Goal: Task Accomplishment & Management: Manage account settings

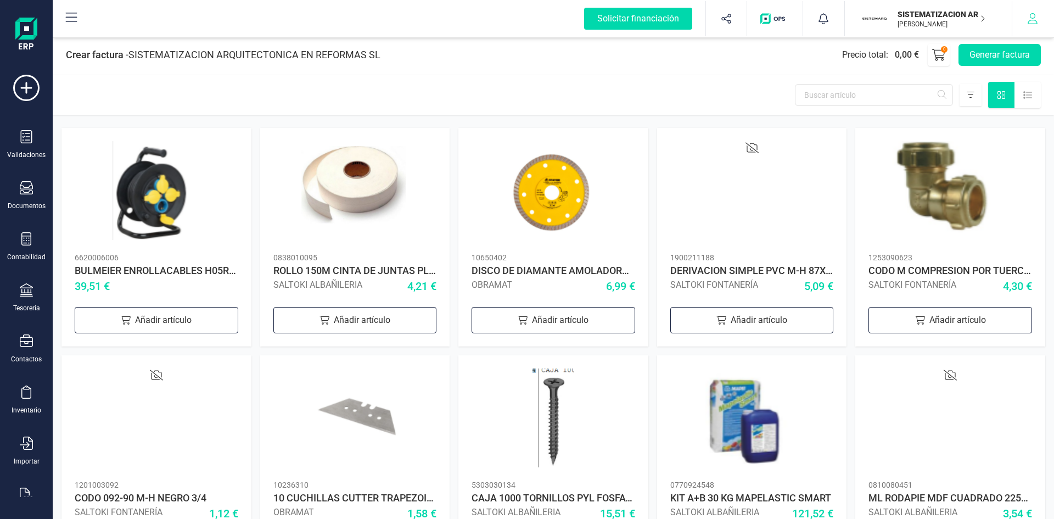
click at [1019, 35] on button "button" at bounding box center [1033, 18] width 41 height 35
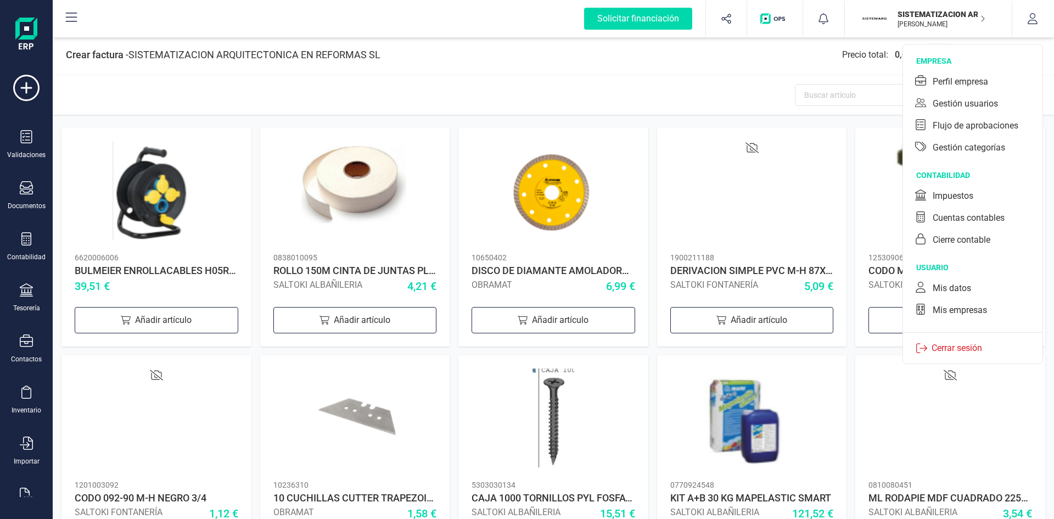
click at [736, 71] on div "Crear factura - SISTEMATIZACION ARQUITECTONICA EN REFORMAS SL Precio total : 0,…" at bounding box center [554, 55] width 1002 height 40
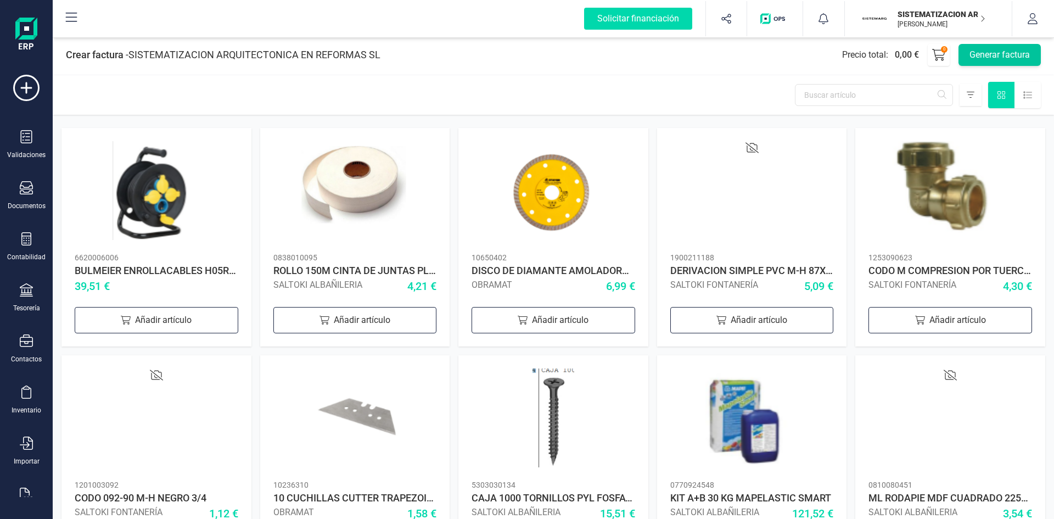
click at [992, 58] on button "Generar factura" at bounding box center [1000, 55] width 82 height 22
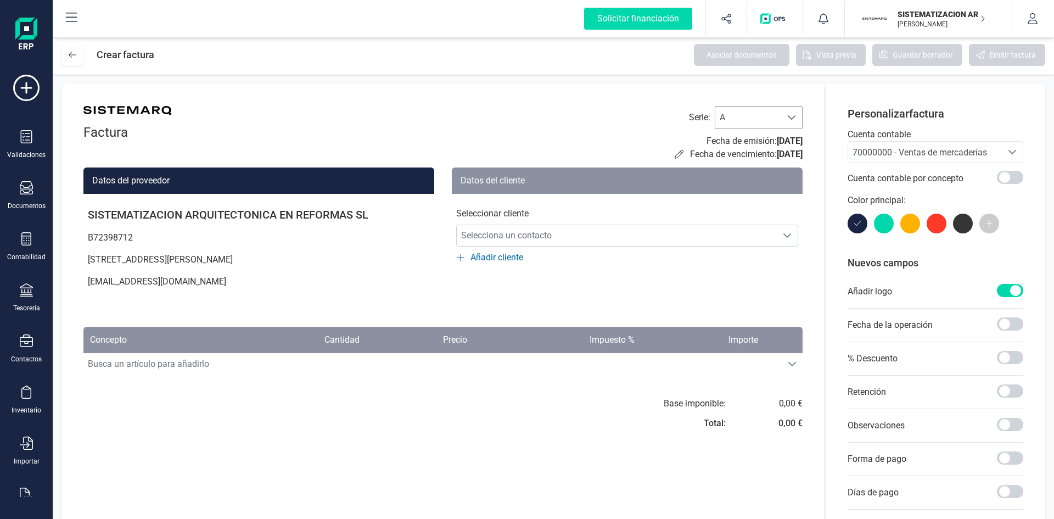
click at [789, 119] on span at bounding box center [792, 117] width 9 height 9
click at [738, 160] on li "F" at bounding box center [759, 159] width 88 height 22
click at [527, 226] on span "Selecciona un contacto" at bounding box center [617, 236] width 320 height 22
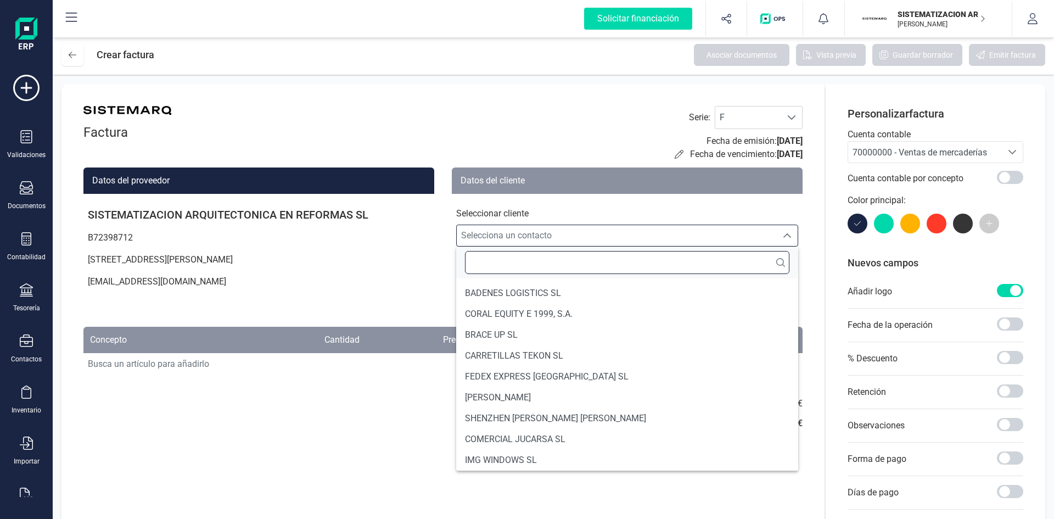
click at [515, 258] on input "text" at bounding box center [627, 262] width 325 height 23
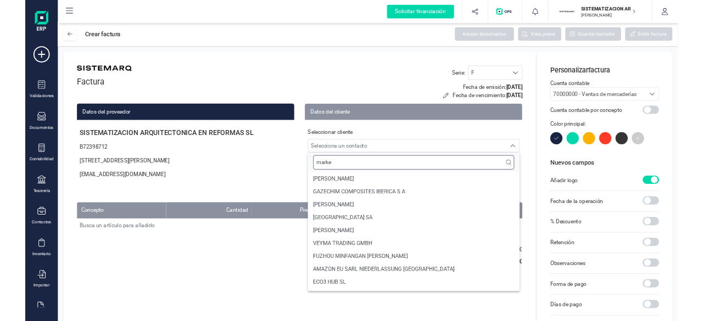
scroll to position [0, 0]
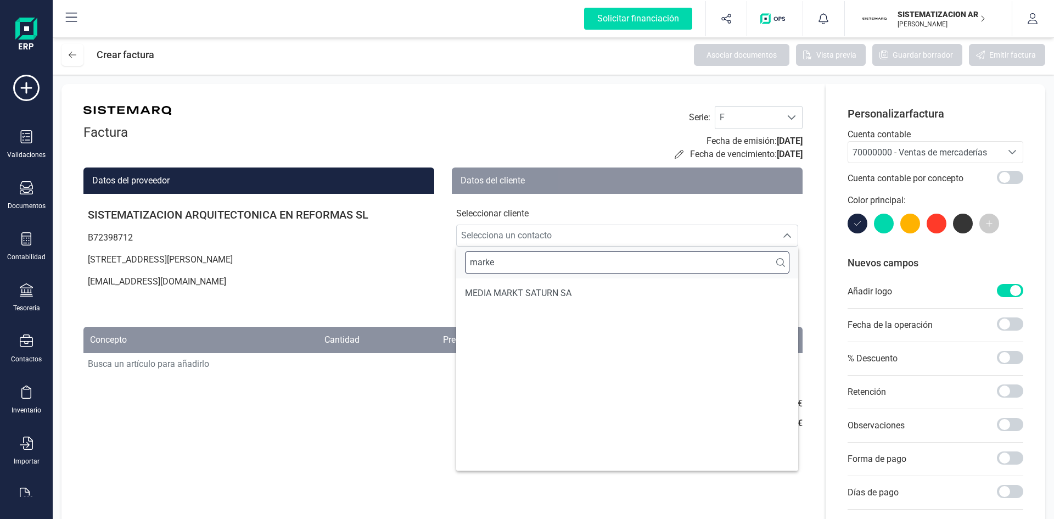
type input "mark"
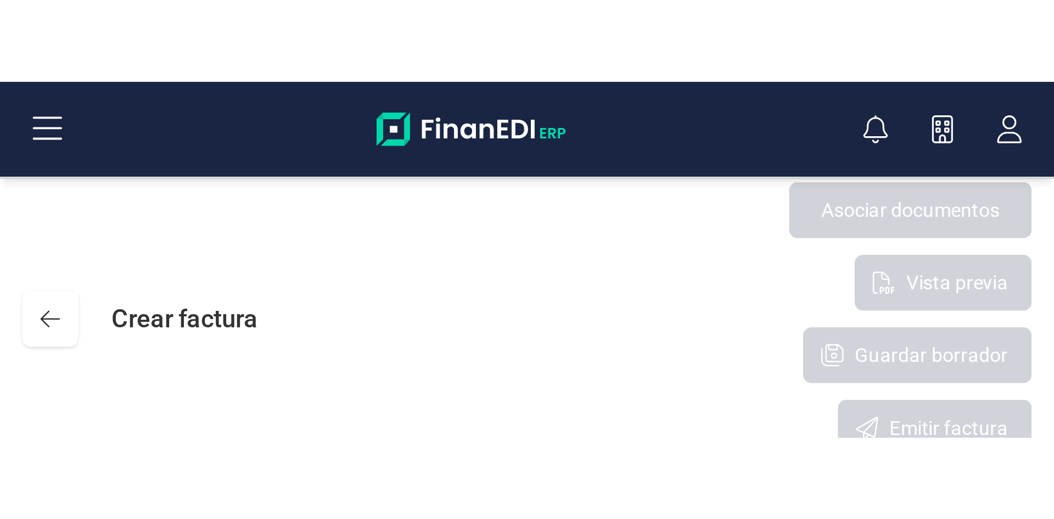
scroll to position [7, 48]
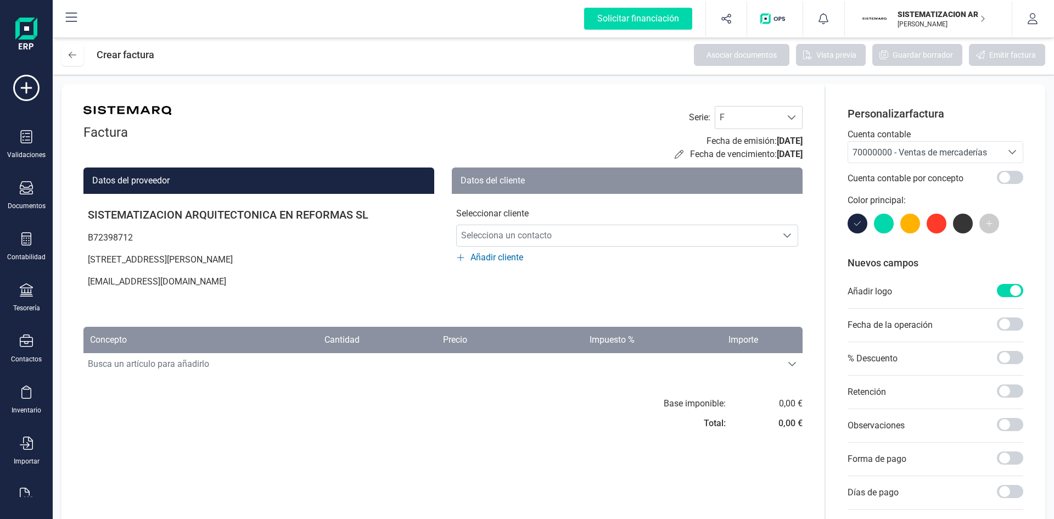
click at [950, 147] on span "70000000 - Ventas de mercaderías" at bounding box center [920, 152] width 135 height 10
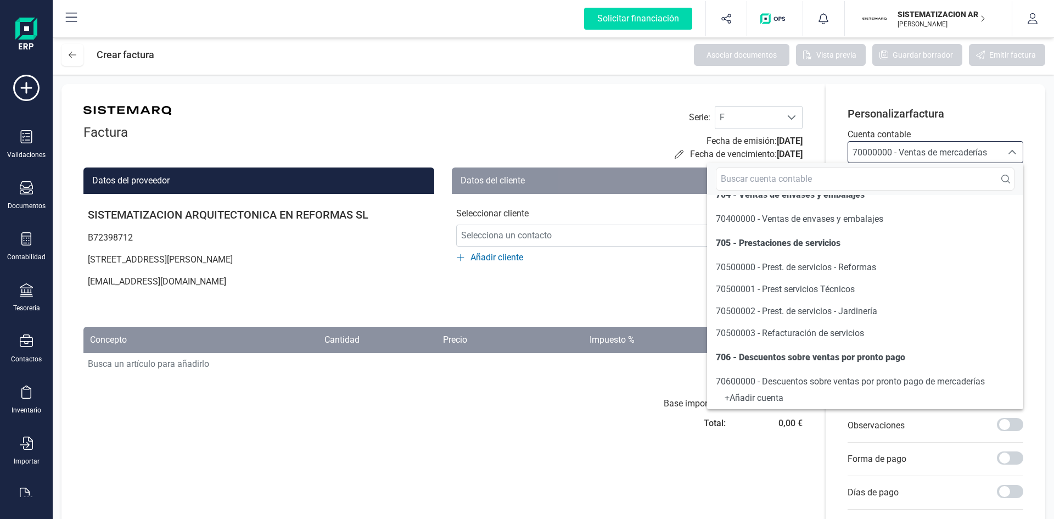
scroll to position [236, 0]
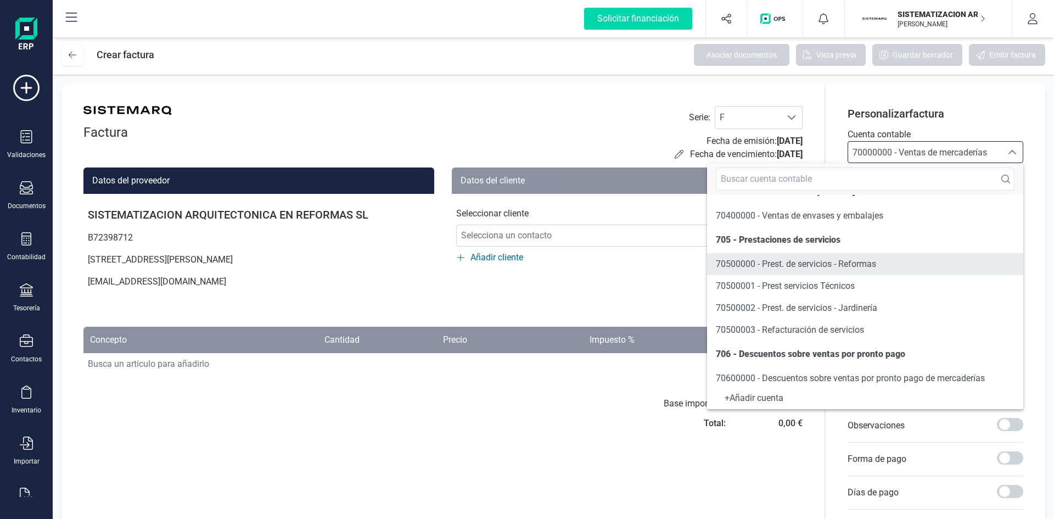
click at [828, 260] on span "70500000 - Prest. de servicios - Reformas" at bounding box center [796, 264] width 160 height 10
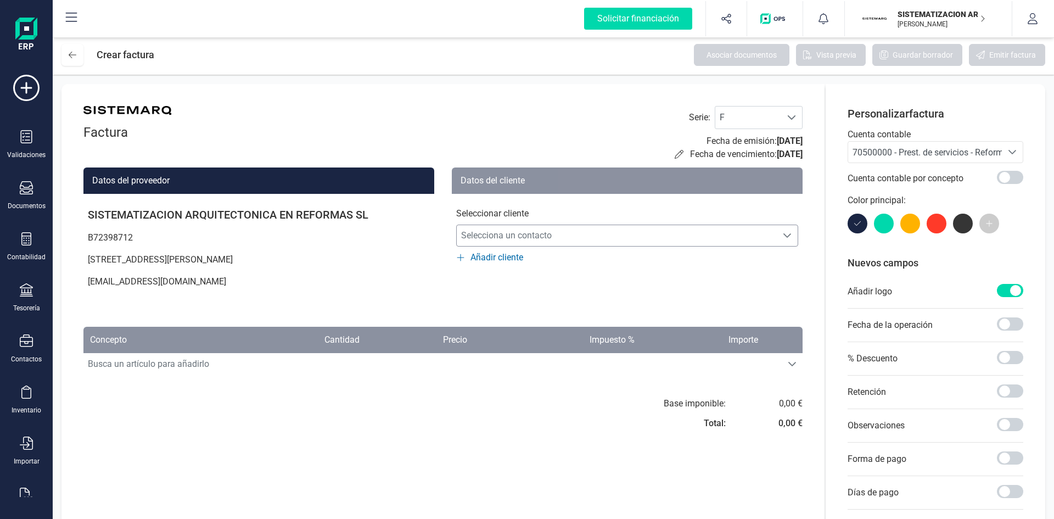
click at [582, 233] on span "Selecciona un contacto" at bounding box center [617, 236] width 320 height 22
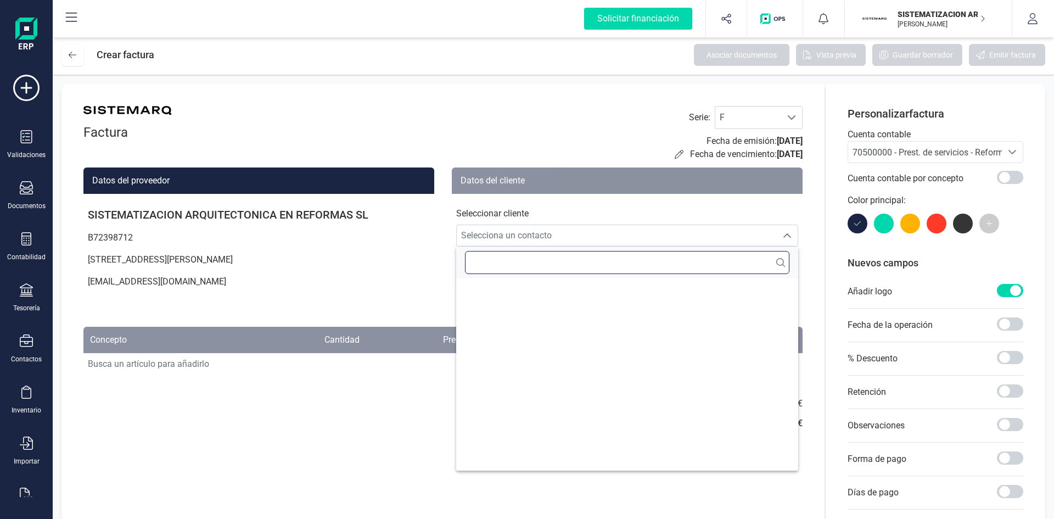
click at [548, 270] on input "text" at bounding box center [627, 262] width 325 height 23
type input "m"
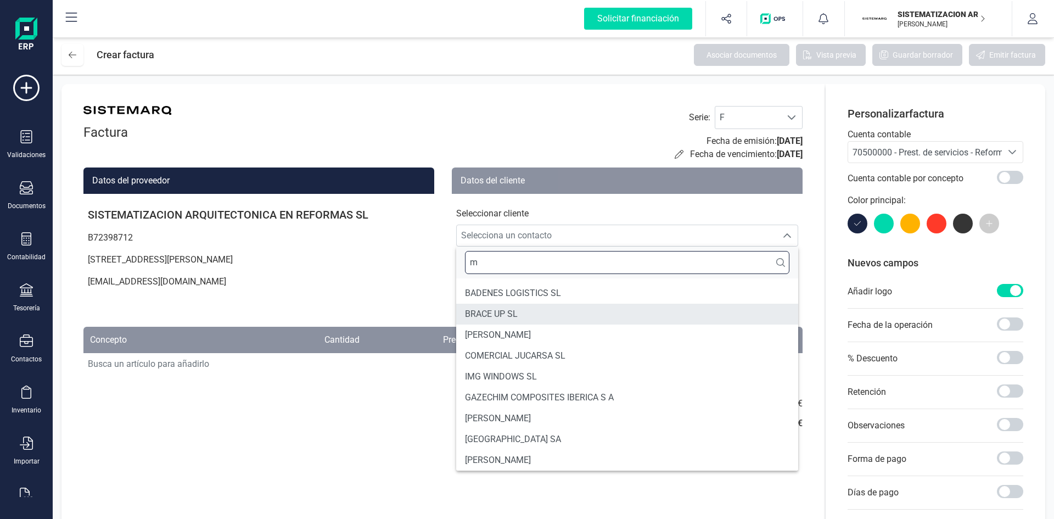
type input "m"
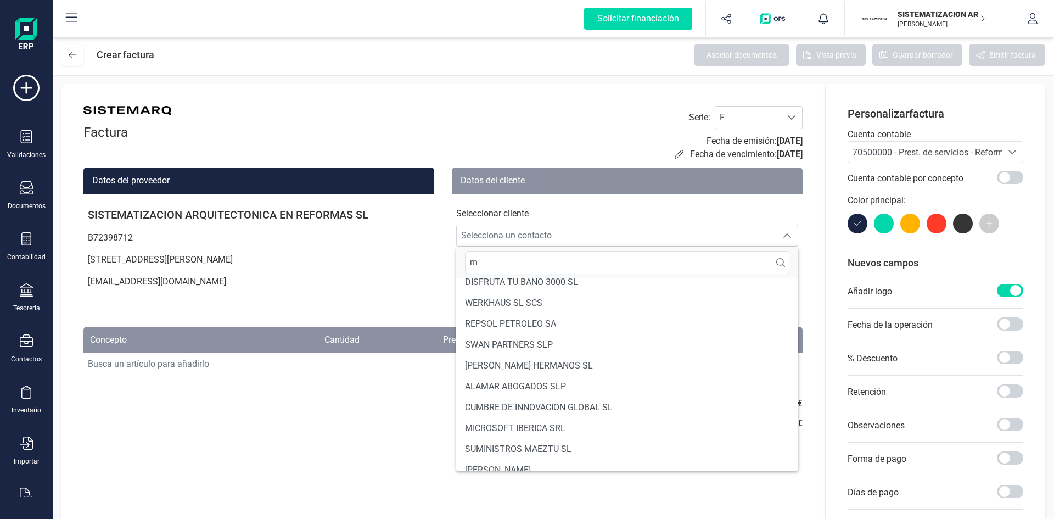
scroll to position [3093, 0]
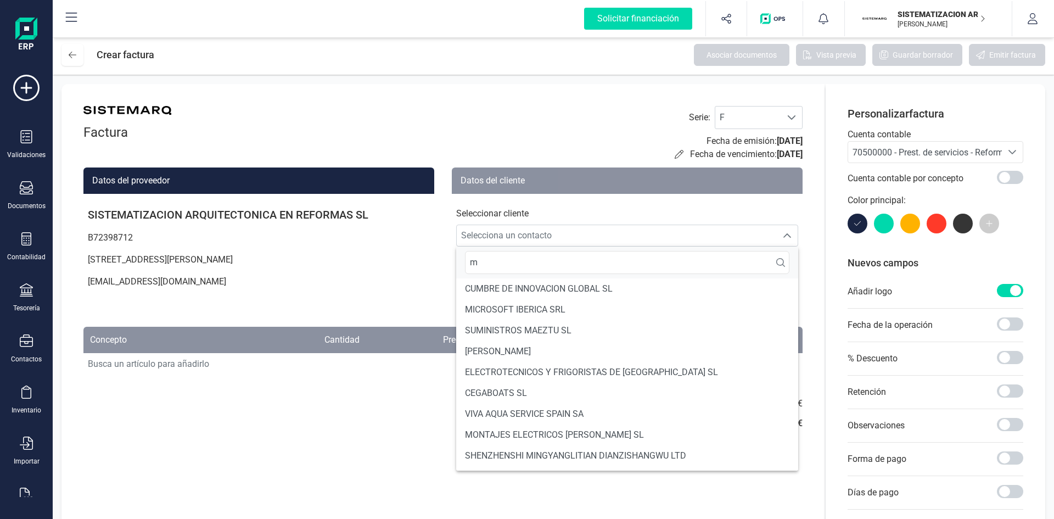
click at [400, 396] on div "Factura Serie : F F Fecha de emisión: 01/09/2025 Fecha de vencimiento: 01/09/20…" at bounding box center [443, 346] width 763 height 524
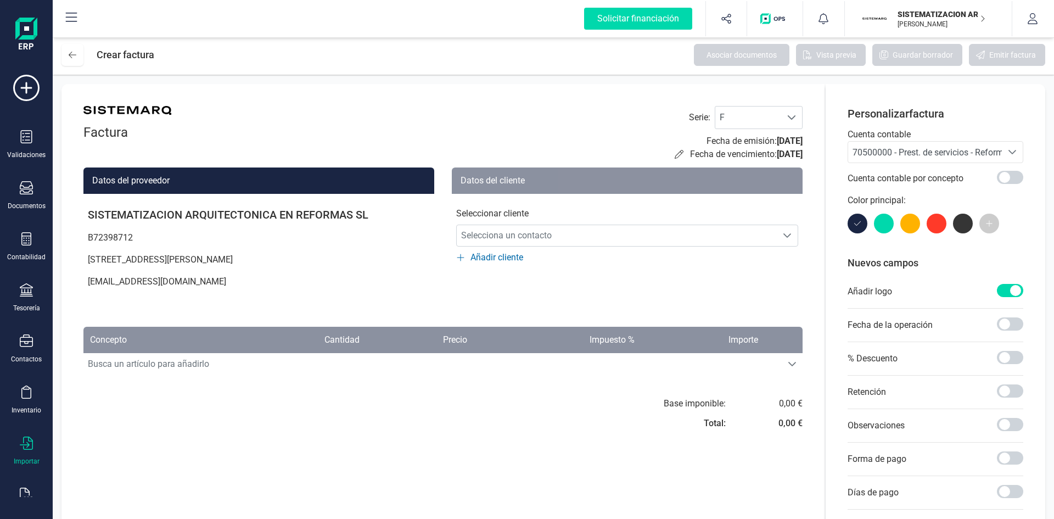
scroll to position [29, 0]
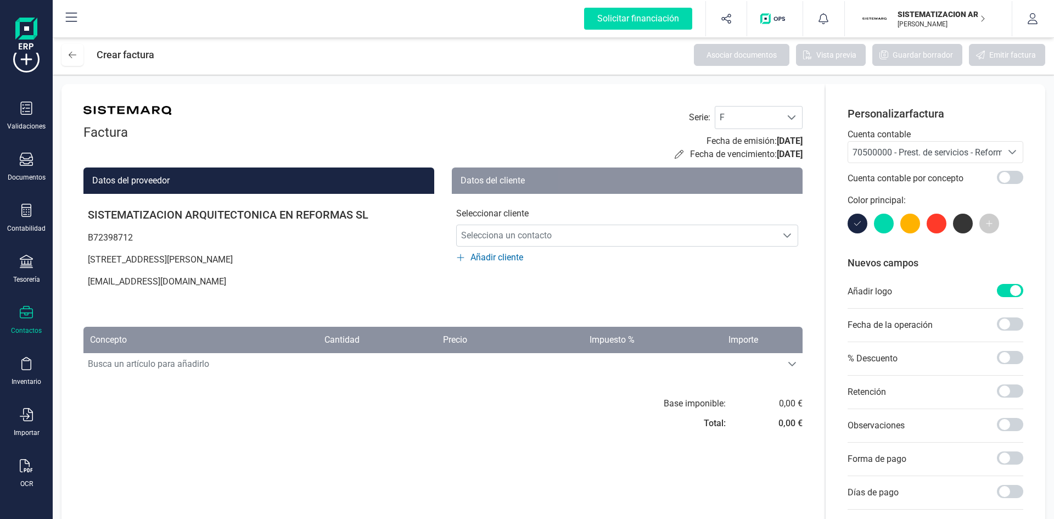
click at [30, 319] on icon at bounding box center [26, 312] width 13 height 13
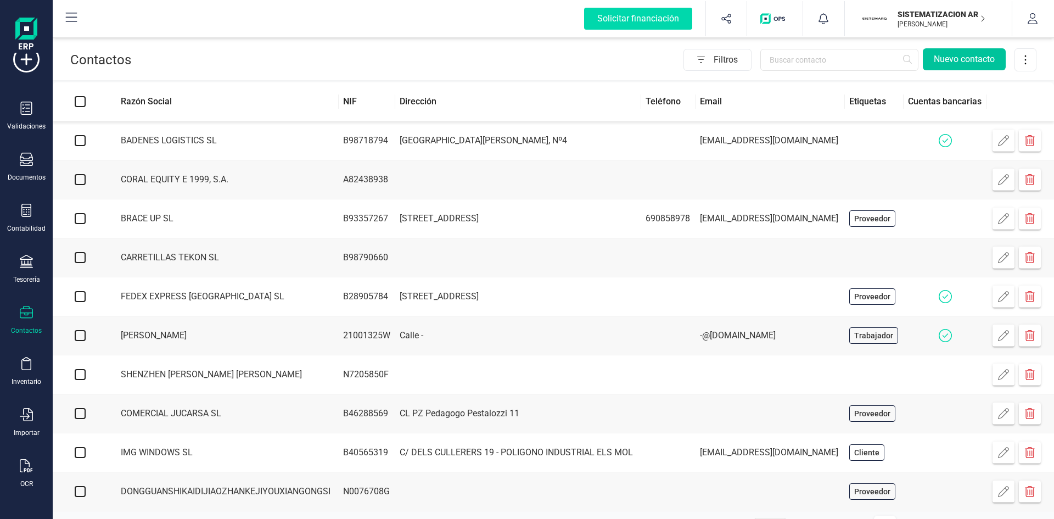
click at [948, 62] on button "Nuevo contacto" at bounding box center [964, 59] width 83 height 22
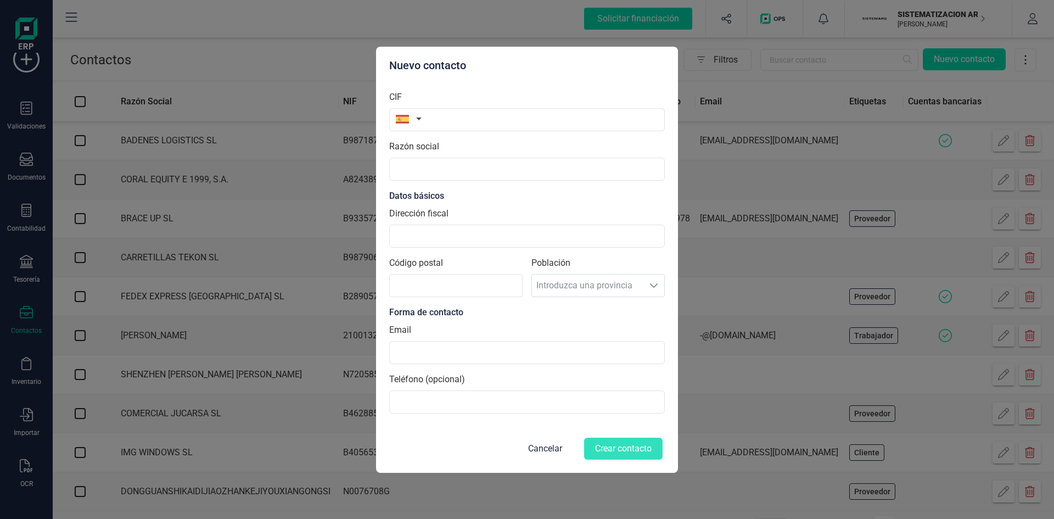
click at [193, 88] on div "Nuevo contacto CIF Razón social Datos básicos Dirección fiscal Código postal Po…" at bounding box center [527, 259] width 1054 height 519
click at [552, 447] on button "Cancelar" at bounding box center [545, 449] width 60 height 26
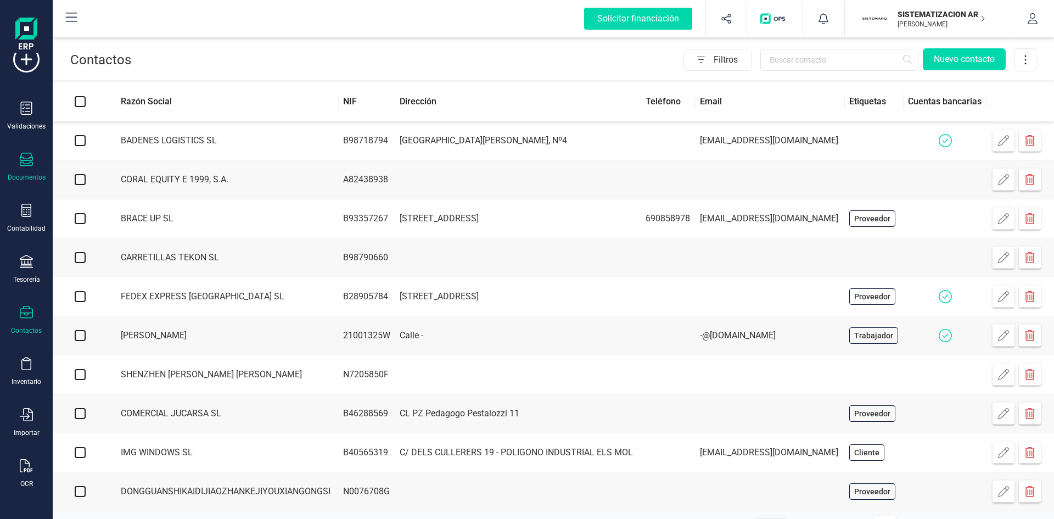
click at [26, 163] on icon at bounding box center [26, 159] width 13 height 13
click at [371, 47] on div "Contactos Filtros Nuevo contacto" at bounding box center [554, 57] width 1002 height 45
click at [780, 61] on input "text" at bounding box center [840, 60] width 158 height 22
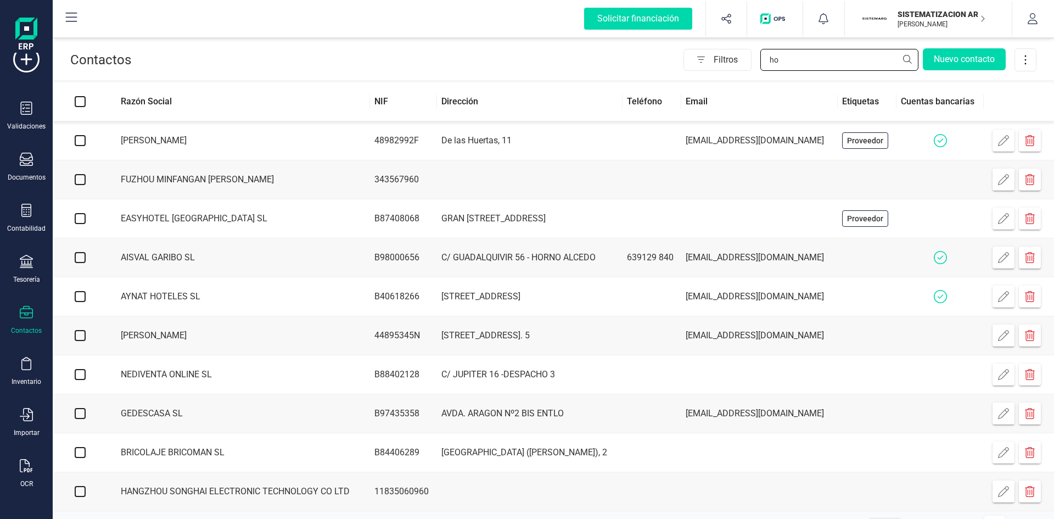
type input "h"
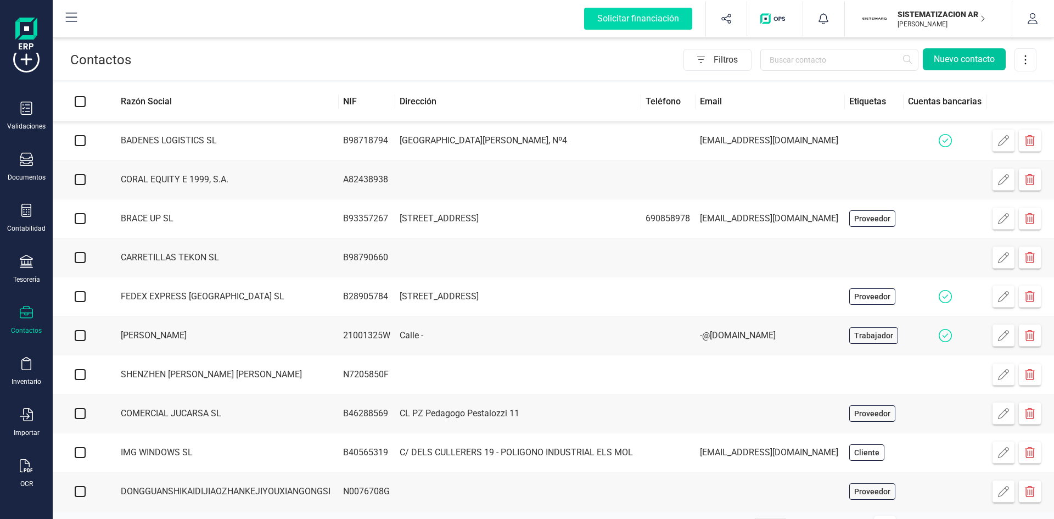
click at [948, 53] on button "Nuevo contacto" at bounding box center [964, 59] width 83 height 22
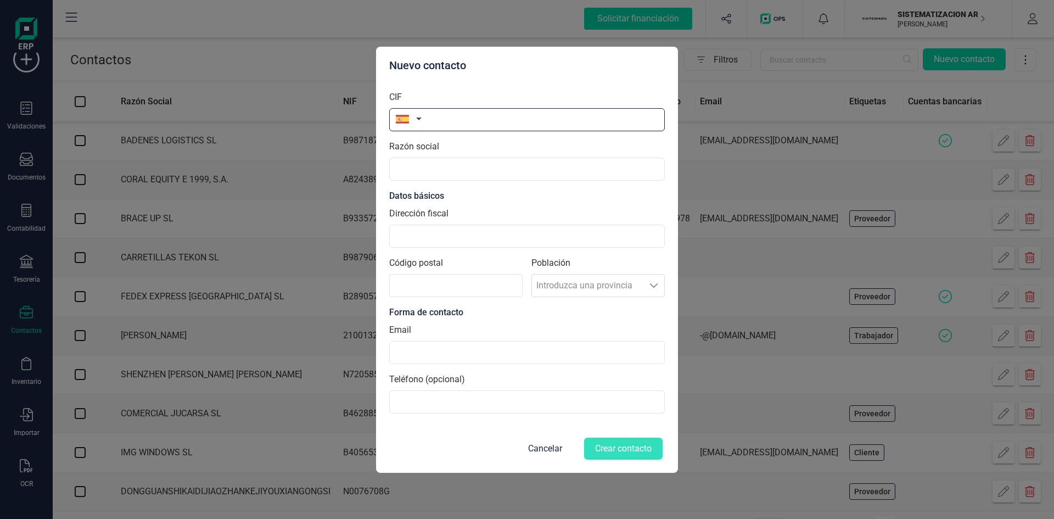
click at [485, 122] on input "text" at bounding box center [527, 119] width 276 height 23
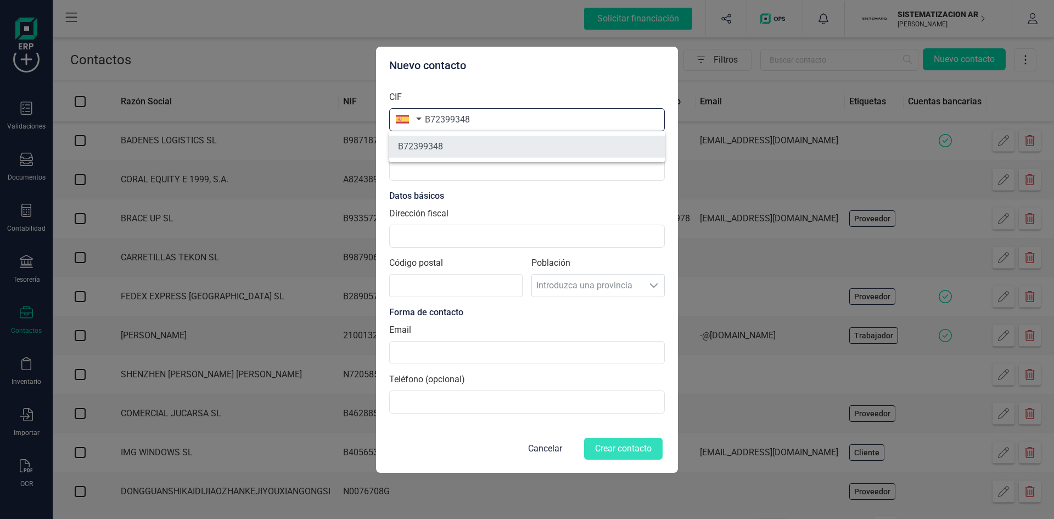
type input "B72399348"
click at [462, 148] on li "B72399348" at bounding box center [527, 147] width 276 height 22
type input "HOLSTEIN MARKETING SL"
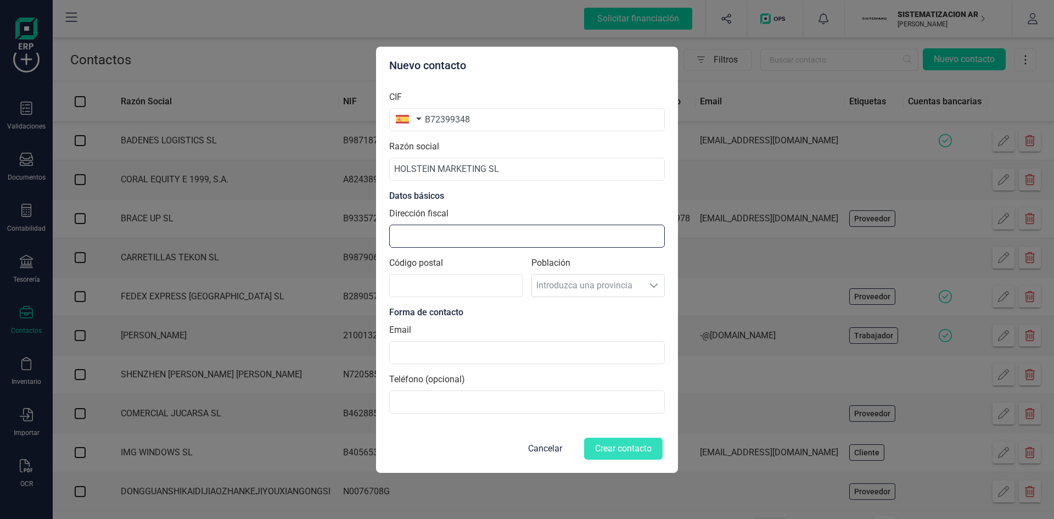
click at [428, 247] on input "Dirección fiscal" at bounding box center [527, 236] width 276 height 23
type input "C/San Vicente Martir 81, 1"
type input "46007"
type input "admin@sistemarq.com"
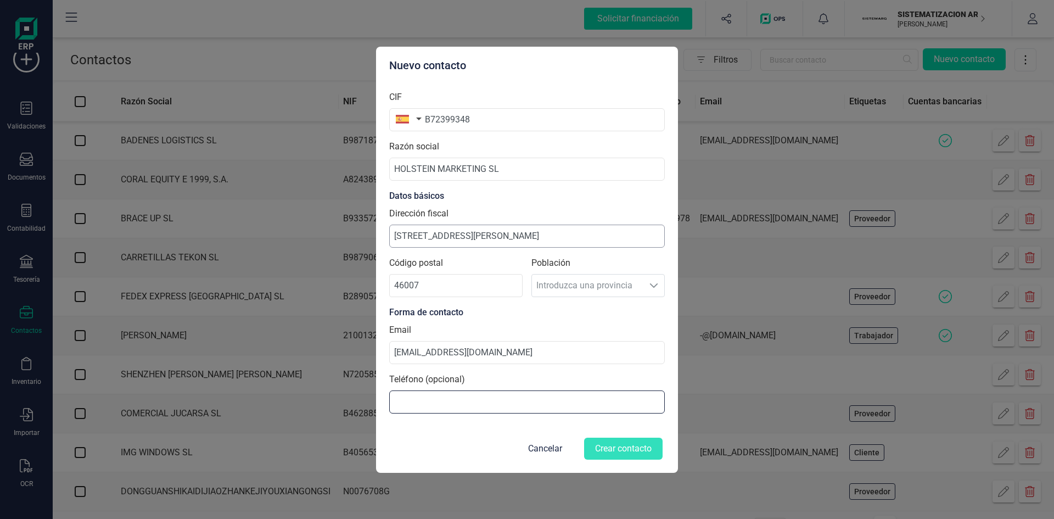
type input "661240679"
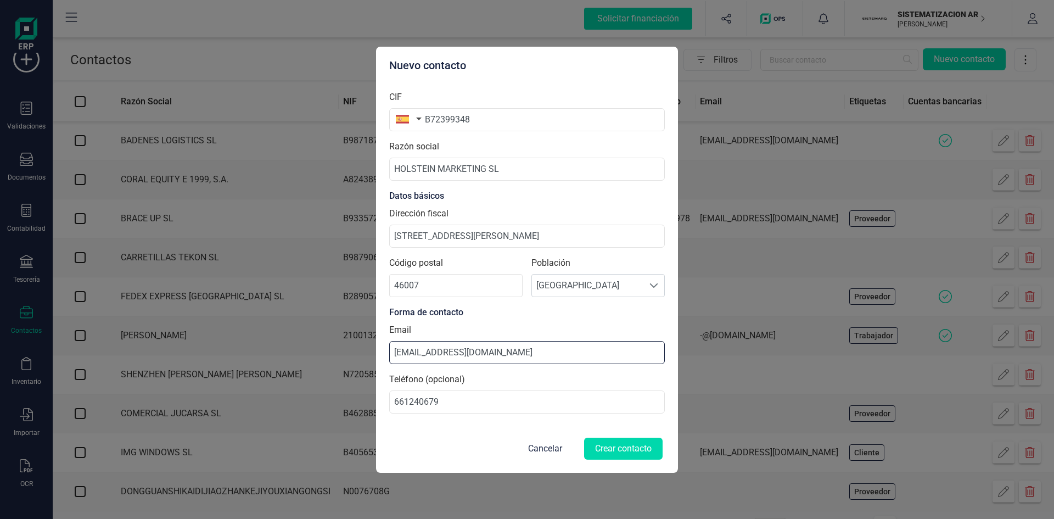
click at [513, 350] on input "admin@sistemarq.com" at bounding box center [527, 352] width 276 height 23
click at [588, 377] on div "Teléfono (opcional) 661240679" at bounding box center [527, 393] width 276 height 41
click at [523, 354] on input "admin@sistemarq.com" at bounding box center [527, 352] width 276 height 23
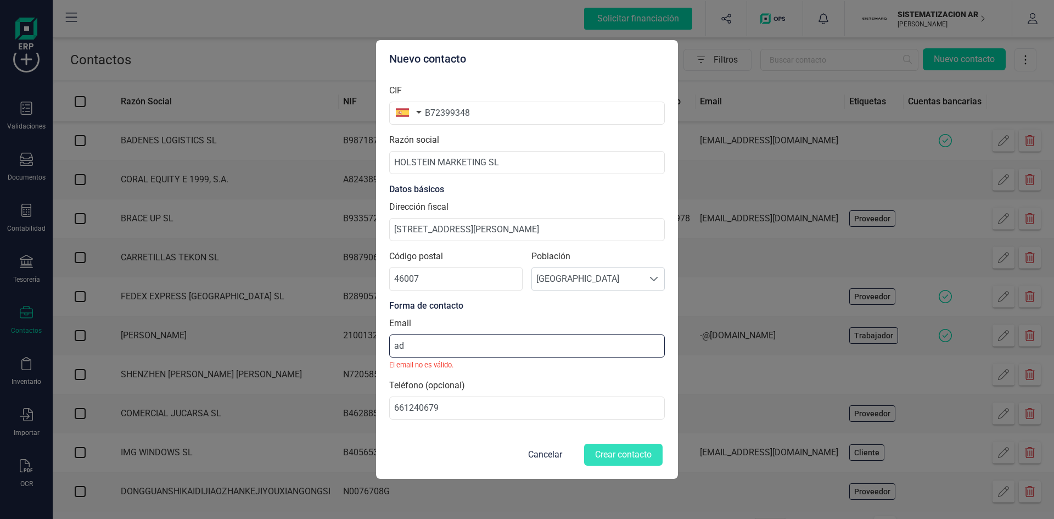
type input "a"
click at [548, 343] on input at bounding box center [527, 345] width 276 height 23
type input "admin@sistemarq.com"
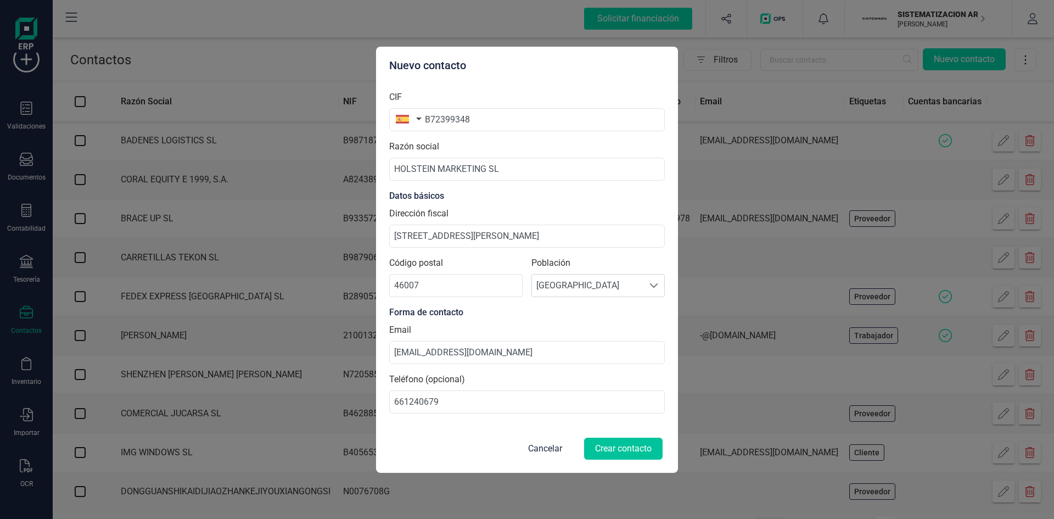
click at [617, 453] on button "Crear contacto" at bounding box center [623, 449] width 79 height 22
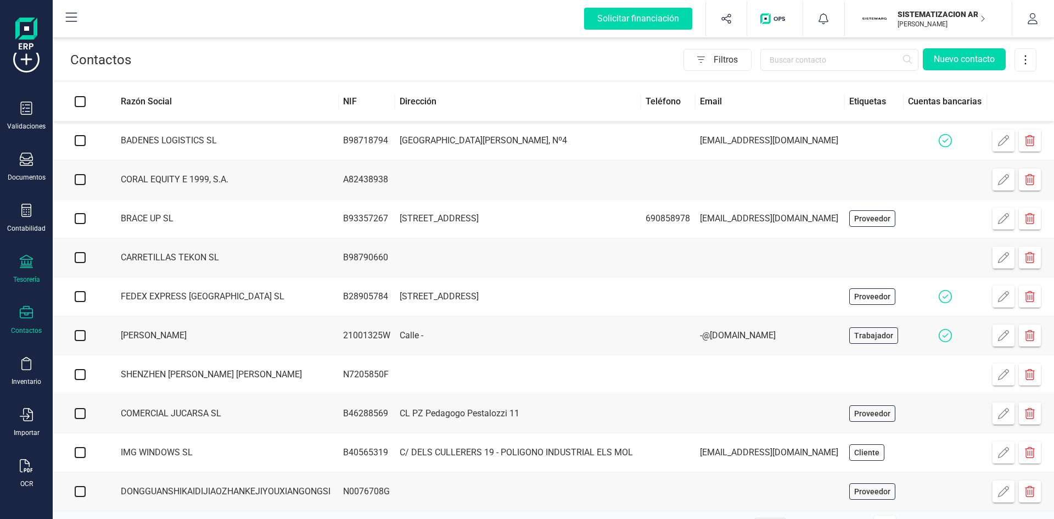
click at [32, 271] on div "Tesorería" at bounding box center [26, 269] width 44 height 29
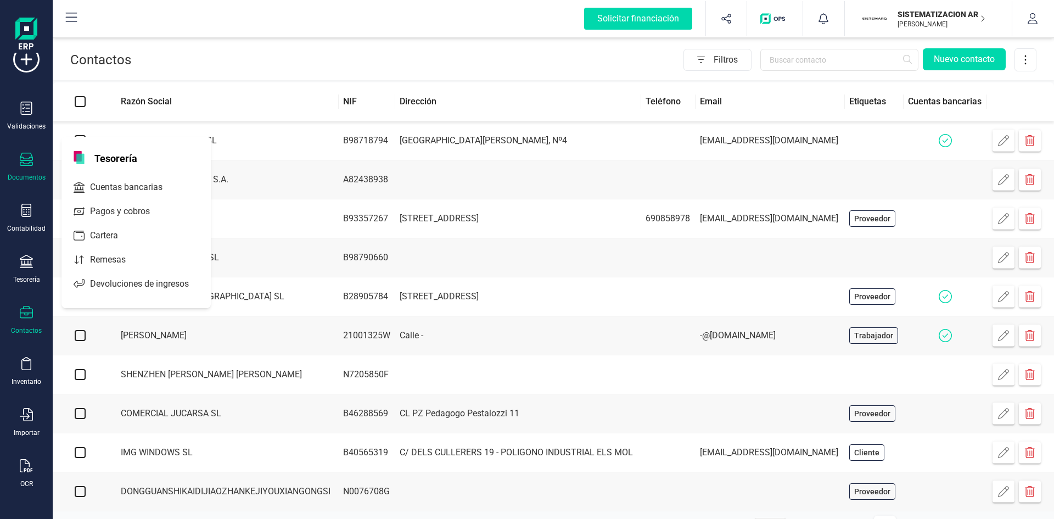
click at [20, 164] on icon at bounding box center [26, 159] width 13 height 13
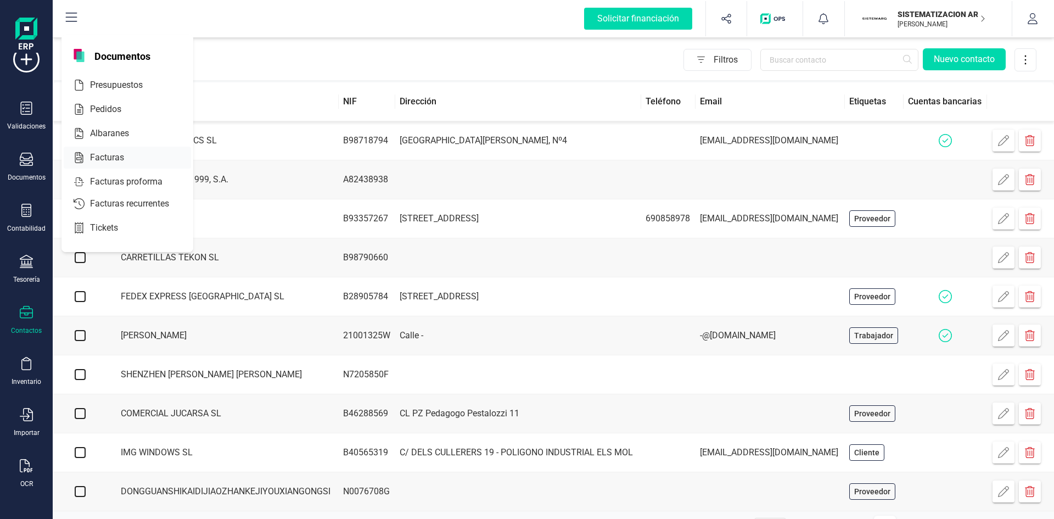
click at [130, 157] on div at bounding box center [131, 157] width 4 height 4
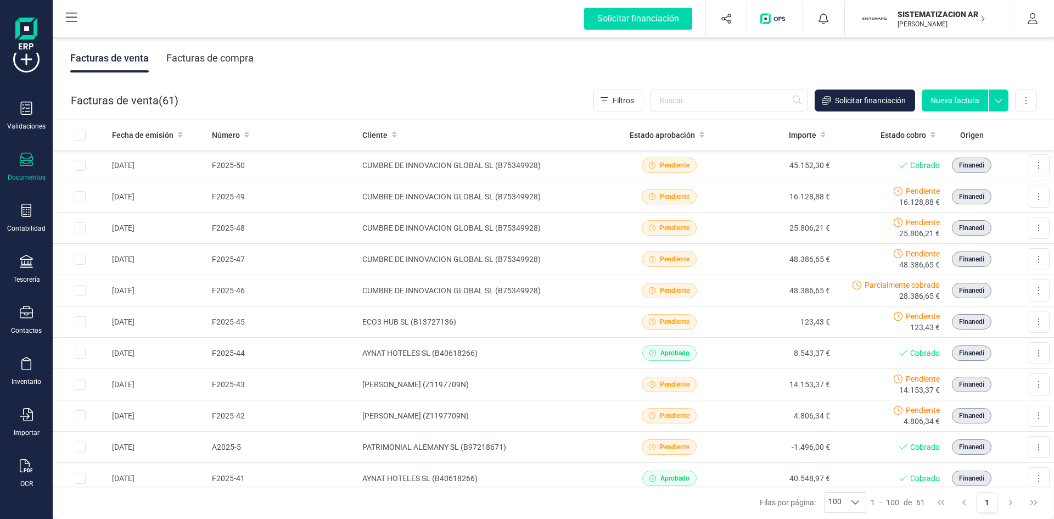
click at [248, 56] on div "Facturas de compra" at bounding box center [209, 58] width 87 height 29
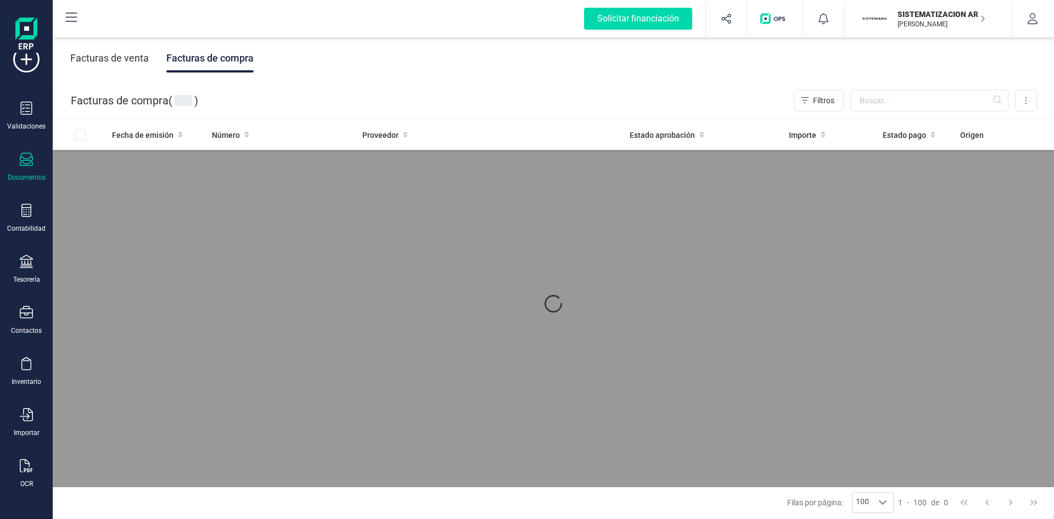
click at [135, 57] on div "Facturas de venta" at bounding box center [109, 58] width 79 height 29
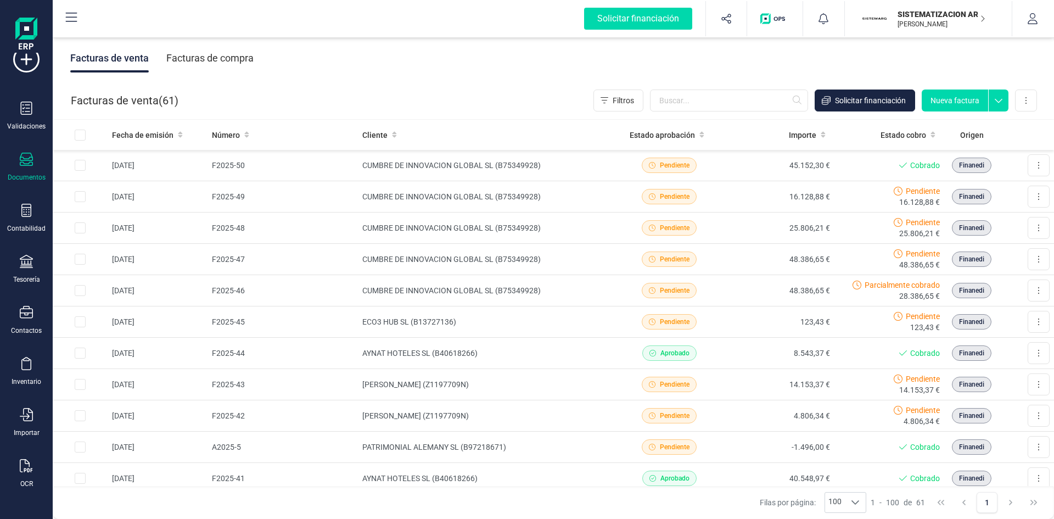
click at [943, 99] on button "Nueva factura" at bounding box center [955, 101] width 66 height 22
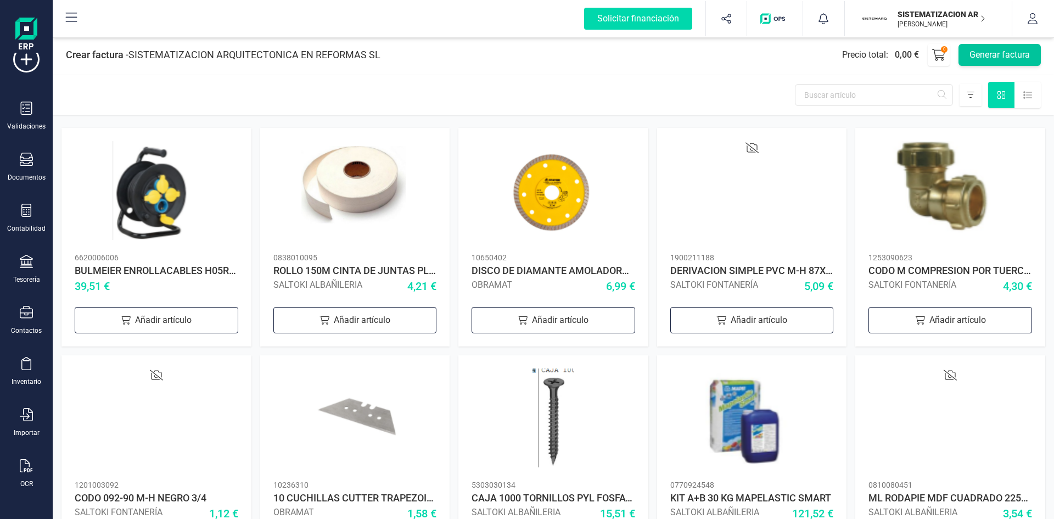
click at [1012, 52] on button "Generar factura" at bounding box center [1000, 55] width 82 height 22
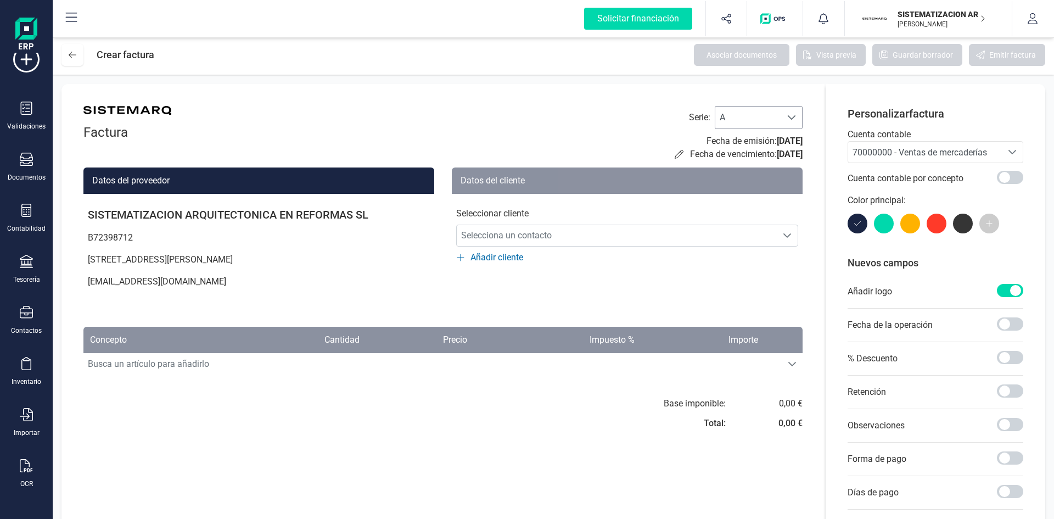
click at [795, 113] on div at bounding box center [791, 118] width 21 height 22
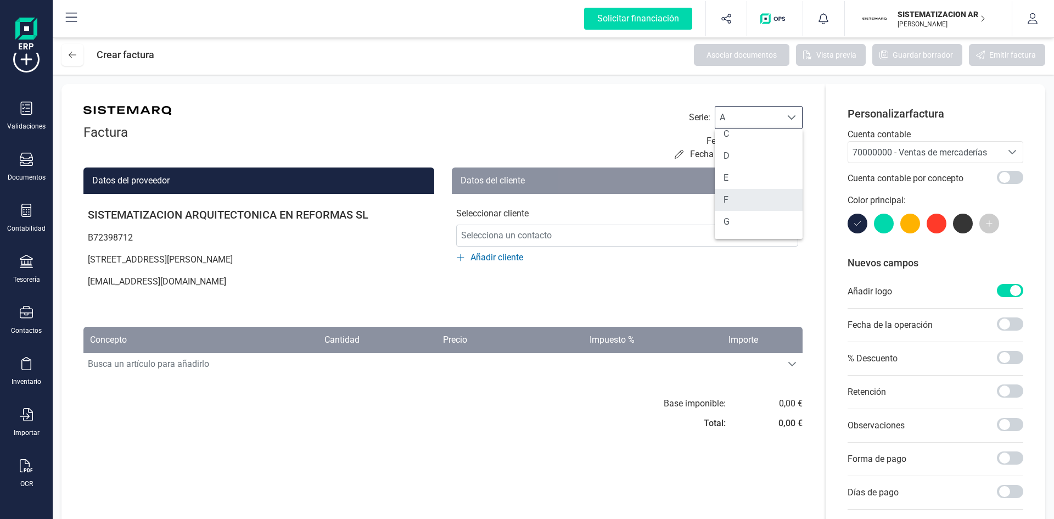
click at [742, 197] on li "F" at bounding box center [759, 200] width 88 height 22
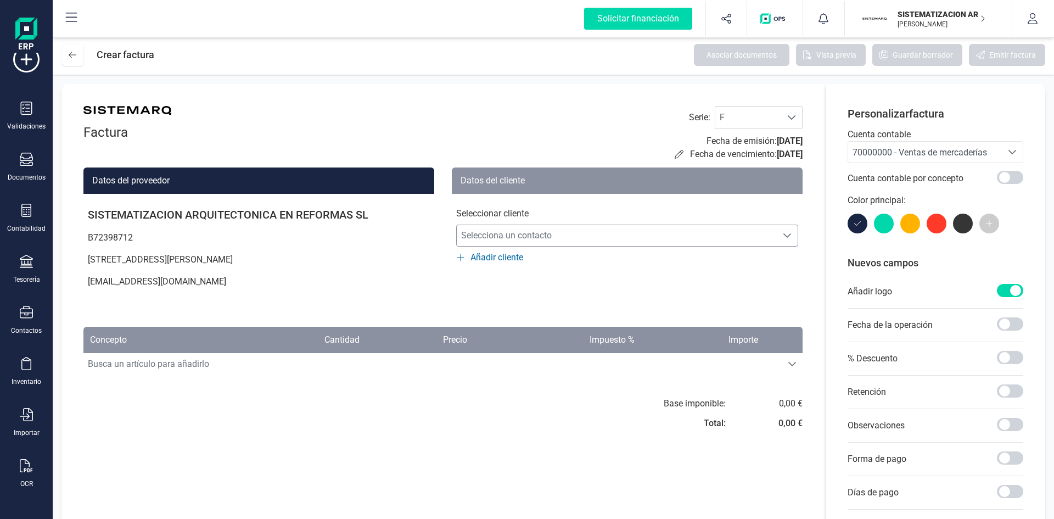
click at [491, 237] on span "Selecciona un contacto" at bounding box center [617, 236] width 320 height 22
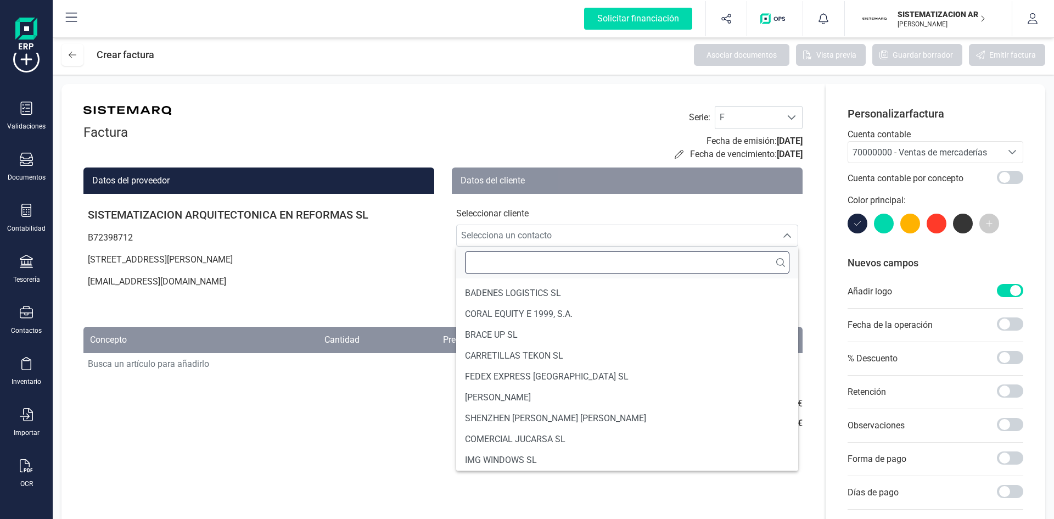
click at [504, 261] on input "text" at bounding box center [627, 262] width 325 height 23
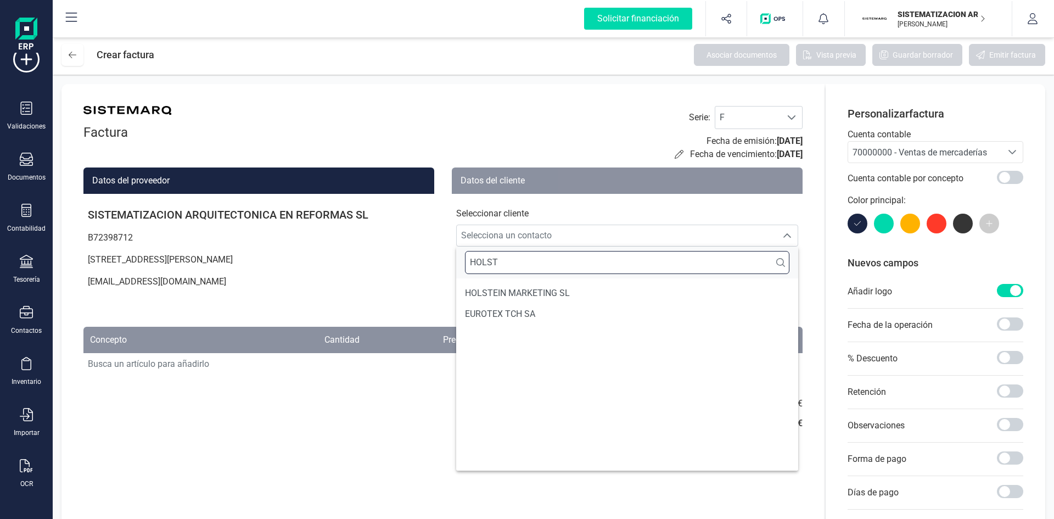
scroll to position [0, 0]
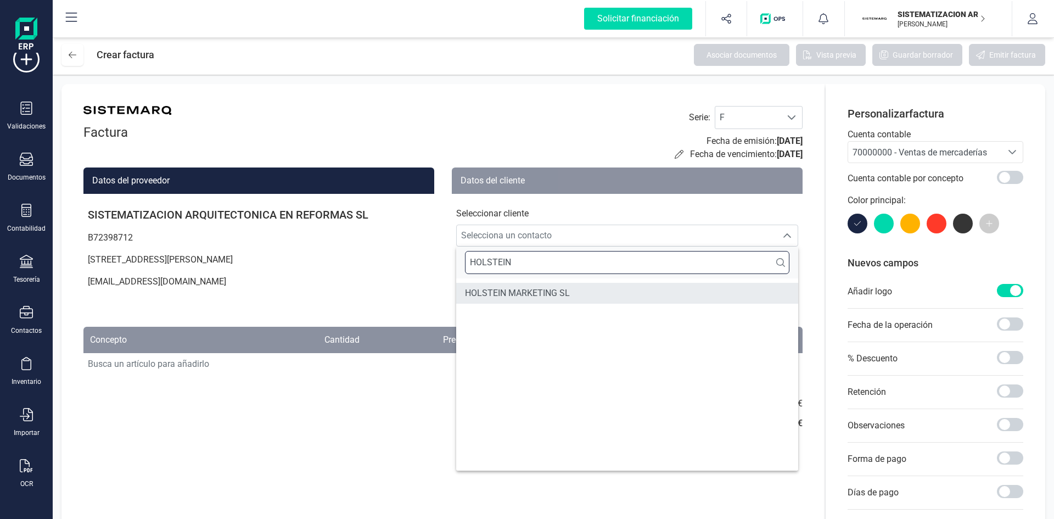
type input "HOLSTEIN"
click at [536, 302] on li "HOLSTEIN MARKETING SL" at bounding box center [627, 293] width 342 height 21
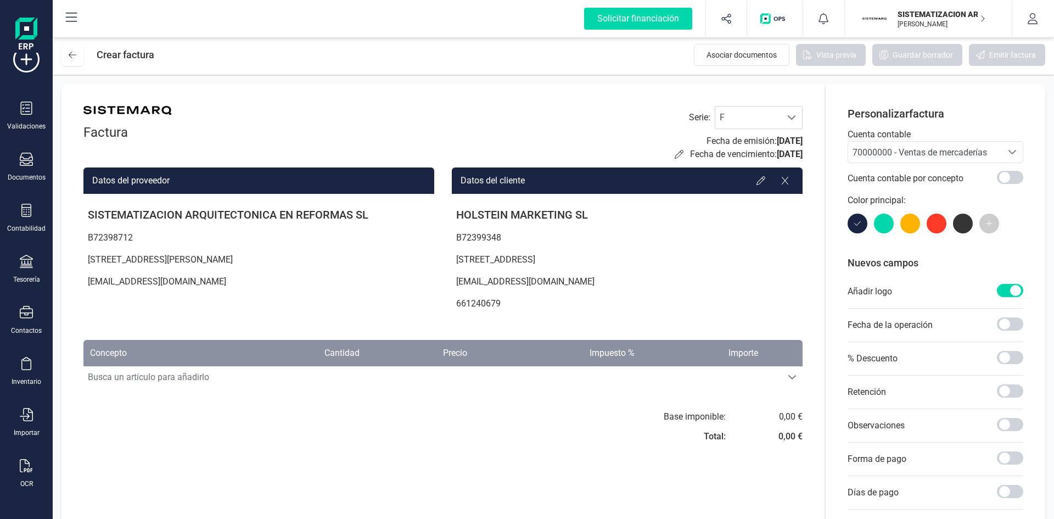
click at [639, 252] on p "Avenida de Aragón, 2 , 46021, València (VALENCIA)" at bounding box center [627, 260] width 351 height 22
click at [789, 183] on icon at bounding box center [785, 180] width 9 height 9
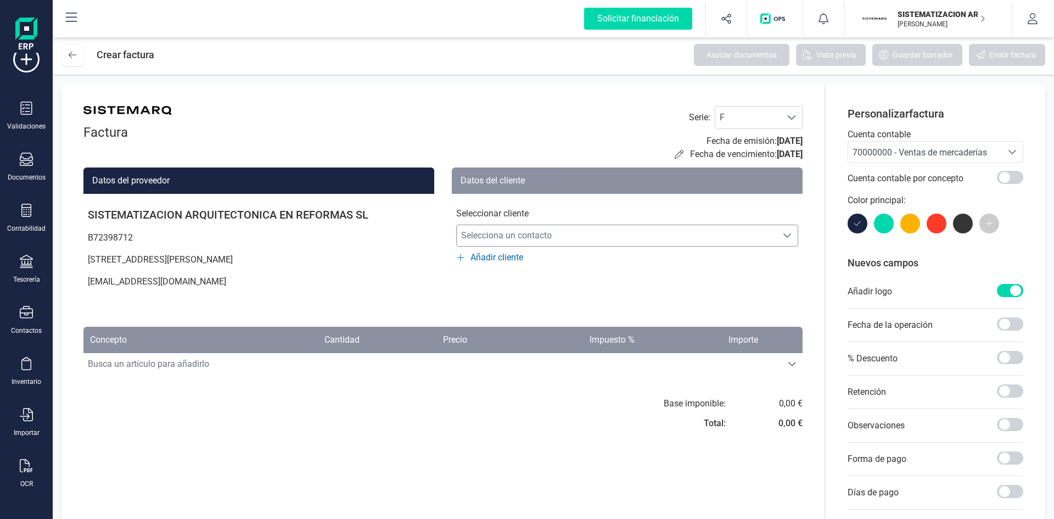
click at [543, 235] on span "Selecciona un contacto" at bounding box center [617, 236] width 320 height 22
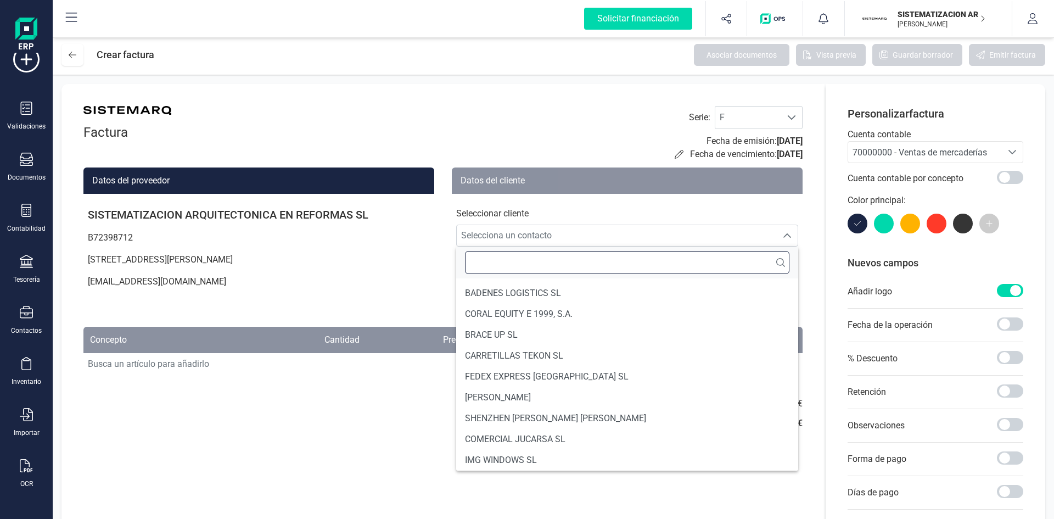
click at [535, 256] on input "text" at bounding box center [627, 262] width 325 height 23
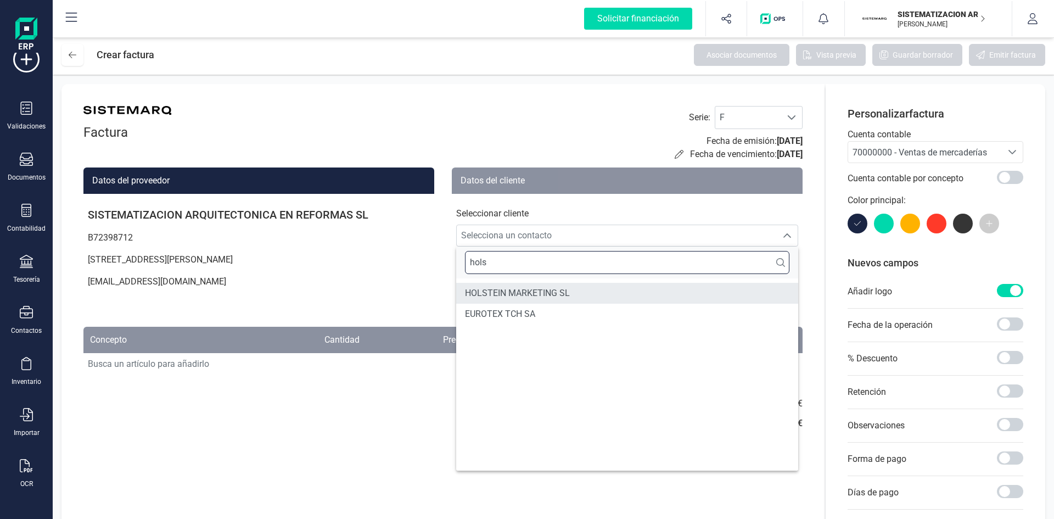
type input "hols"
click at [538, 287] on span "HOLSTEIN MARKETING SL" at bounding box center [517, 293] width 105 height 13
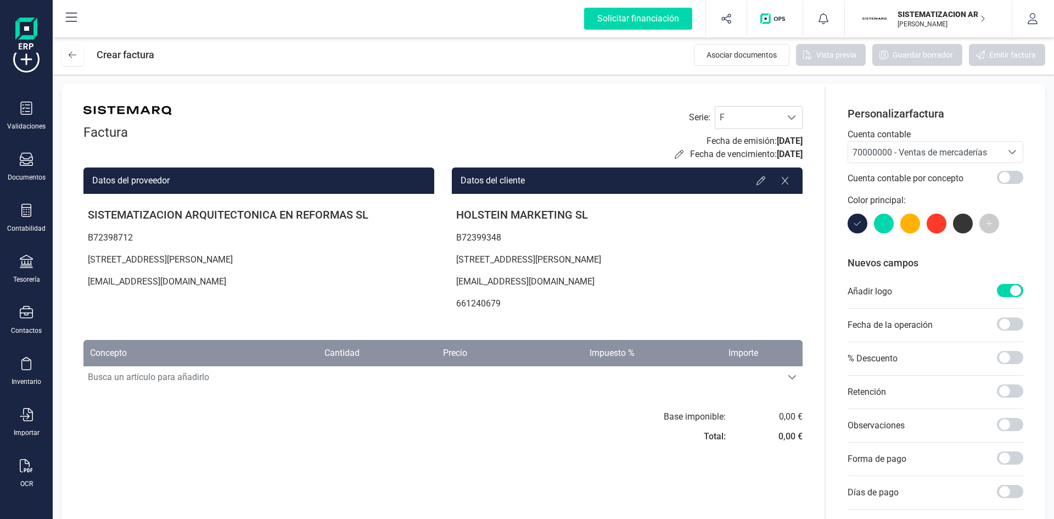
click at [1005, 145] on div "Seleccione una cuenta" at bounding box center [1012, 152] width 21 height 21
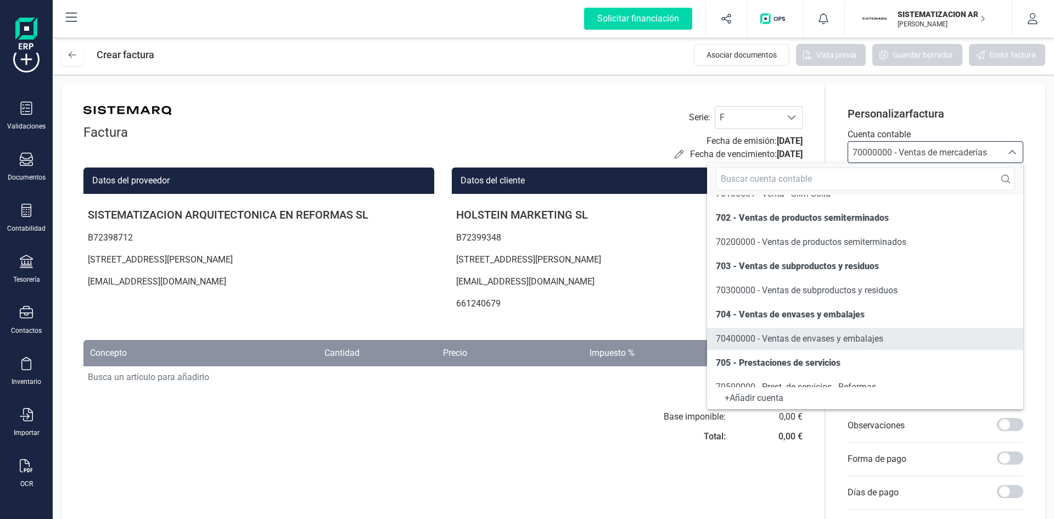
scroll to position [193, 0]
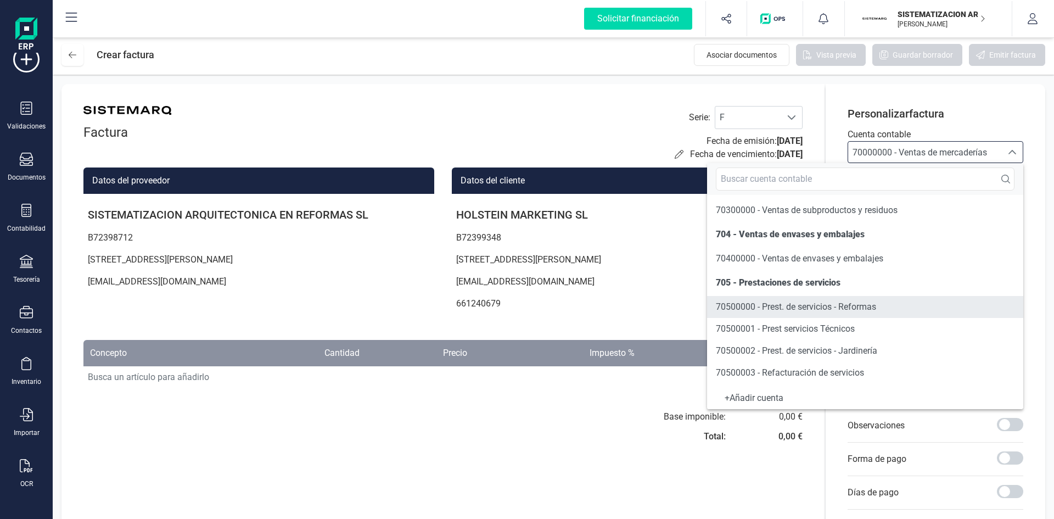
click at [841, 308] on span "70500000 - Prest. de servicios - Reformas" at bounding box center [796, 307] width 160 height 10
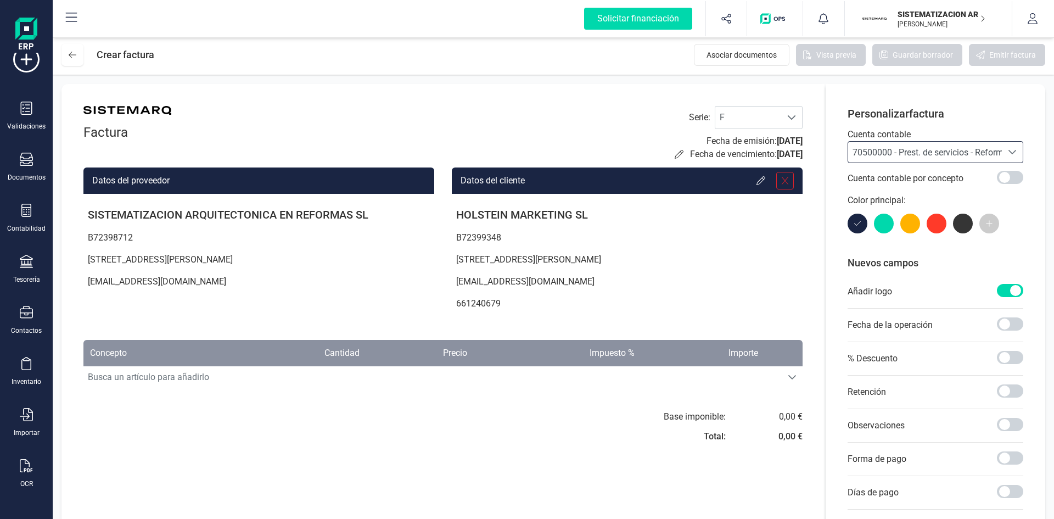
click at [783, 174] on div at bounding box center [786, 181] width 18 height 18
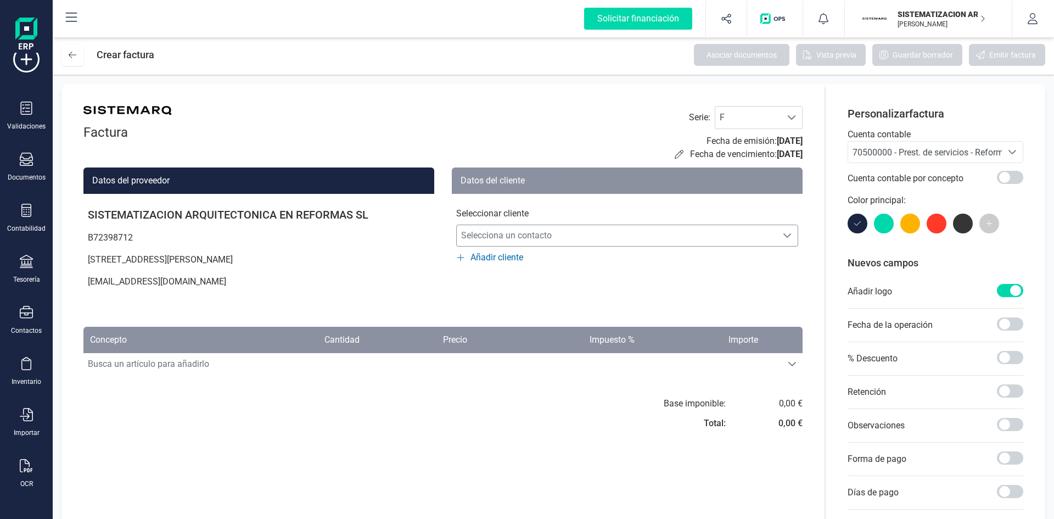
click at [527, 243] on span "Selecciona un contacto" at bounding box center [617, 236] width 320 height 22
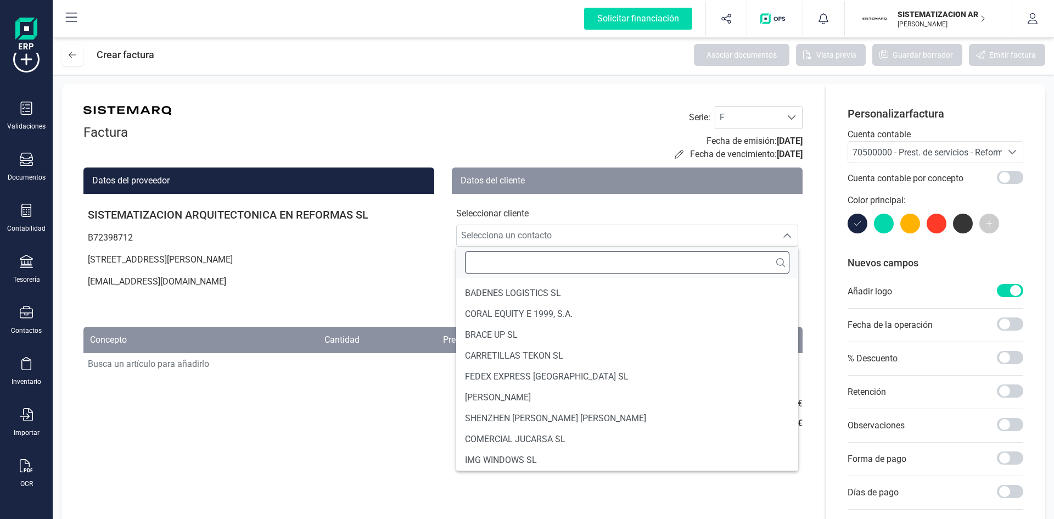
click at [535, 261] on input "text" at bounding box center [627, 262] width 325 height 23
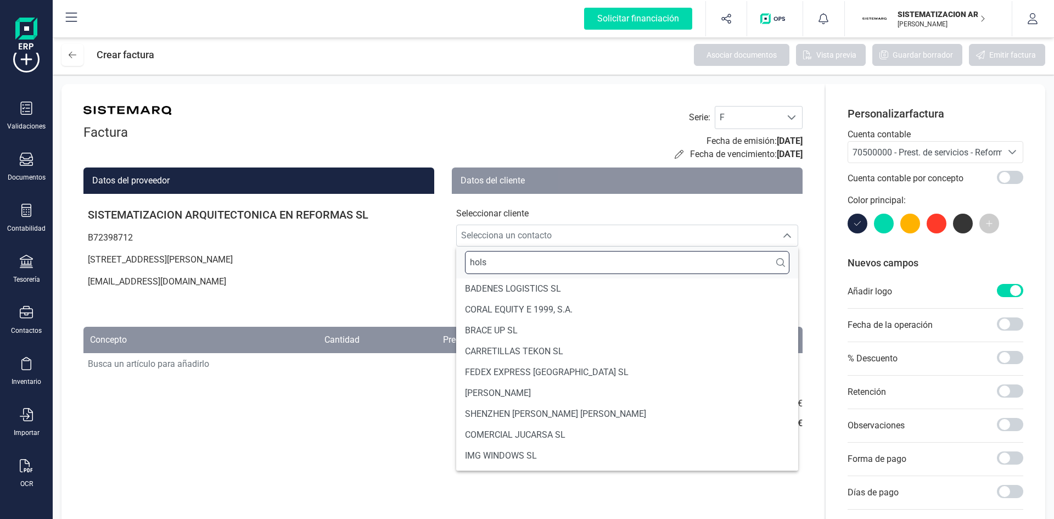
scroll to position [0, 0]
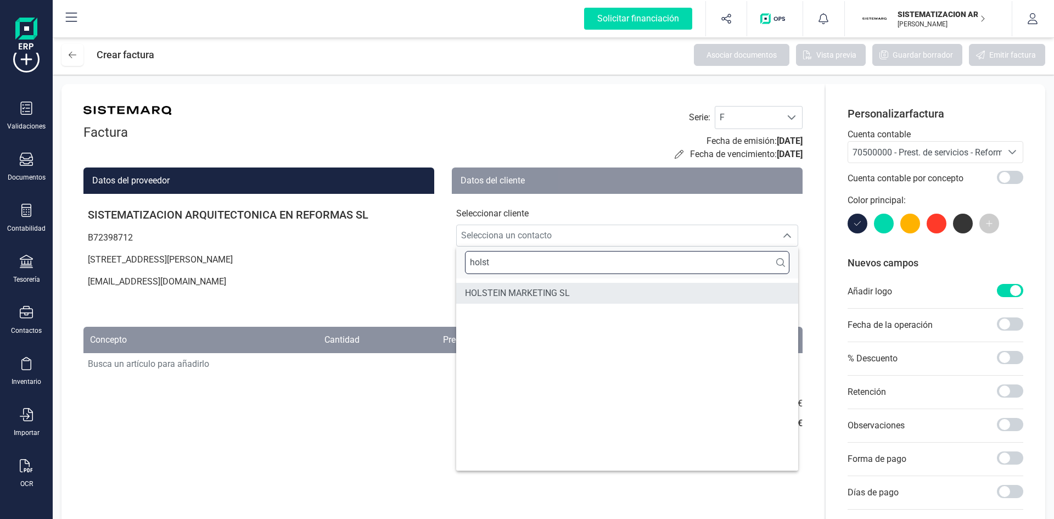
type input "holst"
click at [519, 298] on span "HOLSTEIN MARKETING SL" at bounding box center [517, 293] width 105 height 13
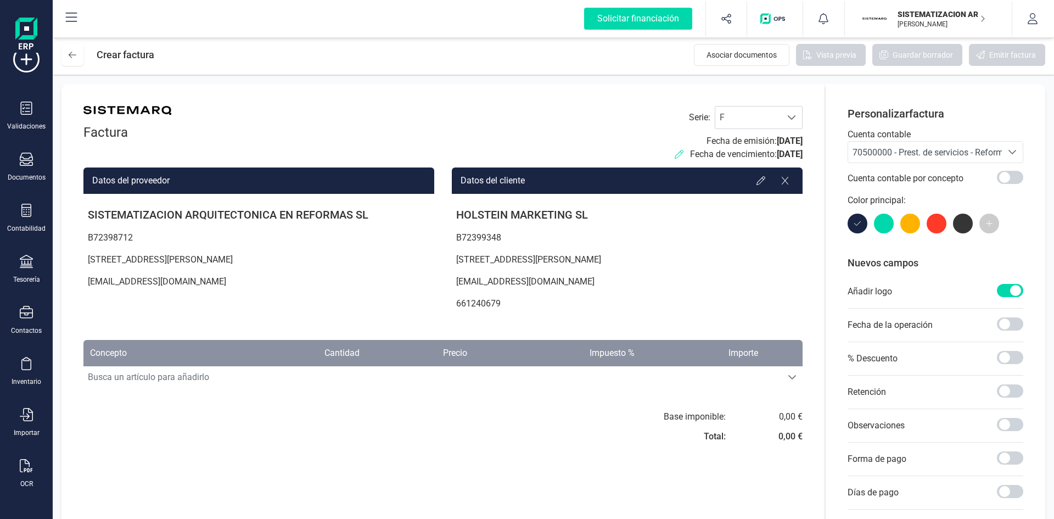
click at [675, 153] on icon at bounding box center [679, 154] width 9 height 9
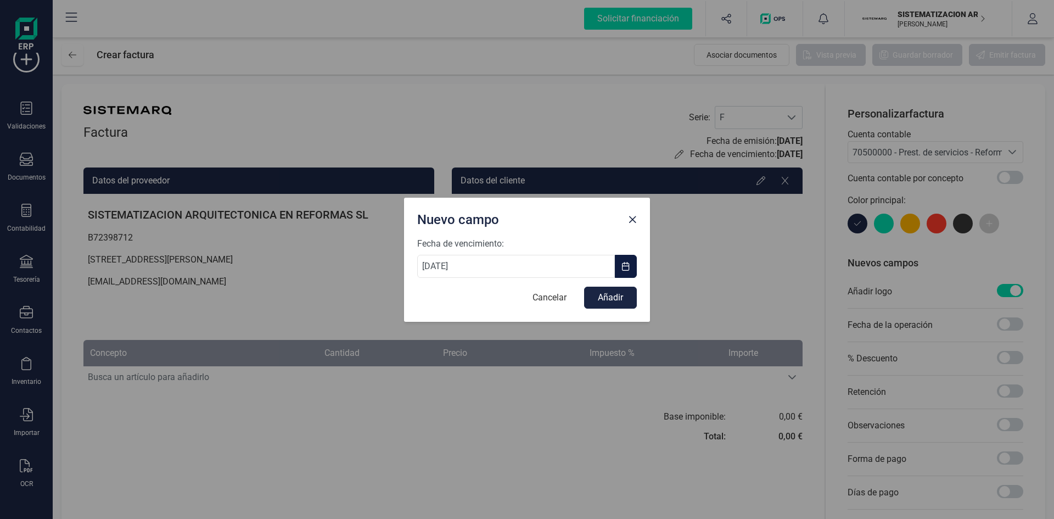
click at [626, 264] on span "button" at bounding box center [626, 266] width 9 height 9
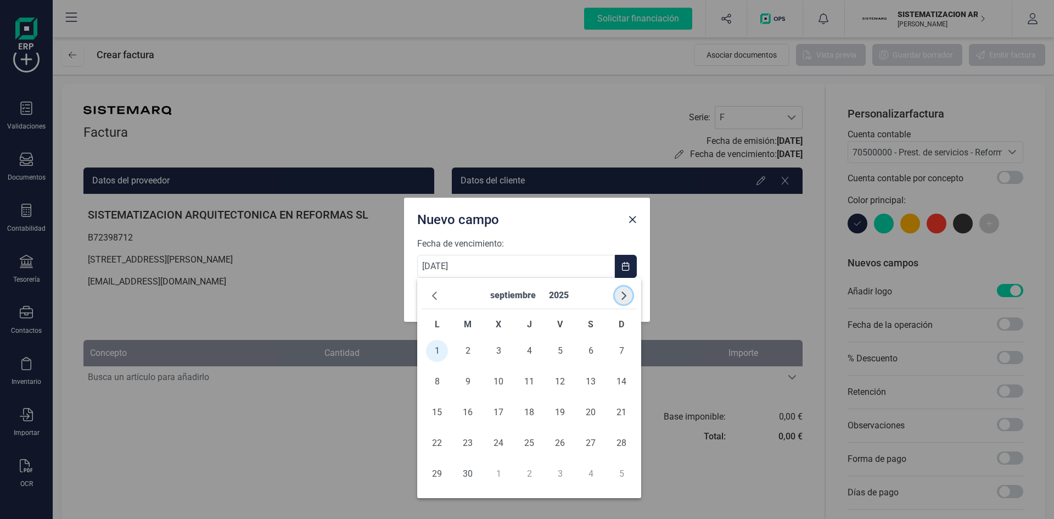
click at [631, 291] on button "button" at bounding box center [624, 296] width 18 height 18
click at [501, 353] on span "1" at bounding box center [499, 351] width 22 height 22
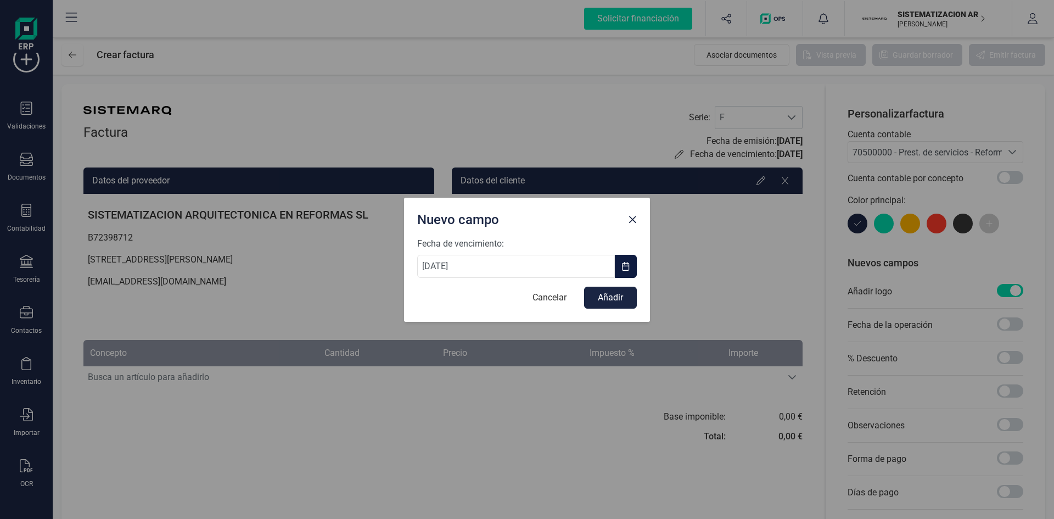
click at [626, 267] on span "button" at bounding box center [626, 266] width 9 height 9
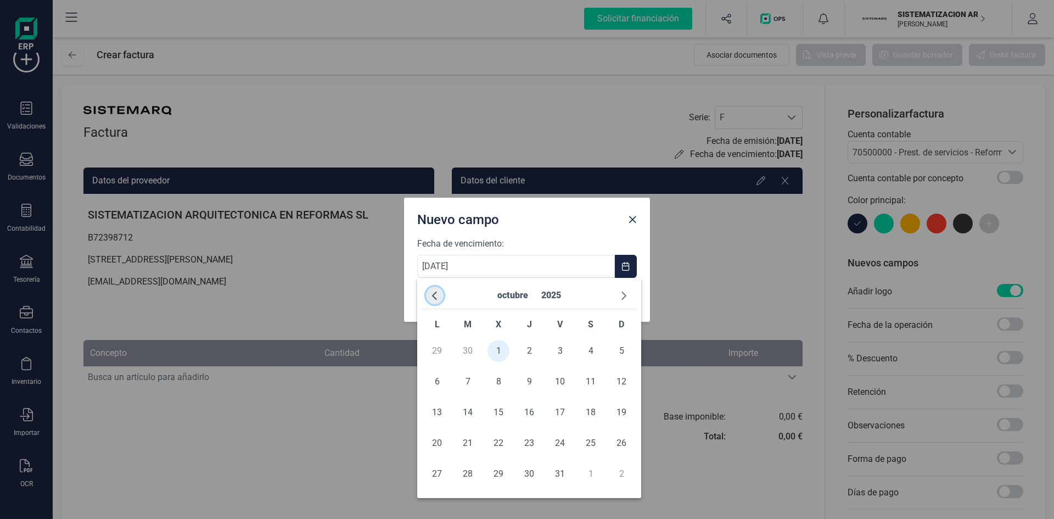
click at [436, 298] on span "button" at bounding box center [435, 295] width 9 height 9
click at [565, 445] on span "26" at bounding box center [560, 443] width 22 height 22
type input "26/09/2025"
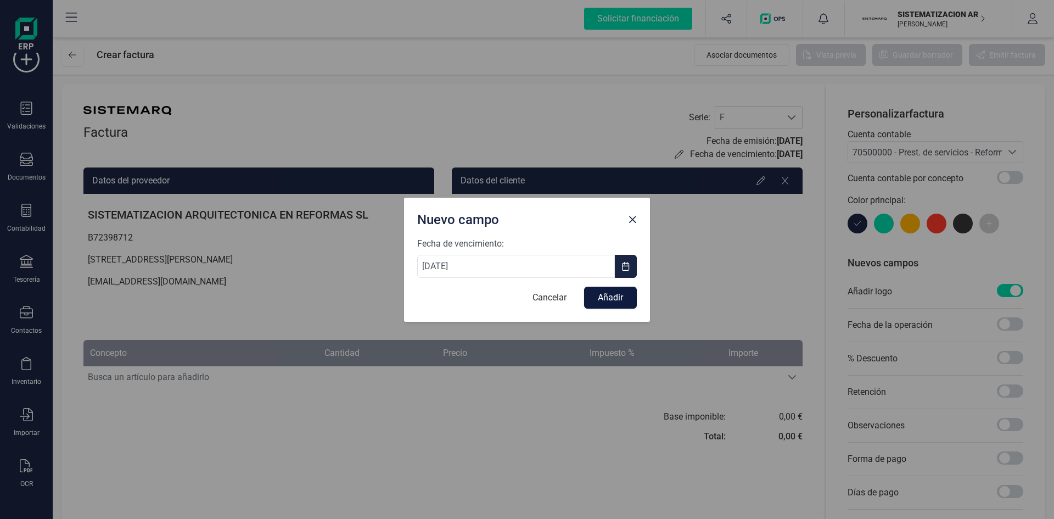
click at [606, 288] on button "Añadir" at bounding box center [610, 298] width 53 height 22
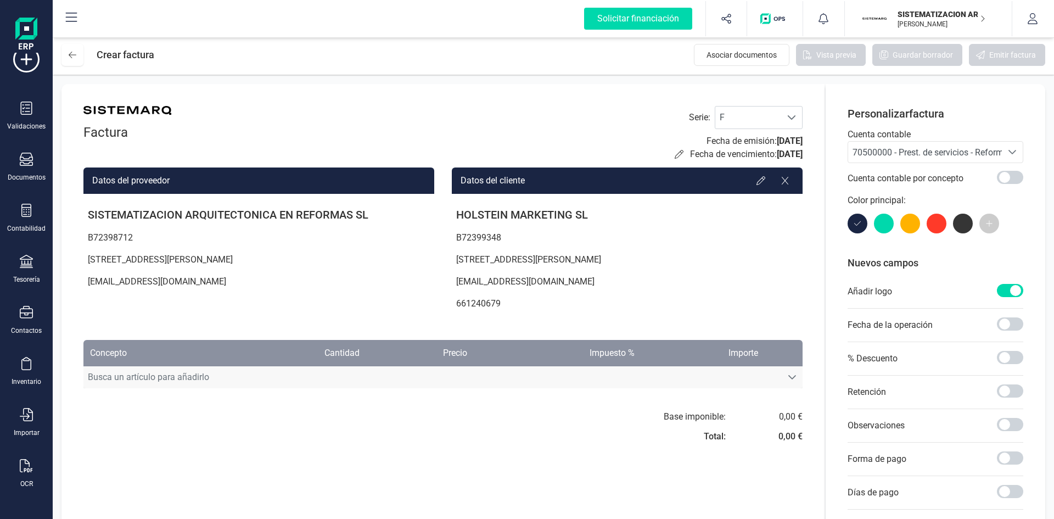
scroll to position [63, 0]
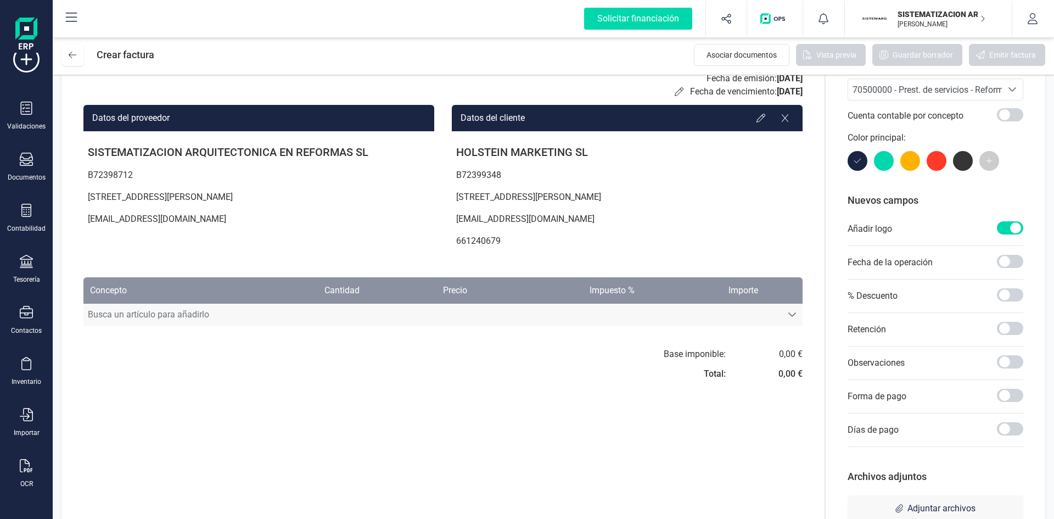
click at [220, 314] on span "Busca un artículo para añadirlo" at bounding box center [432, 315] width 699 height 22
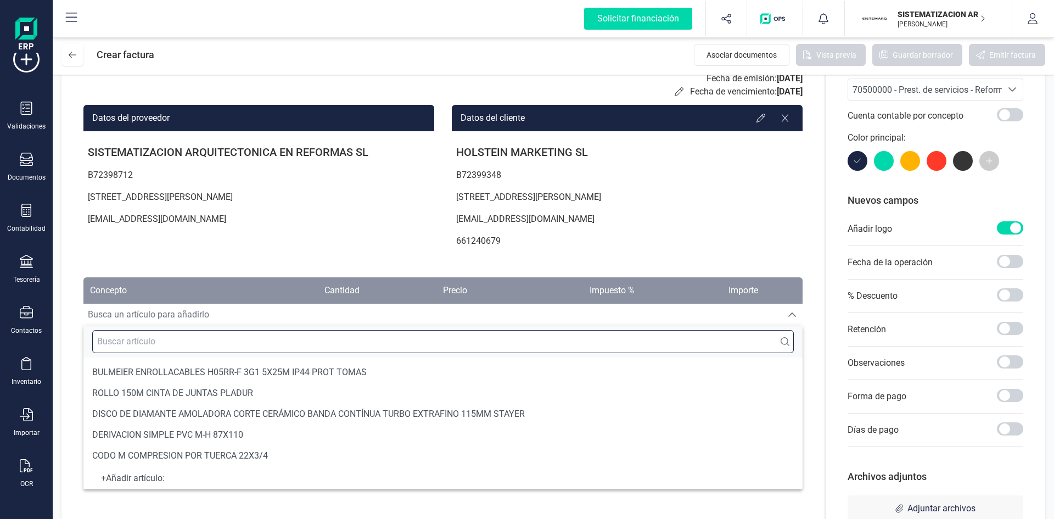
click at [179, 344] on input "text" at bounding box center [443, 341] width 702 height 23
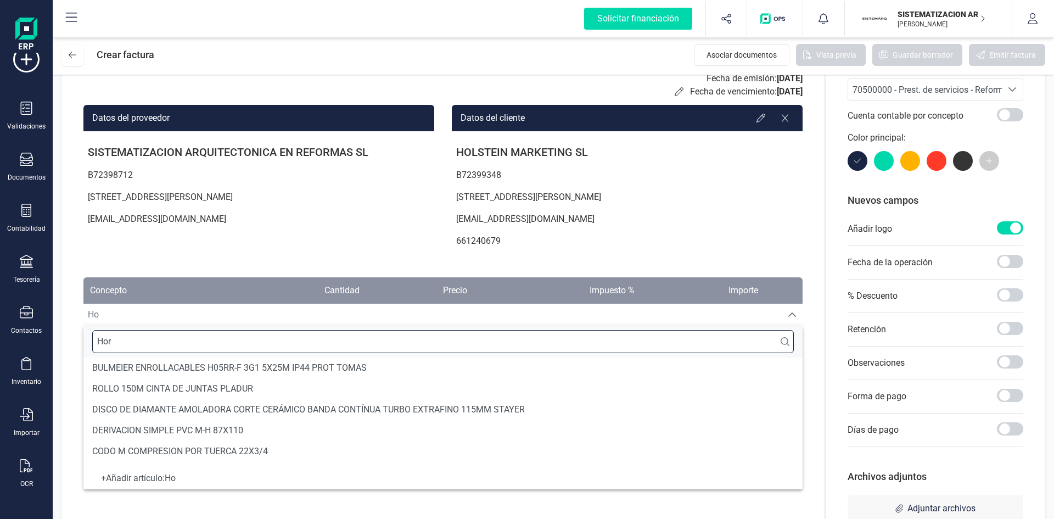
scroll to position [0, 0]
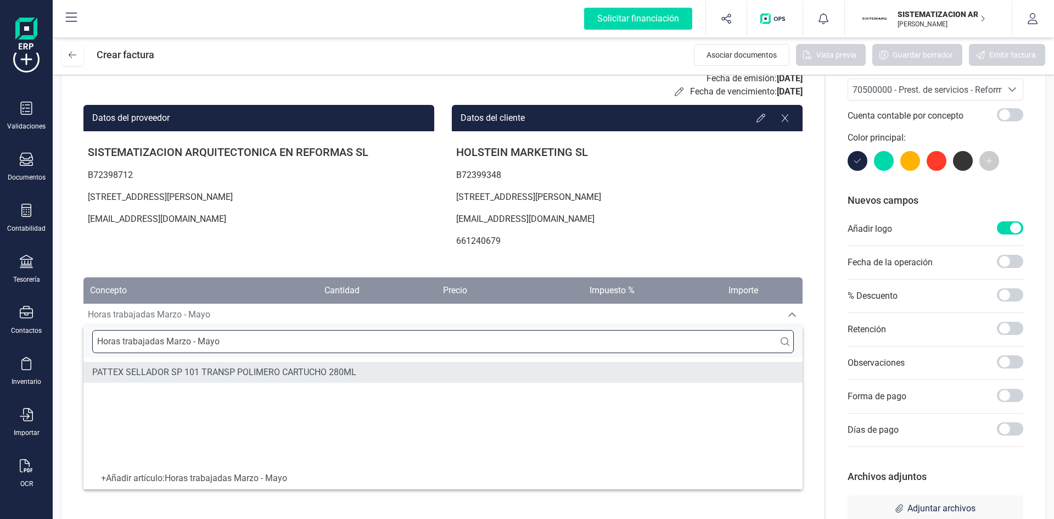
type input "Horas trabajadas Marzo - Mayo"
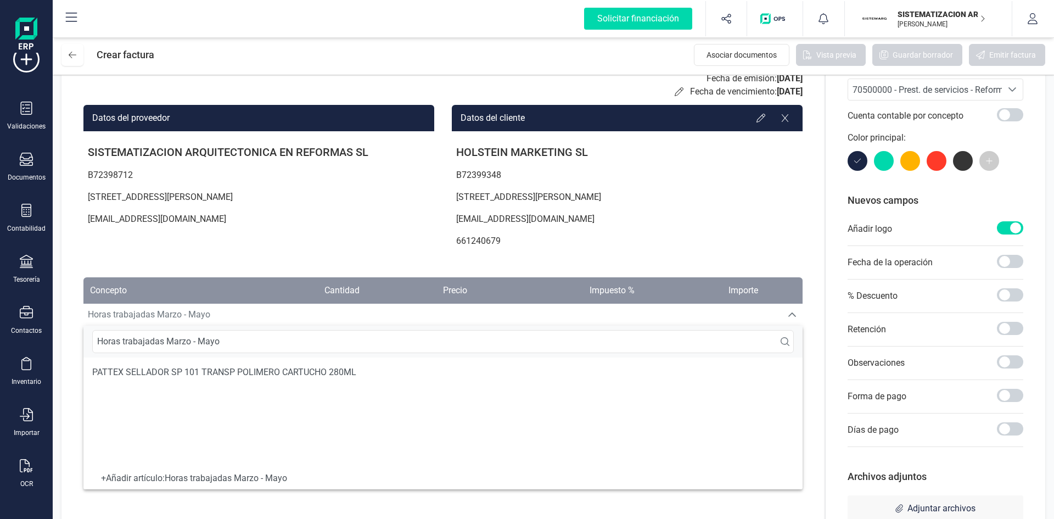
click at [221, 477] on div "+ Añadir artículo : Horas trabajadas Marzo - Mayo" at bounding box center [443, 478] width 702 height 4
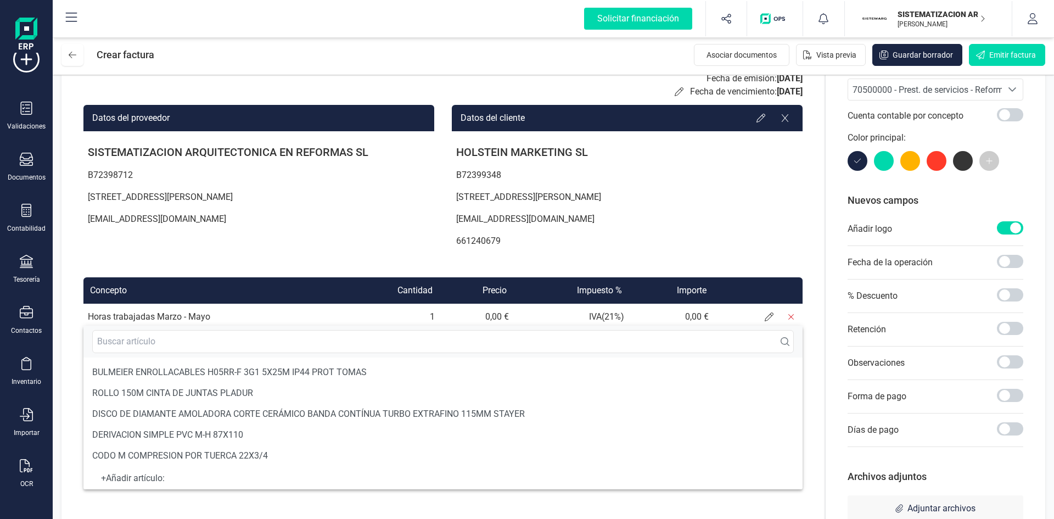
click at [283, 245] on div "Datos del proveedor SISTEMATIZACION ARQUITECTONICA EN REFORMAS SL B72398712 Cal…" at bounding box center [258, 180] width 351 height 150
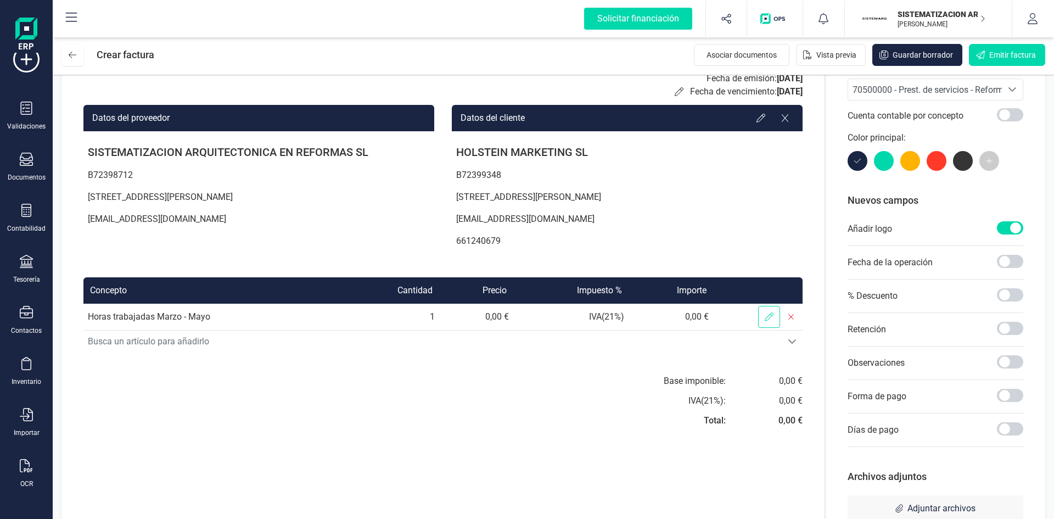
click at [769, 323] on span at bounding box center [769, 317] width 22 height 22
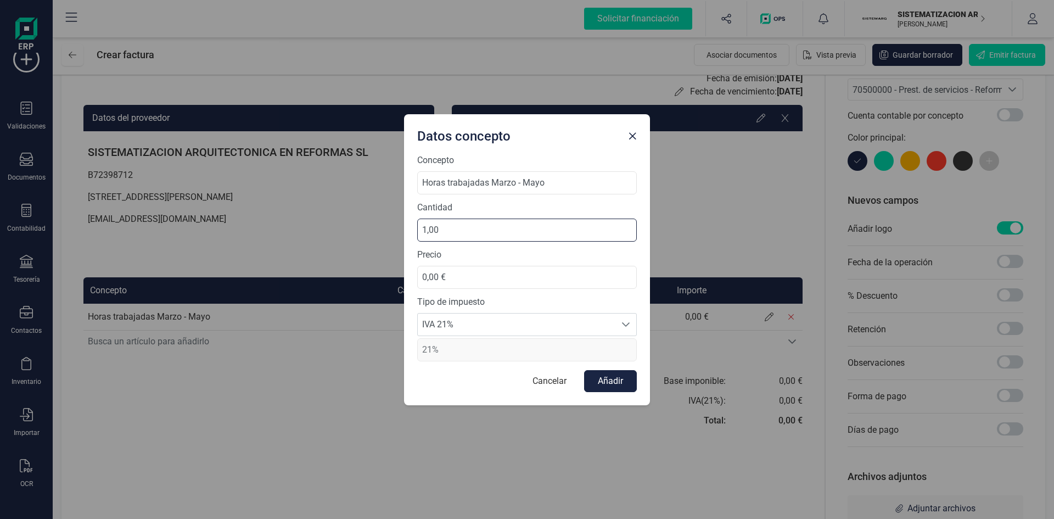
click at [442, 230] on input "1,00" at bounding box center [527, 230] width 220 height 23
type input "17,00"
click at [445, 274] on input "0,00 €" at bounding box center [527, 277] width 220 height 23
click at [439, 276] on input "0,00 €" at bounding box center [527, 277] width 220 height 23
type input "17,00 €"
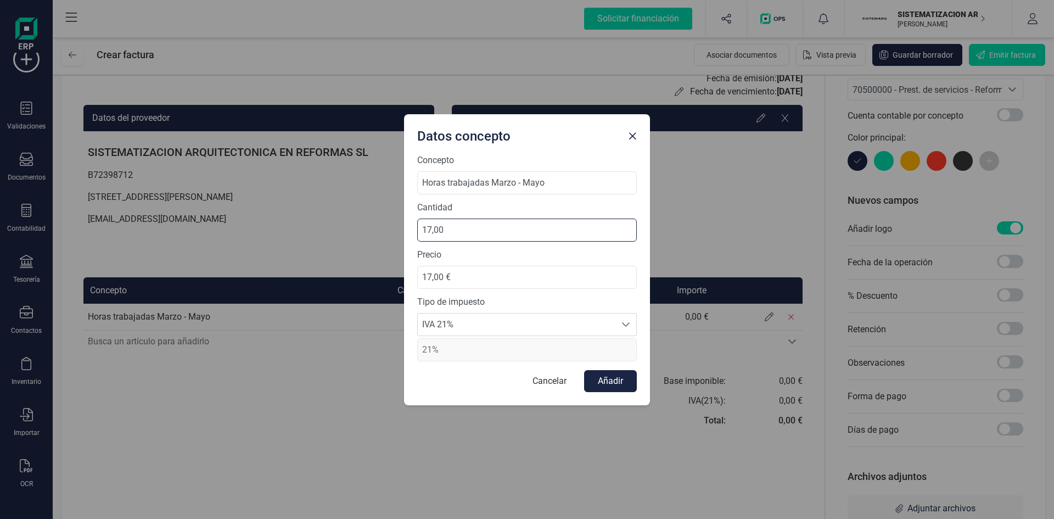
click at [467, 230] on input "17,00" at bounding box center [527, 230] width 220 height 23
type input "1,00"
type input "416,00"
click at [610, 382] on button "Añadir" at bounding box center [610, 381] width 53 height 22
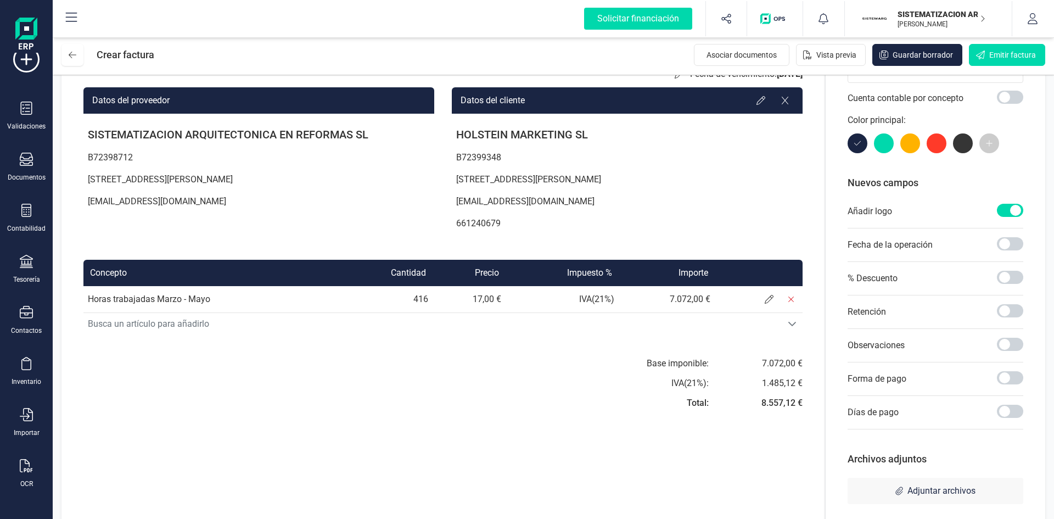
scroll to position [81, 0]
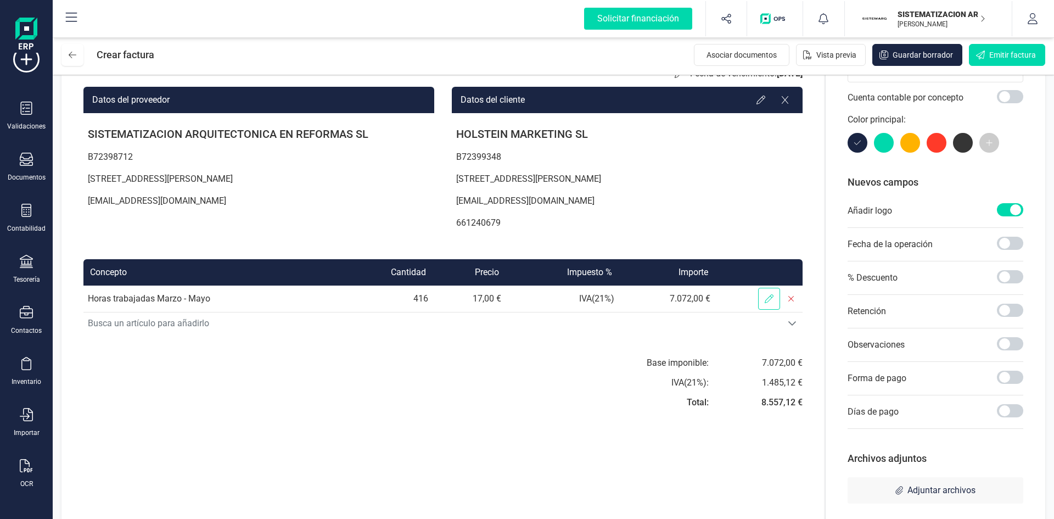
click at [769, 300] on icon at bounding box center [769, 298] width 9 height 9
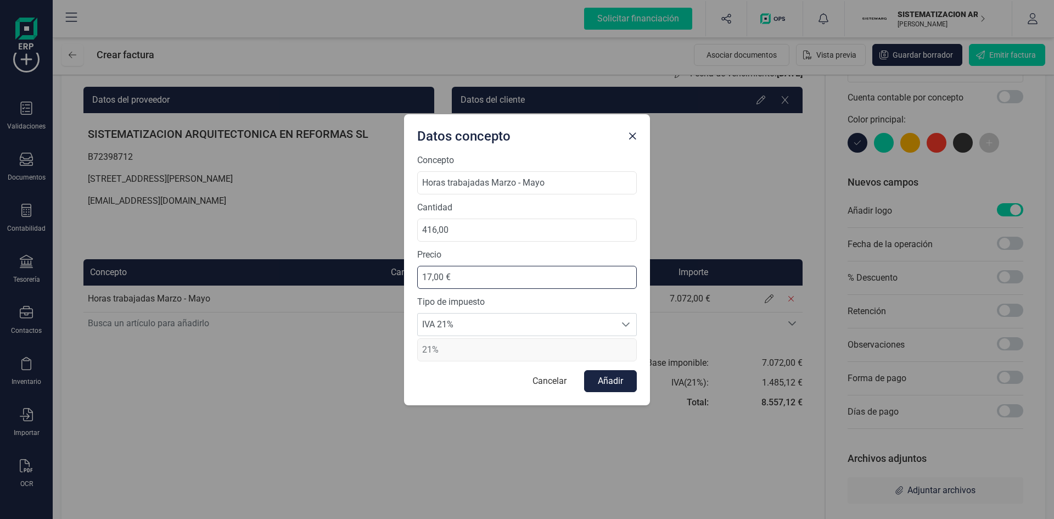
click at [444, 275] on input "17,00 €" at bounding box center [527, 277] width 220 height 23
type input "1,00 €"
type input "15,50 €"
click at [613, 383] on button "Añadir" at bounding box center [610, 381] width 53 height 22
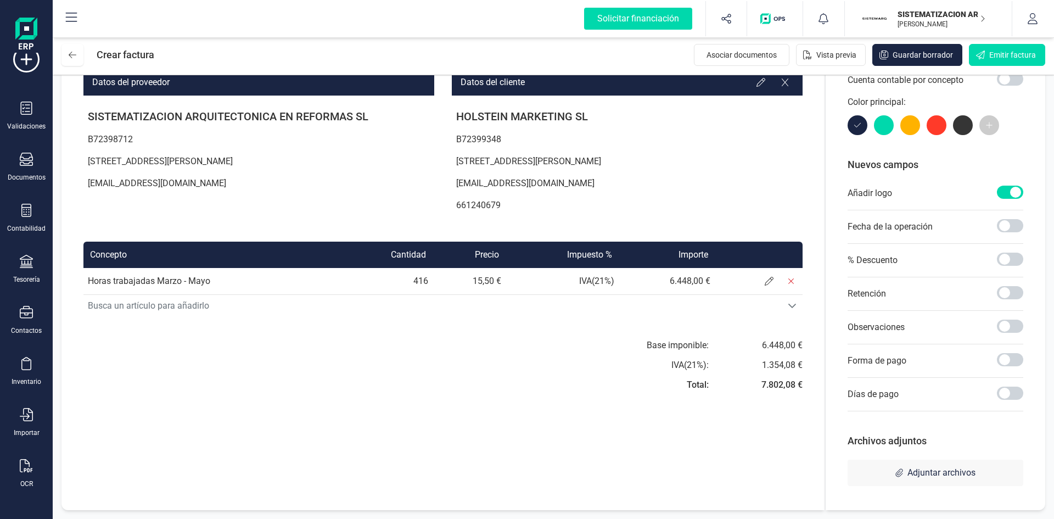
scroll to position [98, 0]
click at [757, 281] on div at bounding box center [759, 281] width 87 height 22
click at [769, 282] on icon at bounding box center [769, 281] width 9 height 9
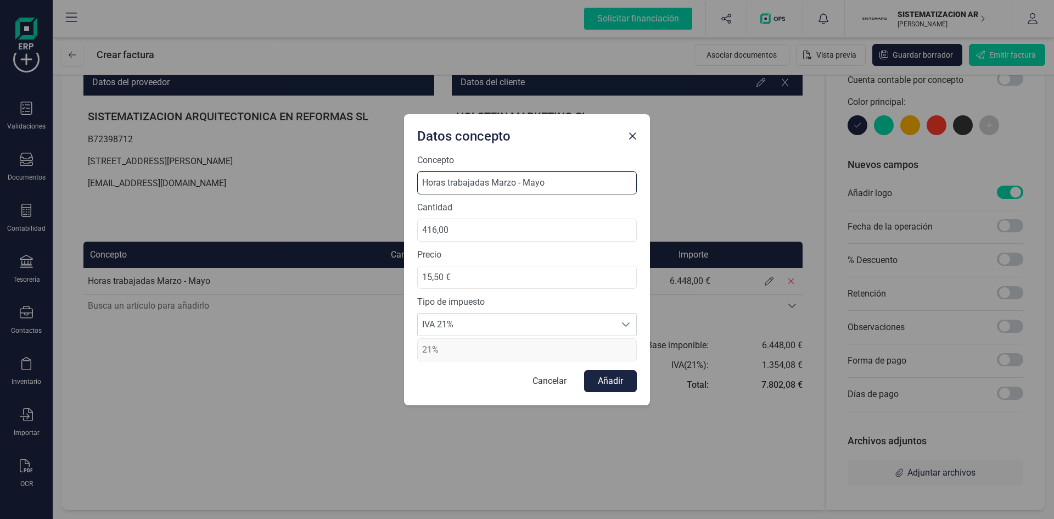
click at [558, 177] on input "Horas trabajadas Marzo - Mayo" at bounding box center [527, 182] width 220 height 23
type input "Horas trabajadas julio - agosto"
click at [478, 227] on input "416,00" at bounding box center [527, 230] width 220 height 23
type input "4,00"
type input "192,00"
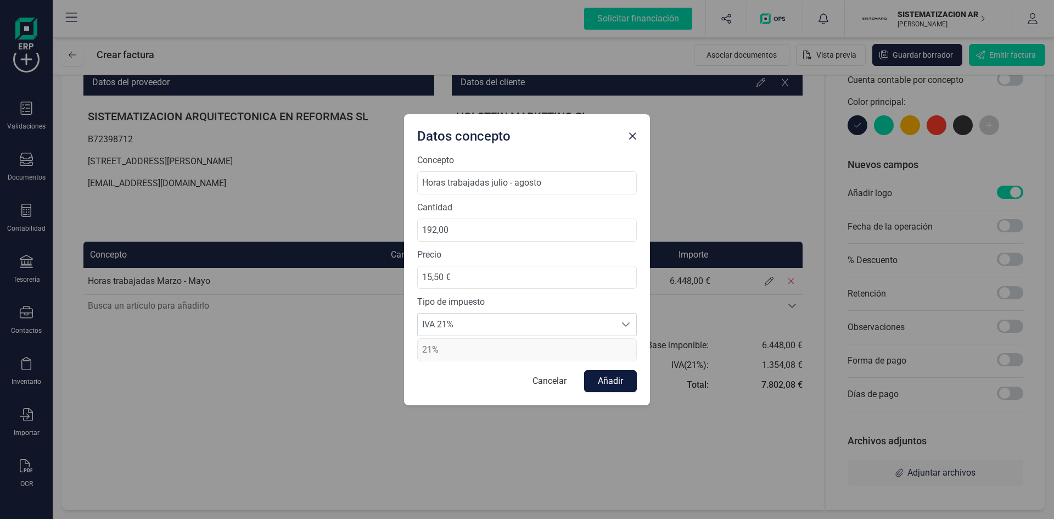
click at [595, 370] on button "Añadir" at bounding box center [610, 381] width 53 height 22
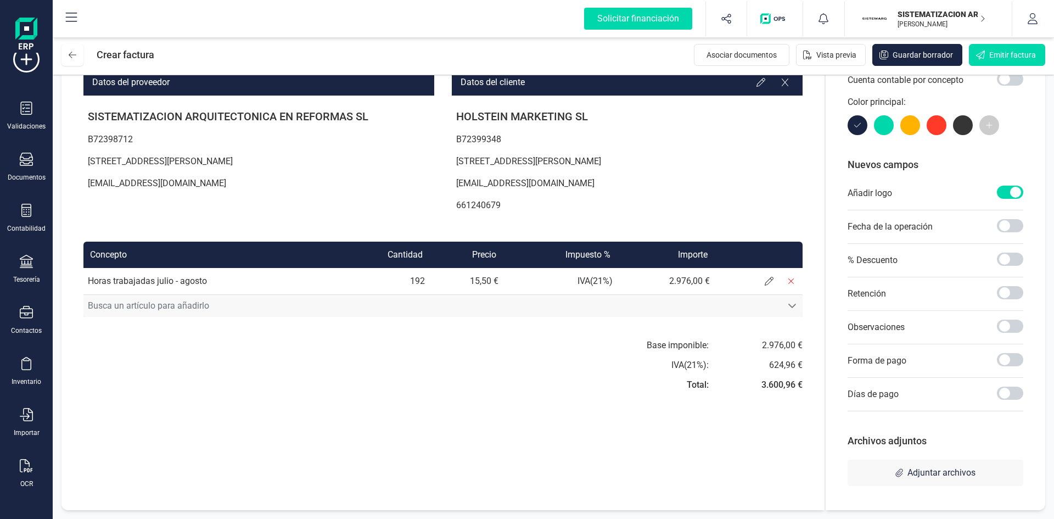
click at [795, 303] on icon "Busca un artículo para añadirlo" at bounding box center [792, 306] width 9 height 9
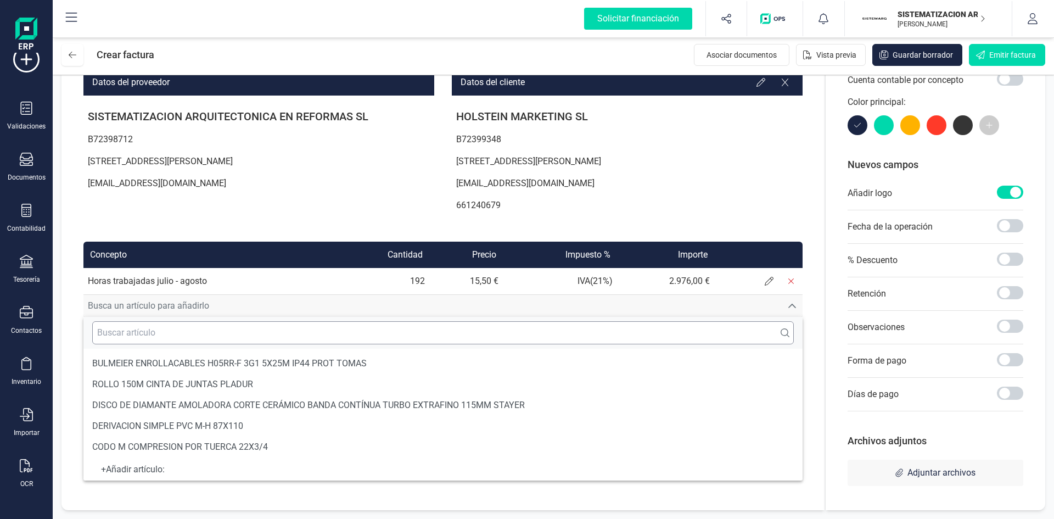
click at [323, 331] on input "text" at bounding box center [443, 332] width 702 height 23
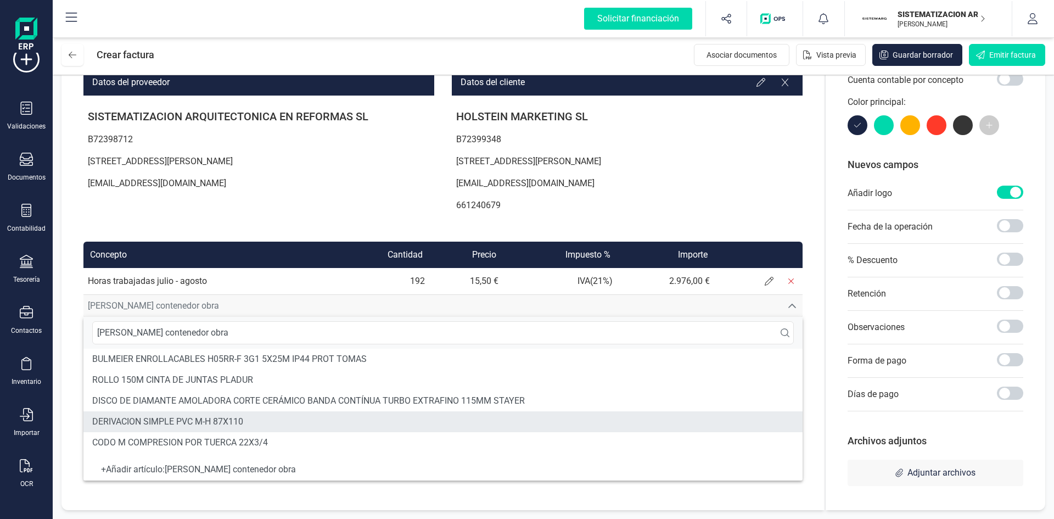
type input "Cambio contenedor obra"
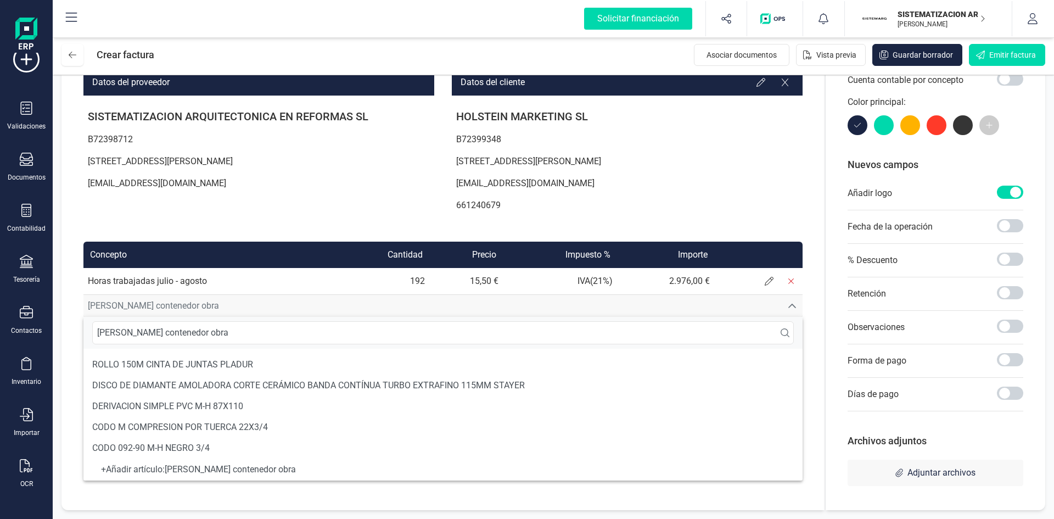
click at [239, 467] on div "+ Añadir artículo : Cambio contenedor obra" at bounding box center [443, 469] width 702 height 4
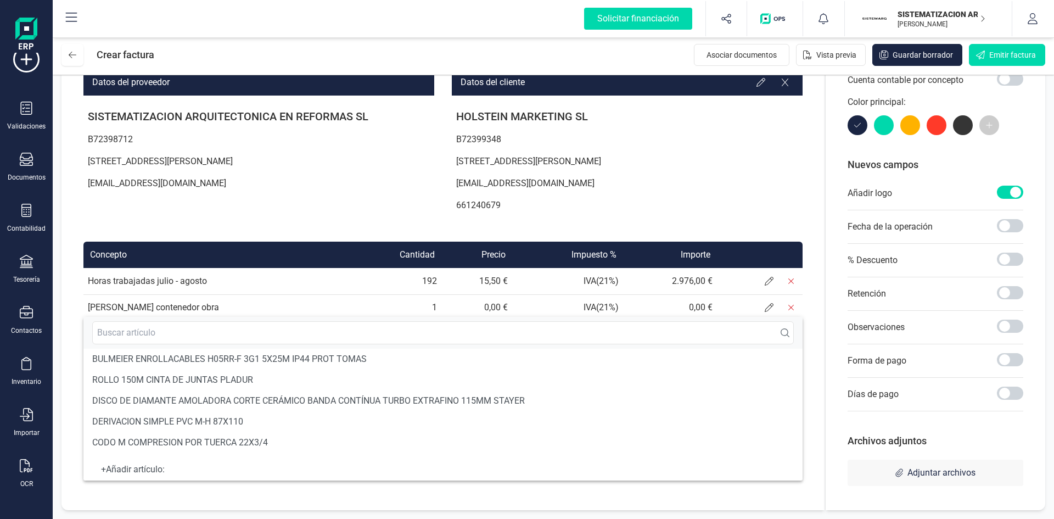
click at [624, 216] on div "HOLSTEIN MARKETING SL B72399348 Calle San Vicente Mártir 81, 1ª , 46007, Valènc…" at bounding box center [627, 158] width 351 height 124
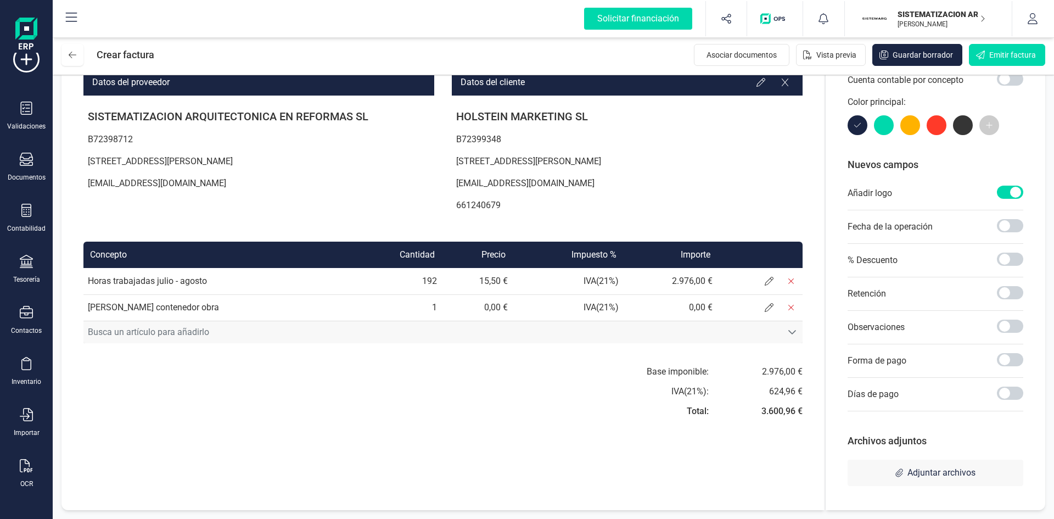
click at [791, 336] on icon "Busca un artículo para añadirlo" at bounding box center [792, 332] width 9 height 9
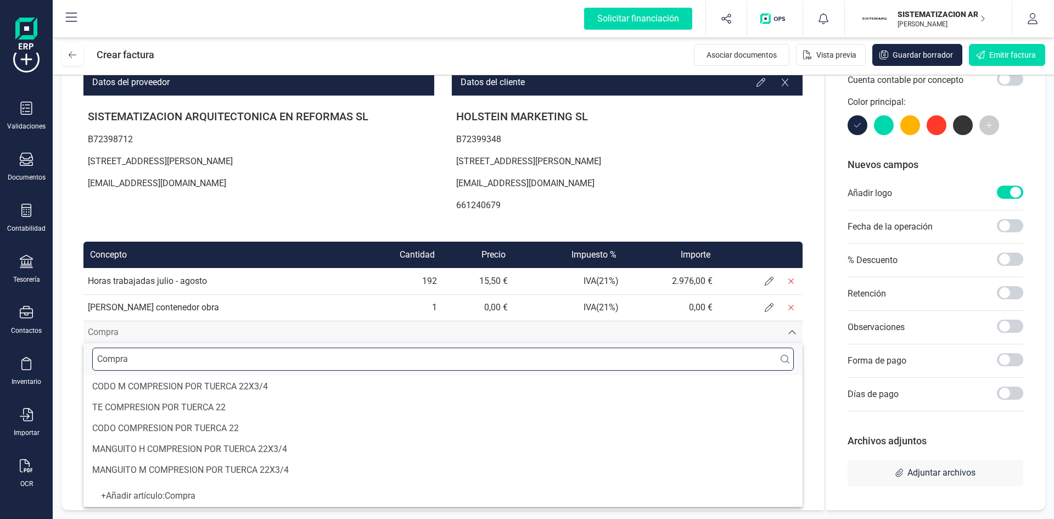
scroll to position [3, 0]
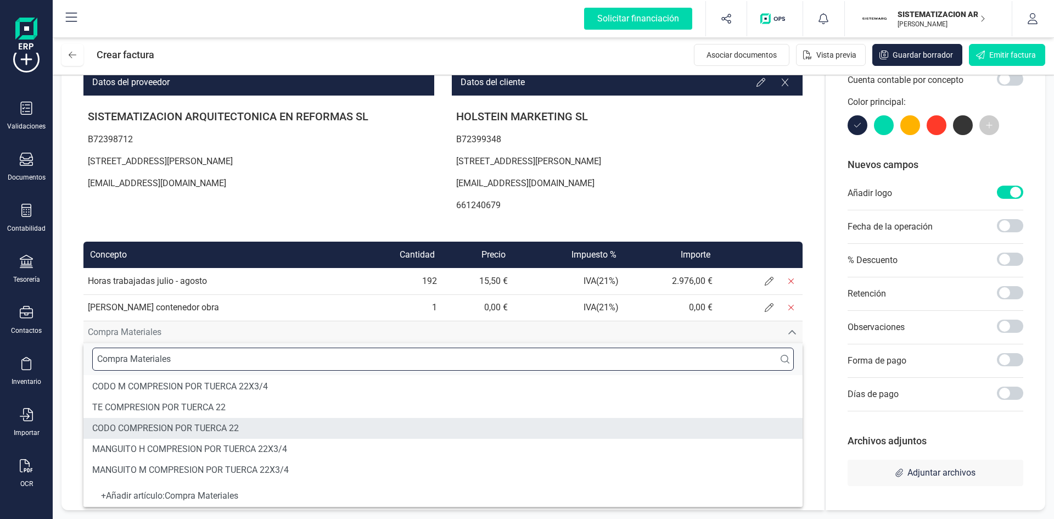
type input "Compra Materiales"
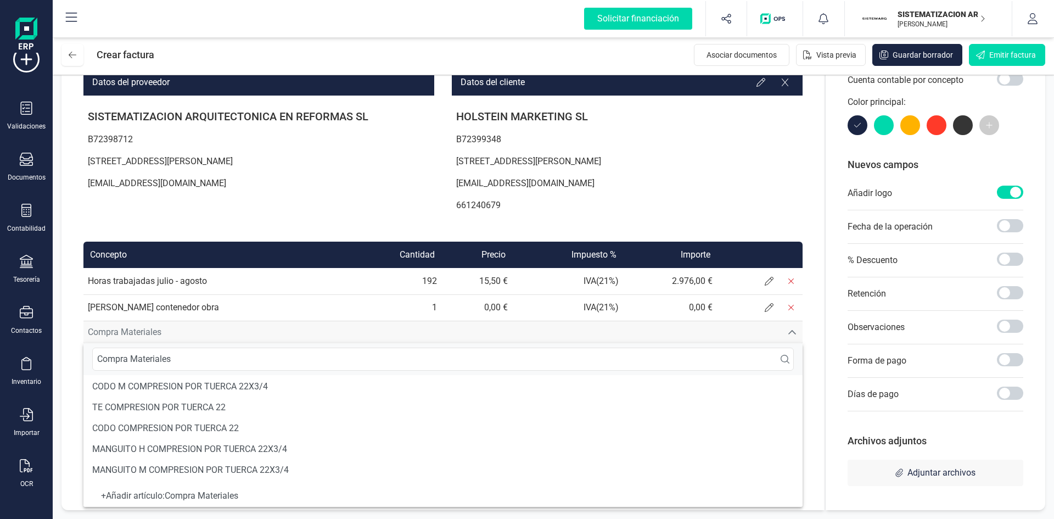
click at [265, 501] on div "+ Añadir artículo : Compra Materiales" at bounding box center [442, 496] width 719 height 22
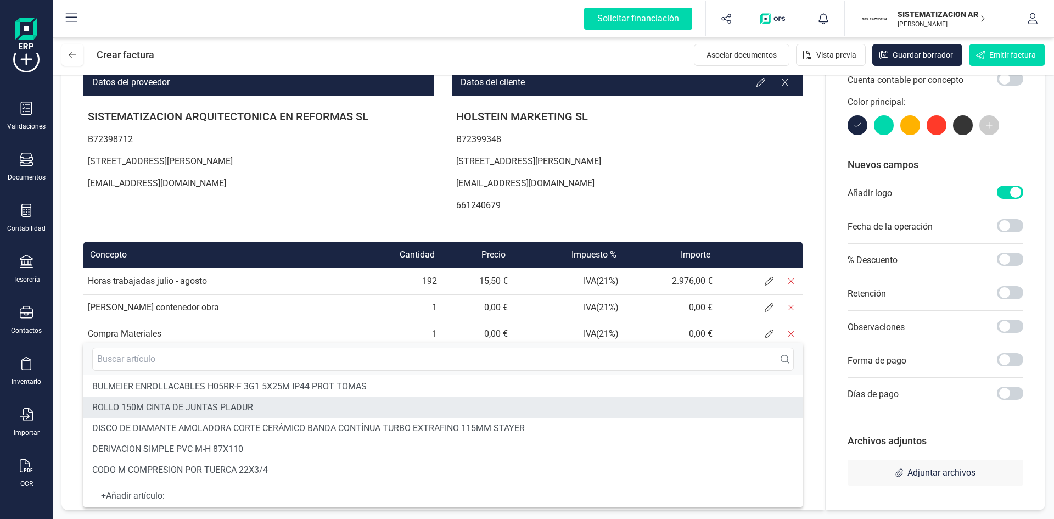
scroll to position [20, 0]
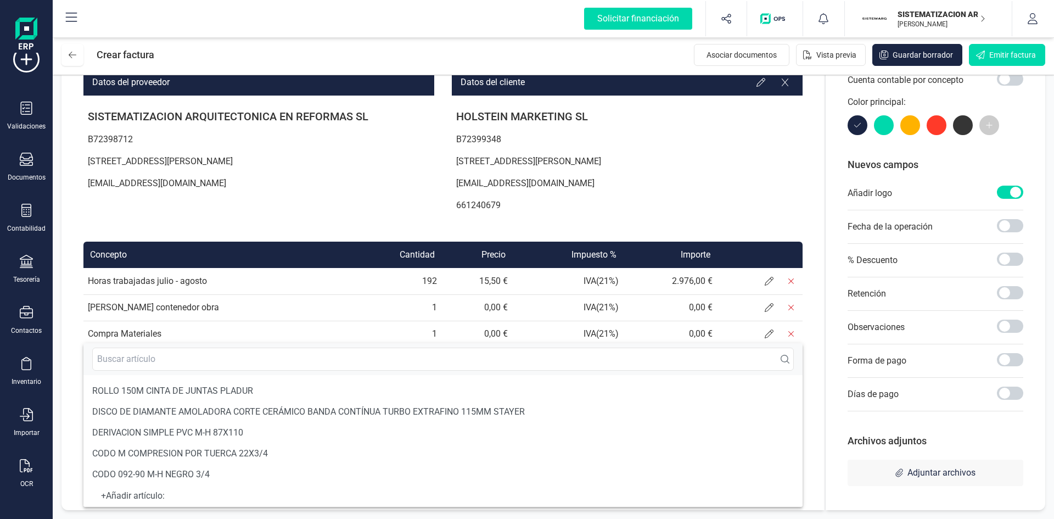
click at [533, 201] on p "661240679" at bounding box center [627, 205] width 351 height 22
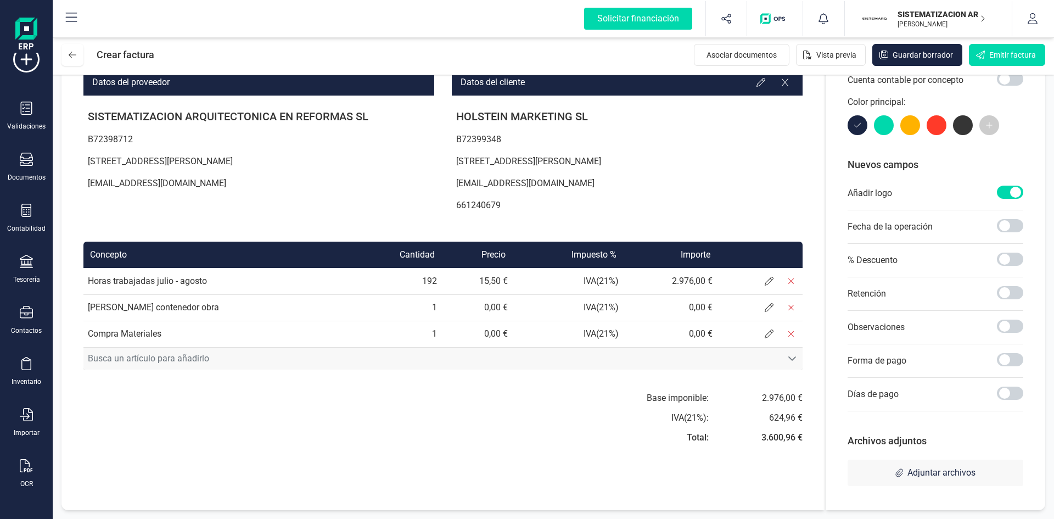
click at [783, 356] on div "Busca un artículo para añadirlo" at bounding box center [792, 358] width 21 height 9
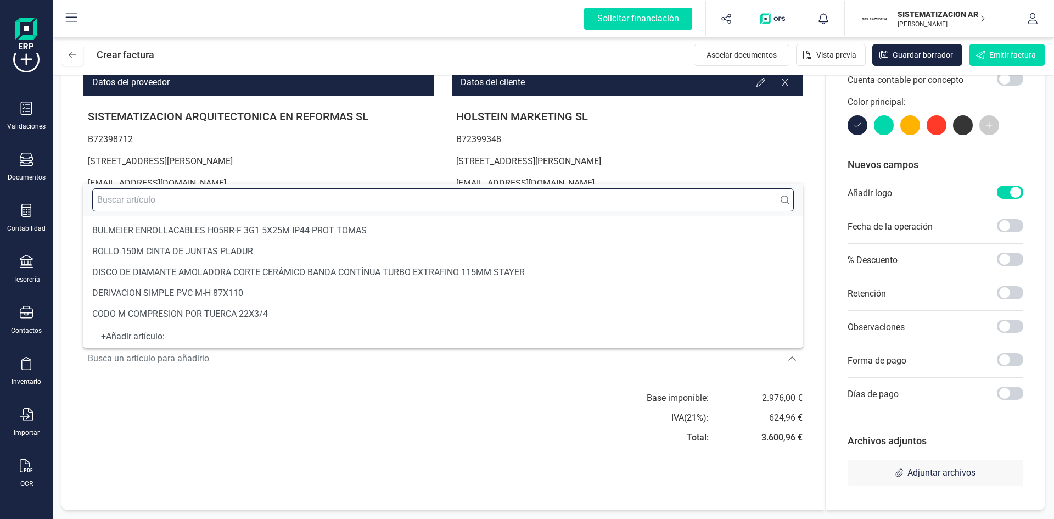
click at [552, 208] on input "text" at bounding box center [443, 199] width 702 height 23
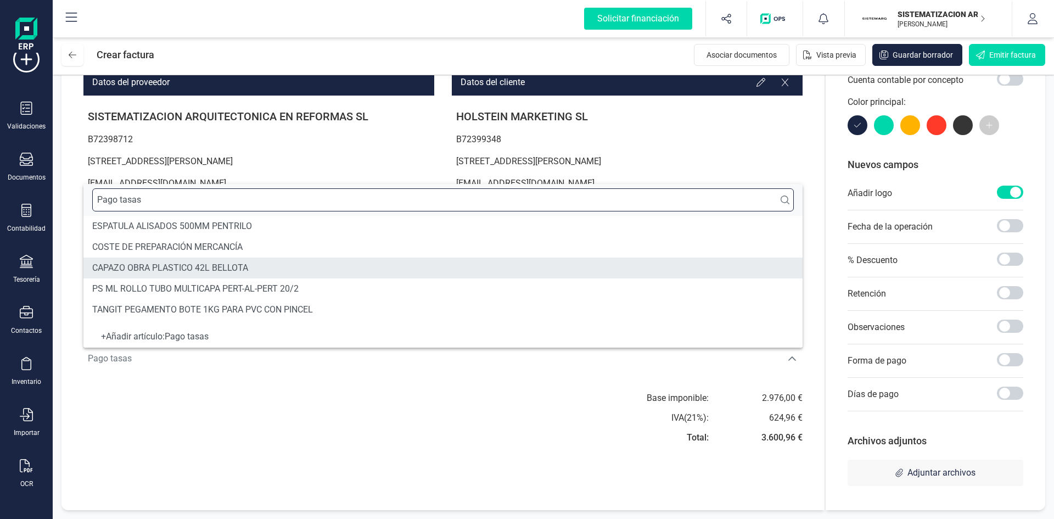
type input "Pago tasas"
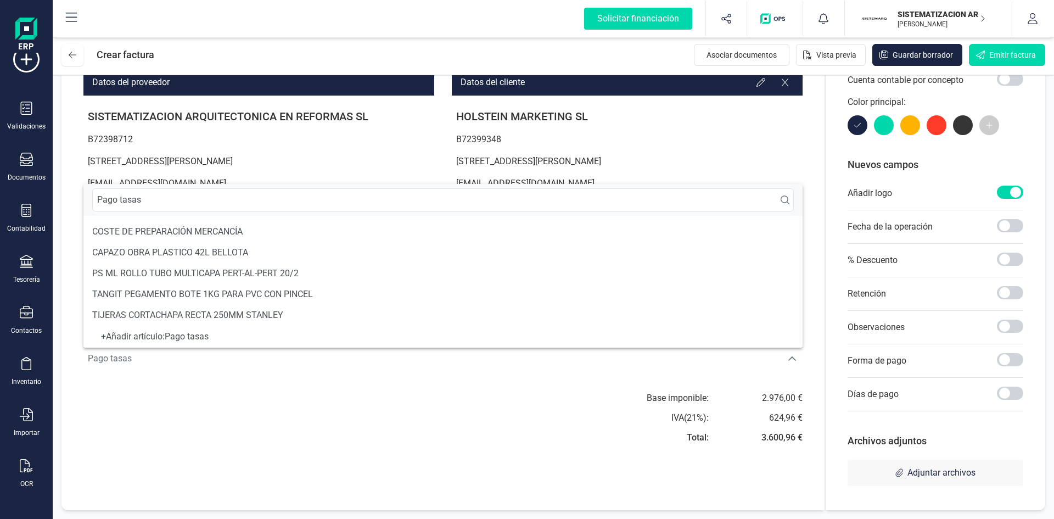
click at [249, 338] on div "+ Añadir artículo : Pago tasas" at bounding box center [443, 336] width 702 height 4
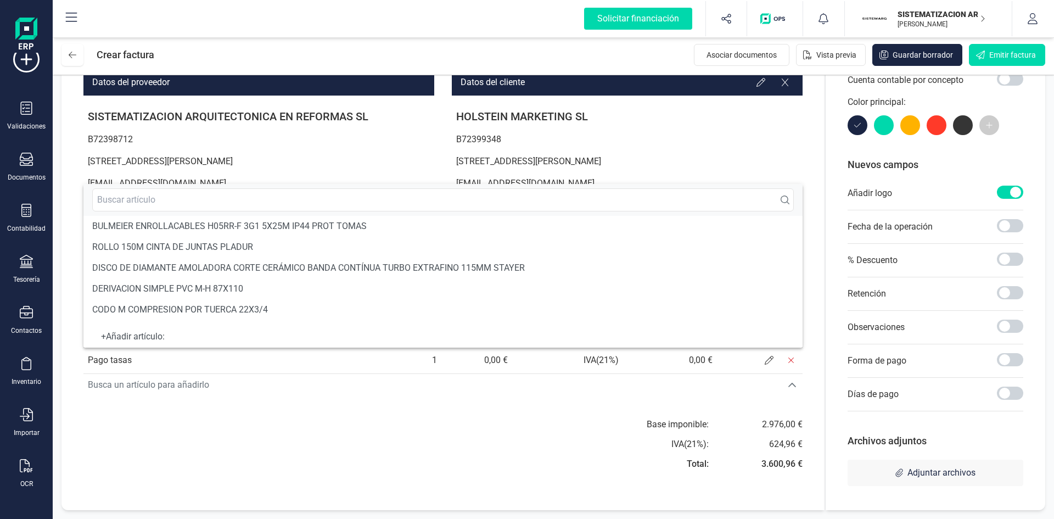
click at [506, 465] on div "Base imponible: IVA ( 21 %): Total: 2.976,00 € 624,96 € 3.600,96 €" at bounding box center [627, 447] width 351 height 59
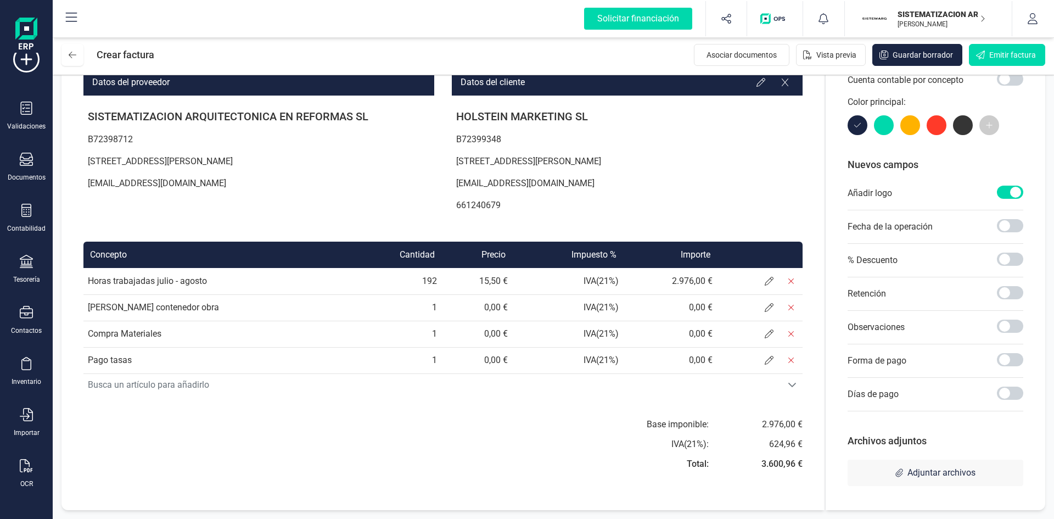
click at [772, 180] on p "admin@sistemarq.com" at bounding box center [627, 183] width 351 height 22
click at [771, 304] on icon at bounding box center [769, 307] width 9 height 9
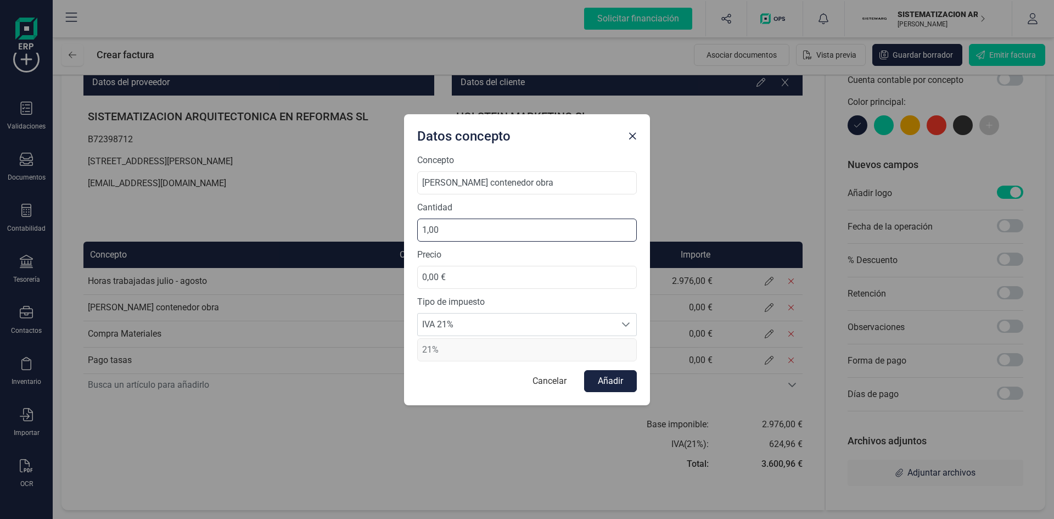
click at [472, 236] on input "1,00" at bounding box center [527, 230] width 220 height 23
type input "1,00"
type input "5,00"
click at [504, 288] on input "0,00 €" at bounding box center [527, 277] width 220 height 23
type input "300,00 €"
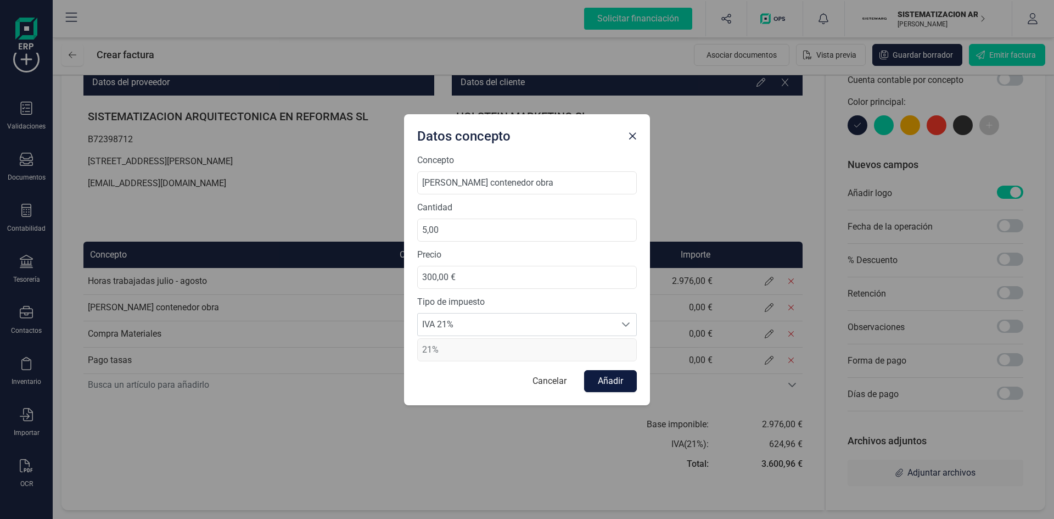
click at [600, 370] on button "Añadir" at bounding box center [610, 381] width 53 height 22
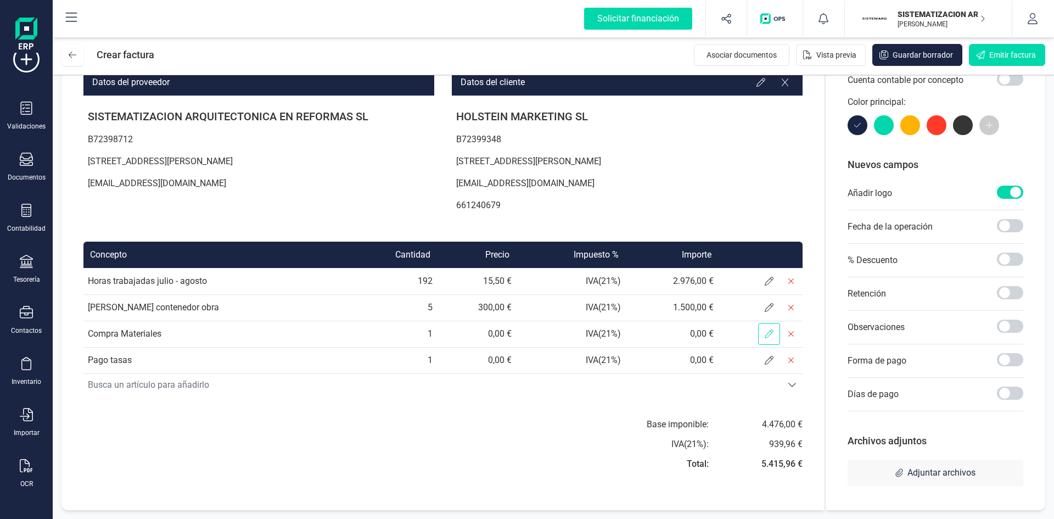
click at [765, 335] on span at bounding box center [769, 334] width 22 height 22
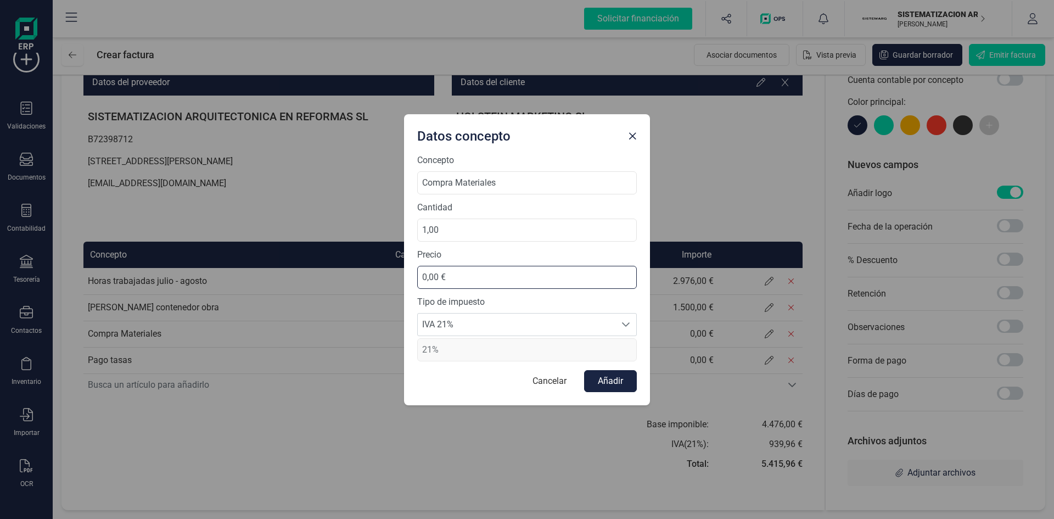
click at [454, 266] on input "0,00 €" at bounding box center [527, 277] width 220 height 23
type input "72,00 €"
click at [682, 184] on div "Datos concepto Concepto Compra Materiales Cantidad 1,00 Precio 72,00 € Tipo de …" at bounding box center [527, 259] width 1054 height 519
click at [618, 379] on button "Añadir" at bounding box center [610, 381] width 53 height 22
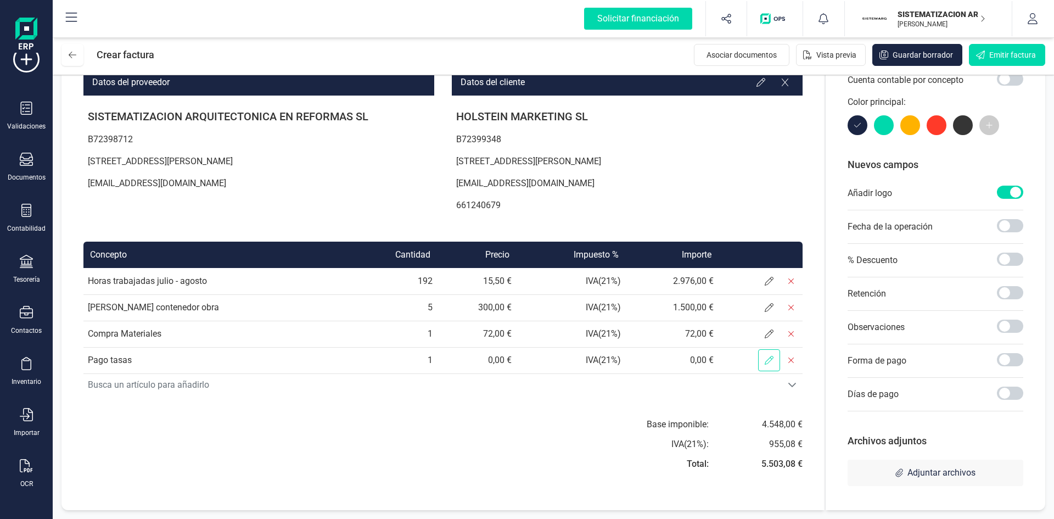
click at [771, 370] on span at bounding box center [769, 360] width 22 height 22
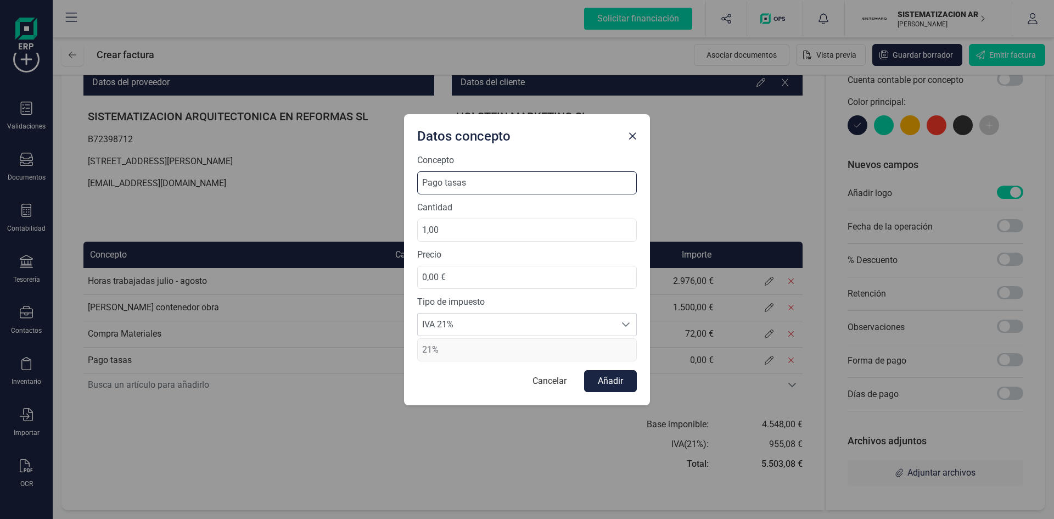
click at [511, 186] on input "Pago tasas" at bounding box center [527, 182] width 220 height 23
type input "Pago tasa ICIO"
click at [477, 283] on input "0,00 €" at bounding box center [527, 277] width 220 height 23
type input "78,97 €"
click at [602, 382] on button "Añadir" at bounding box center [610, 381] width 53 height 22
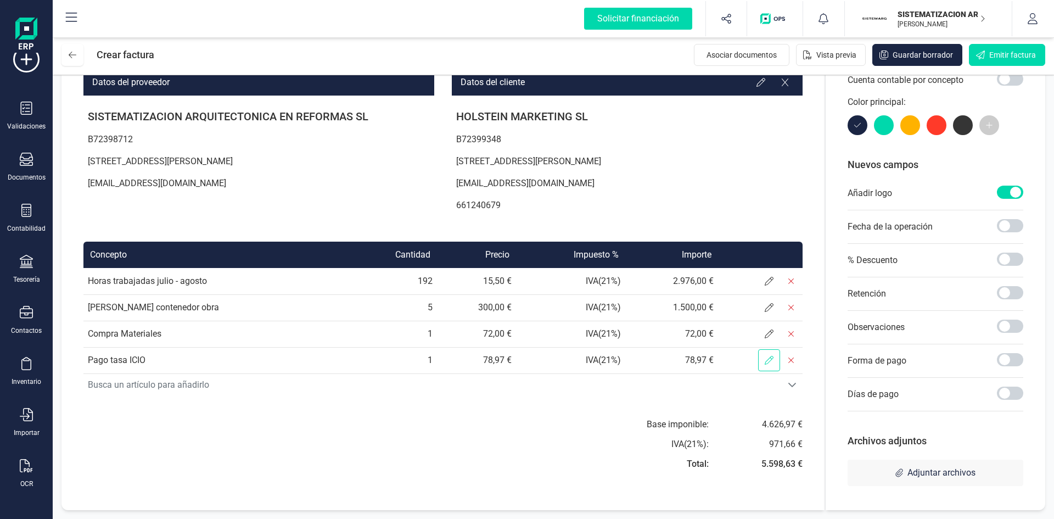
click at [758, 353] on span at bounding box center [769, 360] width 22 height 22
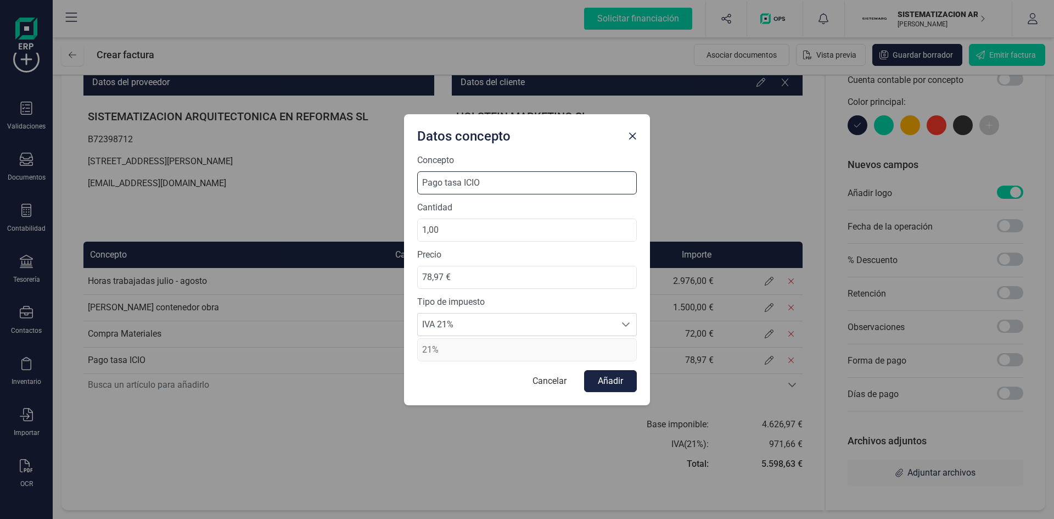
click at [500, 189] on input "Pago tasa ICIO" at bounding box center [527, 182] width 220 height 23
type input "Pago tasa ICIO e Impuesto construcciones"
click at [606, 384] on button "Añadir" at bounding box center [610, 381] width 53 height 22
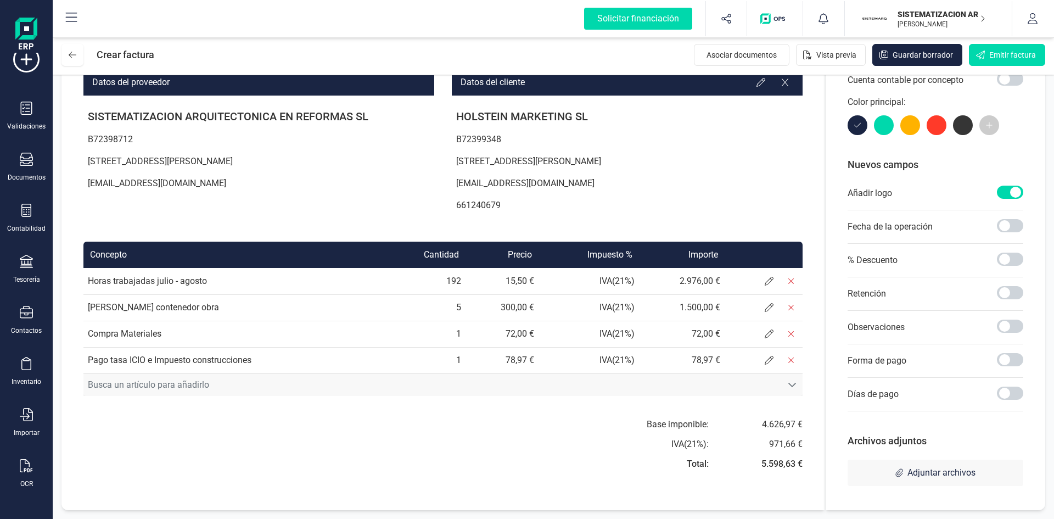
click at [789, 387] on icon "Busca un artículo para añadirlo" at bounding box center [792, 385] width 9 height 9
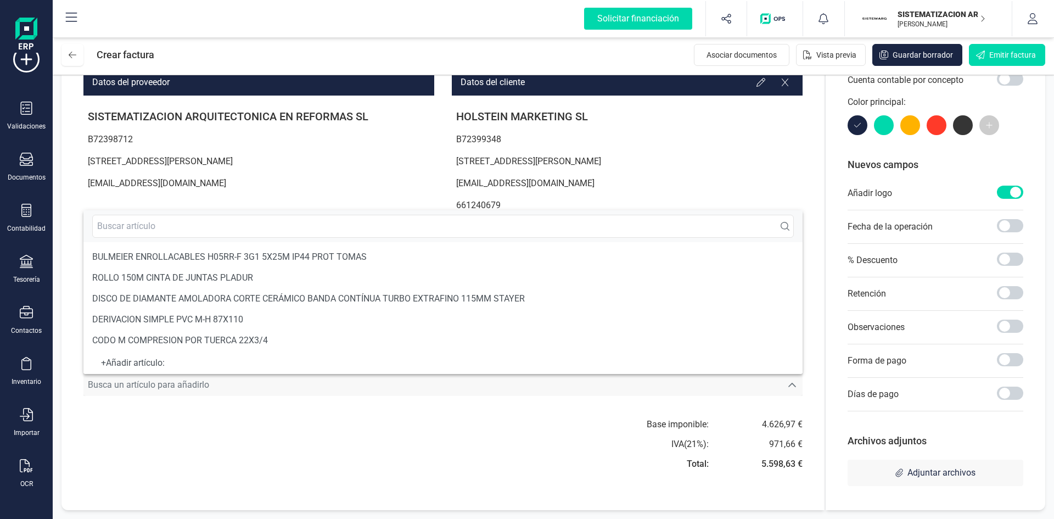
click at [222, 367] on div "+ Añadir artículo :" at bounding box center [442, 363] width 719 height 22
drag, startPoint x: 183, startPoint y: 360, endPoint x: 152, endPoint y: 364, distance: 31.0
click at [152, 364] on div "+ Añadir artículo :" at bounding box center [442, 363] width 719 height 22
click at [152, 364] on div "+ Añadir artículo :" at bounding box center [443, 363] width 702 height 4
click at [102, 361] on div "+ Añadir artículo :" at bounding box center [443, 363] width 702 height 4
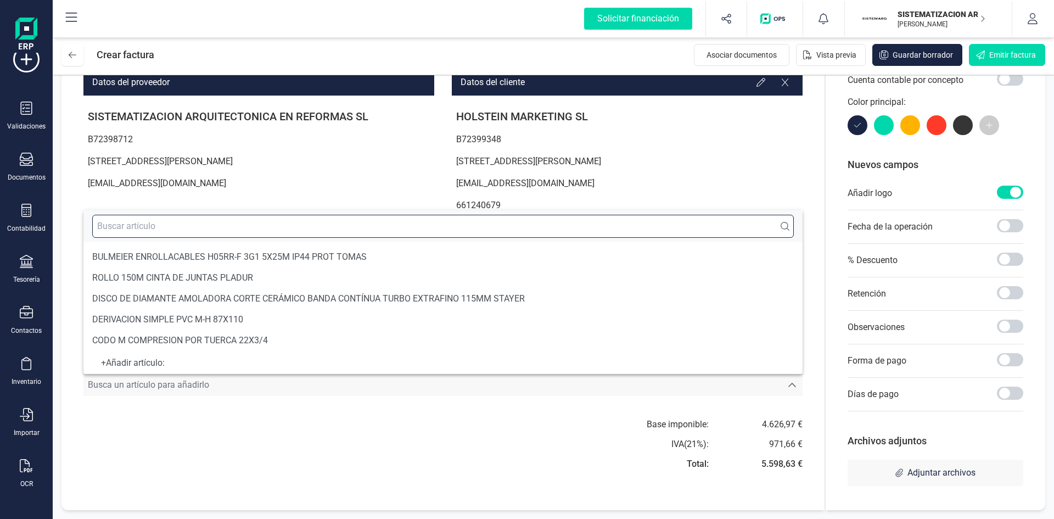
click at [149, 228] on input "text" at bounding box center [443, 226] width 702 height 23
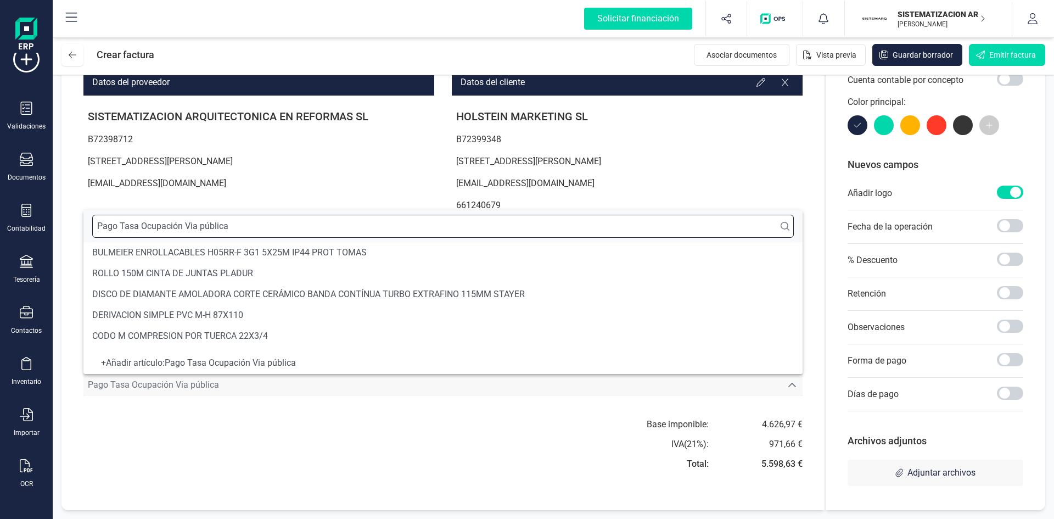
click at [190, 224] on input "Pago Tasa Ocupación Via pública" at bounding box center [443, 226] width 702 height 23
click at [144, 226] on input "Pago Tasa Ocupación Via pública" at bounding box center [443, 226] width 702 height 23
click at [191, 226] on input "Pago Tasa pcupación Via pública" at bounding box center [443, 226] width 702 height 23
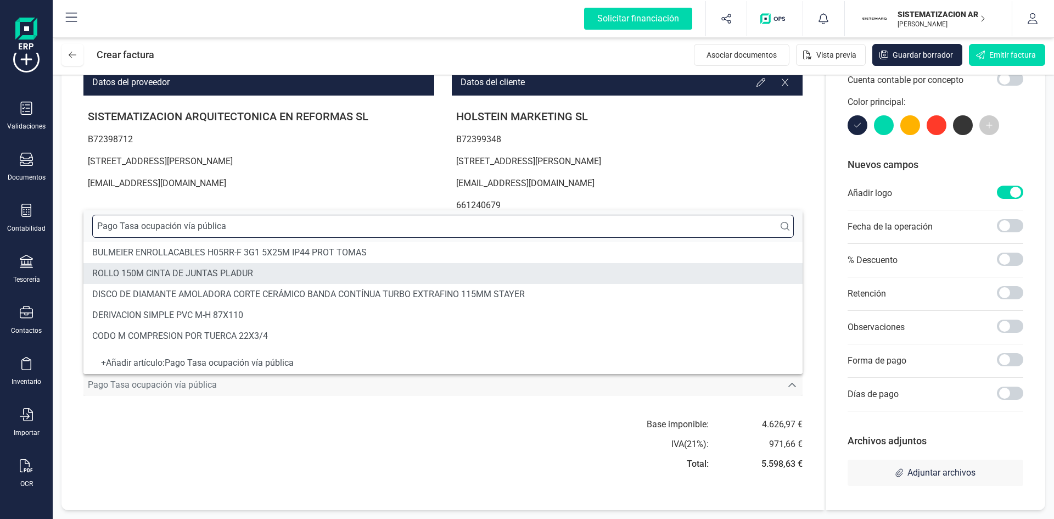
type input "Pago Tasa ocupación vía pública"
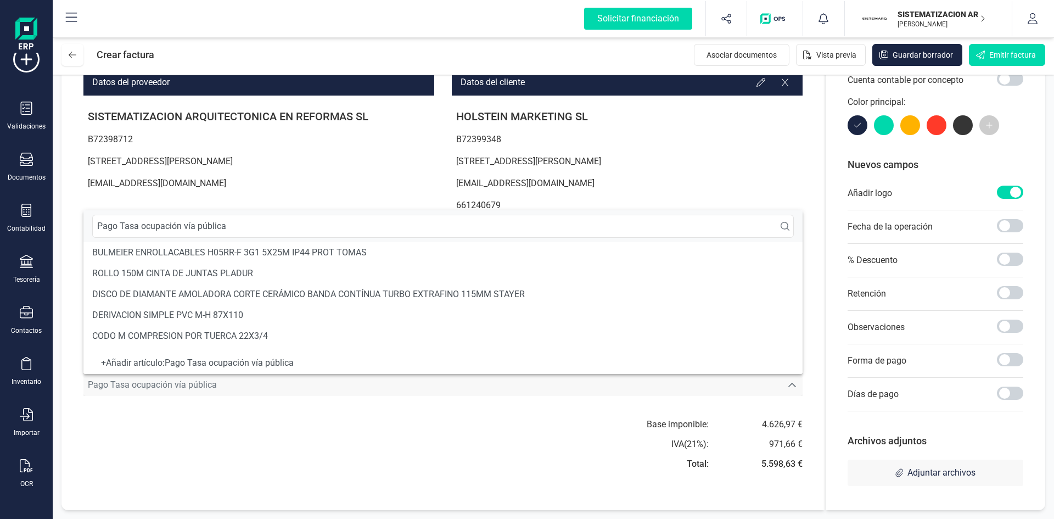
scroll to position [20, 0]
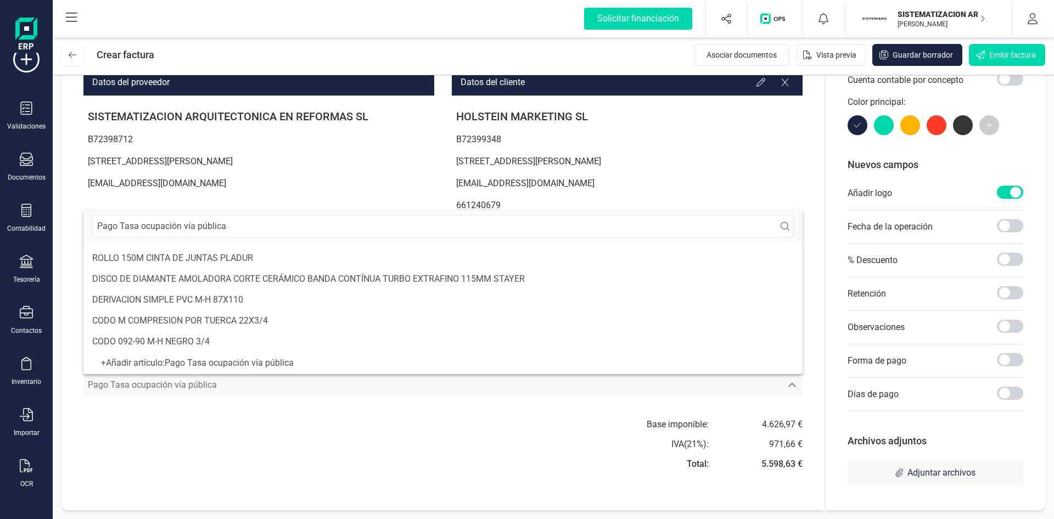
click at [266, 365] on div "+ Añadir artículo : Pago Tasa ocupación vía pública" at bounding box center [443, 363] width 702 height 4
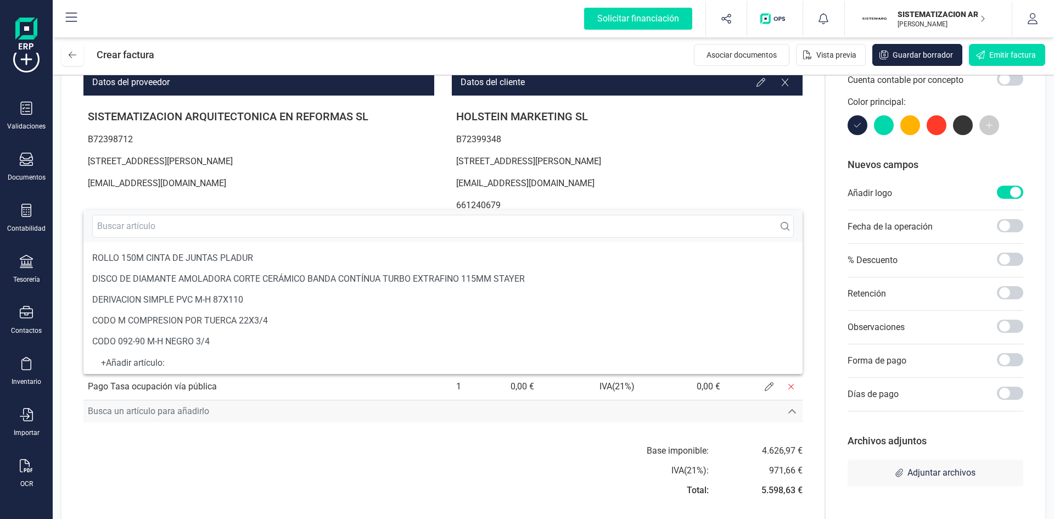
scroll to position [4, 0]
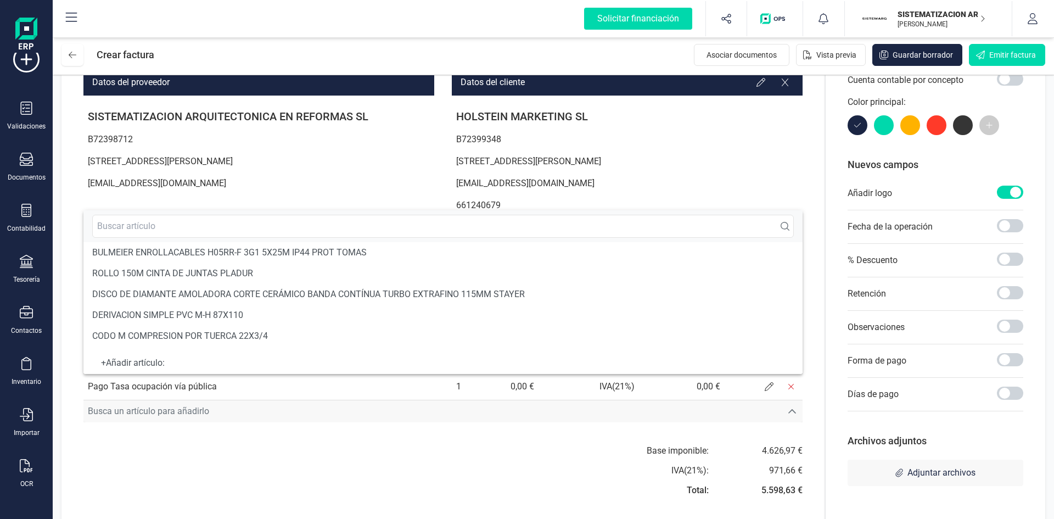
click at [206, 416] on span "Busca un artículo para añadirlo" at bounding box center [432, 411] width 699 height 22
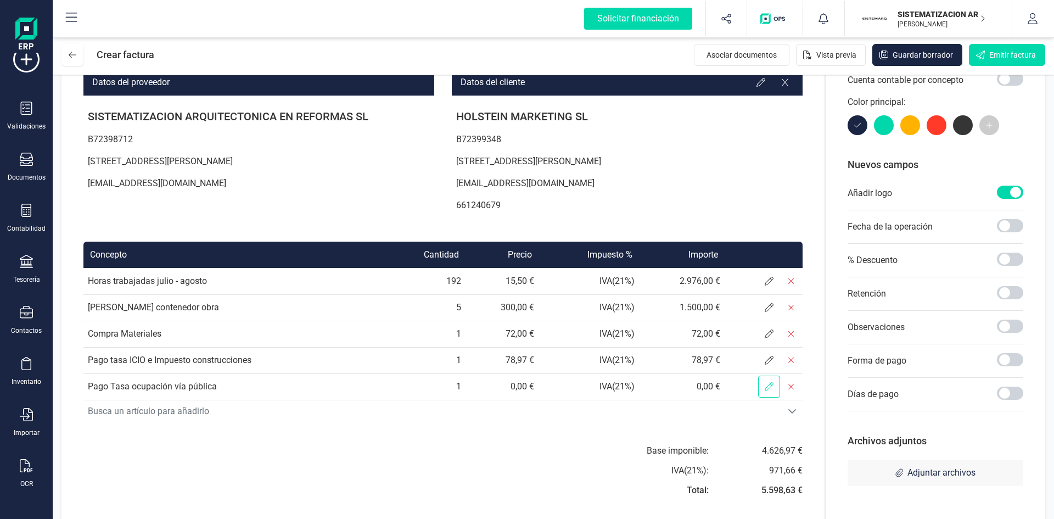
click at [766, 385] on icon at bounding box center [769, 386] width 9 height 9
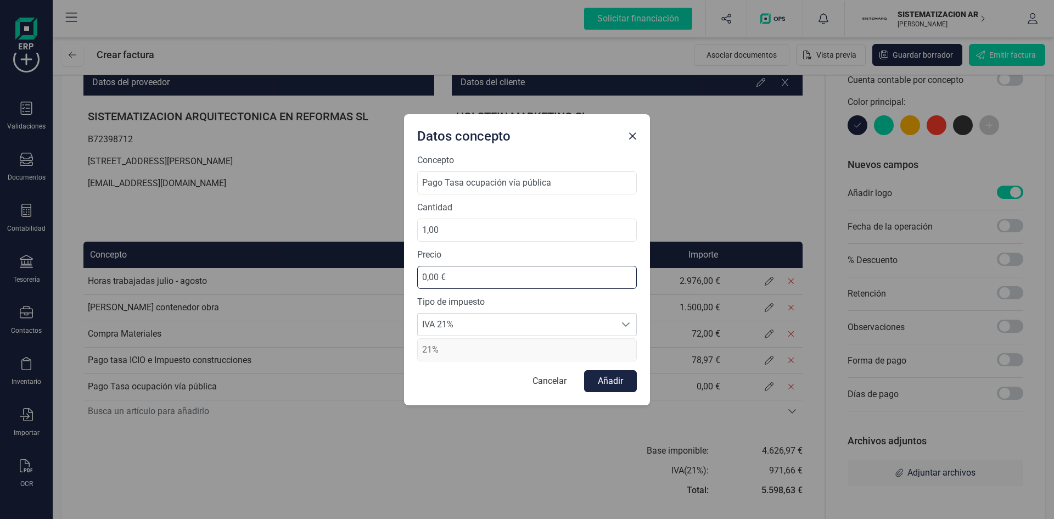
click at [444, 278] on input "0,00 €" at bounding box center [527, 277] width 220 height 23
type input "117,00 €"
click at [618, 376] on button "Añadir" at bounding box center [610, 381] width 53 height 22
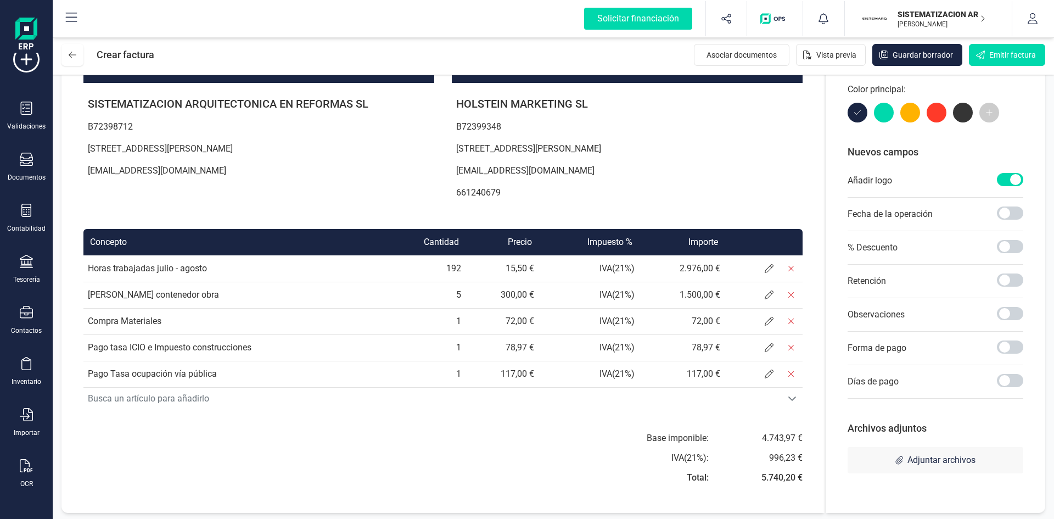
scroll to position [114, 0]
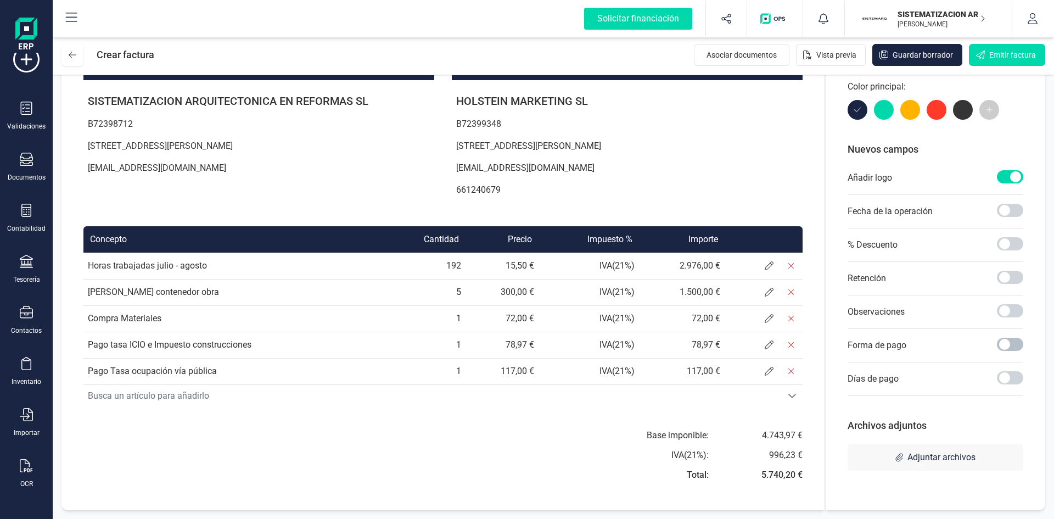
click at [1011, 348] on span at bounding box center [1010, 344] width 26 height 13
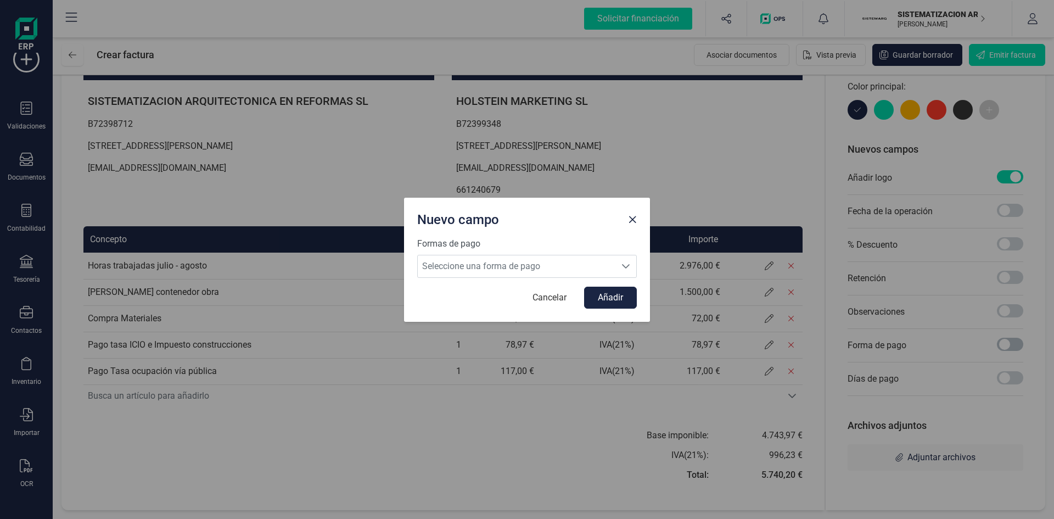
scroll to position [6, 4]
click at [596, 260] on span "Seleccione una forma de pago" at bounding box center [517, 266] width 198 height 22
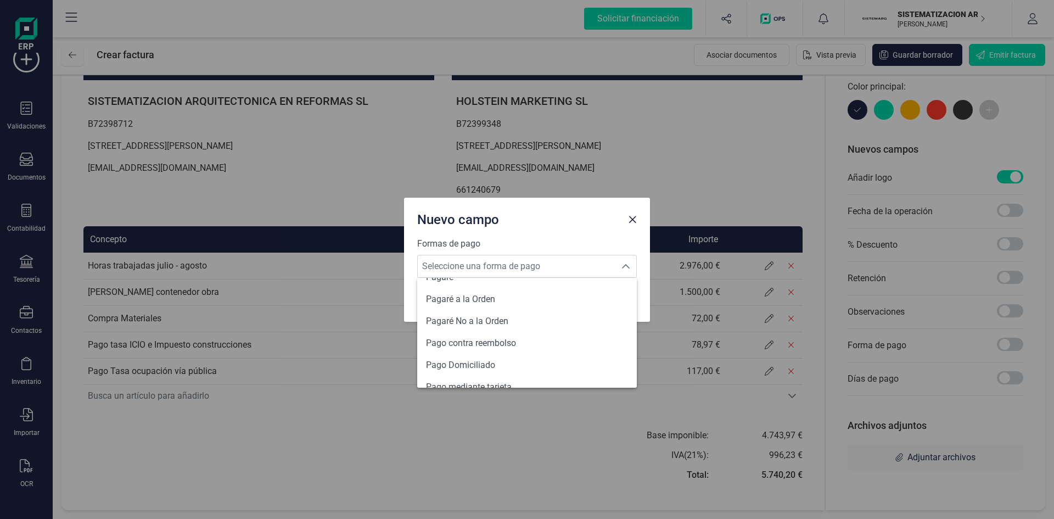
scroll to position [404, 0]
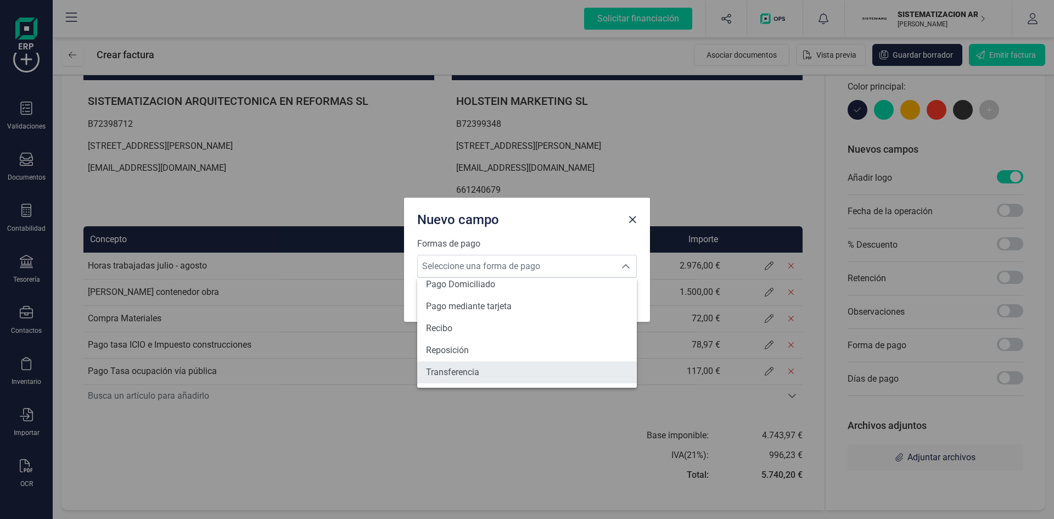
click at [485, 371] on li "Transferencia" at bounding box center [527, 372] width 220 height 22
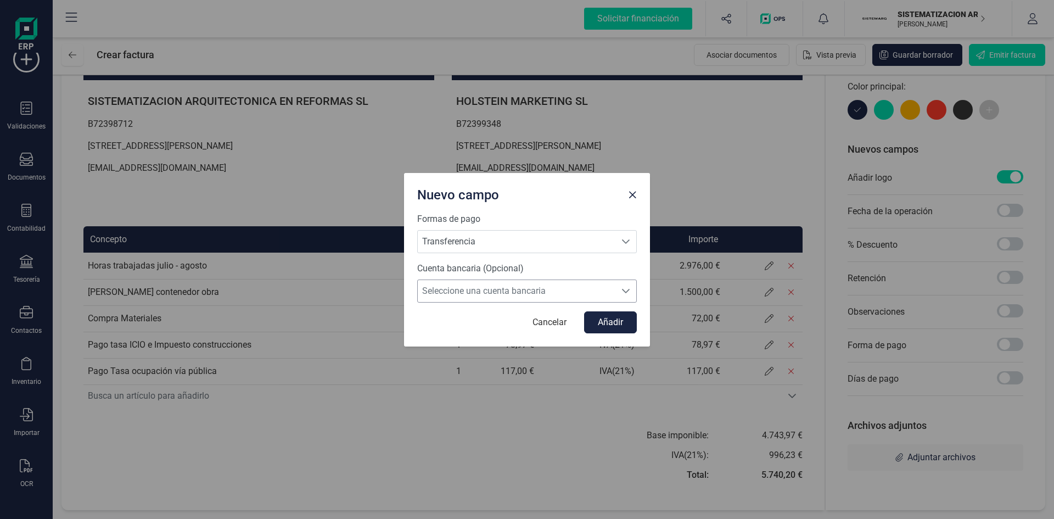
click at [508, 287] on span "Seleccione una cuenta bancaria" at bounding box center [517, 291] width 198 height 22
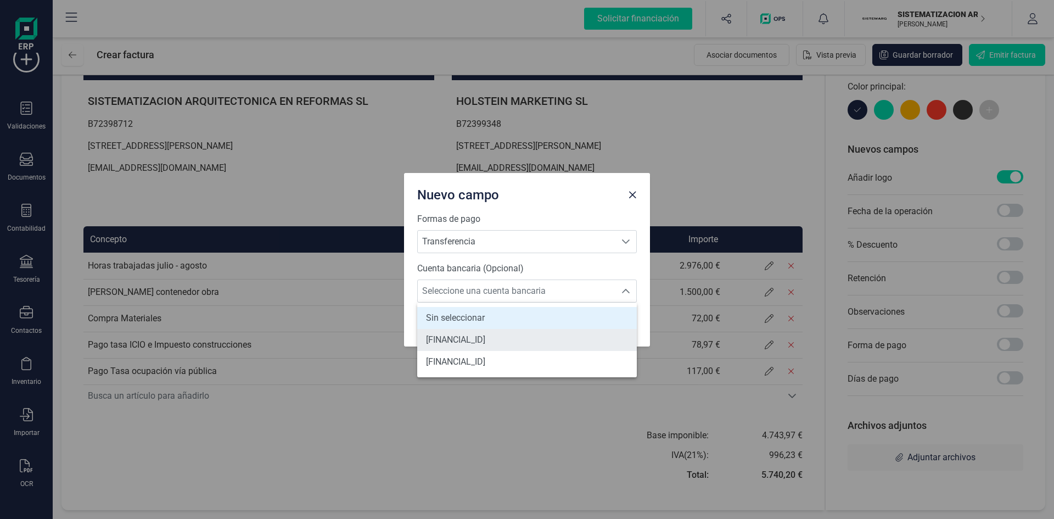
click at [529, 348] on li "[FINANCIAL_ID]" at bounding box center [527, 340] width 220 height 22
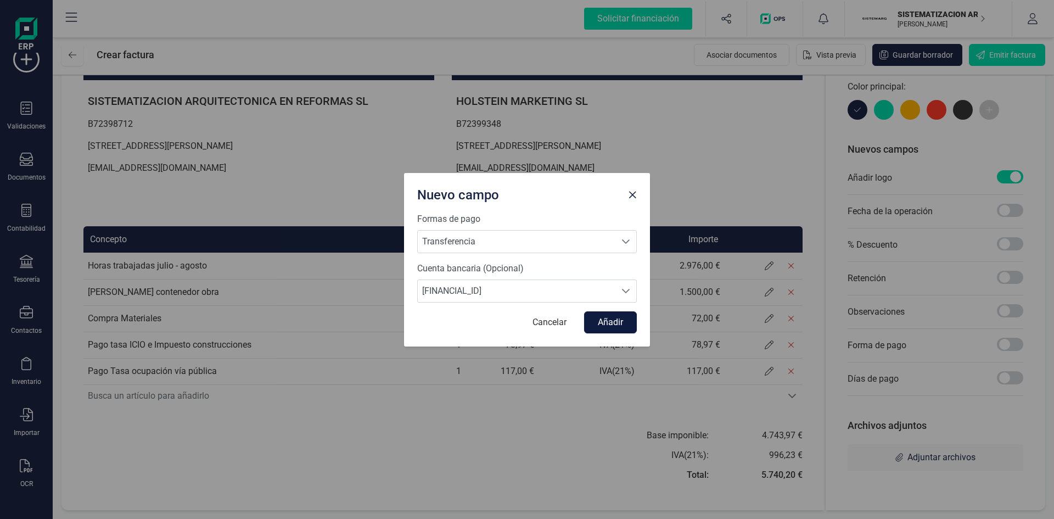
click at [634, 321] on button "Añadir" at bounding box center [610, 322] width 53 height 22
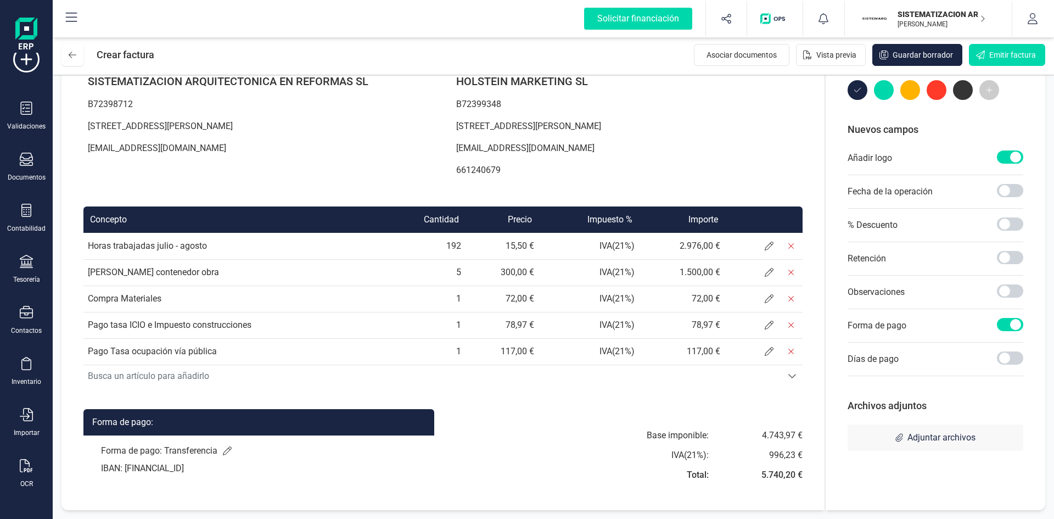
scroll to position [0, 0]
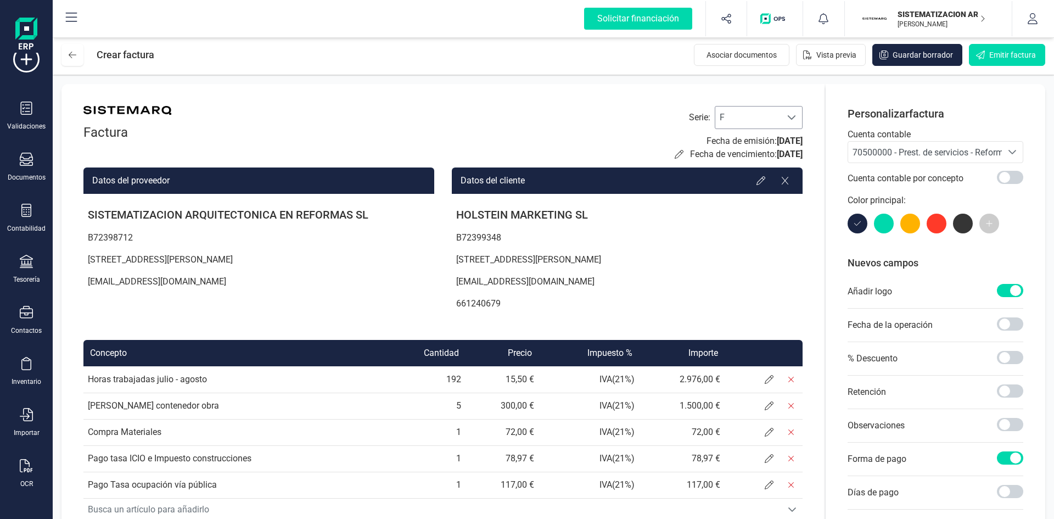
click at [736, 116] on span "F" at bounding box center [749, 118] width 66 height 22
click at [692, 236] on p "B72399348" at bounding box center [627, 238] width 351 height 22
click at [800, 182] on div "Factura Serie : F F Fecha de emisión: 01/09/2025 Fecha de vencimiento: 26/09/20…" at bounding box center [443, 364] width 763 height 560
click at [785, 184] on icon at bounding box center [785, 180] width 9 height 9
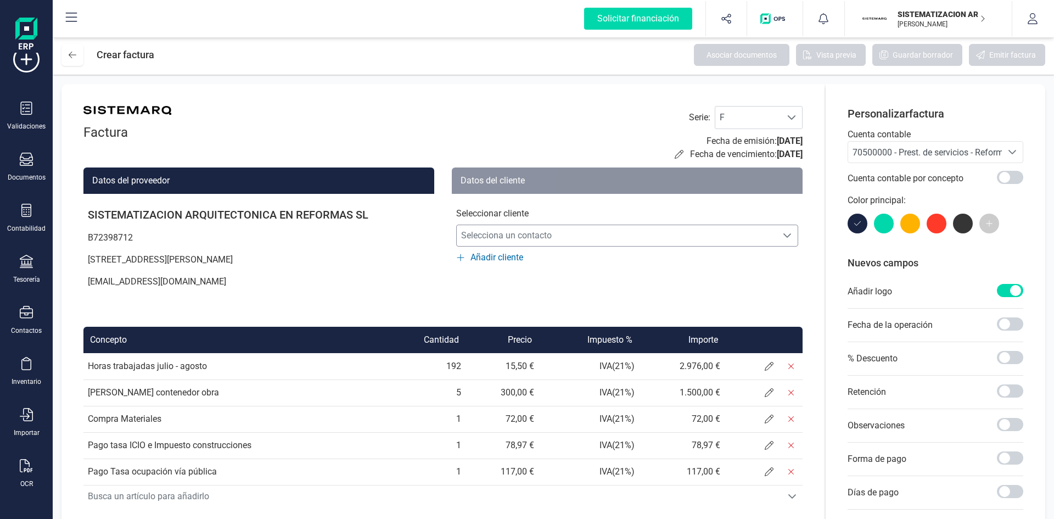
click at [602, 238] on span "Selecciona un contacto" at bounding box center [617, 236] width 320 height 22
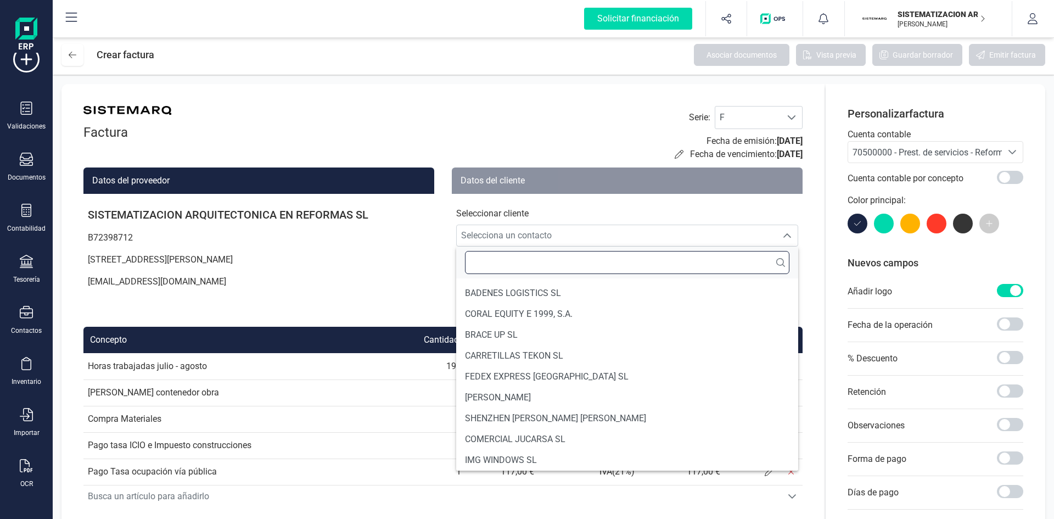
click at [523, 256] on input "text" at bounding box center [627, 262] width 325 height 23
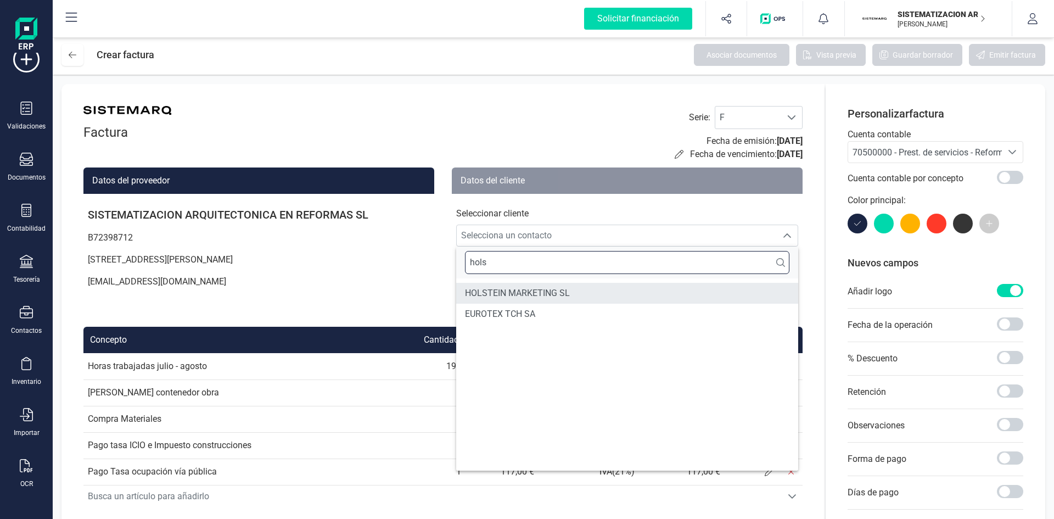
type input "hols"
click at [530, 299] on span "HOLSTEIN MARKETING SL" at bounding box center [517, 293] width 105 height 13
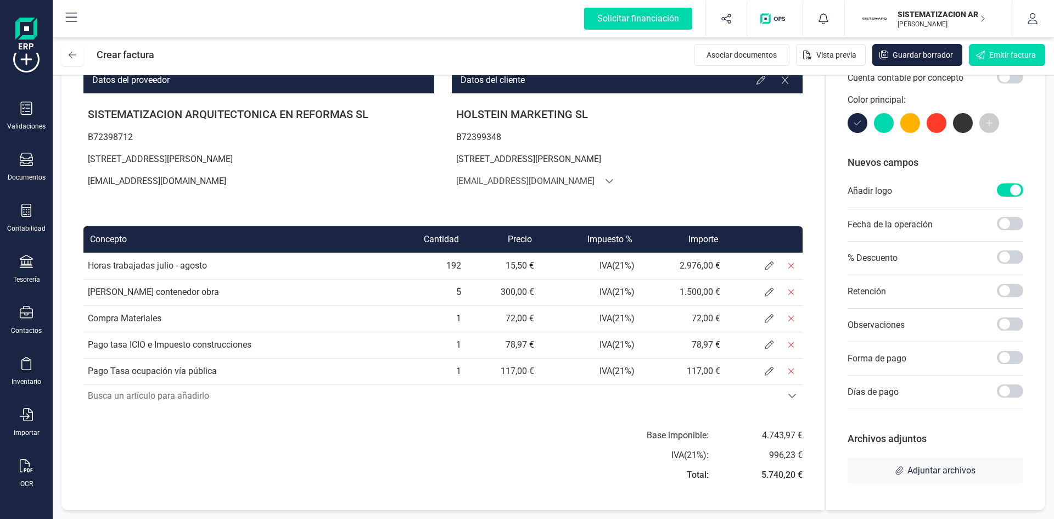
scroll to position [101, 0]
click at [1006, 362] on span at bounding box center [1010, 357] width 26 height 13
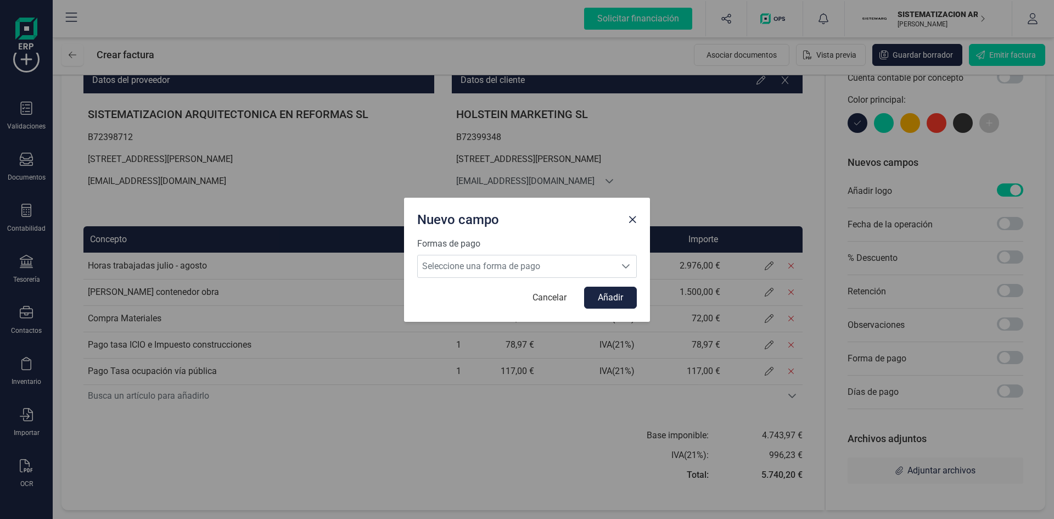
click at [638, 275] on div "Formas de pago Seleccione una forma de pago Seleccione una forma de pago Cancel…" at bounding box center [527, 279] width 246 height 85
click at [630, 271] on div "Seleccione una forma de pago" at bounding box center [626, 266] width 21 height 22
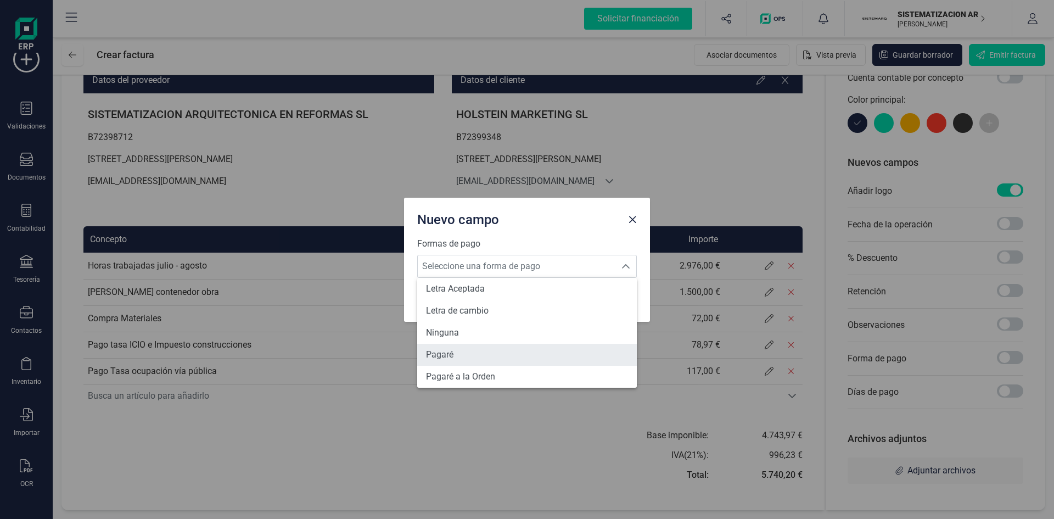
scroll to position [404, 0]
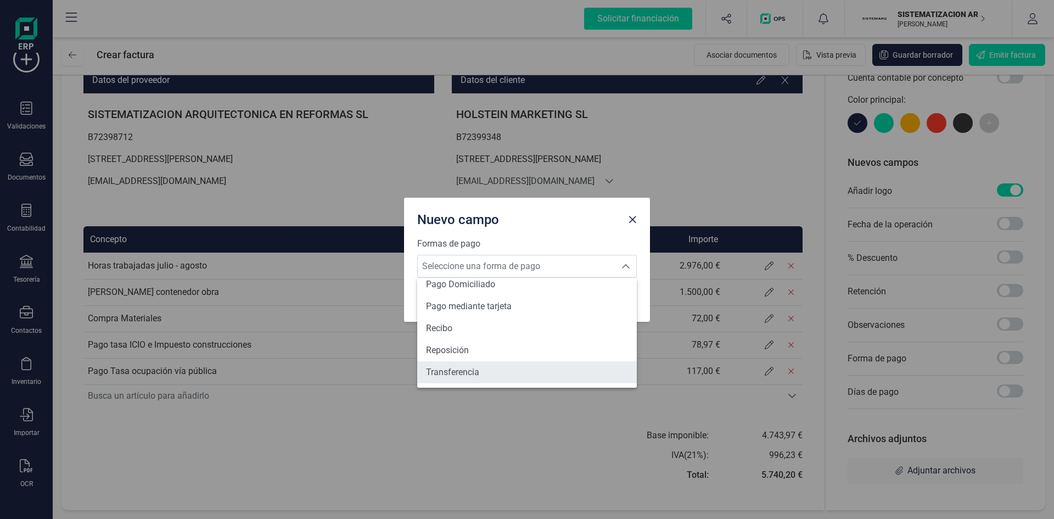
click at [479, 377] on span "Transferencia" at bounding box center [452, 372] width 53 height 13
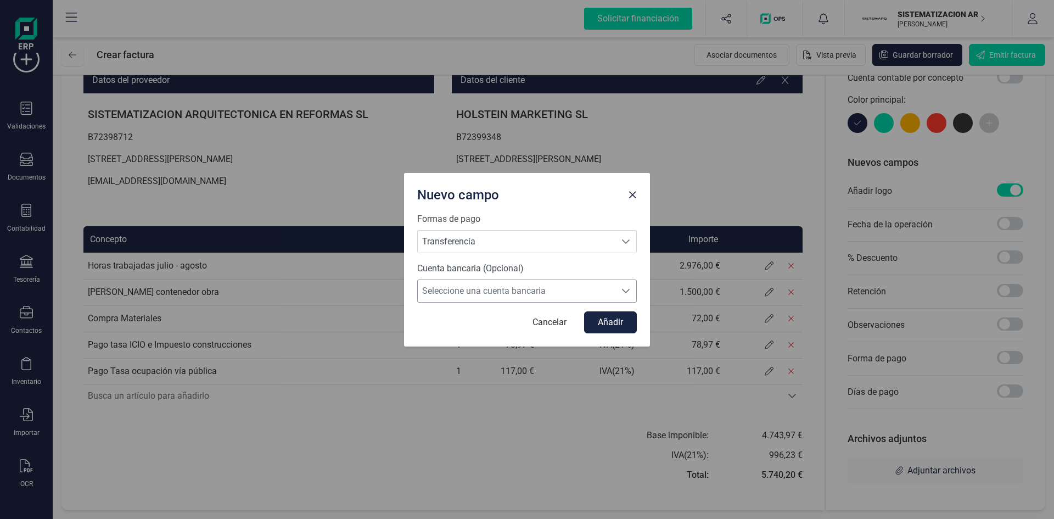
click at [487, 299] on span "Seleccione una cuenta bancaria" at bounding box center [517, 291] width 198 height 22
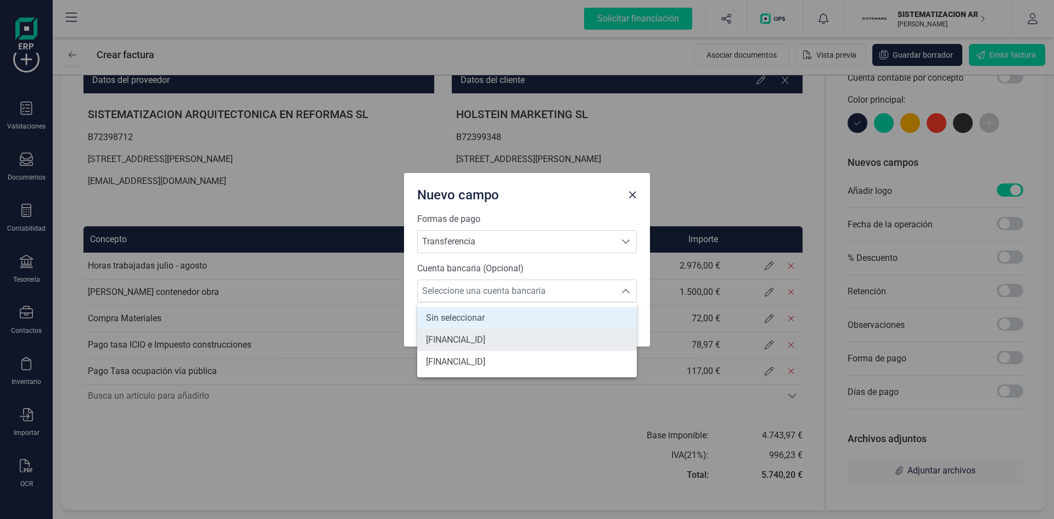
click at [485, 339] on span "[FINANCIAL_ID]" at bounding box center [455, 339] width 59 height 13
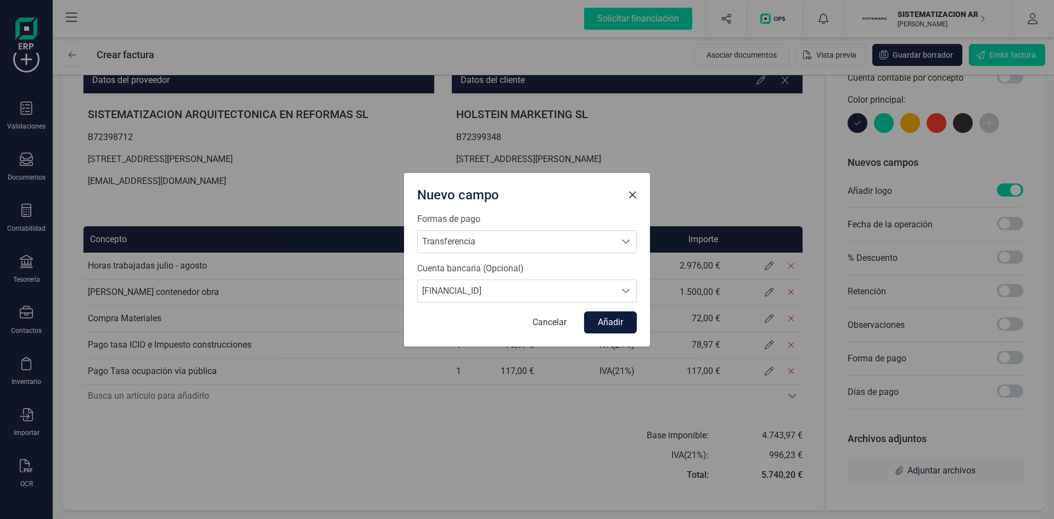
click at [605, 327] on button "Añadir" at bounding box center [610, 322] width 53 height 22
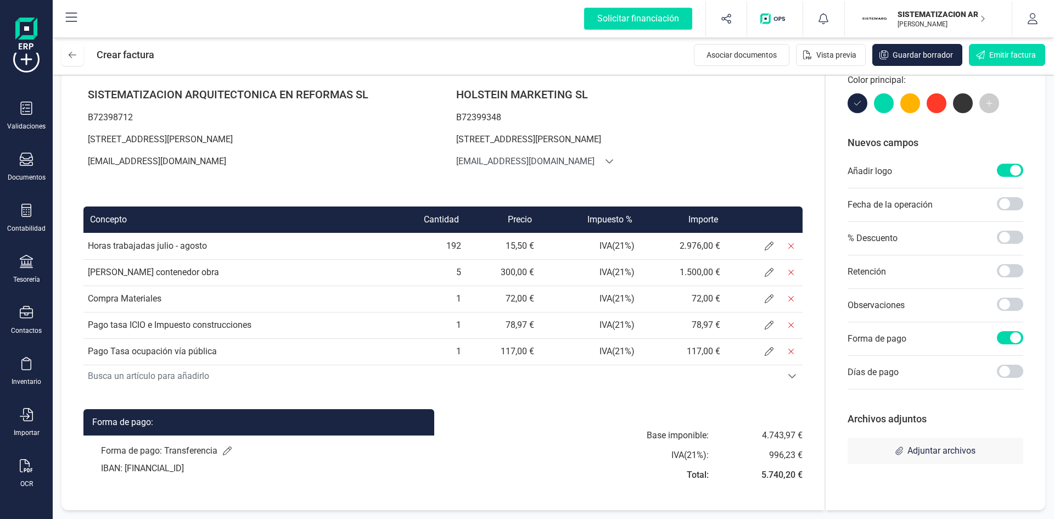
scroll to position [0, 0]
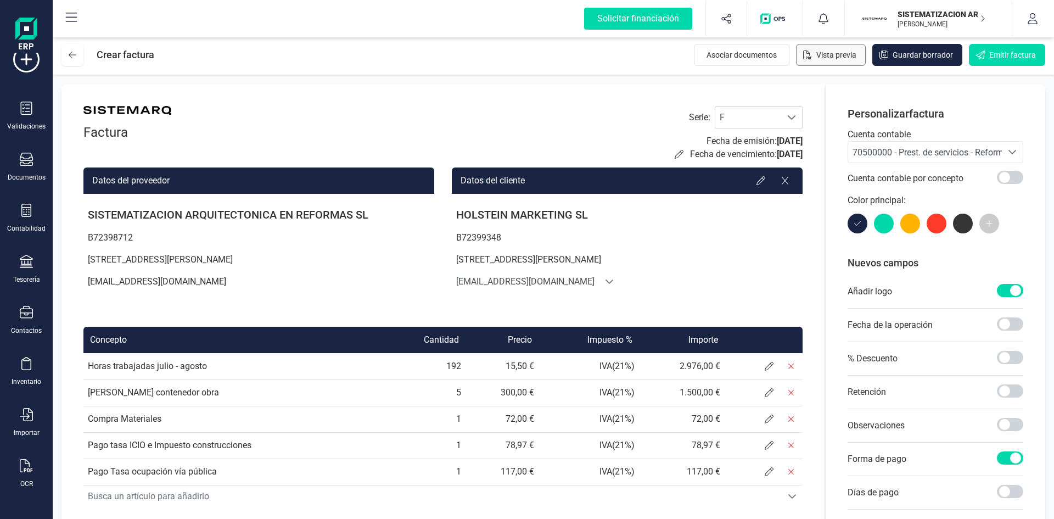
click at [842, 55] on span "Vista previa" at bounding box center [837, 54] width 40 height 11
click at [897, 58] on span "Guardar borrador" at bounding box center [923, 54] width 60 height 11
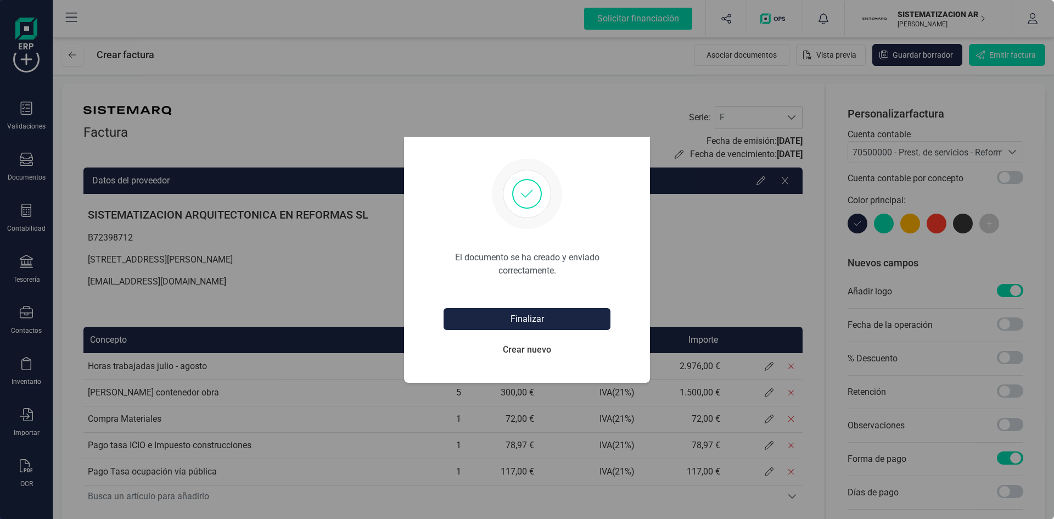
click at [790, 85] on div "El documento se ha creado y enviado correctamente. Finalizar Crear nuevo" at bounding box center [527, 259] width 1054 height 519
drag, startPoint x: 535, startPoint y: 344, endPoint x: 611, endPoint y: 324, distance: 78.9
click at [611, 324] on div "El documento se ha creado y enviado correctamente. Finalizar Crear nuevo" at bounding box center [527, 264] width 220 height 211
click at [588, 318] on button "Finalizar" at bounding box center [527, 319] width 167 height 22
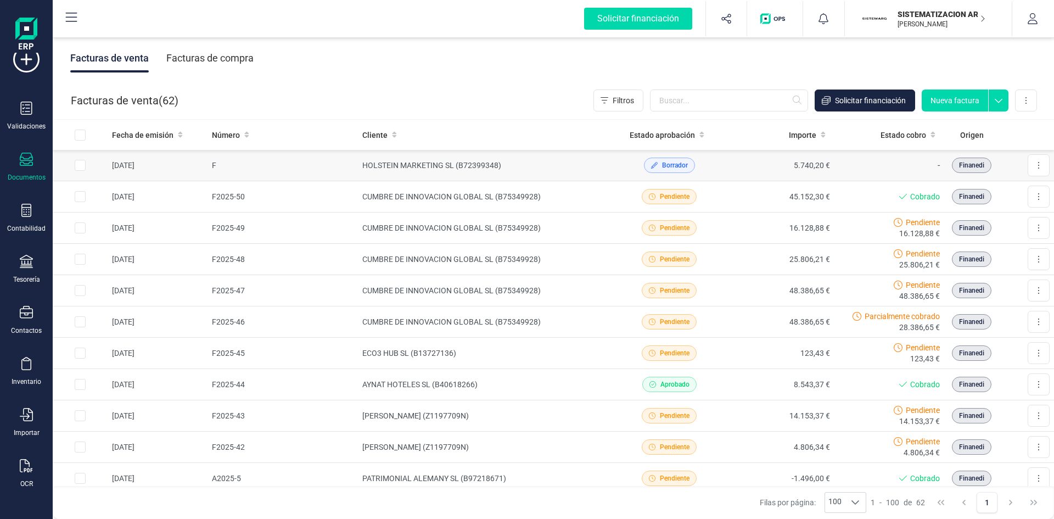
click at [606, 163] on td "HOLSTEIN MARKETING SL (B72399348)" at bounding box center [486, 165] width 256 height 31
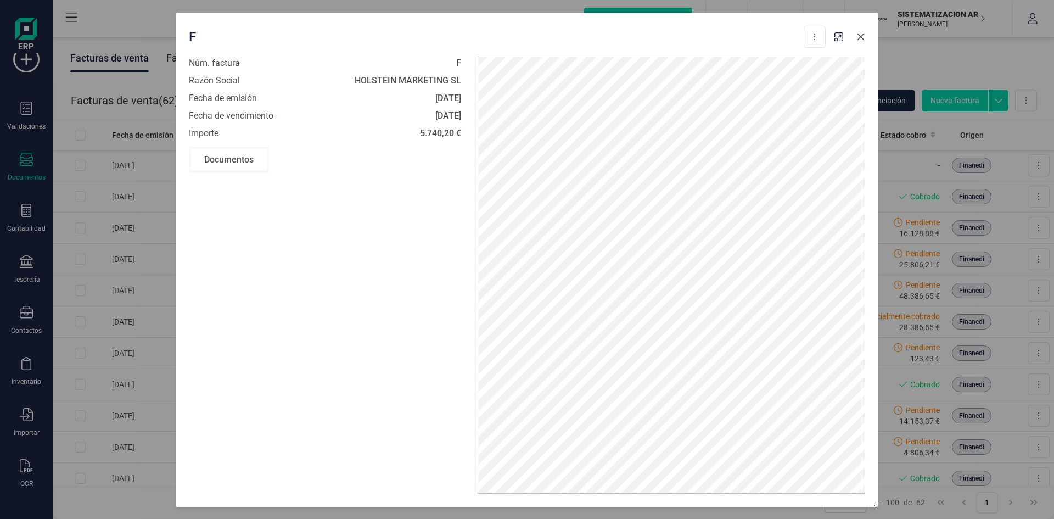
click at [861, 44] on button "button" at bounding box center [861, 37] width 18 height 18
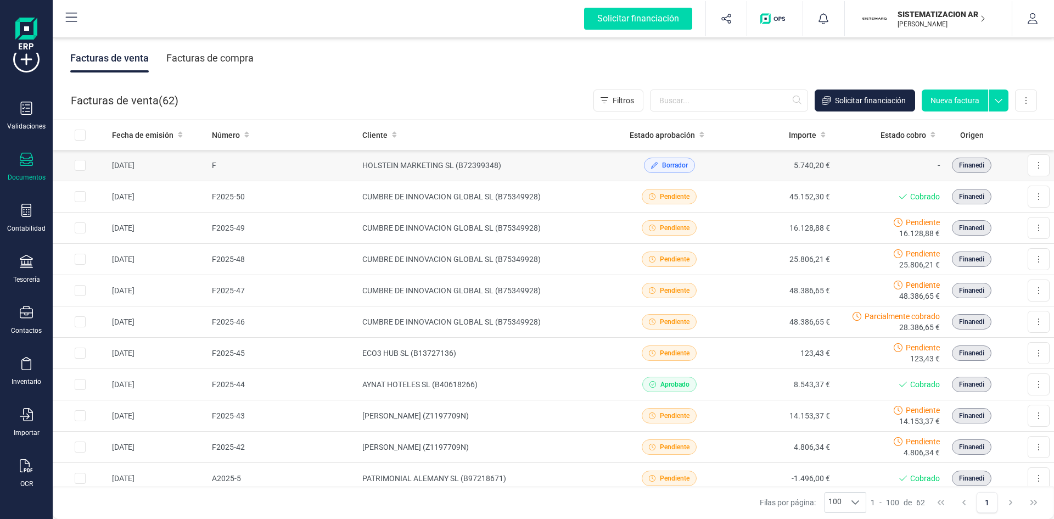
drag, startPoint x: 861, startPoint y: 44, endPoint x: 911, endPoint y: 158, distance: 124.5
click at [911, 158] on td "-" at bounding box center [890, 165] width 110 height 31
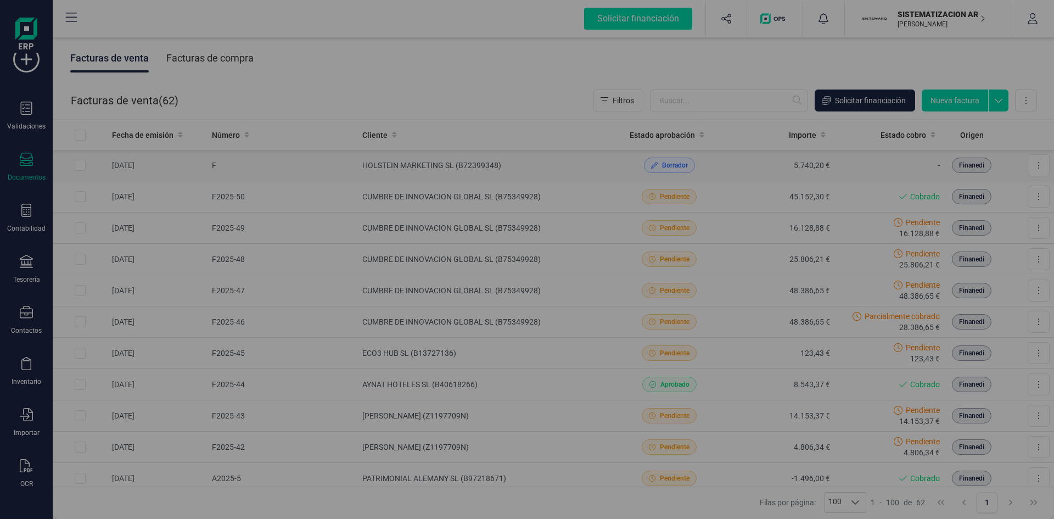
click at [898, 159] on body "Solicitar financiación Importaciones completadas 0 / 0 SISTEMATIZACION ARQUITEC…" at bounding box center [527, 259] width 1054 height 519
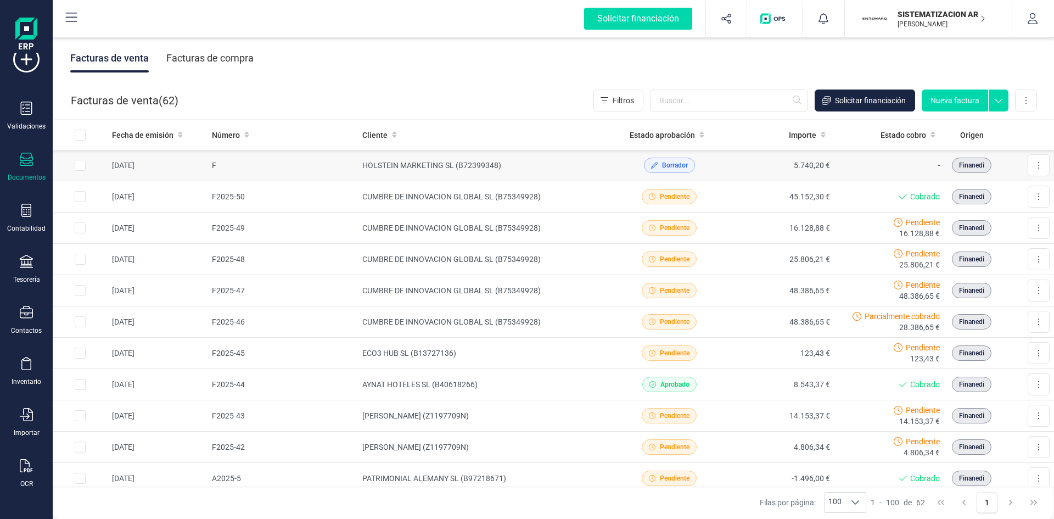
click at [668, 155] on td "Borrador" at bounding box center [670, 165] width 110 height 31
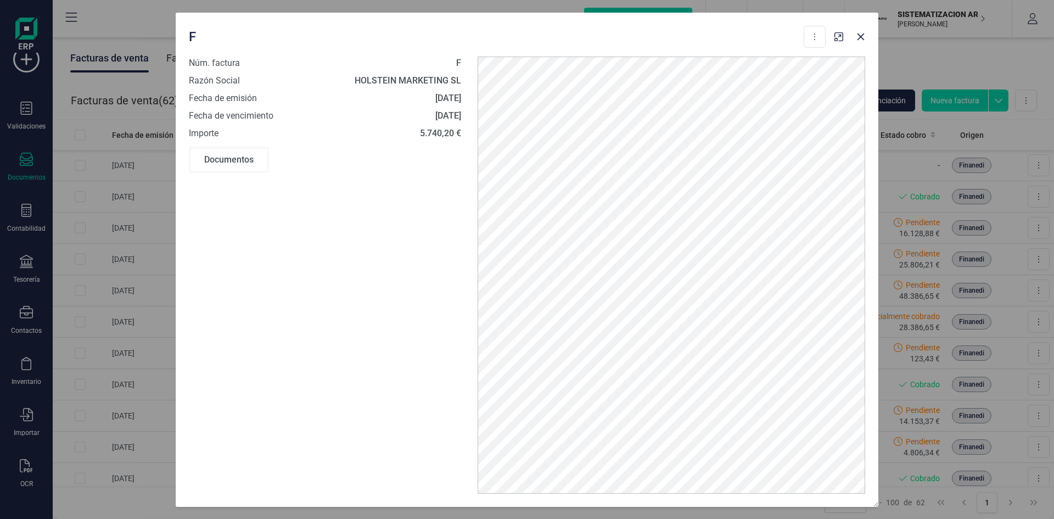
click at [249, 158] on div "Documentos" at bounding box center [229, 160] width 76 height 22
click at [858, 39] on icon "button" at bounding box center [861, 36] width 9 height 9
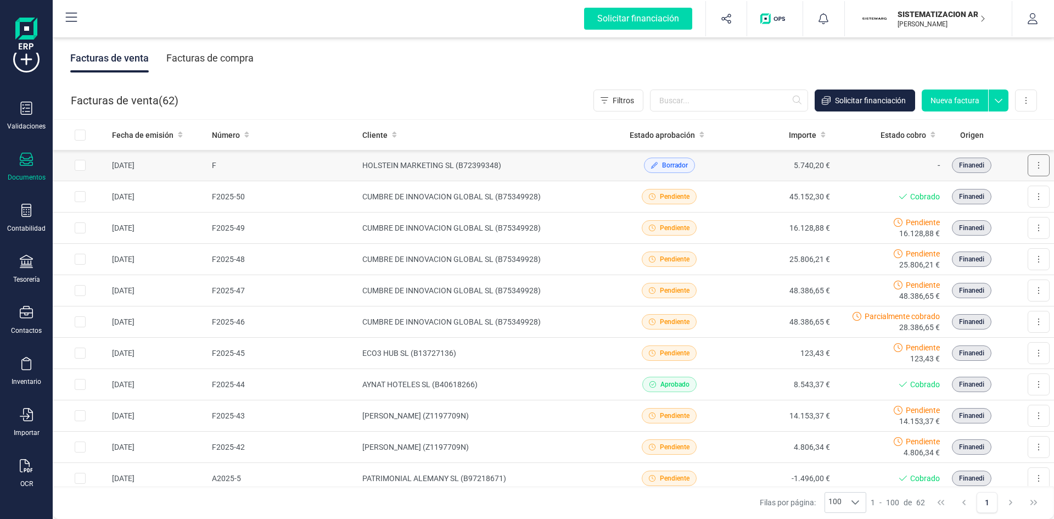
click at [1038, 166] on icon at bounding box center [1039, 165] width 2 height 9
click at [965, 214] on span "Editar borrador" at bounding box center [991, 214] width 52 height 11
click at [1028, 169] on button at bounding box center [1039, 165] width 22 height 22
click at [972, 195] on span "Descargar documento" at bounding box center [1003, 192] width 76 height 11
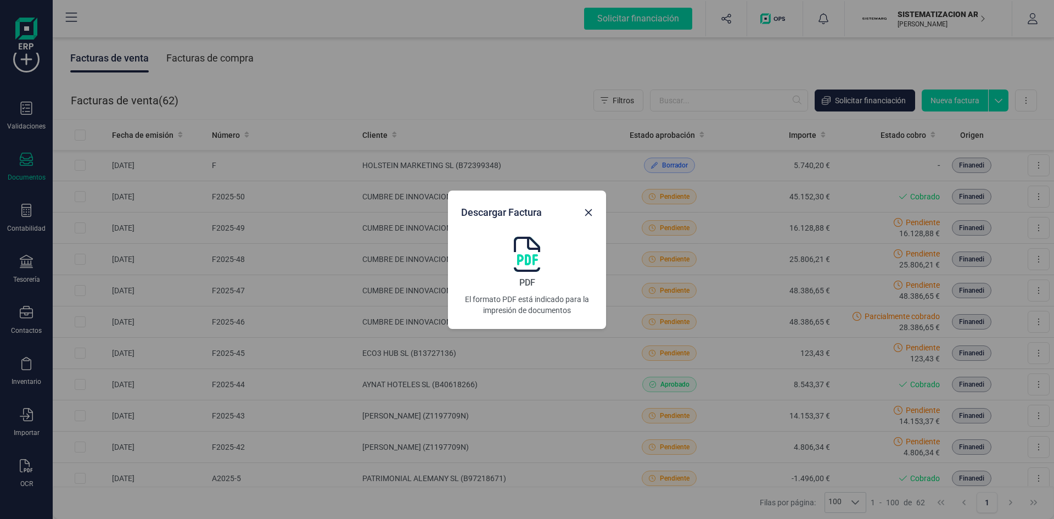
click at [529, 248] on img at bounding box center [527, 254] width 26 height 35
click at [528, 250] on img at bounding box center [527, 254] width 26 height 35
click at [529, 272] on div "PDF El formato PDF está indicado para la impresión de documentos" at bounding box center [527, 276] width 132 height 79
click at [544, 260] on div "PDF El formato PDF está indicado para la impresión de documentos" at bounding box center [527, 276] width 132 height 79
click at [500, 86] on div "Descargar Factura PDF El formato PDF está indicado para la impresión de documen…" at bounding box center [527, 259] width 1054 height 519
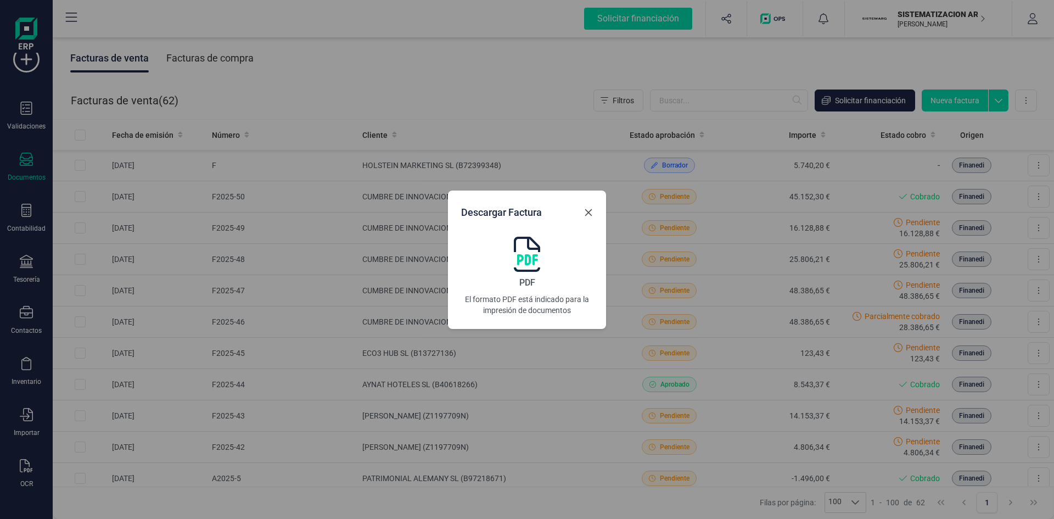
click at [590, 211] on icon "button" at bounding box center [588, 212] width 7 height 7
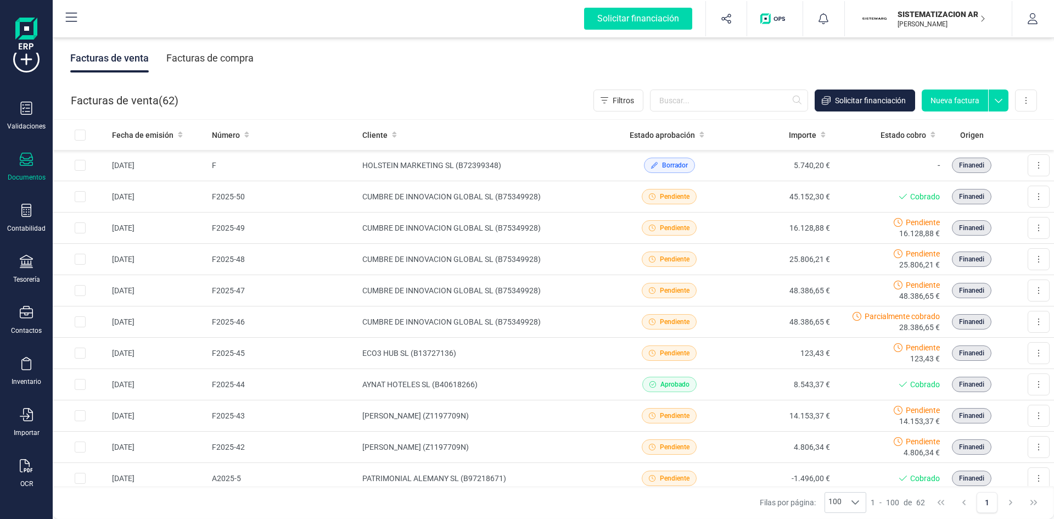
click at [426, 57] on div "Facturas de venta Facturas de compra" at bounding box center [554, 58] width 1002 height 46
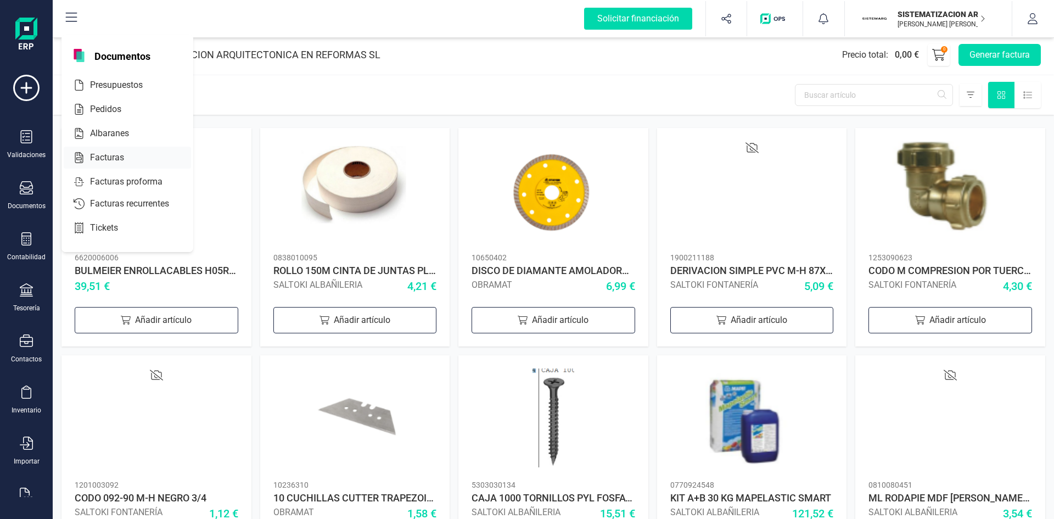
click at [104, 162] on span "Facturas" at bounding box center [115, 157] width 58 height 13
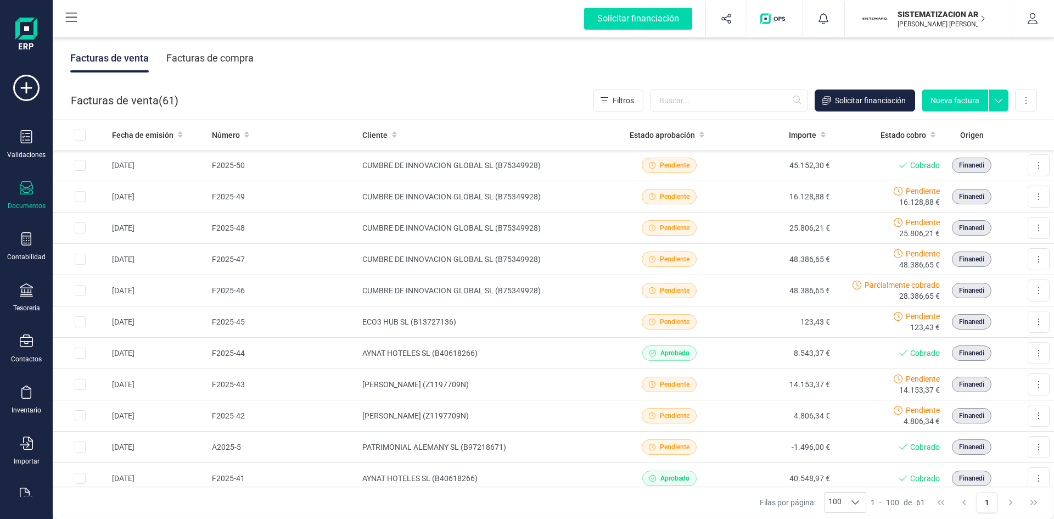
click at [219, 54] on div "Facturas de compra" at bounding box center [209, 58] width 87 height 29
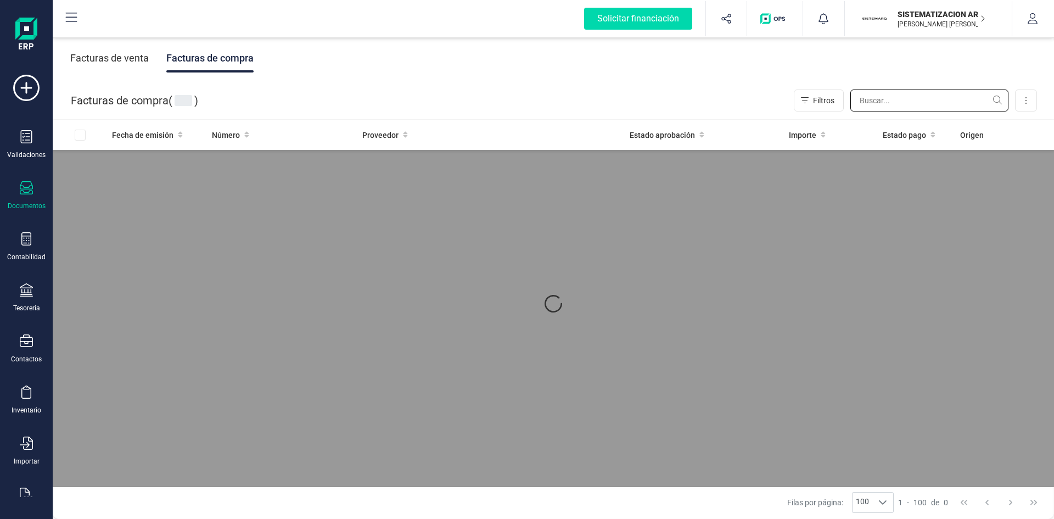
click at [904, 101] on input "text" at bounding box center [930, 101] width 158 height 22
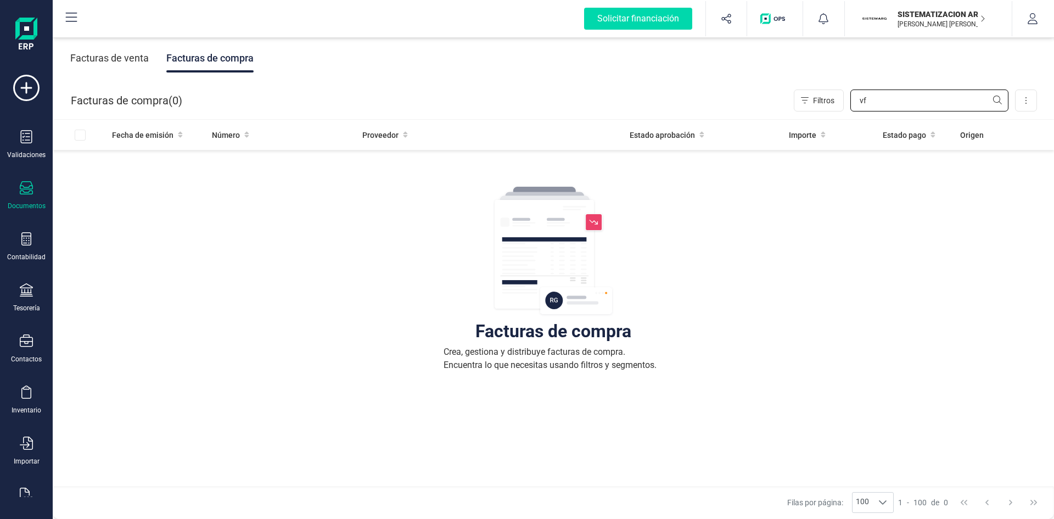
type input "v"
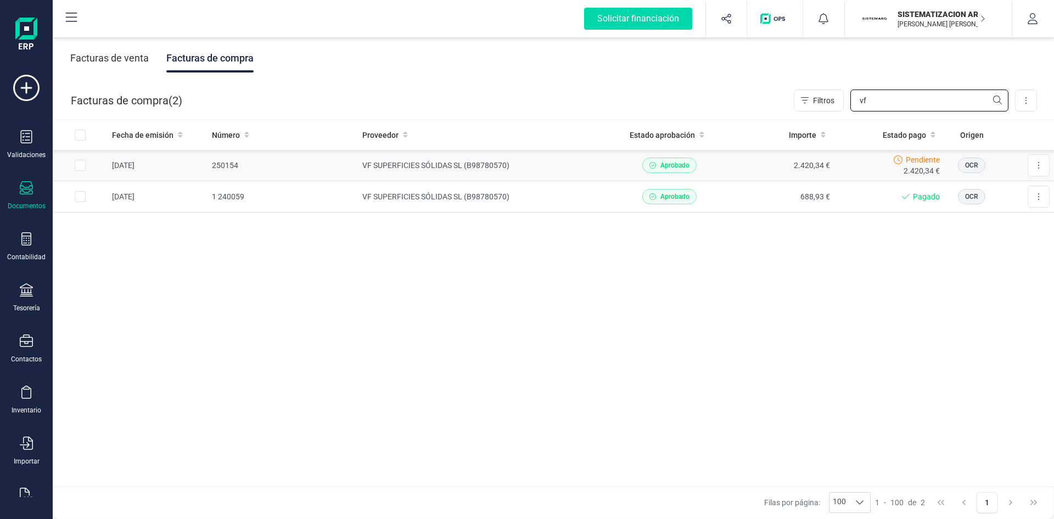
type input "vf"
click at [697, 165] on div "Aprobado" at bounding box center [670, 165] width 102 height 15
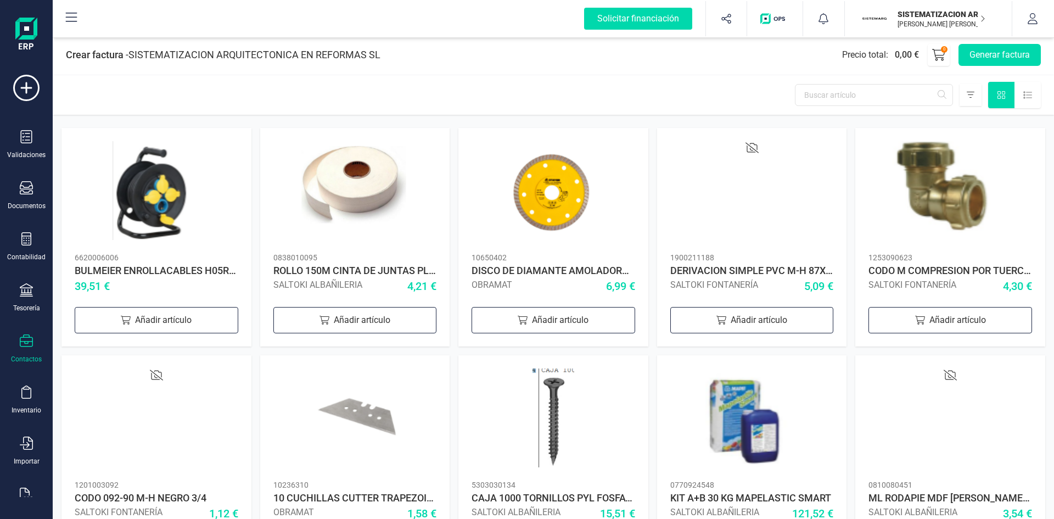
click at [18, 340] on div "Contactos" at bounding box center [26, 348] width 44 height 29
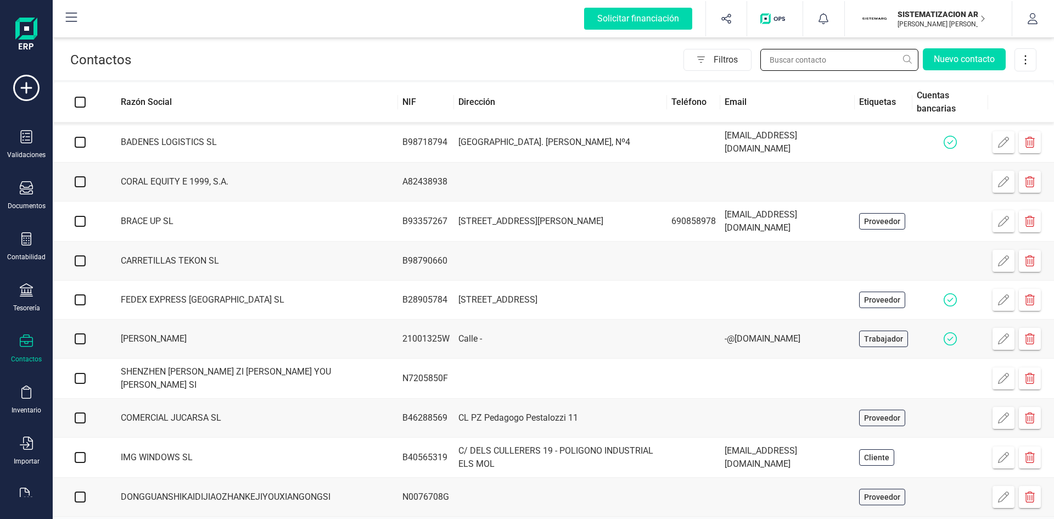
click at [774, 62] on input "text" at bounding box center [840, 60] width 158 height 22
type input "J"
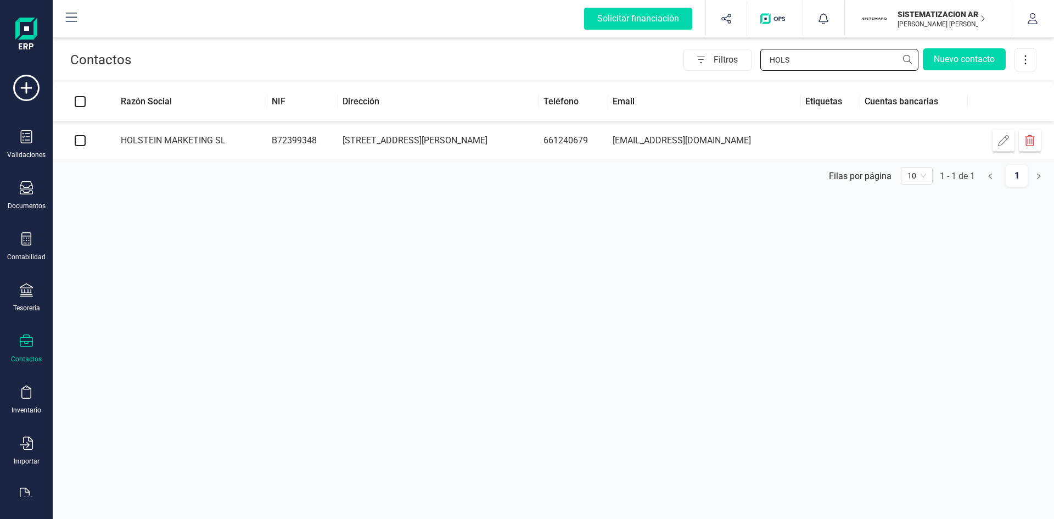
type input "HOLS"
click at [475, 143] on td "Avenida de Aragón, 2" at bounding box center [438, 140] width 201 height 39
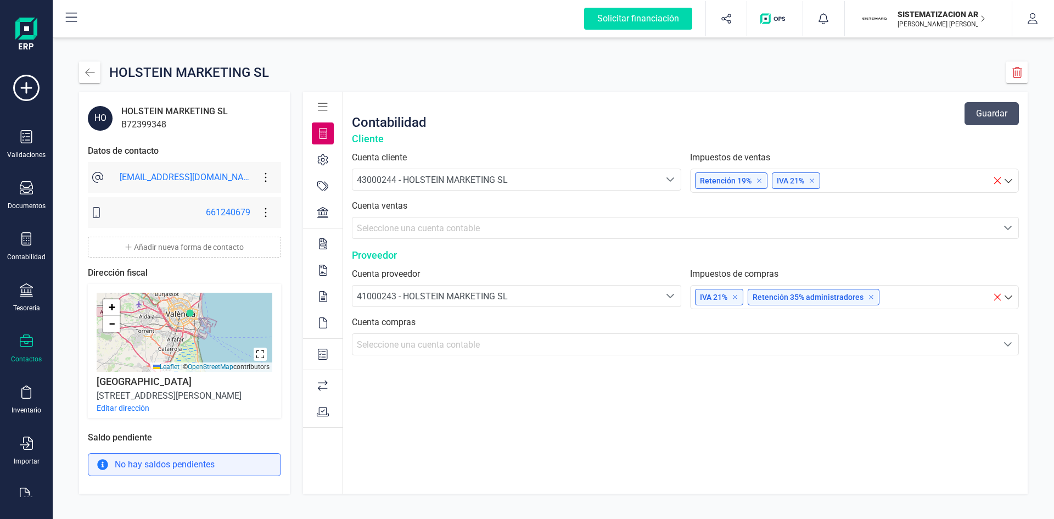
click at [126, 406] on button "Editar dirección" at bounding box center [123, 408] width 53 height 11
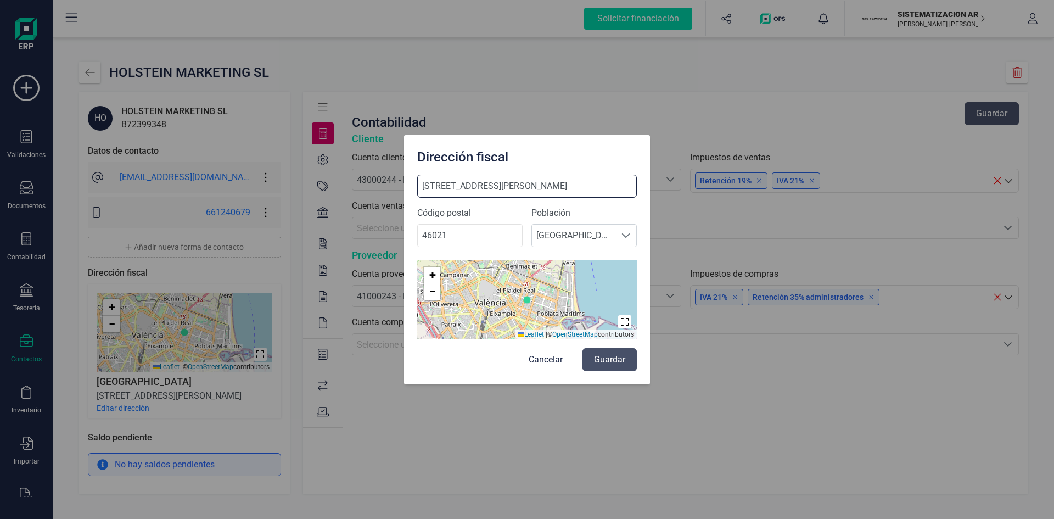
click at [539, 196] on input "Avenida de Aragón, 2" at bounding box center [527, 186] width 220 height 23
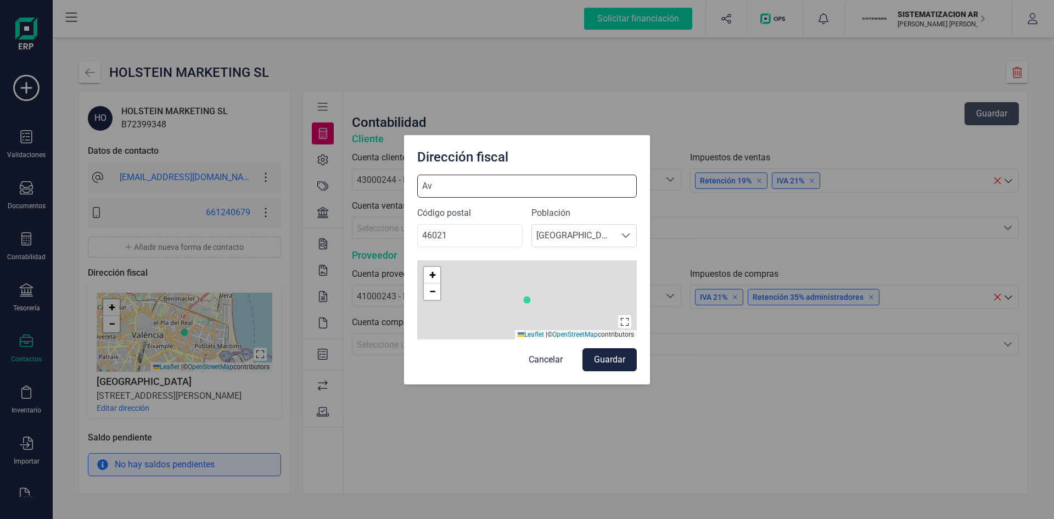
type input "A"
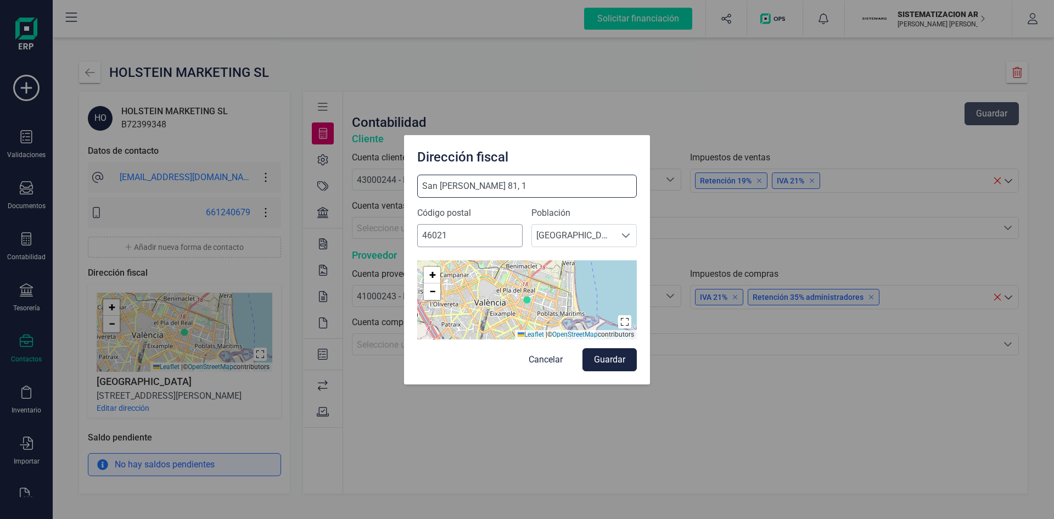
type input "San Vicente Mártir 81, 1"
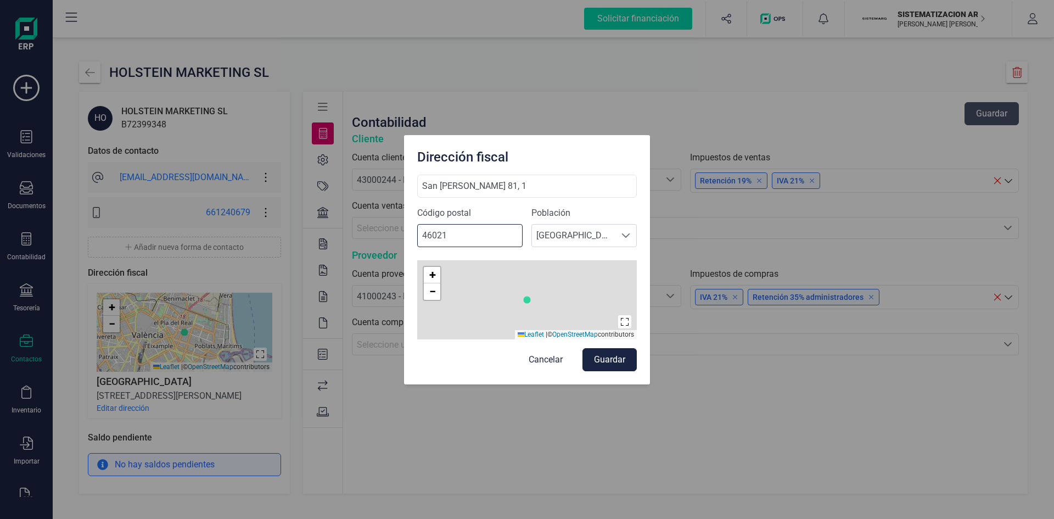
click at [498, 232] on input "46021" at bounding box center [469, 235] width 105 height 23
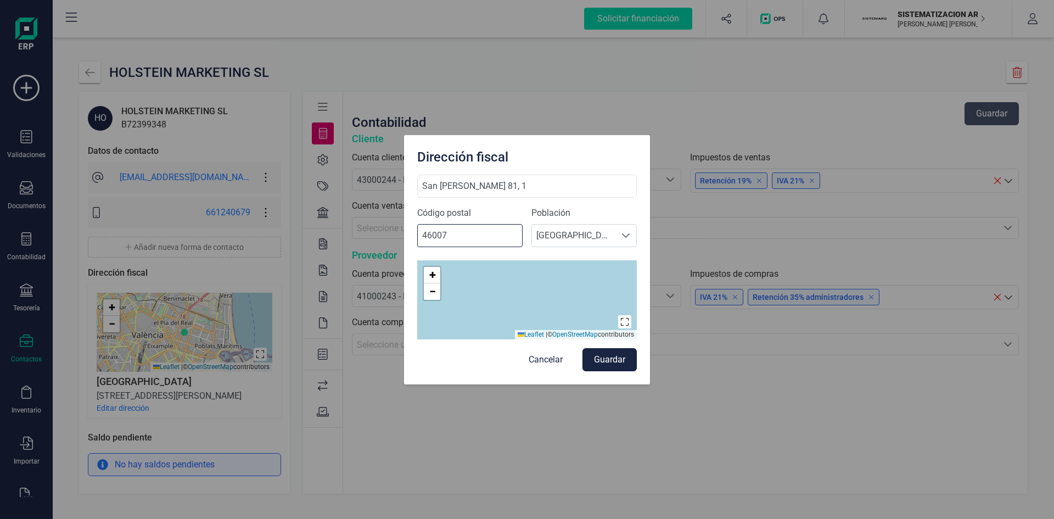
type input "46007"
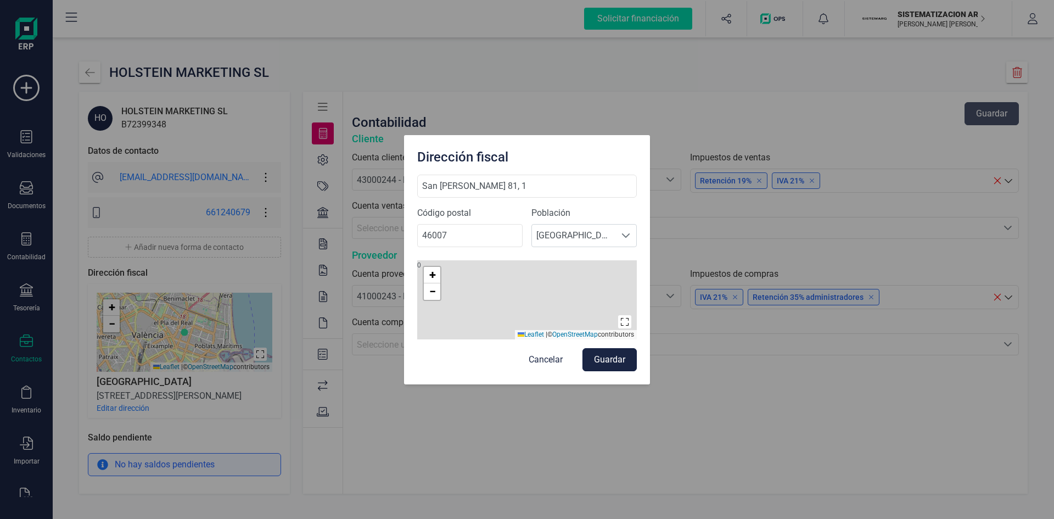
click at [618, 363] on button "Guardar" at bounding box center [610, 359] width 54 height 23
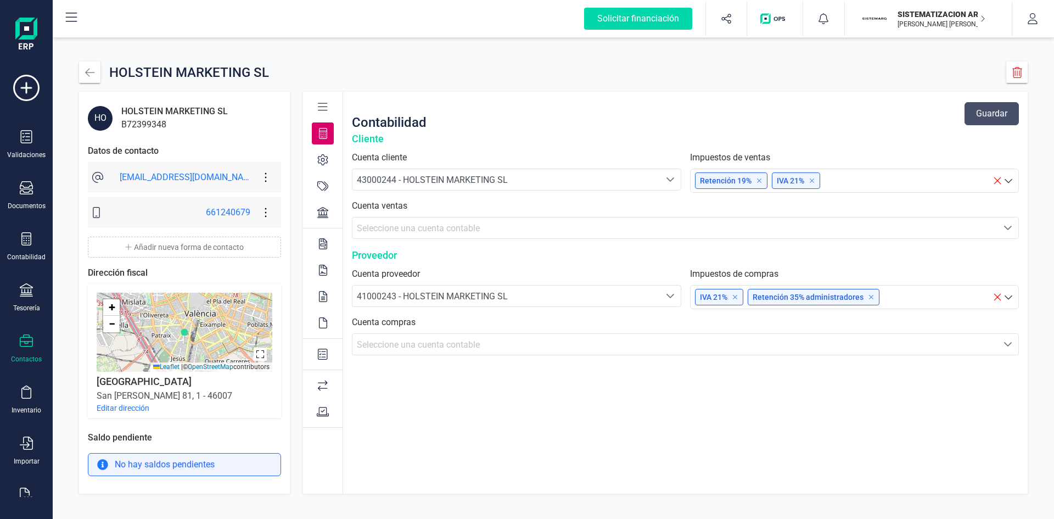
click at [140, 408] on button "Editar dirección" at bounding box center [123, 408] width 53 height 11
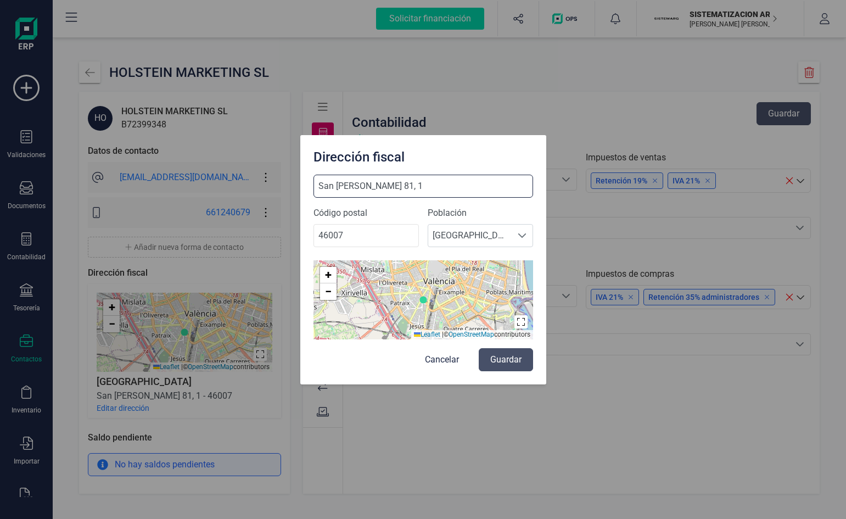
click at [317, 185] on input "San Vicente Mártir 81, 1" at bounding box center [424, 186] width 220 height 23
click at [431, 186] on input "Calle San Vicente Mártir 81, 1" at bounding box center [424, 186] width 220 height 23
type input "[STREET_ADDRESS][PERSON_NAME]"
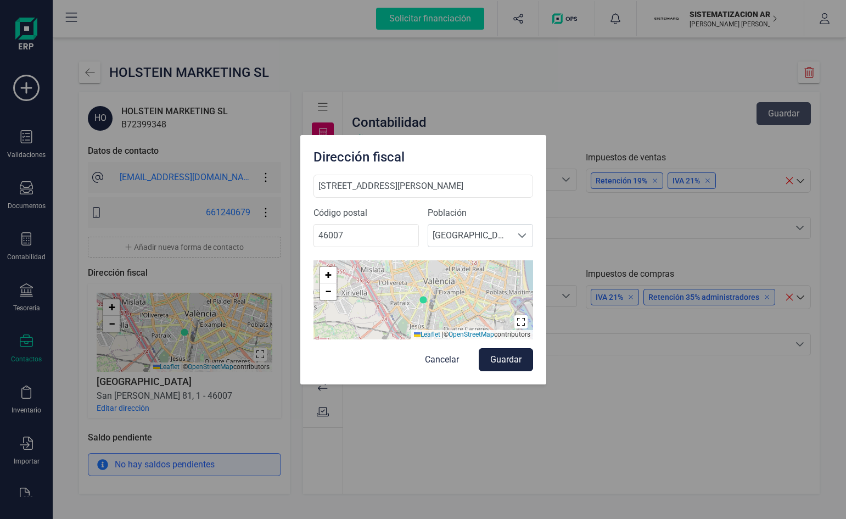
click at [506, 359] on button "Guardar" at bounding box center [506, 359] width 54 height 23
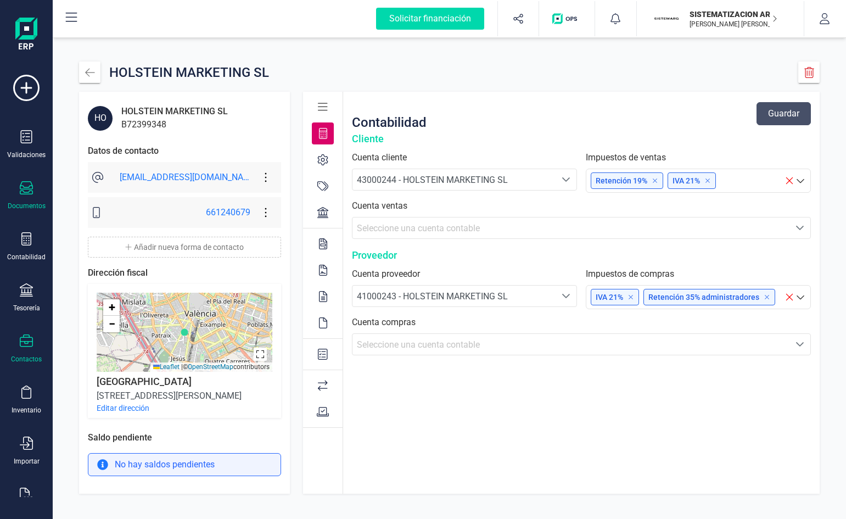
click at [28, 188] on icon at bounding box center [26, 187] width 13 height 13
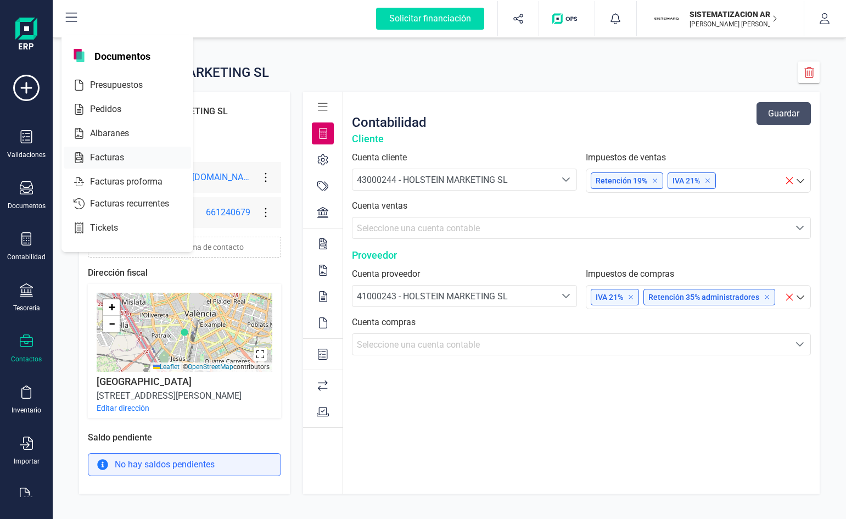
click at [124, 151] on div at bounding box center [134, 157] width 20 height 13
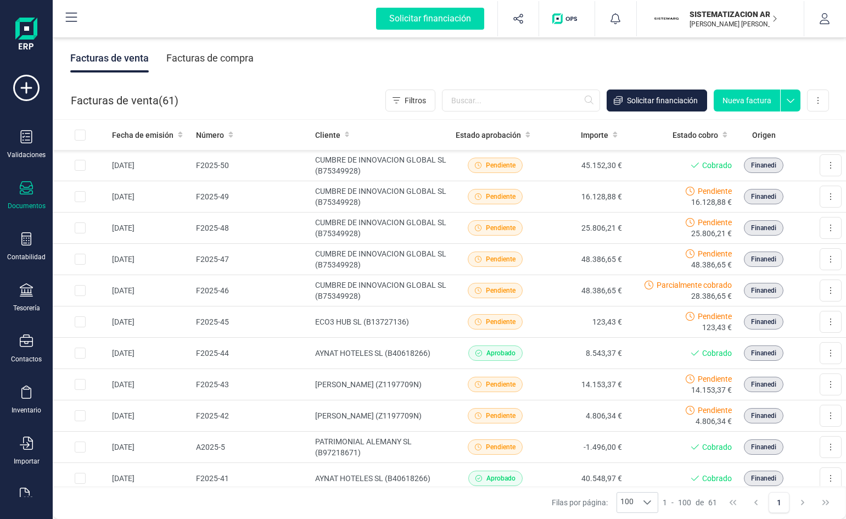
click at [204, 59] on div "Facturas de compra" at bounding box center [209, 58] width 87 height 29
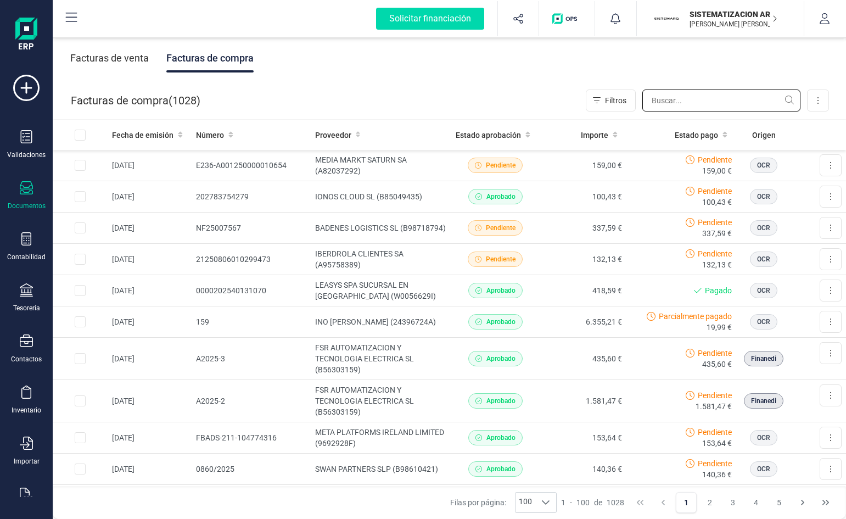
click at [655, 98] on input "text" at bounding box center [722, 101] width 158 height 22
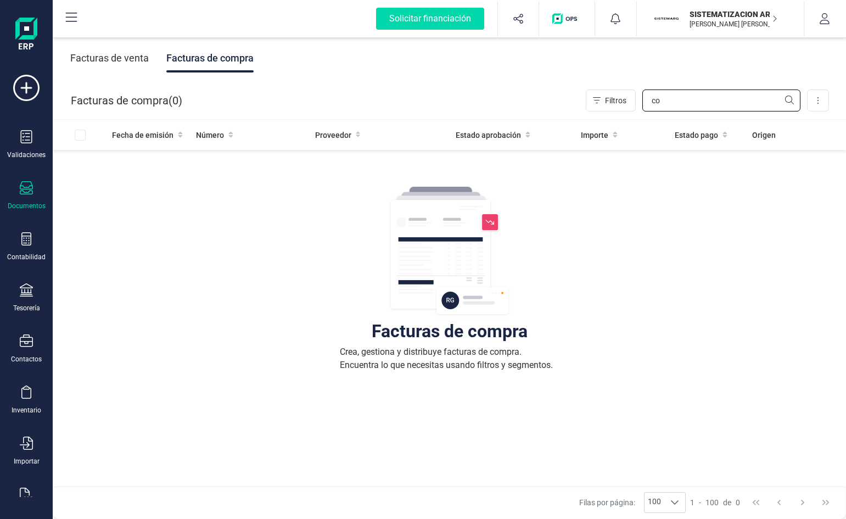
type input "c"
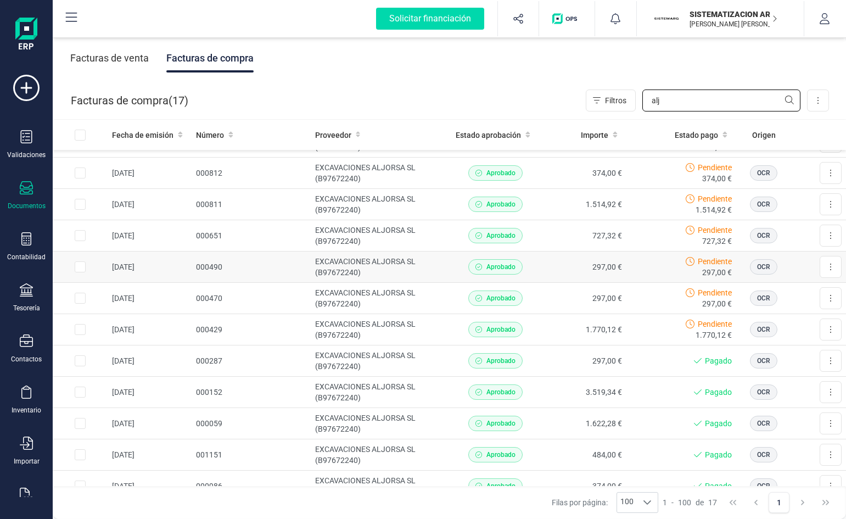
scroll to position [58, 0]
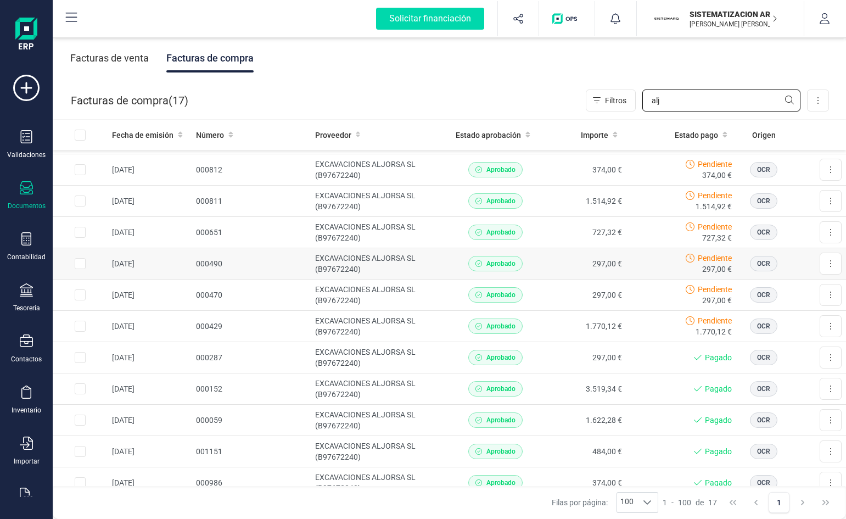
type input "alj"
click at [649, 336] on div "Pendiente 1.770,12 €" at bounding box center [681, 326] width 101 height 22
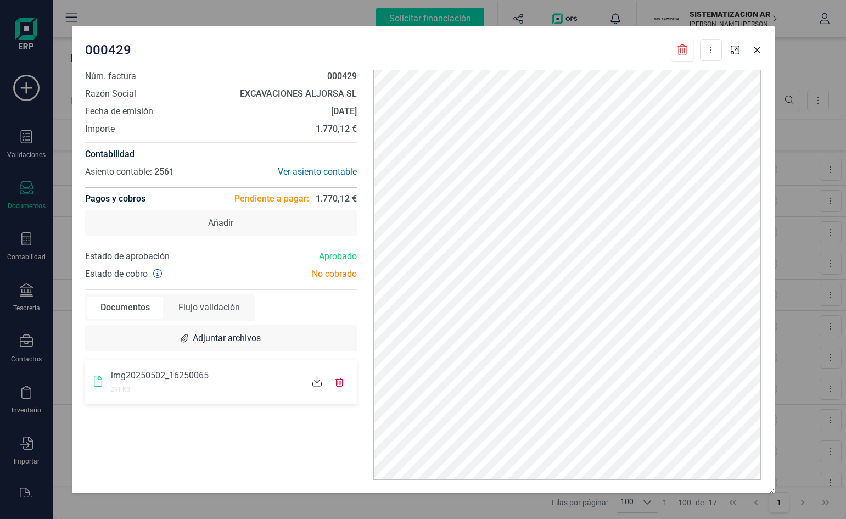
click at [292, 375] on div "img20250502_16250065" at bounding box center [207, 375] width 193 height 13
click at [314, 384] on icon at bounding box center [317, 381] width 10 height 11
click at [751, 51] on button "button" at bounding box center [758, 50] width 18 height 18
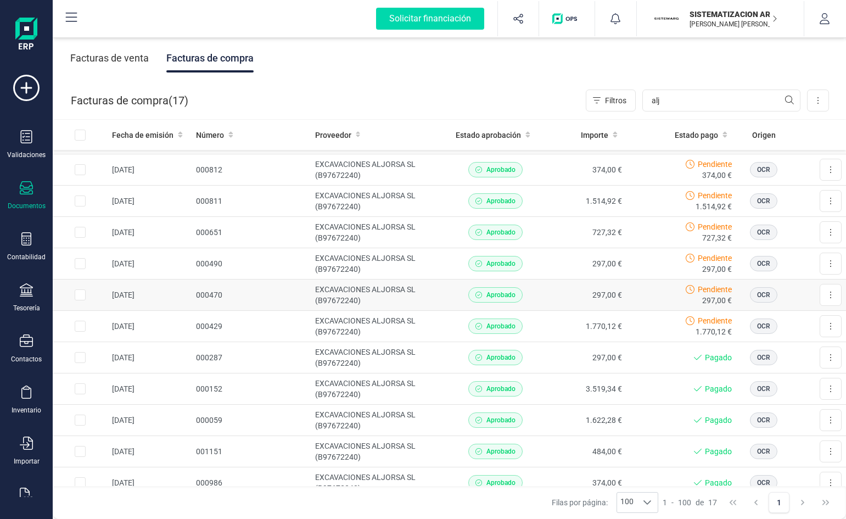
click at [627, 295] on td "Pendiente 297,00 €" at bounding box center [682, 295] width 110 height 31
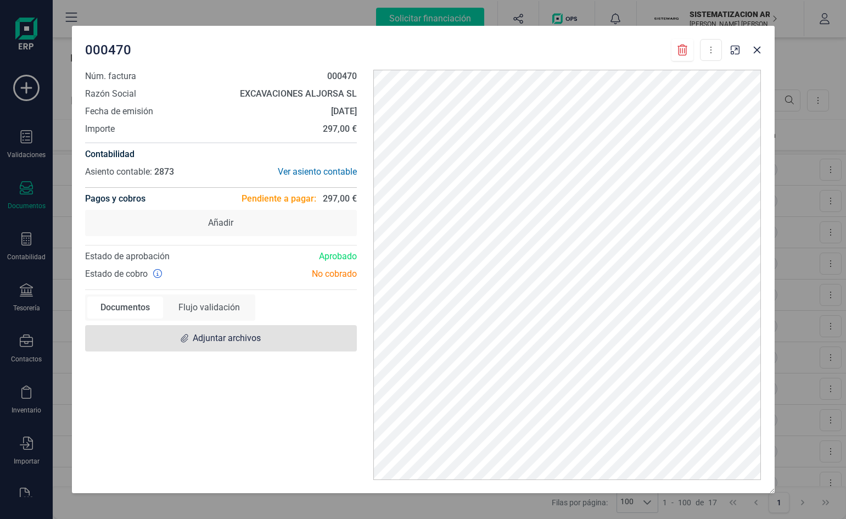
click at [302, 343] on span "Adjuntar archivos" at bounding box center [221, 338] width 272 height 26
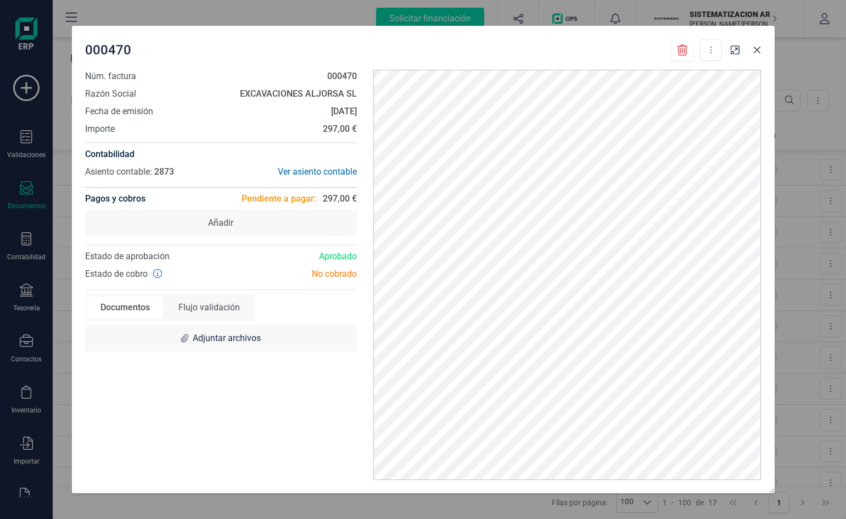
click at [756, 54] on icon "button" at bounding box center [757, 50] width 9 height 9
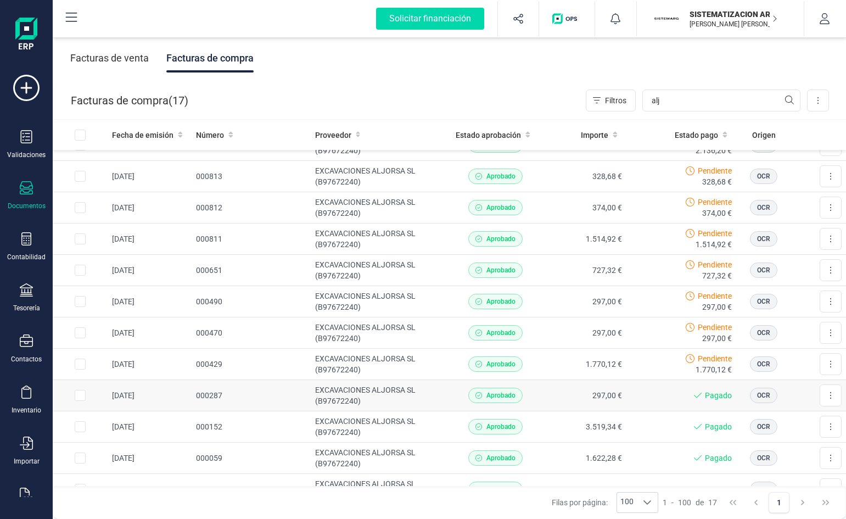
scroll to position [19, 0]
click at [553, 242] on td "1.514,92 €" at bounding box center [582, 240] width 87 height 31
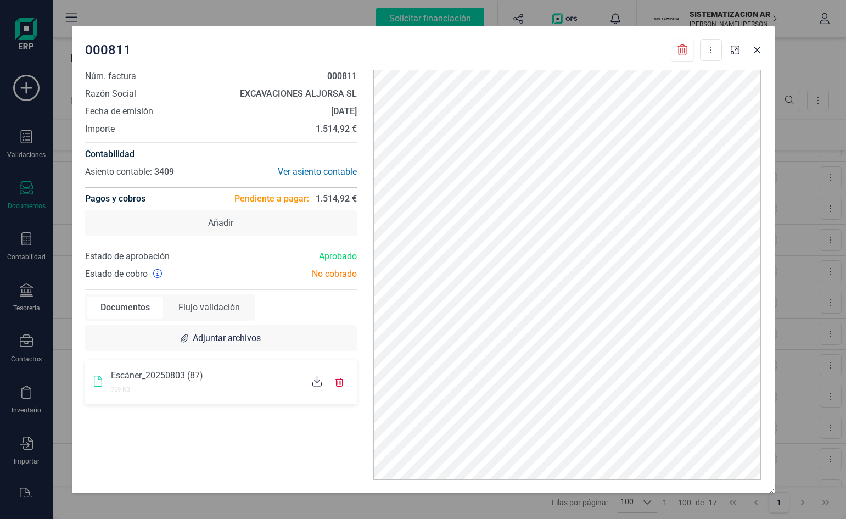
click at [251, 385] on div "769 KB" at bounding box center [207, 388] width 193 height 13
click at [288, 385] on div "769 KB" at bounding box center [207, 388] width 193 height 13
click at [317, 382] on icon at bounding box center [317, 381] width 10 height 11
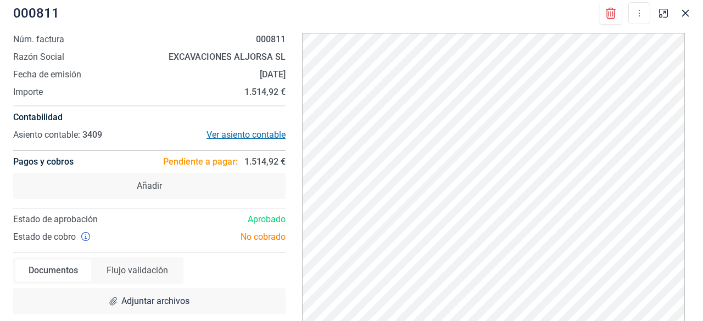
scroll to position [2, 0]
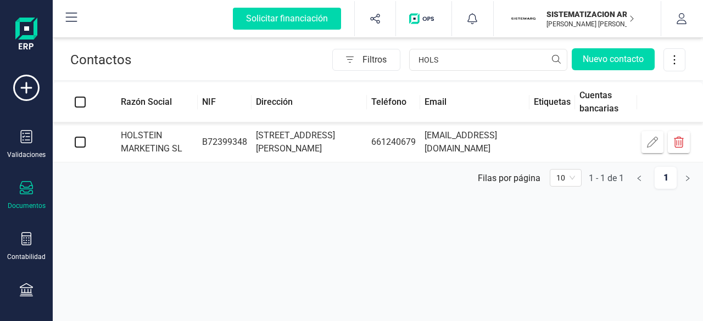
click at [23, 209] on div "Documentos" at bounding box center [27, 206] width 38 height 9
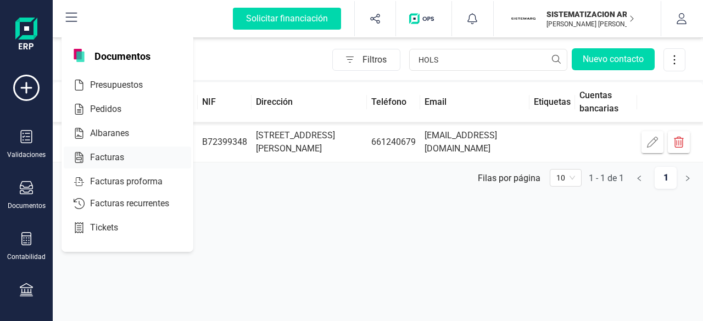
click at [114, 161] on span "Facturas" at bounding box center [115, 157] width 58 height 13
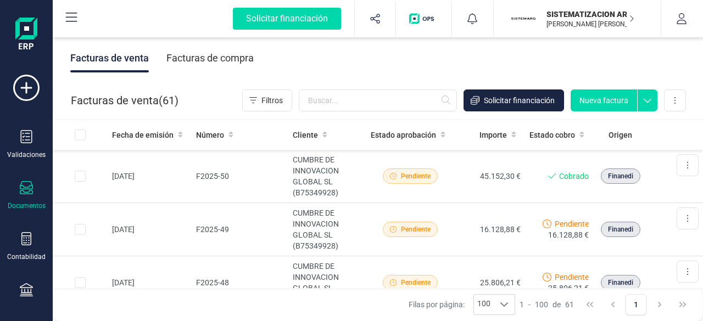
click at [209, 46] on div "Facturas de compra" at bounding box center [209, 58] width 87 height 29
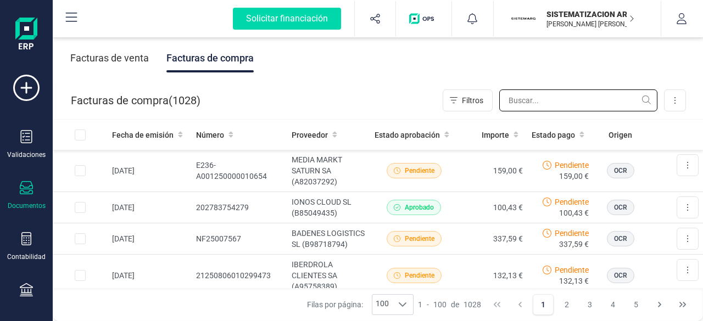
click at [549, 96] on input "text" at bounding box center [578, 101] width 158 height 22
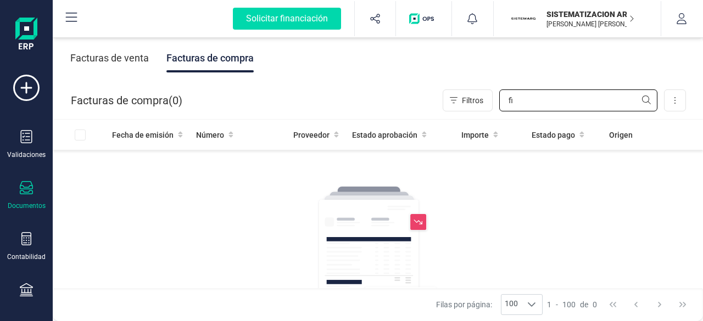
type input "f"
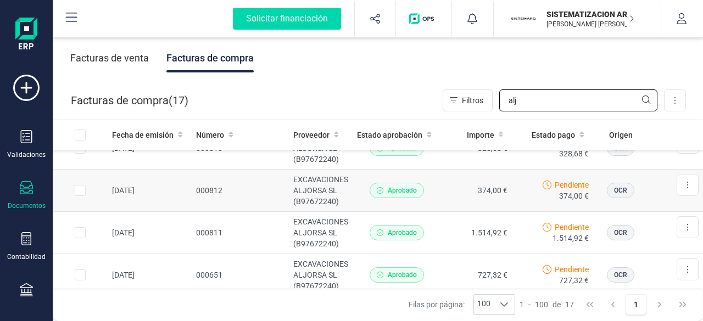
scroll to position [66, 0]
type input "alj"
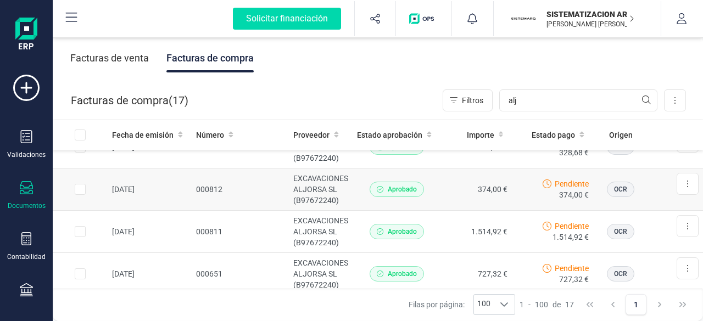
click at [335, 194] on td "EXCAVACIONES ALJORSA SL (B97672240)" at bounding box center [321, 190] width 64 height 42
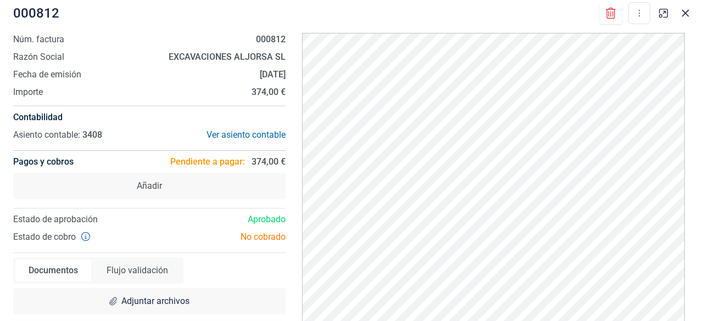
scroll to position [34, 0]
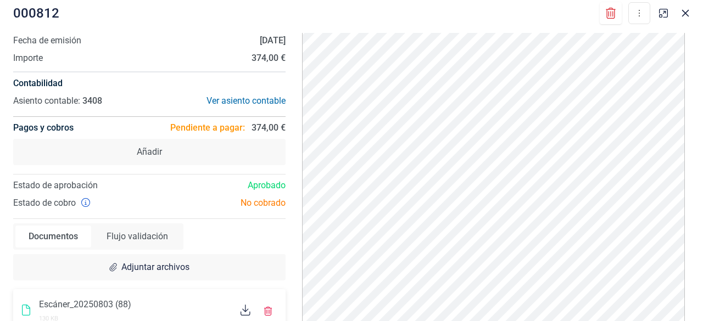
click at [151, 298] on div "Escáner_20250803 (88)" at bounding box center [135, 304] width 193 height 13
click at [242, 306] on icon at bounding box center [246, 310] width 10 height 11
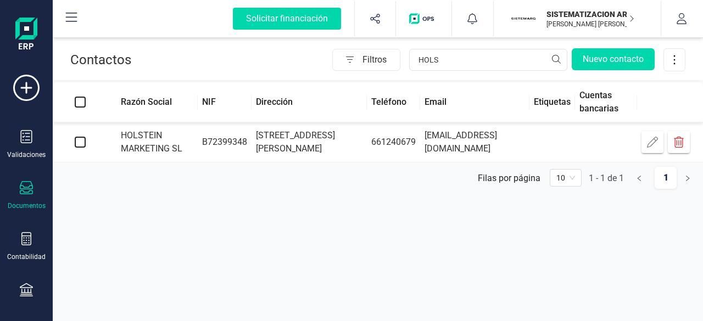
click at [28, 187] on icon at bounding box center [26, 187] width 13 height 13
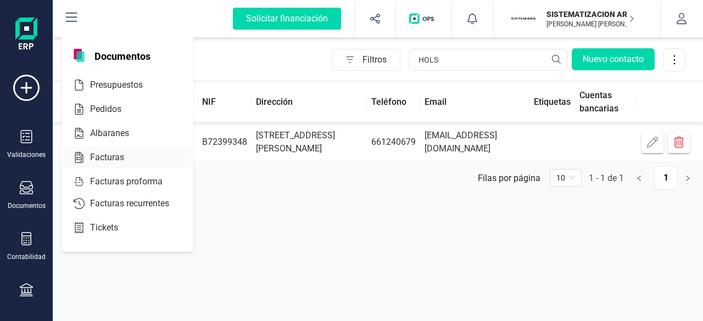
click at [129, 147] on div "Facturas" at bounding box center [127, 158] width 127 height 22
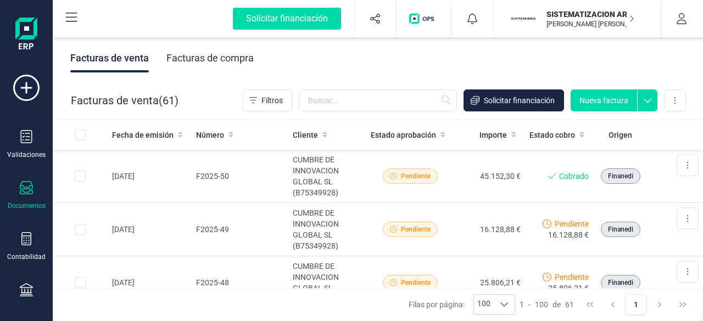
click at [238, 58] on div "Facturas de compra" at bounding box center [209, 58] width 87 height 29
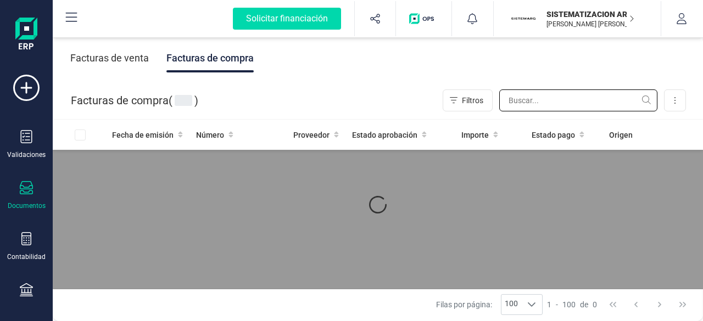
click at [565, 109] on input "text" at bounding box center [578, 101] width 158 height 22
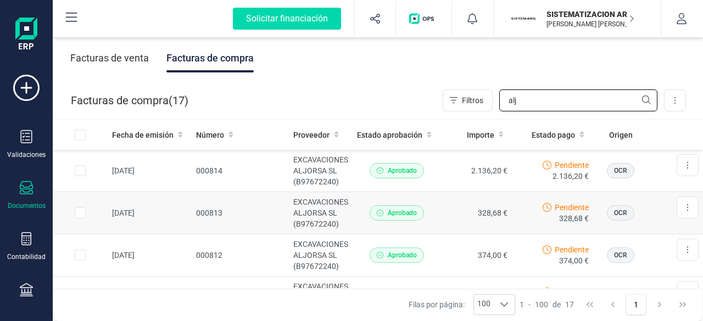
type input "alj"
click at [249, 201] on td "000813" at bounding box center [241, 213] width 98 height 42
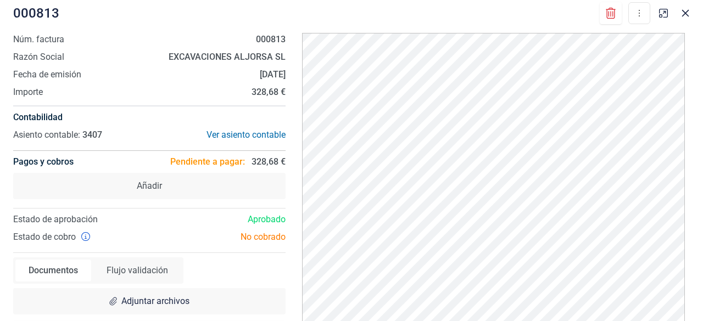
scroll to position [34, 0]
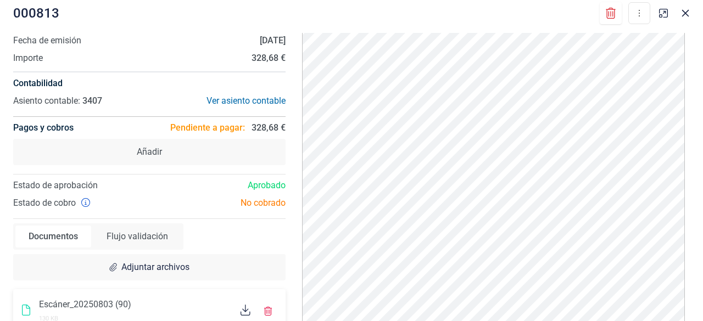
click at [242, 310] on icon at bounding box center [246, 310] width 10 height 11
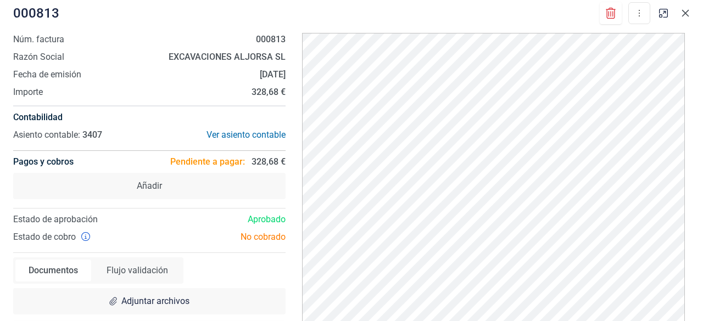
click at [680, 14] on button "button" at bounding box center [686, 13] width 18 height 18
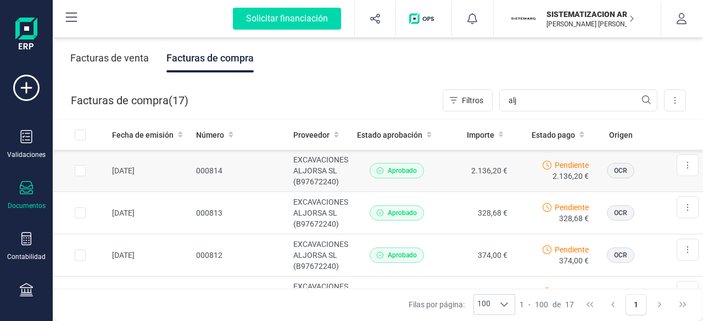
click at [339, 177] on td "EXCAVACIONES ALJORSA SL (B97672240)" at bounding box center [321, 171] width 64 height 42
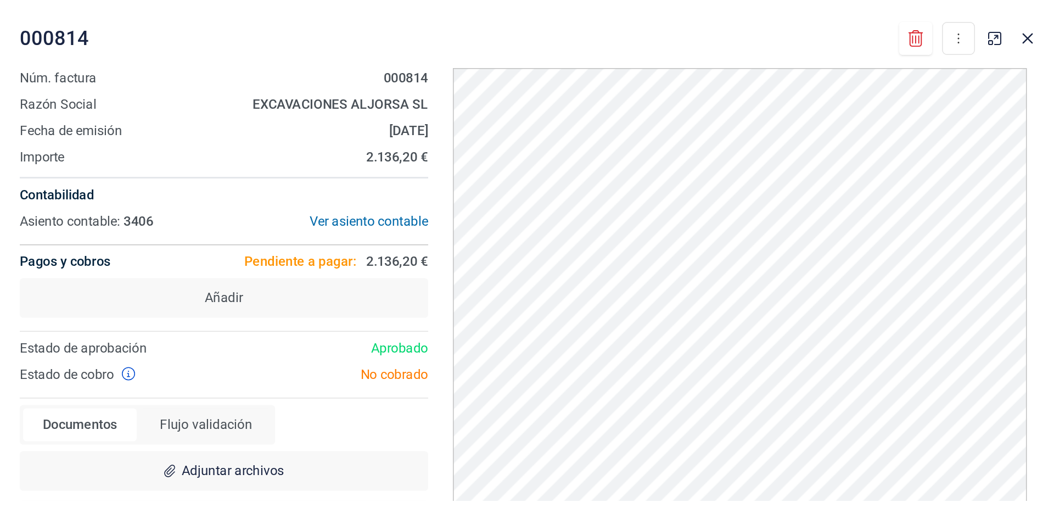
scroll to position [34, 0]
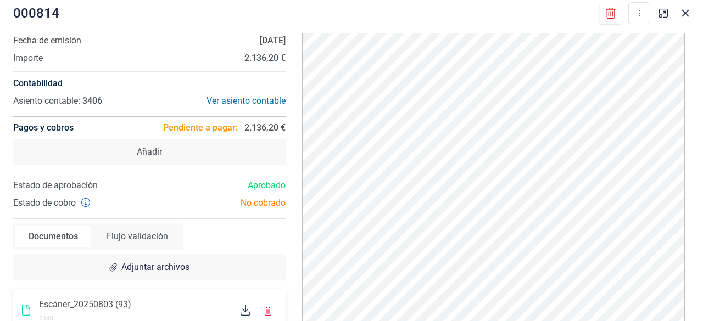
click at [121, 296] on div "Escáner_20250803 (93) 2 MB" at bounding box center [149, 311] width 272 height 44
click at [236, 312] on div at bounding box center [245, 312] width 19 height 14
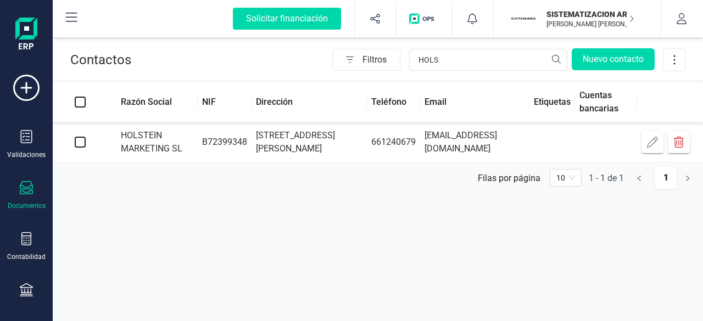
click at [19, 192] on div "Documentos" at bounding box center [26, 195] width 44 height 29
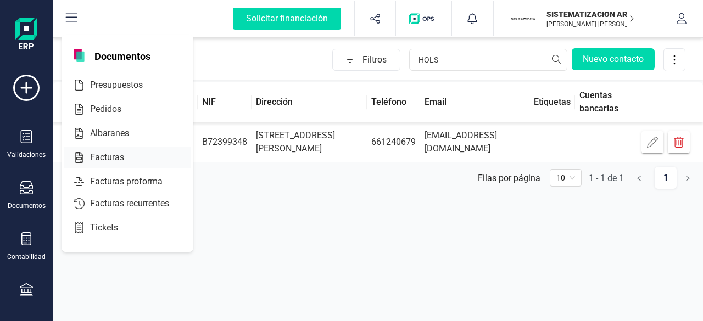
click at [134, 157] on div at bounding box center [134, 157] width 20 height 13
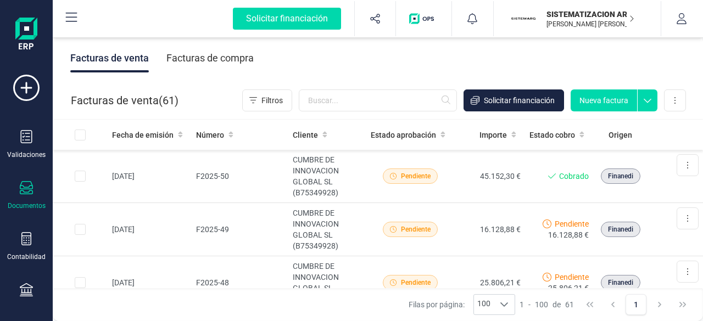
click at [211, 63] on div "Facturas de compra" at bounding box center [209, 58] width 87 height 29
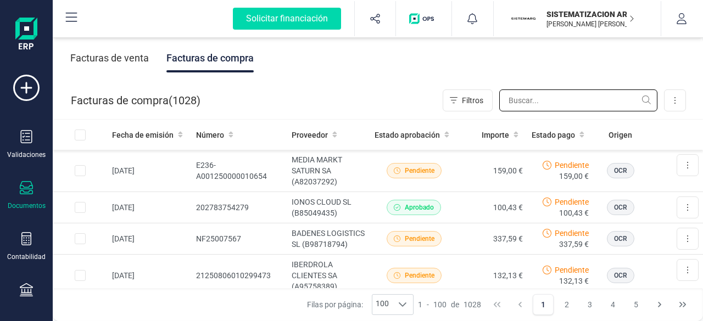
click at [584, 97] on input "text" at bounding box center [578, 101] width 158 height 22
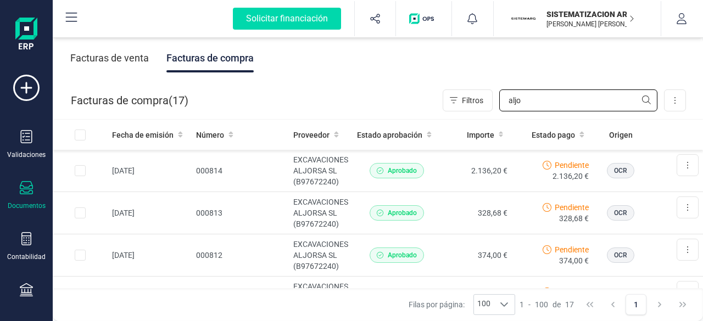
type input "aljo"
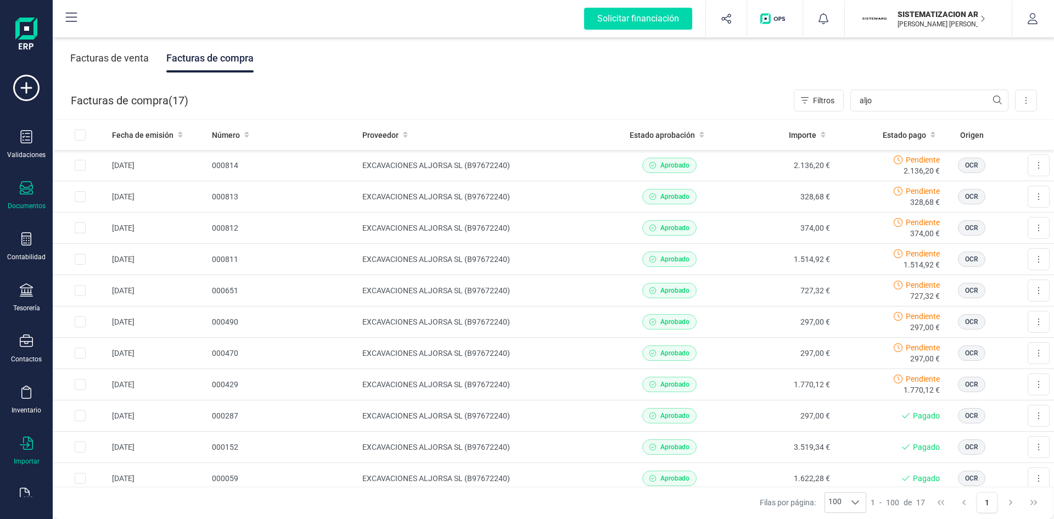
scroll to position [29, 0]
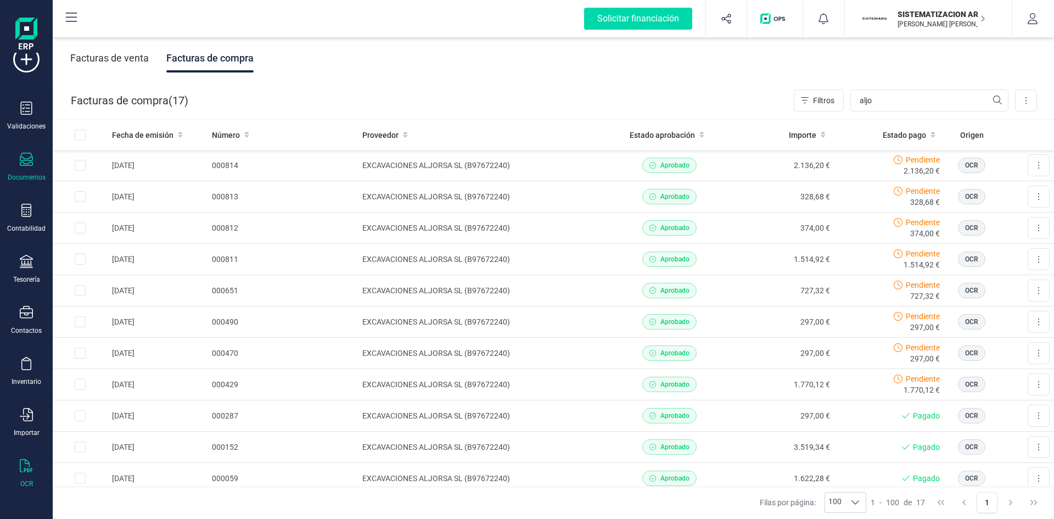
click at [13, 474] on div "OCR" at bounding box center [26, 473] width 44 height 29
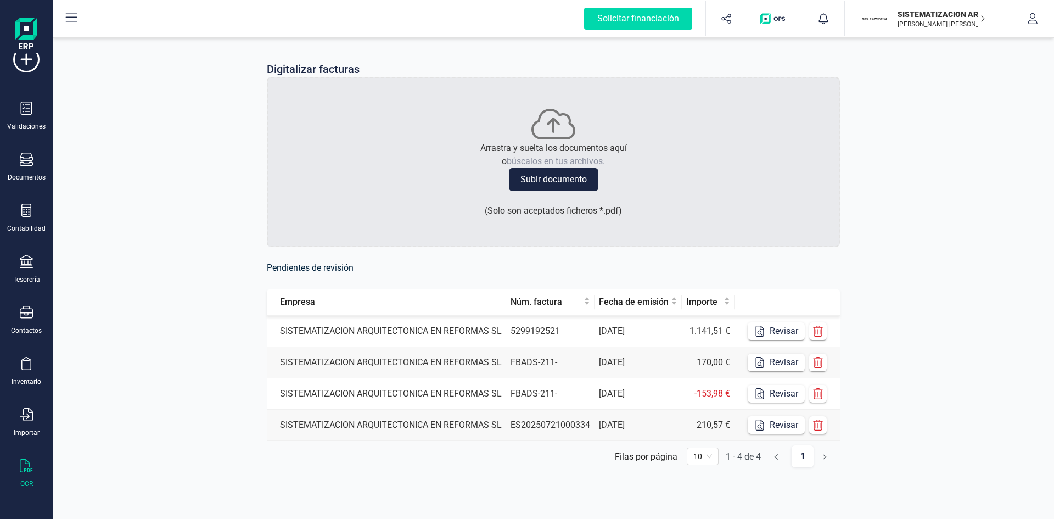
click at [575, 328] on td "5299192521" at bounding box center [550, 331] width 88 height 31
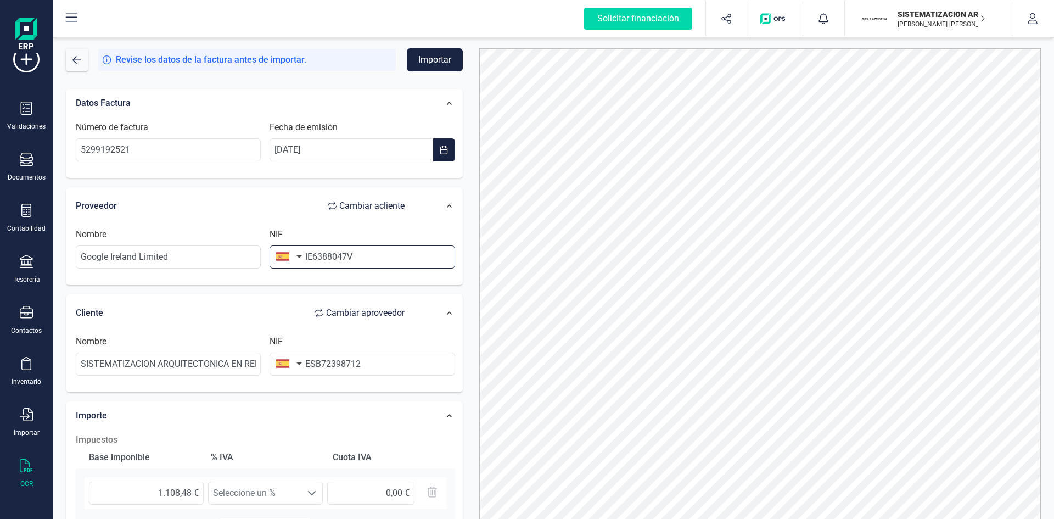
click at [312, 256] on input "IE6388047V" at bounding box center [362, 256] width 185 height 23
type input "6388047V"
click at [314, 367] on input "ESB72398712" at bounding box center [362, 364] width 185 height 23
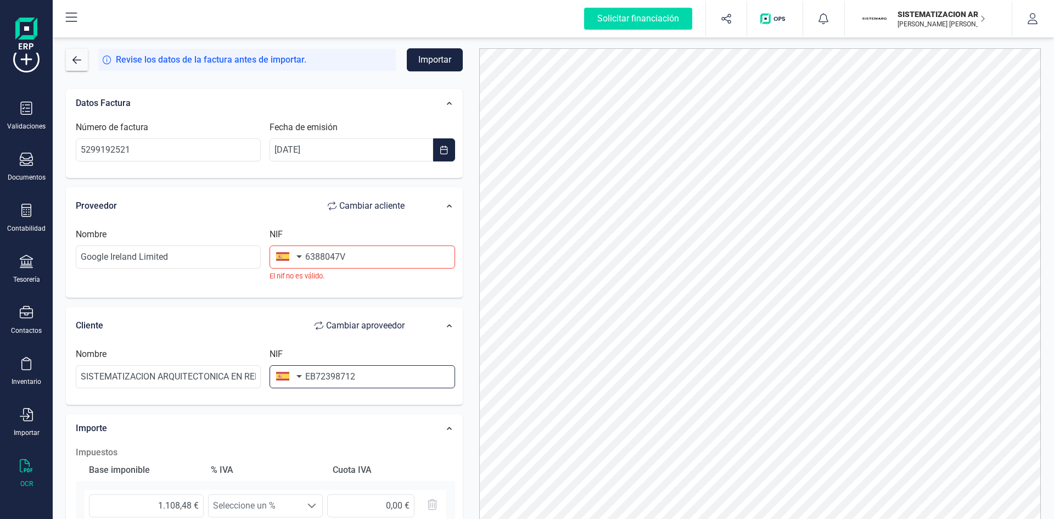
type input "B72398712"
type input "232,78 €"
type input "B72398712"
click at [322, 409] on li "B72398712" at bounding box center [362, 404] width 185 height 22
click at [372, 246] on input "6388047V" at bounding box center [362, 256] width 185 height 23
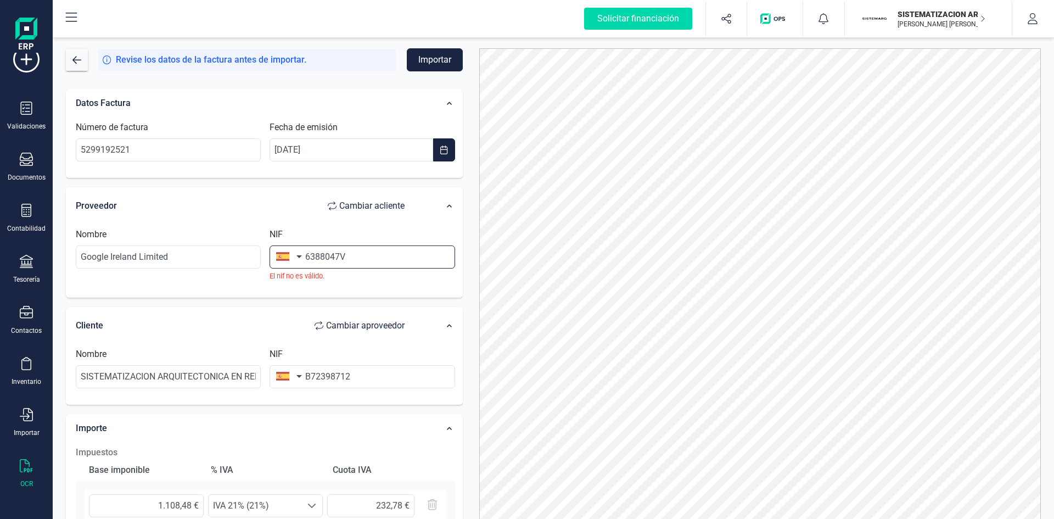
click at [306, 259] on input "6388047V" at bounding box center [362, 256] width 185 height 23
type input "IE6388047V"
click at [292, 259] on button "button" at bounding box center [287, 256] width 35 height 22
click at [309, 285] on input "text" at bounding box center [349, 288] width 146 height 23
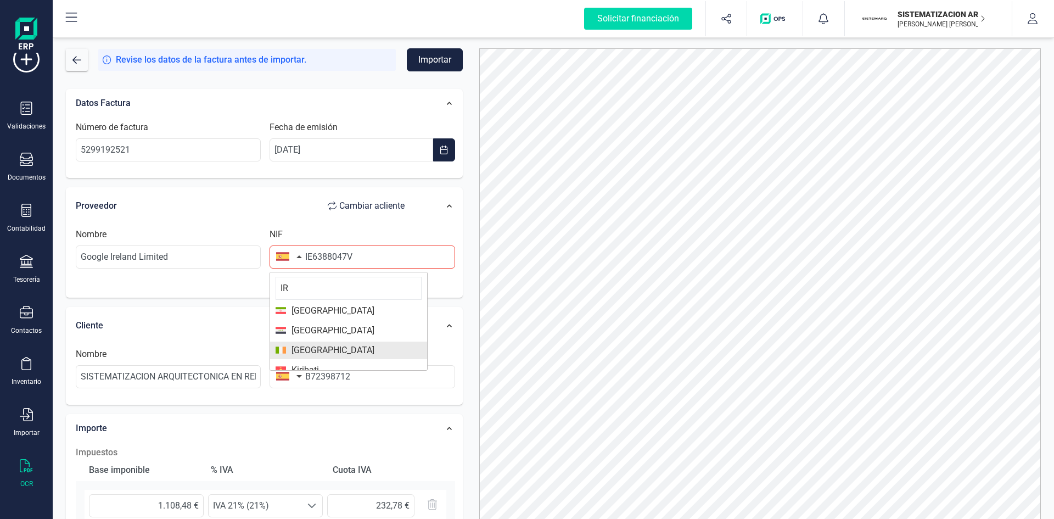
type input "IR"
click at [326, 347] on span "Irlanda" at bounding box center [349, 350] width 146 height 13
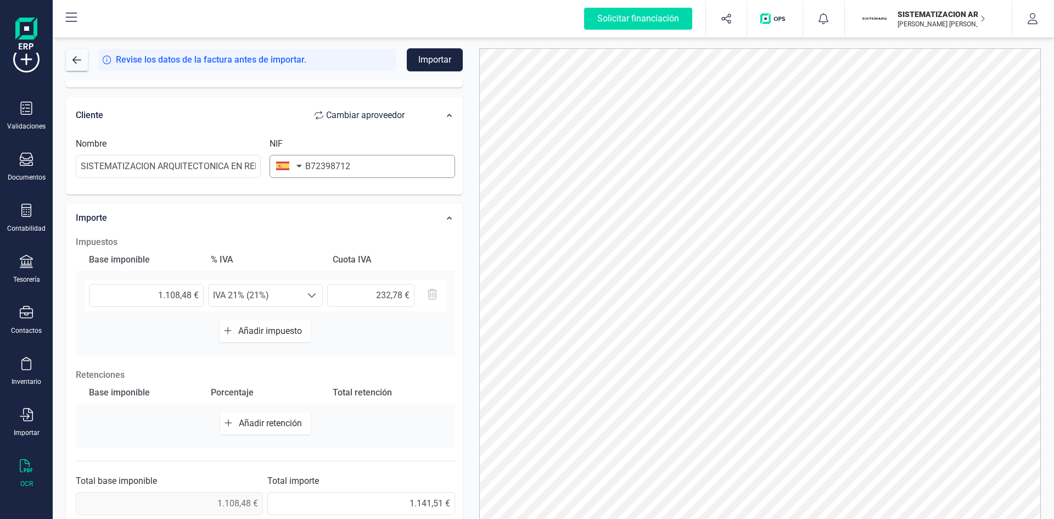
scroll to position [208, 0]
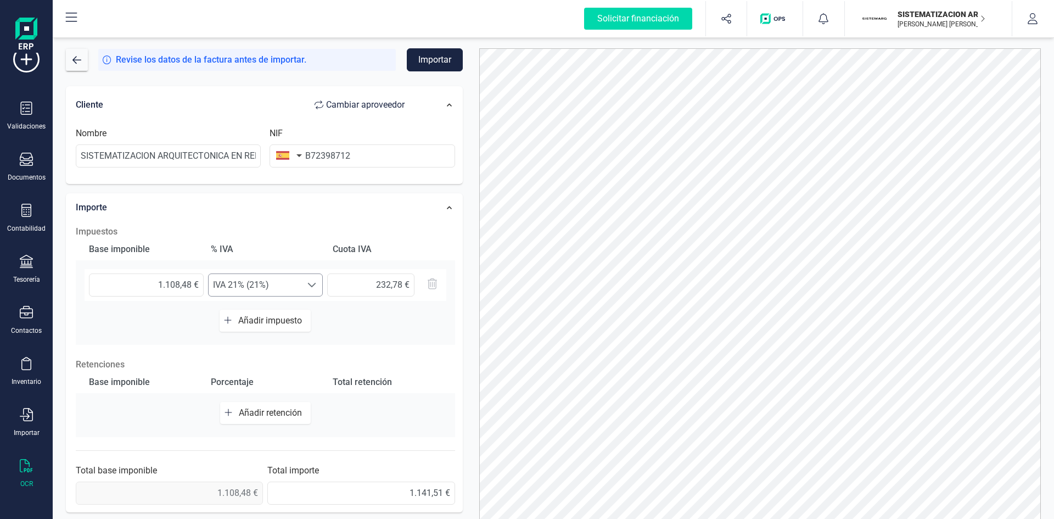
click at [317, 281] on div at bounding box center [312, 285] width 21 height 22
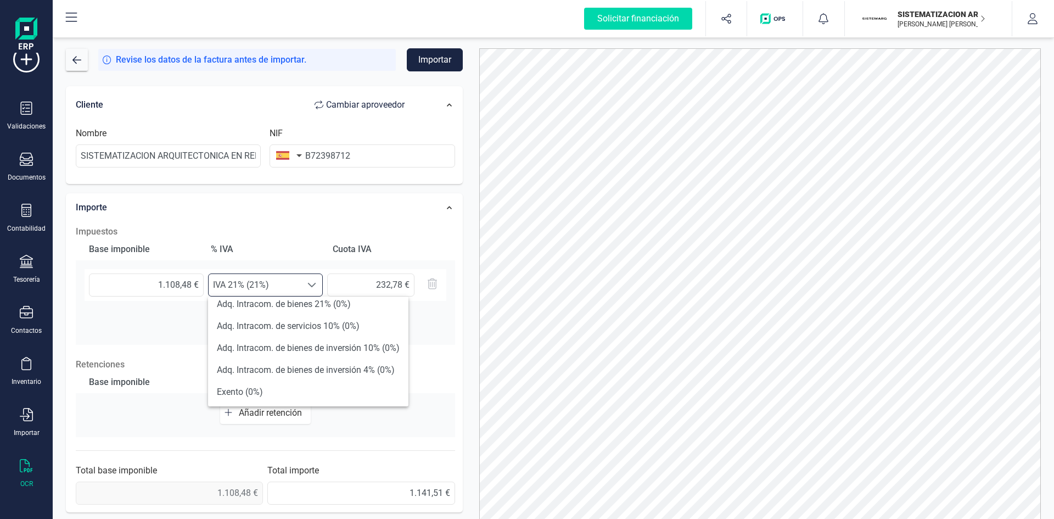
scroll to position [404, 0]
click at [271, 375] on li "Exento (0%)" at bounding box center [308, 369] width 200 height 22
type input "0,00 €"
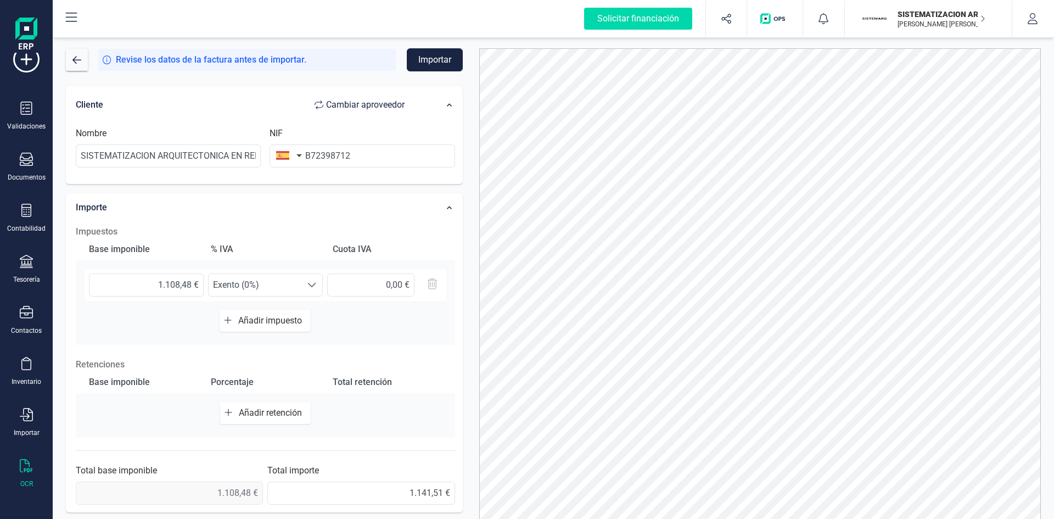
click at [291, 313] on button "Añadir impuesto" at bounding box center [265, 321] width 91 height 22
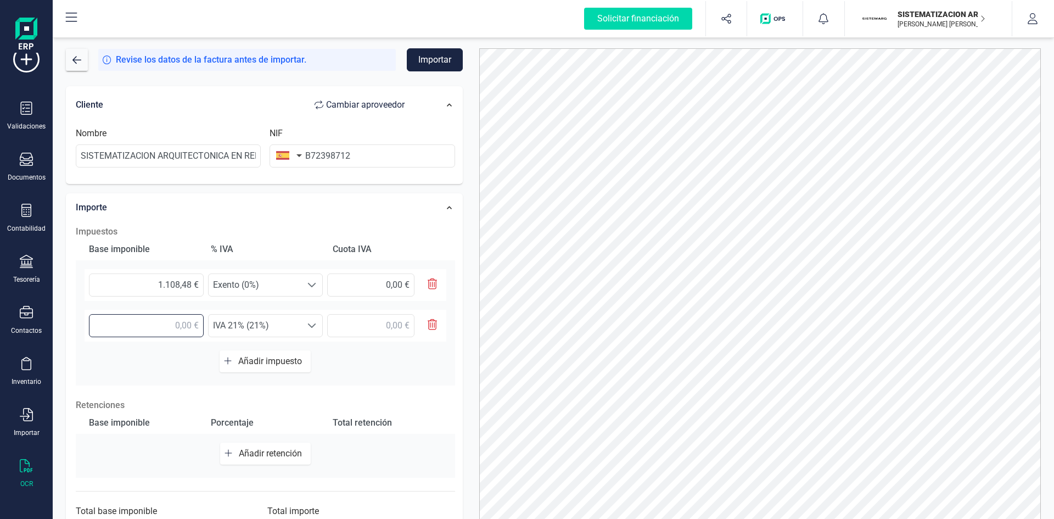
click at [176, 326] on input "text" at bounding box center [146, 325] width 115 height 23
type input "33,00 €"
click at [285, 323] on span "IVA 21% (21%)" at bounding box center [255, 326] width 93 height 22
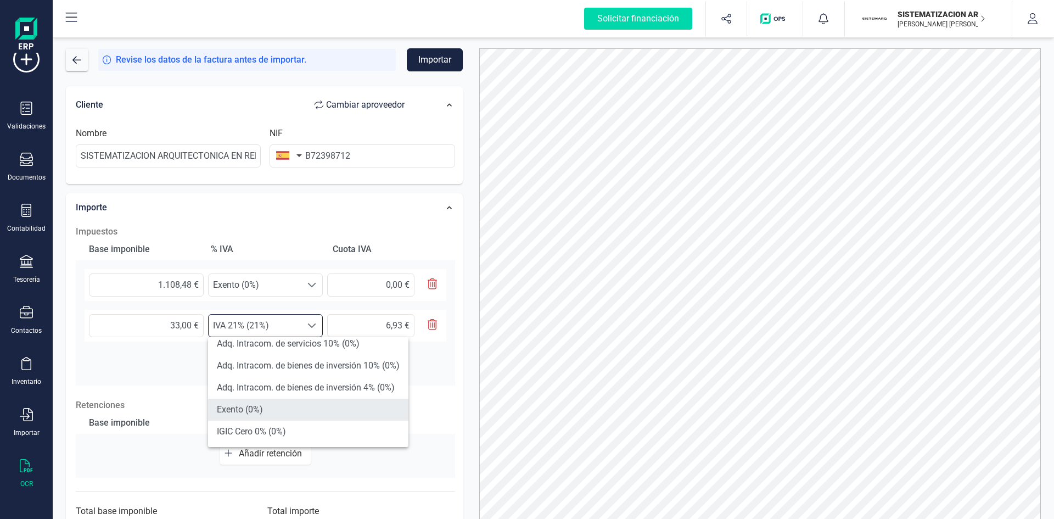
click at [316, 407] on li "Exento (0%)" at bounding box center [308, 410] width 200 height 22
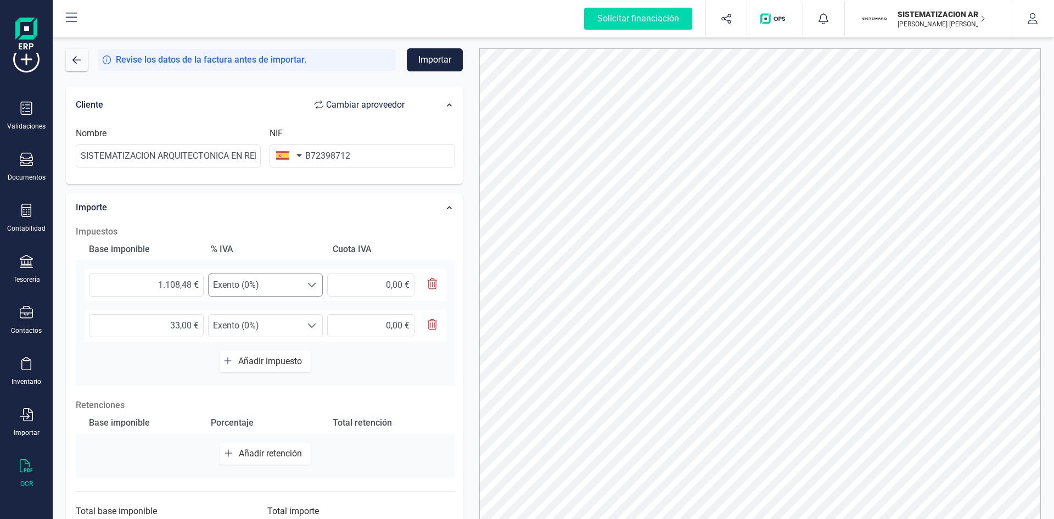
click at [309, 286] on span at bounding box center [312, 285] width 9 height 9
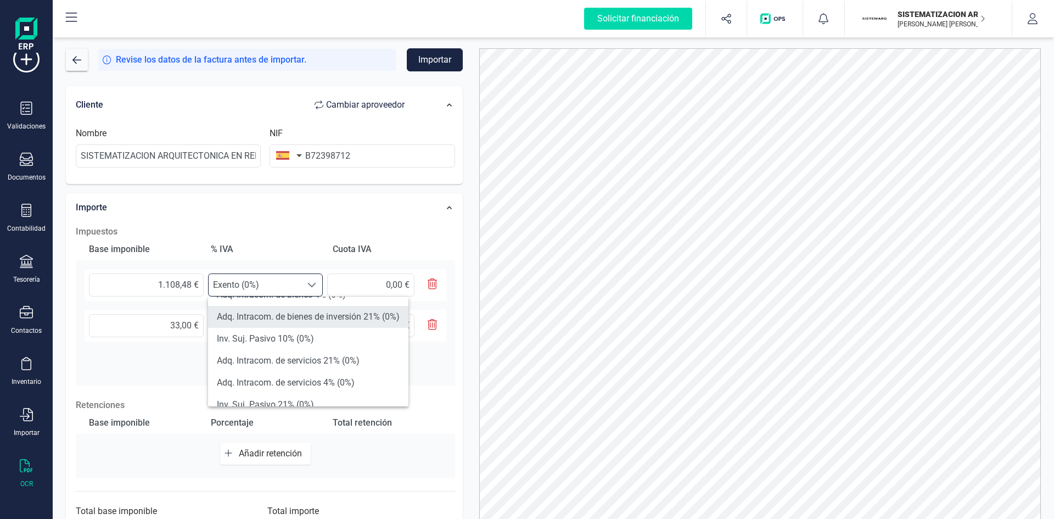
scroll to position [222, 0]
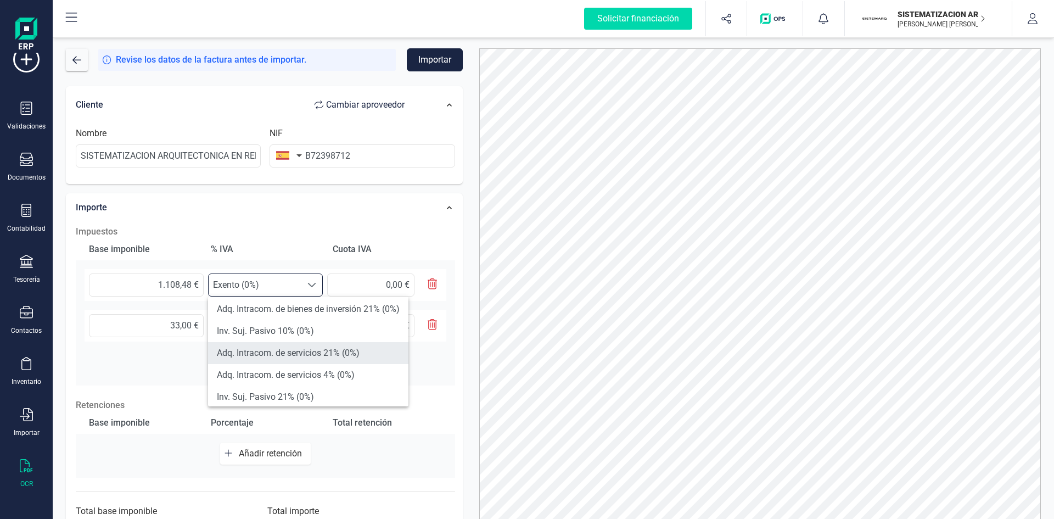
click at [328, 351] on li "Adq. Intracom. de servicios 21% (0%)" at bounding box center [308, 353] width 200 height 22
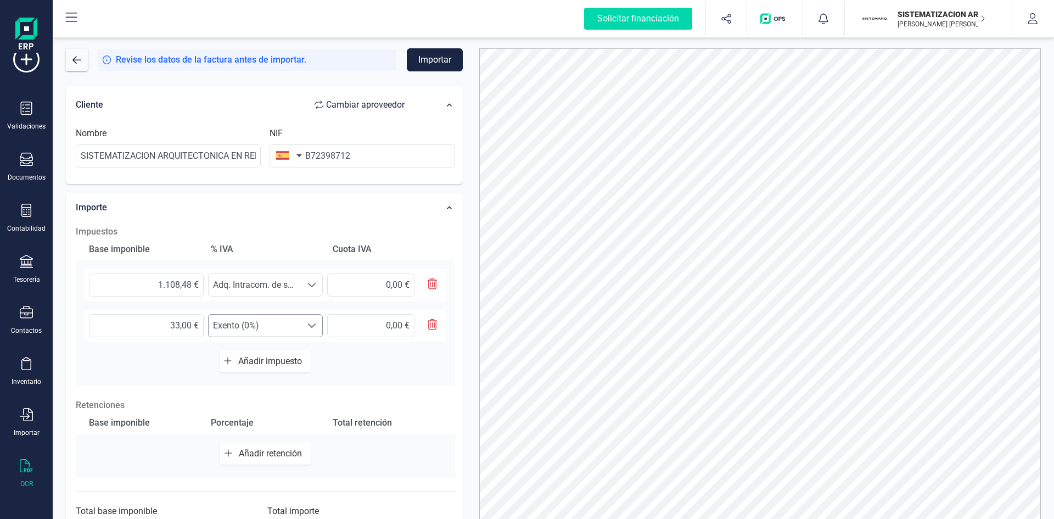
click at [305, 317] on div at bounding box center [312, 326] width 21 height 22
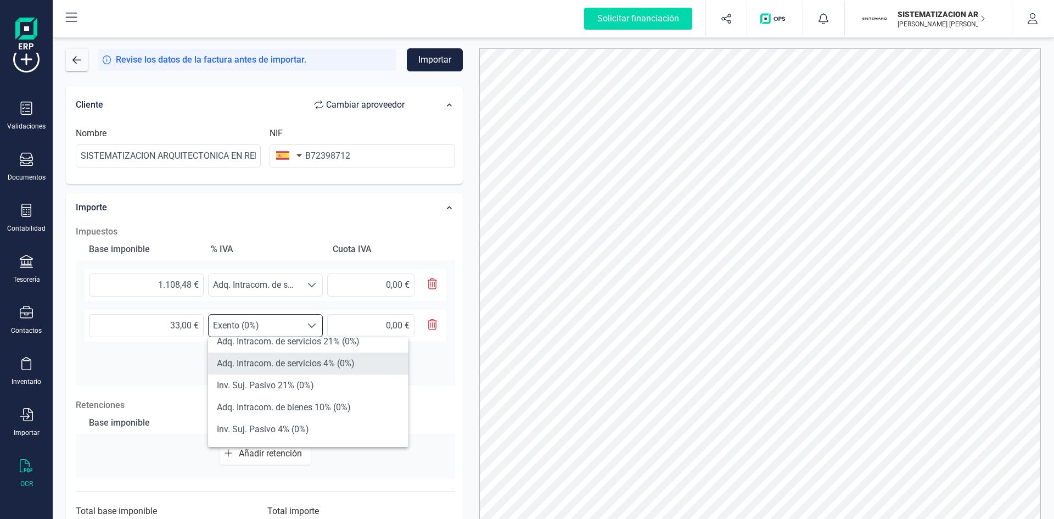
scroll to position [275, 0]
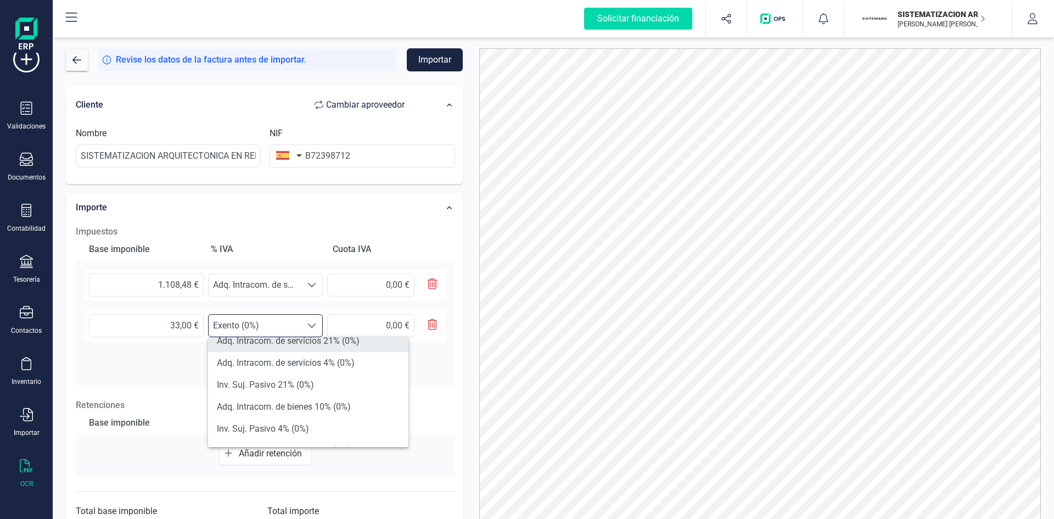
click at [315, 340] on li "Adq. Intracom. de servicios 21% (0%)" at bounding box center [308, 341] width 200 height 22
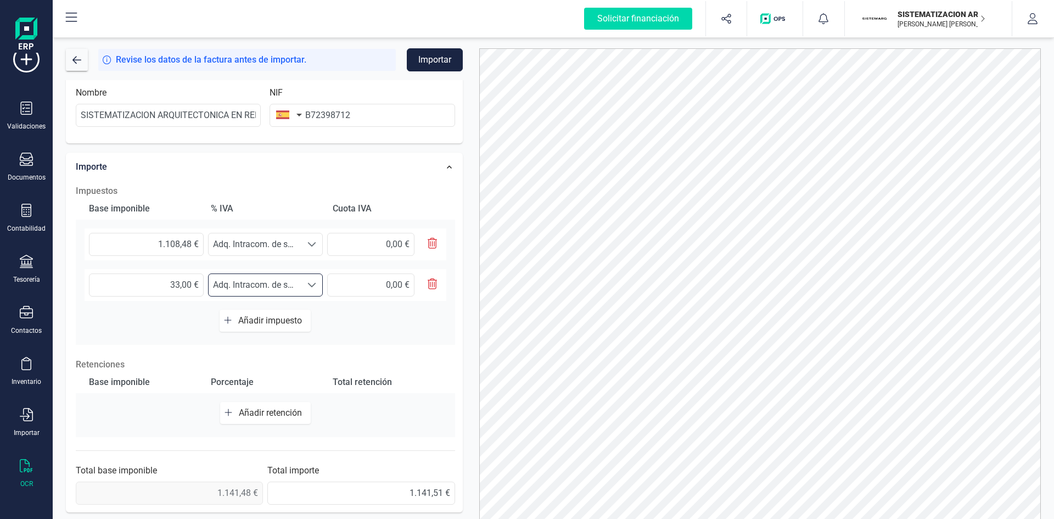
scroll to position [54, 0]
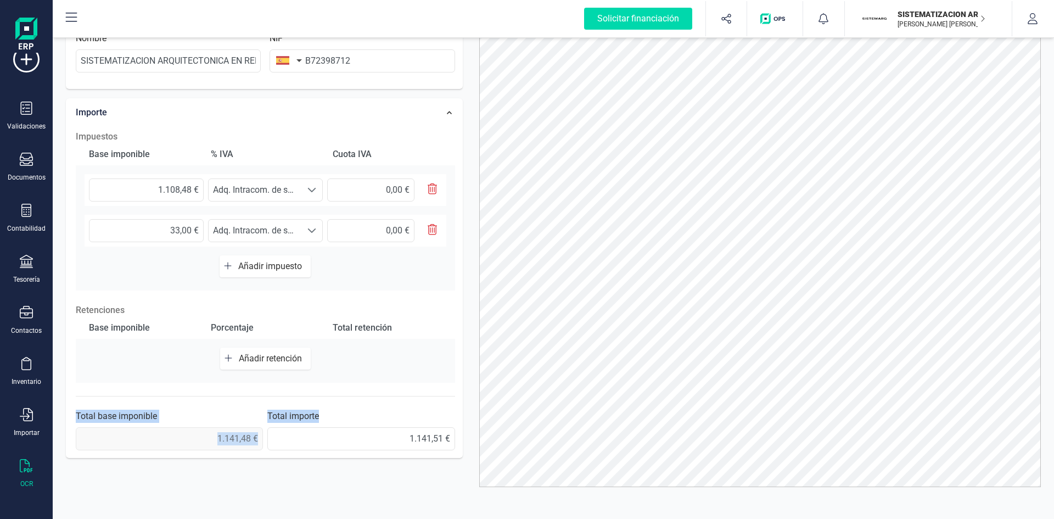
drag, startPoint x: 405, startPoint y: 460, endPoint x: 414, endPoint y: 376, distance: 84.0
click at [414, 376] on div "Datos Factura Número de factura 5299192521 Fecha de emisión 30/06/2025 Proveedo…" at bounding box center [265, 120] width 414 height 687
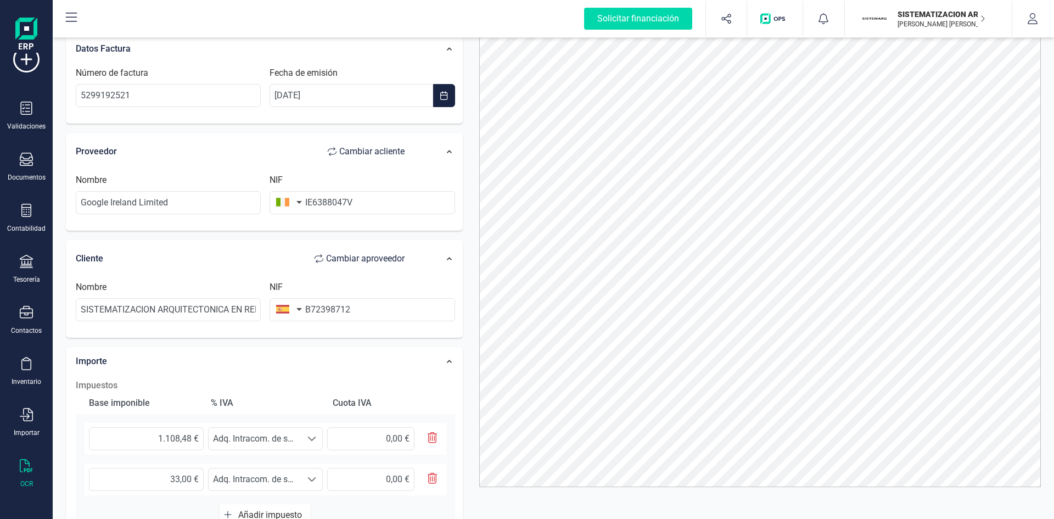
scroll to position [0, 0]
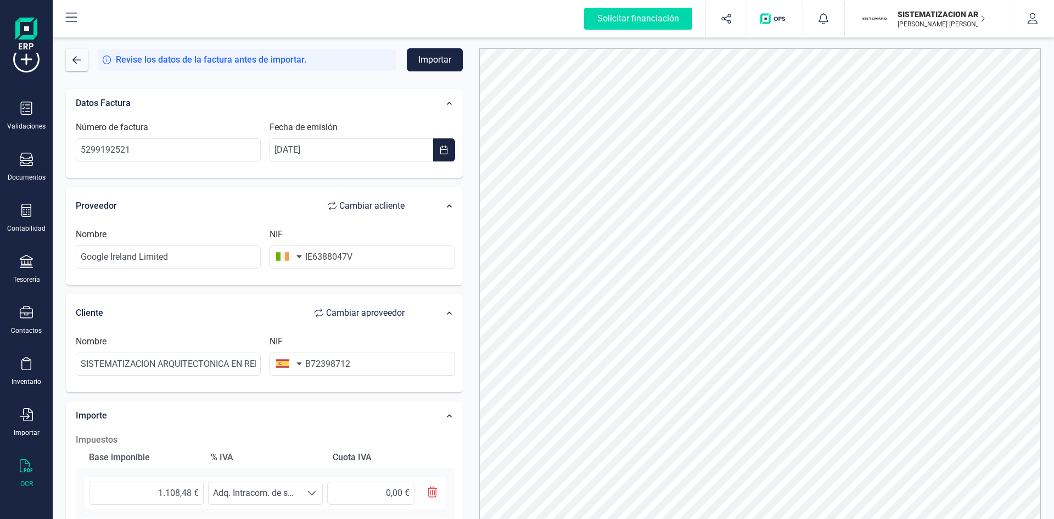
click at [428, 59] on button "Importar" at bounding box center [435, 59] width 56 height 23
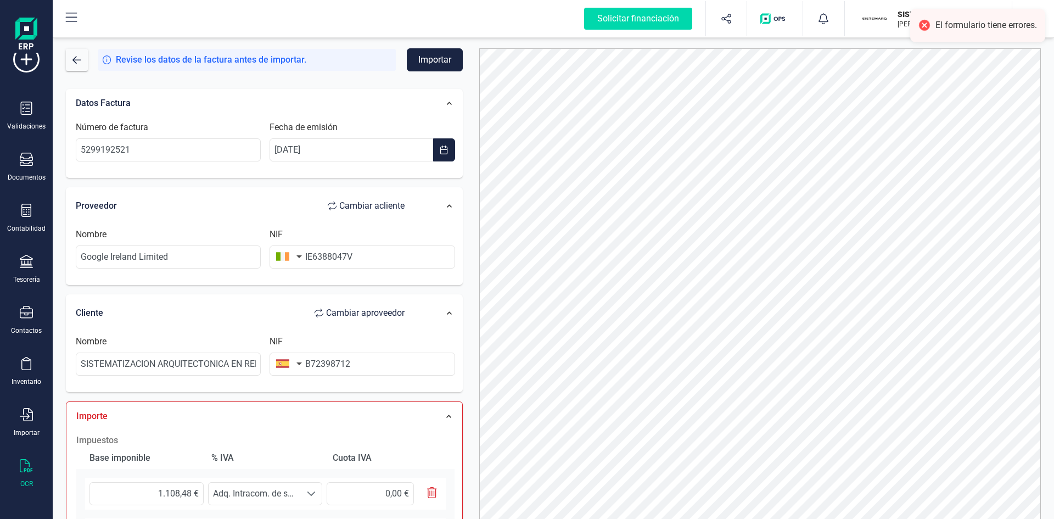
scroll to position [263, 0]
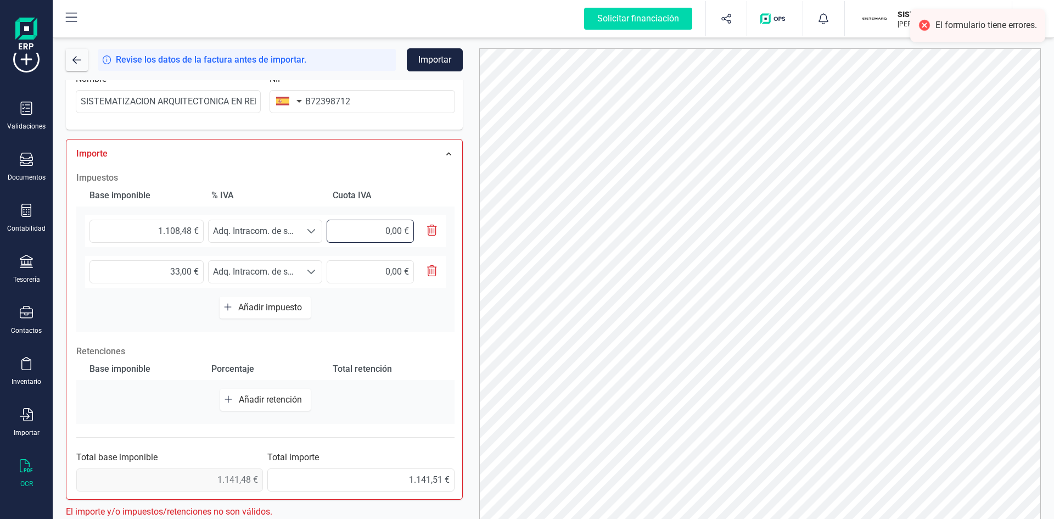
click at [403, 222] on input "0,00 €" at bounding box center [370, 231] width 87 height 23
drag, startPoint x: 360, startPoint y: 231, endPoint x: 362, endPoint y: 385, distance: 154.3
click at [362, 385] on div "Impuestos Base imponible % IVA Cuota IVA 1.108,48 € Seleccione un % Adq. Intrac…" at bounding box center [265, 331] width 389 height 331
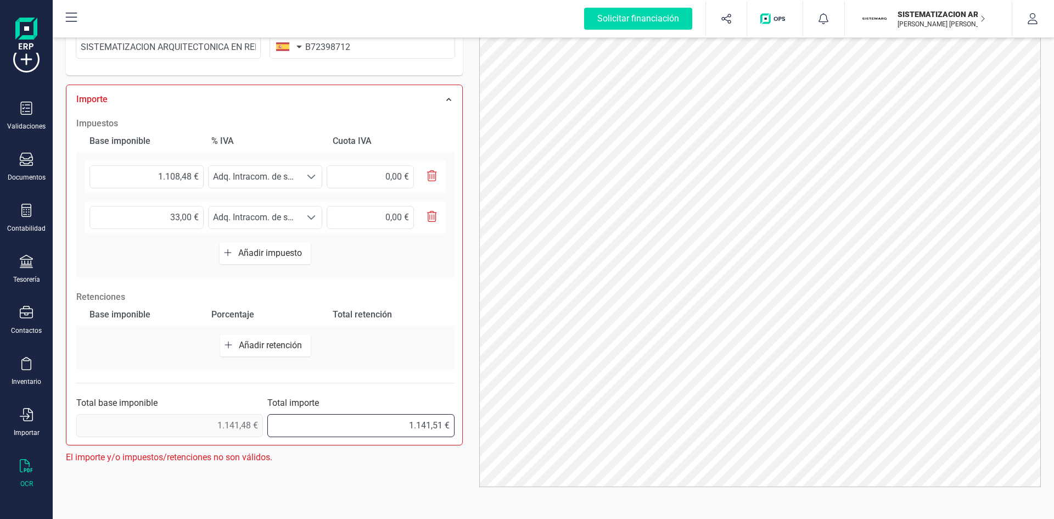
click at [403, 432] on input "1.141,51 €" at bounding box center [360, 425] width 187 height 23
drag, startPoint x: 403, startPoint y: 432, endPoint x: 472, endPoint y: 434, distance: 68.7
click at [472, 434] on div "Revise los datos de la factura antes de importar. Importar Datos Factura Número…" at bounding box center [554, 229] width 992 height 471
click at [427, 220] on icon "button" at bounding box center [432, 216] width 10 height 11
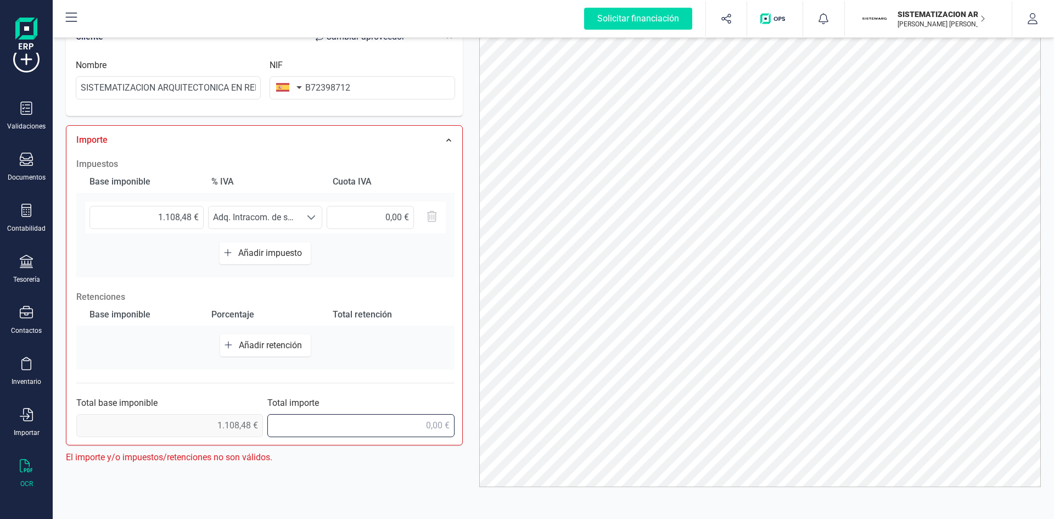
click at [406, 415] on input "text" at bounding box center [360, 425] width 187 height 23
type input "1.108,48 €"
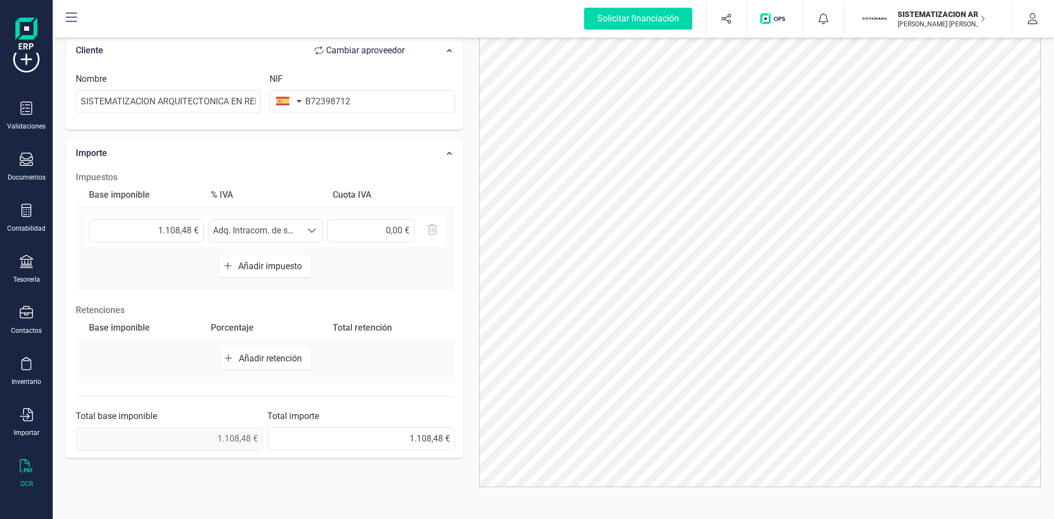
click at [436, 370] on div "Base imponible Porcentaje Total retención Añadir retención" at bounding box center [265, 350] width 379 height 66
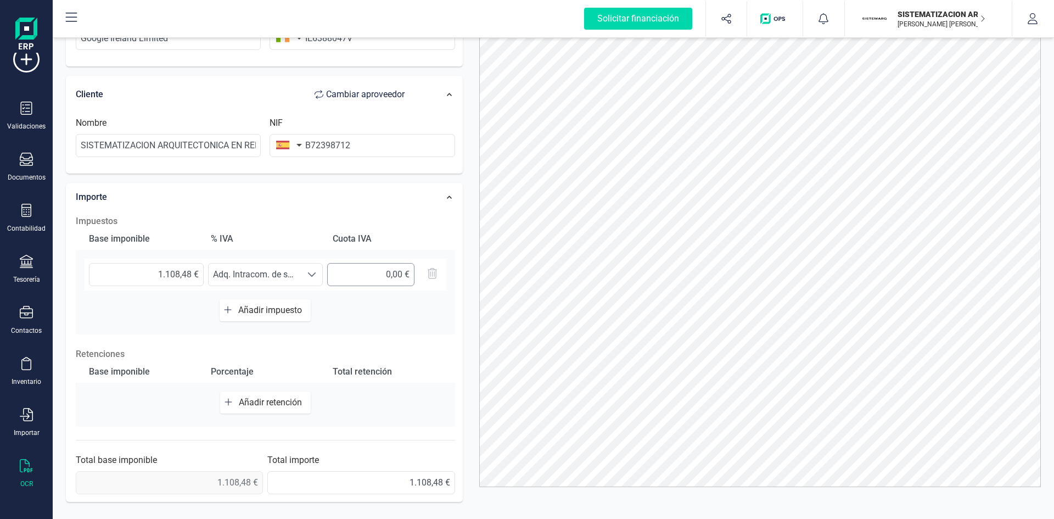
scroll to position [163, 0]
click at [314, 275] on span at bounding box center [312, 275] width 9 height 9
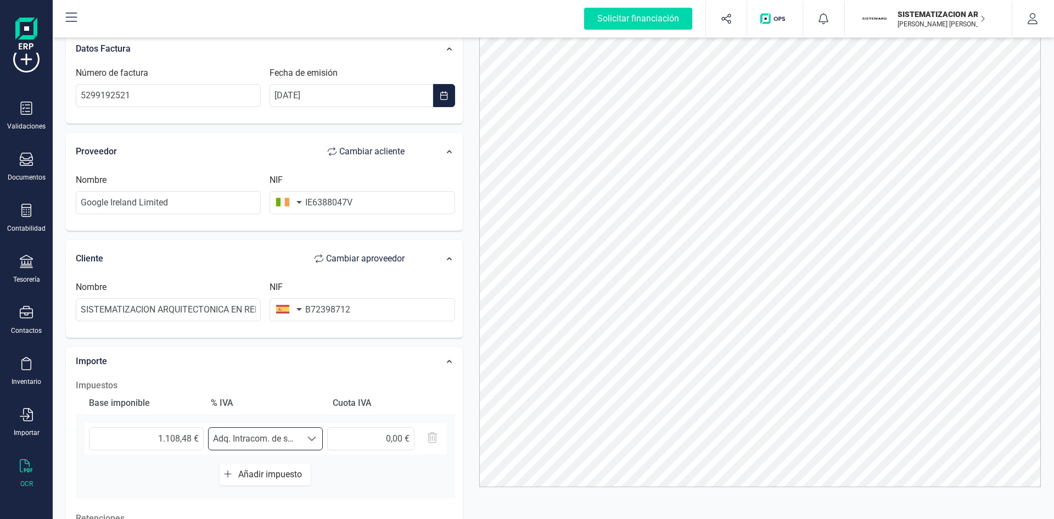
scroll to position [0, 0]
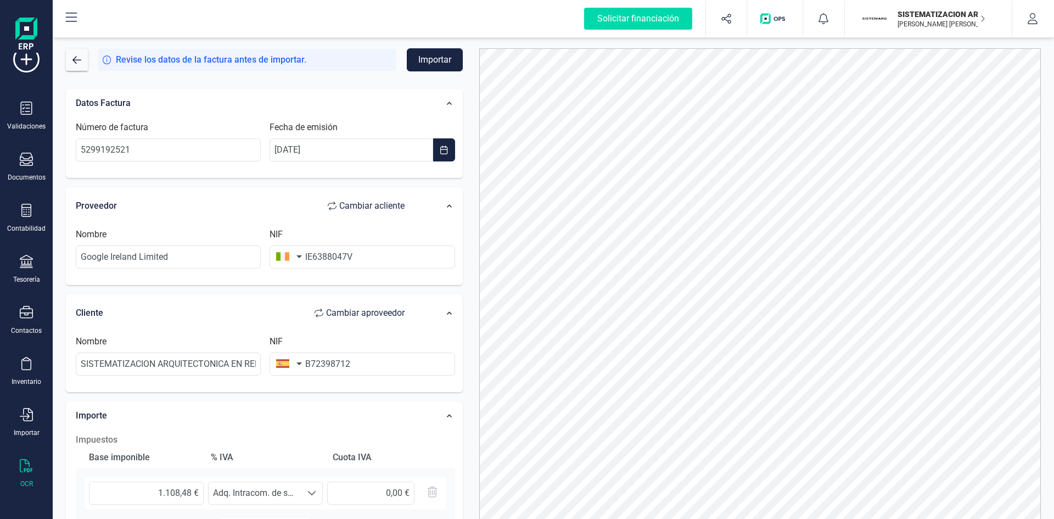
click at [440, 55] on button "Importar" at bounding box center [435, 59] width 56 height 23
click at [310, 256] on input "IE6388047V" at bounding box center [362, 256] width 185 height 23
click at [312, 256] on input "IE6388047V" at bounding box center [362, 256] width 185 height 23
type input "6388047V"
click at [451, 53] on button "Importar" at bounding box center [435, 59] width 56 height 23
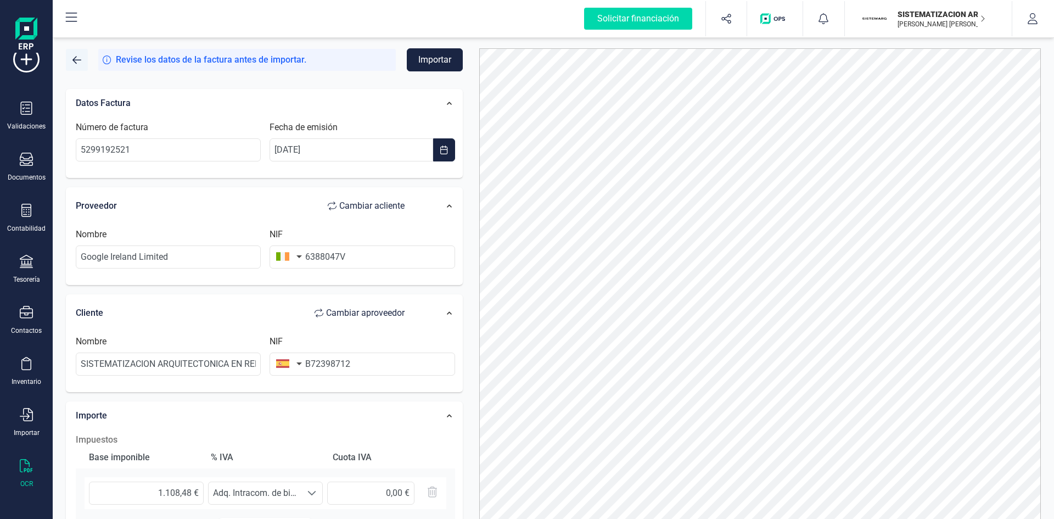
click at [72, 58] on button "button" at bounding box center [77, 60] width 22 height 22
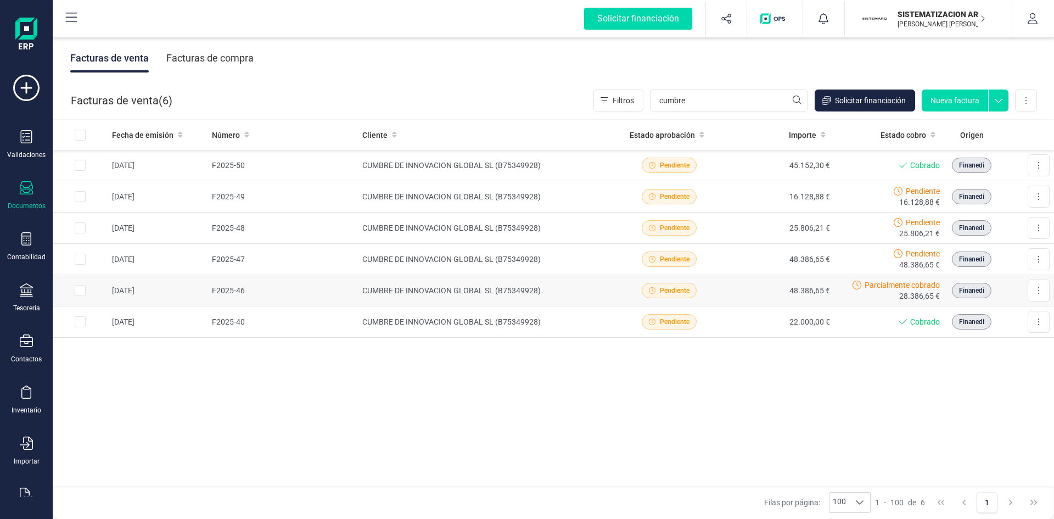
type input "cumbre"
click at [542, 289] on td "CUMBRE DE INNOVACION GLOBAL SL (B75349928)" at bounding box center [486, 290] width 256 height 31
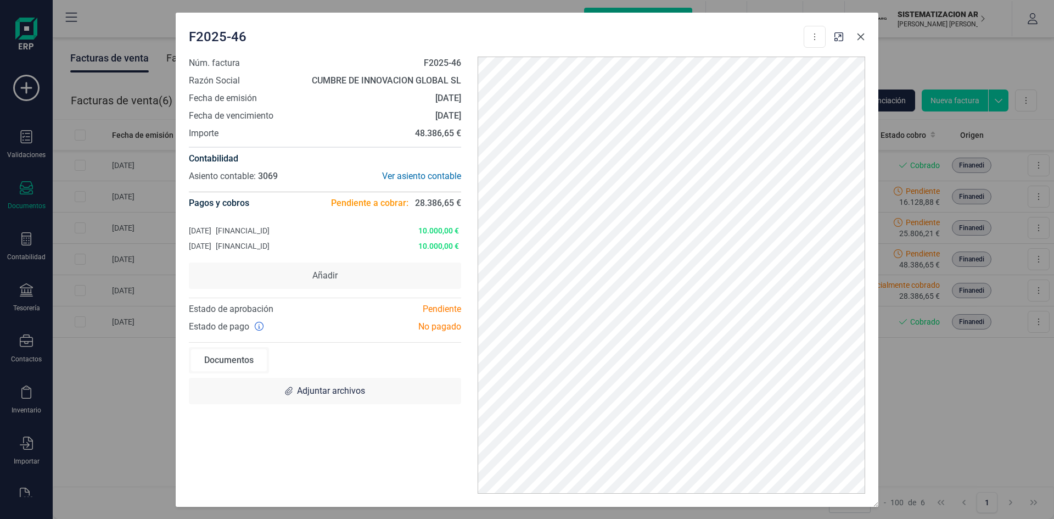
click at [860, 37] on icon "button" at bounding box center [861, 36] width 7 height 7
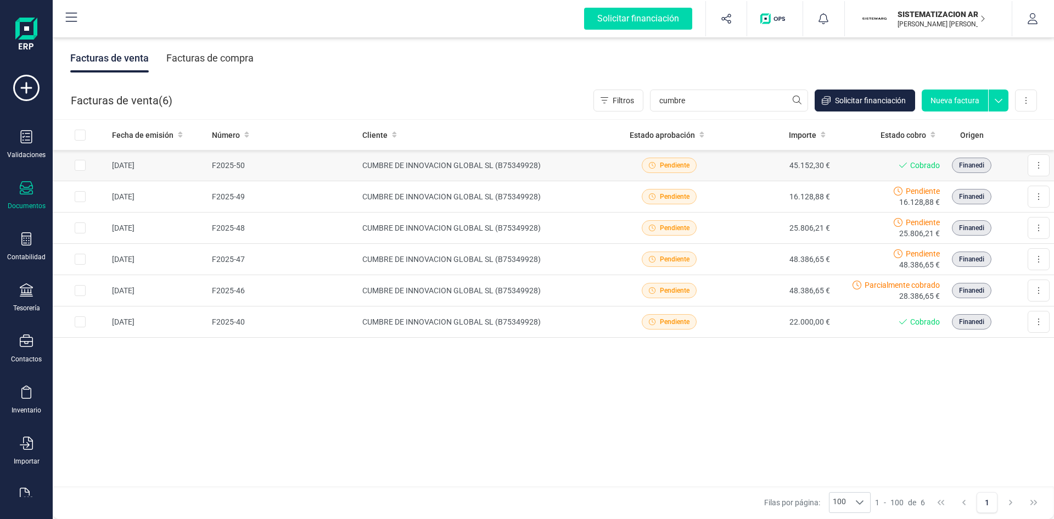
click at [757, 174] on td "45.152,30 €" at bounding box center [779, 165] width 110 height 31
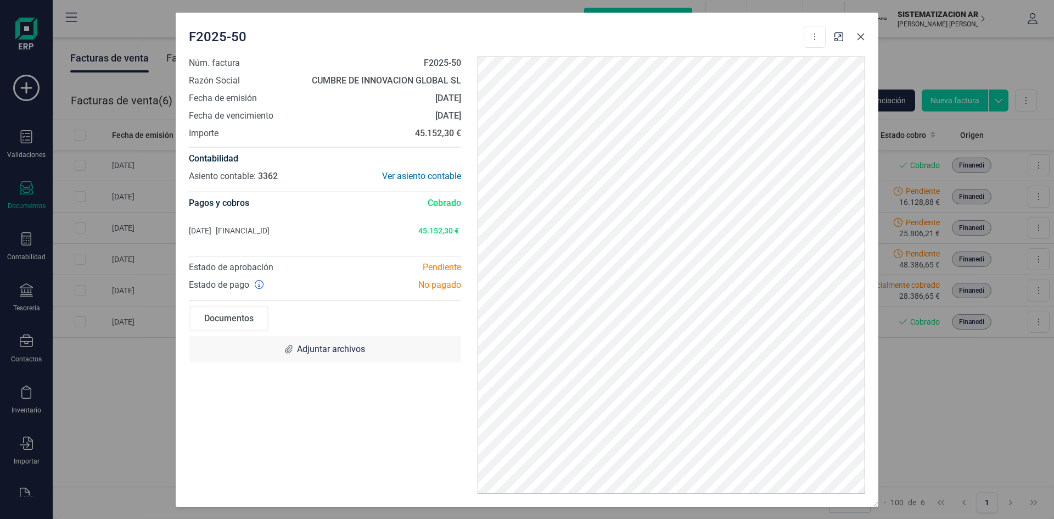
click at [863, 33] on icon "button" at bounding box center [861, 36] width 9 height 9
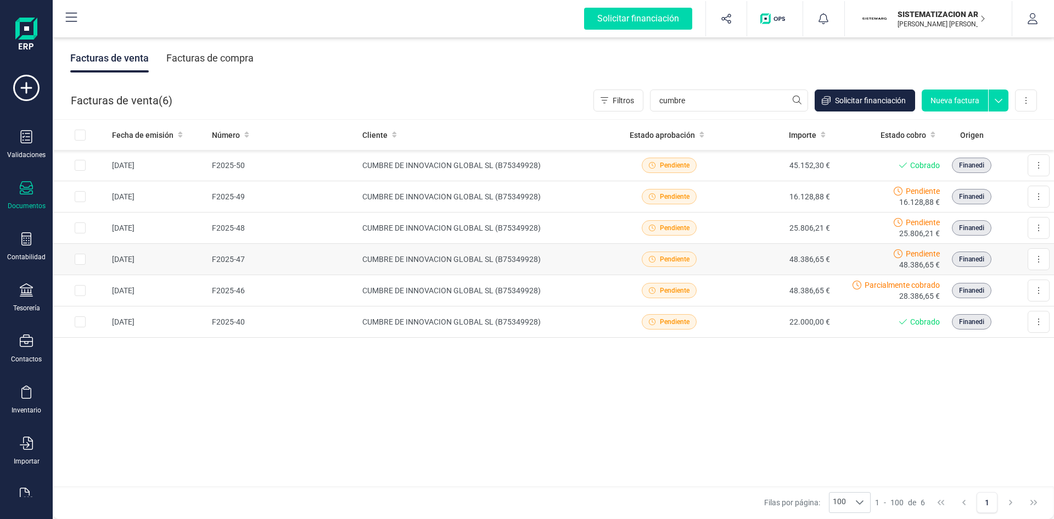
click at [544, 272] on td "CUMBRE DE INNOVACION GLOBAL SL (B75349928)" at bounding box center [486, 259] width 256 height 31
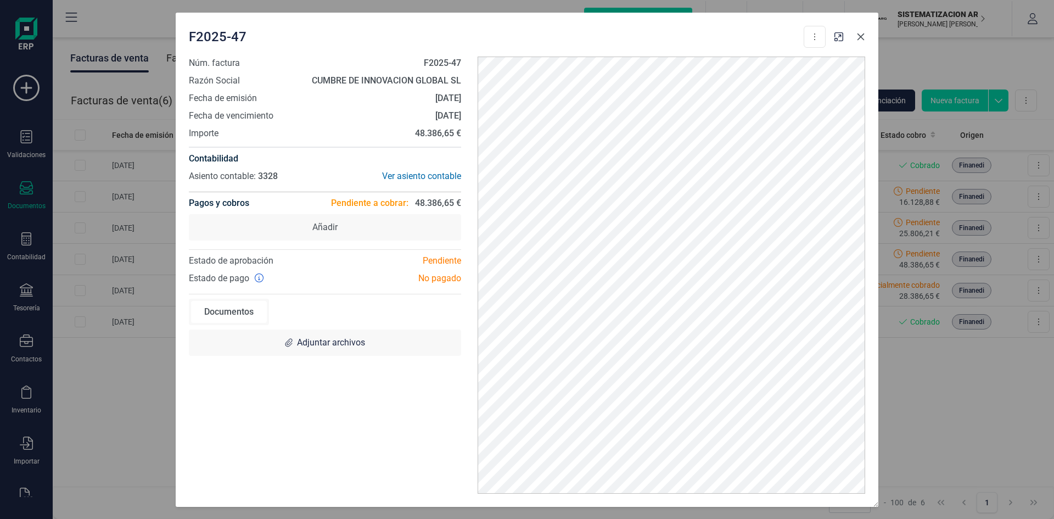
click at [856, 39] on button "button" at bounding box center [861, 37] width 18 height 18
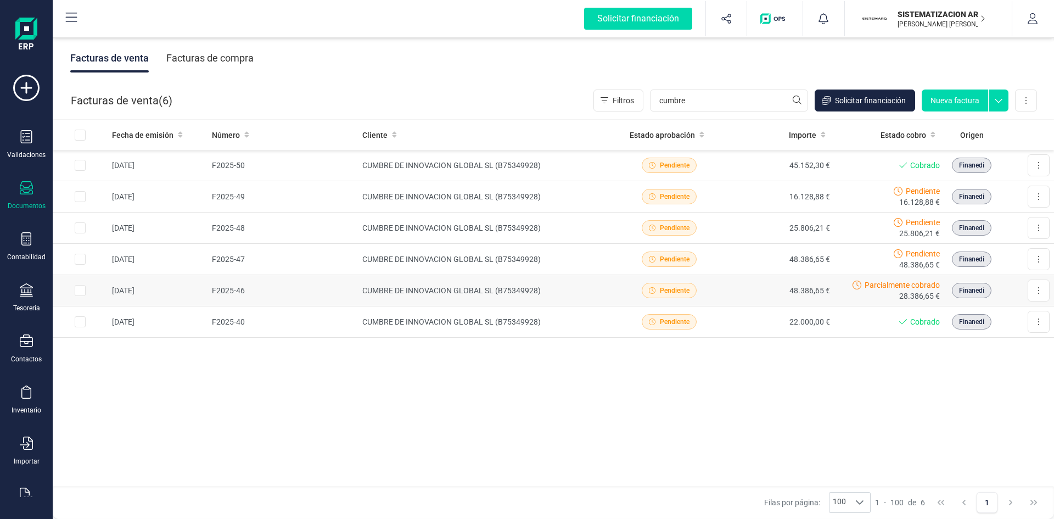
click at [721, 297] on td "Pendiente" at bounding box center [670, 290] width 110 height 31
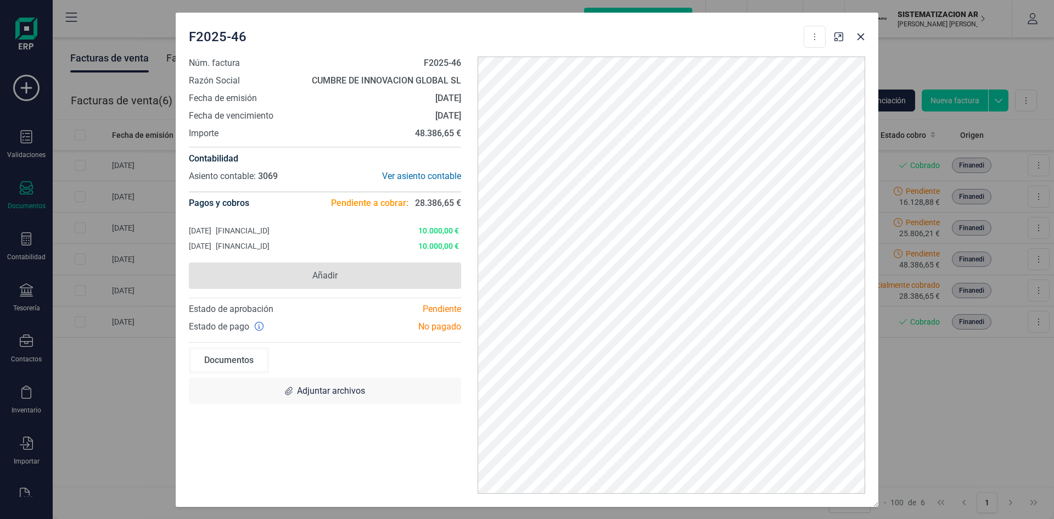
click at [330, 286] on span "Añadir" at bounding box center [325, 276] width 272 height 26
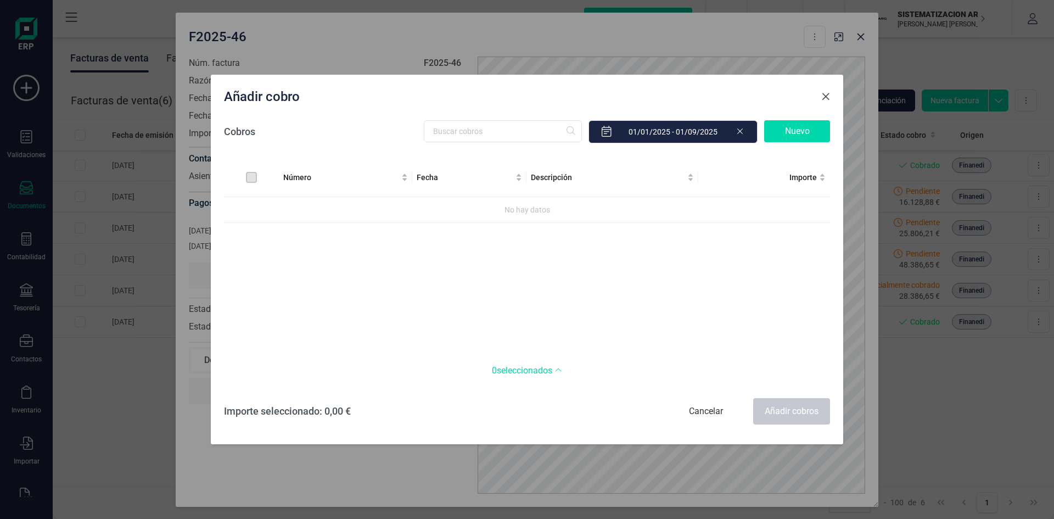
click at [828, 102] on button "Close" at bounding box center [826, 97] width 18 height 18
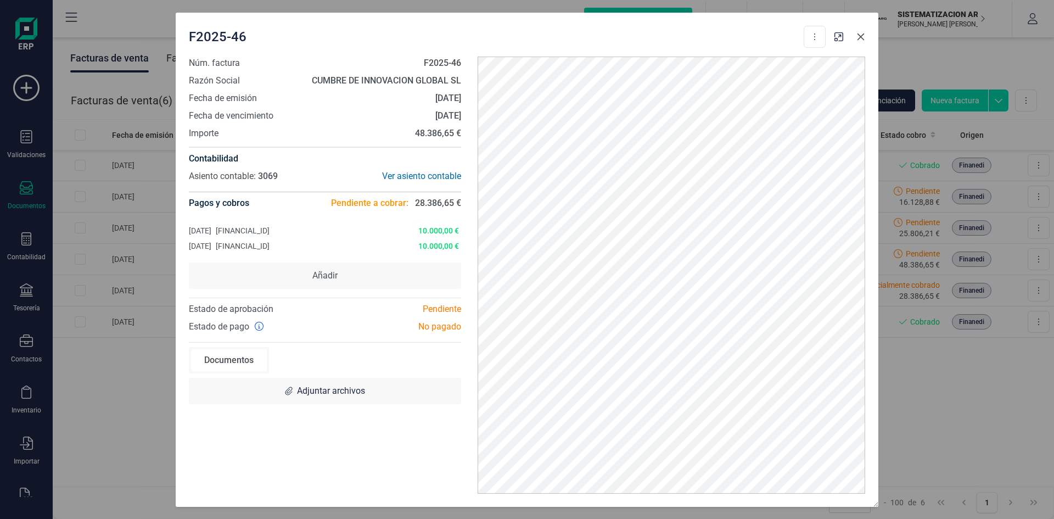
click at [862, 36] on icon "button" at bounding box center [861, 36] width 9 height 9
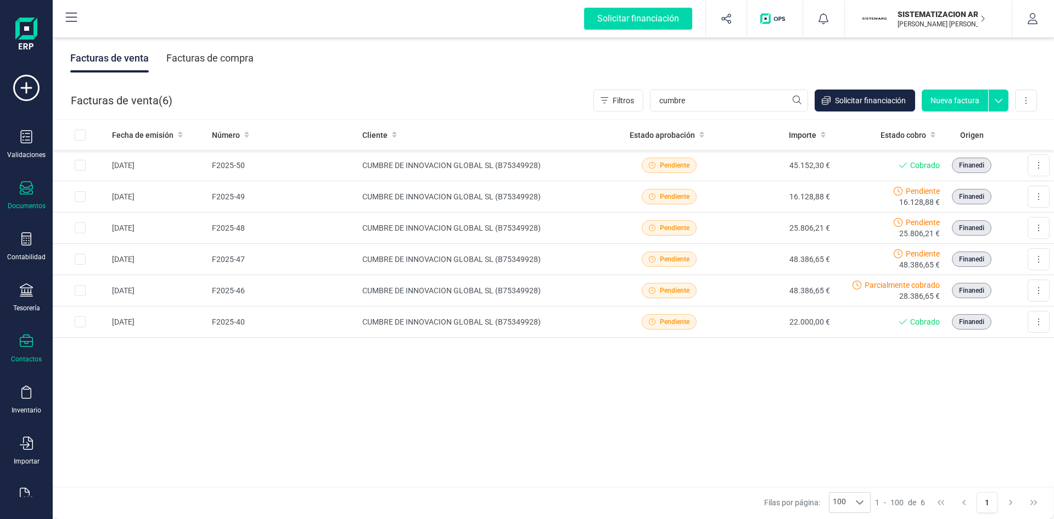
click at [21, 351] on div "Contactos" at bounding box center [26, 348] width 44 height 29
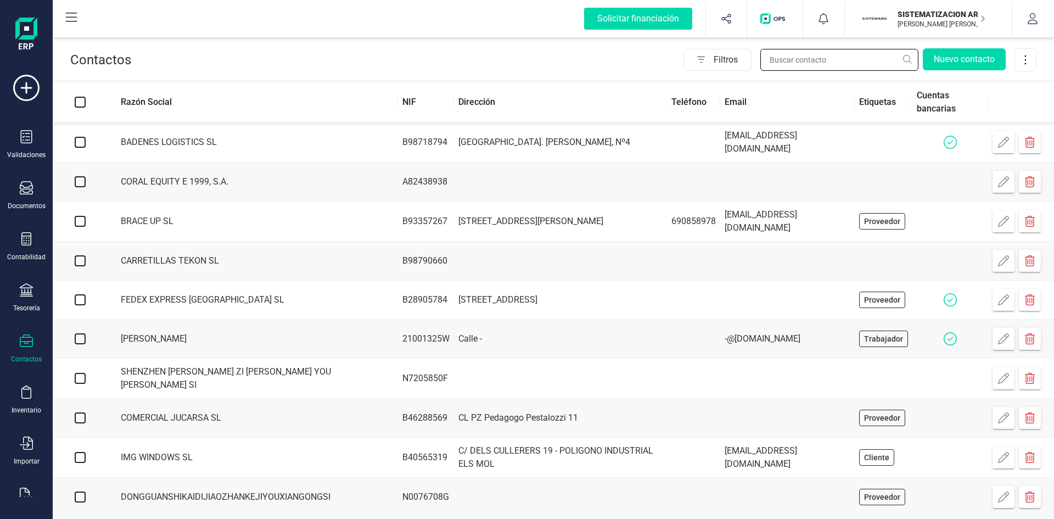
click at [799, 59] on input "text" at bounding box center [840, 60] width 158 height 22
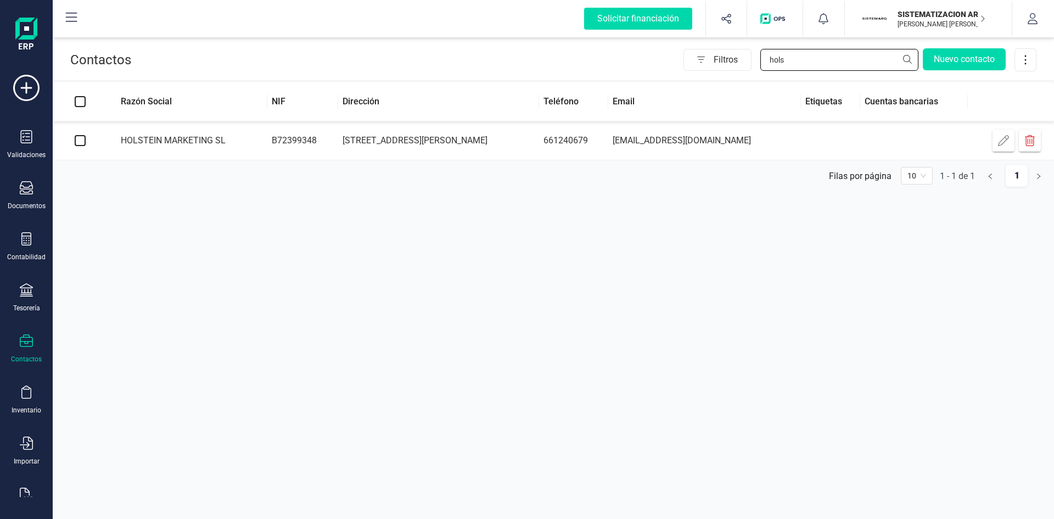
type input "hols"
click at [485, 152] on td "[STREET_ADDRESS][PERSON_NAME]" at bounding box center [438, 140] width 201 height 39
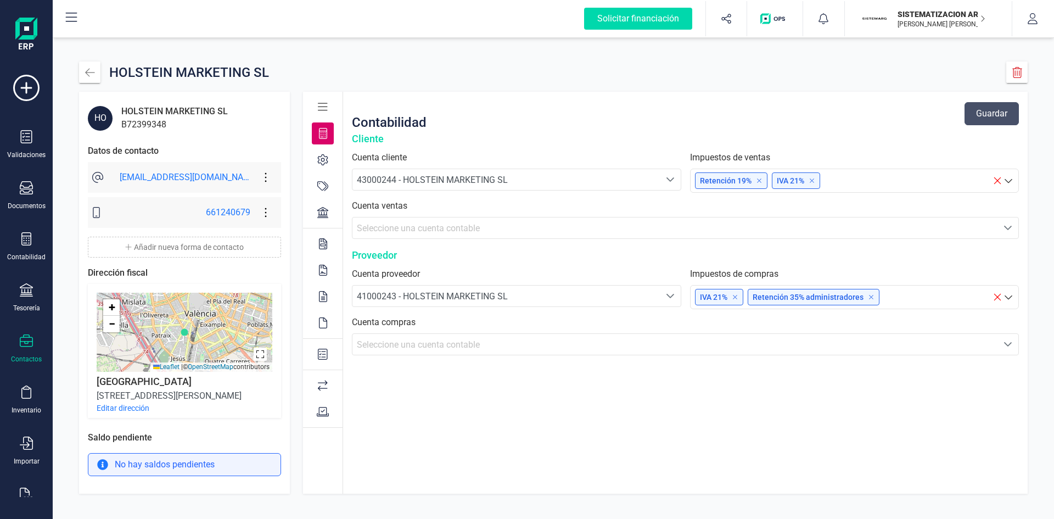
click at [263, 178] on icon at bounding box center [265, 177] width 21 height 12
click at [299, 211] on span "Editar forma de contacto" at bounding box center [332, 210] width 110 height 9
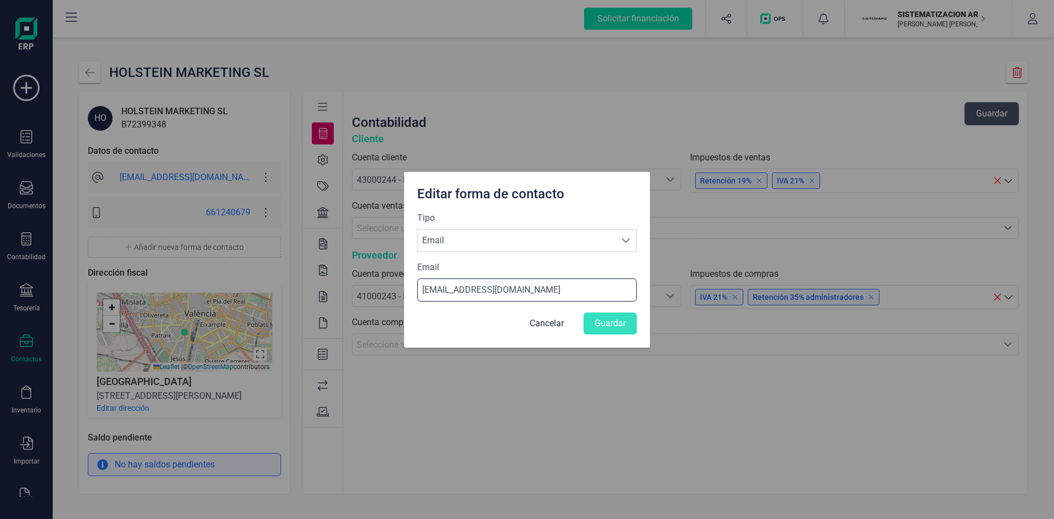
click at [549, 287] on input "[EMAIL_ADDRESS][DOMAIN_NAME]" at bounding box center [527, 289] width 220 height 23
type input "a"
click at [477, 291] on input "con" at bounding box center [527, 289] width 220 height 23
type input "c"
type input "[EMAIL_ADDRESS][DOMAIN_NAME]"
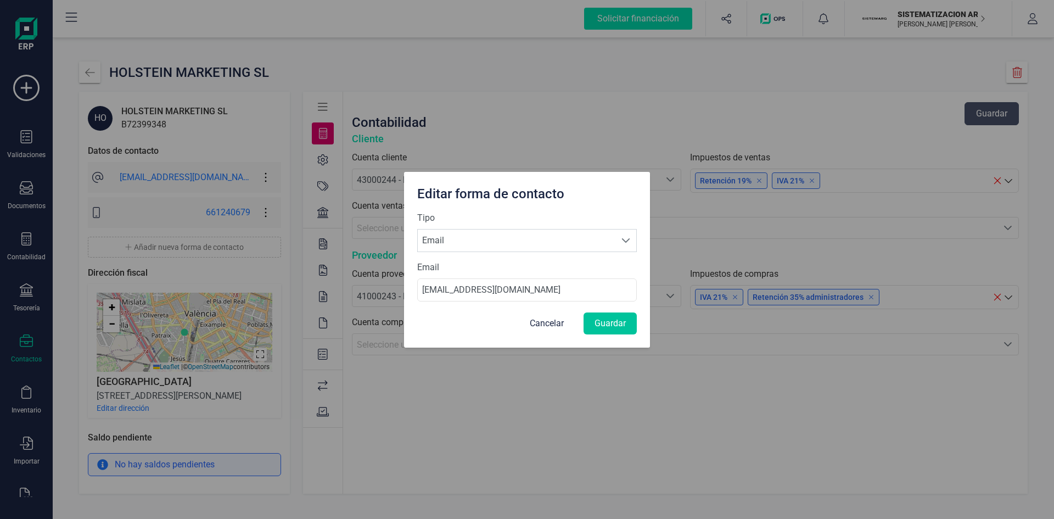
click at [607, 315] on button "Guardar" at bounding box center [610, 323] width 53 height 22
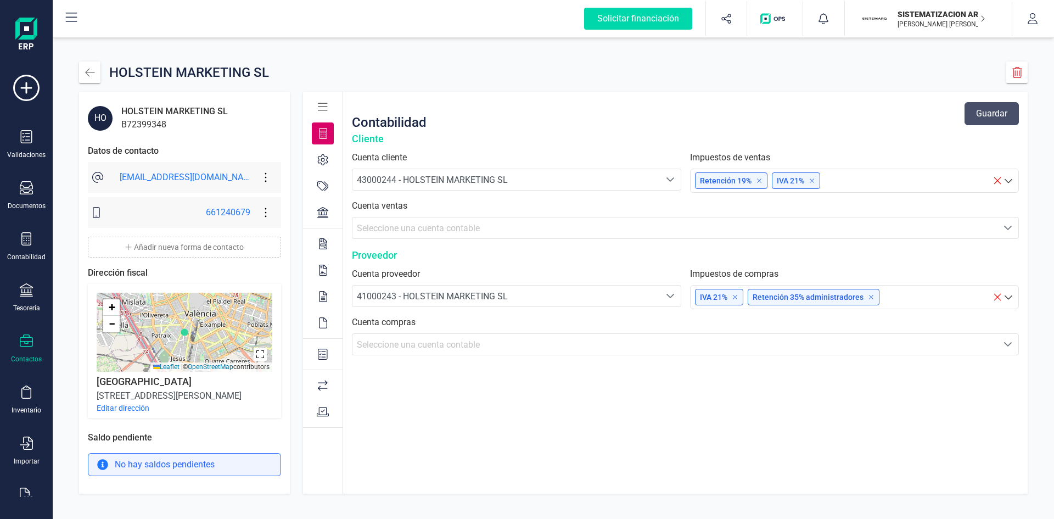
click at [265, 217] on icon at bounding box center [265, 212] width 21 height 12
click at [304, 270] on span "Eliminar forma de contacto" at bounding box center [332, 267] width 110 height 9
click at [282, 217] on div "HO HOLSTEIN MARKETING SL B72399348 Datos de contacto contabilidad@venaltacapita…" at bounding box center [184, 293] width 211 height 402
click at [266, 214] on icon at bounding box center [265, 212] width 21 height 12
click at [301, 243] on span "Editar forma de contacto" at bounding box center [332, 245] width 110 height 9
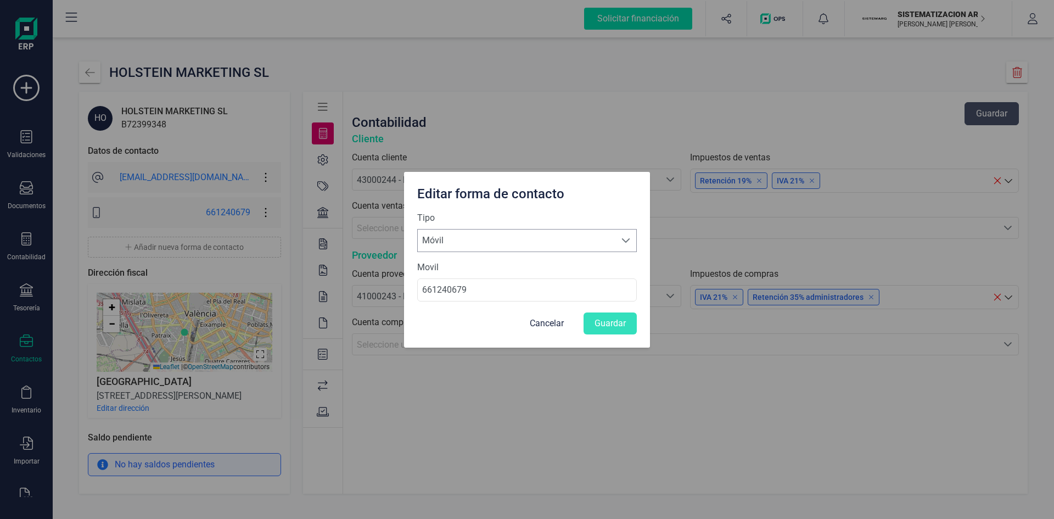
click at [627, 247] on div at bounding box center [626, 241] width 21 height 22
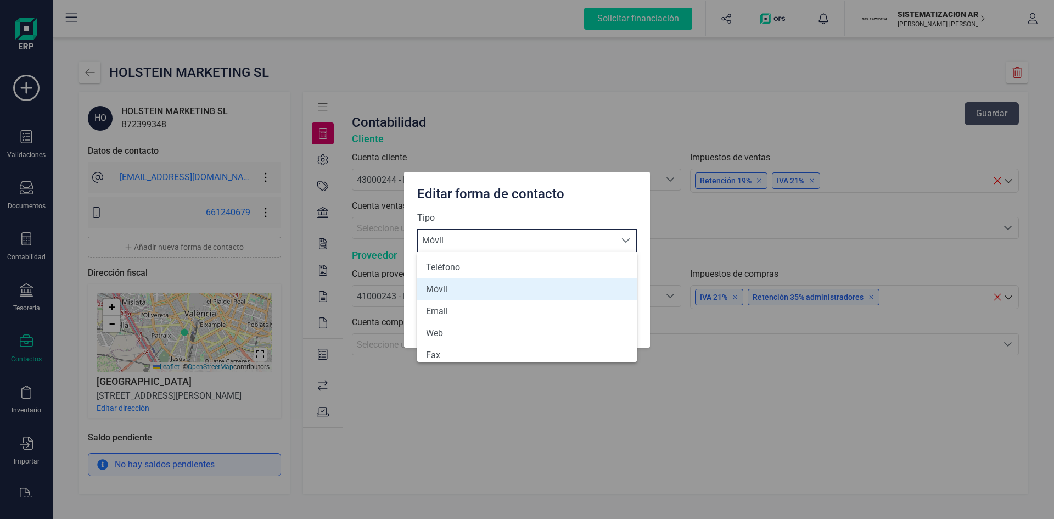
scroll to position [7, 48]
click at [541, 308] on li "Email" at bounding box center [527, 311] width 220 height 22
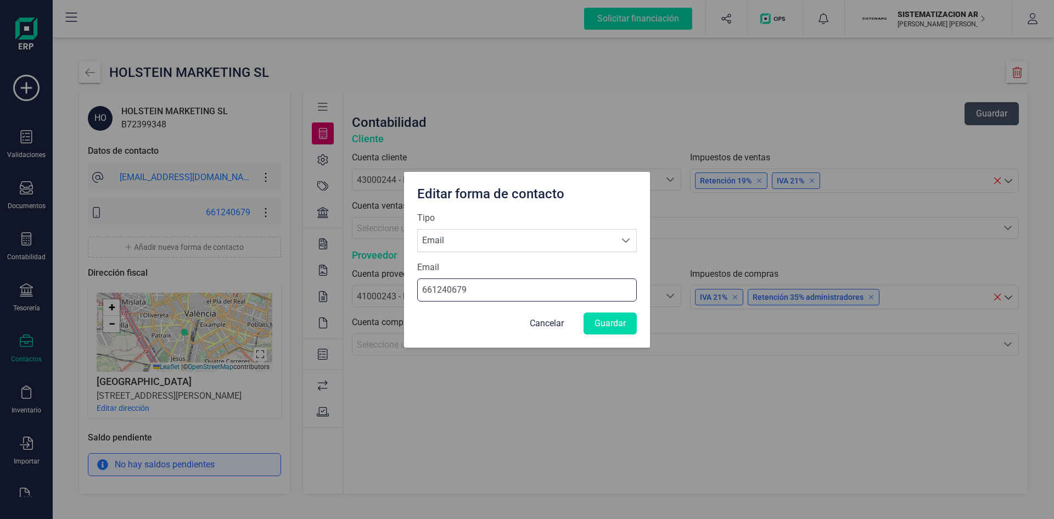
click at [506, 286] on input "661240679" at bounding box center [527, 289] width 220 height 23
drag, startPoint x: 506, startPoint y: 286, endPoint x: 377, endPoint y: 304, distance: 130.2
click at [377, 304] on div "Editar forma de contacto Tipo Selecciona una forma de contacto Email Email Emai…" at bounding box center [527, 259] width 1054 height 519
type input "[EMAIL_ADDRESS][DOMAIN_NAME]"
click at [594, 329] on button "Guardar" at bounding box center [610, 323] width 53 height 22
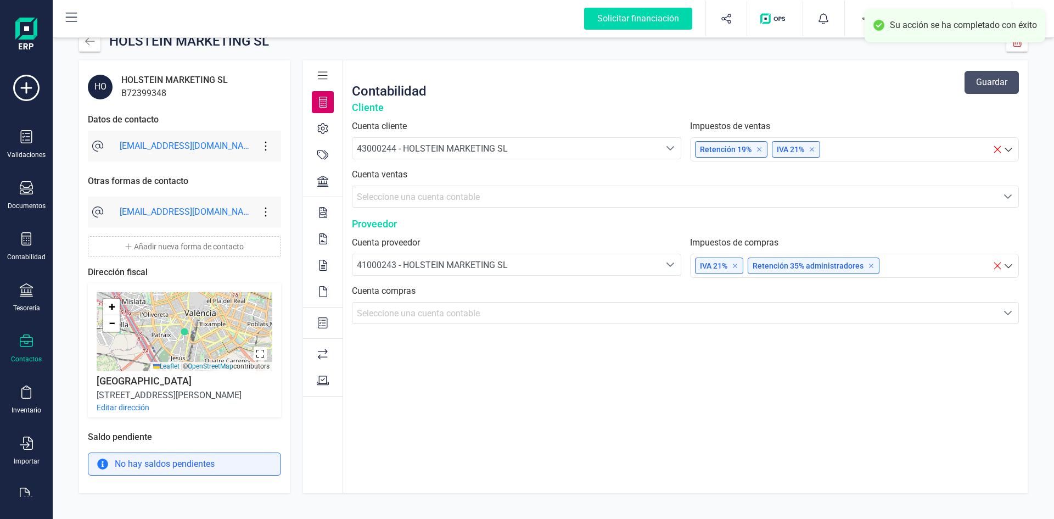
scroll to position [31, 0]
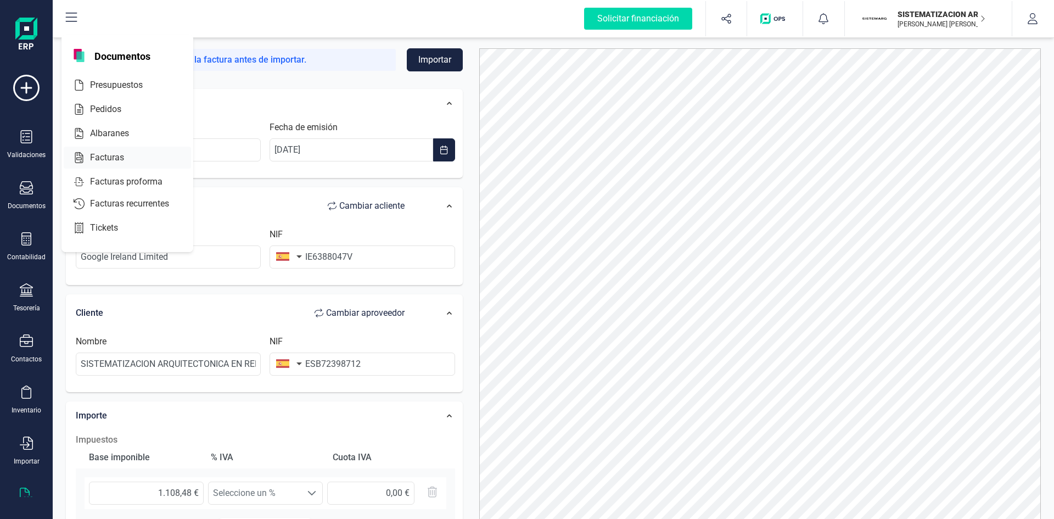
click at [125, 153] on div at bounding box center [134, 157] width 20 height 13
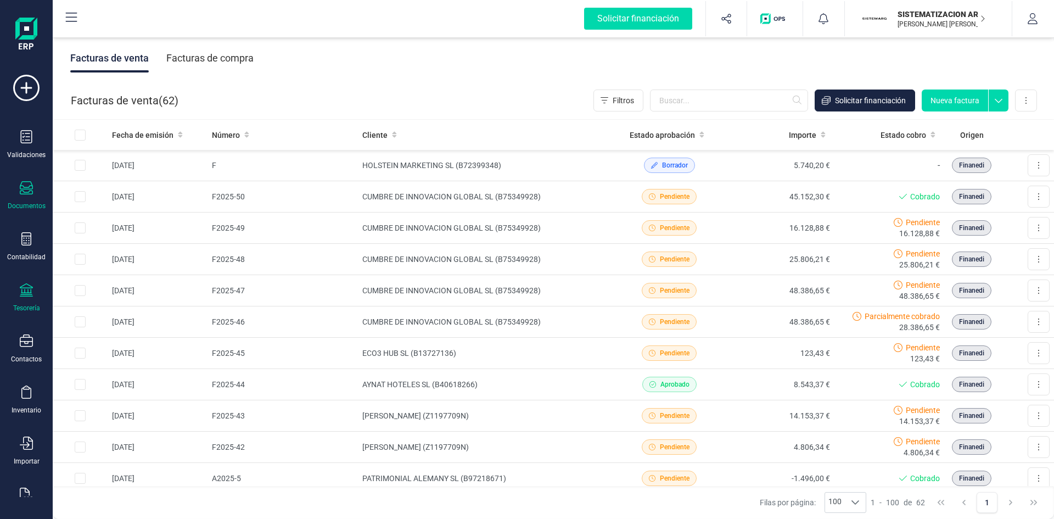
click at [21, 305] on div "Tesorería" at bounding box center [26, 308] width 27 height 9
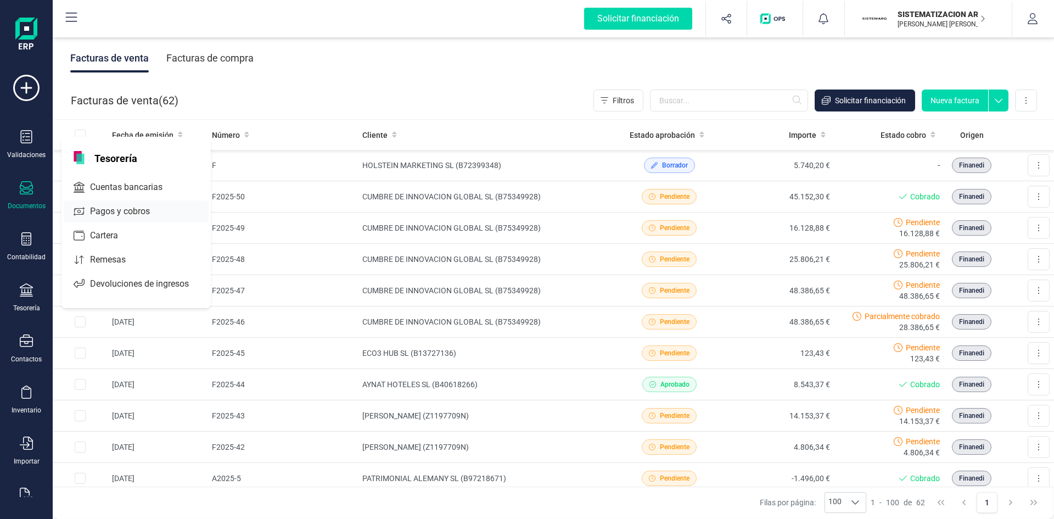
click at [115, 202] on div "Pagos y cobros" at bounding box center [136, 211] width 145 height 22
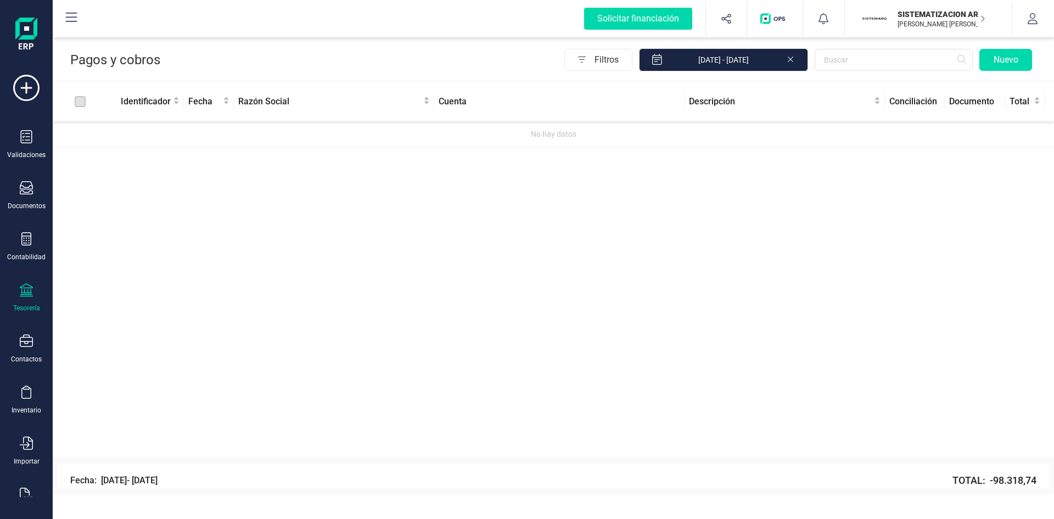
click at [21, 296] on icon at bounding box center [26, 289] width 13 height 13
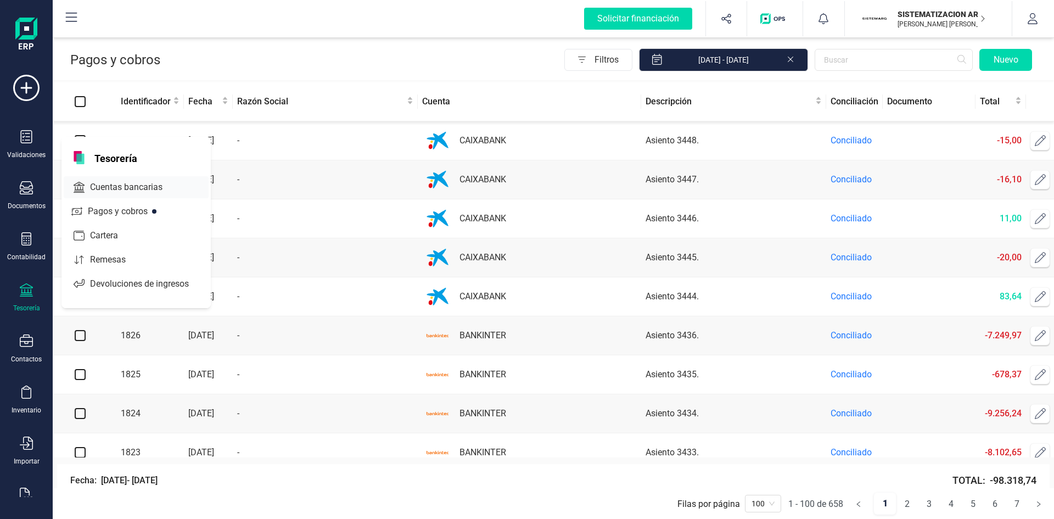
click at [110, 180] on div "Cuentas bancarias" at bounding box center [136, 187] width 145 height 22
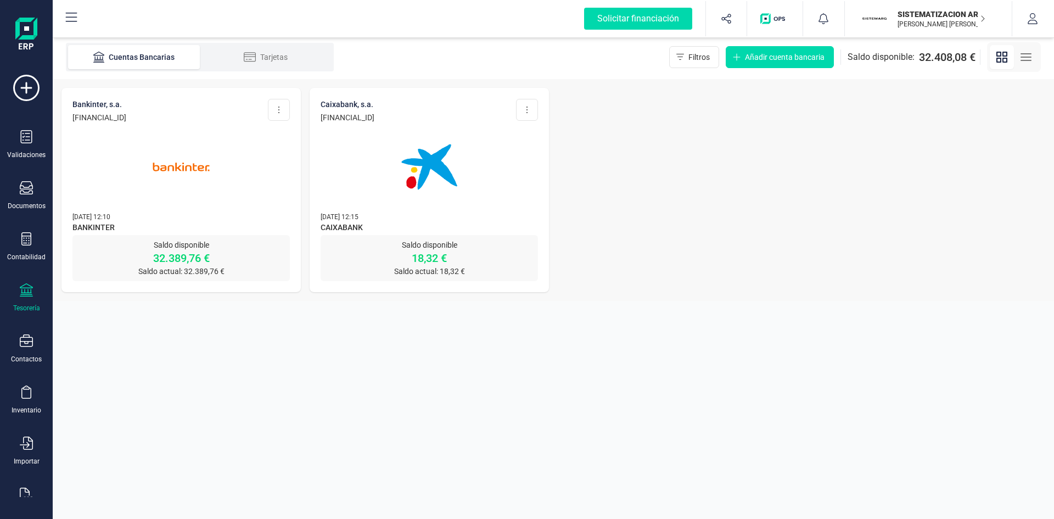
click at [202, 198] on img at bounding box center [181, 167] width 92 height 92
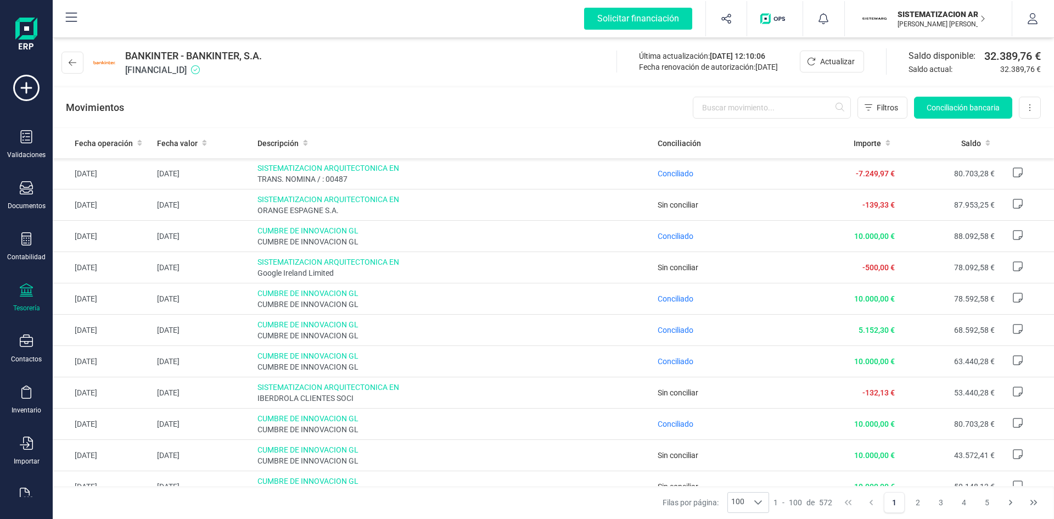
drag, startPoint x: 942, startPoint y: 110, endPoint x: 611, endPoint y: 121, distance: 331.3
click at [611, 121] on div "Movimientos Filtros Conciliación bancaria Descargar Excel Eliminar cuenta" at bounding box center [554, 108] width 1002 height 40
click at [969, 99] on button "Conciliación bancaria" at bounding box center [963, 108] width 98 height 22
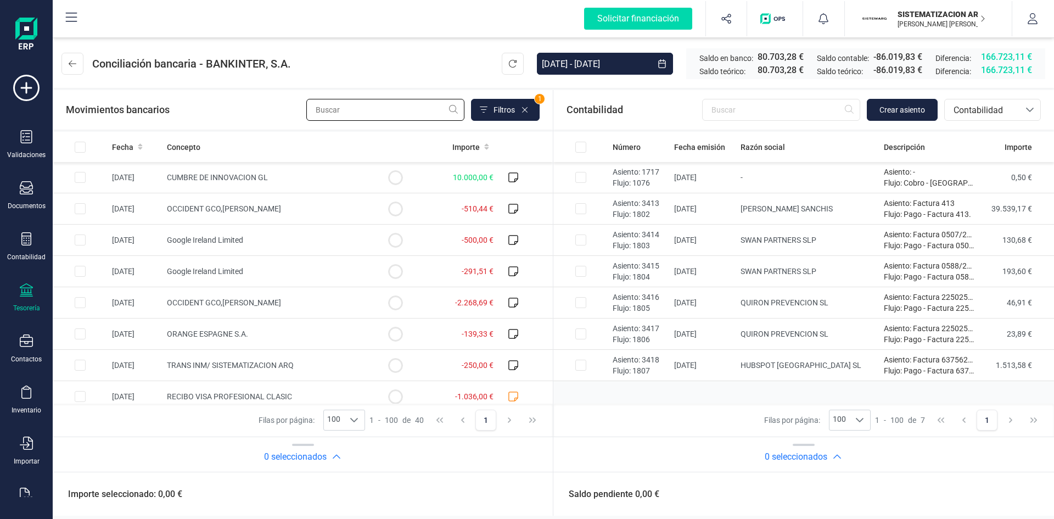
click at [352, 108] on input "text" at bounding box center [385, 110] width 158 height 22
type input "GO"
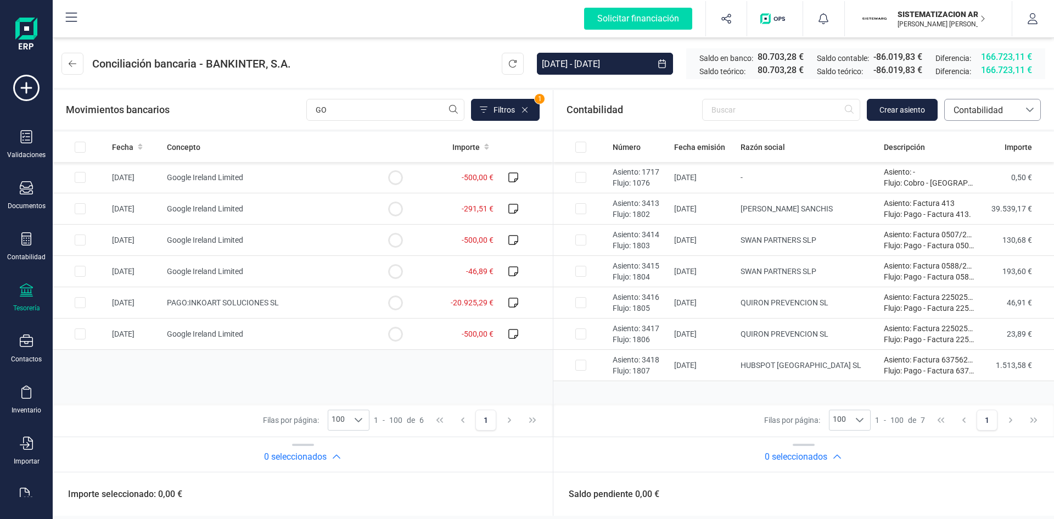
click at [975, 110] on span "Contabilidad" at bounding box center [983, 110] width 66 height 13
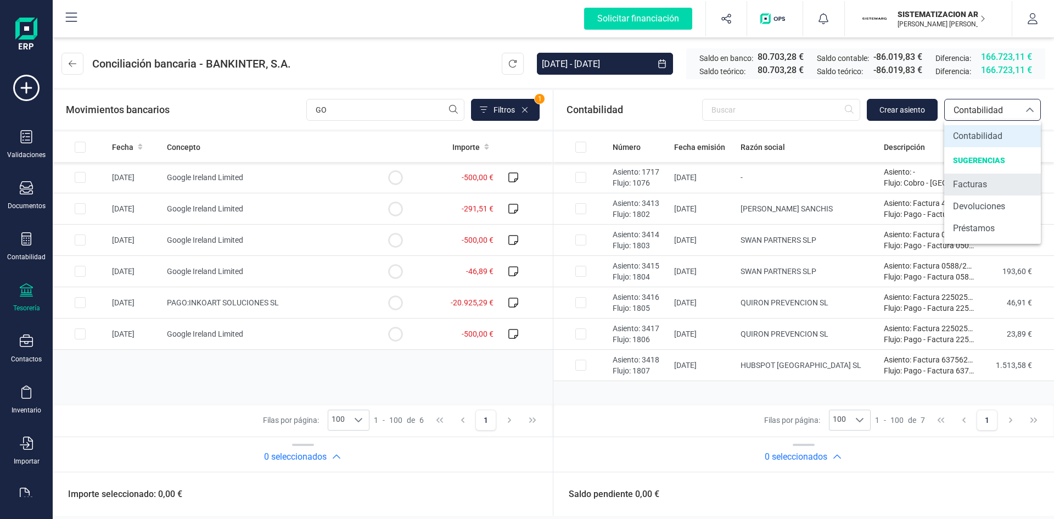
click at [976, 178] on span "Facturas" at bounding box center [970, 184] width 34 height 13
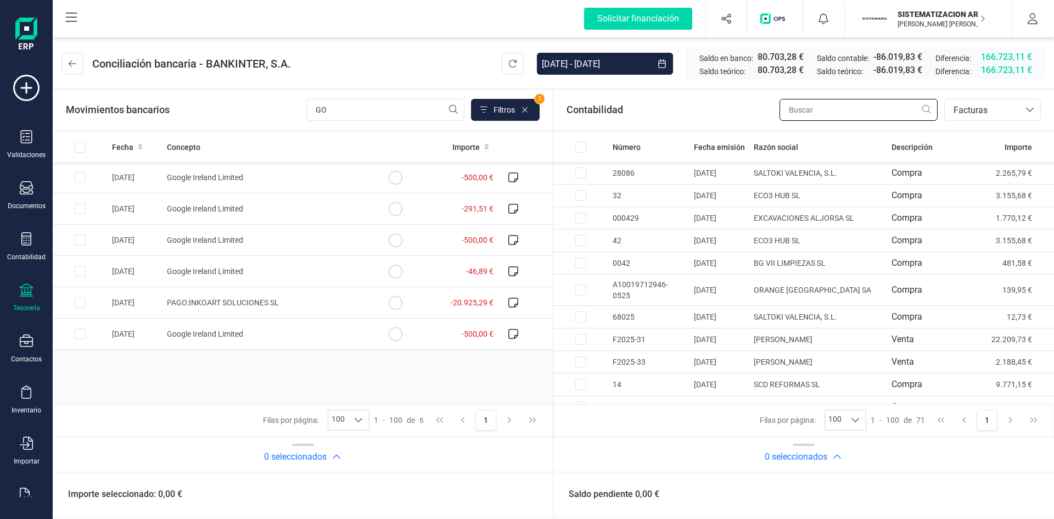
click at [794, 112] on input "text" at bounding box center [859, 110] width 158 height 22
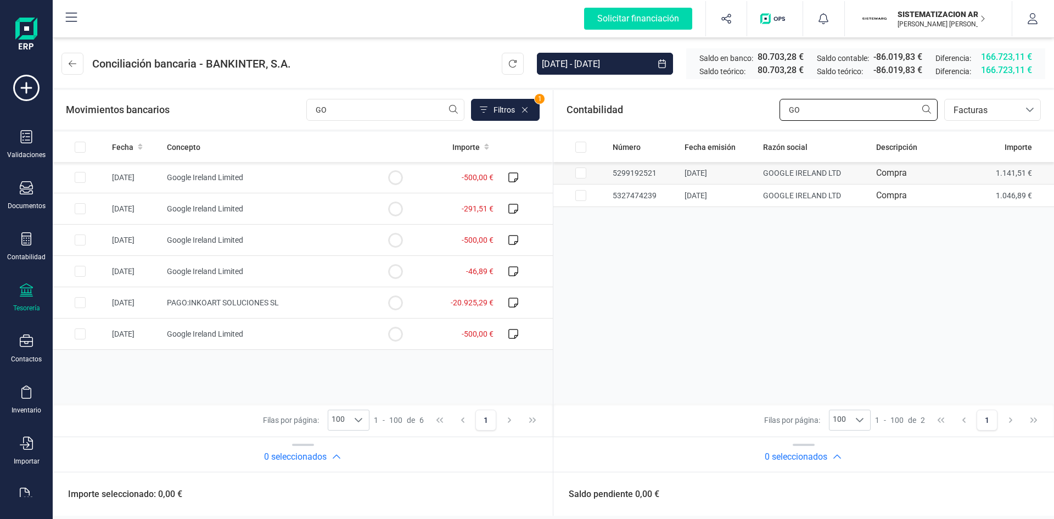
type input "GO"
click at [576, 171] on input "Row Selected 39f4bdfc-a33e-4ce0-8416-136d94f852af" at bounding box center [581, 173] width 11 height 11
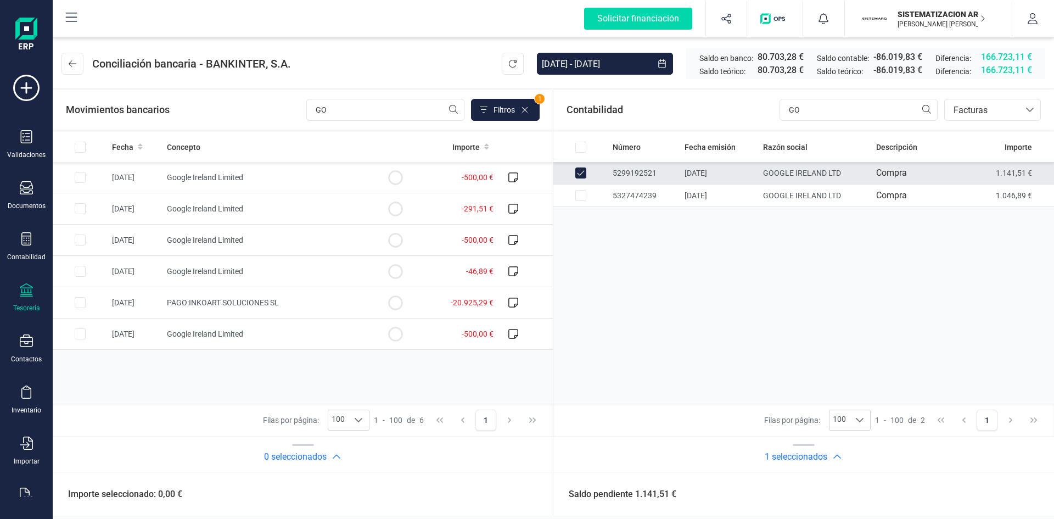
click at [846, 171] on td "GOOGLE IRELAND LTD" at bounding box center [816, 173] width 114 height 23
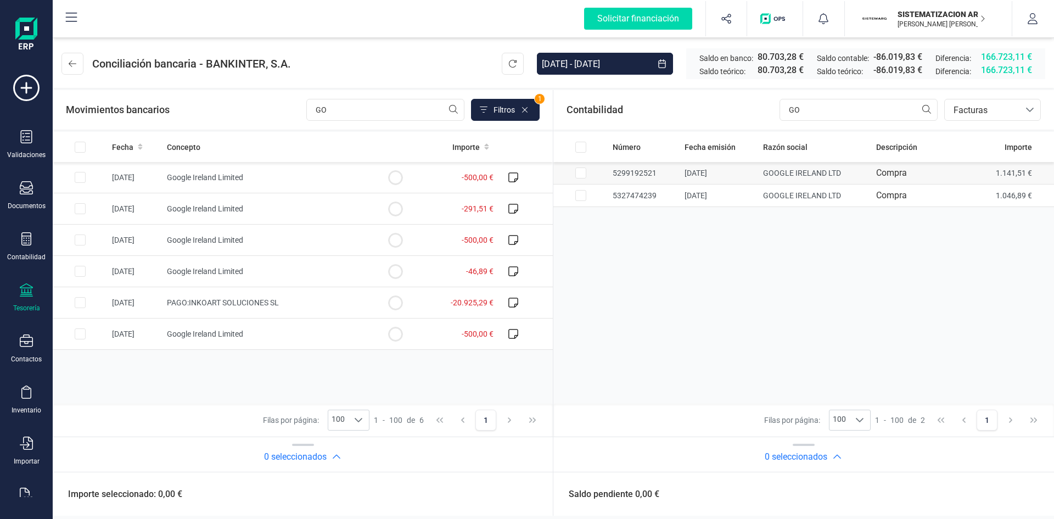
click at [846, 171] on td "GOOGLE IRELAND LTD" at bounding box center [816, 173] width 114 height 23
checkbox input "true"
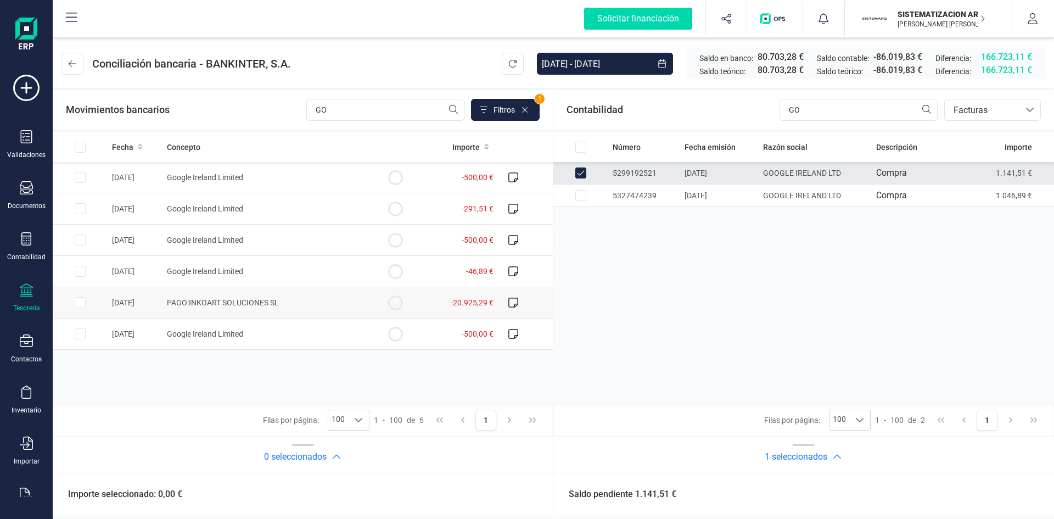
click at [97, 307] on td at bounding box center [80, 302] width 55 height 31
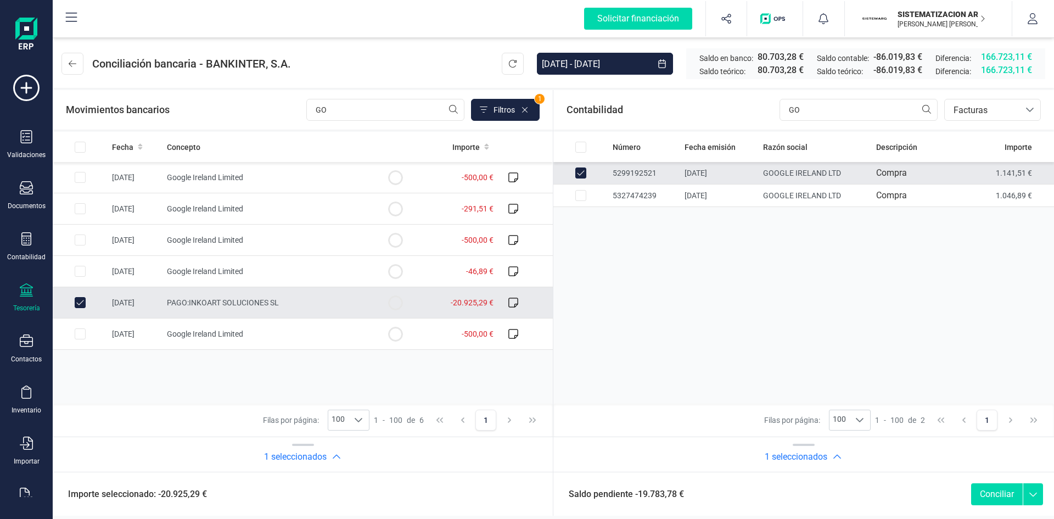
click at [96, 305] on td at bounding box center [80, 302] width 55 height 31
checkbox input "false"
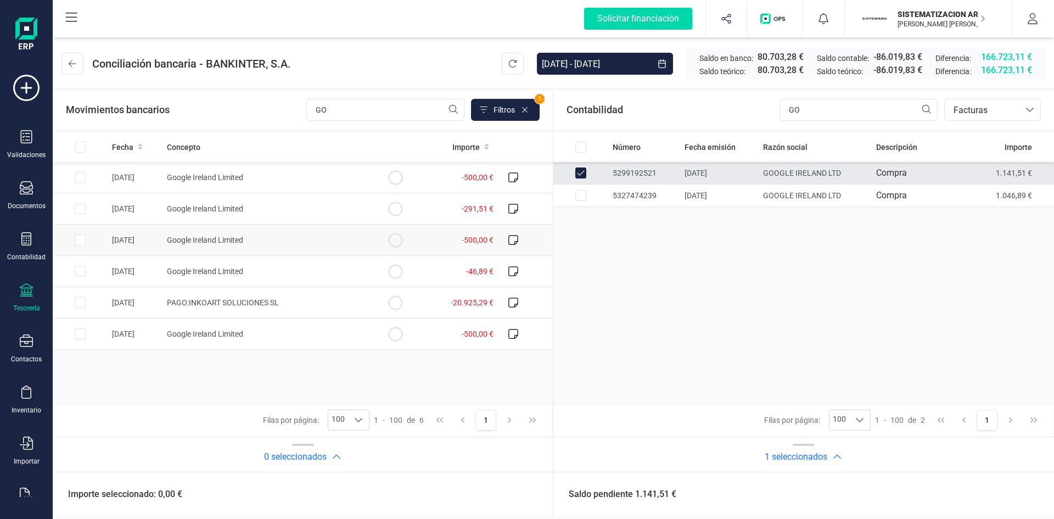
click at [117, 246] on td "[DATE]" at bounding box center [135, 240] width 55 height 31
checkbox input "true"
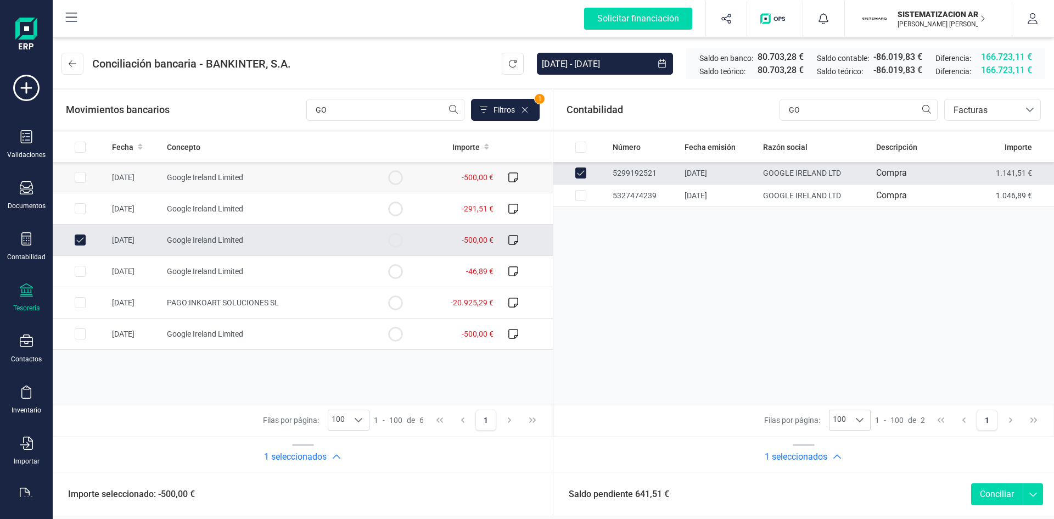
click at [104, 176] on td at bounding box center [80, 177] width 55 height 31
checkbox input "true"
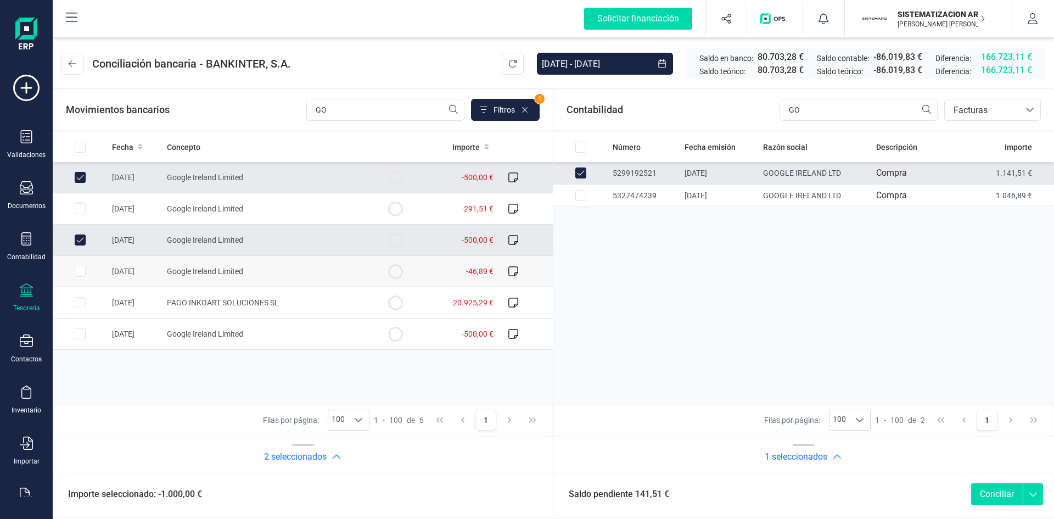
click at [142, 270] on td "[DATE]" at bounding box center [135, 271] width 55 height 31
checkbox input "true"
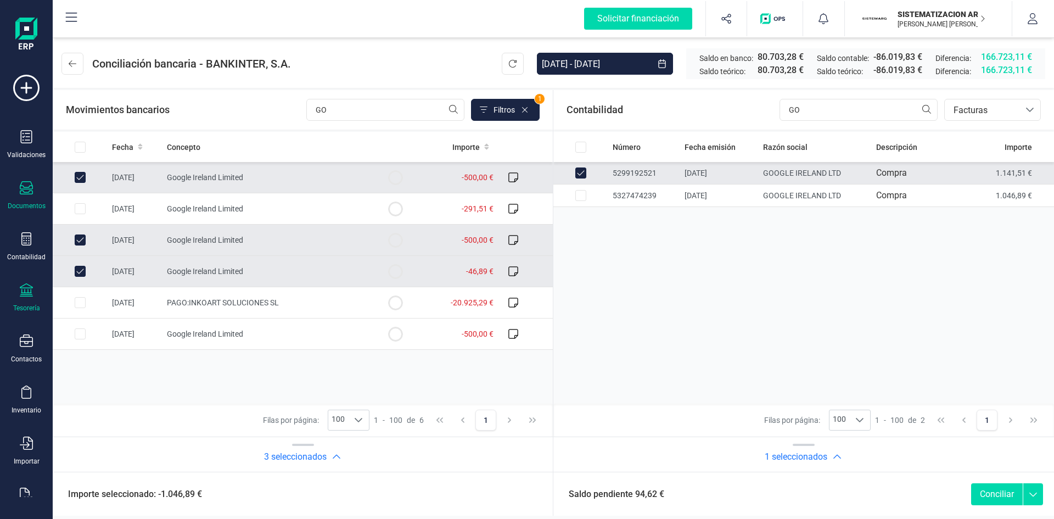
click at [31, 186] on icon at bounding box center [26, 187] width 13 height 13
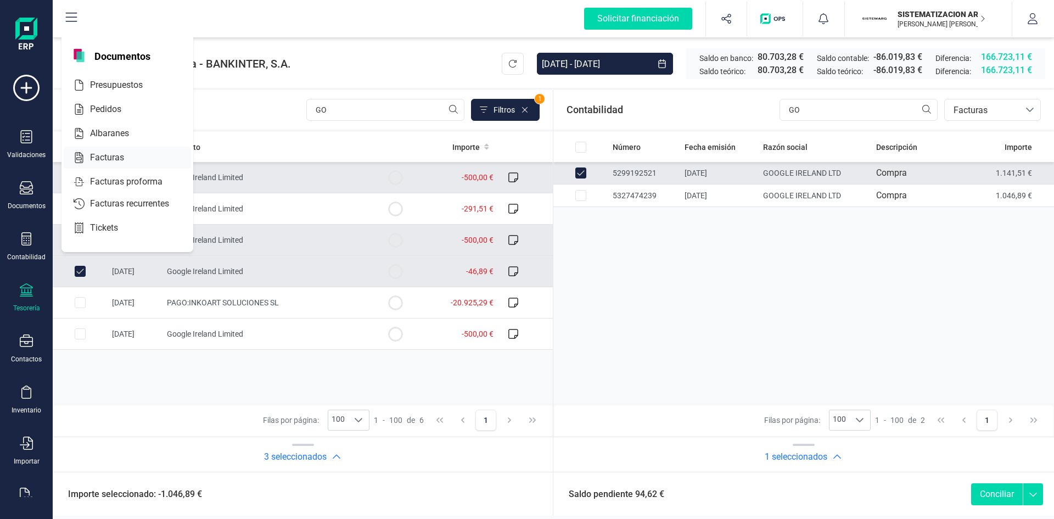
click at [108, 149] on div "Facturas" at bounding box center [127, 158] width 127 height 22
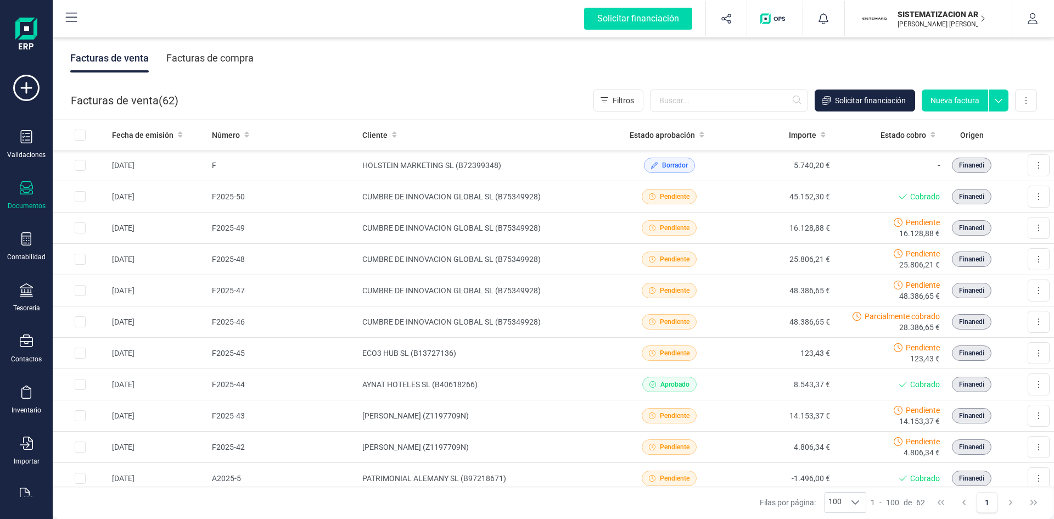
click at [216, 60] on div "Facturas de compra" at bounding box center [209, 58] width 87 height 29
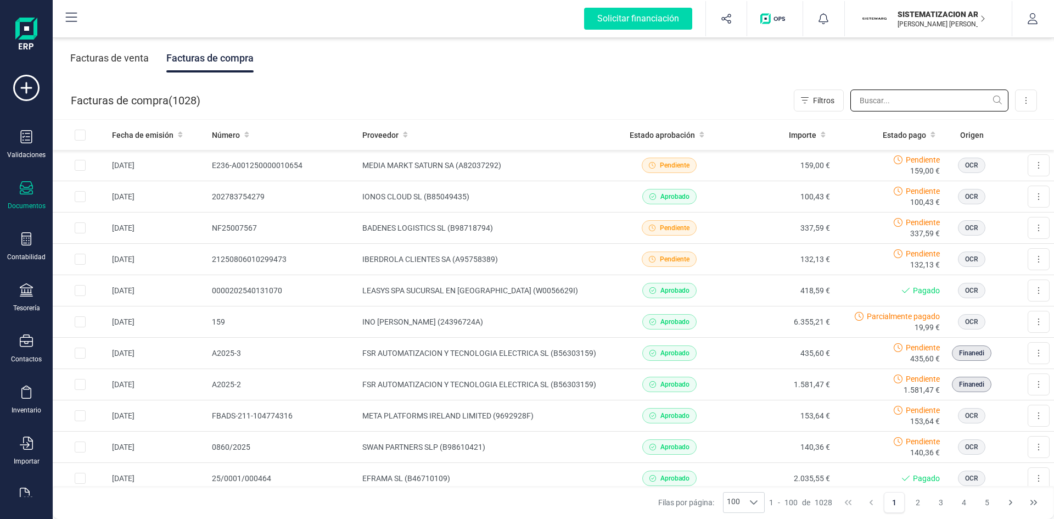
click at [890, 97] on input "text" at bounding box center [930, 101] width 158 height 22
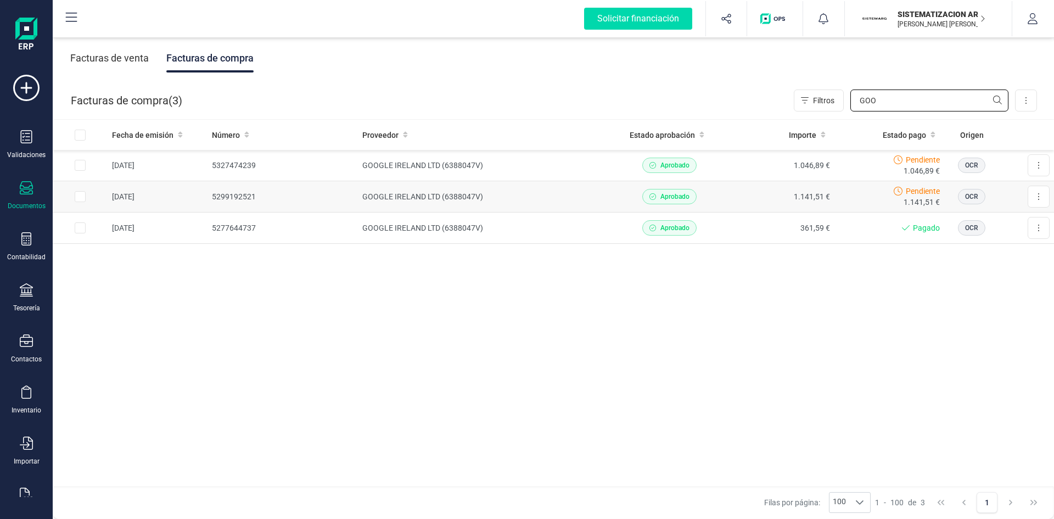
type input "GOO"
click at [734, 200] on td "1.141,51 €" at bounding box center [779, 196] width 110 height 31
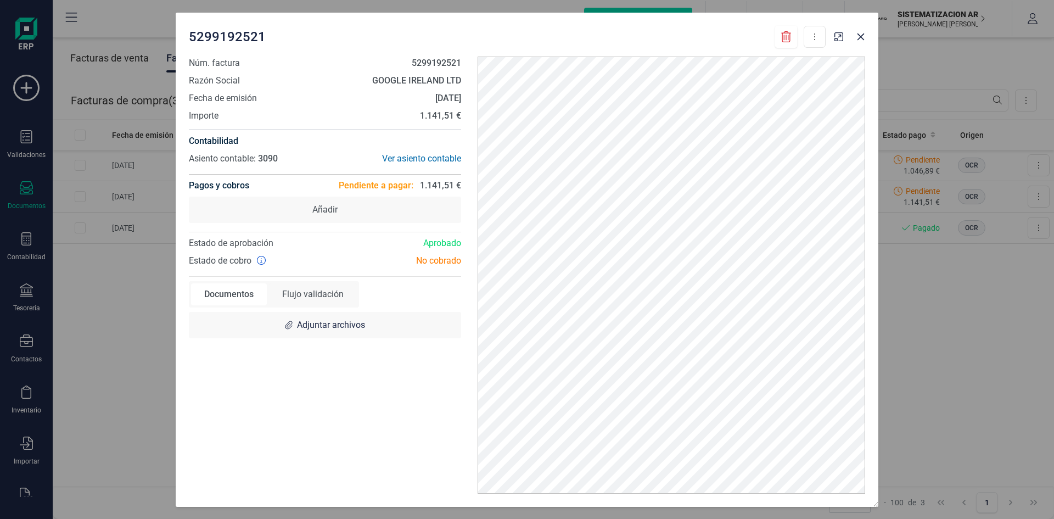
click at [902, 275] on div "5299192521 Descargar documento Marcar como pagada Núm. factura 5299192521 Razón…" at bounding box center [527, 259] width 1054 height 519
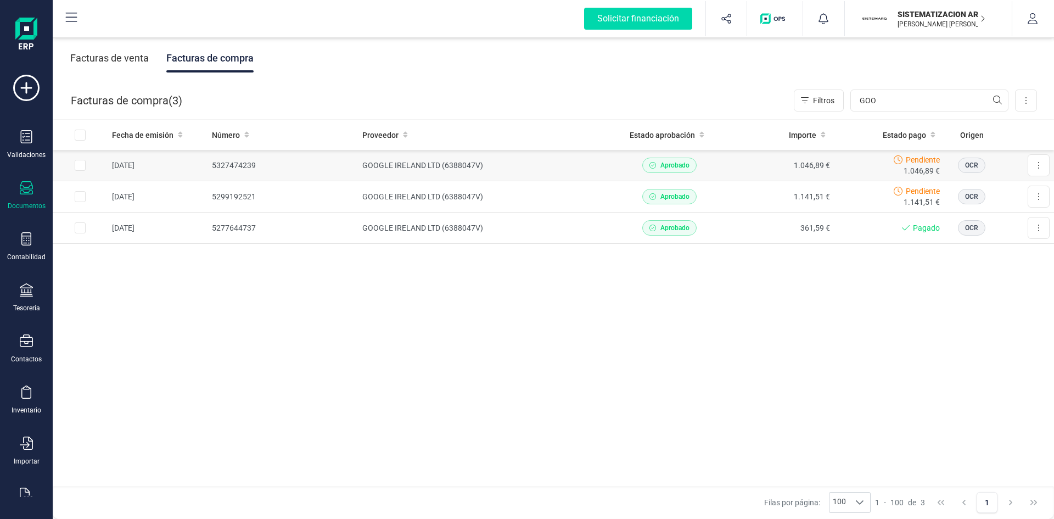
click at [847, 165] on div "Pendiente 1.046,89 €" at bounding box center [889, 165] width 101 height 22
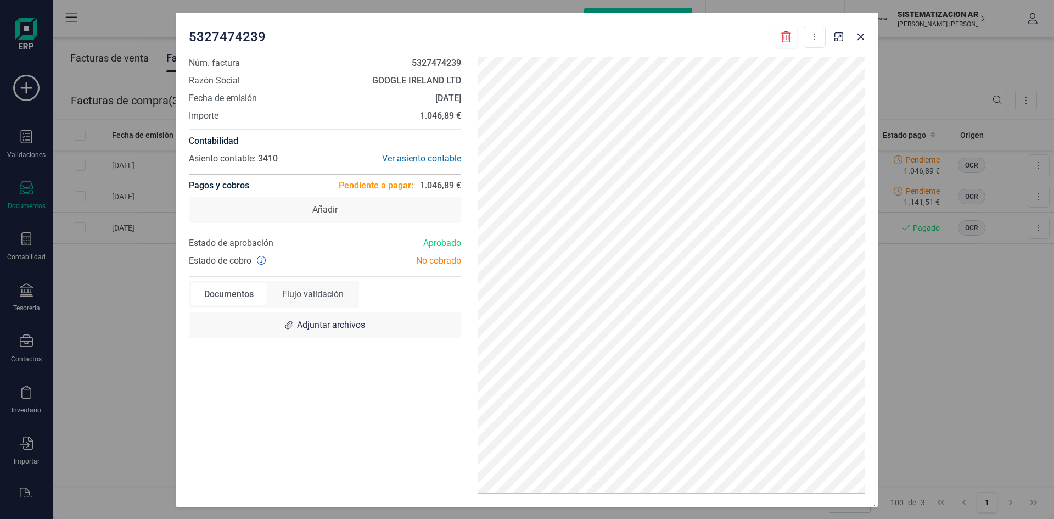
click at [891, 322] on div "5327474239 Descargar documento Marcar como pagada Núm. factura 5327474239 Razón…" at bounding box center [527, 259] width 1054 height 519
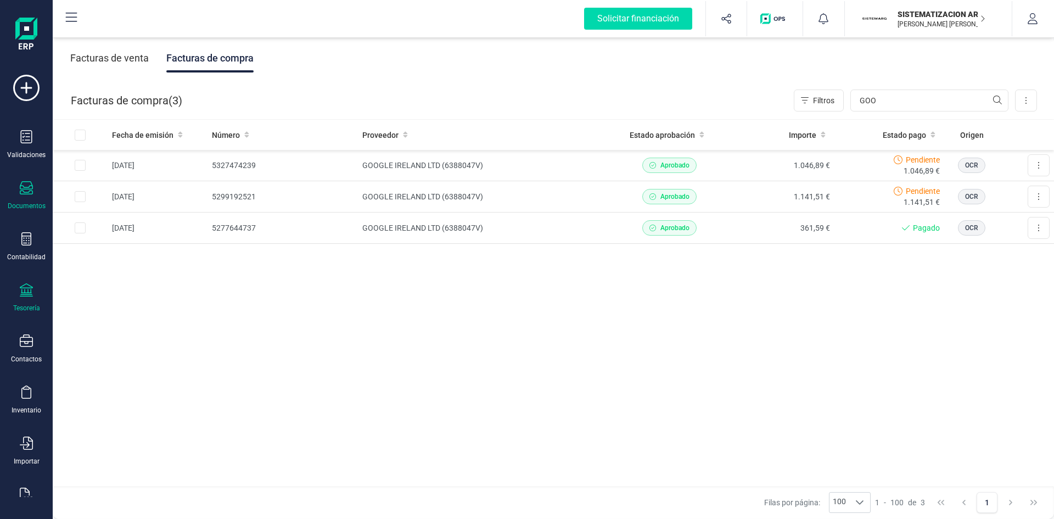
click at [24, 288] on icon at bounding box center [26, 289] width 13 height 13
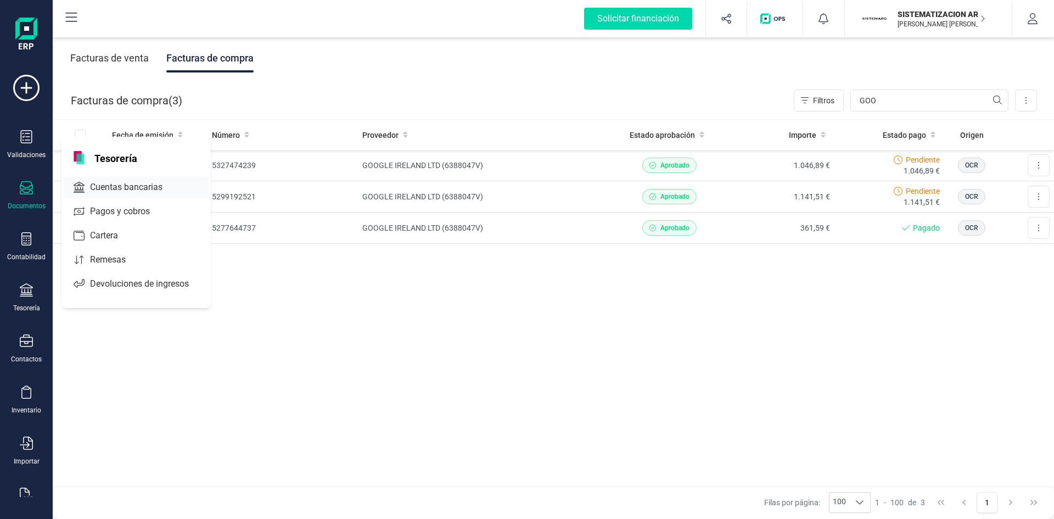
click at [133, 189] on span "Cuentas bancarias" at bounding box center [134, 187] width 97 height 13
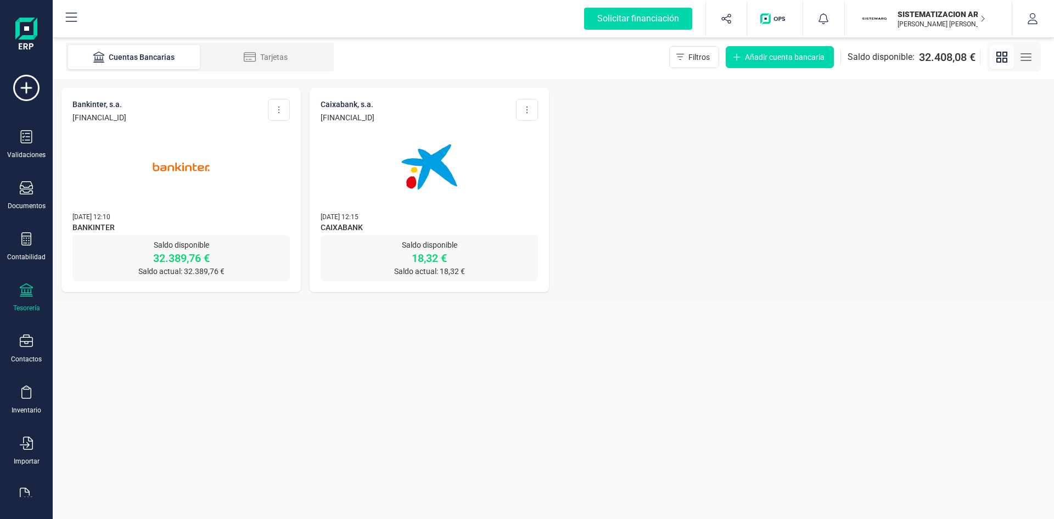
click at [219, 168] on img at bounding box center [181, 167] width 92 height 92
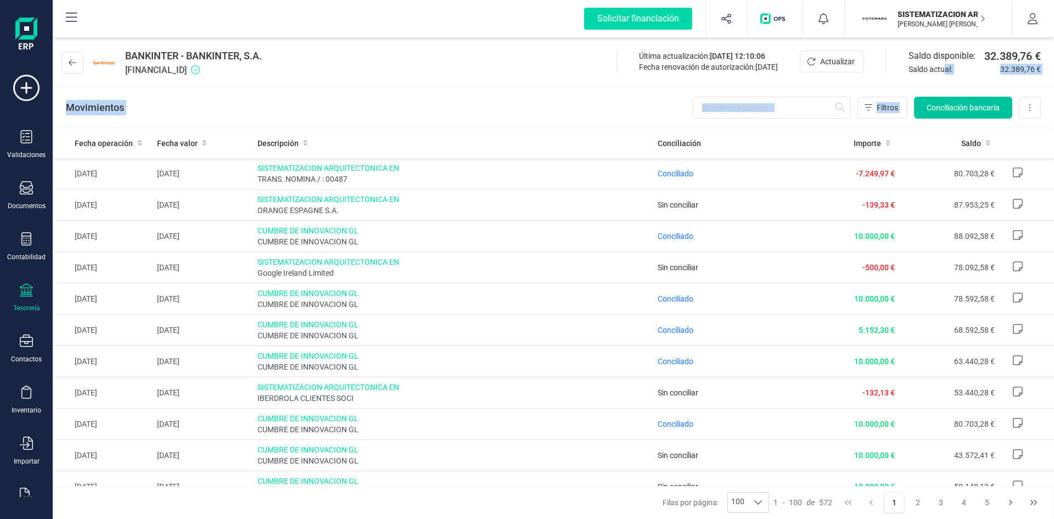
click at [951, 115] on div "BANKINTER - BANKINTER, S.A. ES7301280605600100043345 Última actualización: 01/0…" at bounding box center [554, 81] width 1002 height 93
click at [951, 115] on button "Conciliación bancaria" at bounding box center [963, 108] width 98 height 22
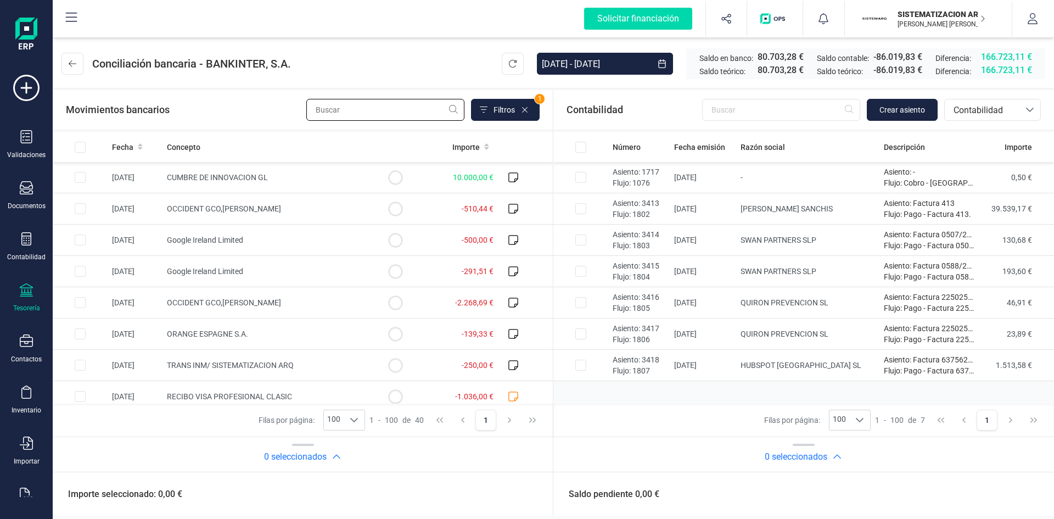
click at [366, 112] on input "text" at bounding box center [385, 110] width 158 height 22
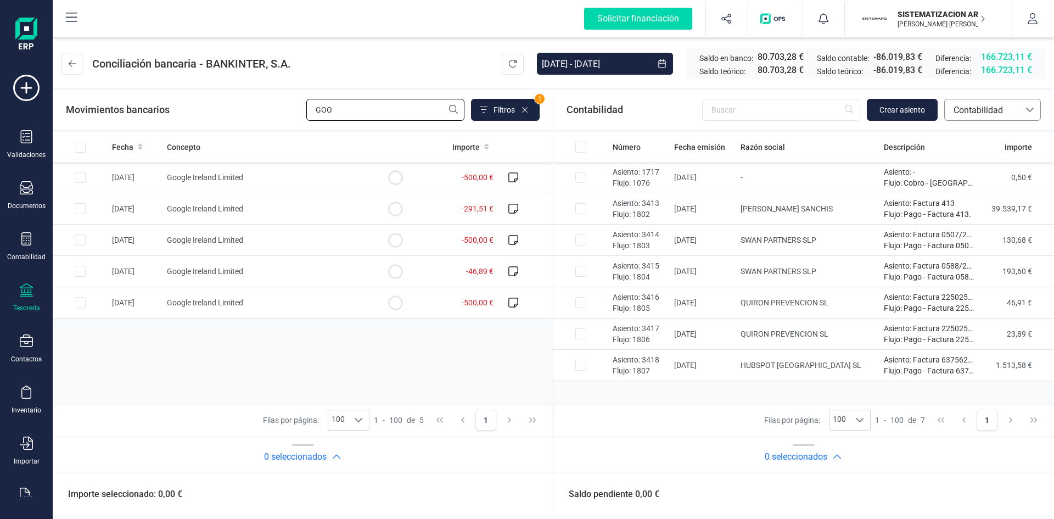
type input "GOO"
click at [970, 109] on span "Contabilidad" at bounding box center [983, 110] width 66 height 13
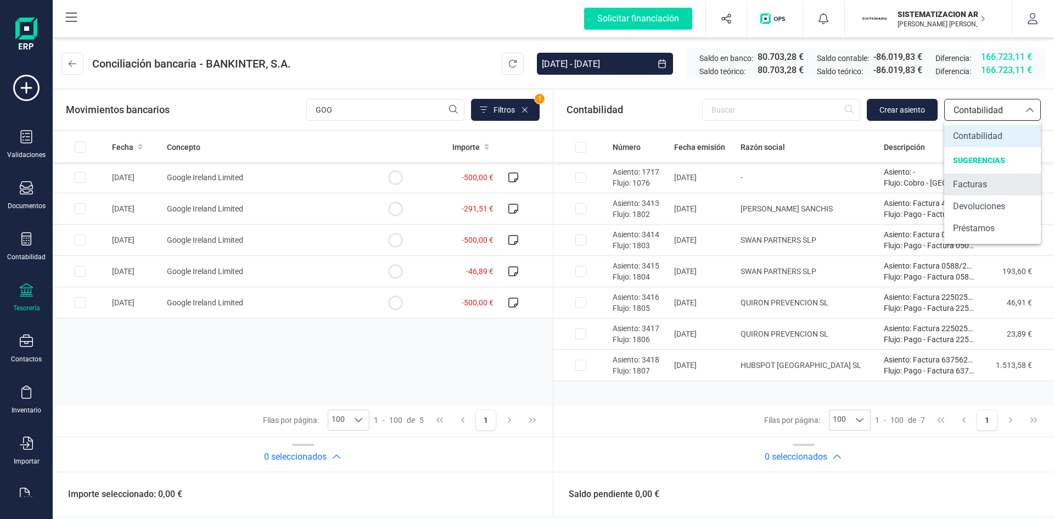
click at [973, 175] on li "Facturas" at bounding box center [993, 185] width 97 height 22
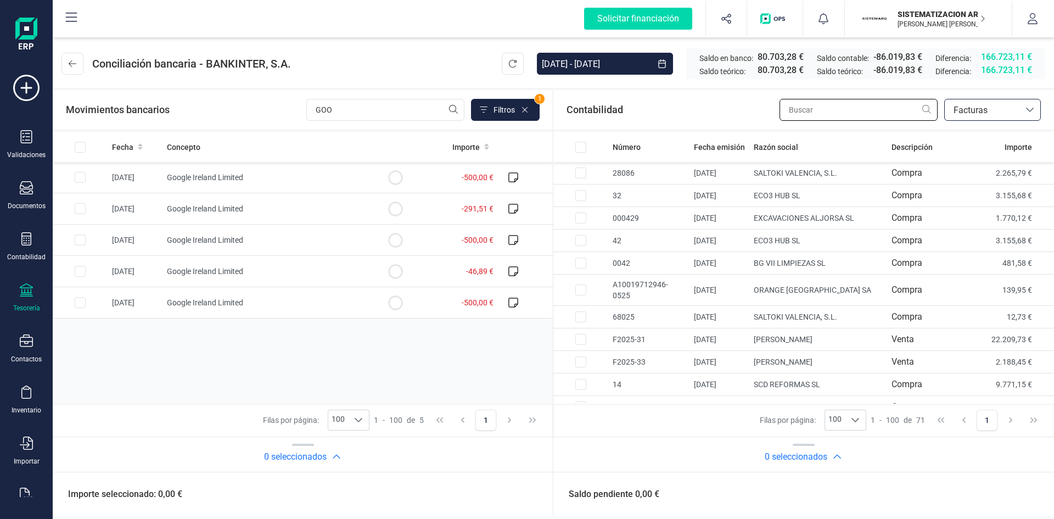
click at [825, 104] on input "text" at bounding box center [859, 110] width 158 height 22
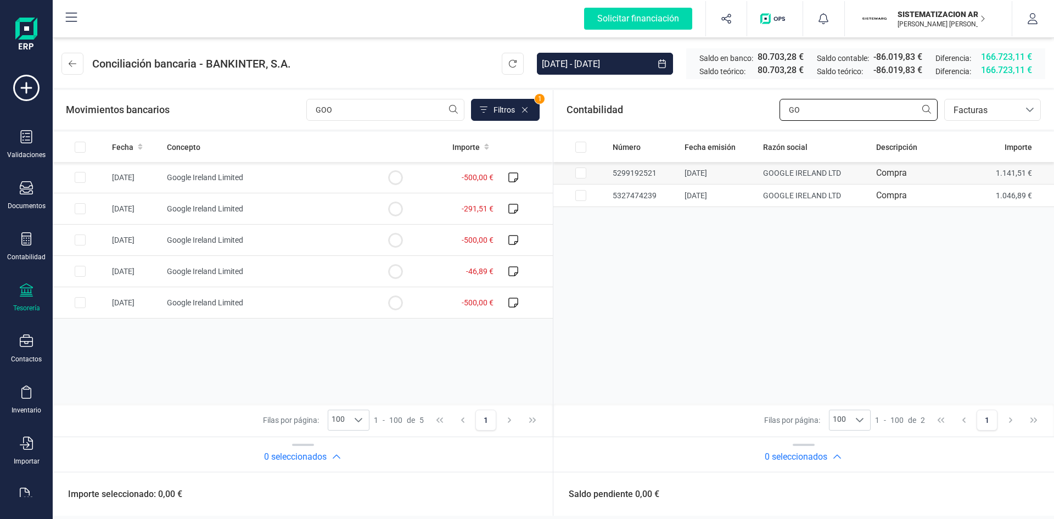
type input "GO"
click at [650, 174] on td "5299192521" at bounding box center [644, 173] width 72 height 23
checkbox input "true"
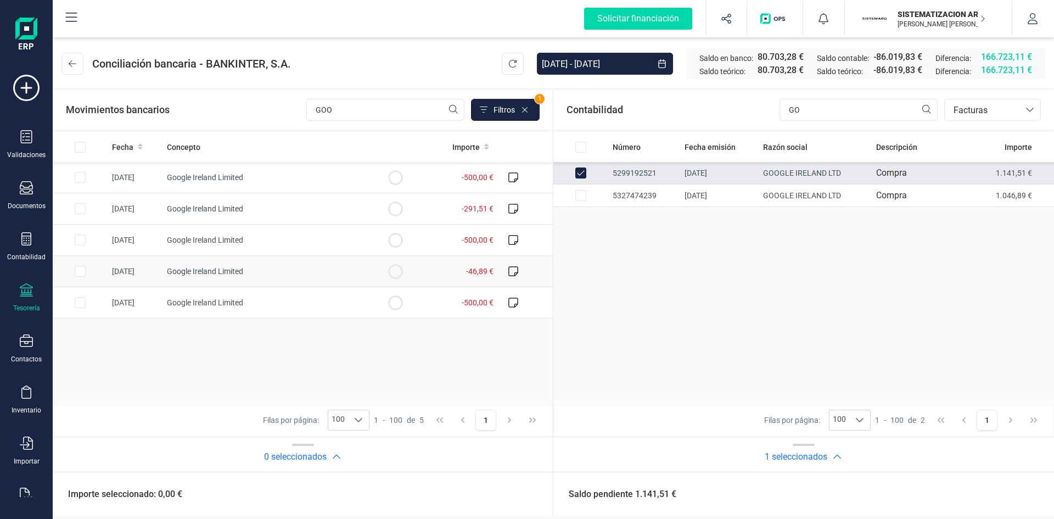
click at [222, 261] on td "Google Ireland Limited" at bounding box center [265, 271] width 205 height 31
checkbox input "true"
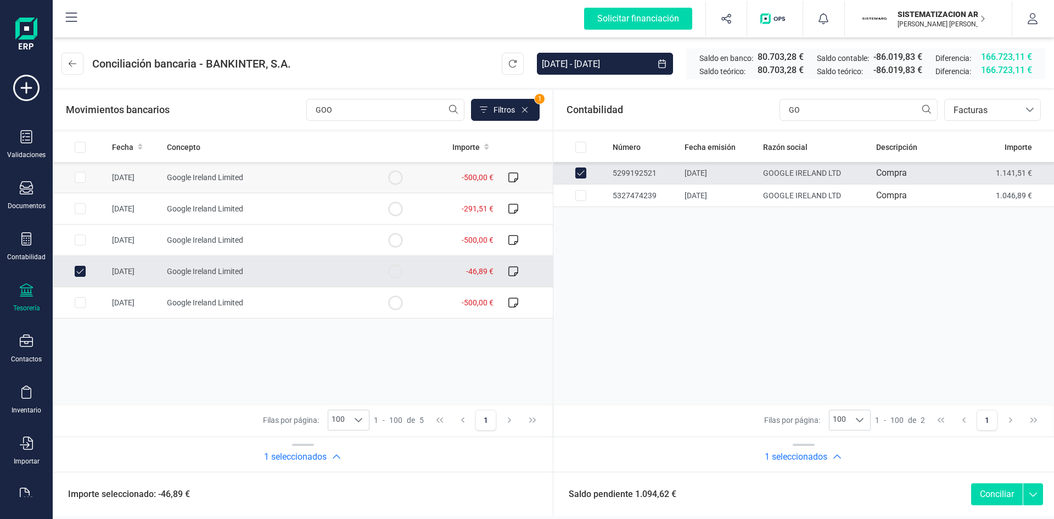
click at [160, 169] on td "[DATE]" at bounding box center [135, 177] width 55 height 31
checkbox input "true"
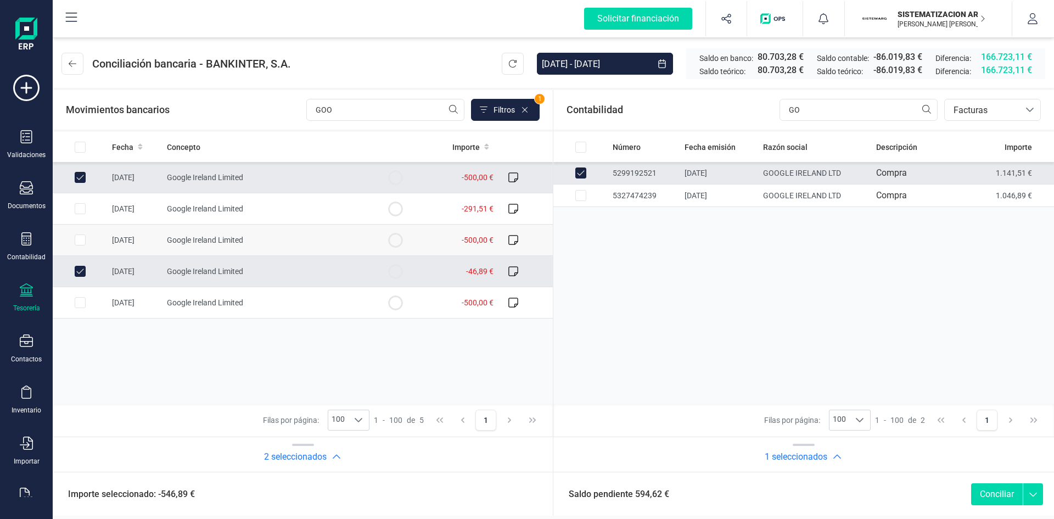
click at [150, 236] on td "[DATE]" at bounding box center [135, 240] width 55 height 31
checkbox input "true"
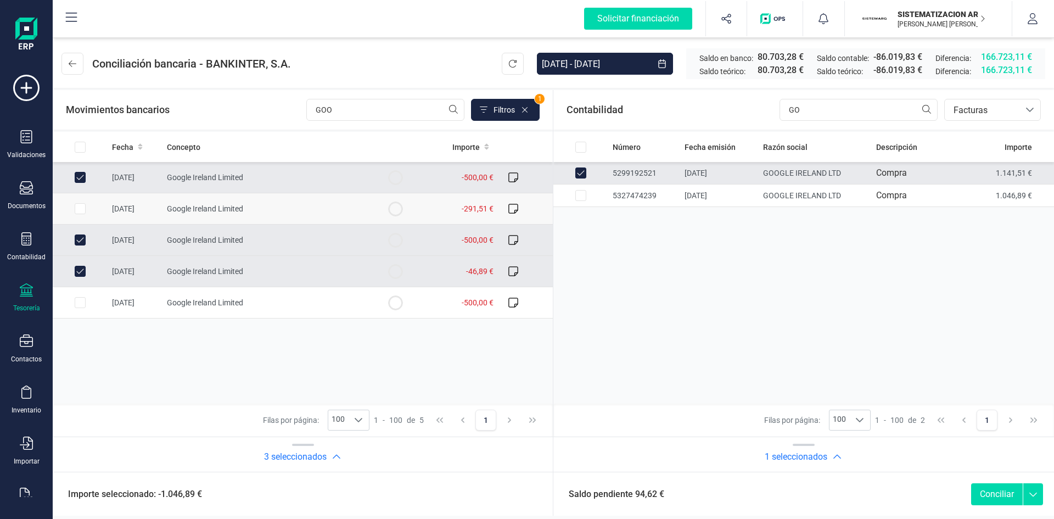
click at [164, 202] on td "Google Ireland Limited" at bounding box center [265, 208] width 205 height 31
checkbox input "true"
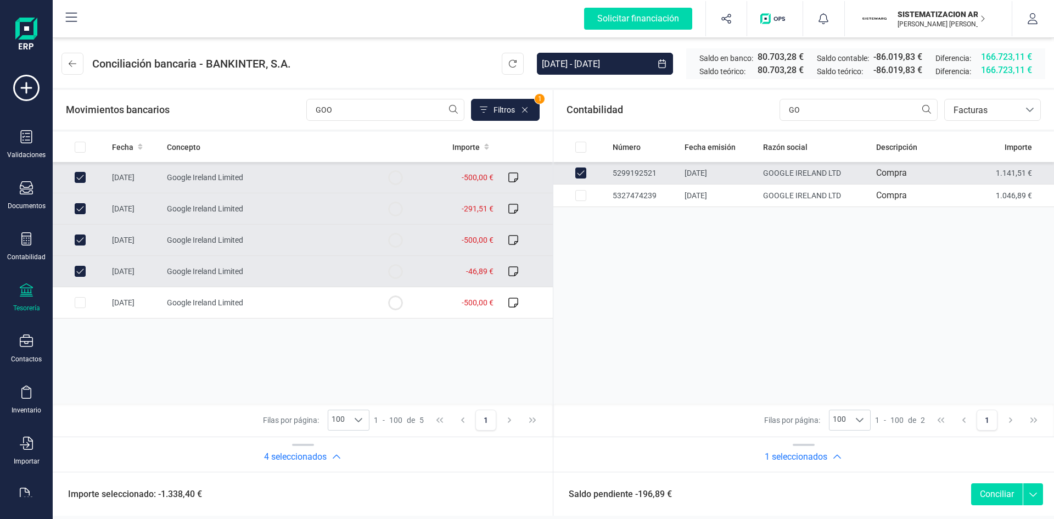
click at [91, 269] on td at bounding box center [80, 271] width 55 height 31
checkbox input "false"
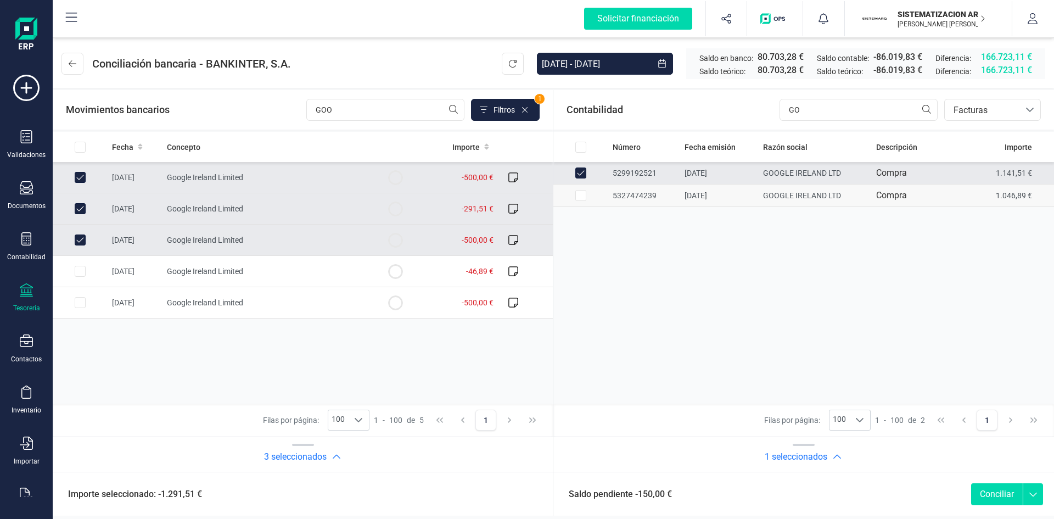
click at [588, 194] on td at bounding box center [581, 196] width 55 height 23
checkbox input "true"
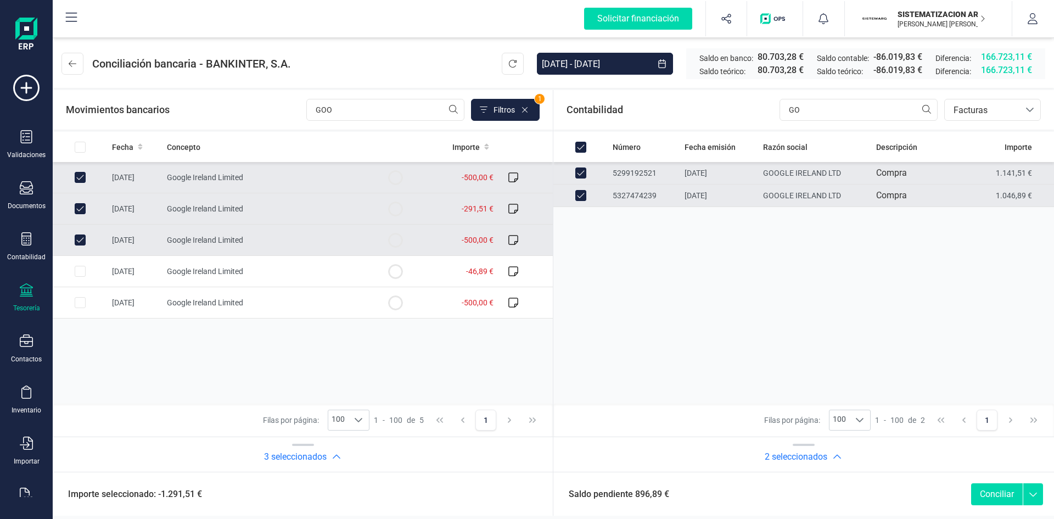
click at [583, 175] on input "Row Unselected 39f4bdfc-a33e-4ce0-8416-136d94f852af" at bounding box center [581, 173] width 11 height 11
checkbox input "false"
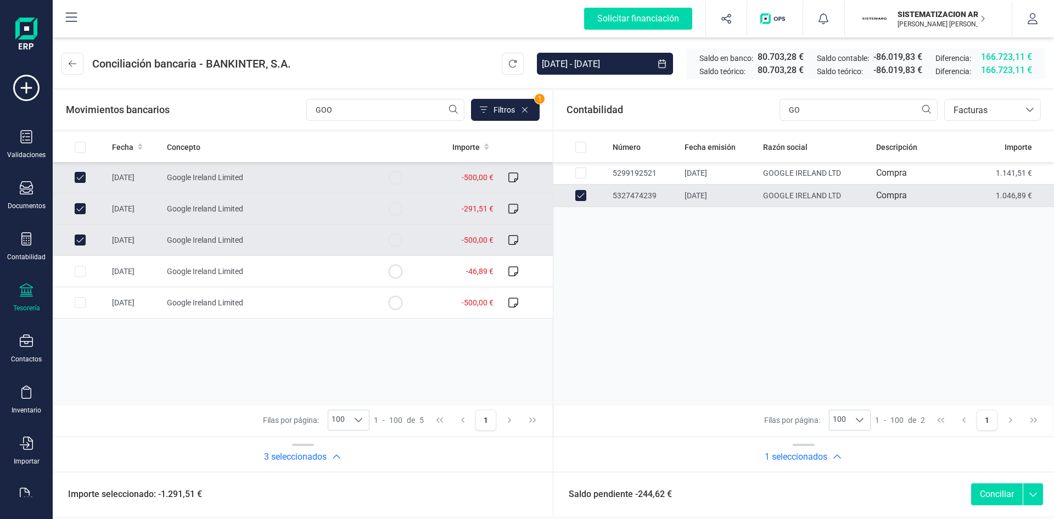
click at [84, 233] on td at bounding box center [80, 240] width 55 height 31
checkbox input "false"
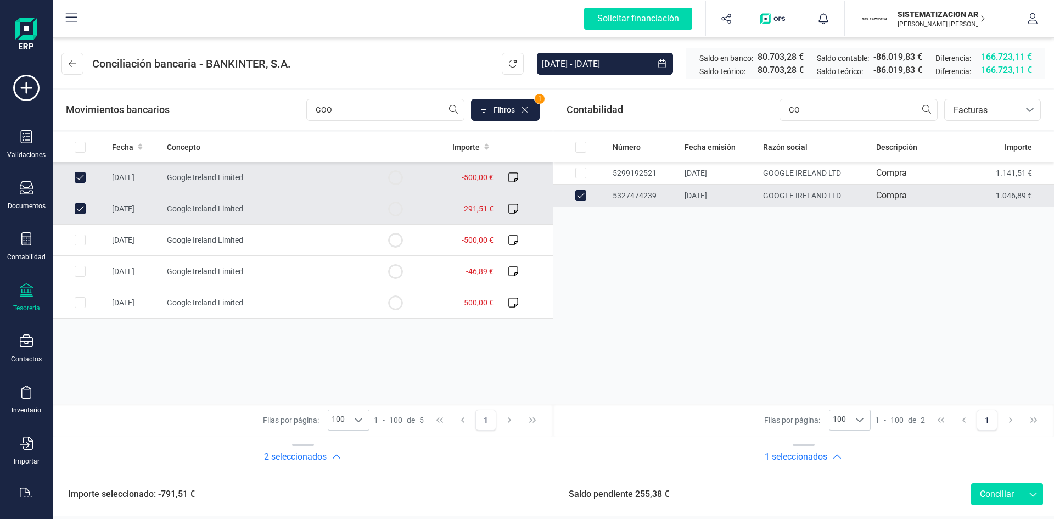
click at [73, 201] on td at bounding box center [80, 208] width 55 height 31
checkbox input "false"
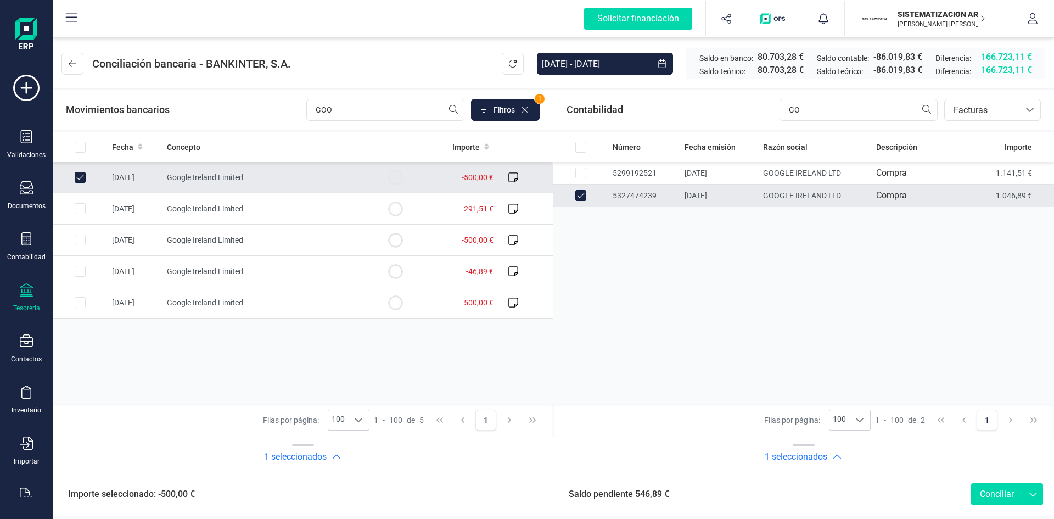
click at [81, 180] on input "Row Unselected 74c2d721-c156-49fd-9163-1efb72c4c3bc" at bounding box center [80, 177] width 11 height 11
checkbox input "false"
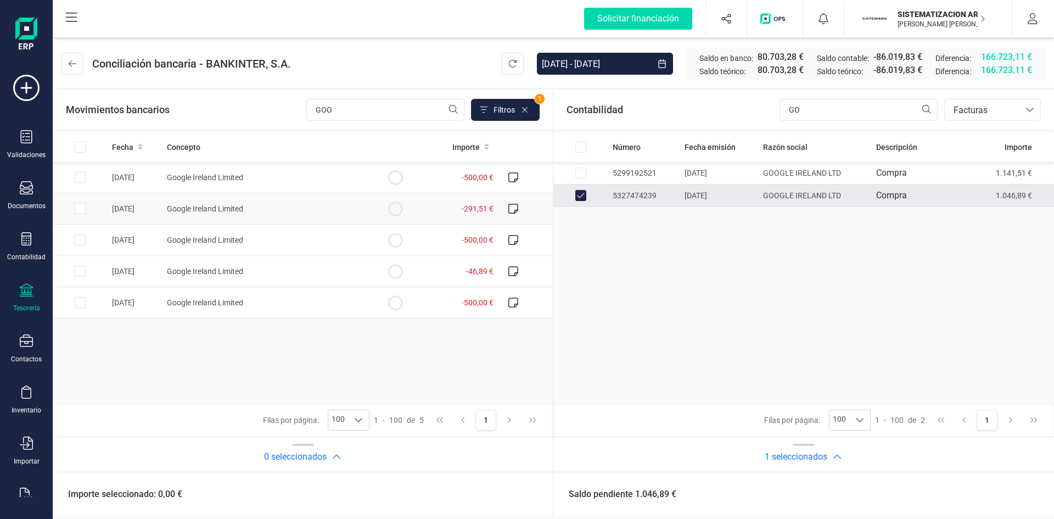
click at [107, 200] on td at bounding box center [80, 208] width 55 height 31
checkbox input "true"
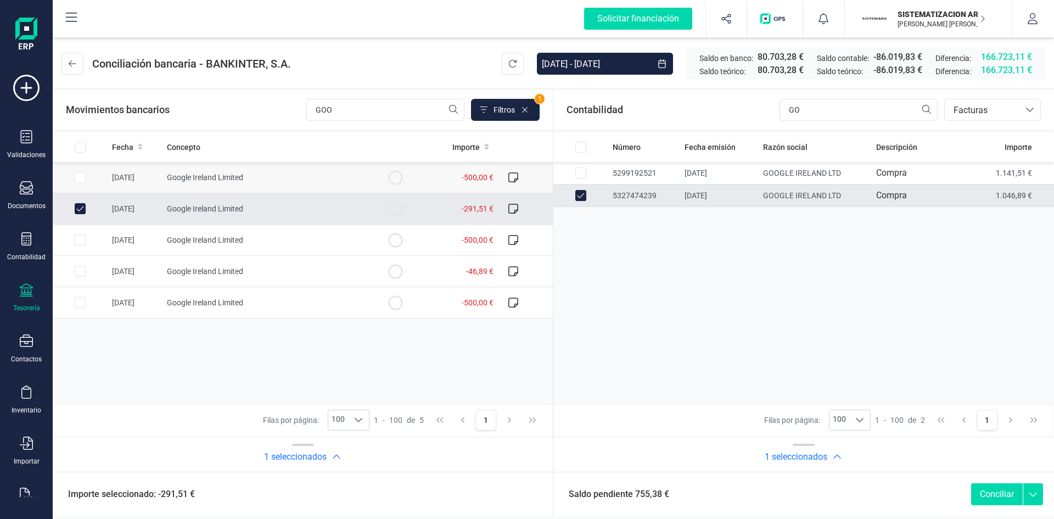
click at [83, 178] on input "Row Selected 74c2d721-c156-49fd-9163-1efb72c4c3bc" at bounding box center [80, 177] width 11 height 11
checkbox input "true"
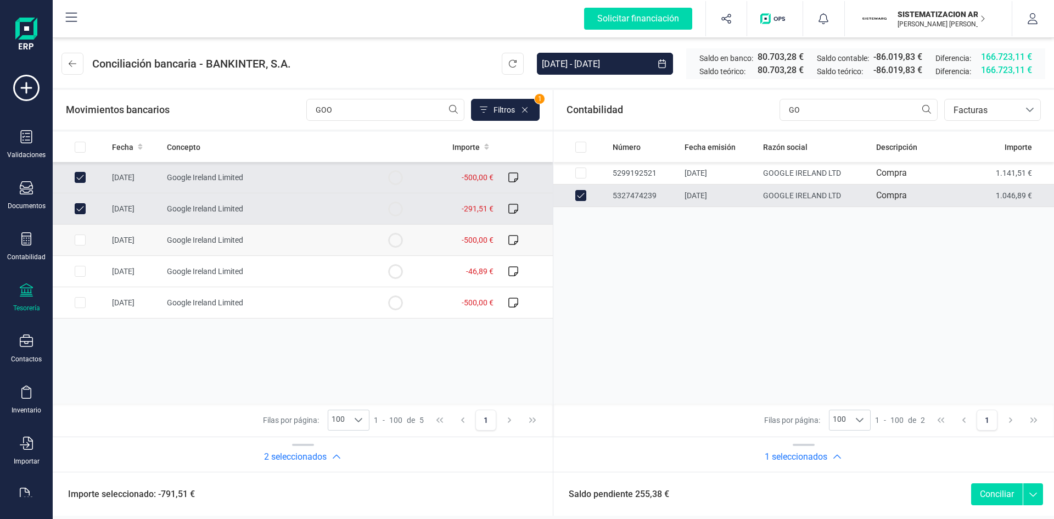
click at [98, 236] on td at bounding box center [80, 240] width 55 height 31
checkbox input "true"
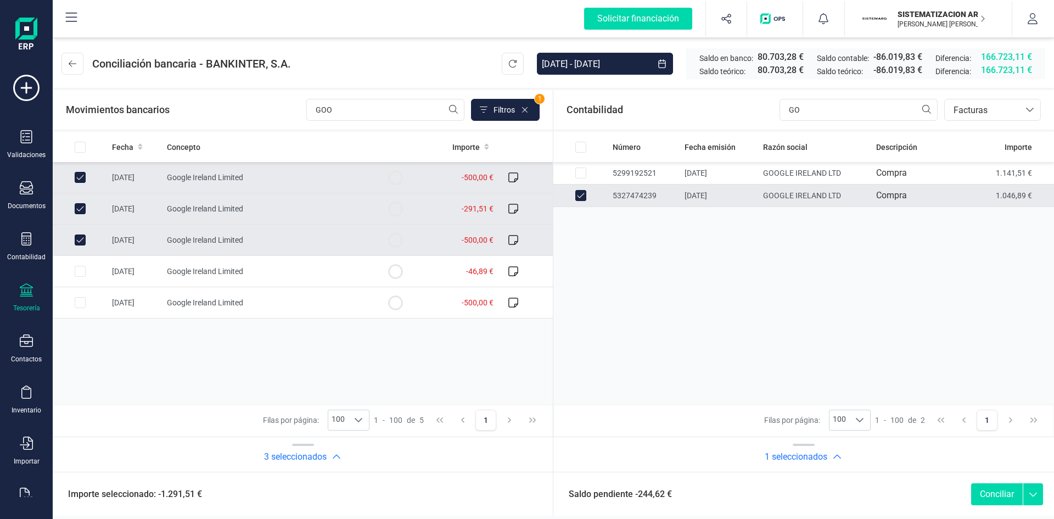
click at [82, 218] on td at bounding box center [80, 208] width 55 height 31
checkbox input "false"
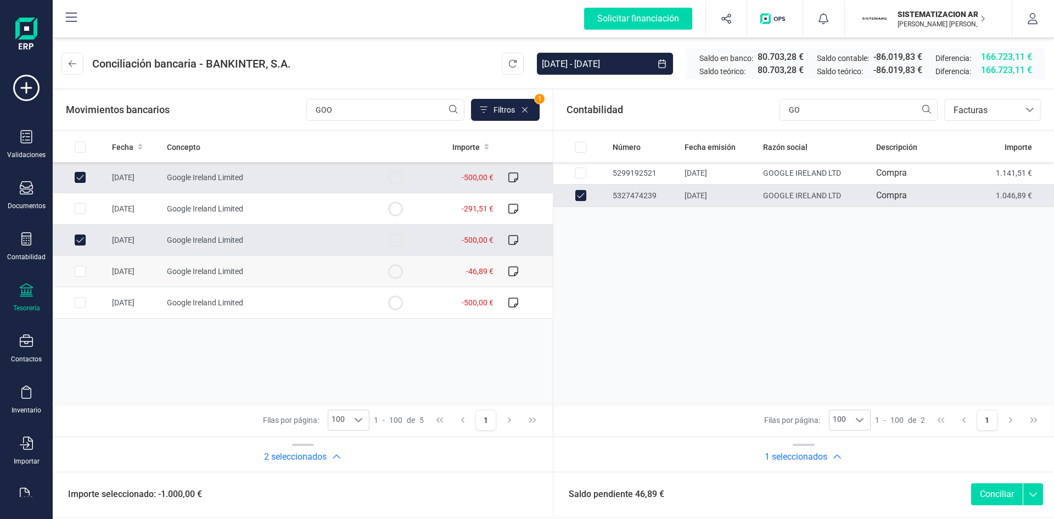
click at [169, 276] on td "Google Ireland Limited" at bounding box center [265, 271] width 205 height 31
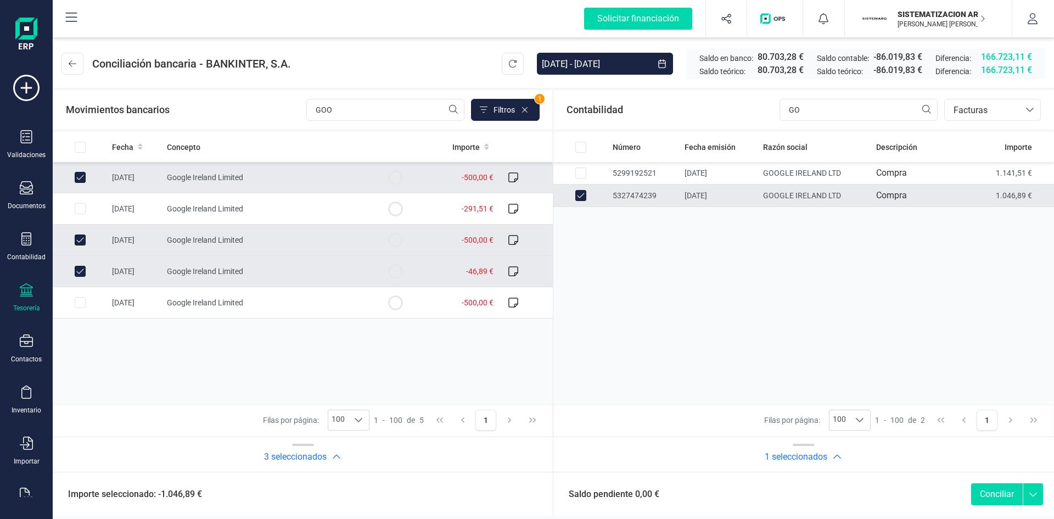
click at [430, 283] on td "-46,89 €" at bounding box center [460, 271] width 75 height 31
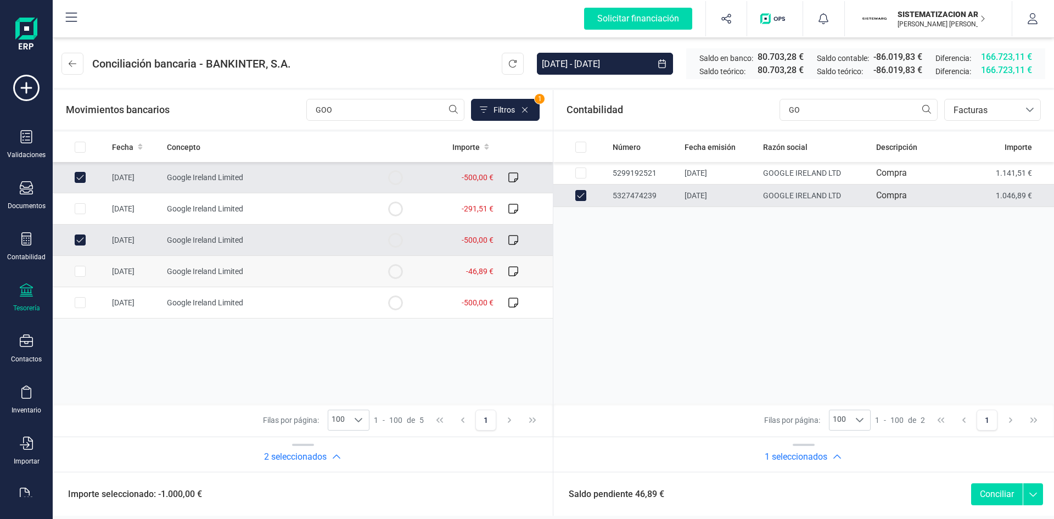
click at [127, 272] on td "[DATE]" at bounding box center [135, 271] width 55 height 31
checkbox input "true"
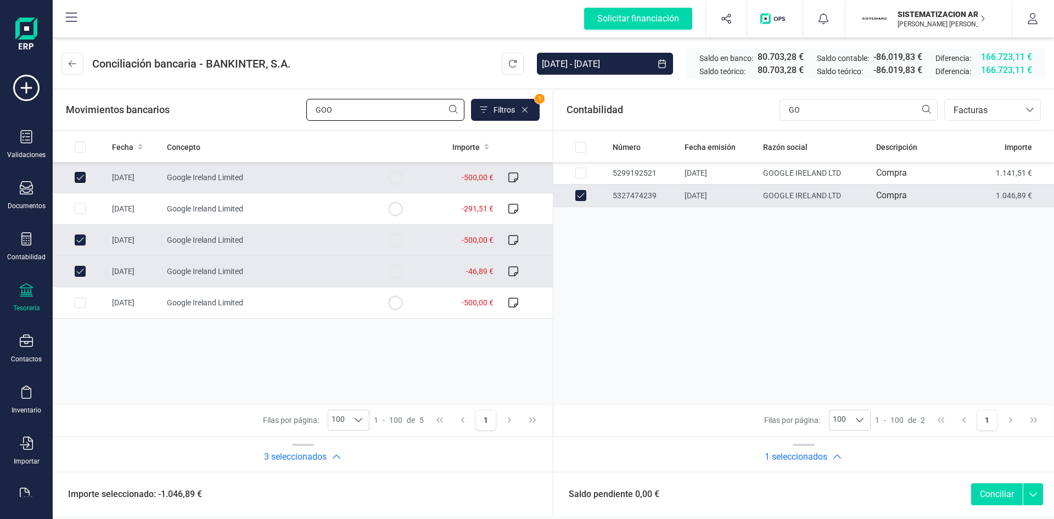
click at [361, 102] on input "GOO" at bounding box center [385, 110] width 158 height 22
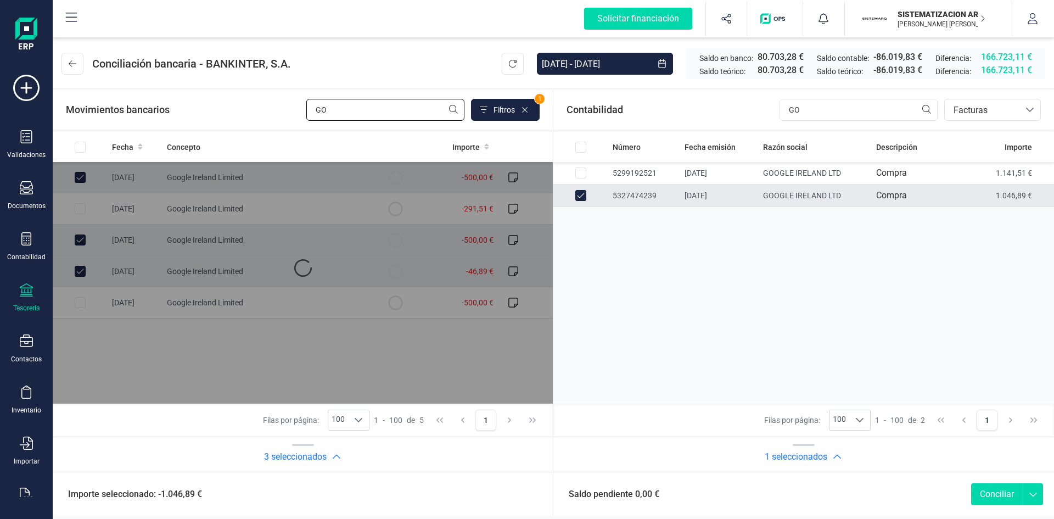
type input "G"
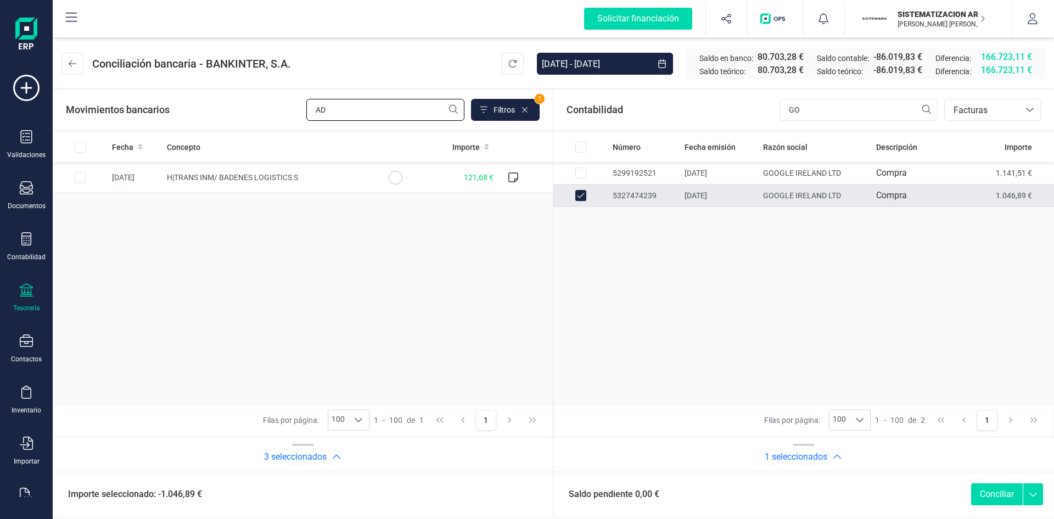
type input "A"
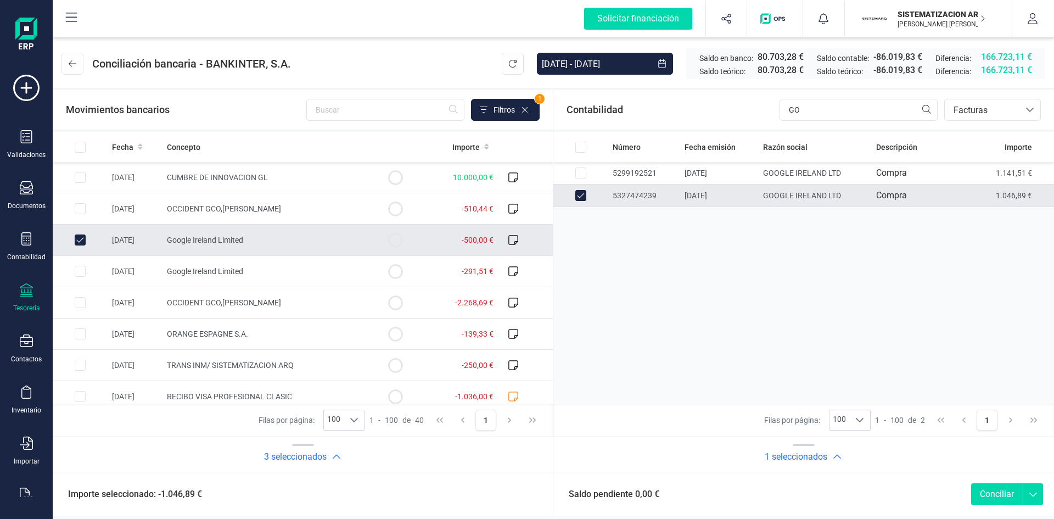
click at [979, 488] on button "Conciliar" at bounding box center [998, 494] width 52 height 22
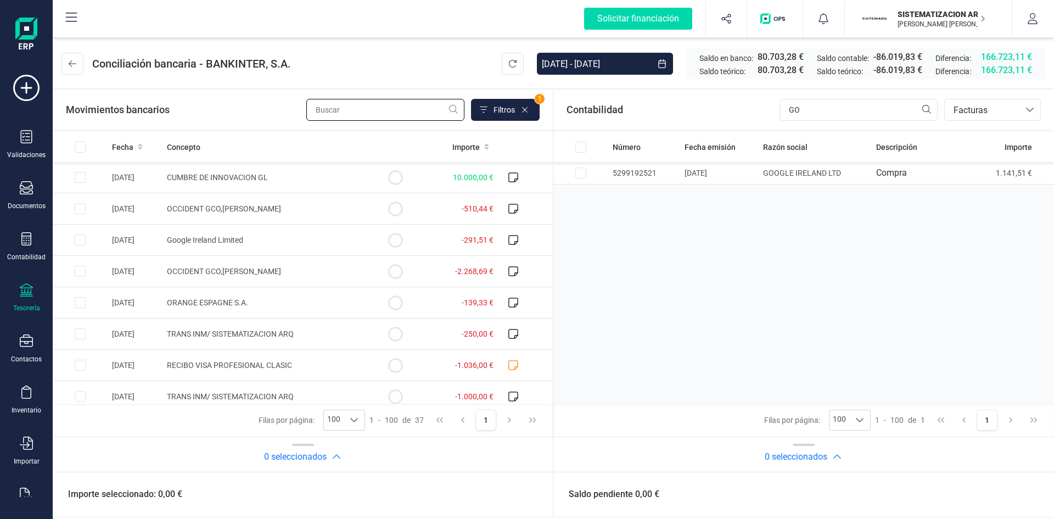
click at [353, 109] on input "text" at bounding box center [385, 110] width 158 height 22
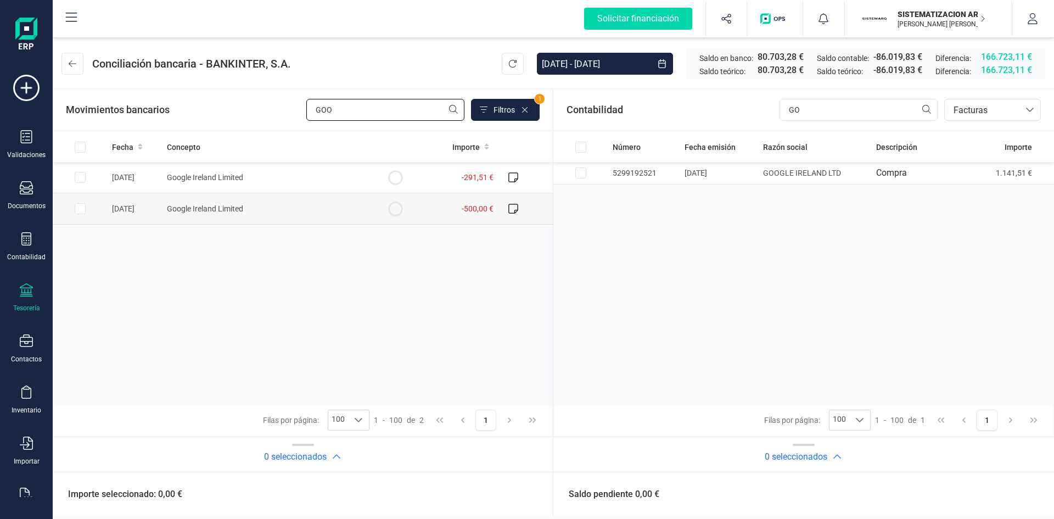
type input "GOO"
click at [245, 204] on td "Google Ireland Limited" at bounding box center [265, 208] width 205 height 31
checkbox input "true"
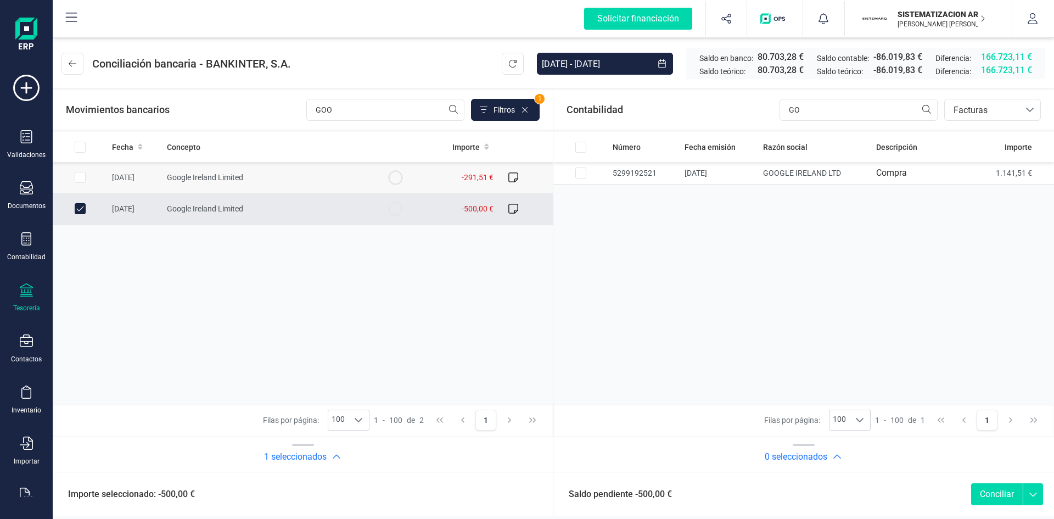
click at [138, 179] on td "[DATE]" at bounding box center [135, 177] width 55 height 31
checkbox input "true"
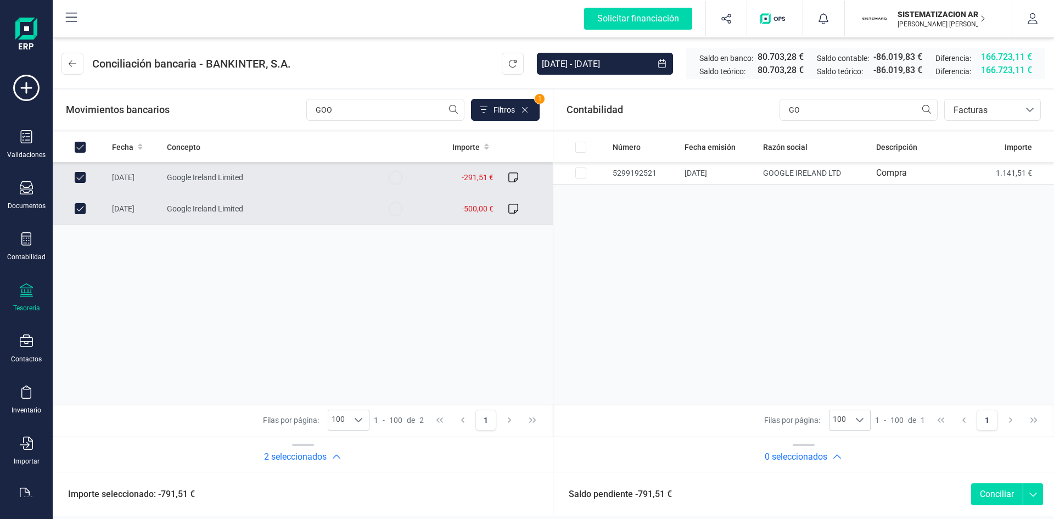
click at [333, 305] on div "Fecha Concepto Importe 07/07/2025 Google Ireland Limited -291,51 € 04/08/2025 G…" at bounding box center [303, 268] width 500 height 272
click at [78, 69] on button at bounding box center [73, 64] width 22 height 22
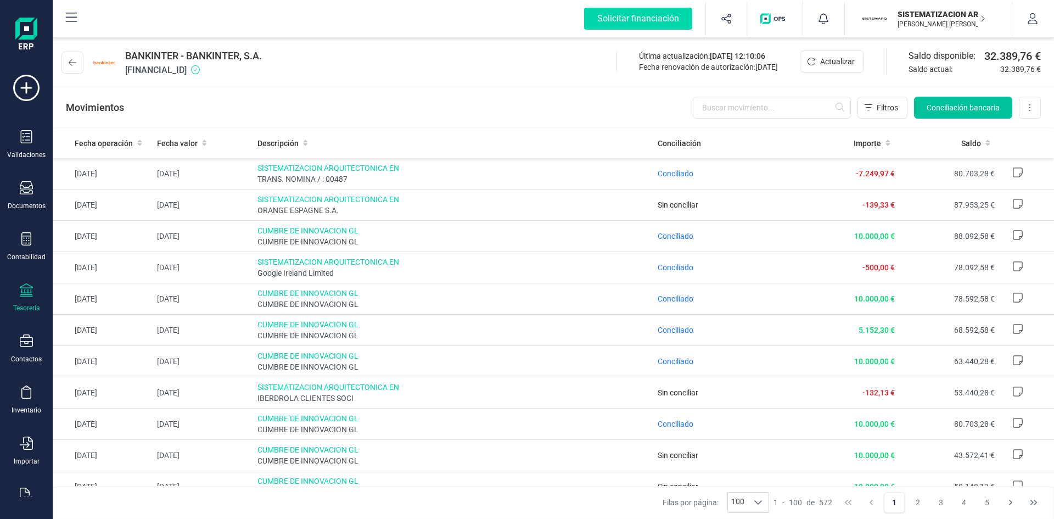
click at [961, 110] on span "Conciliación bancaria" at bounding box center [963, 107] width 73 height 11
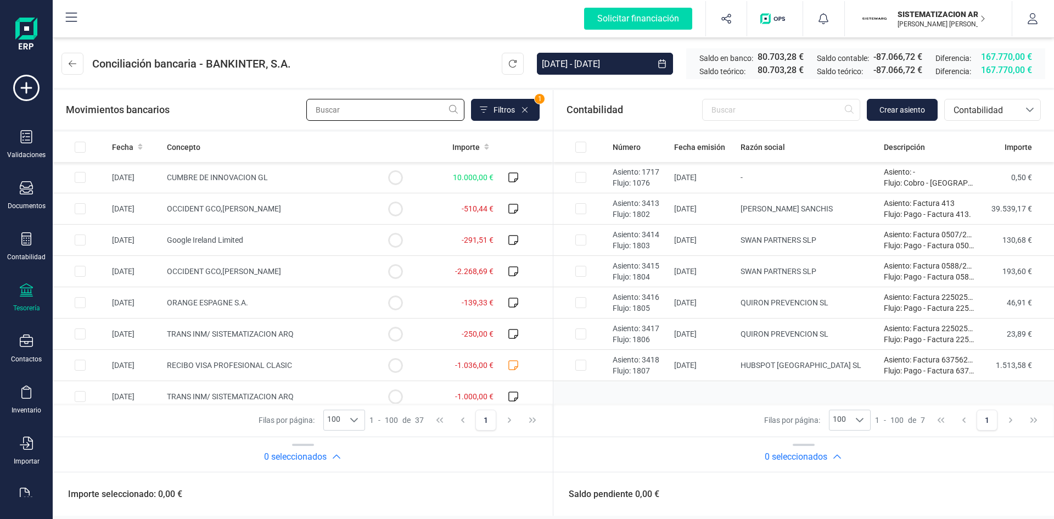
click at [387, 109] on input "text" at bounding box center [385, 110] width 158 height 22
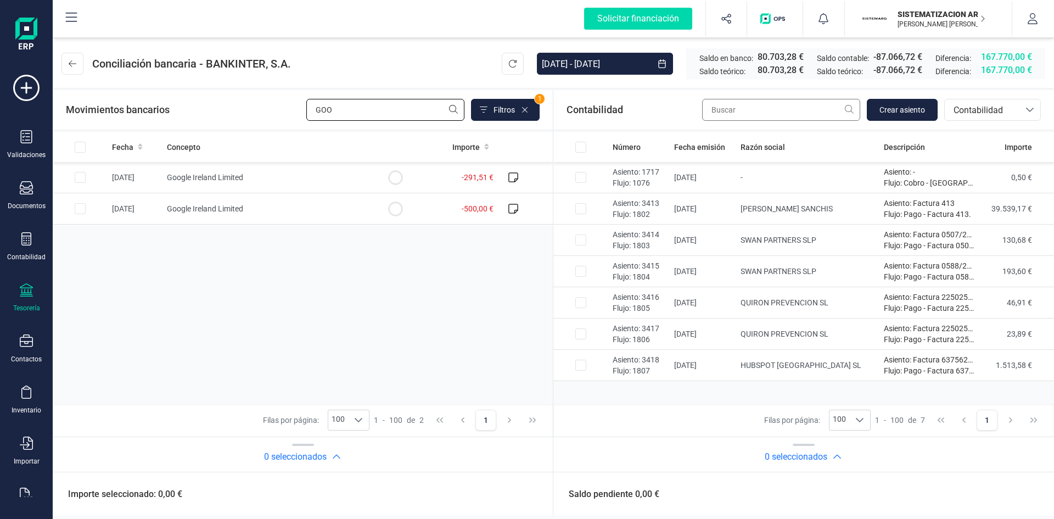
type input "GOO"
click at [822, 109] on input "text" at bounding box center [781, 110] width 158 height 22
type input "D"
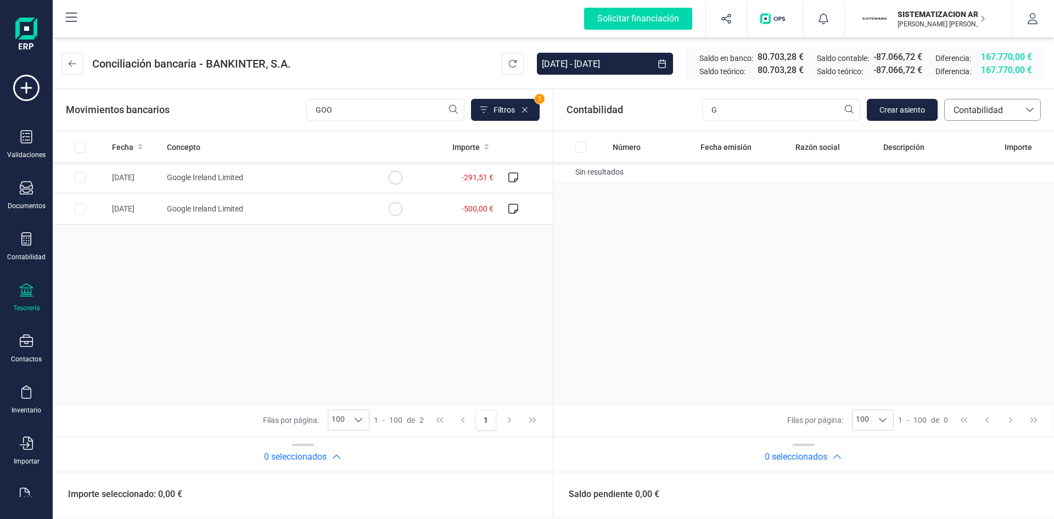
click at [1023, 117] on div at bounding box center [1030, 109] width 21 height 21
click at [980, 193] on li "Facturas" at bounding box center [993, 185] width 97 height 22
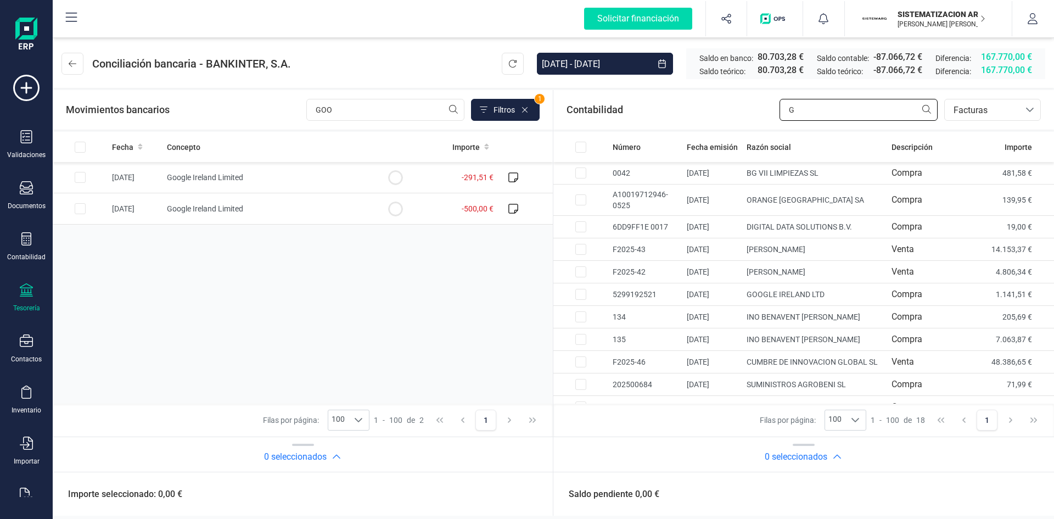
click at [825, 112] on input "G" at bounding box center [859, 110] width 158 height 22
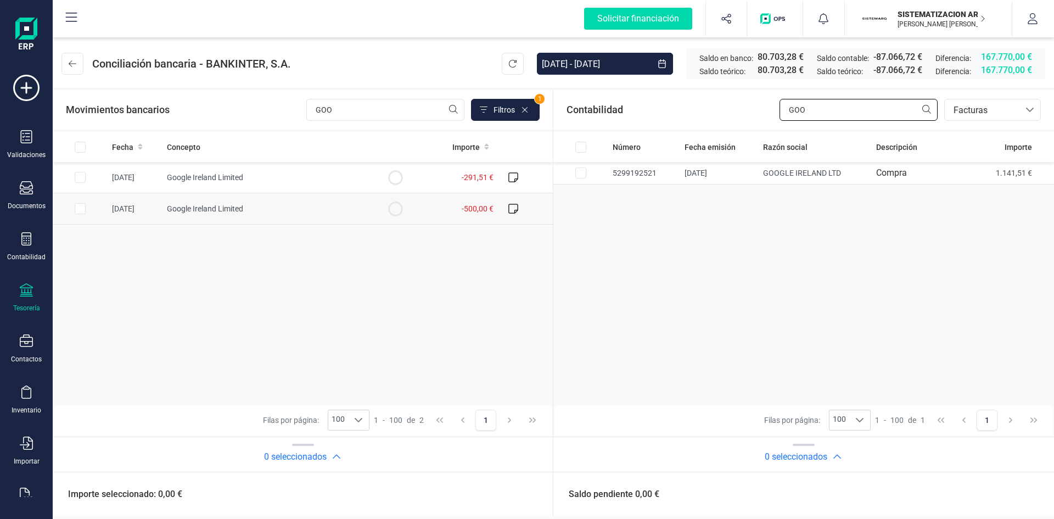
type input "GOO"
click at [98, 199] on td at bounding box center [80, 208] width 55 height 31
checkbox input "true"
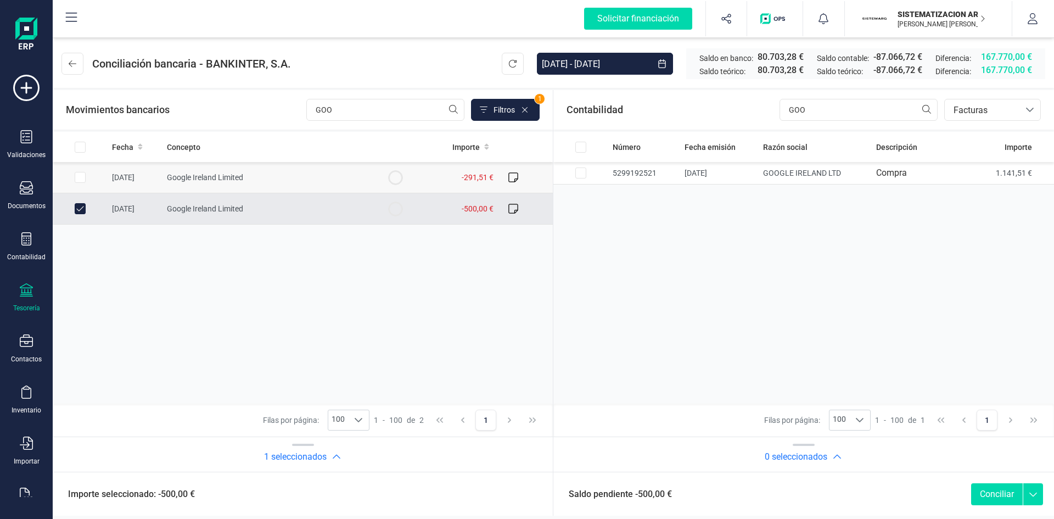
click at [87, 182] on td at bounding box center [80, 177] width 55 height 31
checkbox input "true"
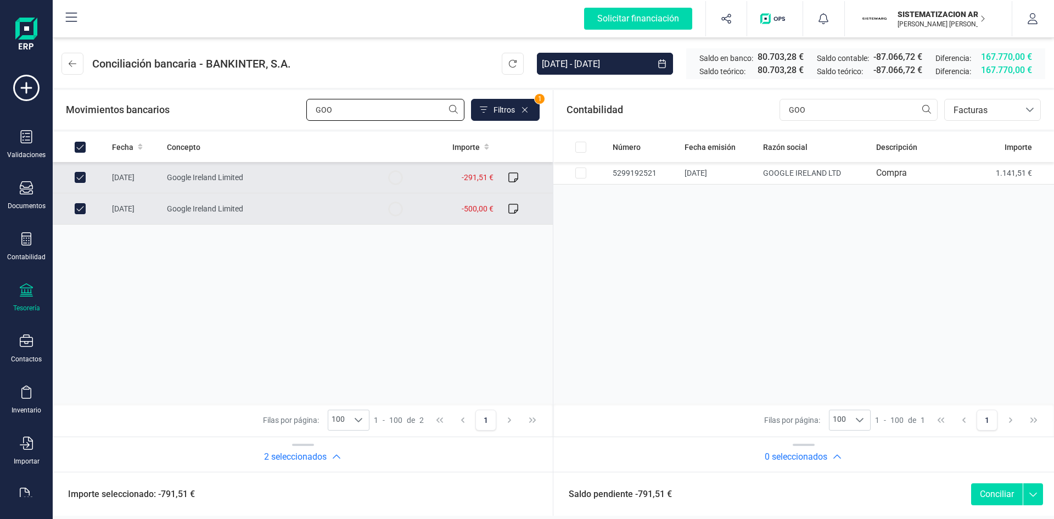
click at [350, 110] on input "GOO" at bounding box center [385, 110] width 158 height 22
type input "G"
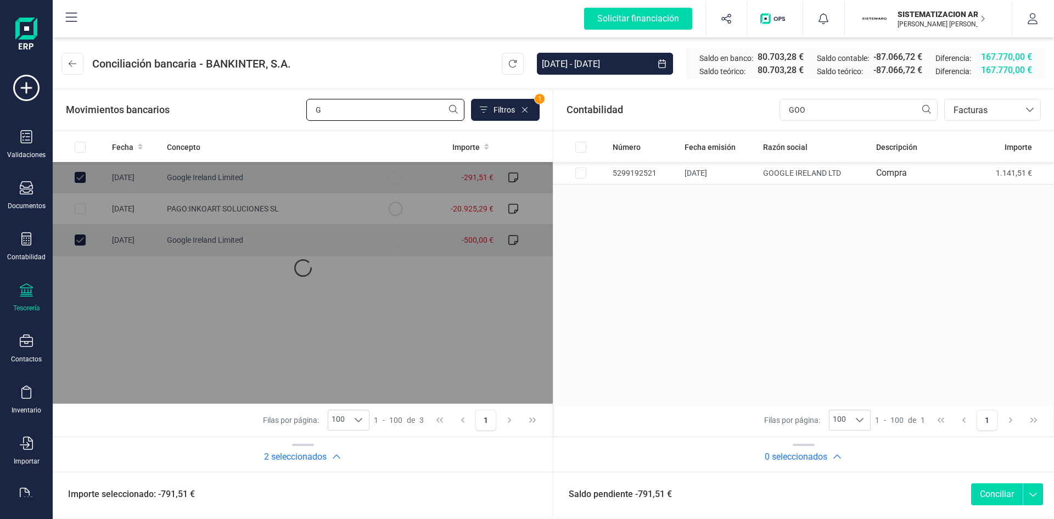
checkbox input "false"
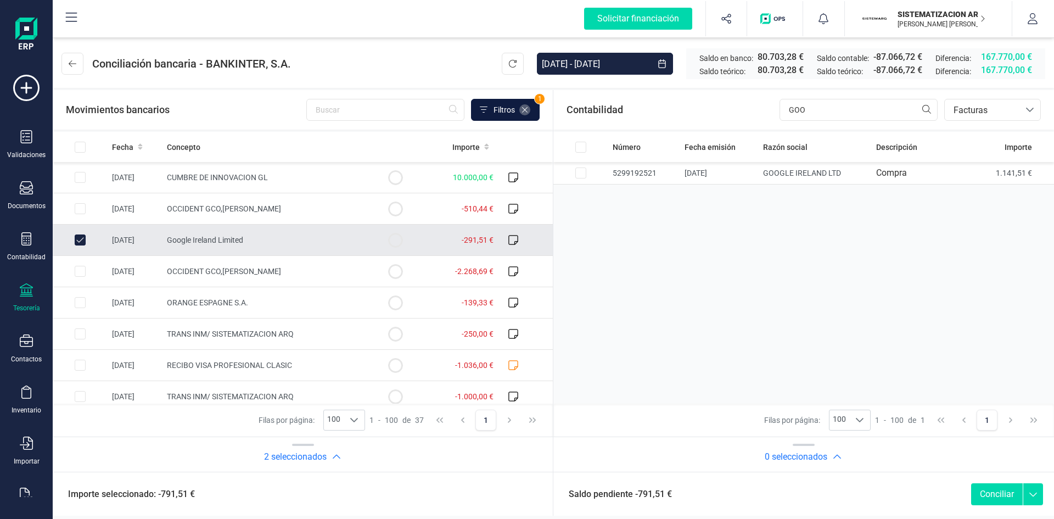
click at [521, 109] on icon at bounding box center [525, 109] width 9 height 9
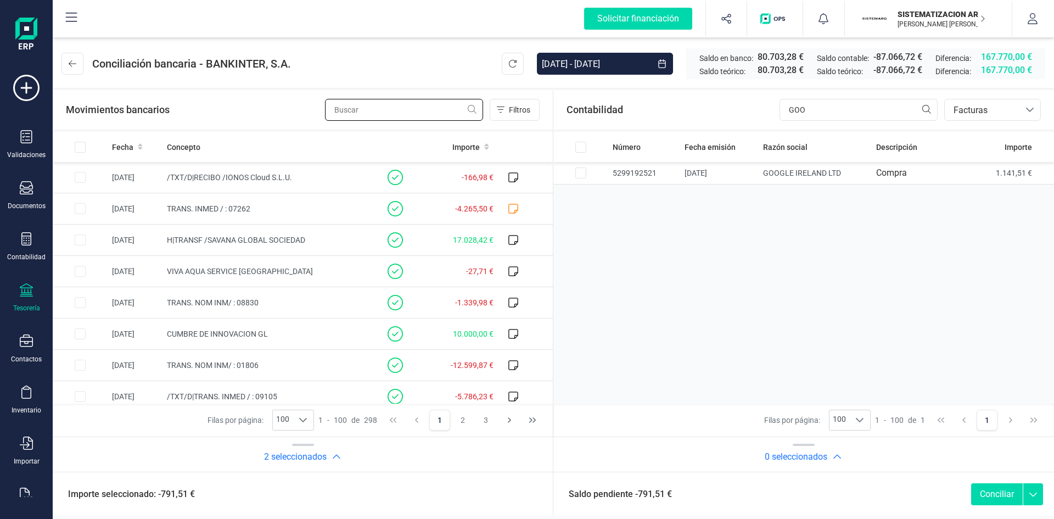
click at [375, 111] on input "text" at bounding box center [404, 110] width 158 height 22
type input "GOO"
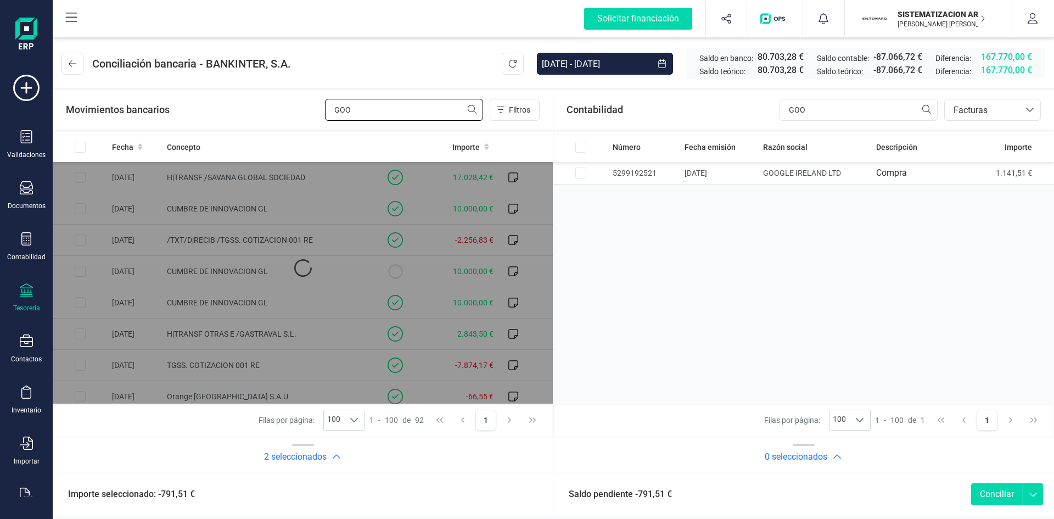
checkbox input "true"
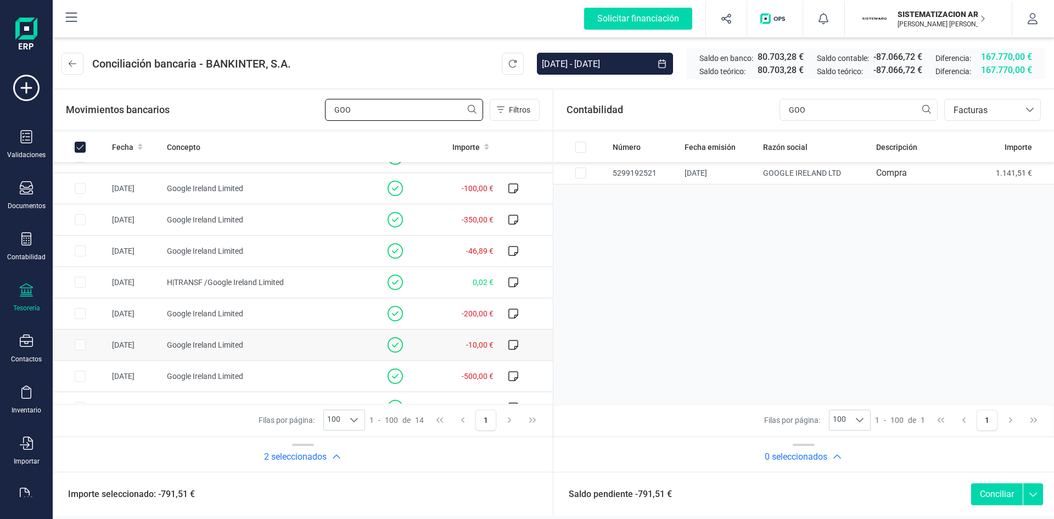
scroll to position [144, 0]
type input "GOO"
click at [423, 221] on td "-350,00 €" at bounding box center [460, 221] width 75 height 31
checkbox input "false"
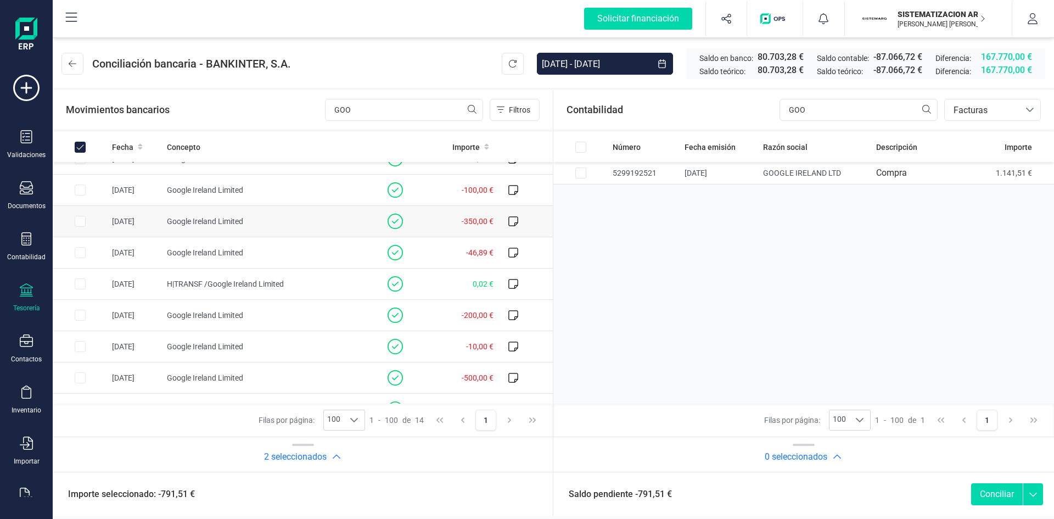
checkbox input "true"
checkbox input "false"
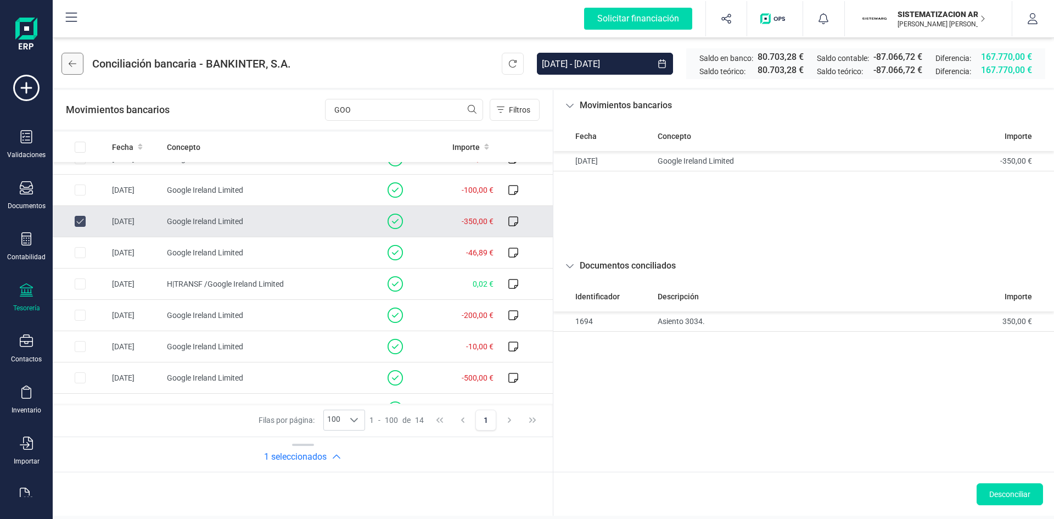
click at [64, 59] on button at bounding box center [73, 64] width 22 height 22
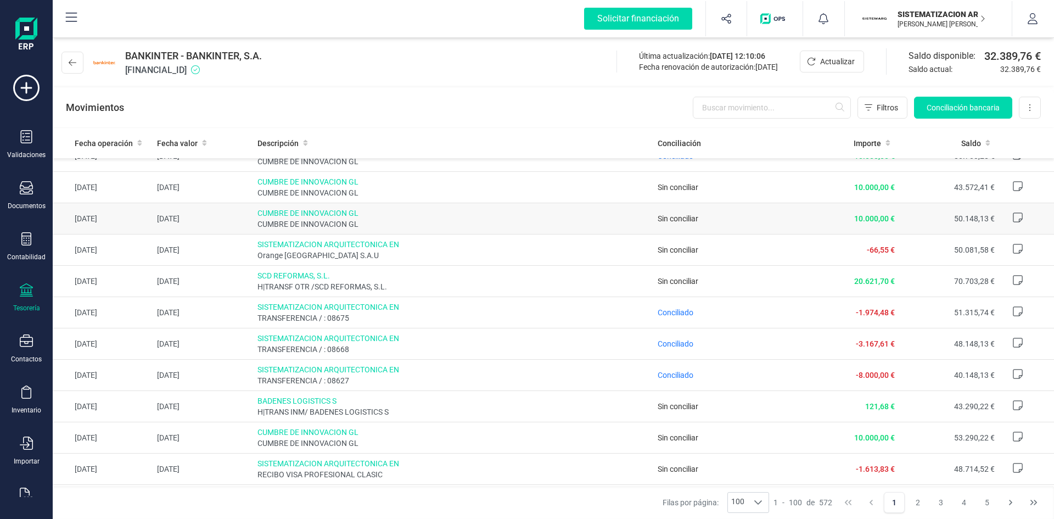
scroll to position [269, 0]
click at [779, 102] on input "text" at bounding box center [772, 108] width 158 height 22
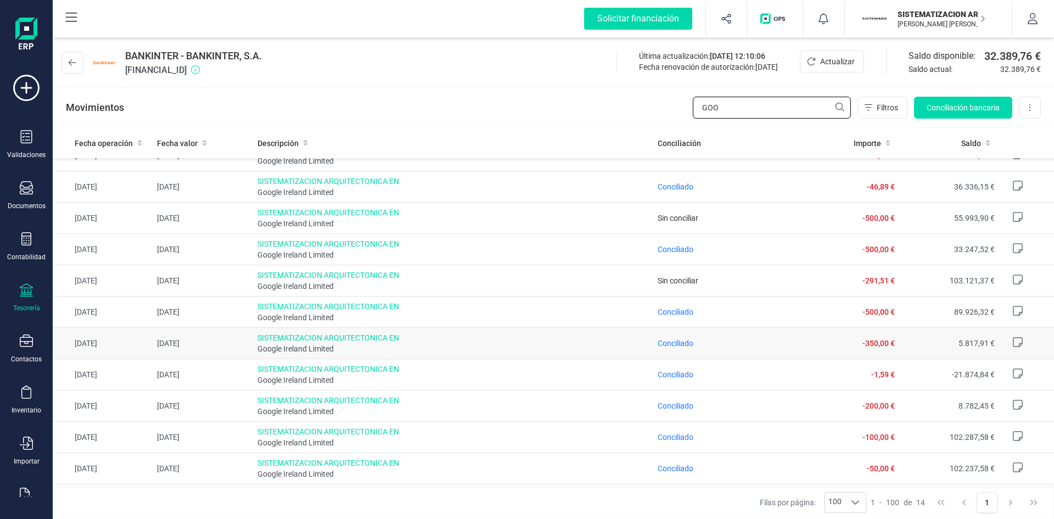
scroll to position [19, 0]
click at [677, 342] on span "Conciliado" at bounding box center [676, 342] width 36 height 9
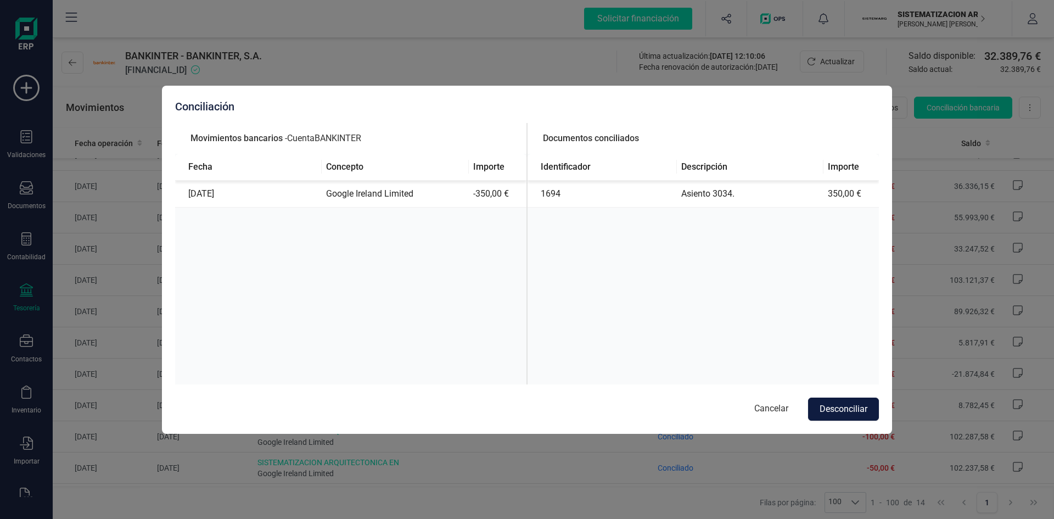
click at [833, 414] on button "Desconciliar" at bounding box center [843, 409] width 71 height 23
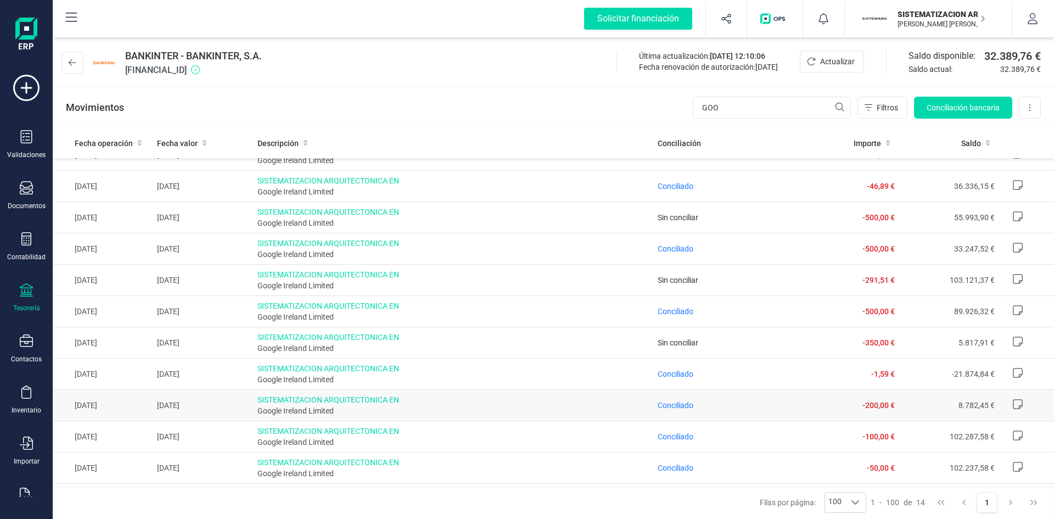
scroll to position [0, 0]
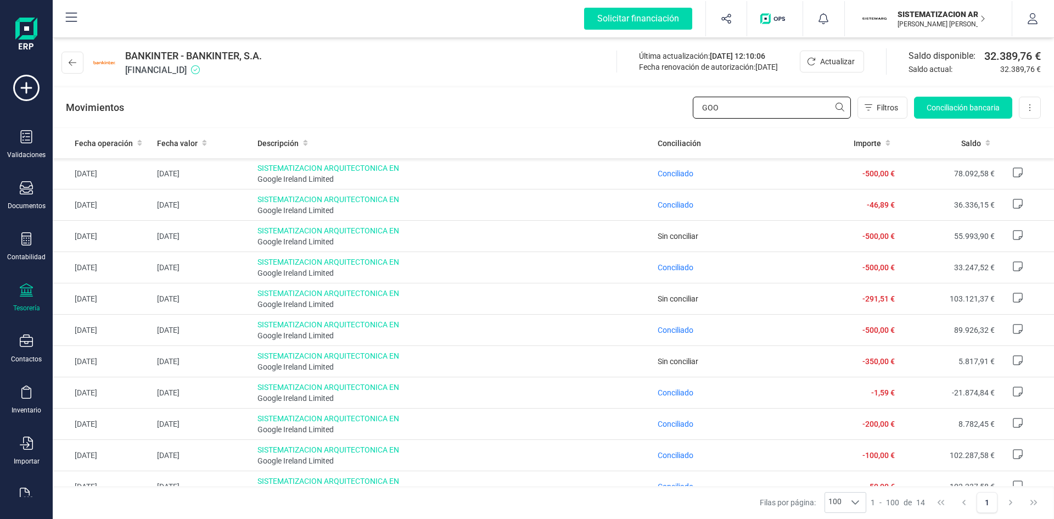
click at [757, 110] on input "GOO" at bounding box center [772, 108] width 158 height 22
type input "G"
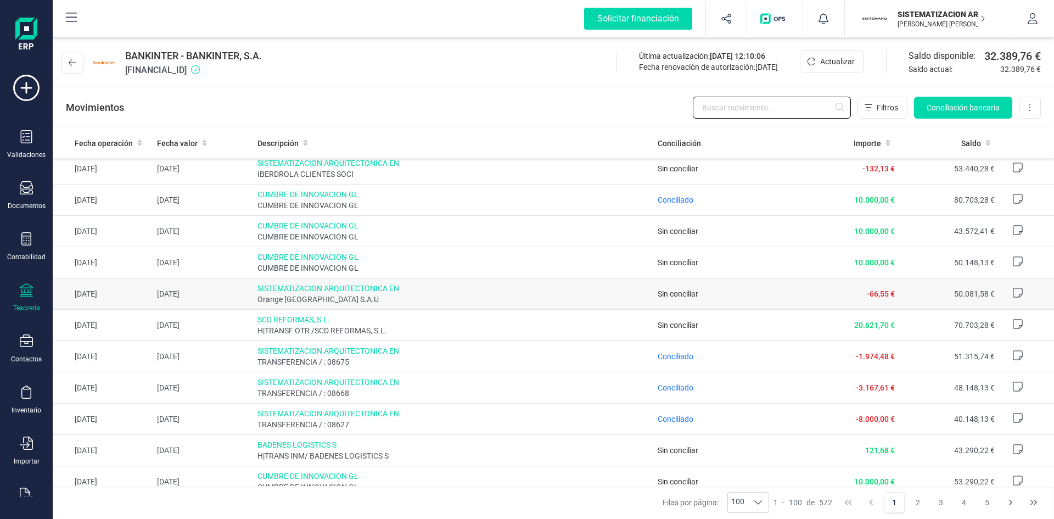
scroll to position [235, 0]
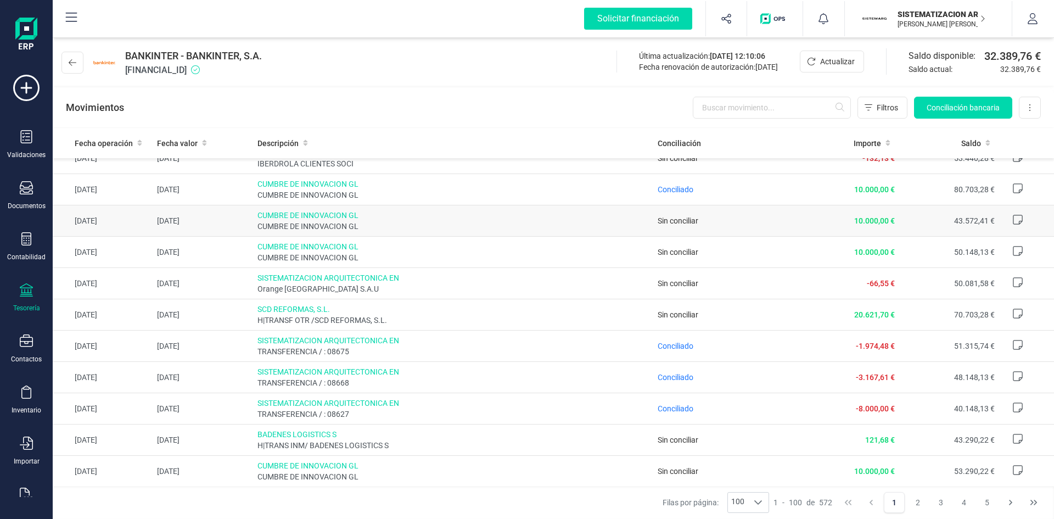
click at [717, 222] on td "Sin conciliar" at bounding box center [727, 220] width 146 height 31
click at [680, 224] on span "Sin conciliar" at bounding box center [678, 220] width 41 height 9
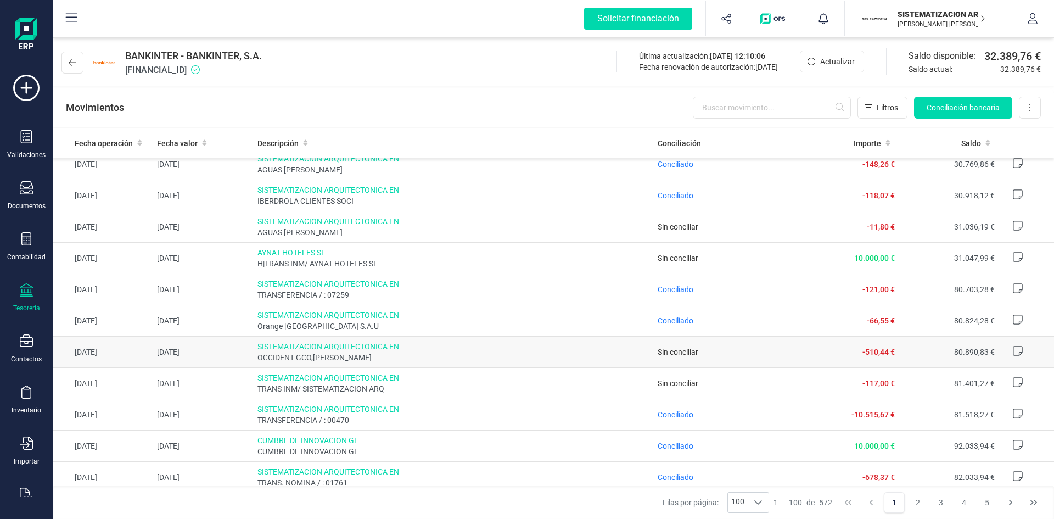
scroll to position [1763, 0]
click at [725, 105] on input "text" at bounding box center [772, 108] width 158 height 22
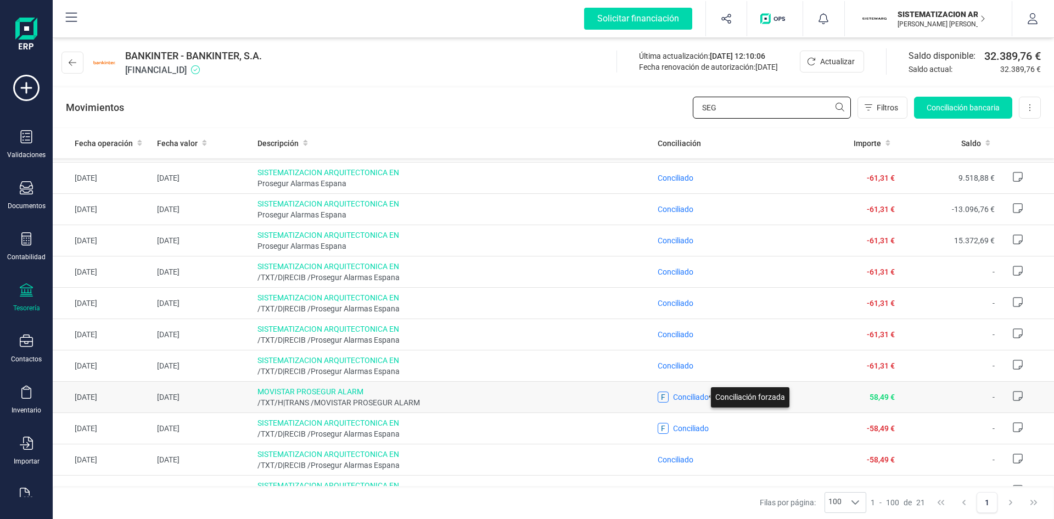
scroll to position [327, 0]
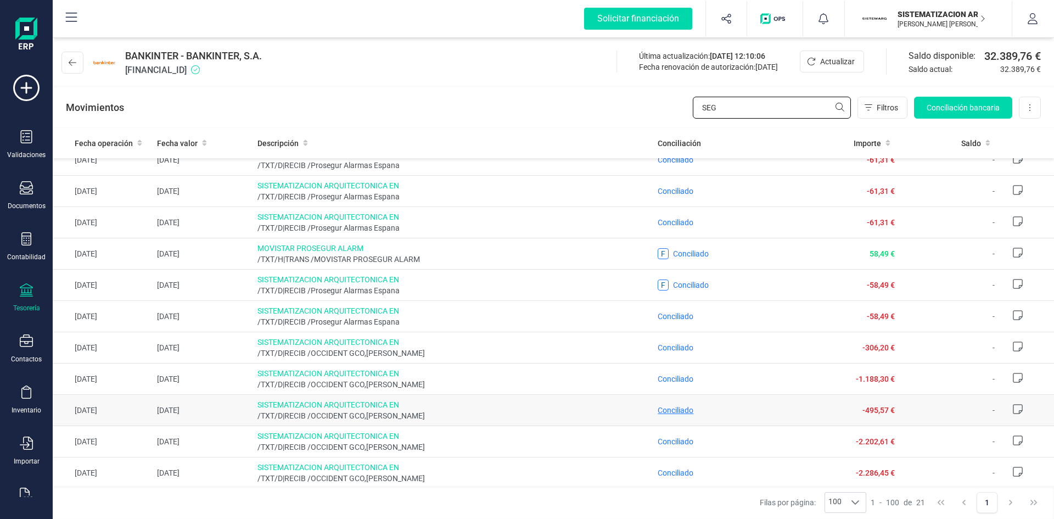
type input "SEG"
click at [677, 413] on span "Conciliado" at bounding box center [676, 410] width 36 height 9
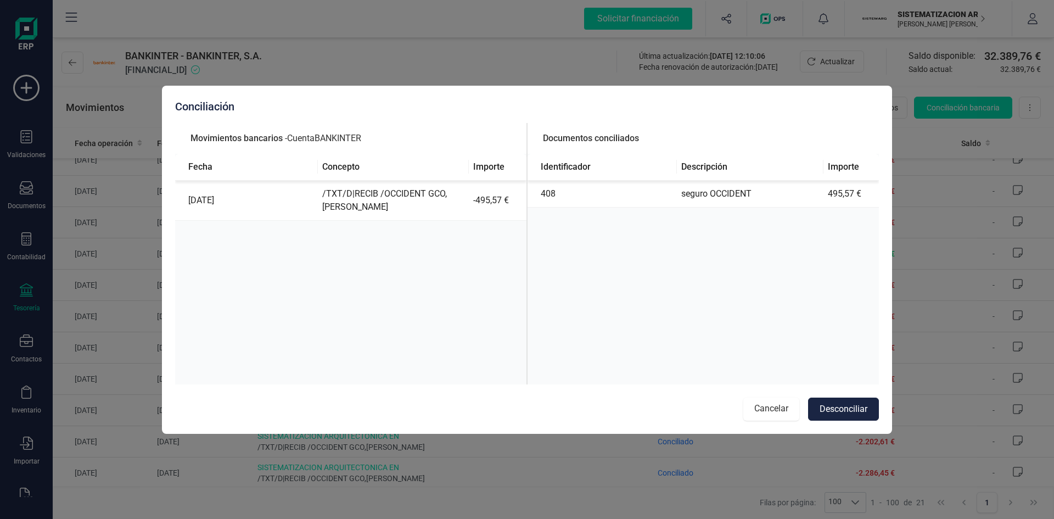
click at [781, 404] on button "Cancelar" at bounding box center [772, 409] width 56 height 23
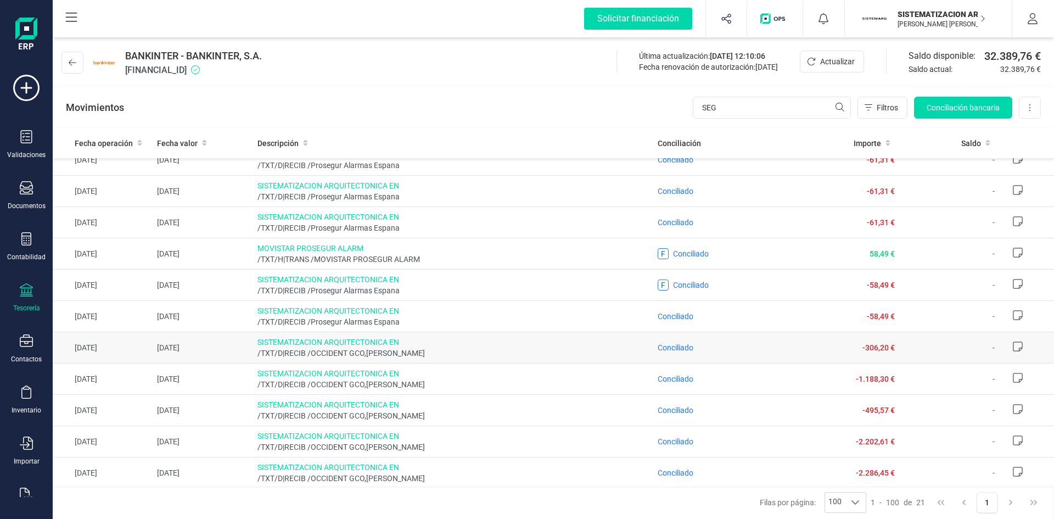
click at [669, 341] on td "Conciliado" at bounding box center [727, 347] width 146 height 31
click at [669, 344] on span "Conciliado" at bounding box center [676, 347] width 36 height 9
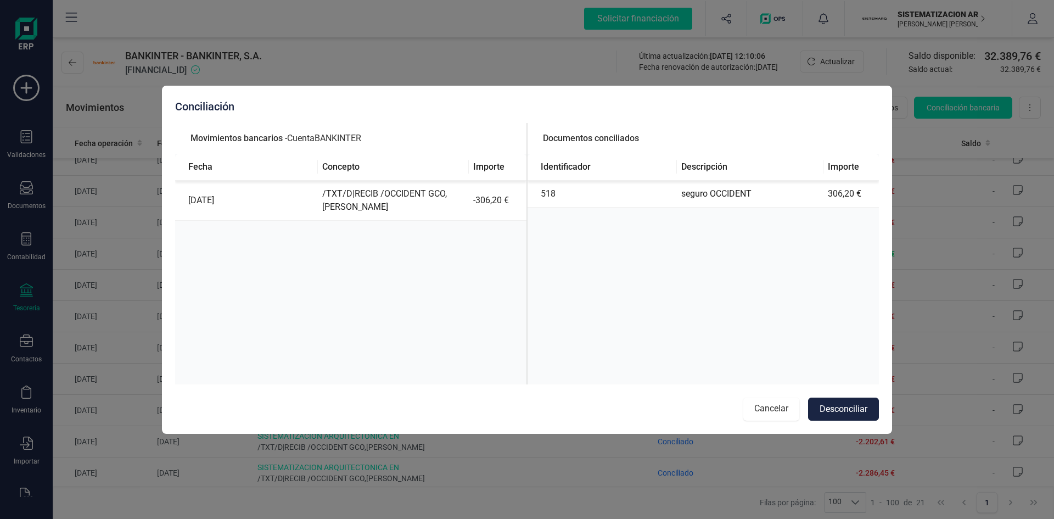
click at [772, 412] on button "Cancelar" at bounding box center [772, 409] width 56 height 23
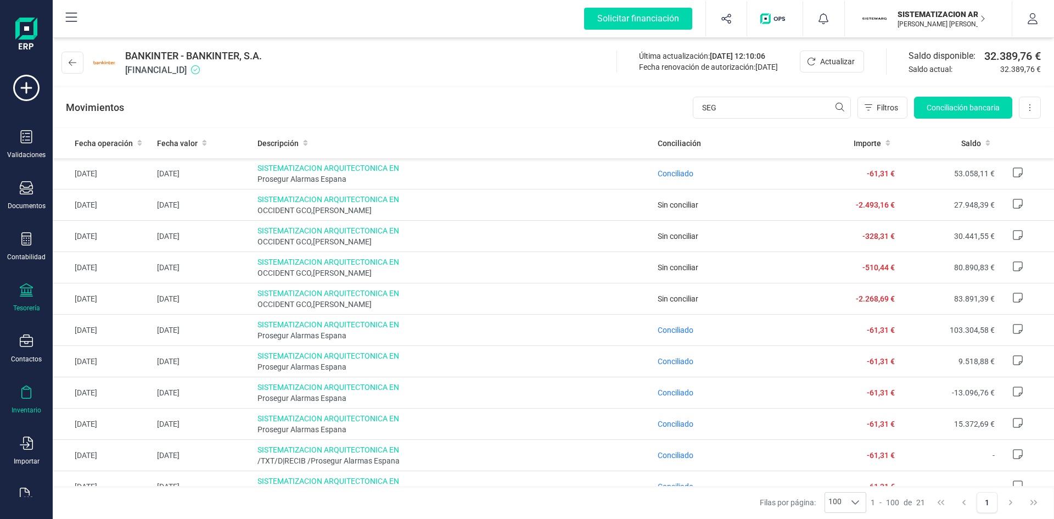
scroll to position [29, 0]
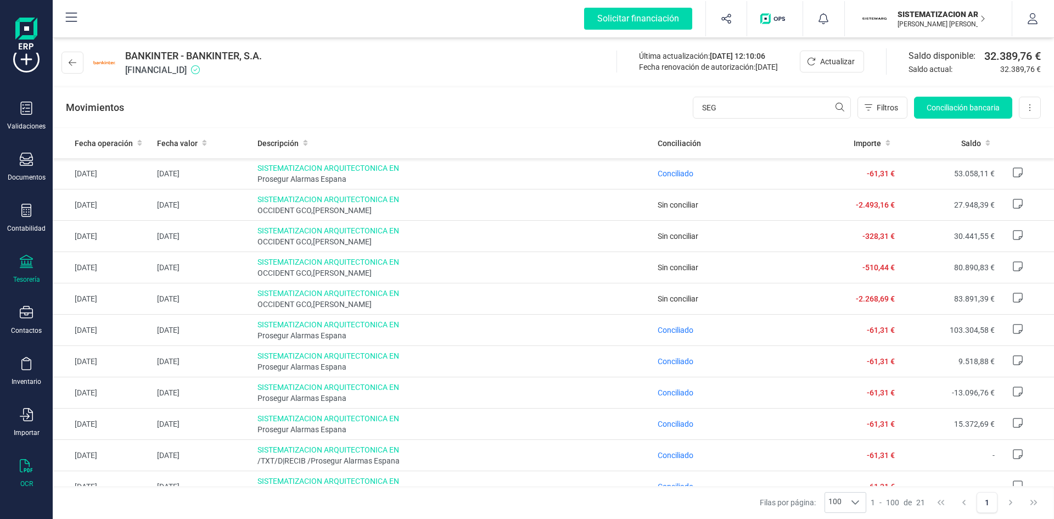
click at [30, 469] on icon at bounding box center [26, 465] width 13 height 13
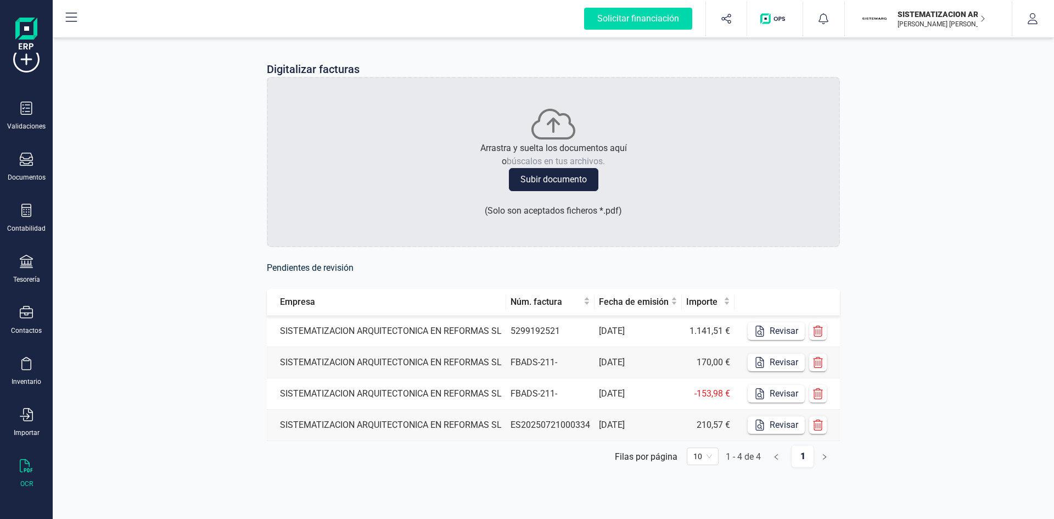
click at [423, 328] on td "SISTEMATIZACION ARQUITECTONICA EN REFORMAS SL" at bounding box center [386, 331] width 239 height 31
click at [820, 330] on icon "button" at bounding box center [818, 331] width 10 height 11
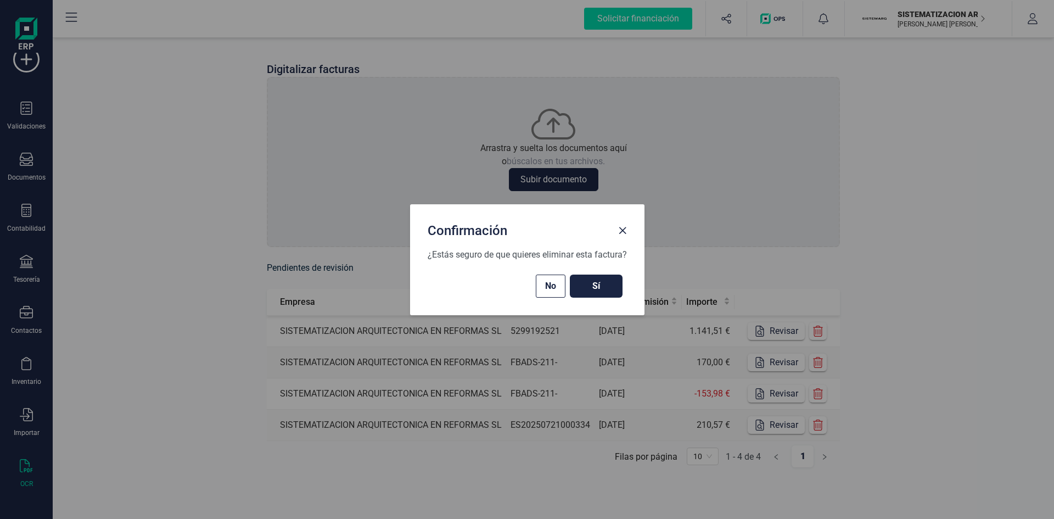
click at [599, 277] on button "Sí" at bounding box center [596, 286] width 53 height 23
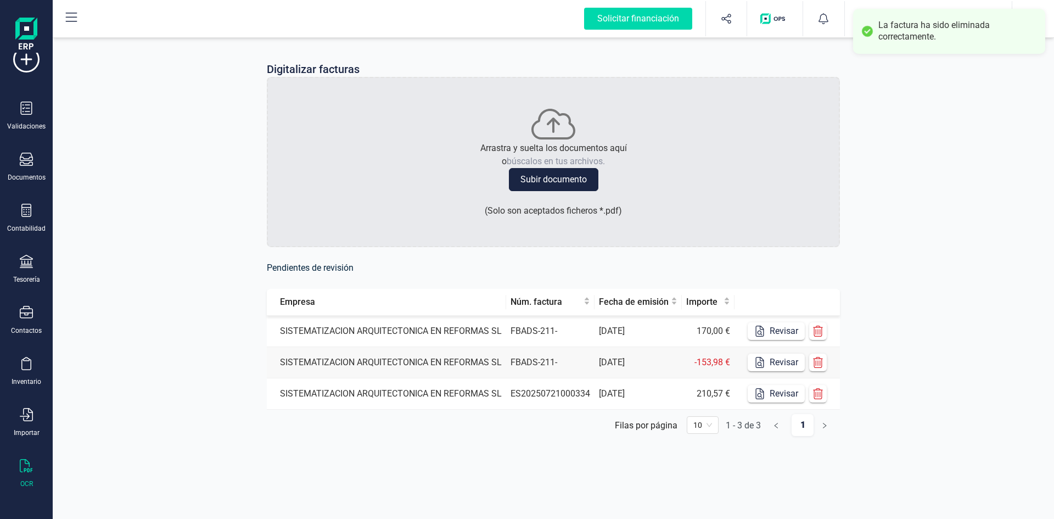
click at [650, 334] on td "17/06/2025" at bounding box center [638, 331] width 87 height 31
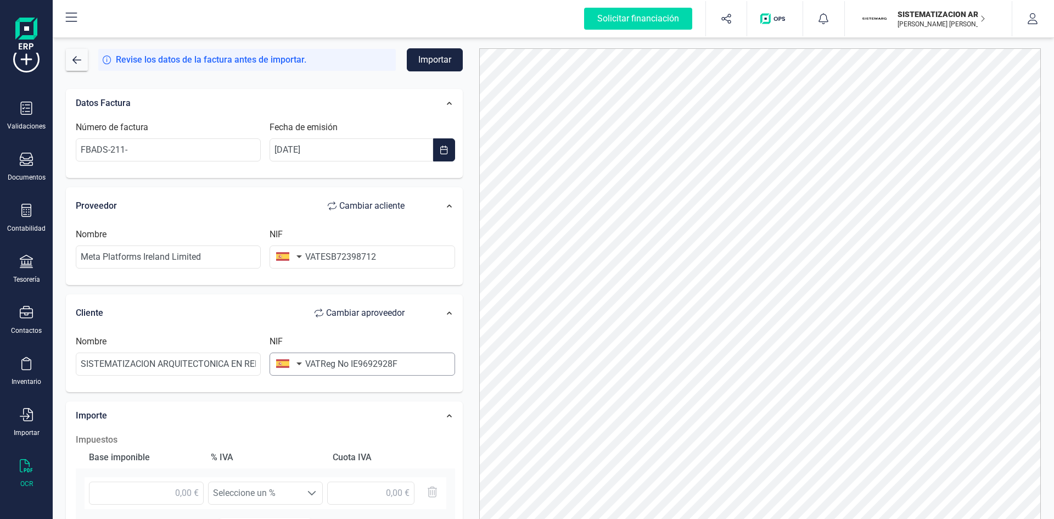
scroll to position [1, 0]
click at [217, 152] on input "FBADS-211-" at bounding box center [168, 149] width 185 height 23
type input "FBADS-211-104614539"
click at [233, 100] on div "Datos Factura" at bounding box center [245, 103] width 351 height 24
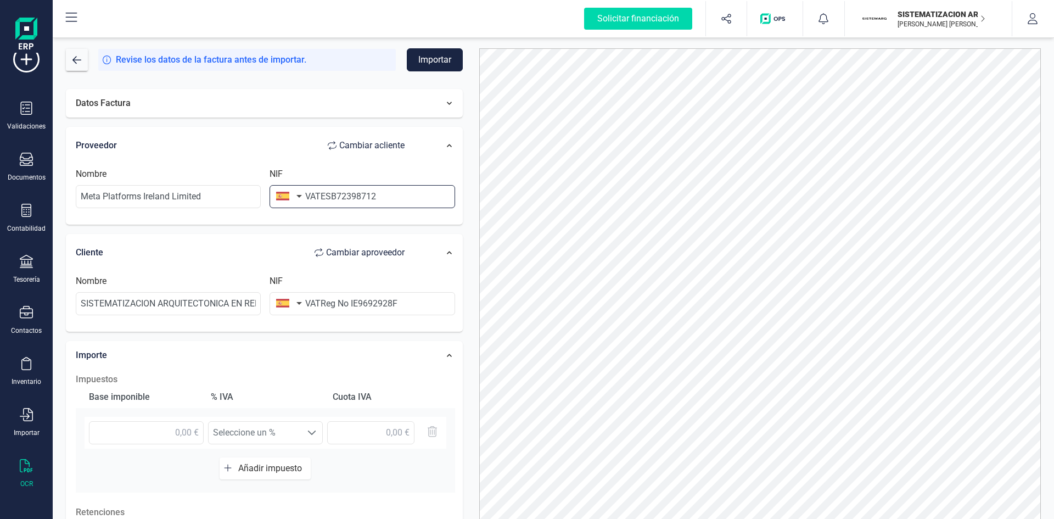
click at [401, 197] on input "VATESB72398712" at bounding box center [362, 196] width 185 height 23
type input "V"
type input "IE9692928F"
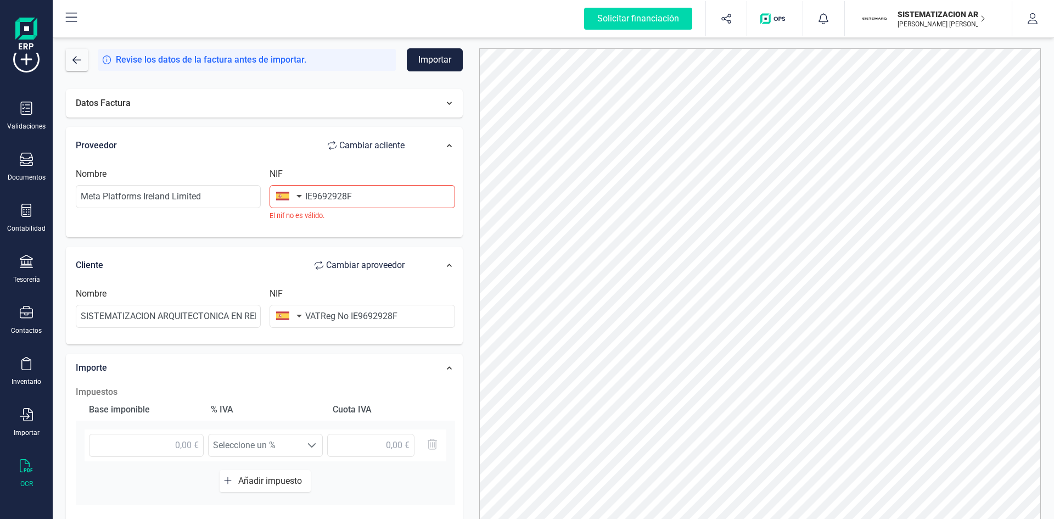
click at [294, 199] on button "button" at bounding box center [287, 196] width 35 height 22
click at [309, 225] on input "text" at bounding box center [349, 227] width 146 height 23
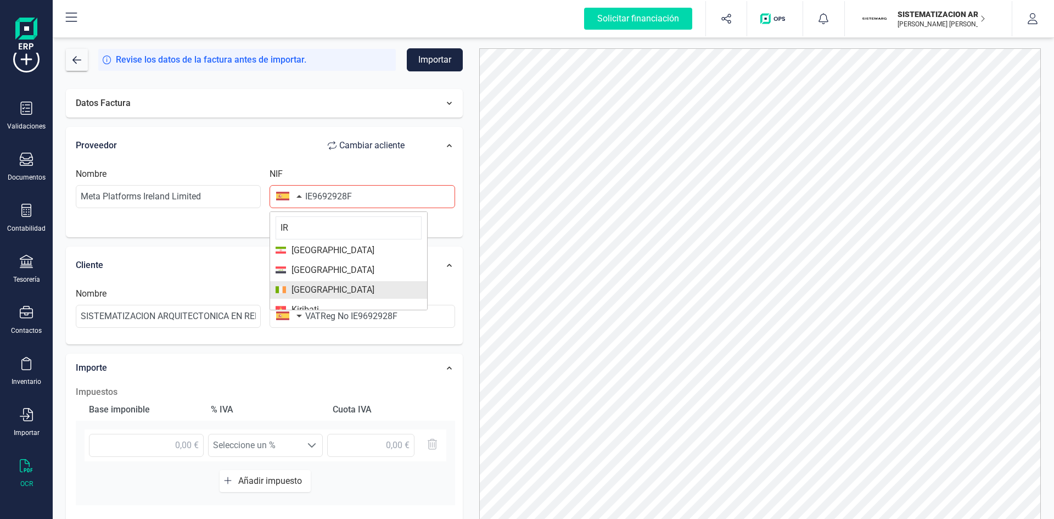
type input "IR"
click at [321, 294] on span "Irlanda" at bounding box center [349, 289] width 146 height 13
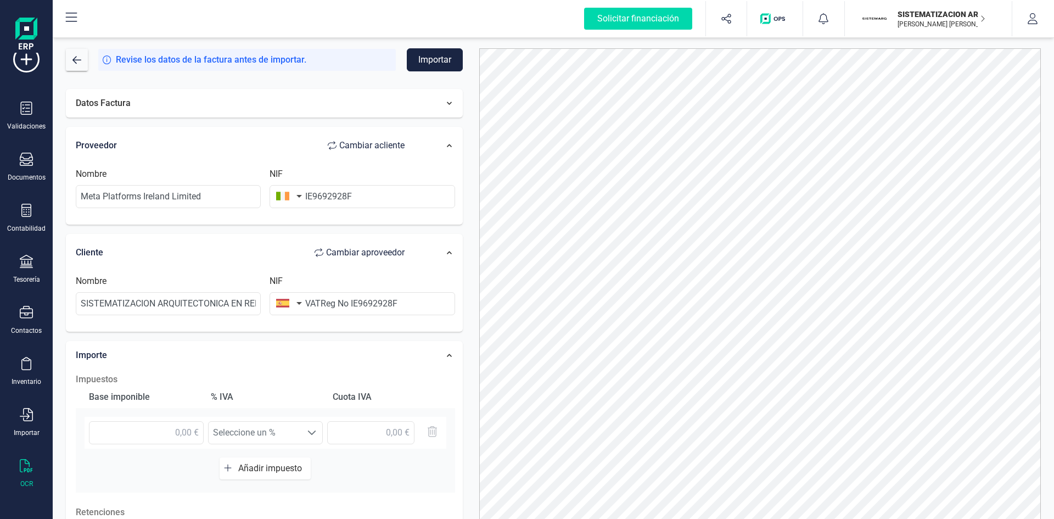
click at [300, 304] on button "button" at bounding box center [287, 303] width 35 height 22
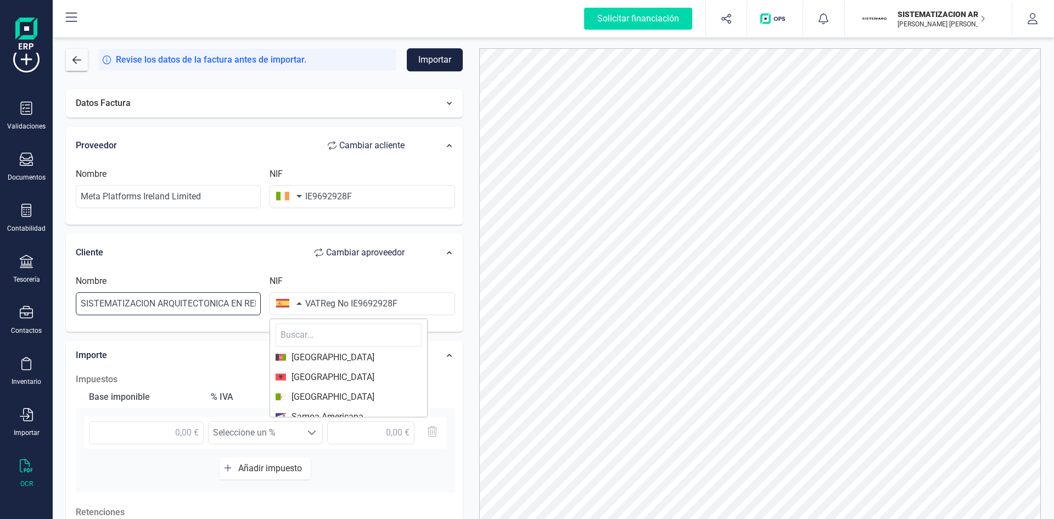
click at [158, 304] on input "SISTEMATIZACION ARQUITECTONICA EN REFORMAS SL" at bounding box center [168, 303] width 185 height 23
drag, startPoint x: 80, startPoint y: 302, endPoint x: 417, endPoint y: 363, distance: 343.2
click at [417, 363] on div "Datos Factura Proveedor Cambiar a cliente Nombre Meta Platforms Ireland Limited…" at bounding box center [264, 375] width 397 height 572
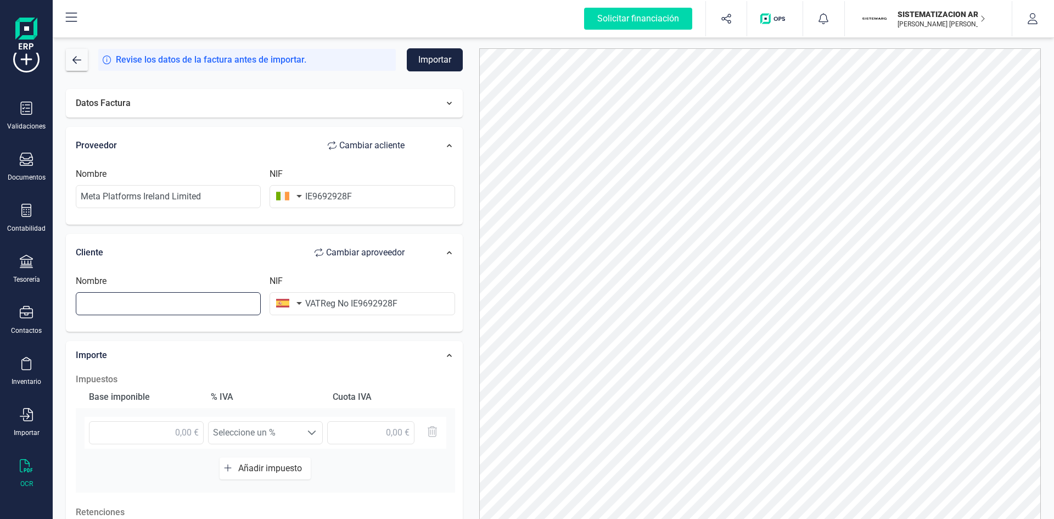
scroll to position [0, 0]
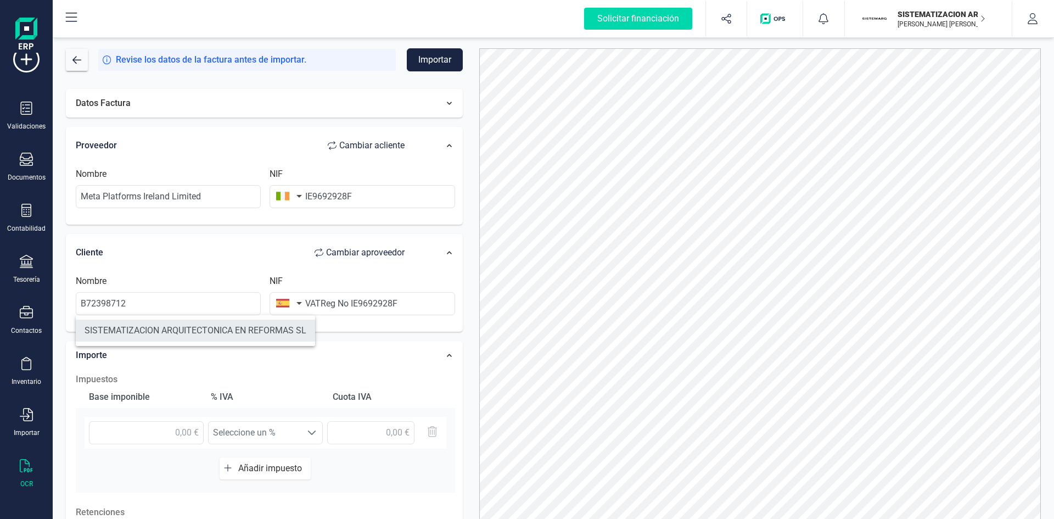
click at [257, 340] on li "SISTEMATIZACION ARQUITECTONICA EN REFORMAS SL" at bounding box center [195, 331] width 239 height 22
type input "SISTEMATIZACION ARQUITECTONICA EN REFORMAS SL"
type input "B72398712"
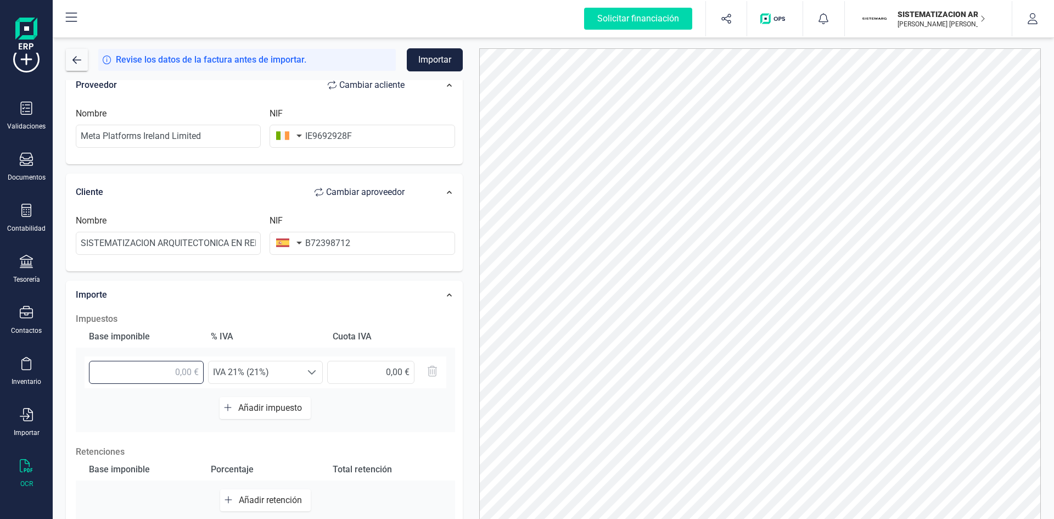
click at [183, 370] on input "text" at bounding box center [146, 372] width 115 height 23
type input "170,00 €"
click at [307, 379] on div at bounding box center [312, 372] width 21 height 22
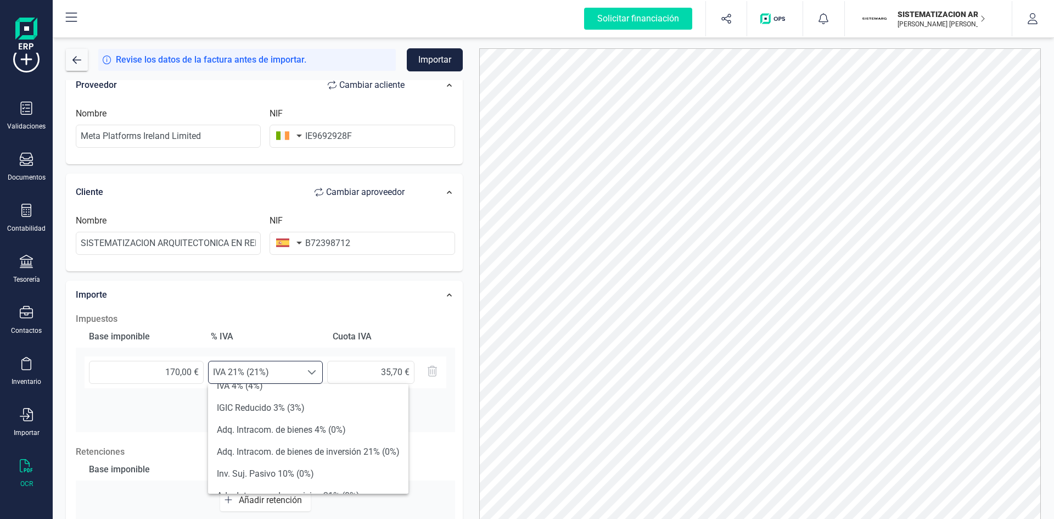
scroll to position [169, 0]
drag, startPoint x: 294, startPoint y: 436, endPoint x: 312, endPoint y: 449, distance: 22.4
click at [312, 449] on ul "IGIC Especial 35% (35%) IVA 21% (21%) IGIC Régimen Especial 20% (20%) IGIC Espe…" at bounding box center [308, 472] width 200 height 514
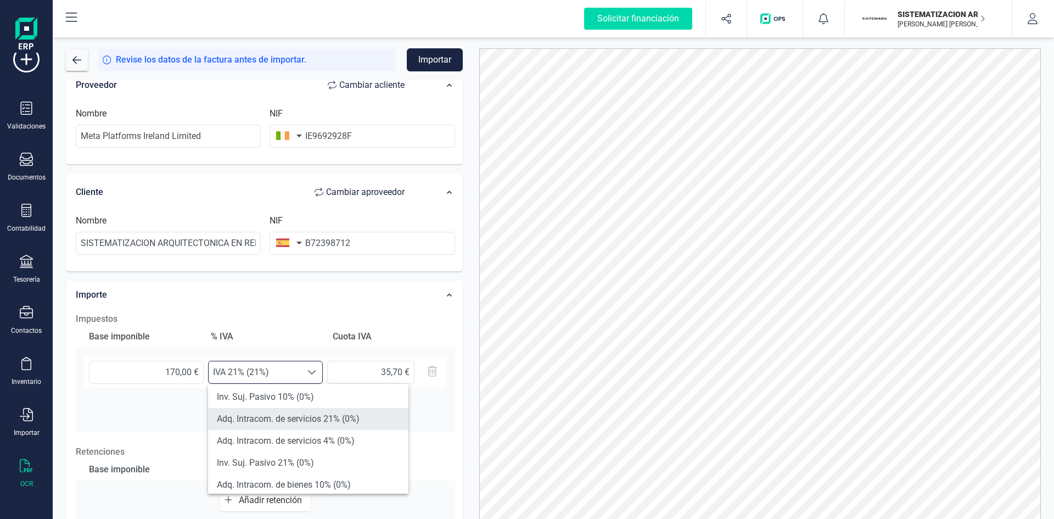
click at [364, 417] on li "Adq. Intracom. de servicios 21% (0%)" at bounding box center [308, 419] width 200 height 22
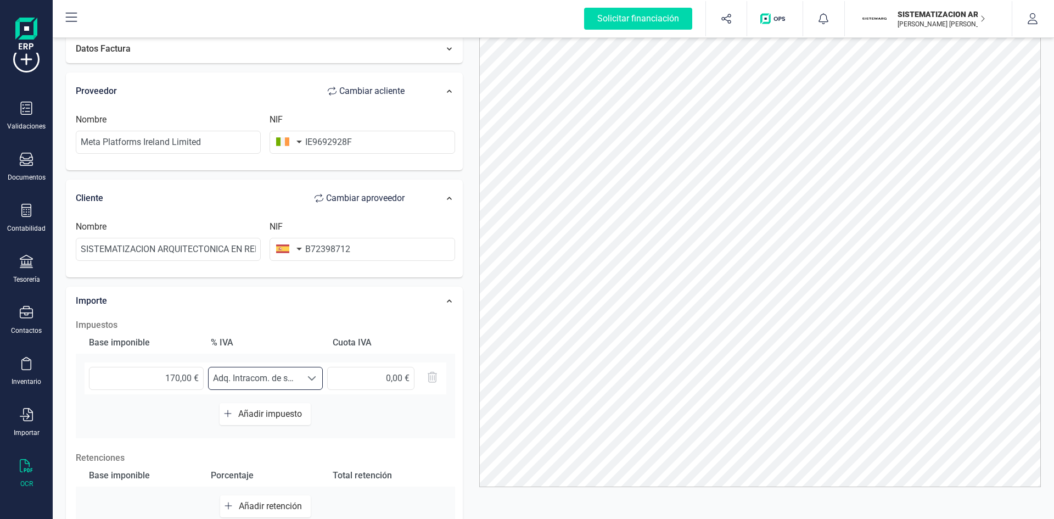
scroll to position [0, 0]
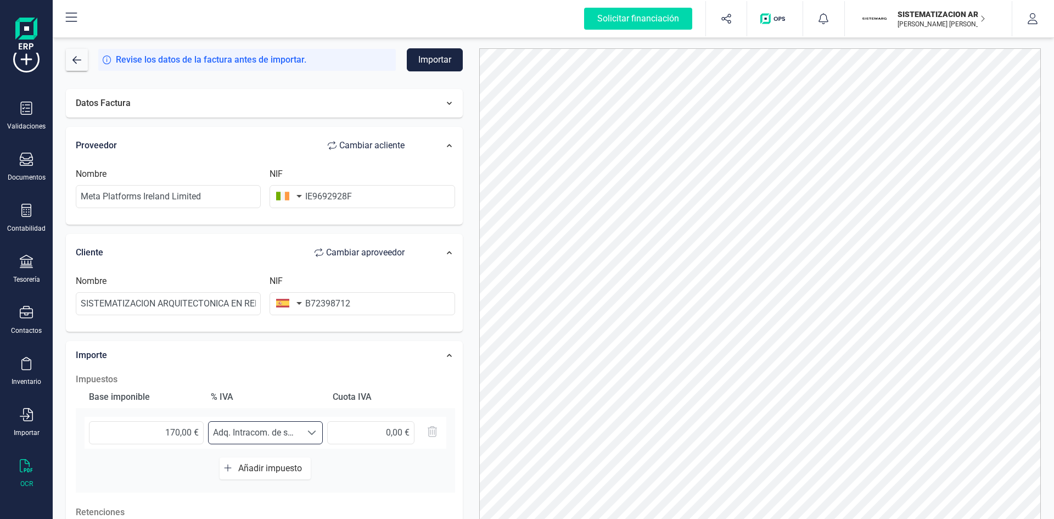
click at [442, 47] on div "Revise los datos de la factura antes de importar. Importar Datos Factura Provee…" at bounding box center [554, 277] width 1002 height 484
click at [435, 64] on button "Importar" at bounding box center [435, 59] width 56 height 23
click at [312, 195] on input "IE9692928F" at bounding box center [362, 196] width 185 height 23
type input "9692928F"
click at [431, 65] on button "Importar" at bounding box center [435, 59] width 56 height 23
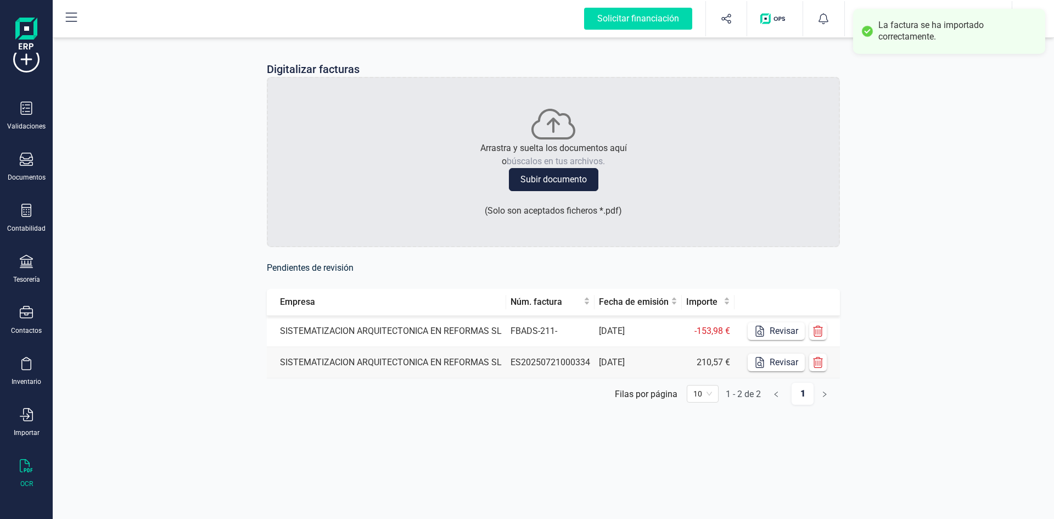
click at [454, 331] on td "SISTEMATIZACION ARQUITECTONICA EN REFORMAS SL" at bounding box center [386, 331] width 239 height 31
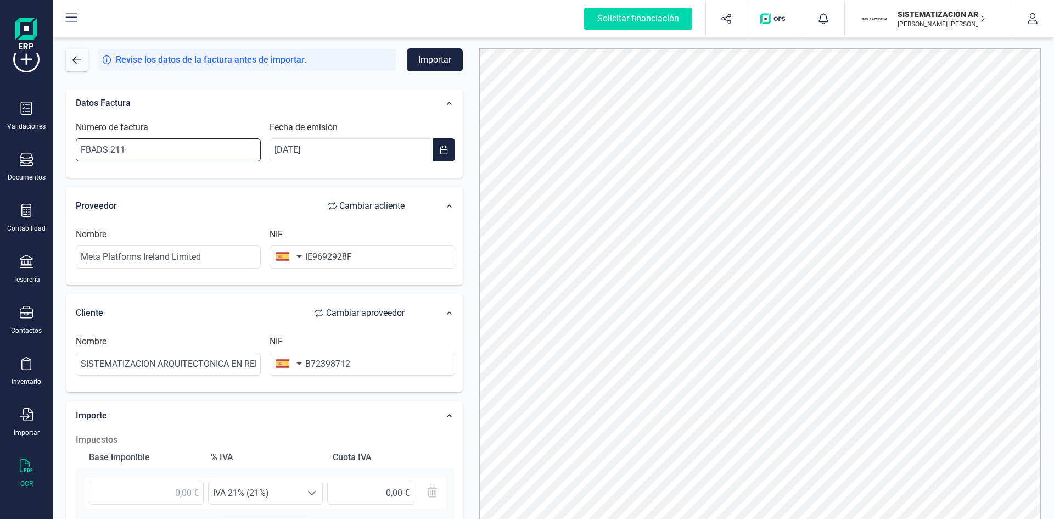
click at [188, 158] on input "FBADS-211-" at bounding box center [168, 149] width 185 height 23
type input "FBADS-211-104604755"
click at [238, 227] on div "Nombre Meta Platforms Ireland Limited NIF IE9692928F" at bounding box center [265, 252] width 390 height 60
click at [311, 255] on input "IE9692928F" at bounding box center [362, 256] width 185 height 23
type input "9692928F"
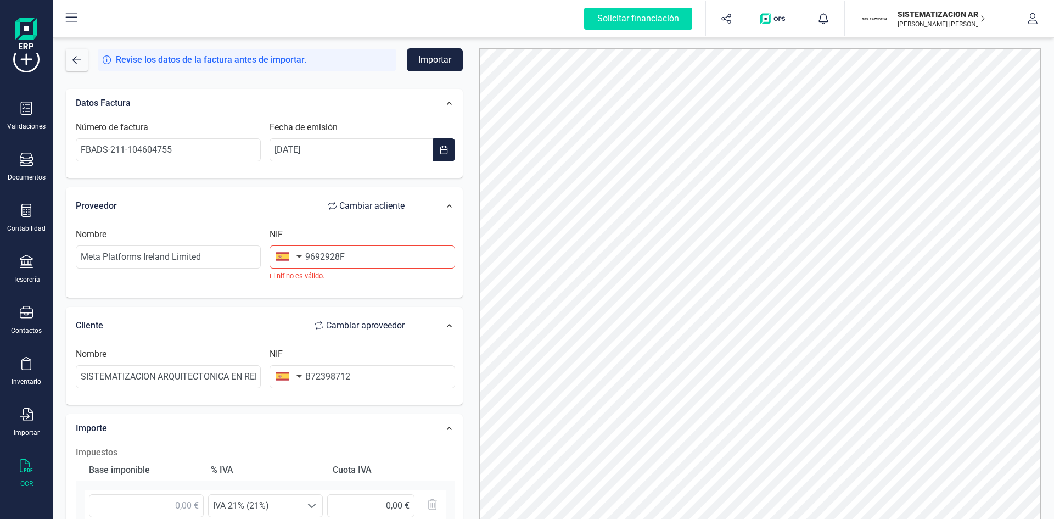
click at [299, 253] on button "button" at bounding box center [287, 256] width 35 height 22
click at [308, 298] on input "text" at bounding box center [349, 288] width 146 height 23
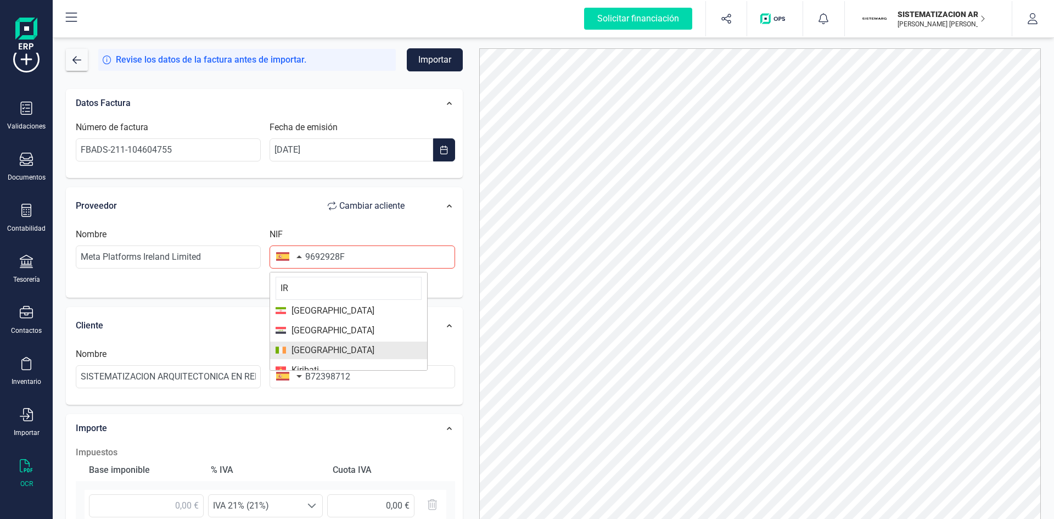
type input "IR"
click at [327, 348] on span "Irlanda" at bounding box center [349, 350] width 146 height 13
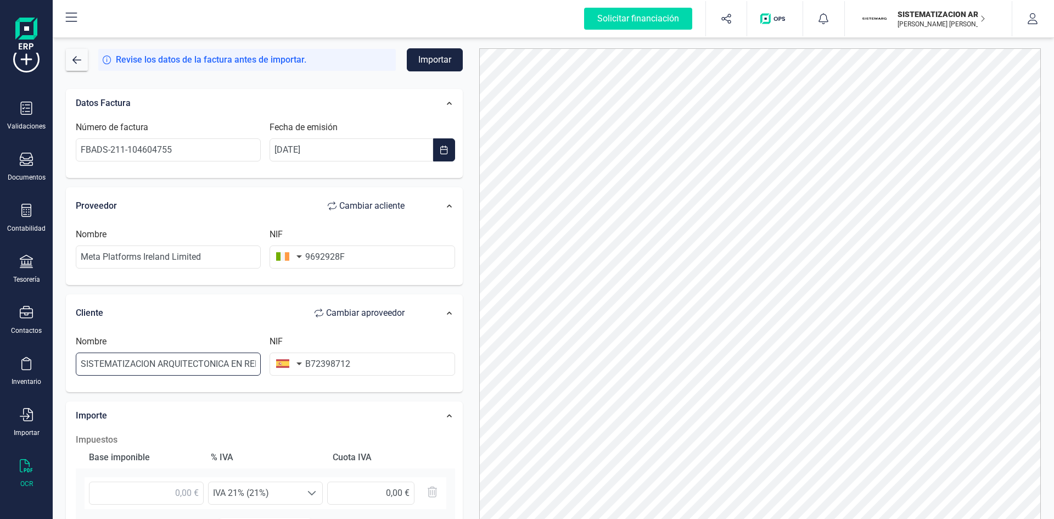
scroll to position [0, 47]
drag, startPoint x: 82, startPoint y: 362, endPoint x: 352, endPoint y: 384, distance: 270.5
click at [352, 384] on div "Nombre SISTEMATIZACION ARQUITECTONICA EN REFORMAS SL NIF B72398712" at bounding box center [265, 359] width 388 height 49
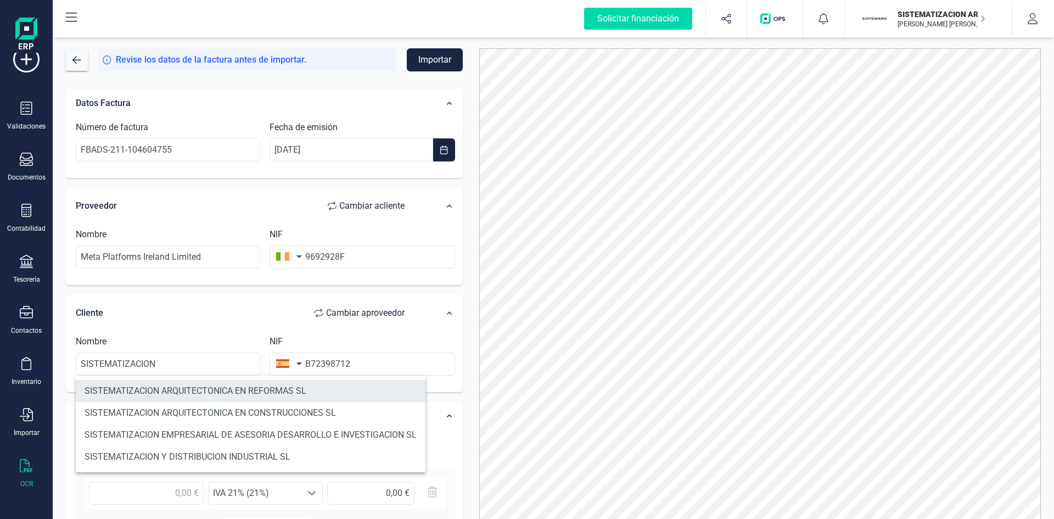
click at [331, 392] on li "SISTEMATIZACION ARQUITECTONICA EN REFORMAS SL" at bounding box center [251, 391] width 350 height 22
type input "SISTEMATIZACION ARQUITECTONICA EN REFORMAS SL"
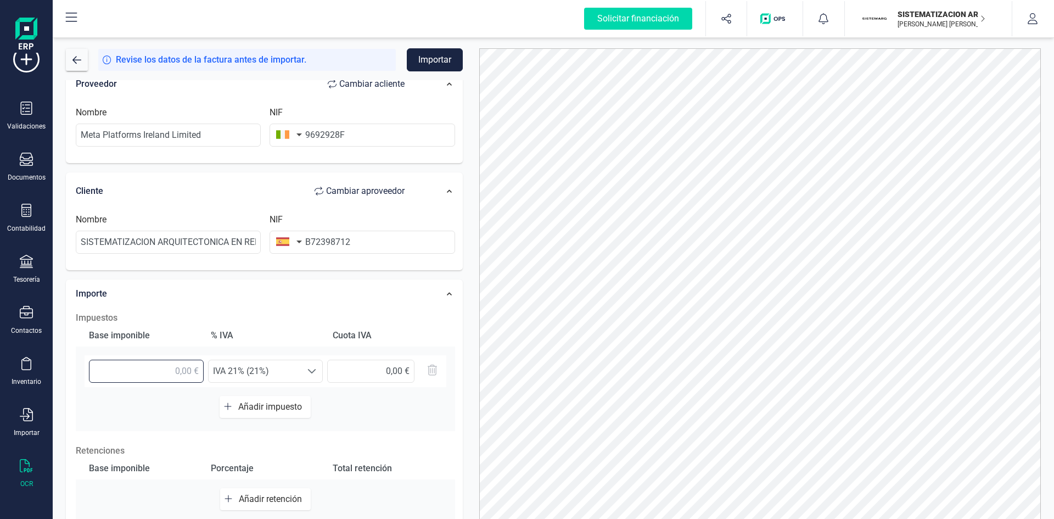
click at [186, 372] on input "text" at bounding box center [146, 371] width 115 height 23
type input "153,98 €"
click at [300, 372] on span "IVA 21% (21%)" at bounding box center [255, 371] width 93 height 22
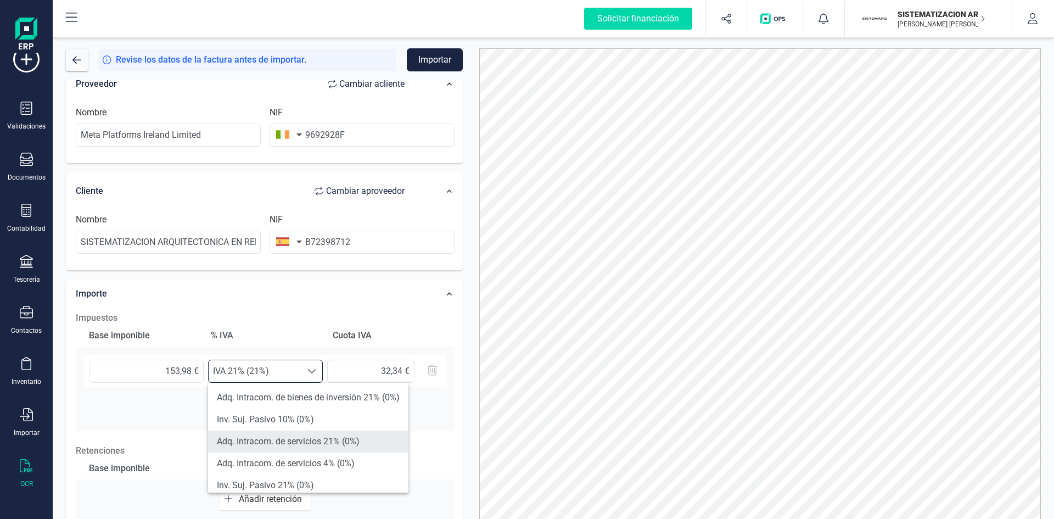
scroll to position [221, 0]
click at [324, 439] on li "Adq. Intracom. de servicios 21% (0%)" at bounding box center [308, 440] width 200 height 22
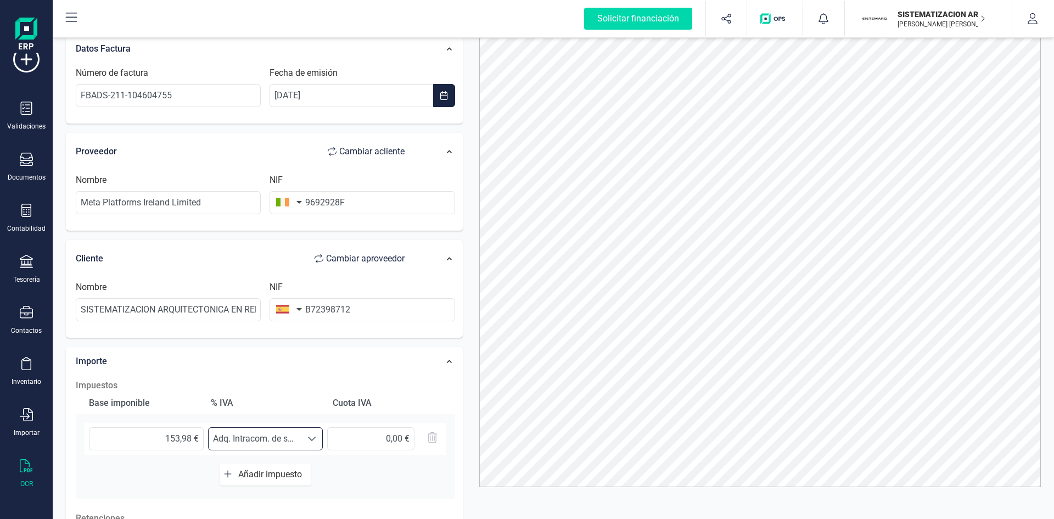
scroll to position [0, 0]
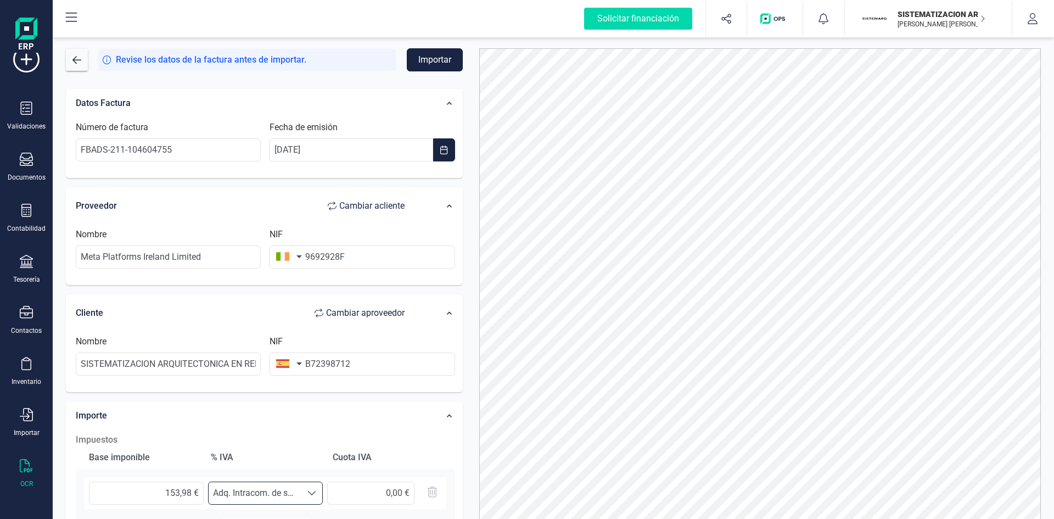
click at [415, 58] on button "Importar" at bounding box center [435, 59] width 56 height 23
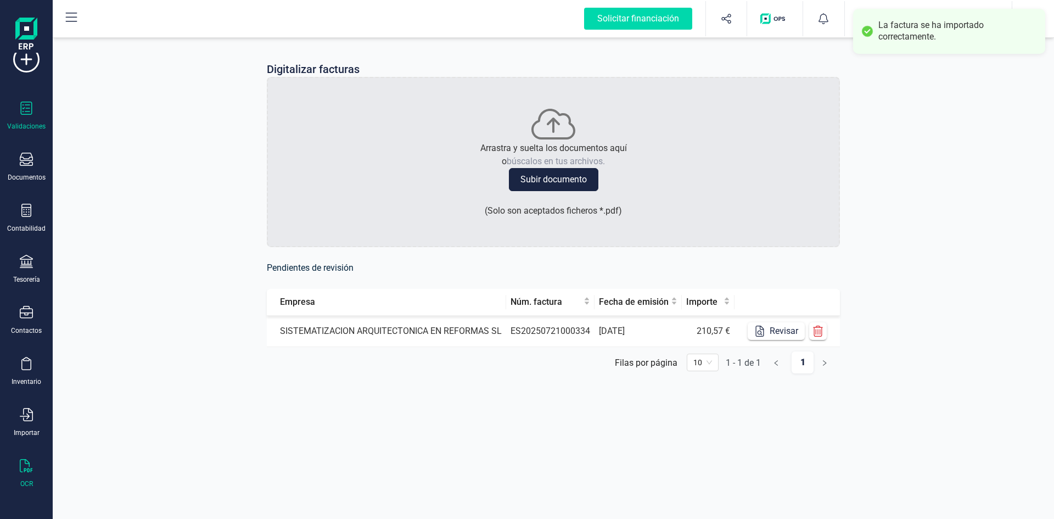
click at [15, 125] on div "Validaciones" at bounding box center [26, 126] width 38 height 9
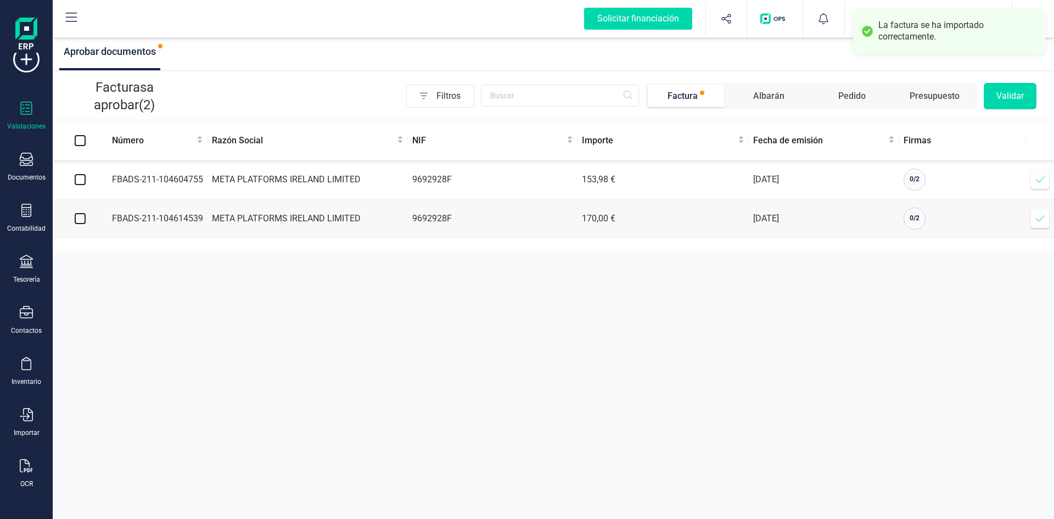
click at [79, 181] on input "checkbox" at bounding box center [80, 179] width 11 height 11
checkbox input "true"
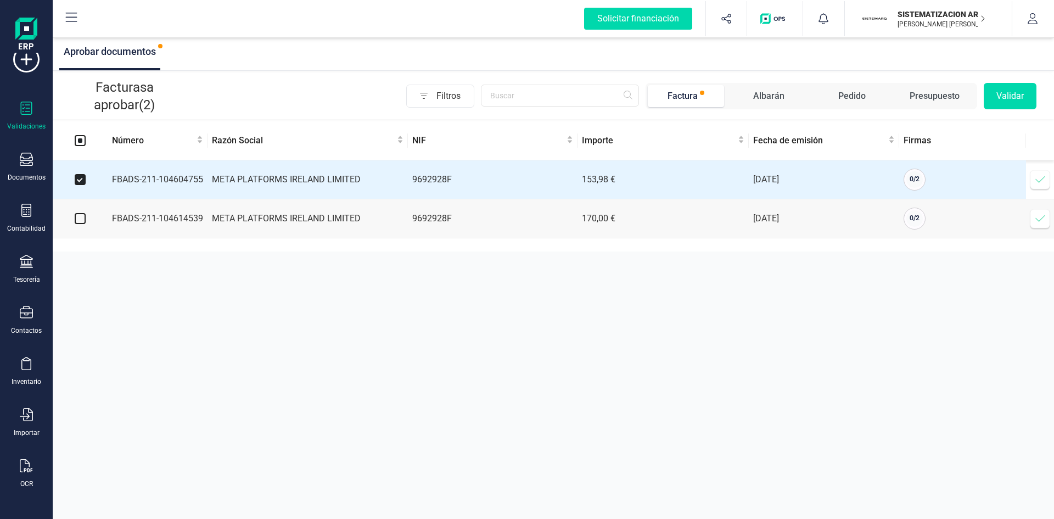
click at [83, 224] on input "checkbox" at bounding box center [80, 218] width 11 height 11
checkbox input "true"
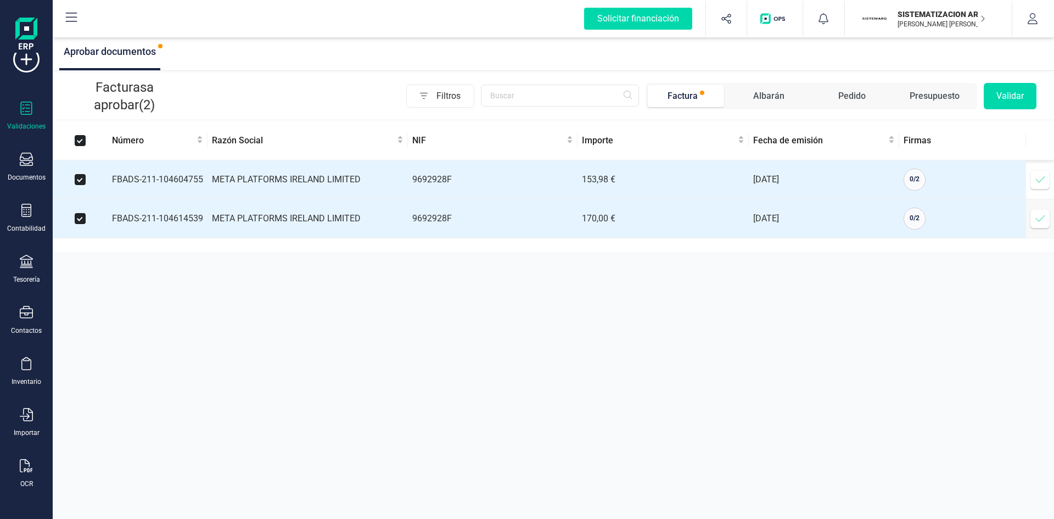
click at [1007, 105] on button "Validar" at bounding box center [1010, 96] width 53 height 26
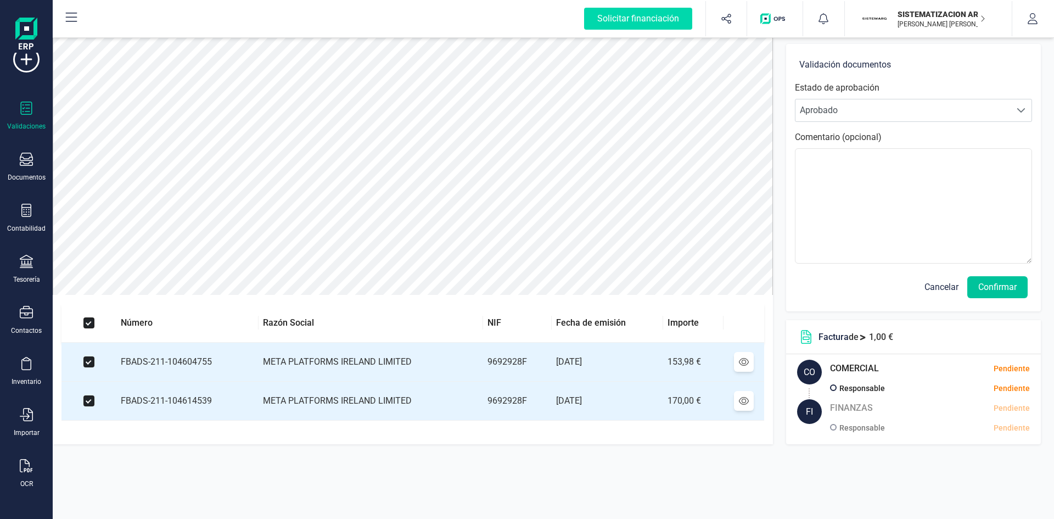
click at [1003, 293] on button "Confirmar" at bounding box center [998, 287] width 60 height 22
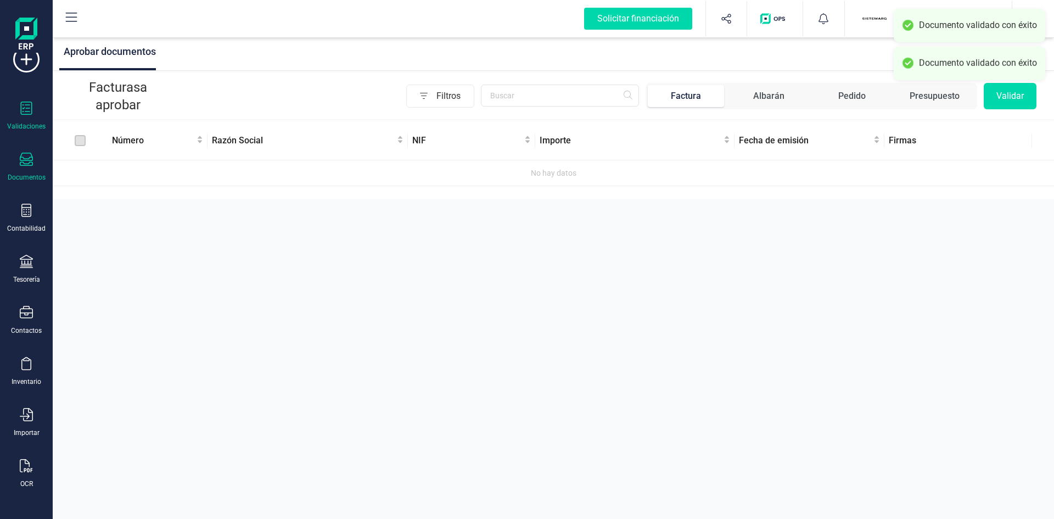
click at [10, 155] on div "Documentos" at bounding box center [26, 167] width 44 height 29
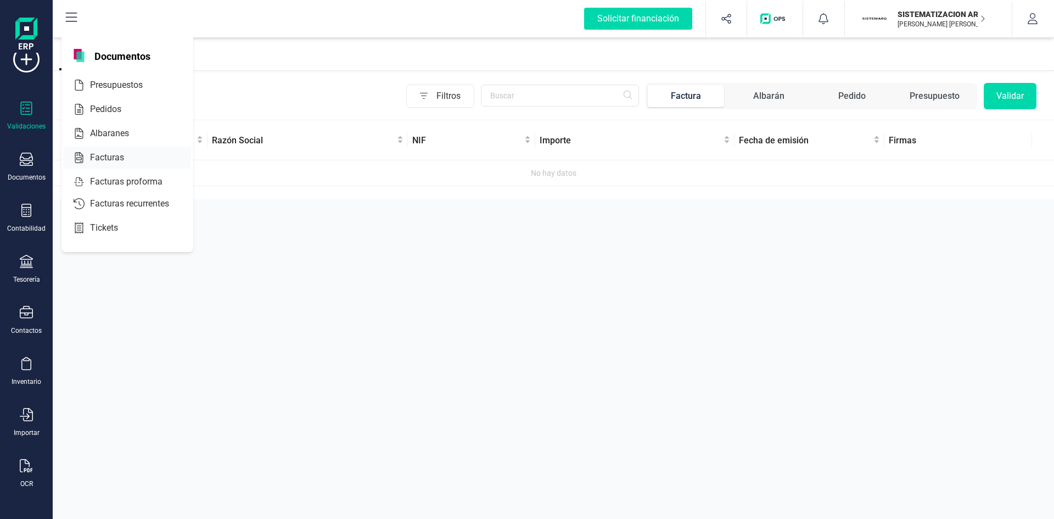
click at [93, 164] on div "Facturas" at bounding box center [127, 158] width 127 height 22
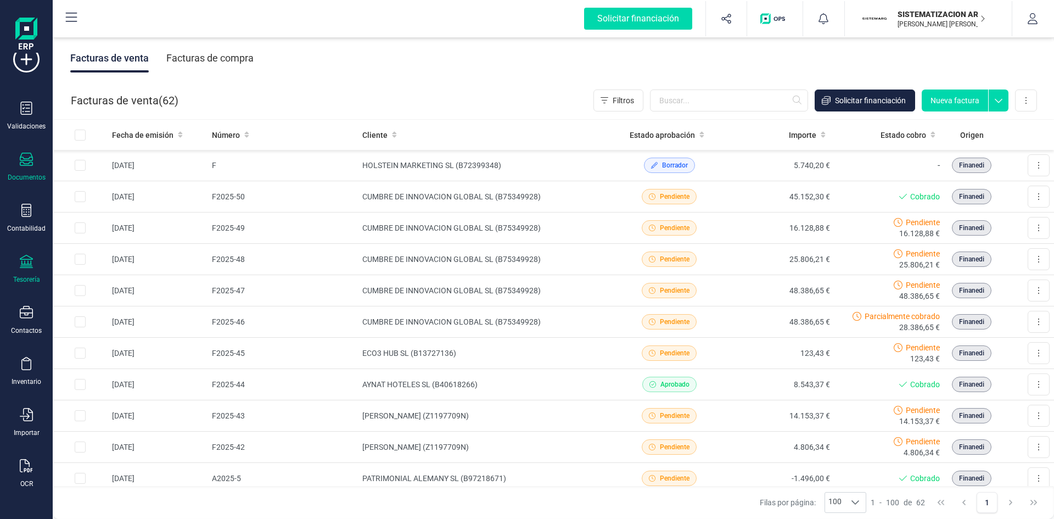
click at [8, 259] on div "Tesorería" at bounding box center [26, 269] width 44 height 29
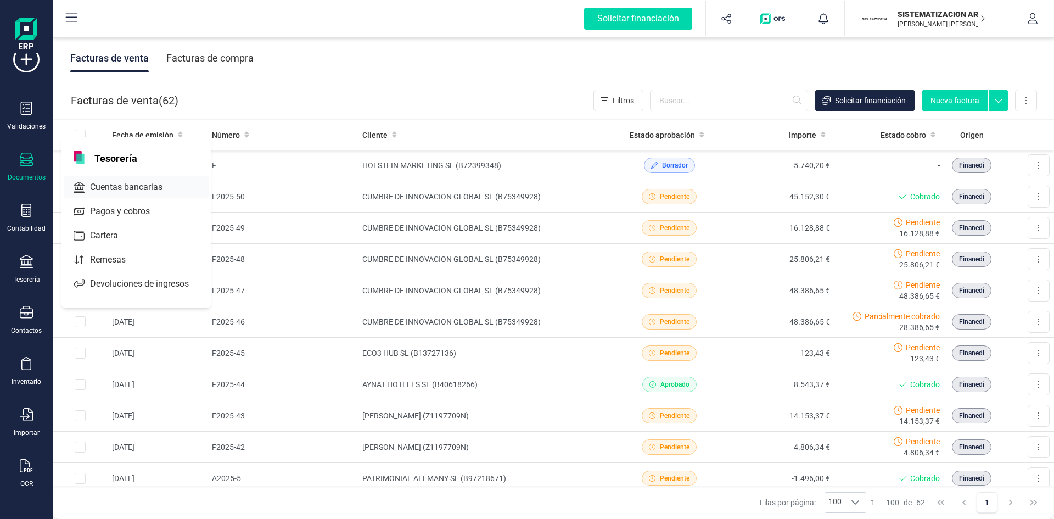
click at [125, 196] on div "Cuentas bancarias" at bounding box center [136, 187] width 145 height 22
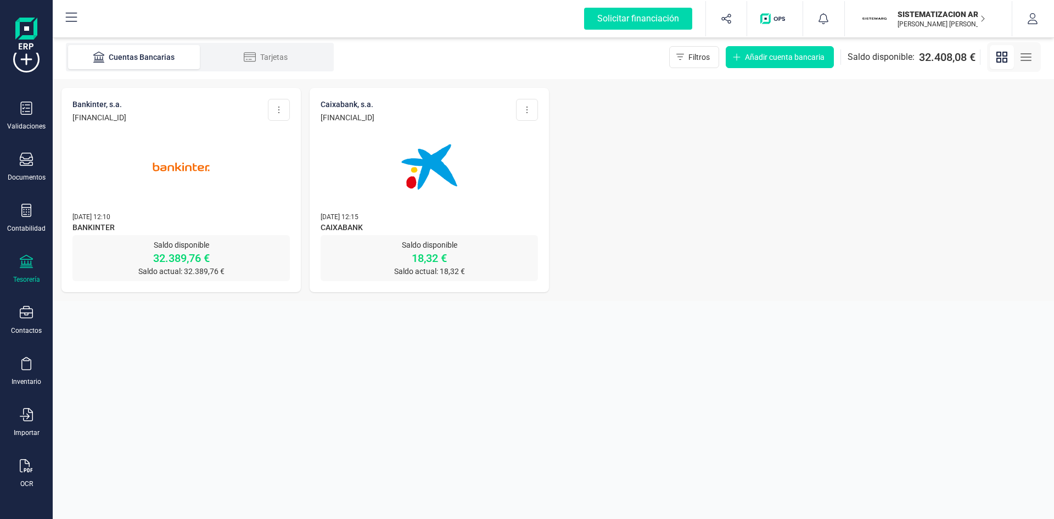
click at [241, 190] on div at bounding box center [180, 160] width 217 height 75
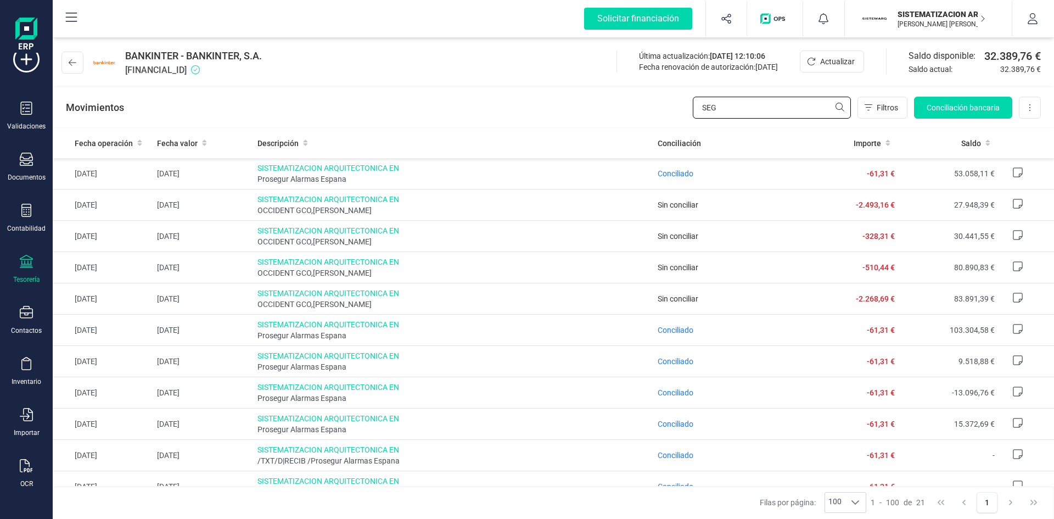
click at [727, 116] on input "SEG" at bounding box center [772, 108] width 158 height 22
type input "S"
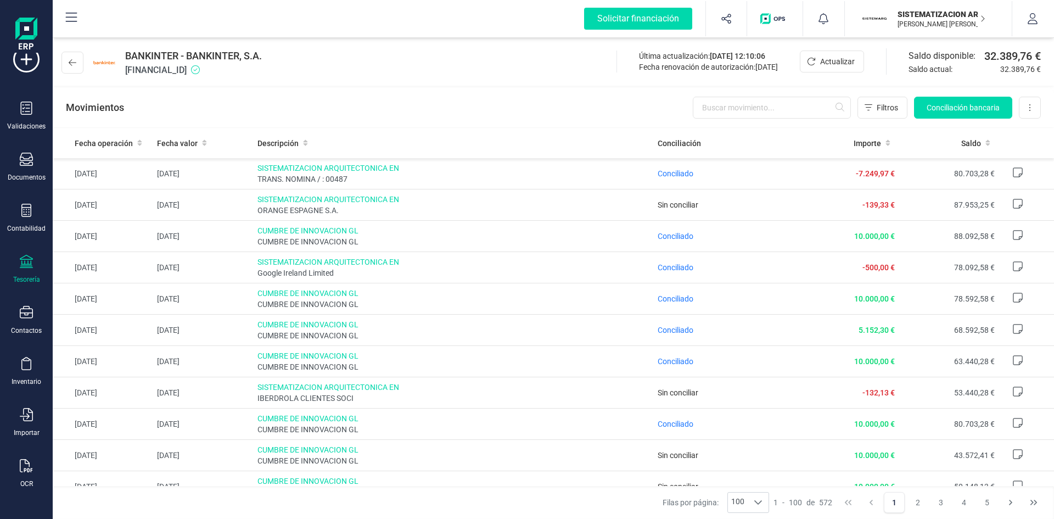
click at [19, 266] on div "Tesorería" at bounding box center [26, 269] width 44 height 29
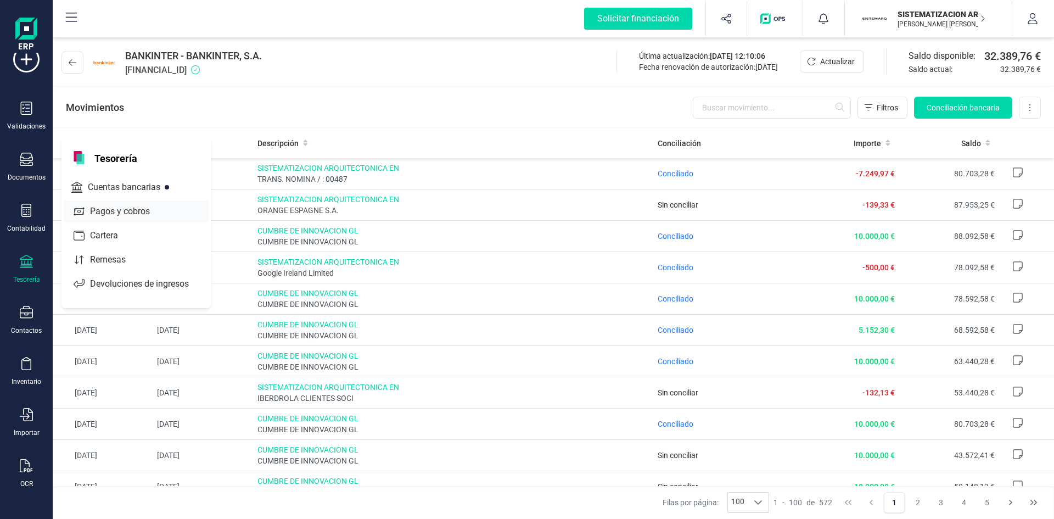
click at [124, 213] on span "Pagos y cobros" at bounding box center [128, 211] width 84 height 13
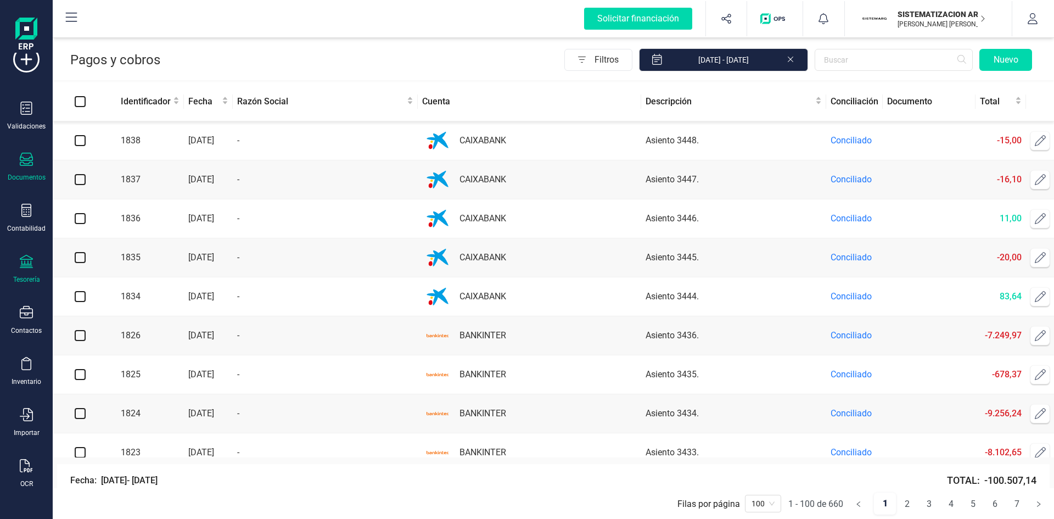
click at [31, 156] on icon at bounding box center [26, 159] width 13 height 13
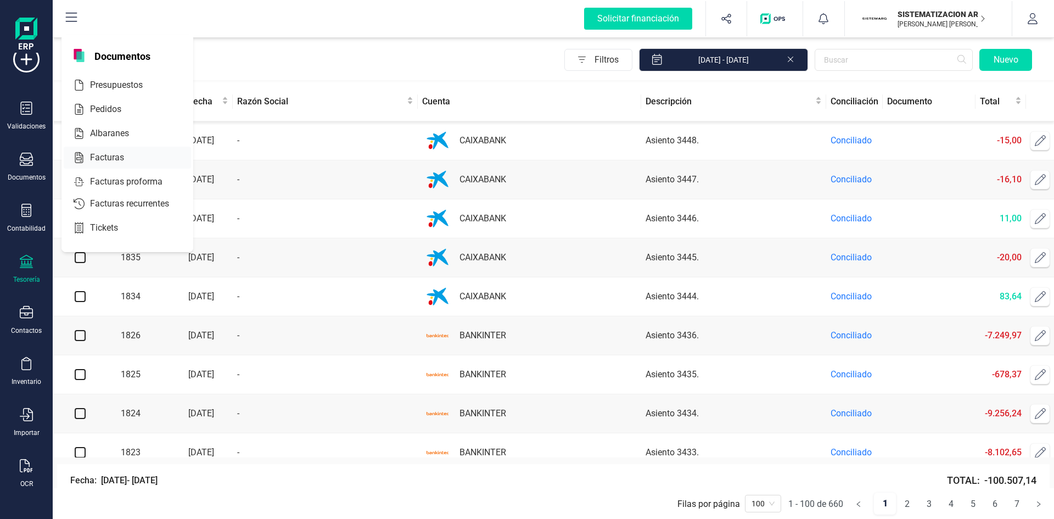
click at [109, 152] on span "Facturas" at bounding box center [115, 157] width 58 height 13
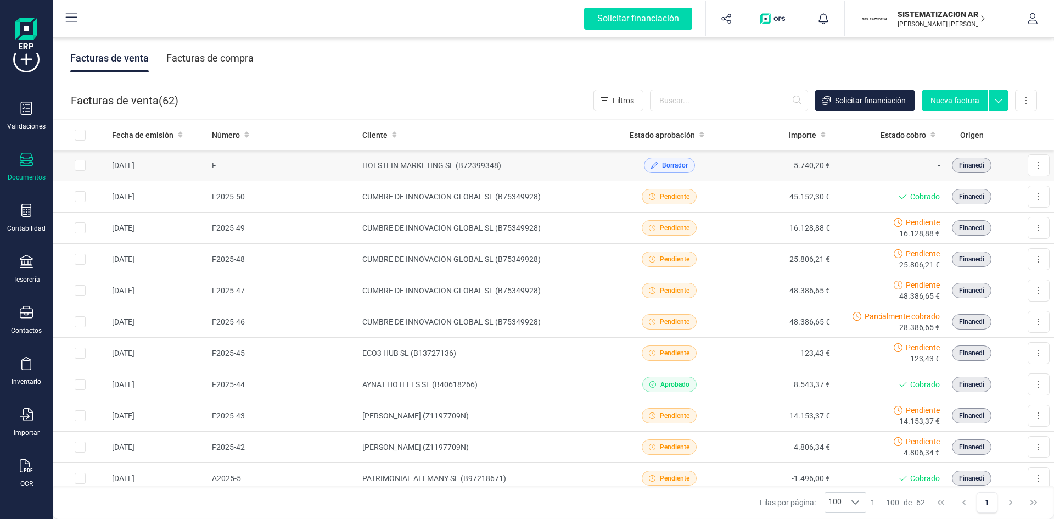
click at [664, 169] on span "Borrador" at bounding box center [675, 165] width 26 height 10
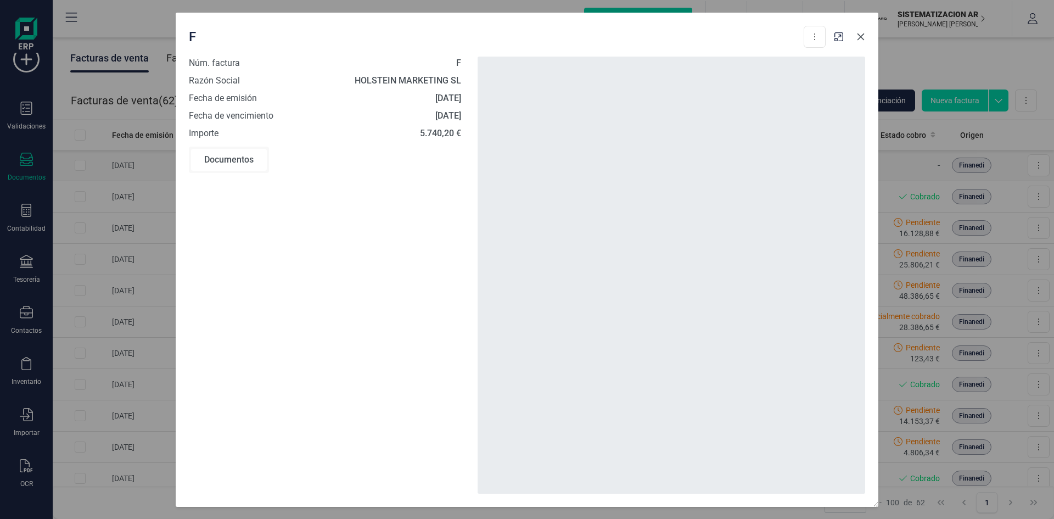
click at [694, 169] on div at bounding box center [672, 275] width 388 height 437
click at [865, 36] on icon "button" at bounding box center [861, 36] width 9 height 9
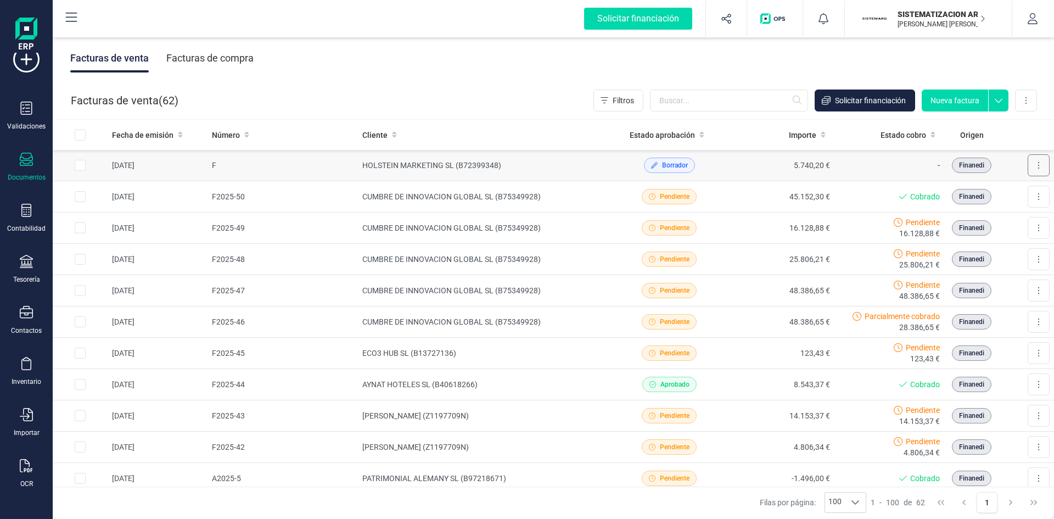
click at [1029, 170] on button at bounding box center [1039, 165] width 22 height 22
click at [979, 214] on span "Editar borrador" at bounding box center [991, 214] width 52 height 11
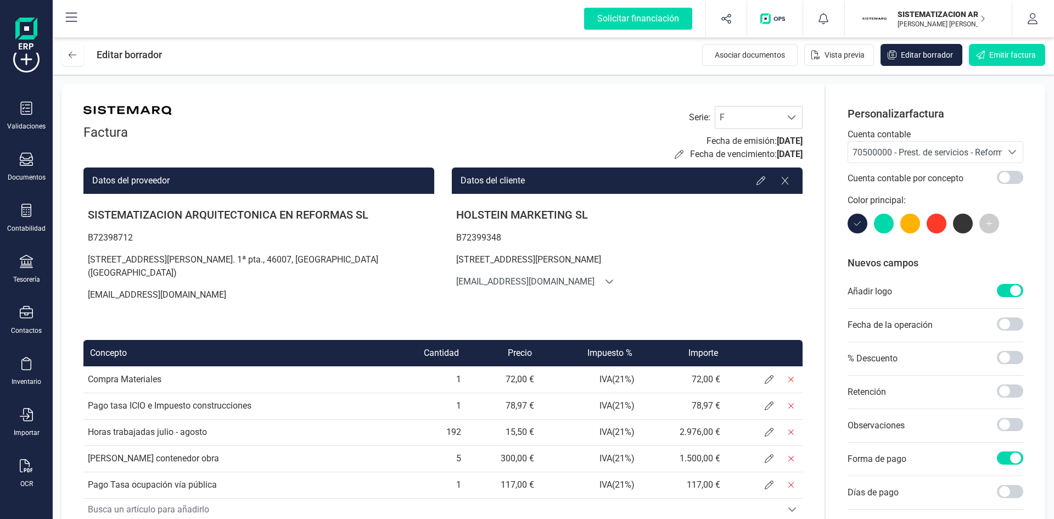
scroll to position [160, 0]
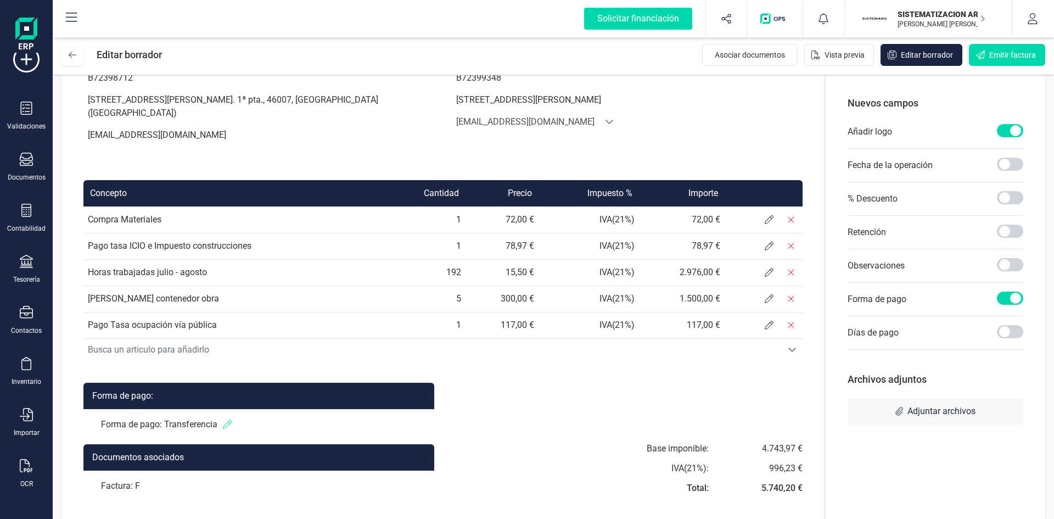
click at [228, 420] on icon at bounding box center [227, 424] width 9 height 9
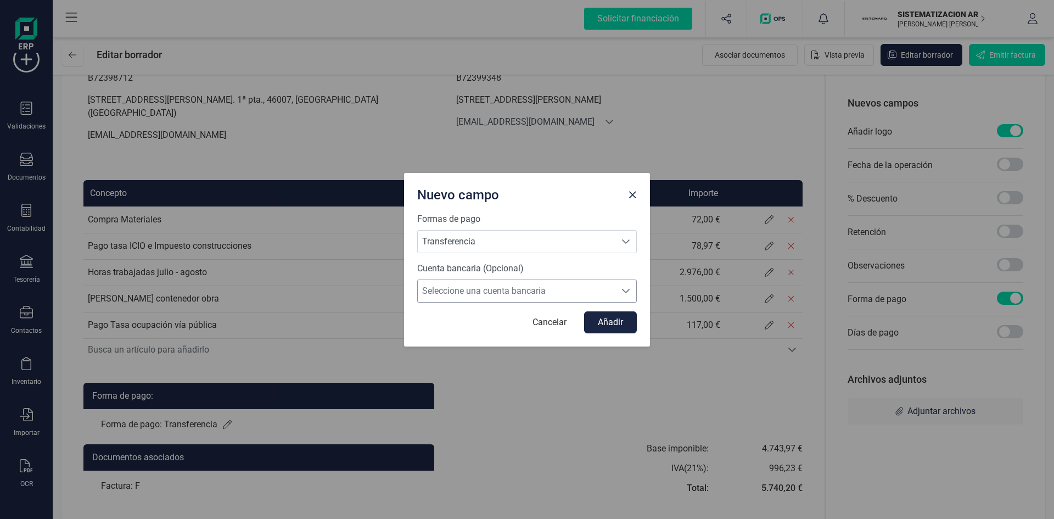
click at [531, 297] on span "Seleccione una cuenta bancaria" at bounding box center [517, 291] width 198 height 22
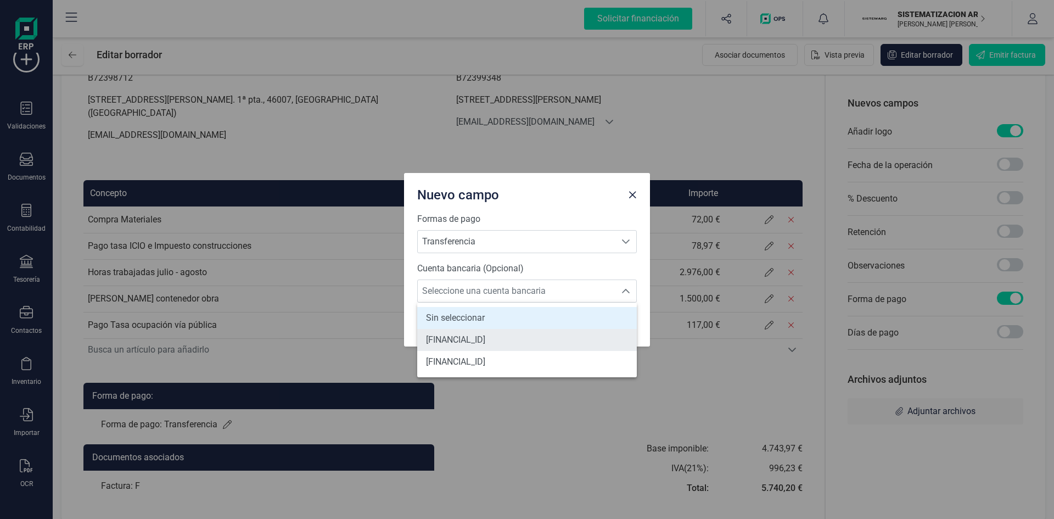
click at [518, 349] on li "[FINANCIAL_ID]" at bounding box center [527, 340] width 220 height 22
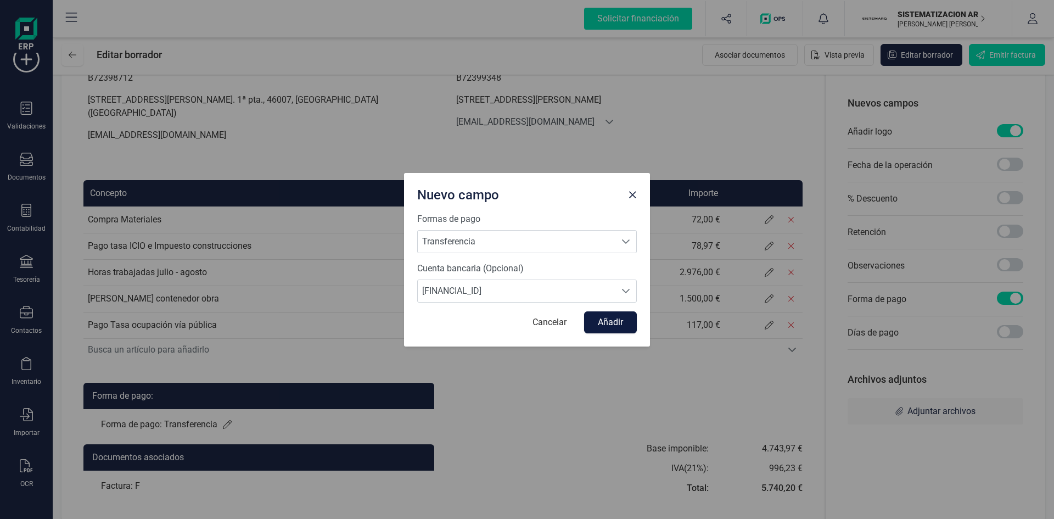
click at [613, 319] on button "Añadir" at bounding box center [610, 322] width 53 height 22
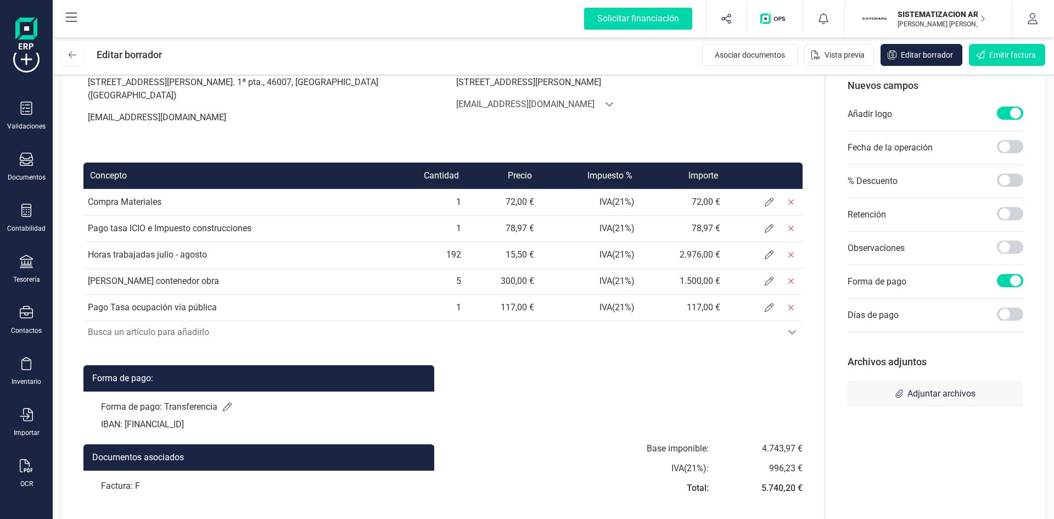
scroll to position [0, 0]
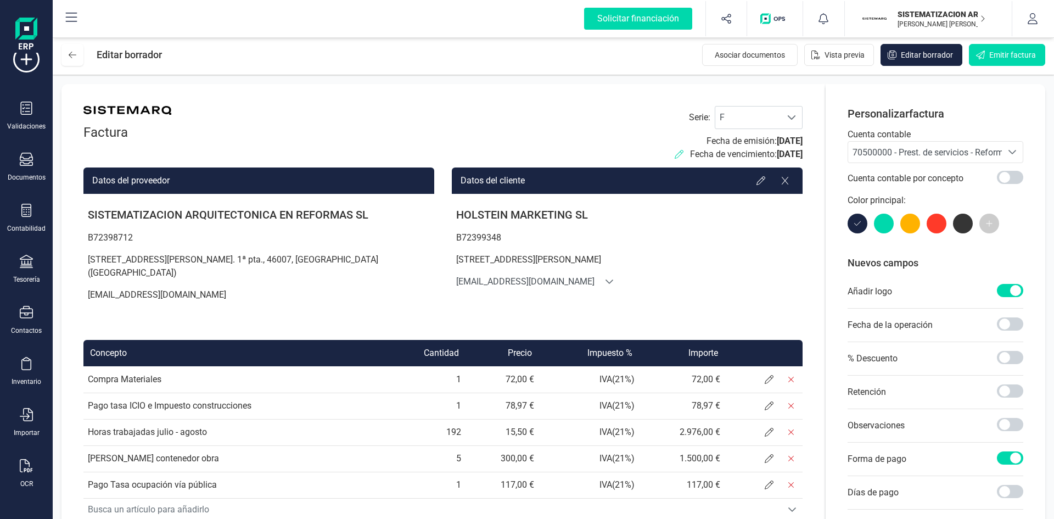
click at [675, 151] on icon at bounding box center [679, 154] width 9 height 9
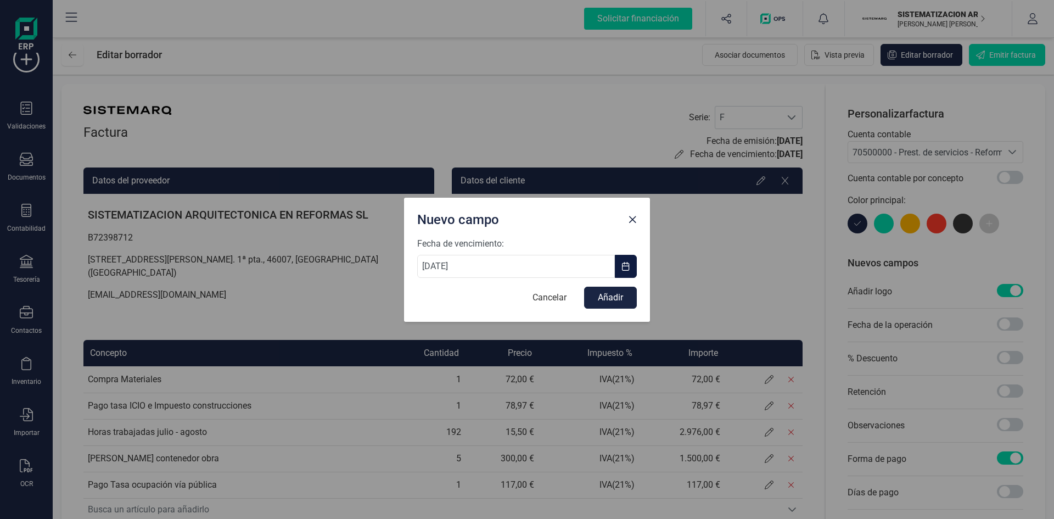
click at [629, 276] on button "button" at bounding box center [626, 266] width 22 height 23
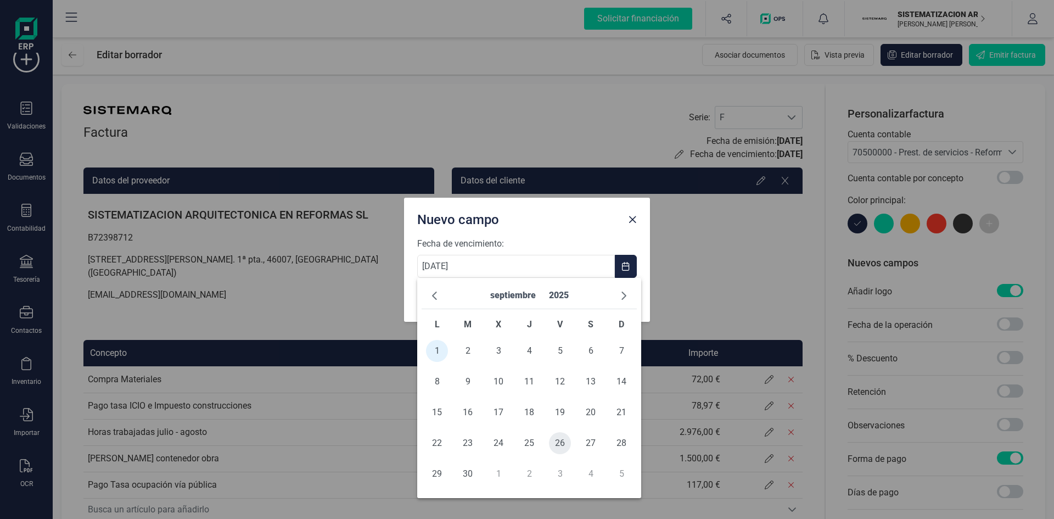
click at [565, 441] on span "26" at bounding box center [560, 443] width 22 height 22
type input "26/09/2025"
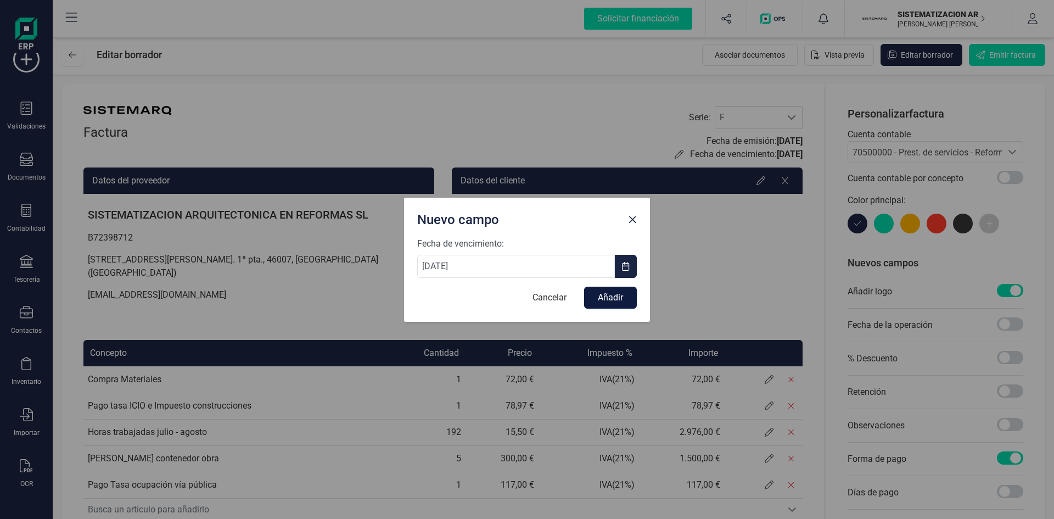
click at [622, 296] on button "Añadir" at bounding box center [610, 298] width 53 height 22
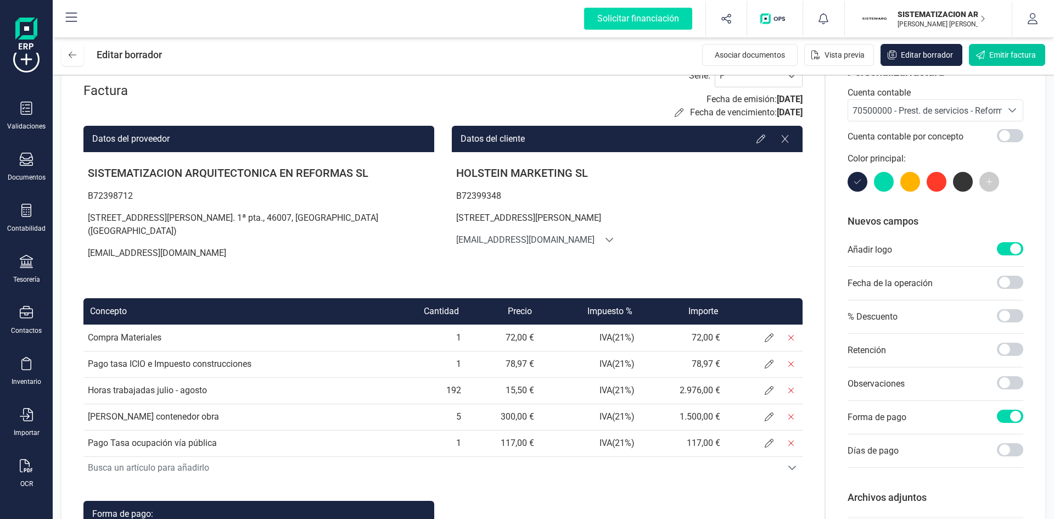
scroll to position [41, 0]
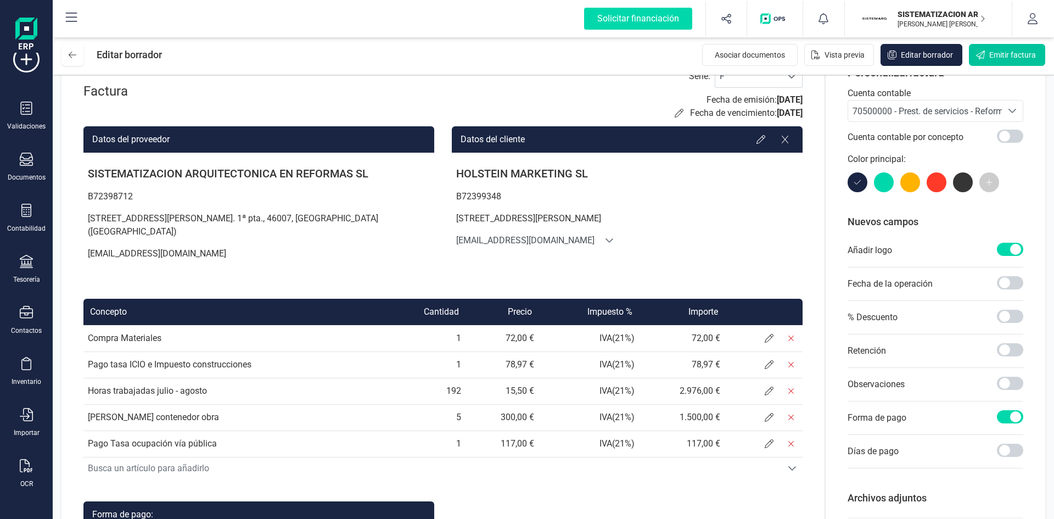
click at [1000, 57] on span "Emitir factura" at bounding box center [1013, 54] width 47 height 11
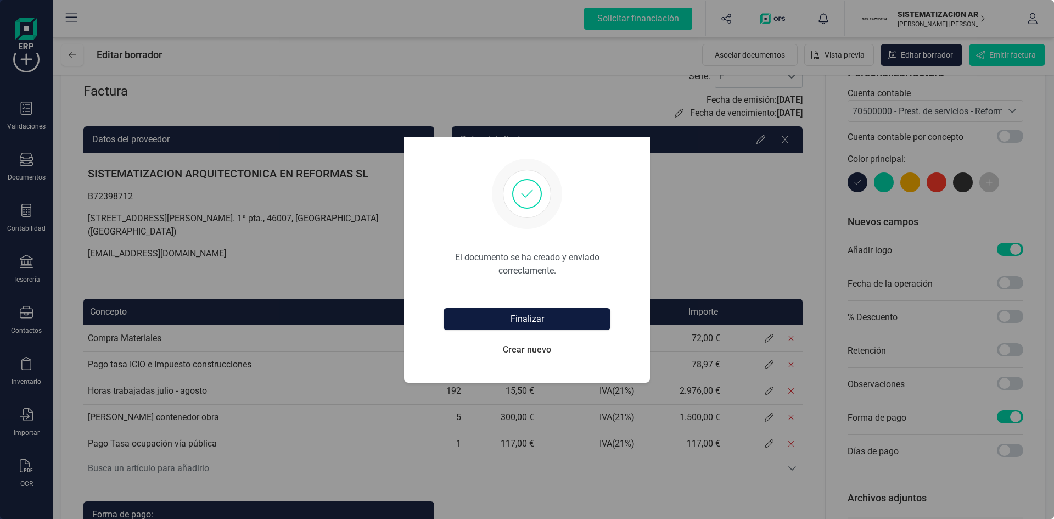
click at [527, 320] on button "Finalizar" at bounding box center [527, 319] width 167 height 22
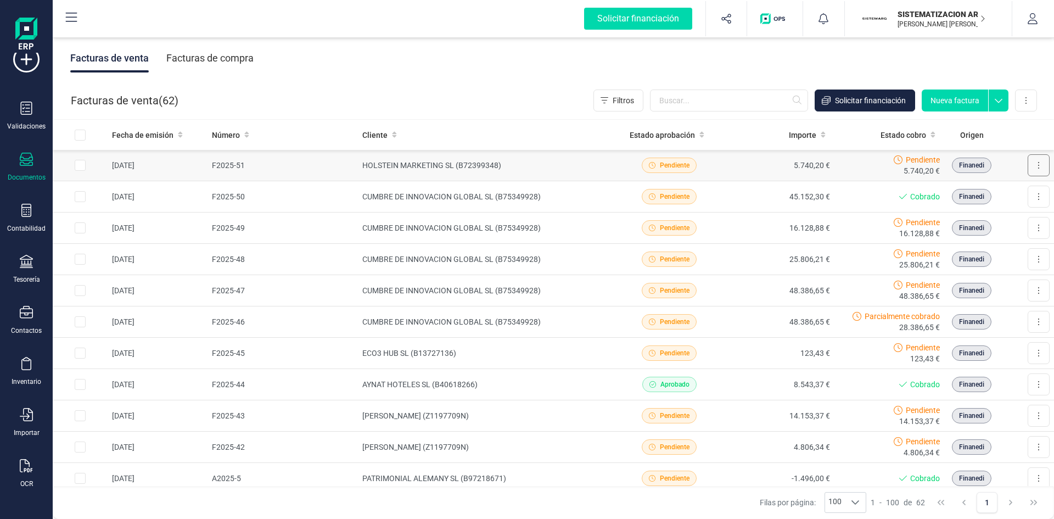
click at [1033, 166] on button at bounding box center [1039, 165] width 22 height 22
click at [976, 194] on span "Descargar documento" at bounding box center [991, 192] width 76 height 11
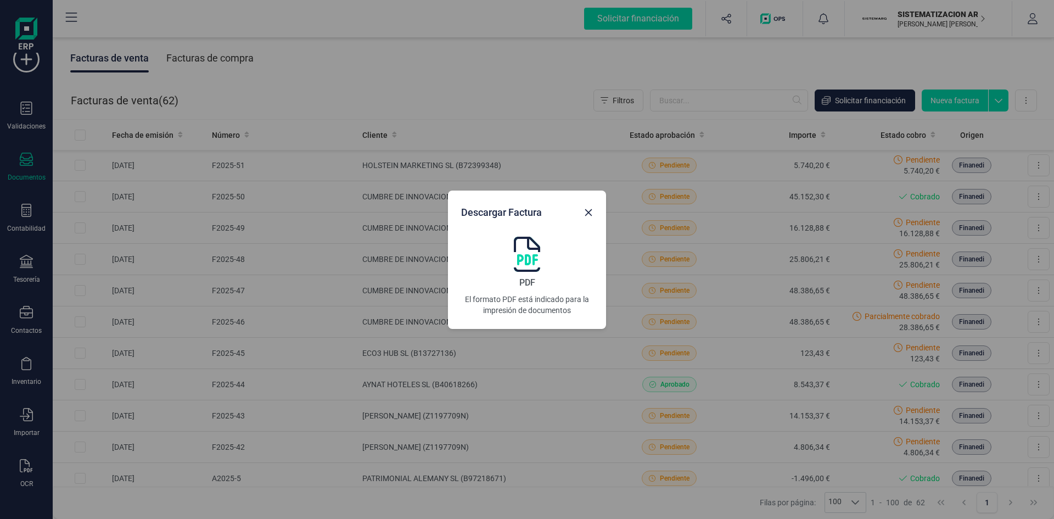
drag, startPoint x: 541, startPoint y: 246, endPoint x: 538, endPoint y: 271, distance: 24.9
click at [538, 271] on div "PDF El formato PDF está indicado para la impresión de documentos" at bounding box center [527, 276] width 132 height 79
click at [593, 214] on icon "button" at bounding box center [588, 212] width 9 height 9
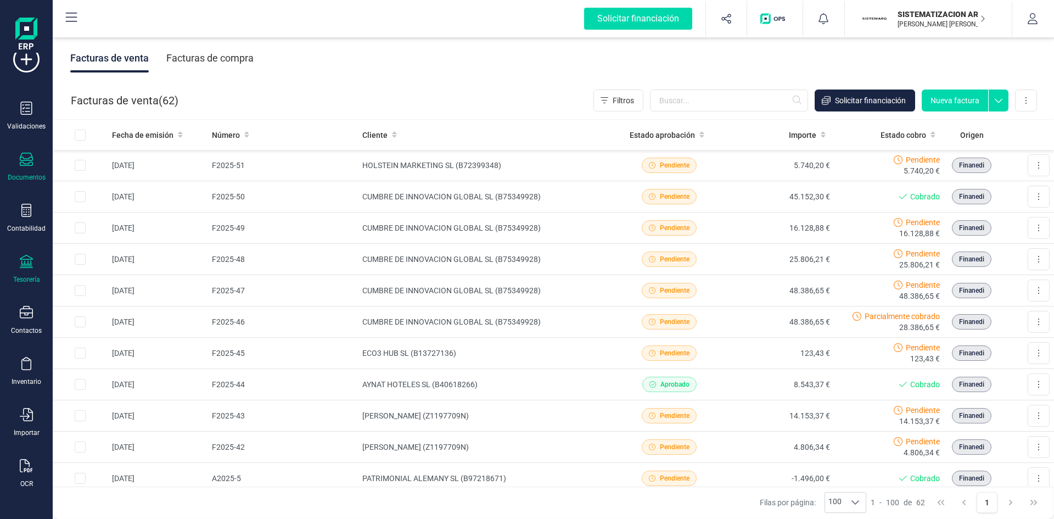
click at [26, 272] on div "Tesorería" at bounding box center [26, 269] width 44 height 29
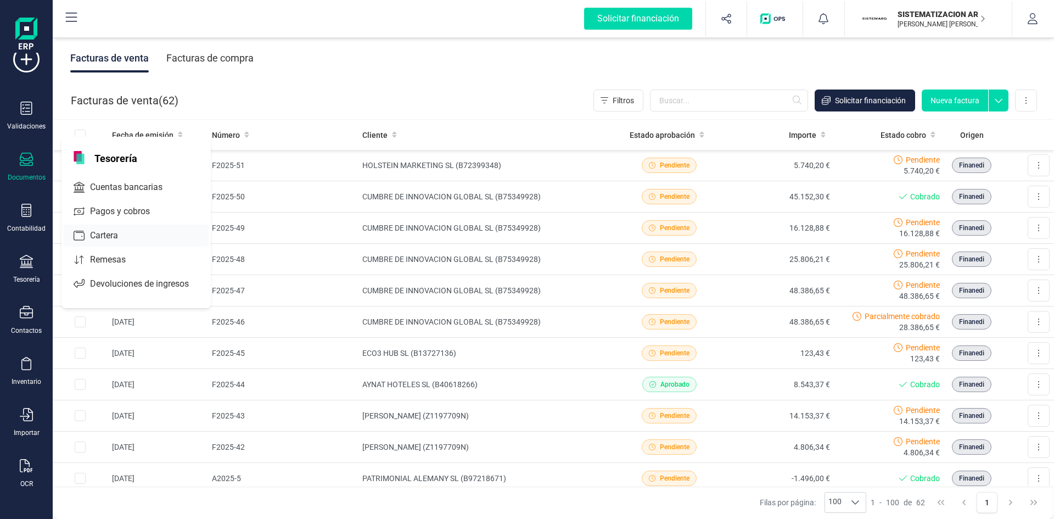
click at [108, 235] on span "Cartera" at bounding box center [112, 235] width 52 height 13
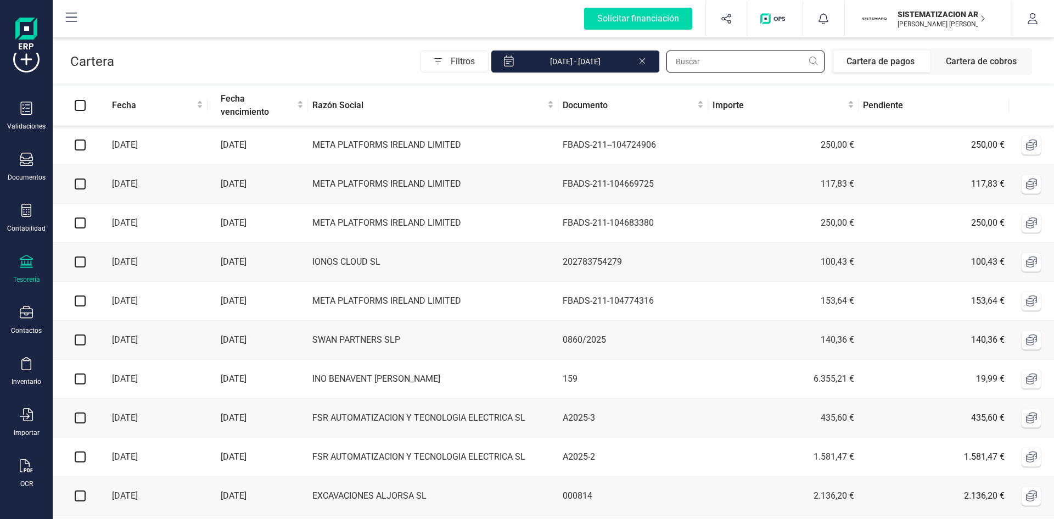
click at [712, 64] on input "text" at bounding box center [746, 62] width 158 height 22
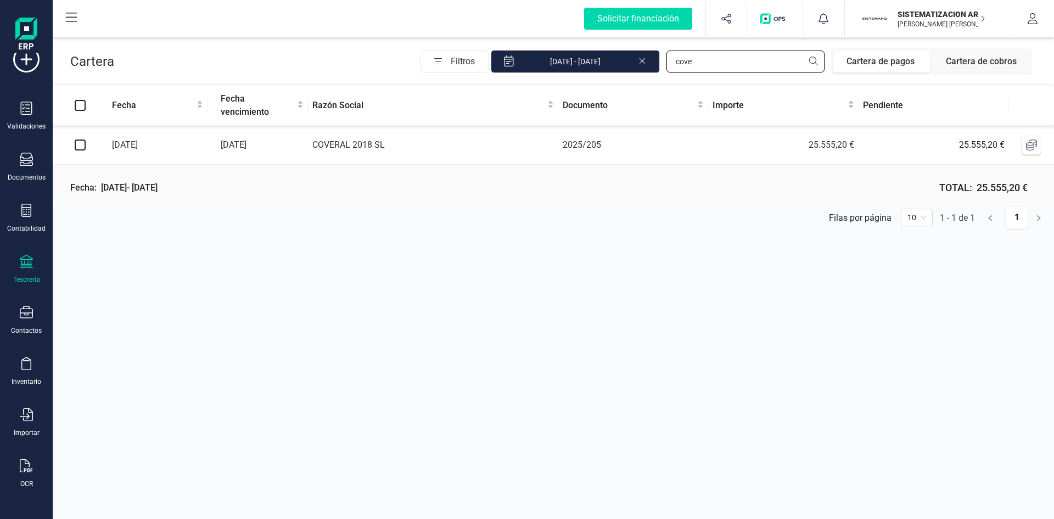
type input "cove"
click at [754, 156] on td "25.555,20 €" at bounding box center [783, 145] width 150 height 39
click at [912, 161] on td "25.555,20 €" at bounding box center [934, 145] width 150 height 39
click at [735, 155] on td "25.555,20 €" at bounding box center [783, 145] width 150 height 39
click at [671, 146] on td "2025/205" at bounding box center [634, 145] width 150 height 39
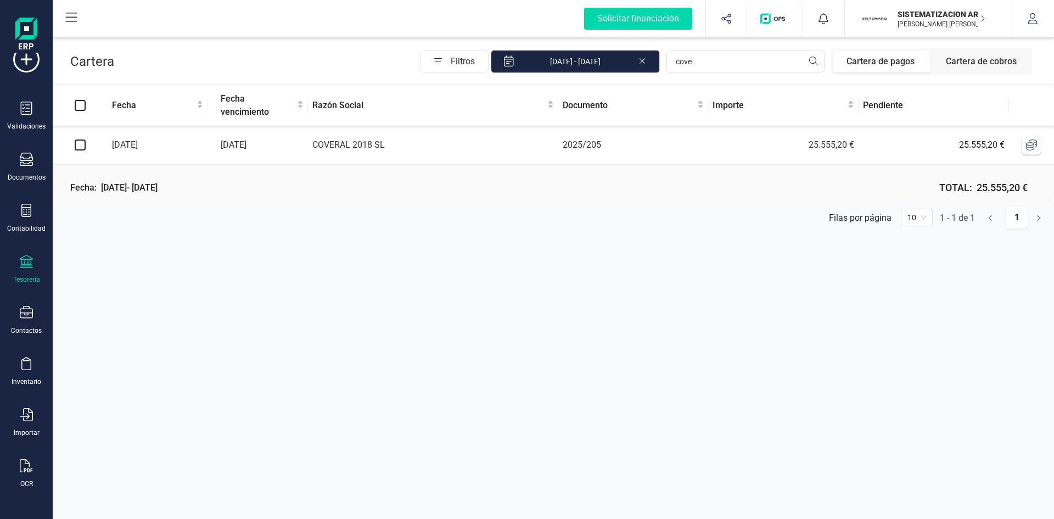
click at [492, 160] on td "COVERAL 2018 SL" at bounding box center [433, 145] width 250 height 39
click at [76, 143] on input "checkbox" at bounding box center [80, 144] width 11 height 11
checkbox input "true"
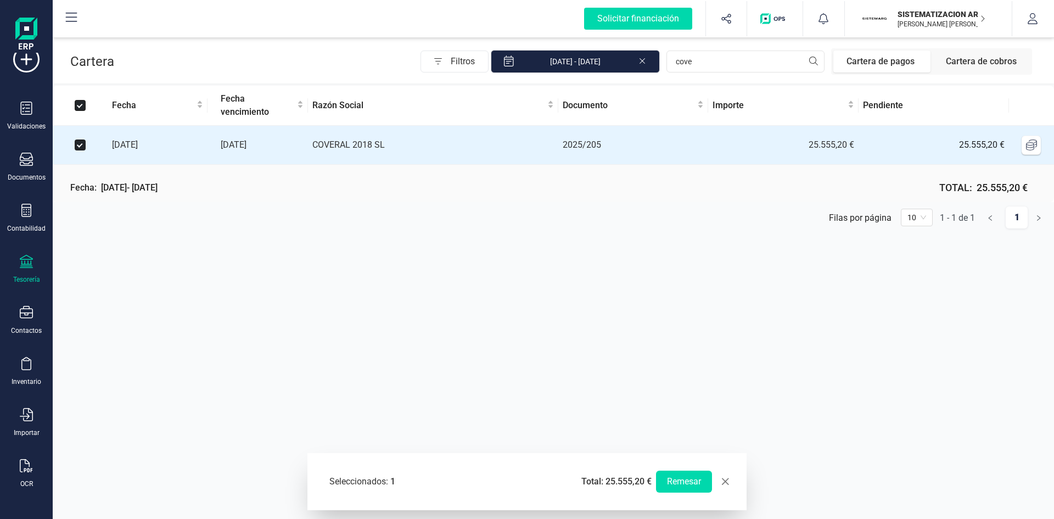
click at [678, 464] on div "Remesar" at bounding box center [684, 482] width 56 height 40
click at [687, 493] on div "Remesar" at bounding box center [684, 482] width 56 height 40
click at [692, 484] on button "Remesar" at bounding box center [684, 482] width 56 height 22
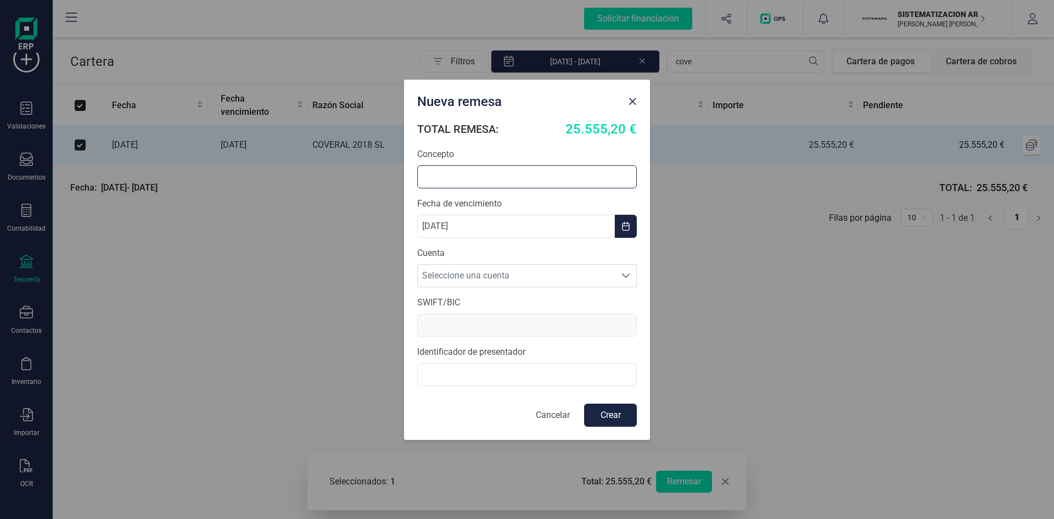
click at [476, 175] on input "text" at bounding box center [527, 176] width 220 height 23
type input "Remesa 01/09"
click at [477, 271] on span "Seleccione una cuenta" at bounding box center [517, 276] width 198 height 22
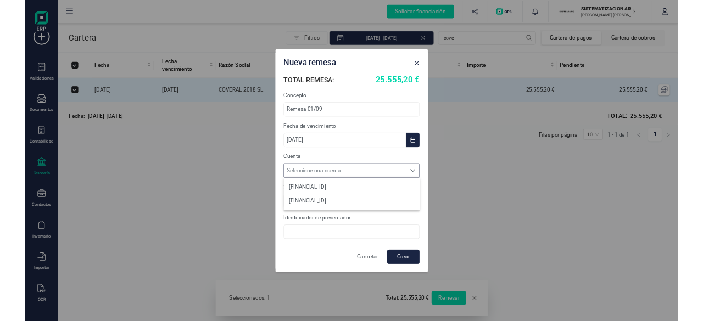
scroll to position [7, 48]
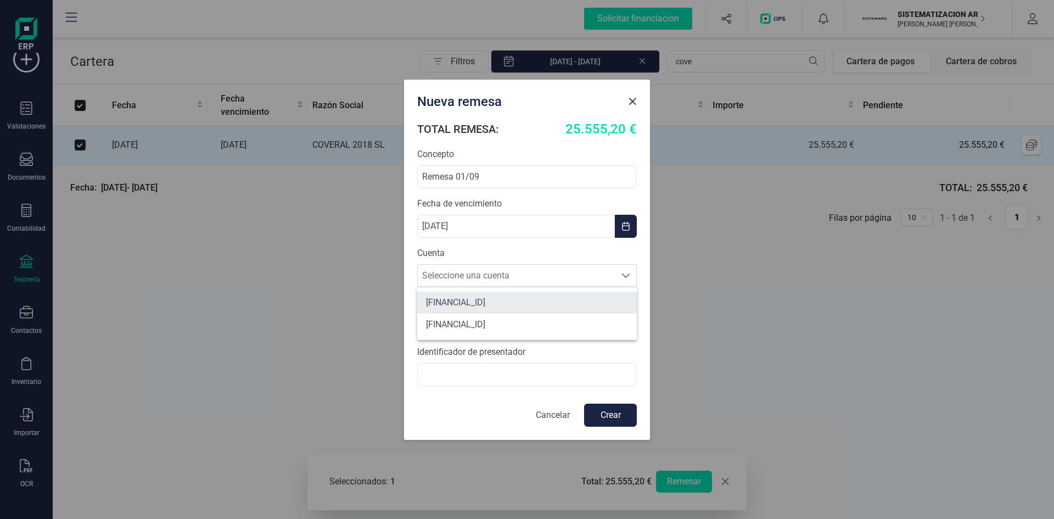
click at [526, 302] on li "[FINANCIAL_ID]" at bounding box center [527, 303] width 220 height 22
type input "BKBKESMM"
type input "B72398712000"
click at [623, 414] on button "Crear" at bounding box center [610, 415] width 53 height 23
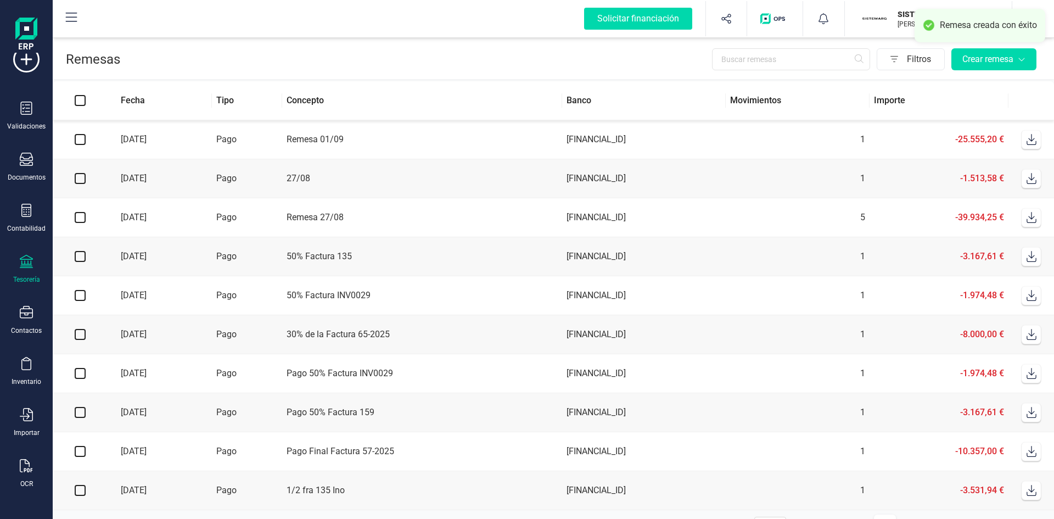
click at [1029, 145] on icon at bounding box center [1032, 139] width 10 height 11
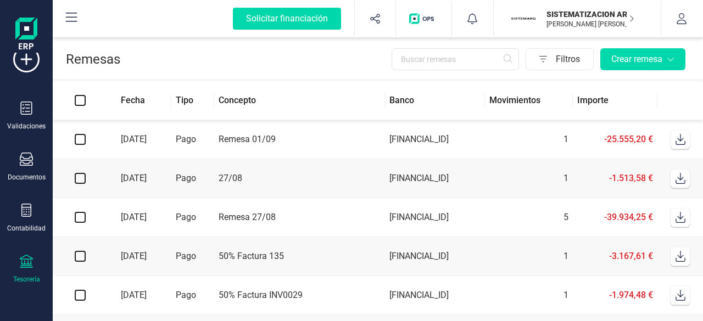
click at [675, 141] on icon at bounding box center [680, 139] width 10 height 11
click at [27, 268] on icon at bounding box center [26, 261] width 13 height 13
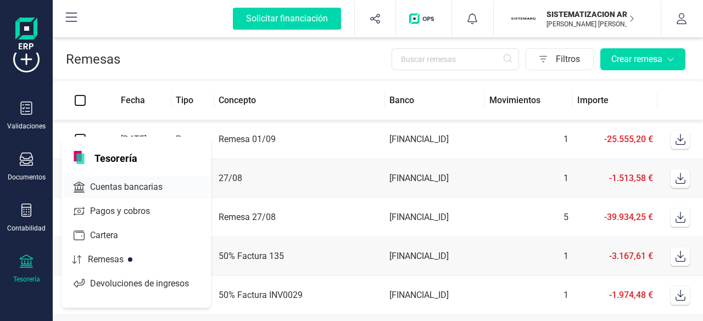
click at [134, 182] on span "Cuentas bancarias" at bounding box center [134, 187] width 97 height 13
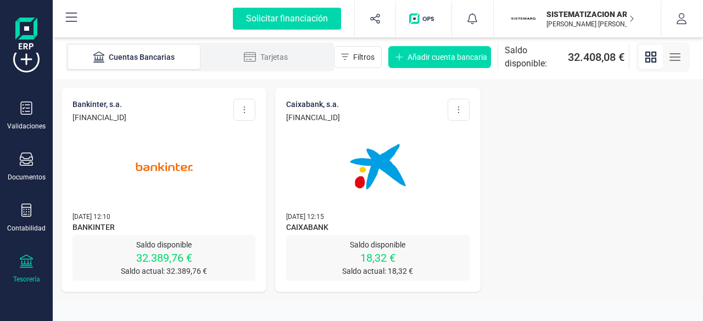
click at [228, 191] on div at bounding box center [163, 160] width 183 height 75
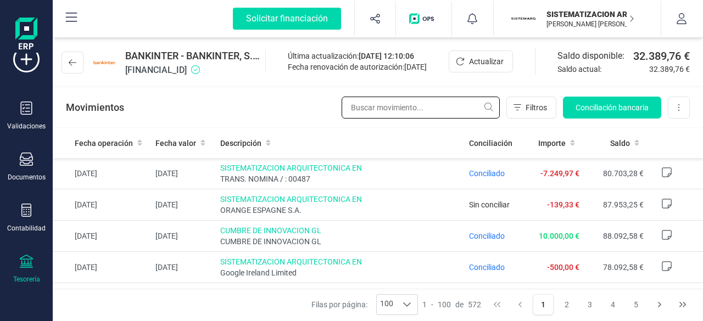
click at [381, 106] on input "text" at bounding box center [421, 108] width 158 height 22
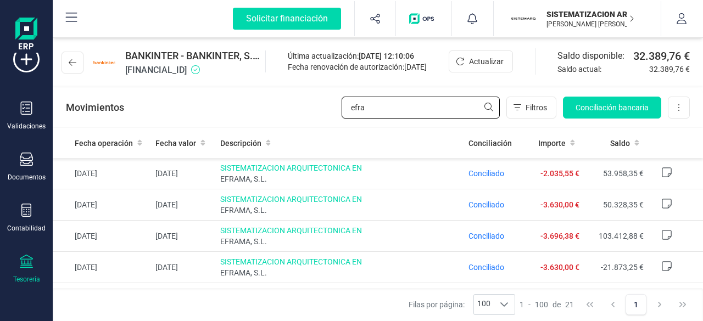
click at [392, 101] on input "efra" at bounding box center [421, 108] width 158 height 22
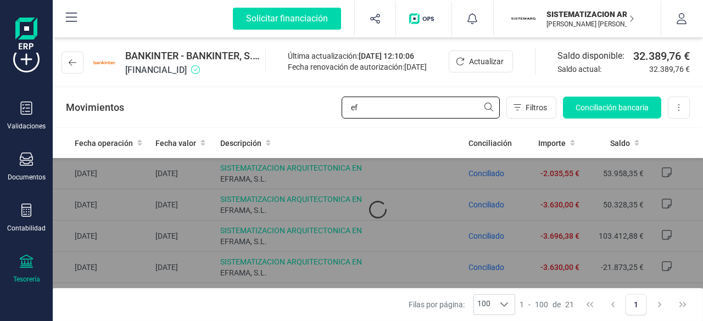
type input "e"
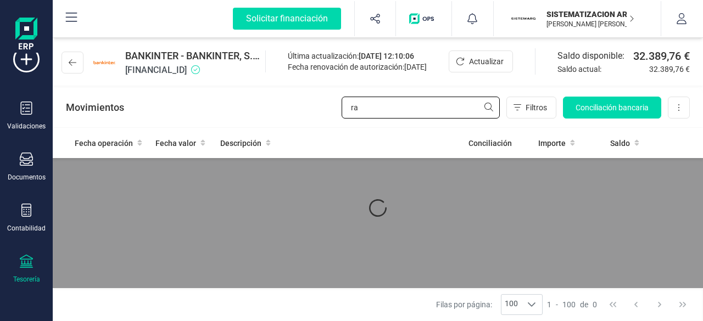
type input "r"
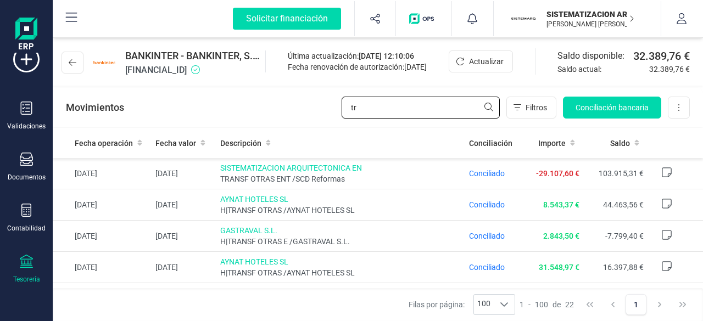
type input "t"
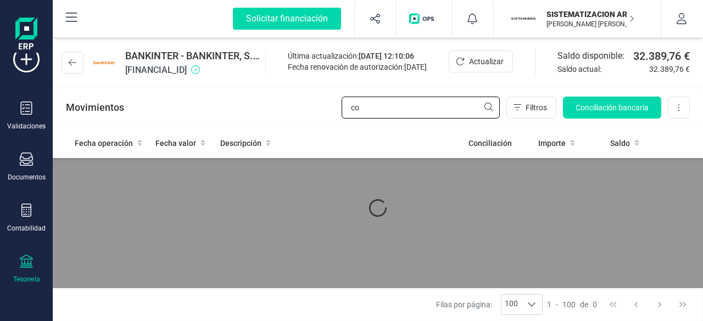
type input "c"
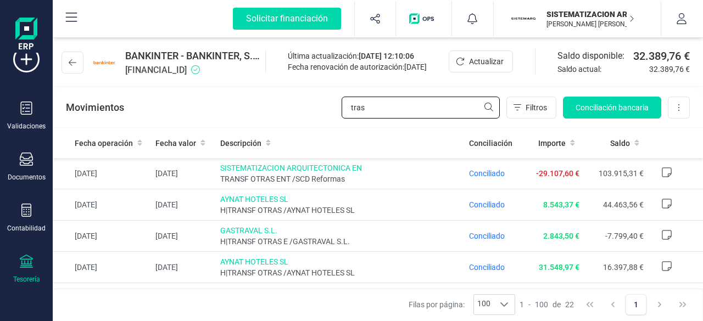
type input "tras"
click at [23, 282] on div "Tesorería" at bounding box center [26, 269] width 44 height 29
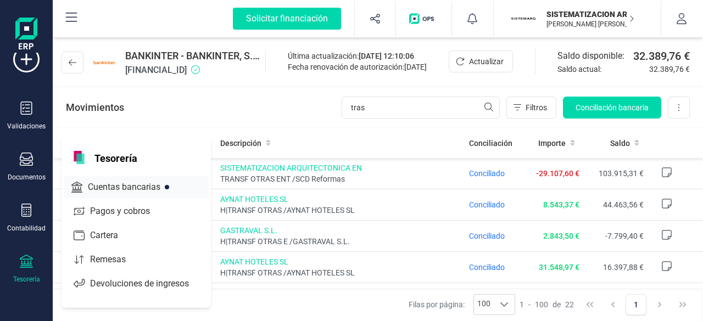
click at [129, 187] on span "Cuentas bancarias" at bounding box center [131, 187] width 97 height 13
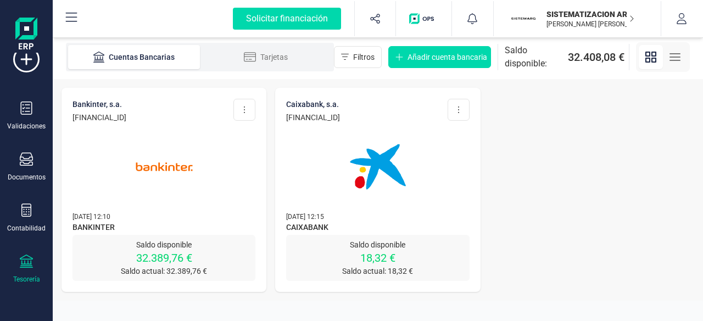
click at [197, 217] on p "[DATE] 12:10" at bounding box center [163, 216] width 183 height 11
click at [147, 169] on img at bounding box center [164, 167] width 92 height 92
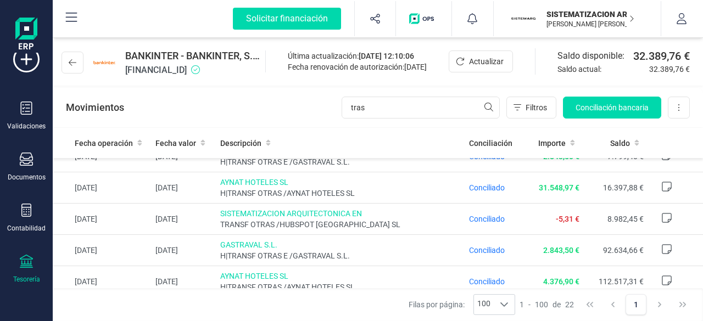
scroll to position [81, 0]
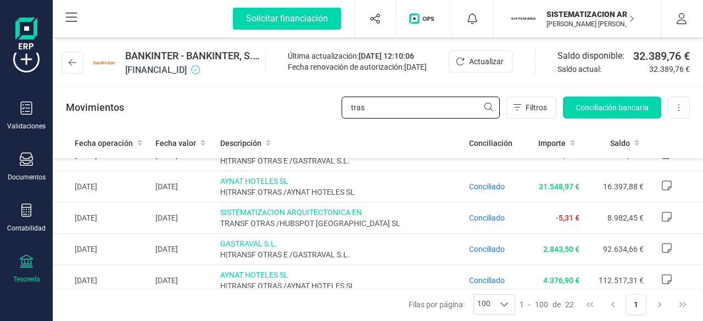
click at [406, 99] on input "tras" at bounding box center [421, 108] width 158 height 22
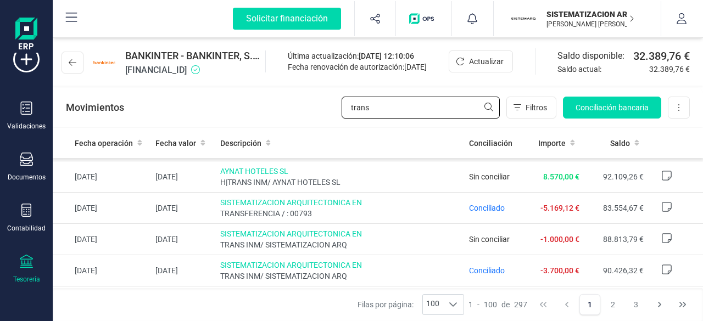
scroll to position [1032, 0]
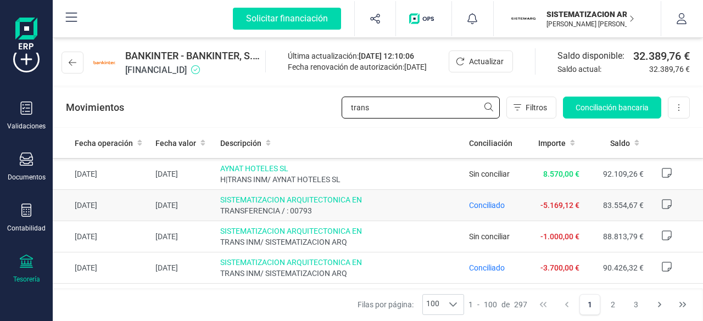
type input "trans"
click at [412, 205] on span "TRANSFERENCIA / : 00793" at bounding box center [340, 210] width 240 height 11
drag, startPoint x: 412, startPoint y: 200, endPoint x: 486, endPoint y: 199, distance: 74.2
click at [486, 199] on tr "04/07/2025 04/07/2025 SISTEMATIZACION ARQUITECTONICA EN TRANSFERENCIA / : 00793…" at bounding box center [378, 205] width 650 height 31
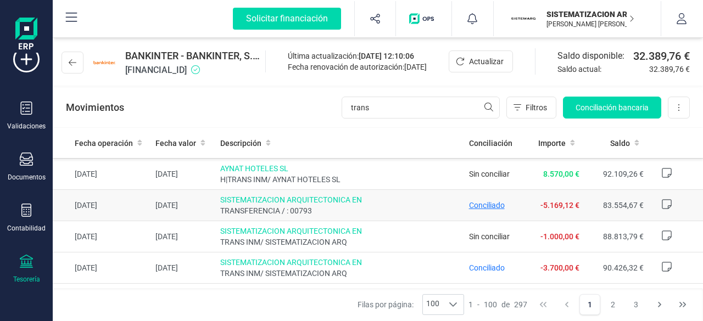
click at [486, 201] on span "Conciliado" at bounding box center [487, 205] width 36 height 9
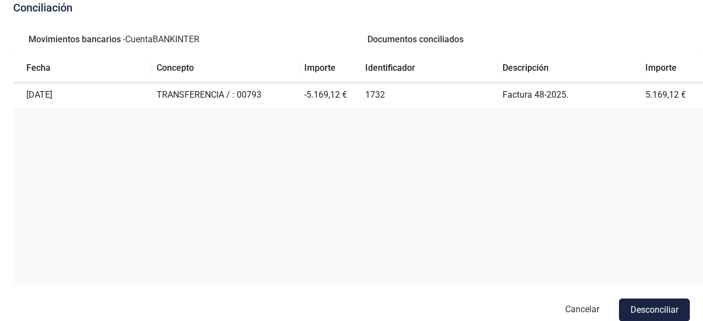
scroll to position [1033, 0]
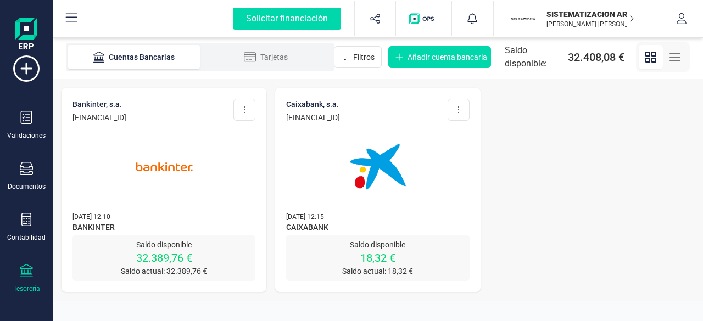
click at [360, 221] on p "[DATE] 12:15" at bounding box center [377, 216] width 183 height 11
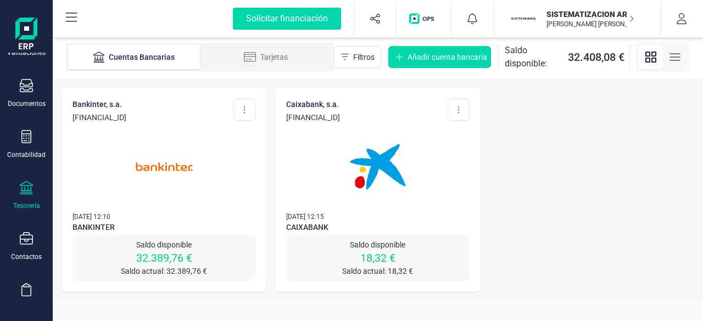
scroll to position [108, 0]
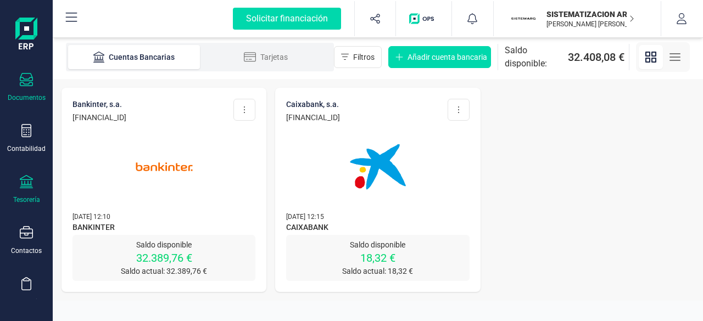
click at [27, 84] on icon at bounding box center [26, 79] width 13 height 13
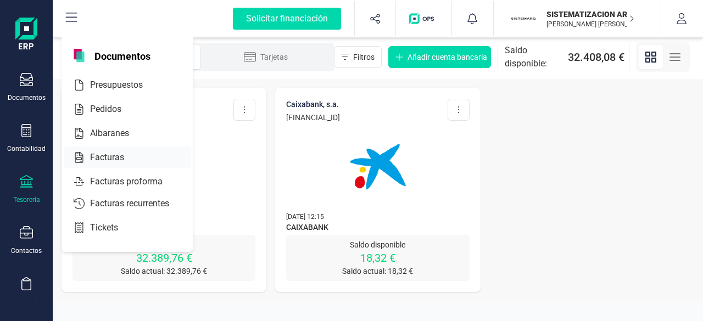
click at [132, 152] on div at bounding box center [134, 157] width 20 height 13
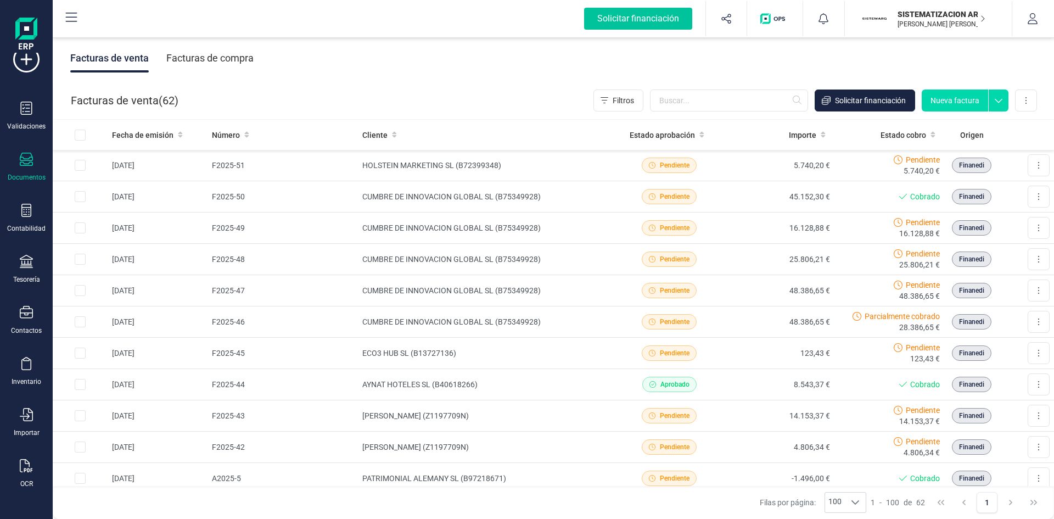
scroll to position [1, 0]
click at [24, 276] on div "Tesorería" at bounding box center [26, 279] width 27 height 9
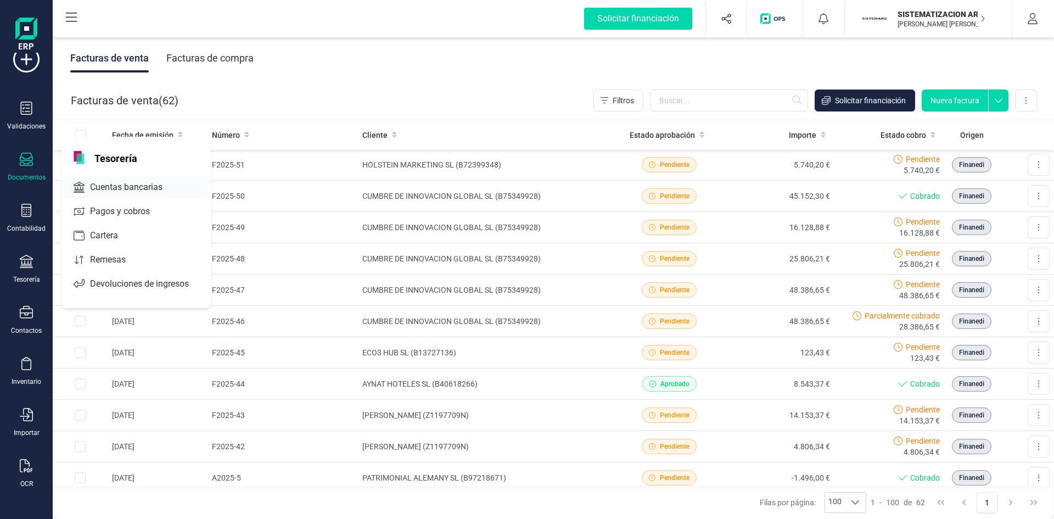
click at [124, 191] on span "Cuentas bancarias" at bounding box center [134, 187] width 97 height 13
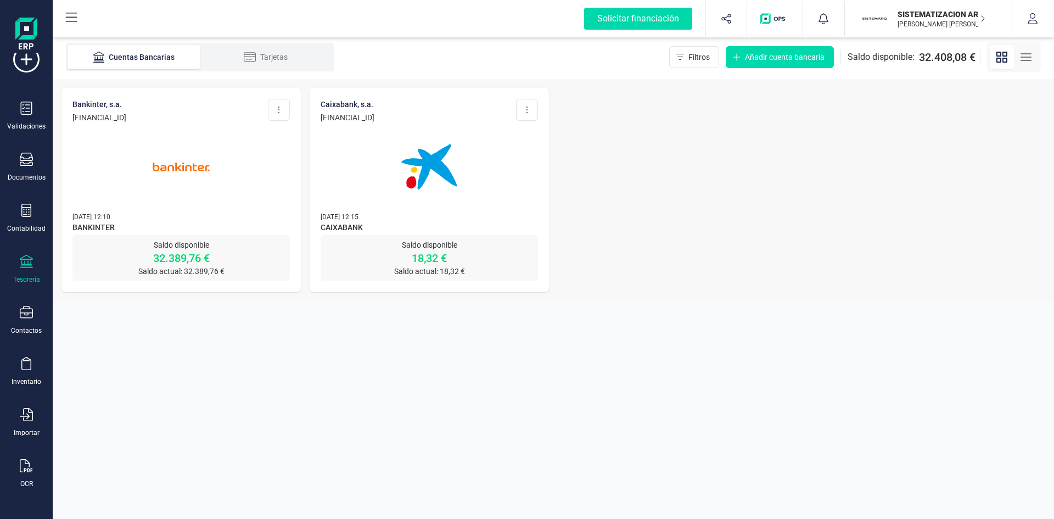
click at [213, 210] on img at bounding box center [181, 167] width 92 height 92
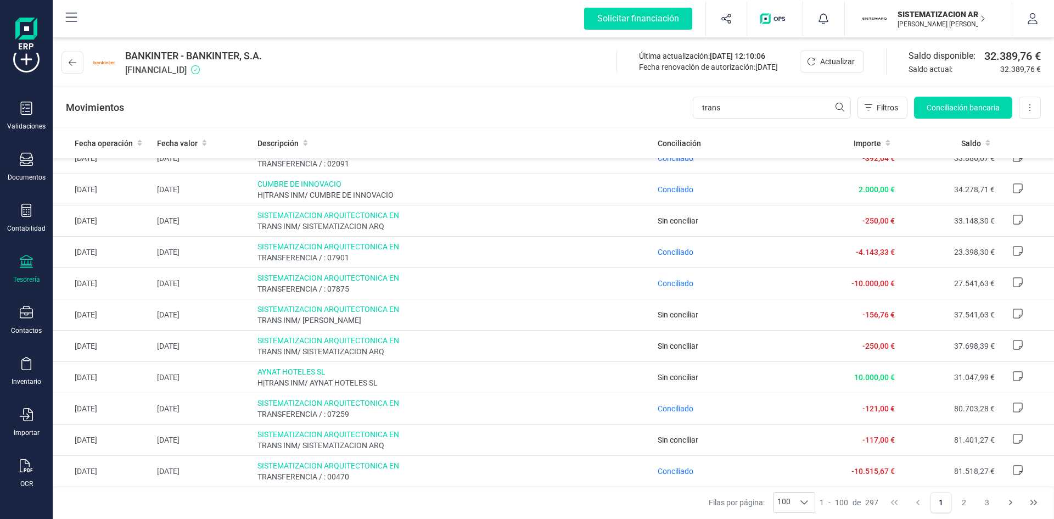
scroll to position [546, 0]
click at [665, 249] on span "Conciliado" at bounding box center [676, 253] width 36 height 9
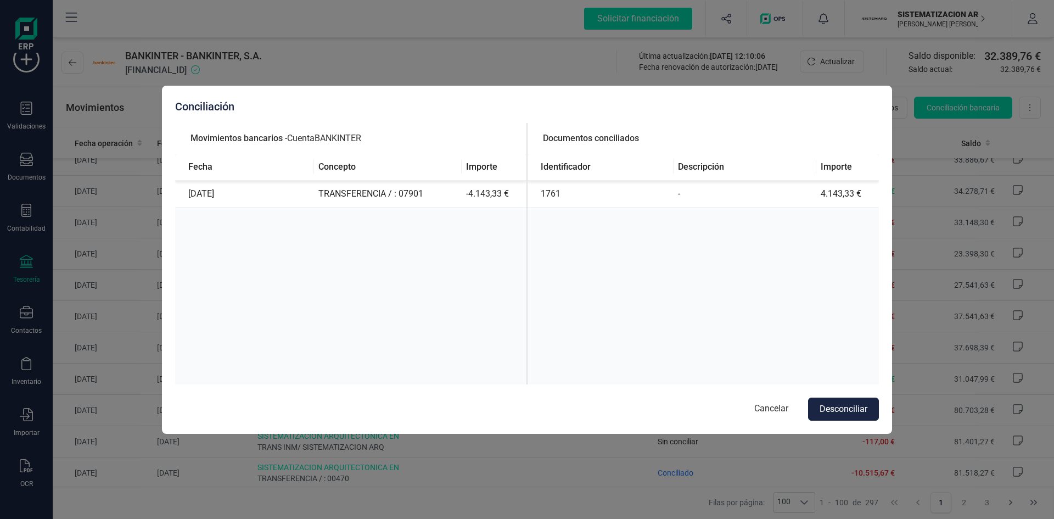
click at [573, 91] on div "Conciliación Movimientos bancarios - Cuenta BANKINTER Fecha Concepto Importe 18…" at bounding box center [527, 260] width 730 height 348
click at [767, 407] on button "Cancelar" at bounding box center [772, 409] width 56 height 23
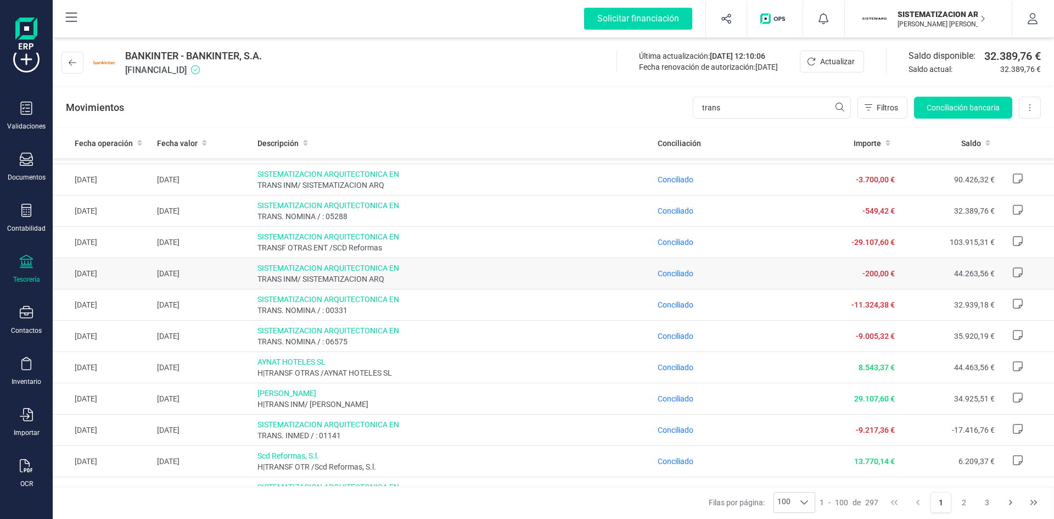
scroll to position [1121, 0]
click at [675, 245] on span "Conciliado" at bounding box center [676, 241] width 36 height 9
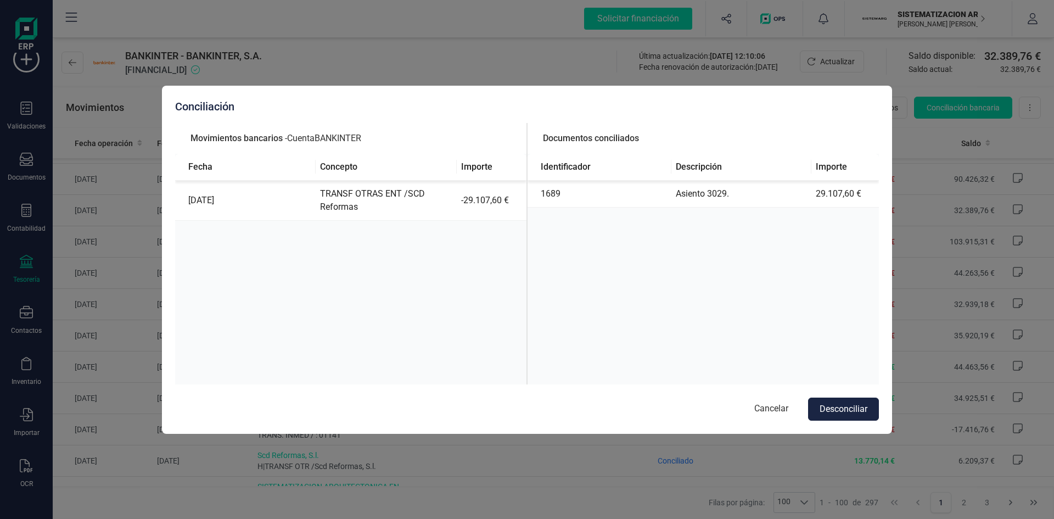
click at [516, 88] on div "Conciliación Movimientos bancarios - Cuenta BANKINTER Fecha Concepto Importe 27…" at bounding box center [527, 260] width 730 height 348
click at [769, 421] on div "Conciliación Movimientos bancarios - Cuenta BANKINTER Fecha Concepto Importe 27…" at bounding box center [527, 260] width 730 height 348
click at [779, 406] on button "Cancelar" at bounding box center [772, 409] width 56 height 23
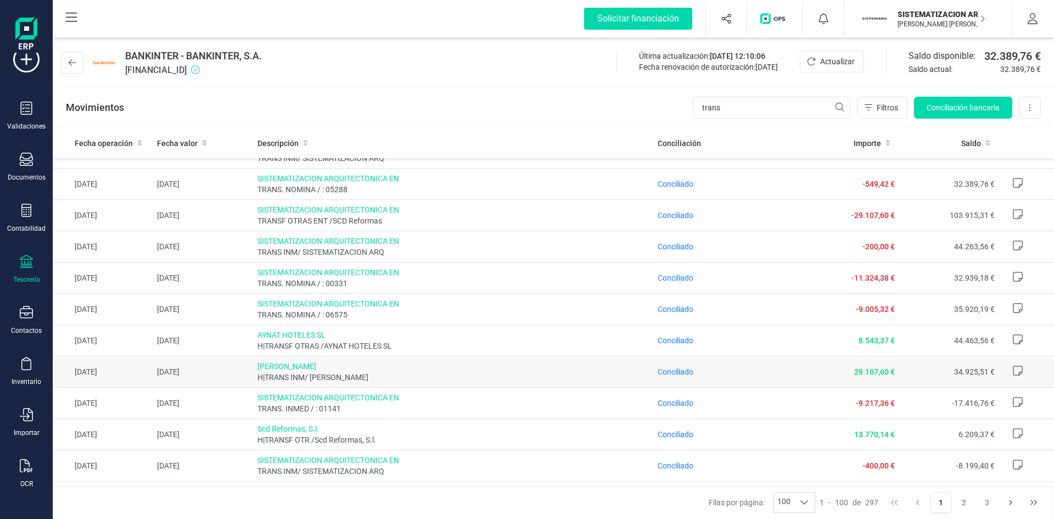
scroll to position [1148, 0]
click at [658, 277] on span "Conciliado" at bounding box center [676, 277] width 36 height 9
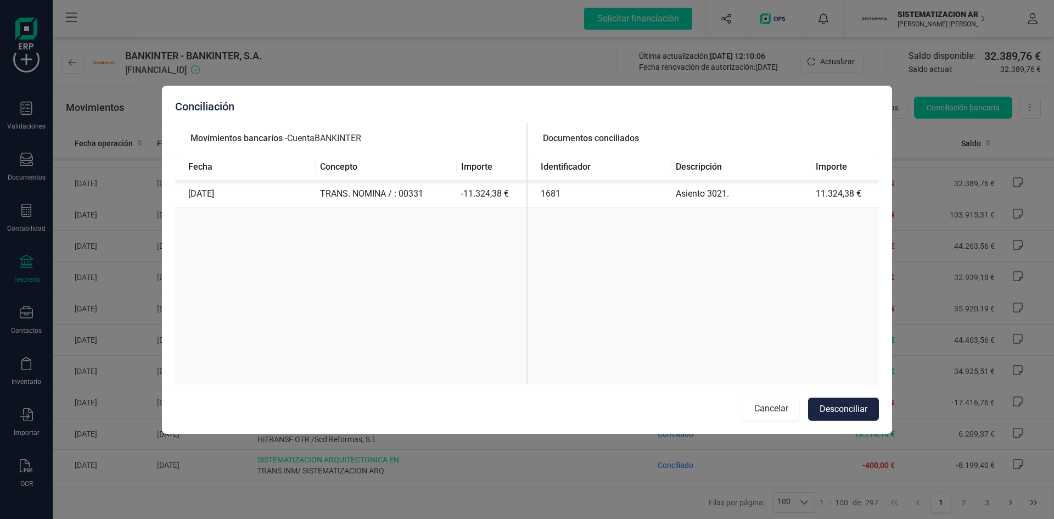
click at [770, 415] on button "Cancelar" at bounding box center [772, 409] width 56 height 23
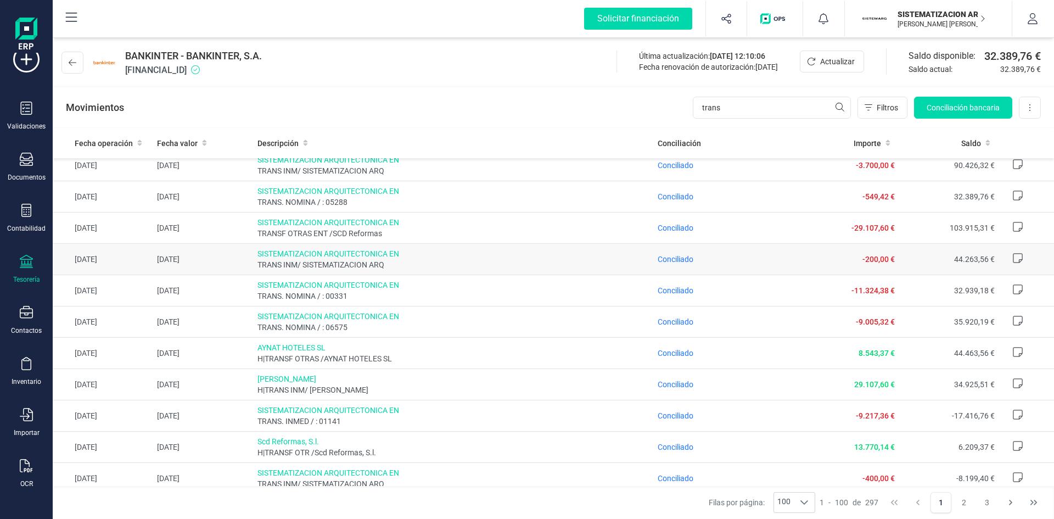
scroll to position [1135, 0]
click at [672, 231] on span "Conciliado" at bounding box center [676, 228] width 36 height 9
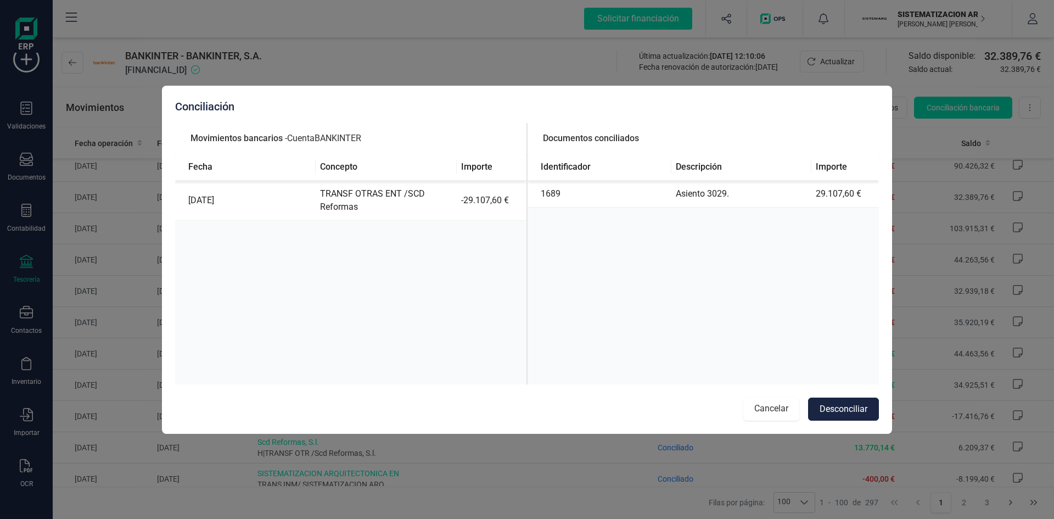
click at [771, 406] on button "Cancelar" at bounding box center [772, 409] width 56 height 23
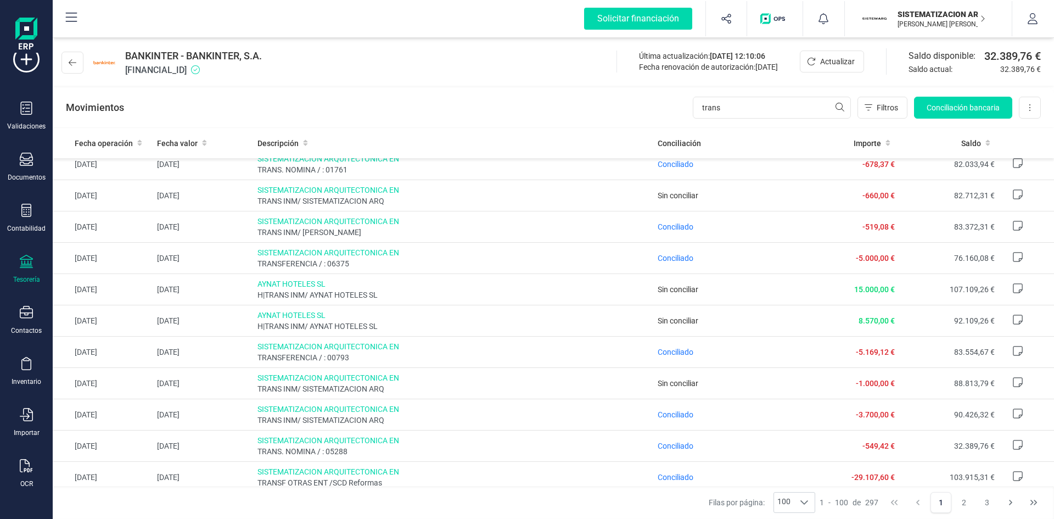
scroll to position [885, 0]
click at [760, 105] on input "trans" at bounding box center [772, 108] width 158 height 22
type input "t"
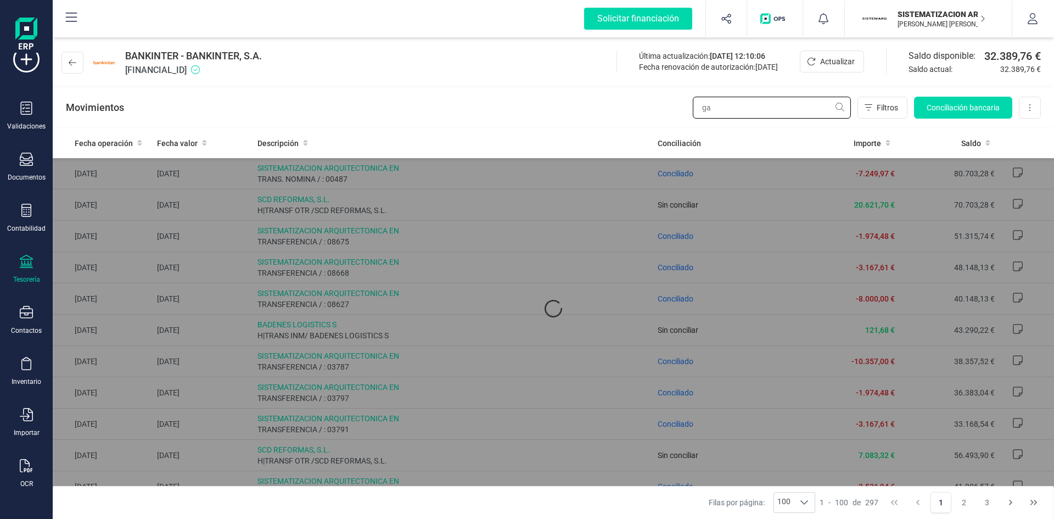
type input "g"
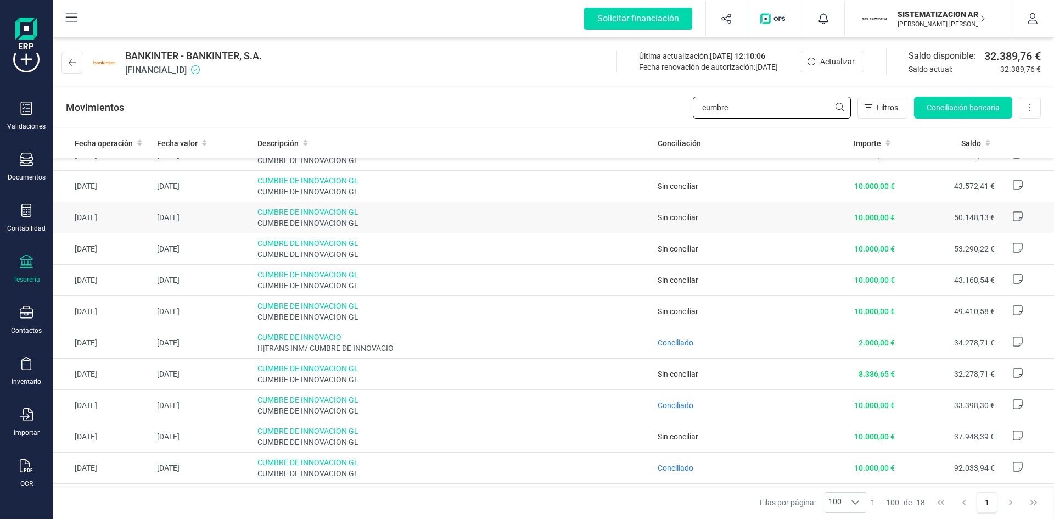
scroll to position [144, 0]
type input "cumbre"
click at [79, 72] on button at bounding box center [73, 63] width 22 height 22
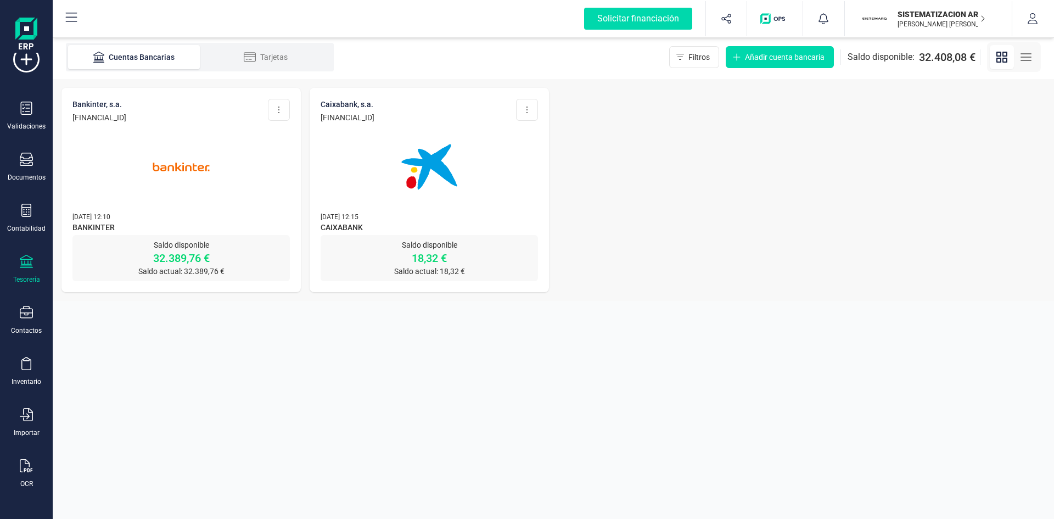
click at [209, 161] on img at bounding box center [181, 167] width 92 height 92
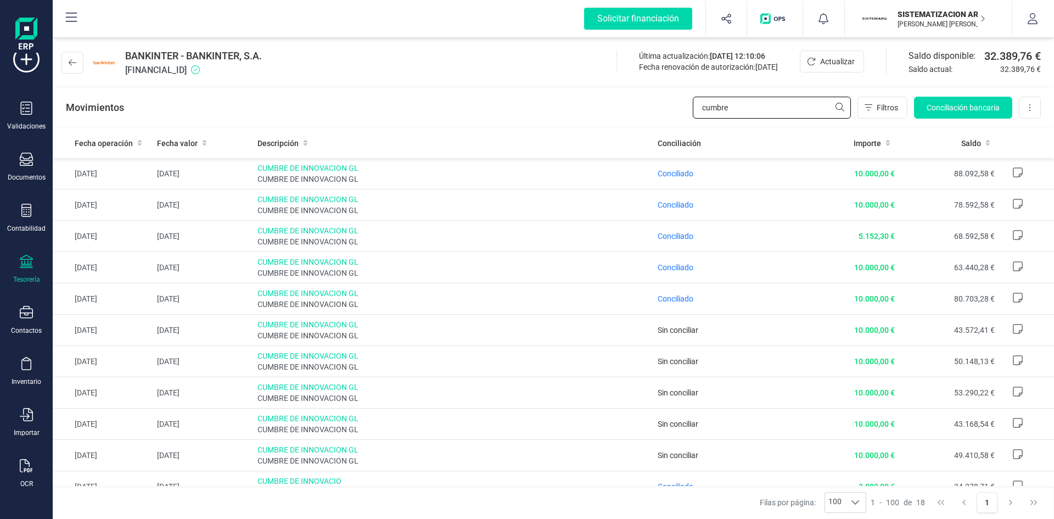
click at [758, 107] on input "cumbre" at bounding box center [772, 108] width 158 height 22
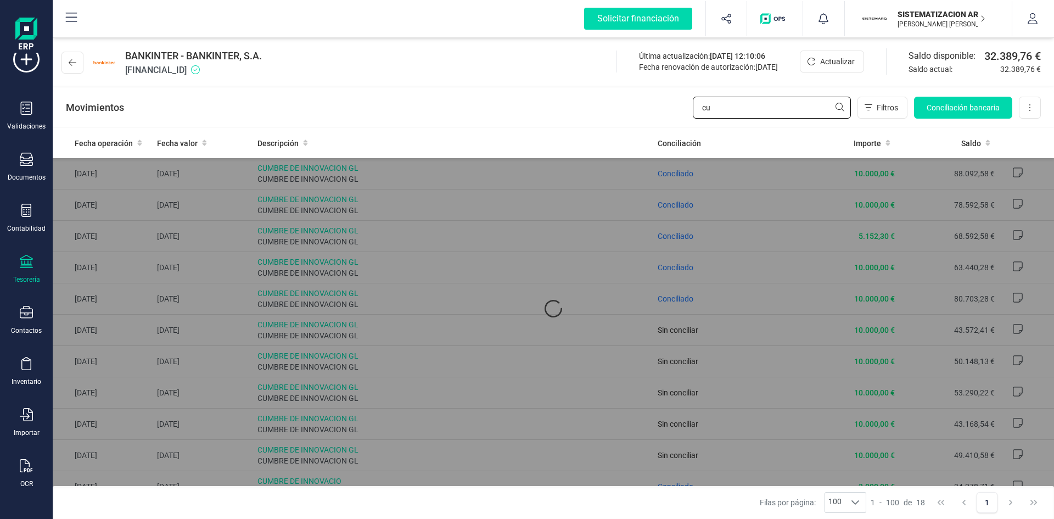
type input "c"
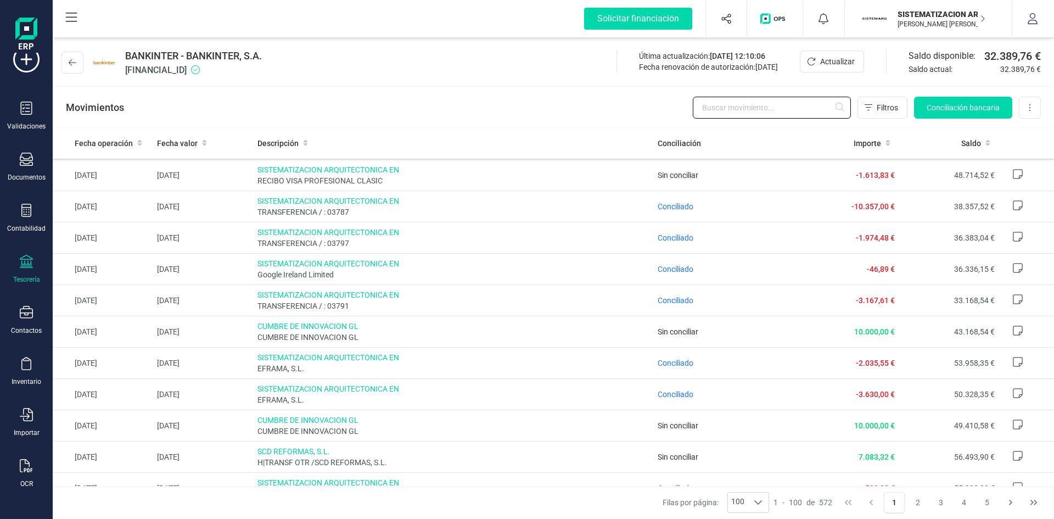
scroll to position [561, 0]
drag, startPoint x: 579, startPoint y: 293, endPoint x: 829, endPoint y: 254, distance: 252.9
click at [829, 255] on td "-46,89 €" at bounding box center [849, 270] width 100 height 31
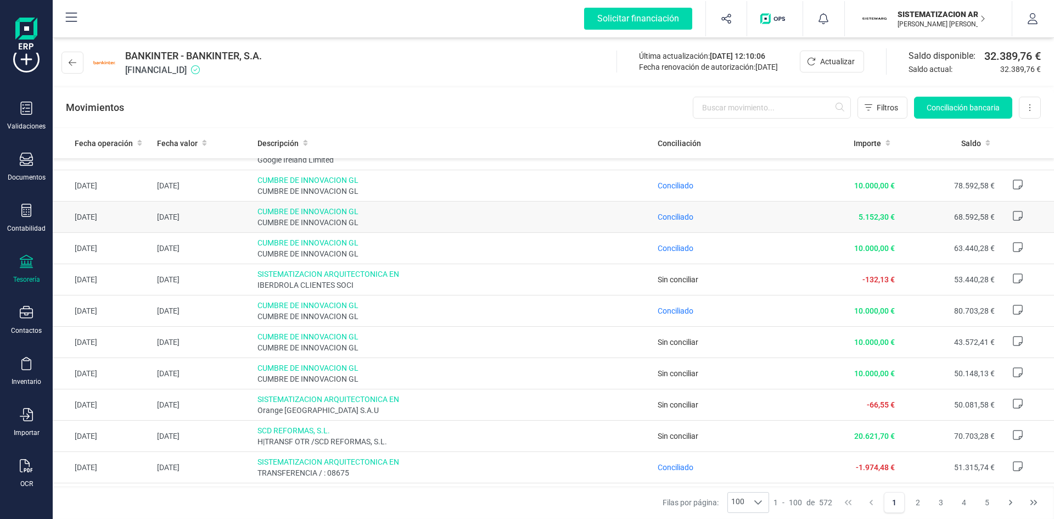
scroll to position [114, 0]
click at [768, 109] on input "text" at bounding box center [772, 108] width 158 height 22
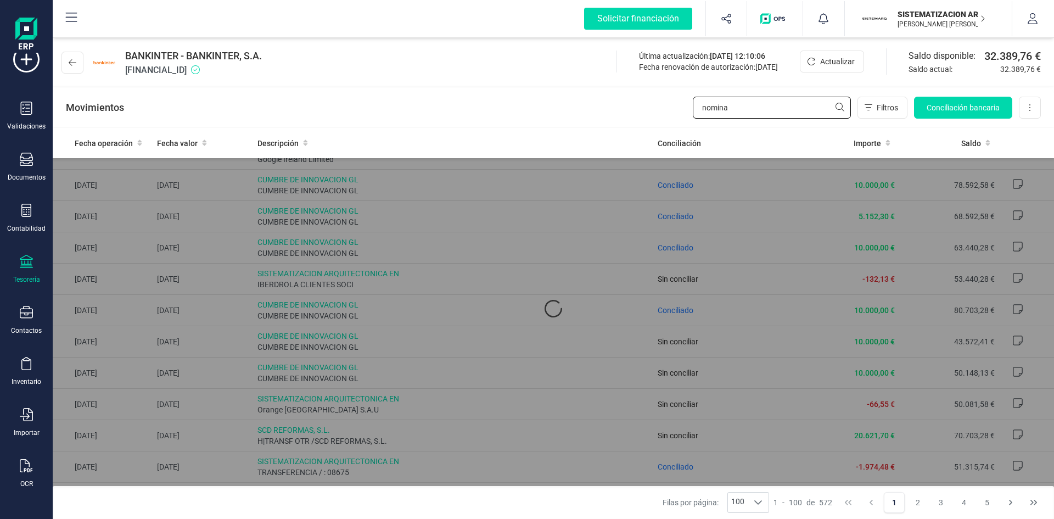
scroll to position [0, 0]
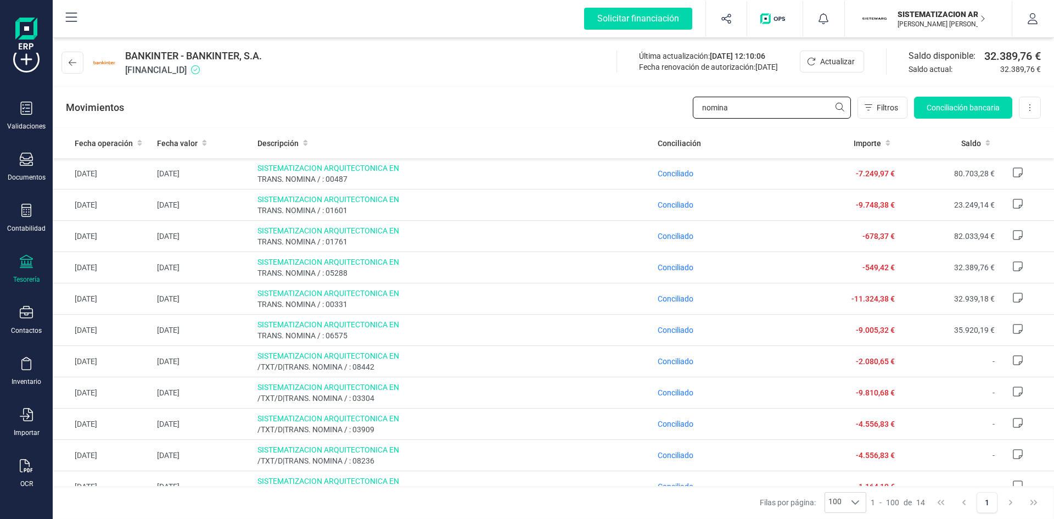
click at [746, 103] on input "nomina" at bounding box center [772, 108] width 158 height 22
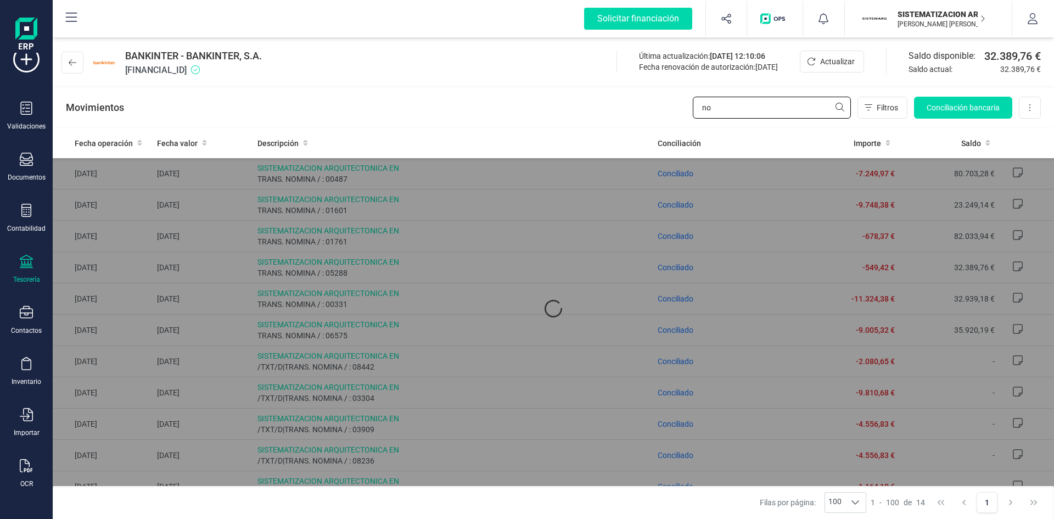
type input "n"
type input "s"
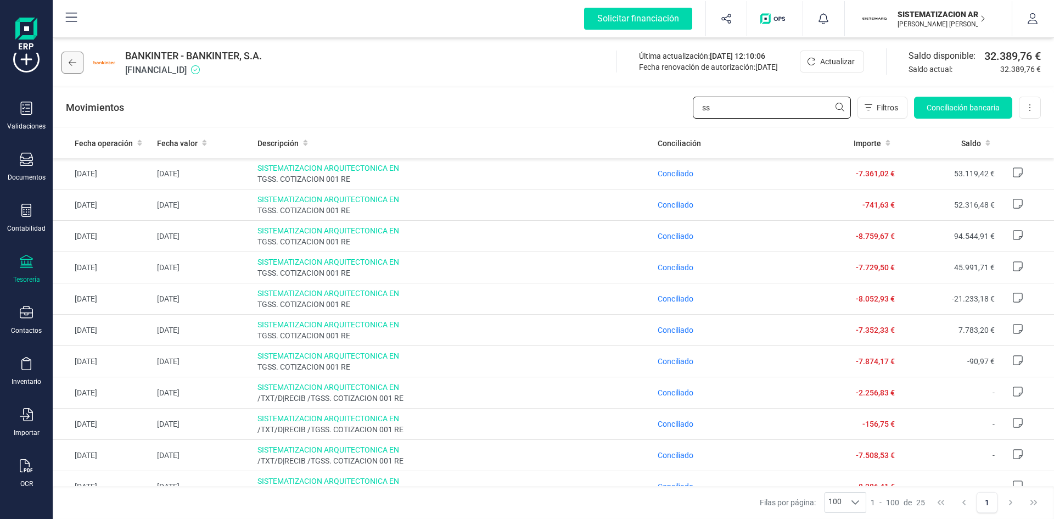
type input "ss"
click at [75, 64] on icon at bounding box center [73, 62] width 8 height 9
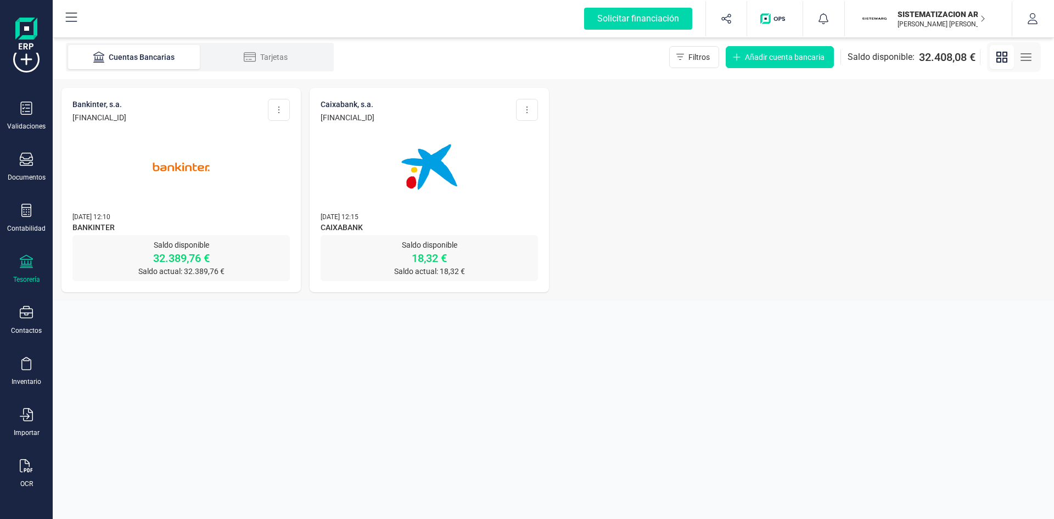
click at [223, 190] on img at bounding box center [181, 167] width 92 height 92
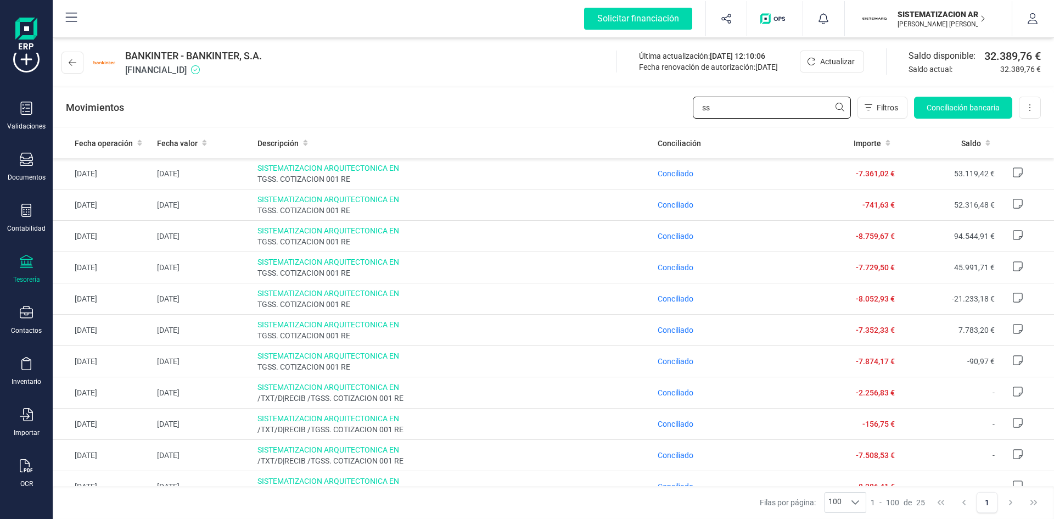
click at [657, 111] on div "Movimientos ss Filtros Conciliación bancaria Descargar Excel Eliminar cuenta" at bounding box center [554, 108] width 1002 height 40
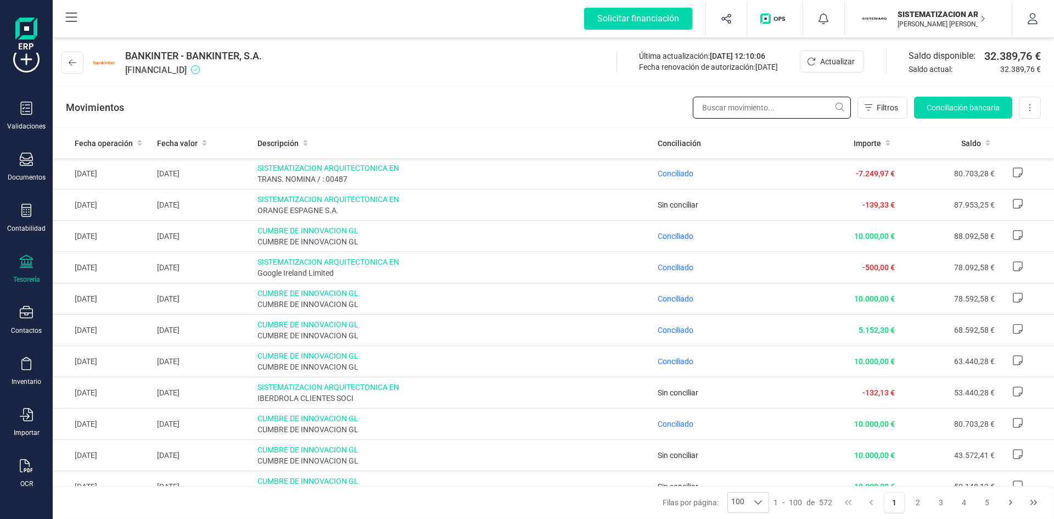
click at [716, 113] on input "text" at bounding box center [772, 108] width 158 height 22
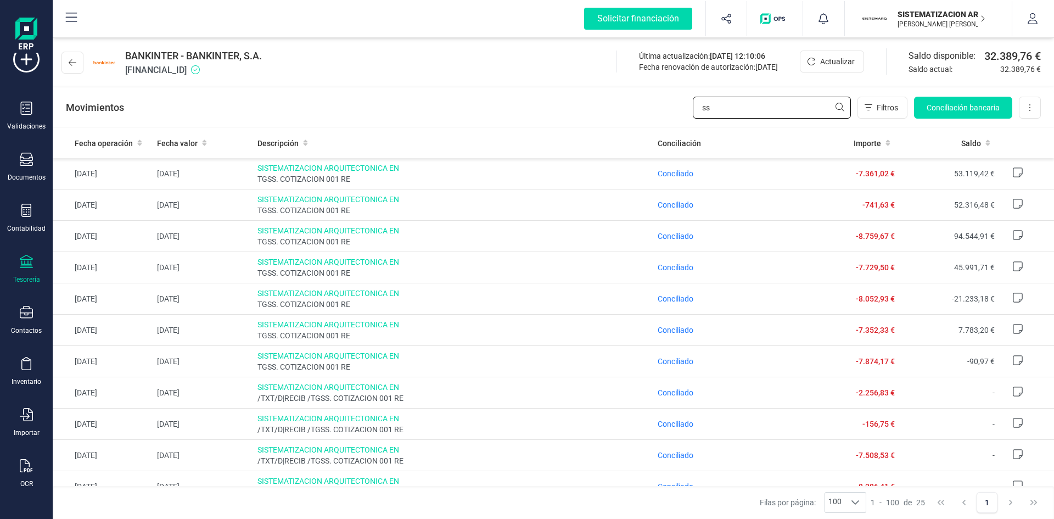
click at [733, 111] on input "ss" at bounding box center [772, 108] width 158 height 22
type input "s"
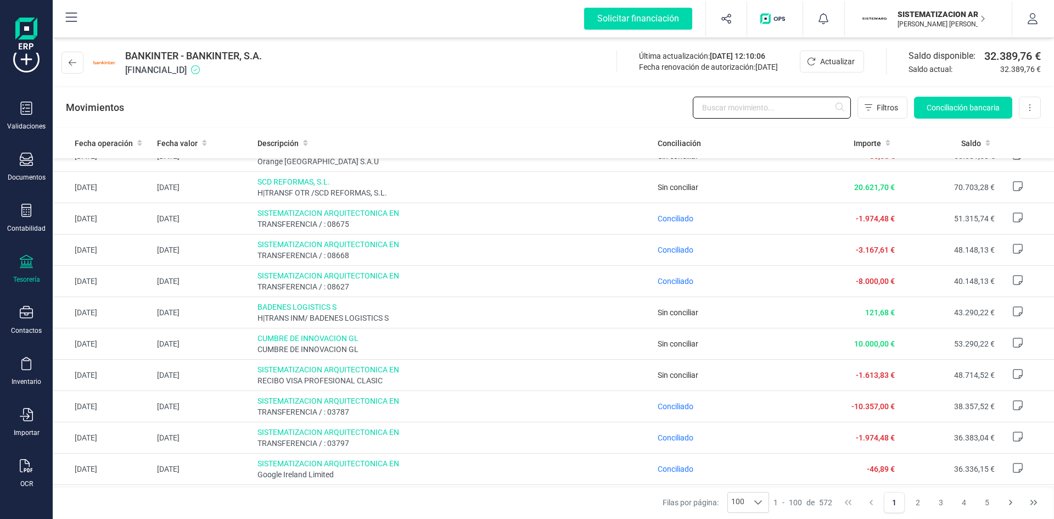
scroll to position [365, 0]
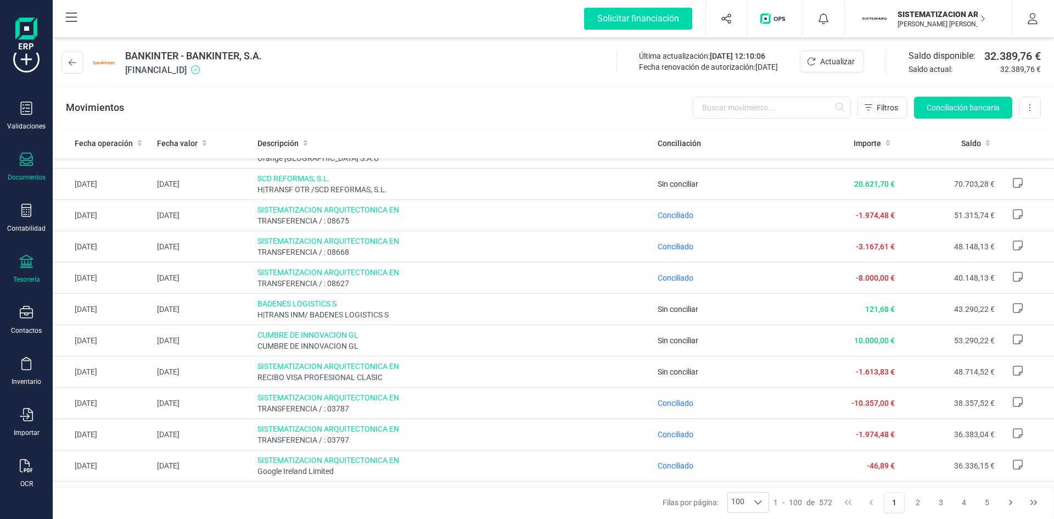
click at [35, 165] on div "Documentos" at bounding box center [26, 167] width 44 height 29
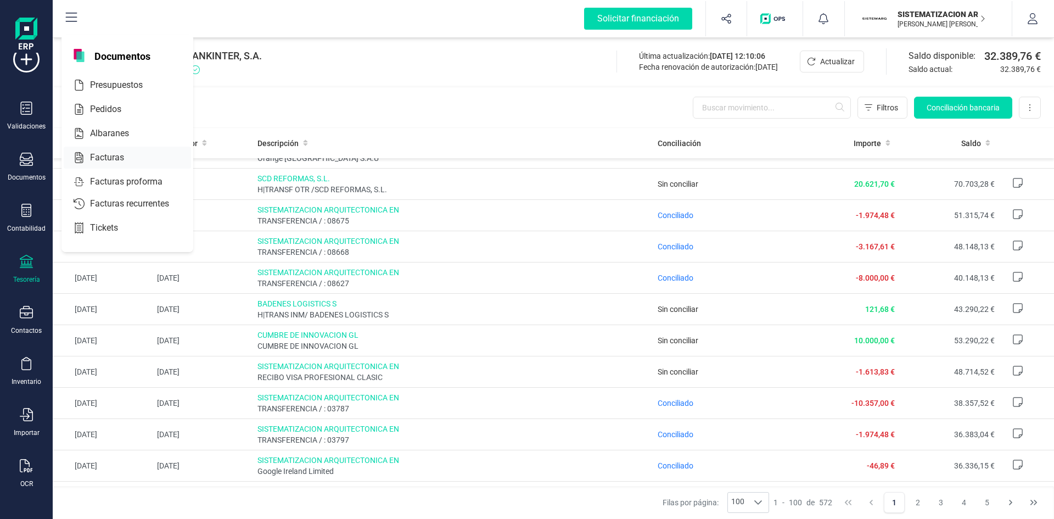
click at [120, 152] on span "Facturas" at bounding box center [115, 157] width 58 height 13
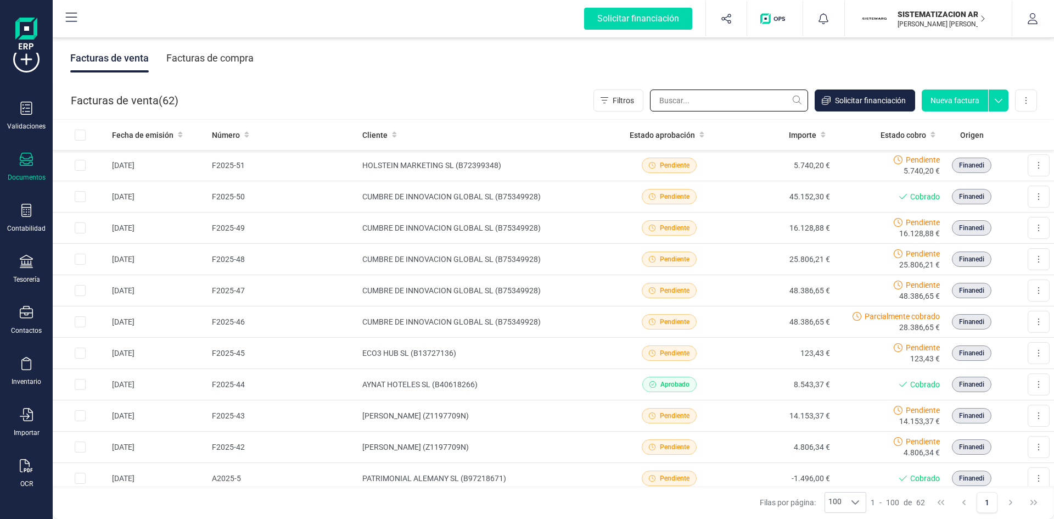
click at [704, 105] on input "text" at bounding box center [729, 101] width 158 height 22
type input "cumb"
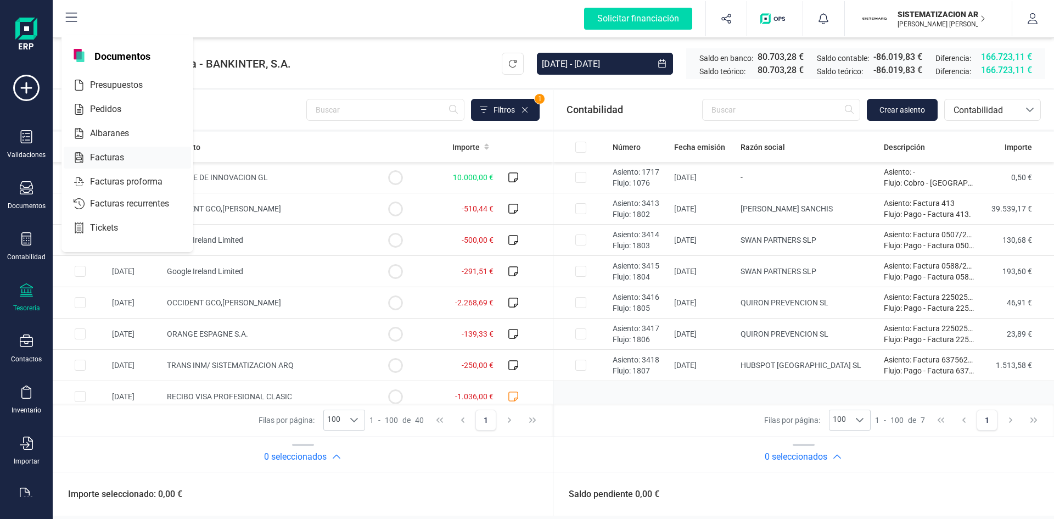
click at [133, 164] on div "Facturas" at bounding box center [127, 158] width 127 height 22
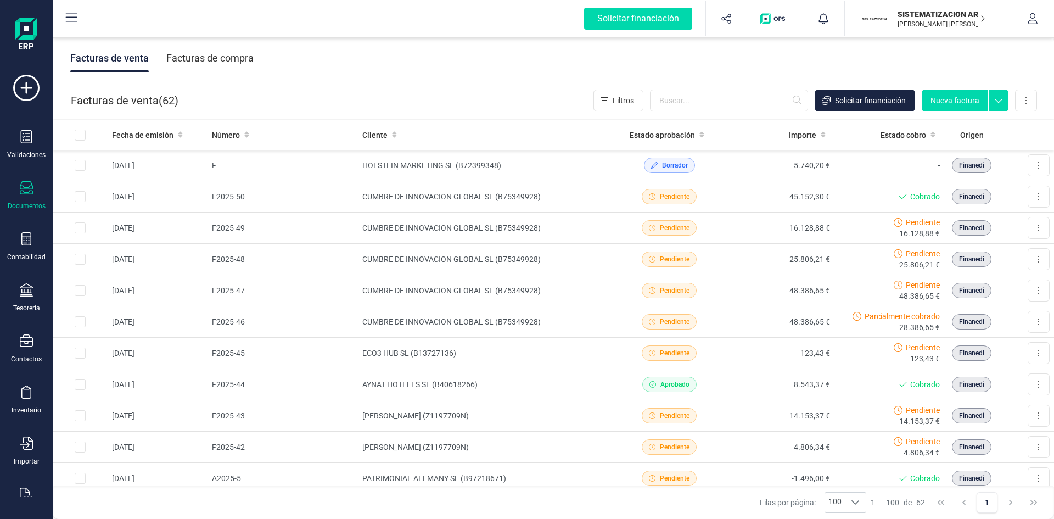
click at [198, 57] on div "Facturas de compra" at bounding box center [209, 58] width 87 height 29
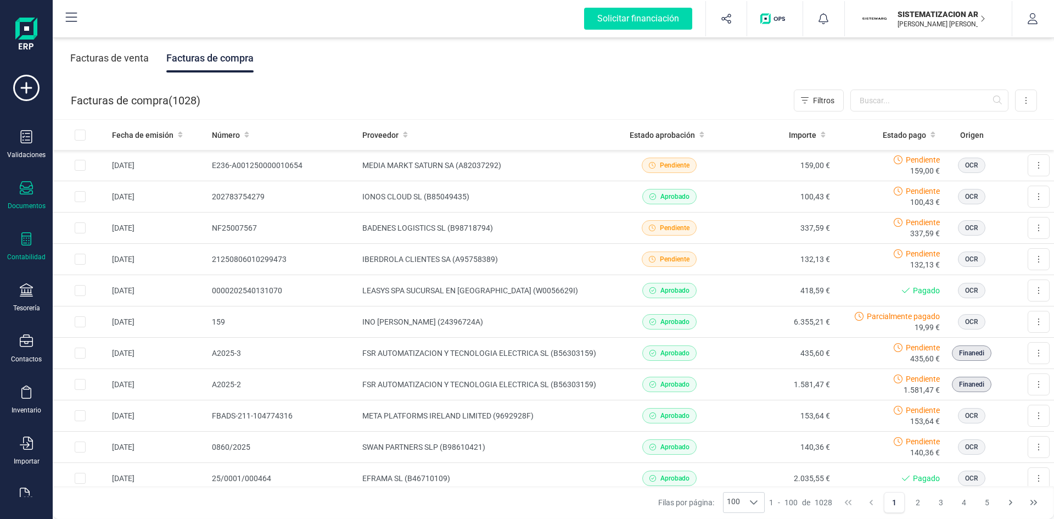
click at [16, 242] on div "Contabilidad" at bounding box center [26, 246] width 44 height 29
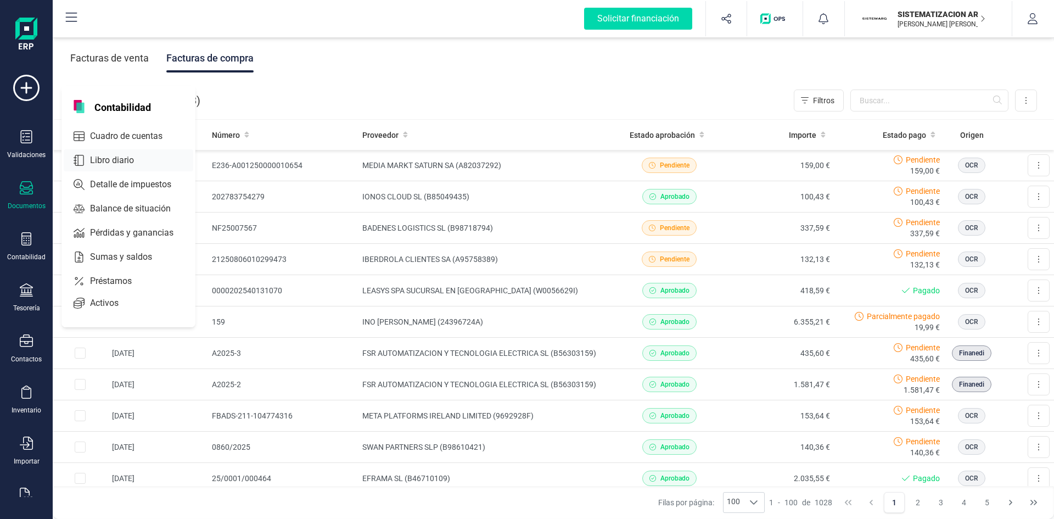
click at [124, 161] on span "Libro diario" at bounding box center [120, 160] width 68 height 13
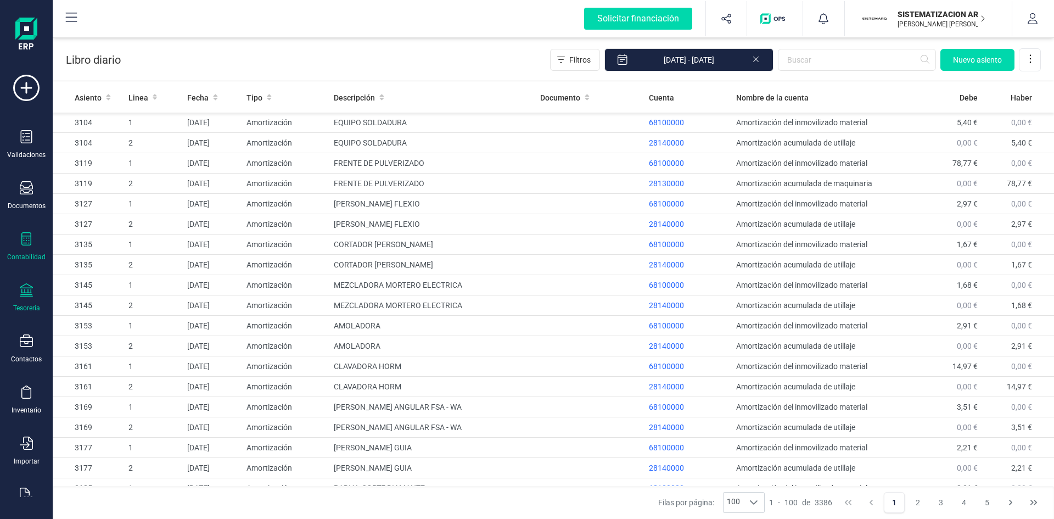
click at [26, 301] on div "Tesorería" at bounding box center [26, 297] width 44 height 29
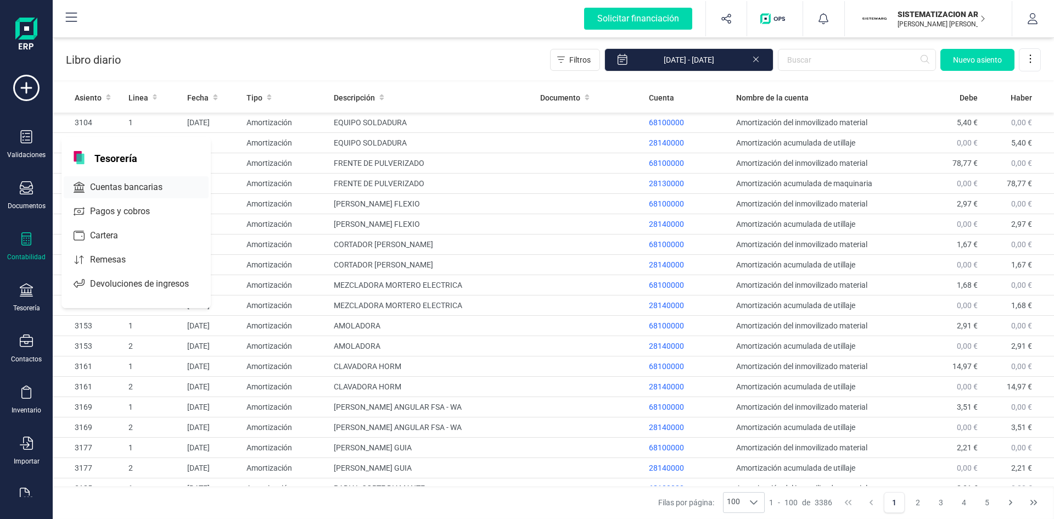
click at [139, 182] on span "Cuentas bancarias" at bounding box center [134, 187] width 97 height 13
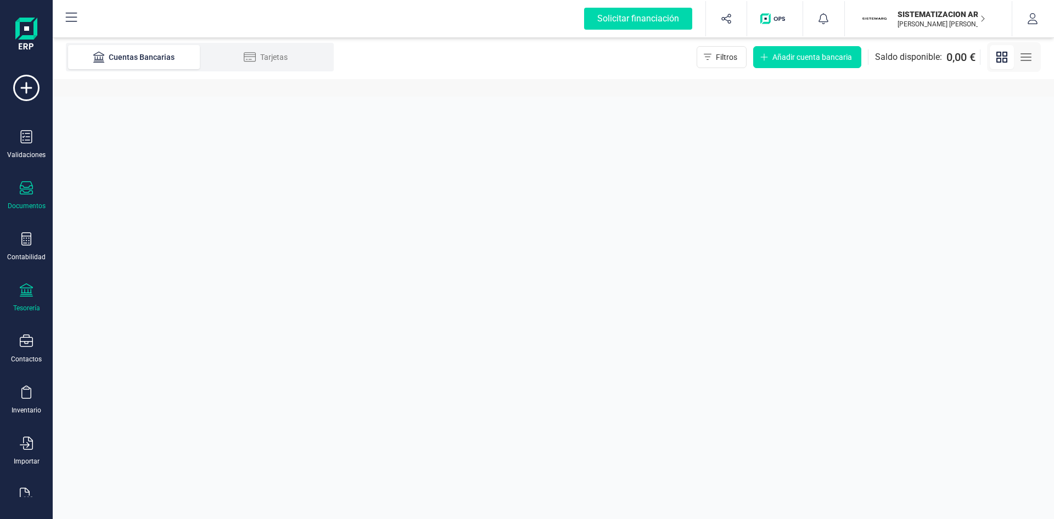
click at [20, 200] on div "Documentos" at bounding box center [26, 195] width 44 height 29
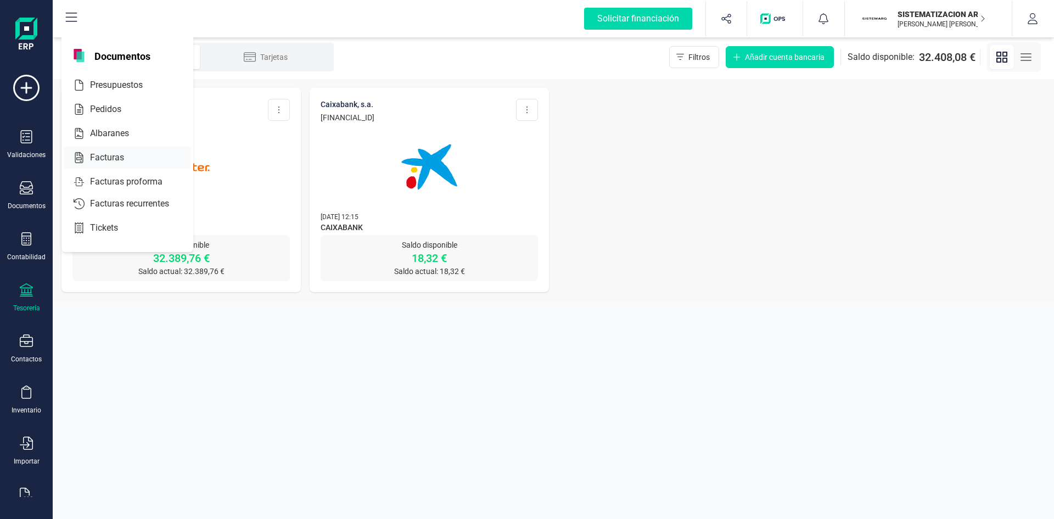
click at [133, 163] on div at bounding box center [134, 157] width 20 height 13
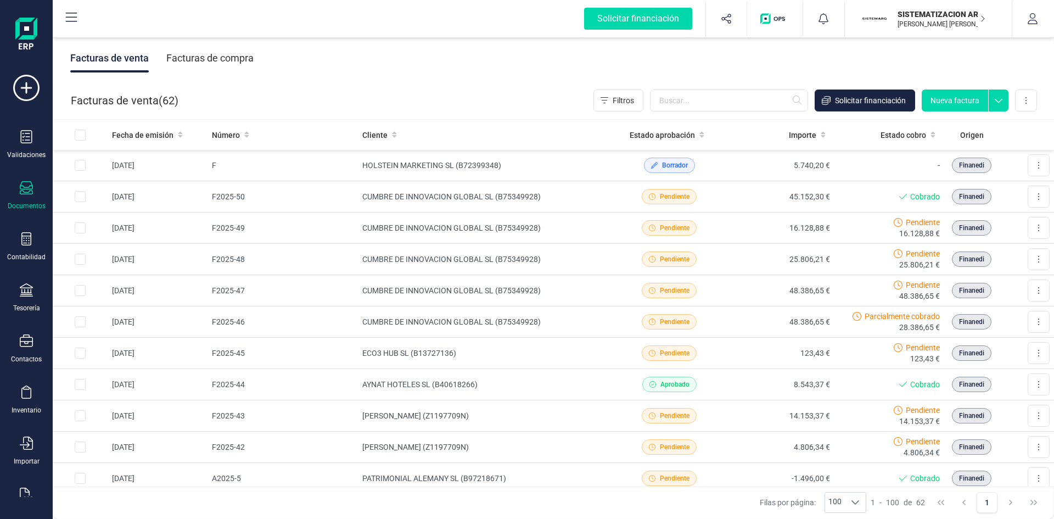
click at [237, 58] on div "Facturas de compra" at bounding box center [209, 58] width 87 height 29
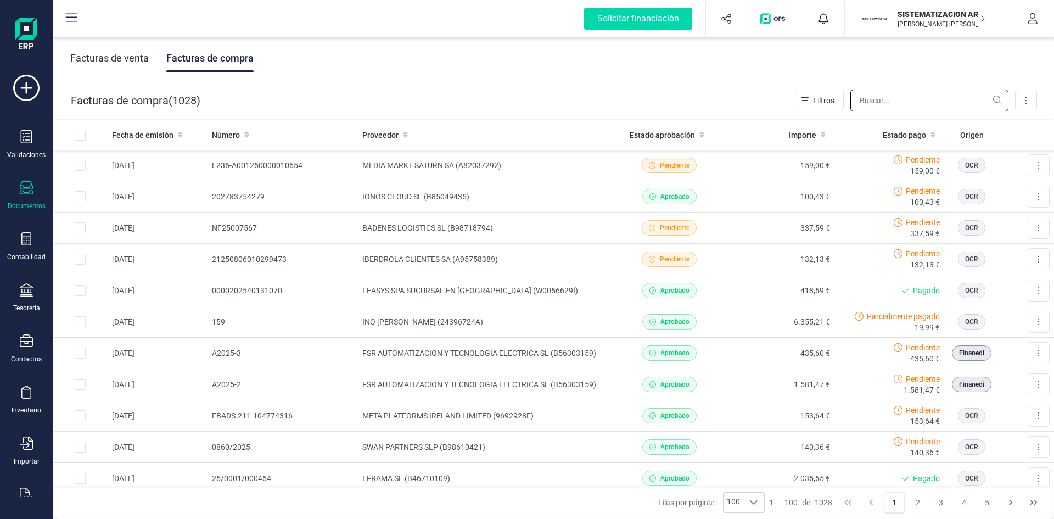
click at [875, 98] on input "text" at bounding box center [930, 101] width 158 height 22
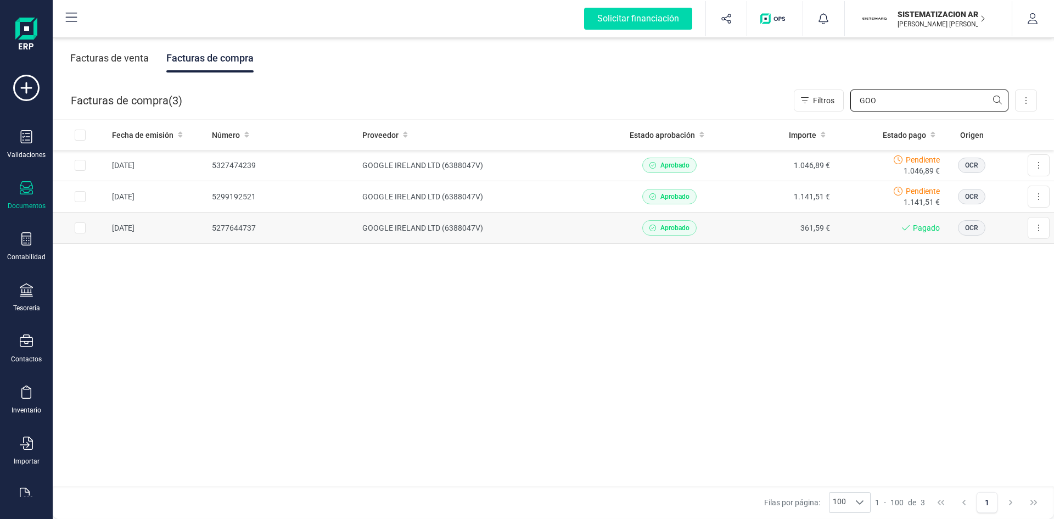
type input "GOO"
click at [732, 221] on td "361,59 €" at bounding box center [779, 228] width 110 height 31
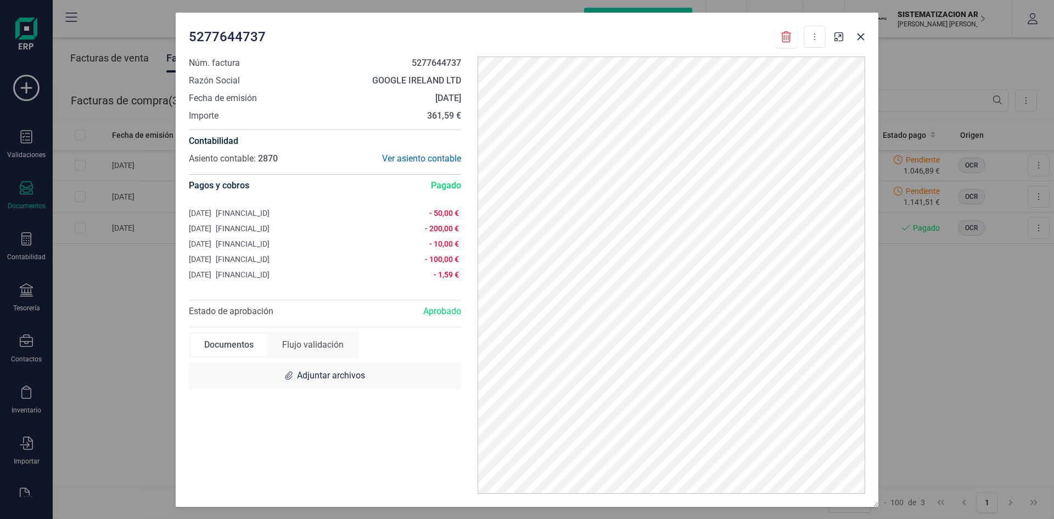
click at [107, 289] on div "5277644737 Descargar documento Núm. factura 5277644737 Razón Social GOOGLE IREL…" at bounding box center [527, 259] width 1054 height 519
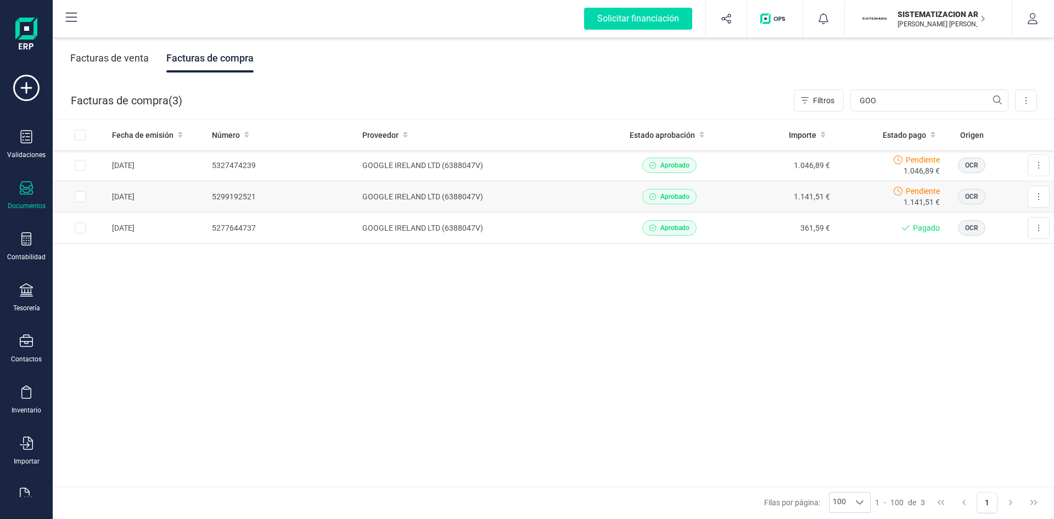
click at [460, 190] on td "GOOGLE IRELAND LTD (6388047V)" at bounding box center [486, 196] width 256 height 31
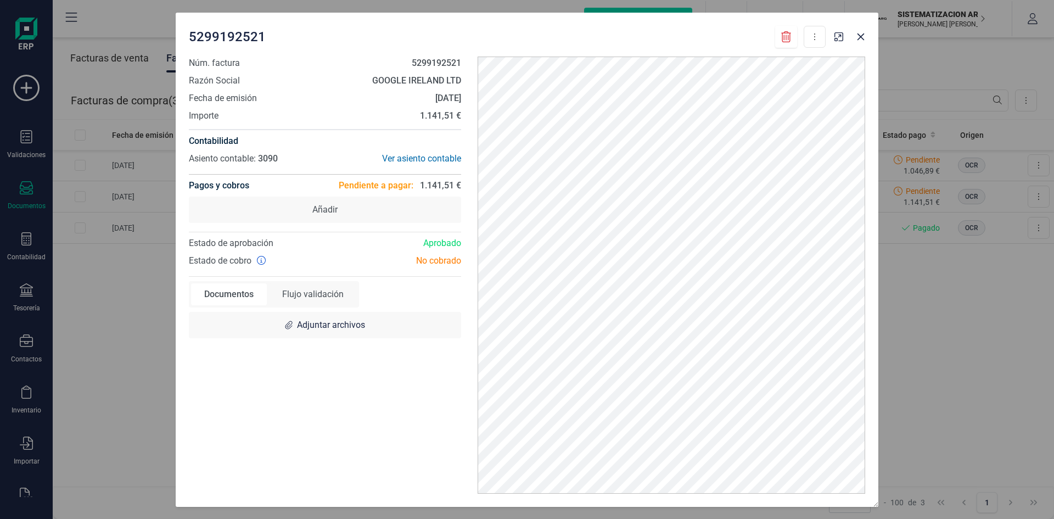
click at [1009, 366] on div "5299192521 Descargar documento Marcar como pagada Núm. factura 5299192521 Razón…" at bounding box center [527, 259] width 1054 height 519
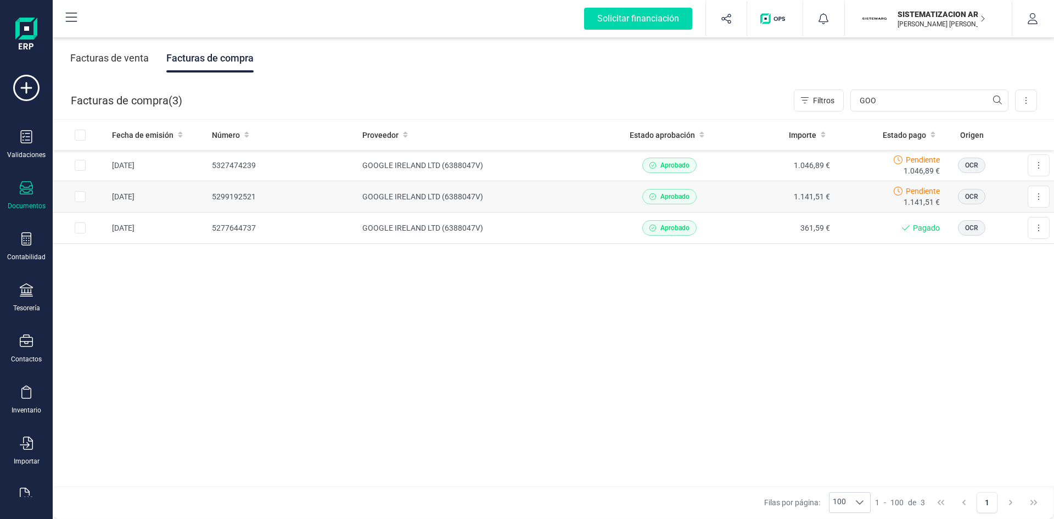
click at [769, 193] on td "1.141,51 €" at bounding box center [779, 196] width 110 height 31
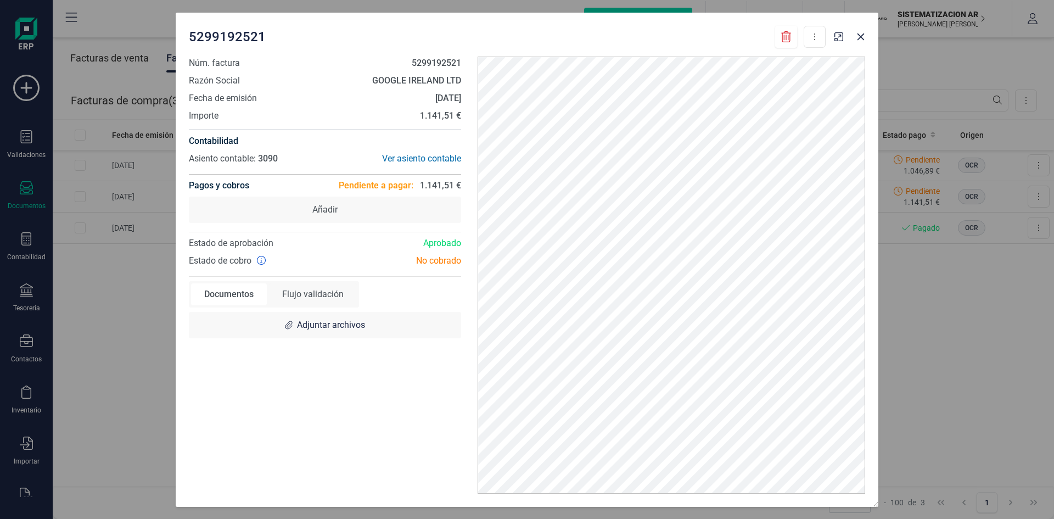
click at [934, 279] on div "5299192521 Descargar documento Marcar como pagada Núm. factura 5299192521 Razón…" at bounding box center [527, 259] width 1054 height 519
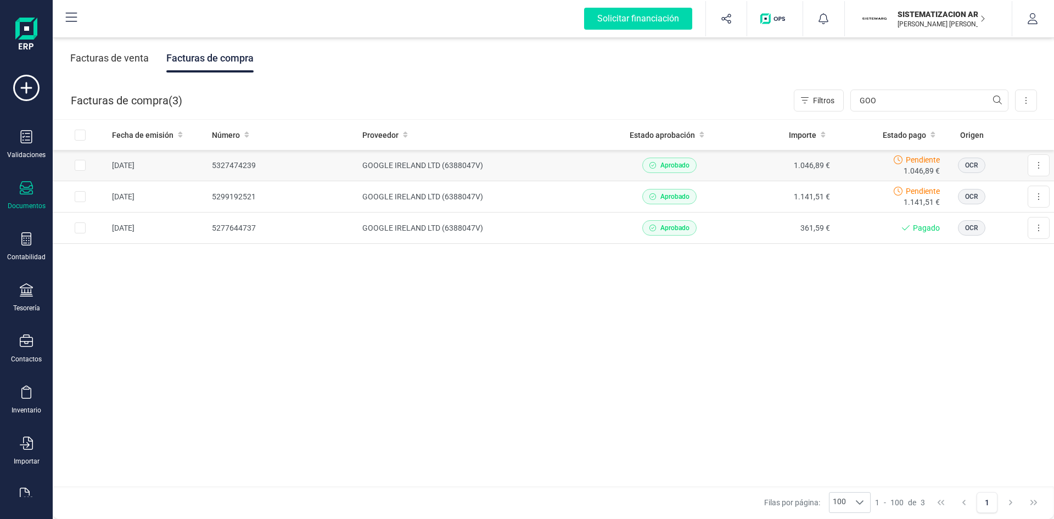
click at [778, 169] on td "1.046,89 €" at bounding box center [779, 165] width 110 height 31
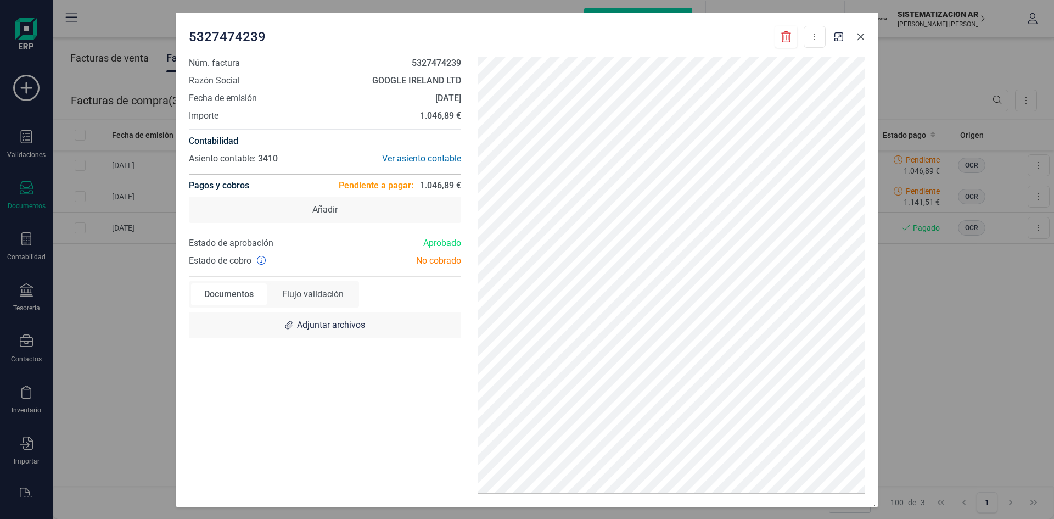
click at [864, 41] on icon "button" at bounding box center [861, 36] width 9 height 9
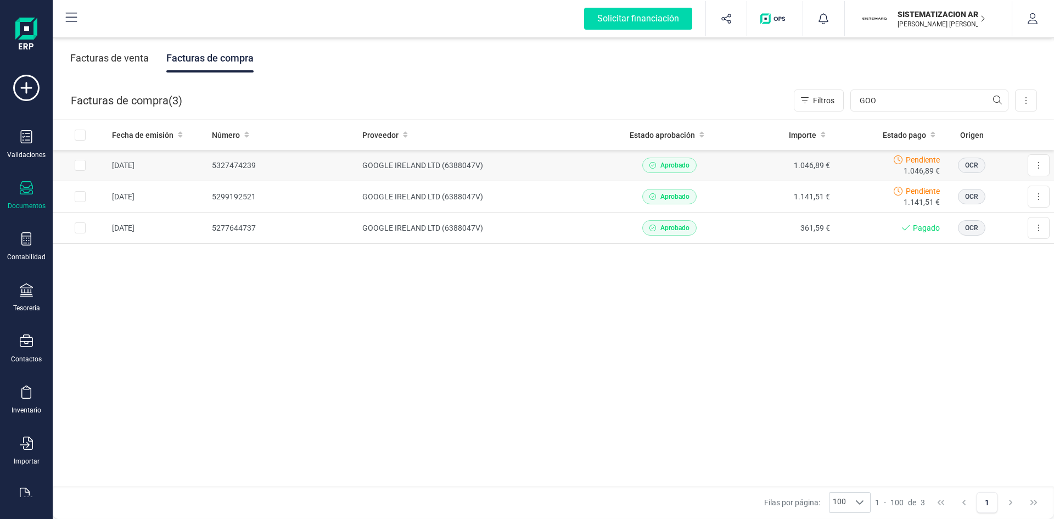
click at [576, 172] on td "GOOGLE IRELAND LTD (6388047V)" at bounding box center [486, 165] width 256 height 31
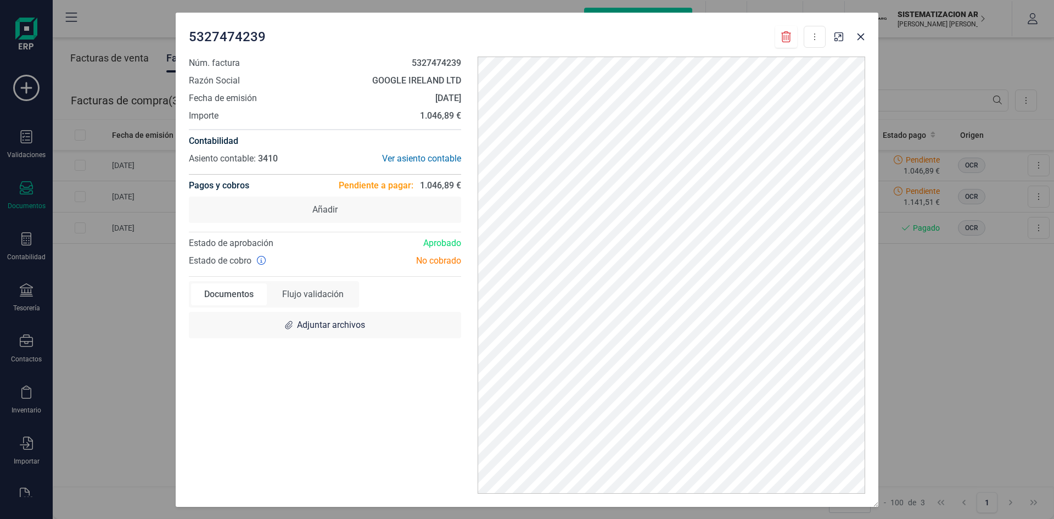
click at [188, 356] on div "Núm. factura 5327474239 Razón Social GOOGLE IRELAND LTD Fecha de emisión [DATE]…" at bounding box center [325, 275] width 289 height 437
click at [128, 362] on div "5327474239 Descargar documento Marcar como pagada Núm. factura 5327474239 Razón…" at bounding box center [527, 259] width 1054 height 519
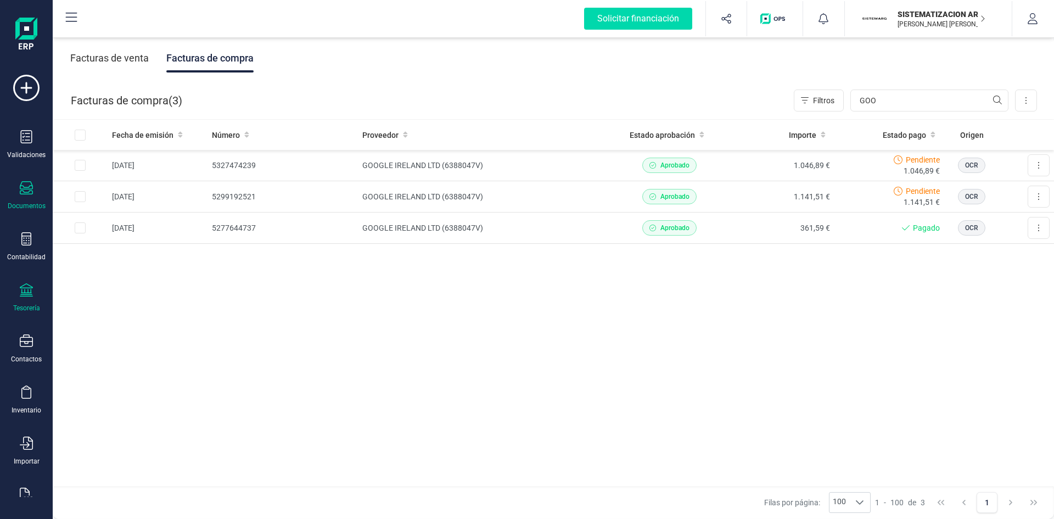
click at [36, 299] on div "Tesorería" at bounding box center [26, 297] width 44 height 29
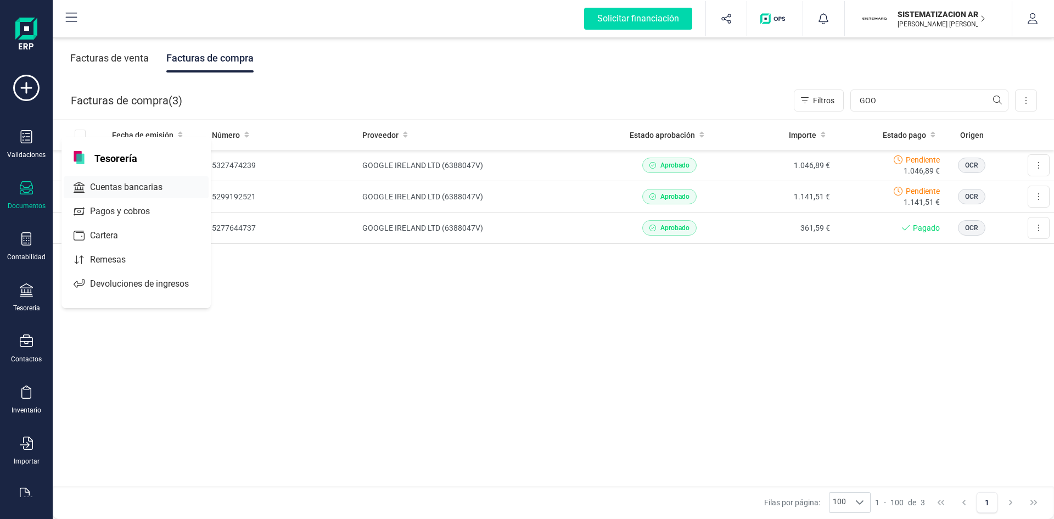
click at [144, 193] on span "Cuentas bancarias" at bounding box center [134, 187] width 97 height 13
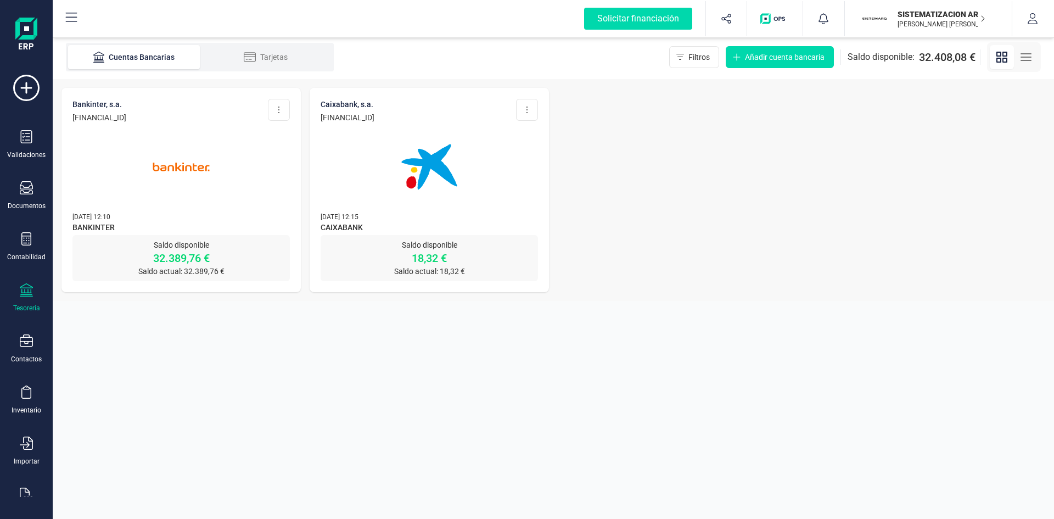
click at [186, 165] on img at bounding box center [181, 167] width 92 height 92
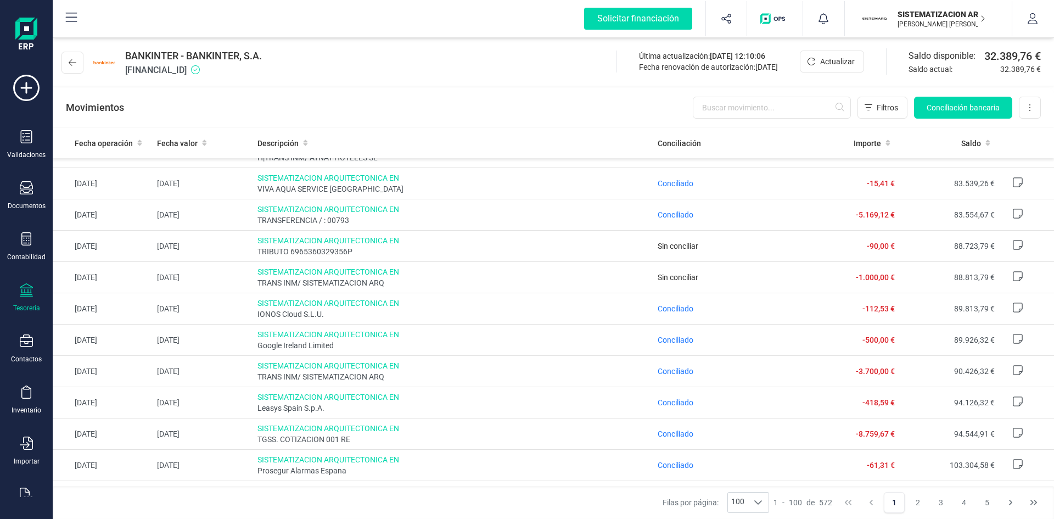
scroll to position [2445, 0]
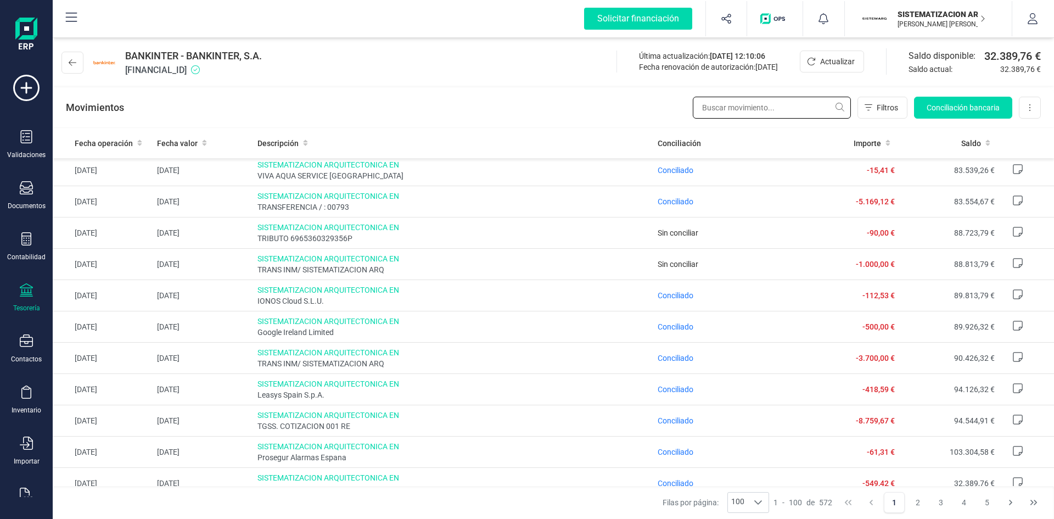
click at [771, 114] on input "text" at bounding box center [772, 108] width 158 height 22
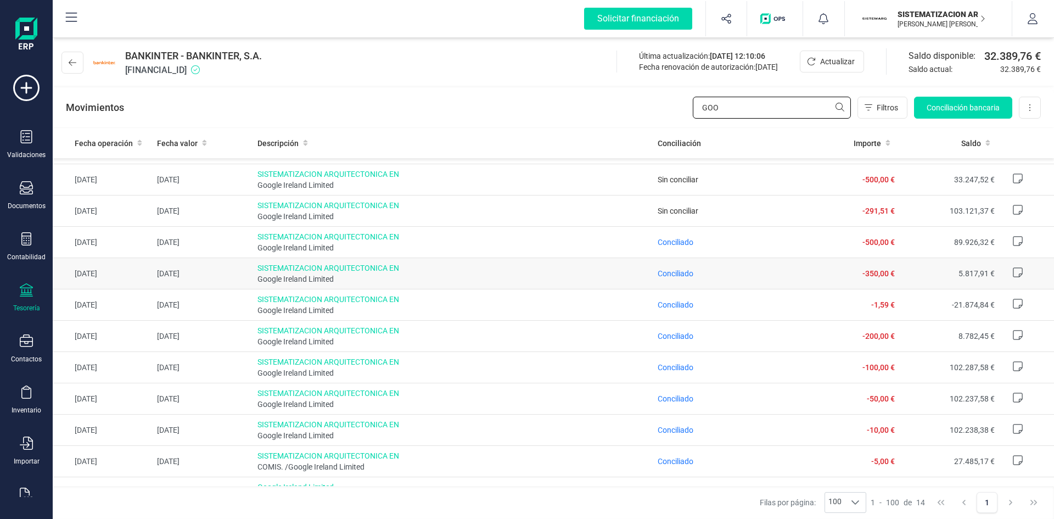
scroll to position [88, 0]
type input "GOO"
click at [667, 271] on span "Conciliado" at bounding box center [676, 273] width 36 height 9
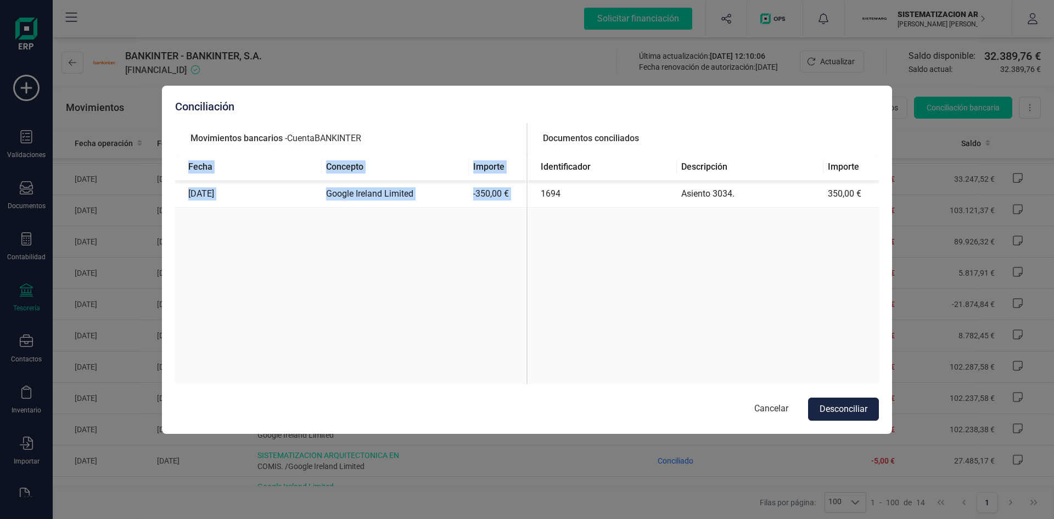
drag, startPoint x: 778, startPoint y: 87, endPoint x: 839, endPoint y: 374, distance: 293.6
click at [839, 374] on div "Conciliación Movimientos bancarios - Cuenta BANKINTER Fecha Concepto Importe [D…" at bounding box center [527, 260] width 730 height 348
click at [776, 407] on button "Cancelar" at bounding box center [772, 409] width 56 height 23
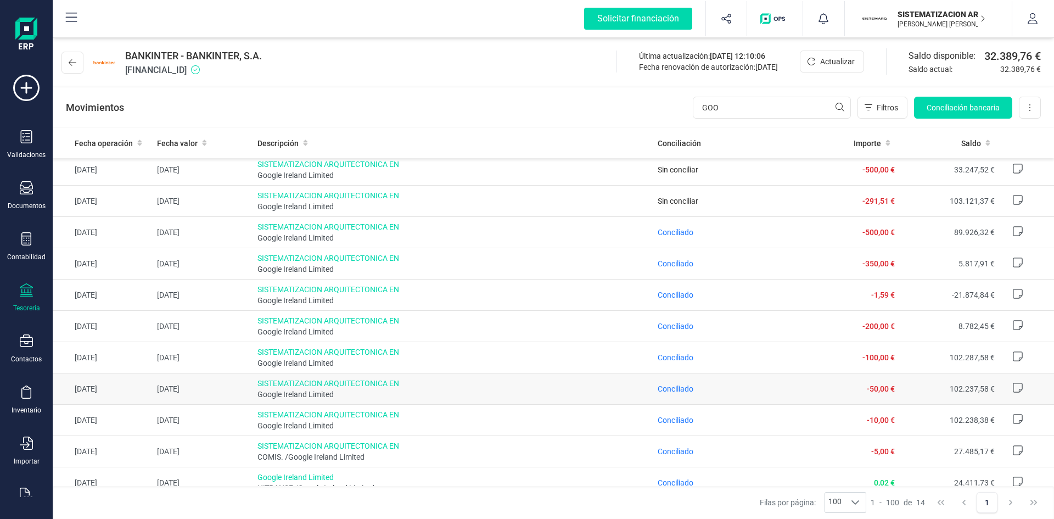
scroll to position [108, 0]
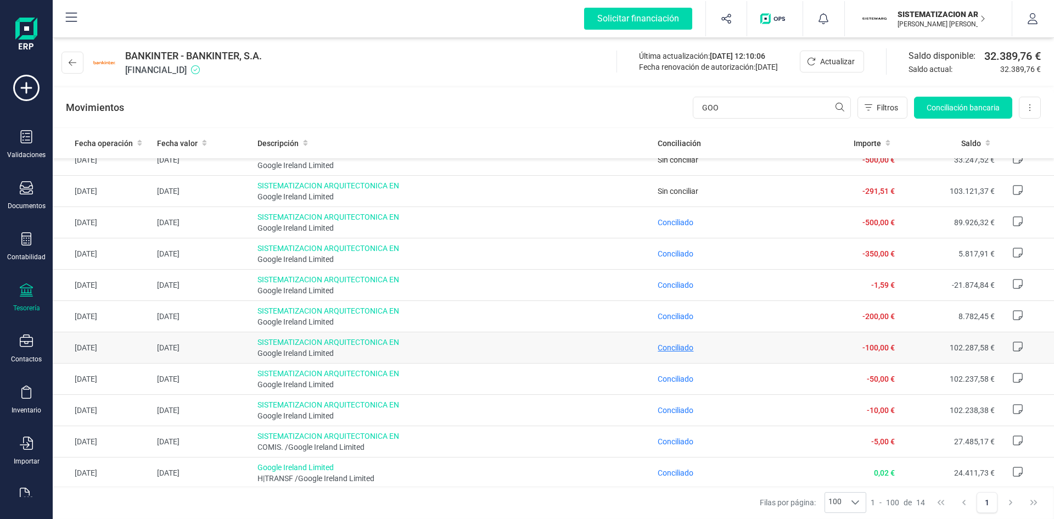
click at [680, 350] on span "Conciliado" at bounding box center [676, 347] width 36 height 9
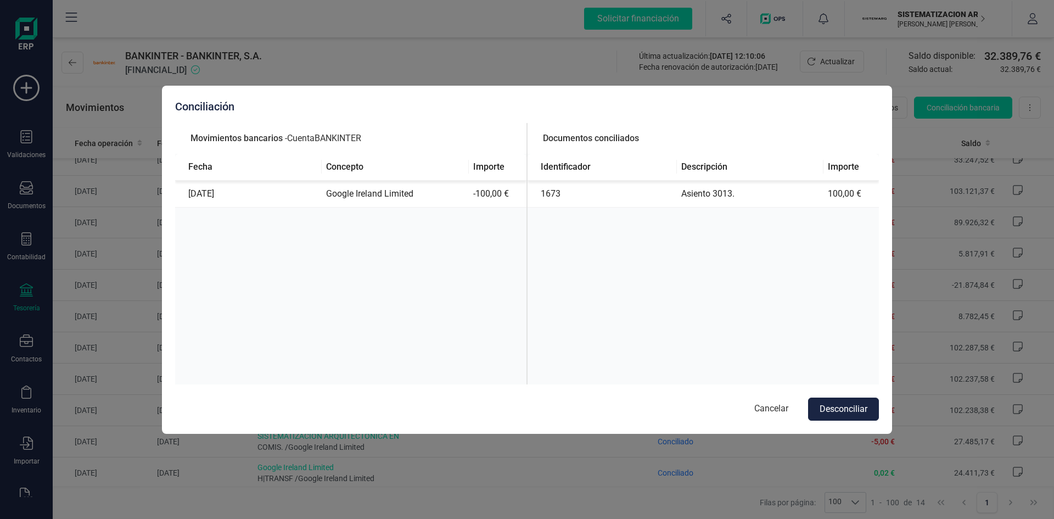
click at [665, 72] on div "Conciliación Movimientos bancarios - Cuenta BANKINTER Fecha Concepto Importe [D…" at bounding box center [527, 259] width 1054 height 519
click at [771, 400] on button "Cancelar" at bounding box center [772, 409] width 56 height 23
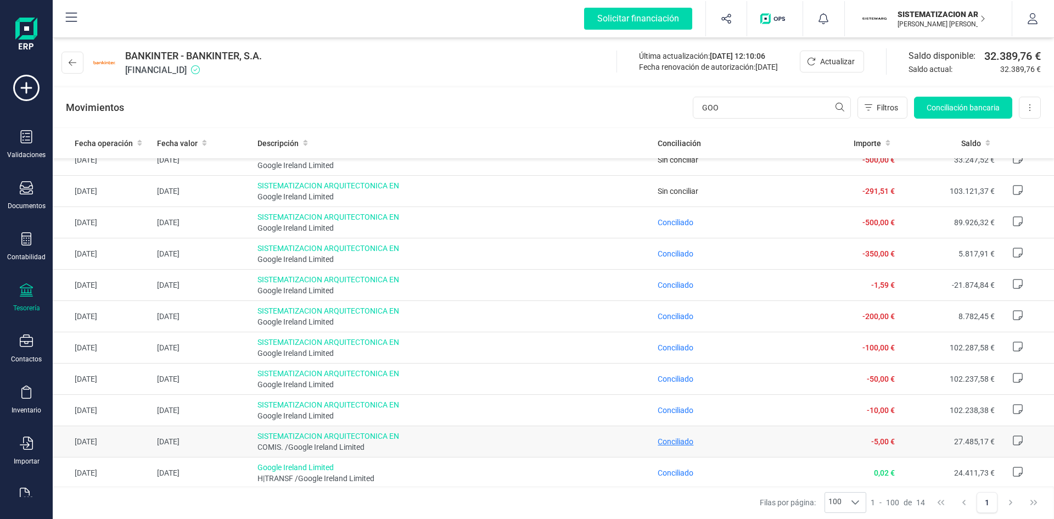
click at [674, 440] on span "Conciliado" at bounding box center [676, 441] width 36 height 9
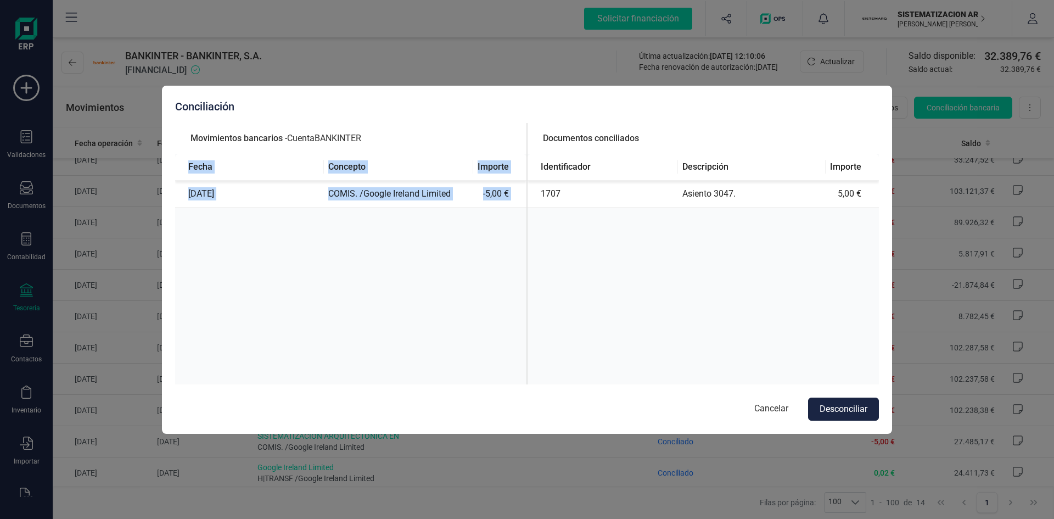
drag, startPoint x: 595, startPoint y: 76, endPoint x: 790, endPoint y: 143, distance: 206.3
click at [790, 143] on div "Conciliación Movimientos bancarios - Cuenta BANKINTER Fecha Concepto Importe [D…" at bounding box center [527, 259] width 1054 height 519
click at [776, 404] on button "Cancelar" at bounding box center [772, 409] width 56 height 23
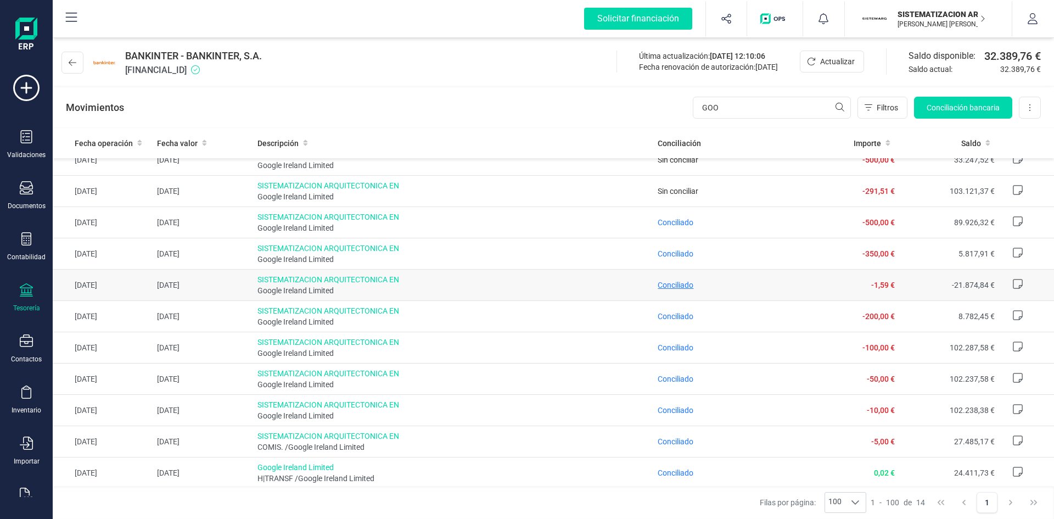
click at [676, 284] on span "Conciliado" at bounding box center [676, 285] width 36 height 9
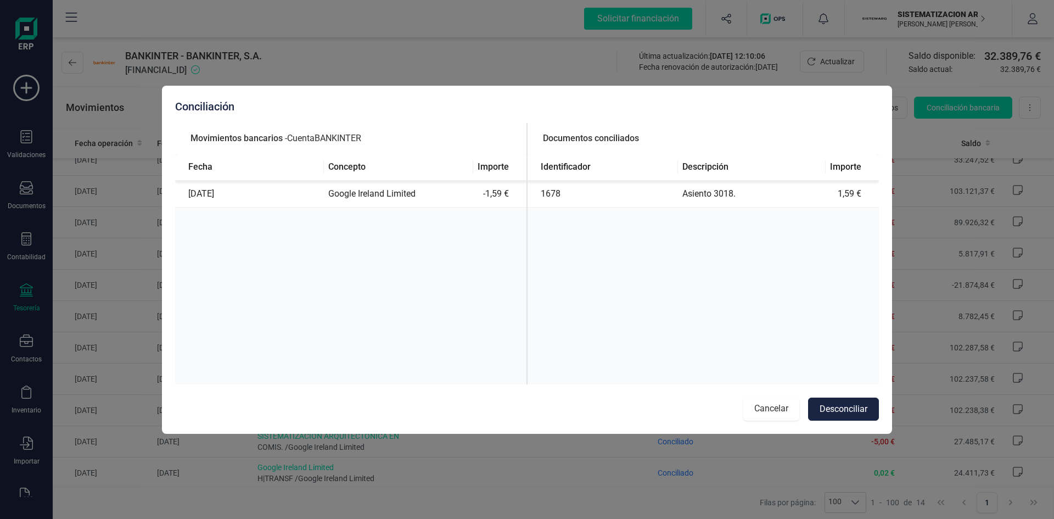
click at [776, 405] on button "Cancelar" at bounding box center [772, 409] width 56 height 23
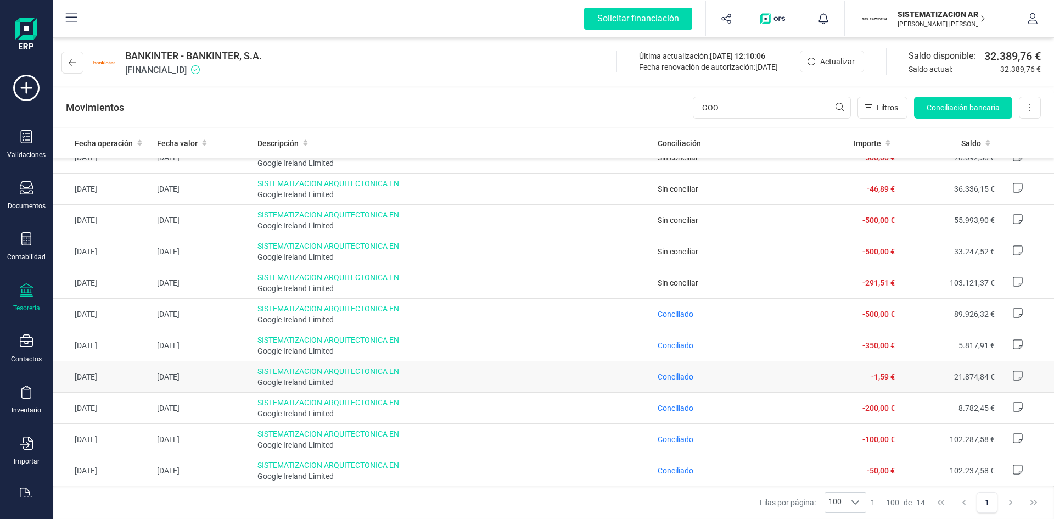
scroll to position [0, 0]
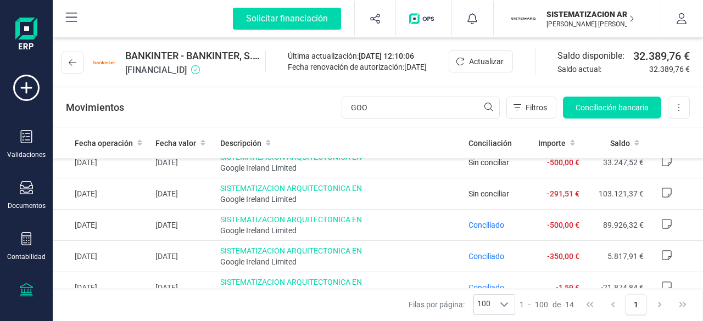
scroll to position [107, 0]
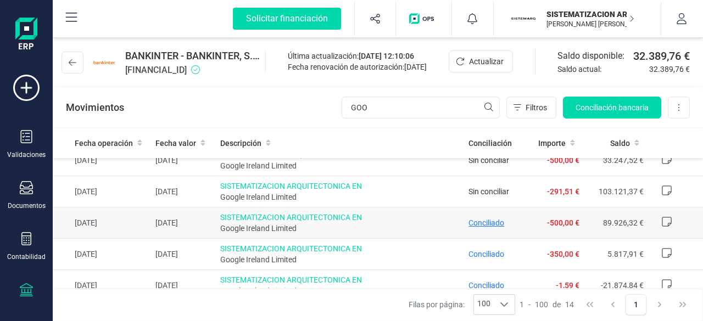
type input "GOO"
click at [476, 219] on span "Conciliado" at bounding box center [486, 223] width 36 height 9
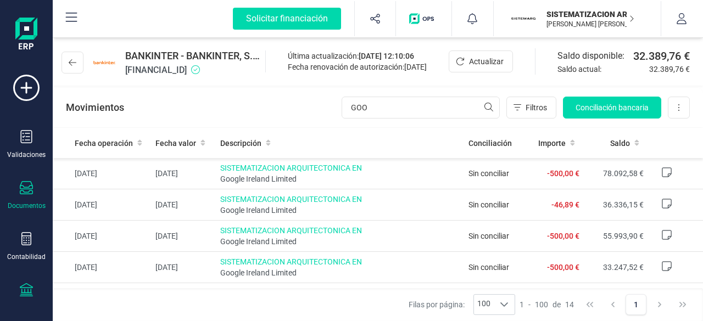
click at [40, 186] on div "Documentos" at bounding box center [26, 195] width 44 height 29
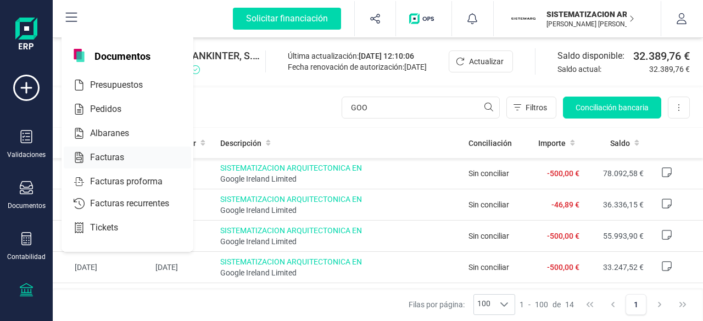
click at [118, 151] on span "Facturas" at bounding box center [115, 157] width 58 height 13
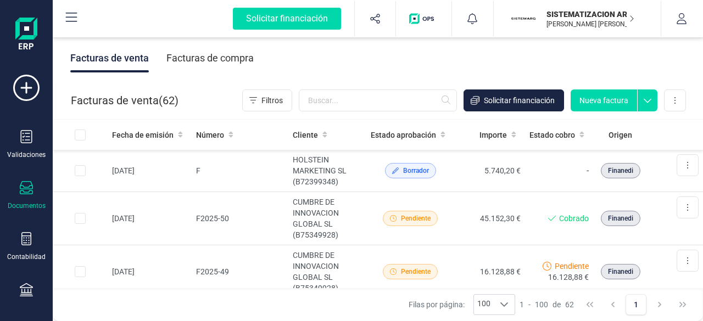
click at [243, 52] on div "Facturas de compra" at bounding box center [209, 58] width 87 height 29
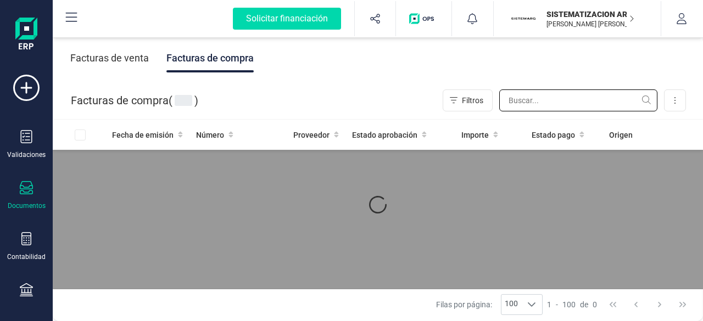
click at [545, 100] on input "text" at bounding box center [578, 101] width 158 height 22
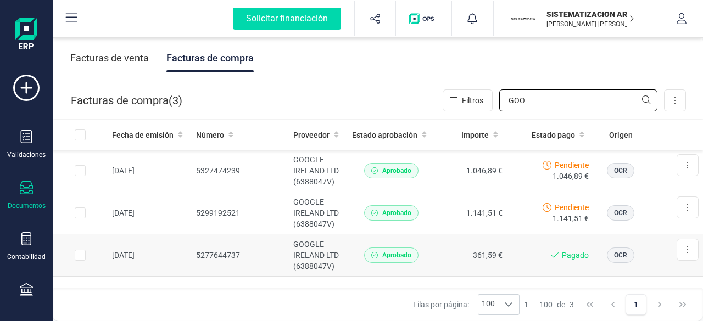
type input "GOO"
click at [444, 259] on td "361,59 €" at bounding box center [471, 256] width 71 height 42
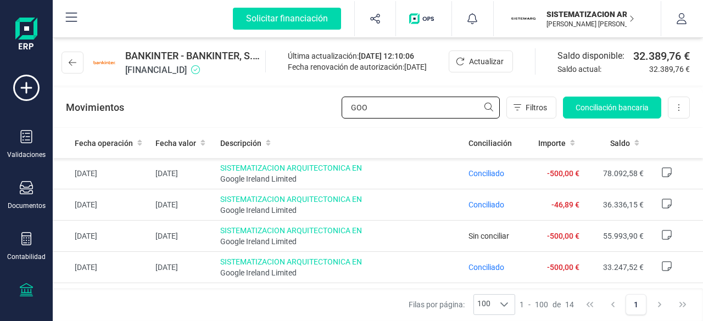
click at [395, 113] on input "GOO" at bounding box center [421, 108] width 158 height 22
type input "G"
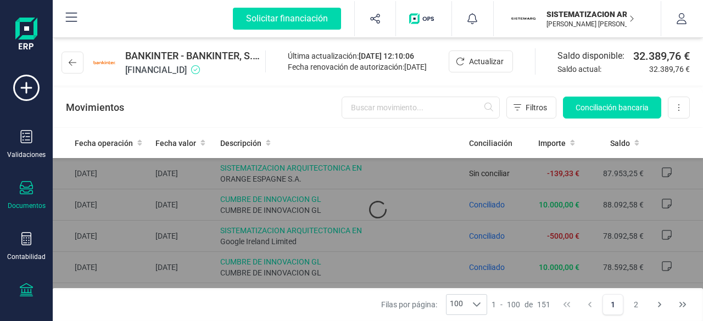
click at [15, 191] on div "Documentos" at bounding box center [26, 195] width 44 height 29
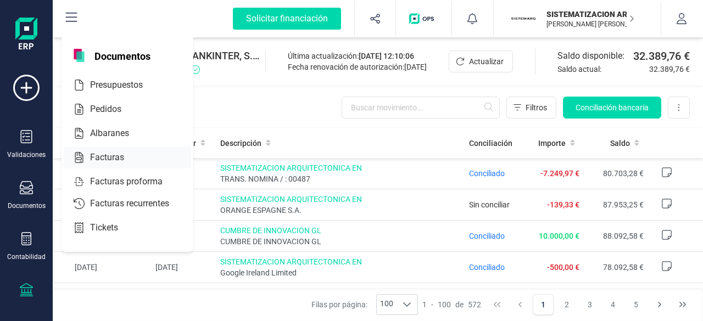
click at [113, 158] on span "Facturas" at bounding box center [115, 157] width 58 height 13
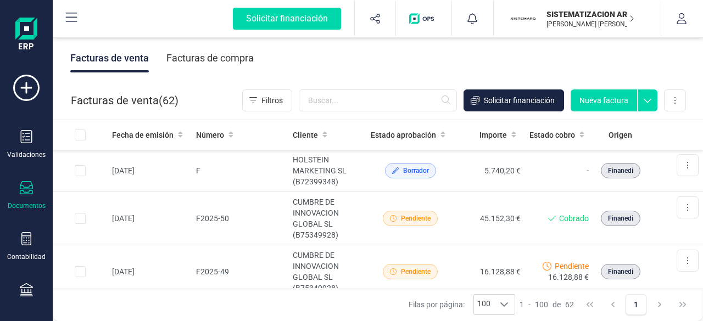
click at [221, 55] on div "Facturas de compra" at bounding box center [209, 58] width 87 height 29
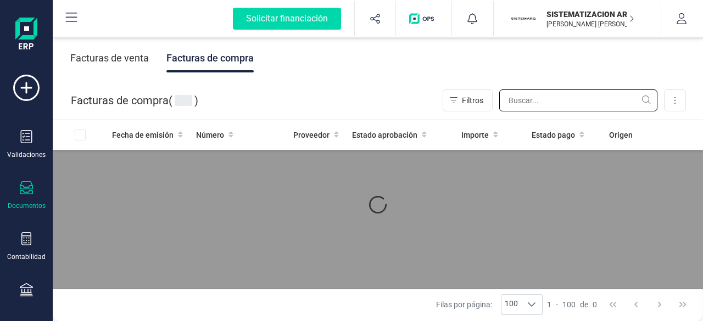
click at [546, 106] on input "text" at bounding box center [578, 101] width 158 height 22
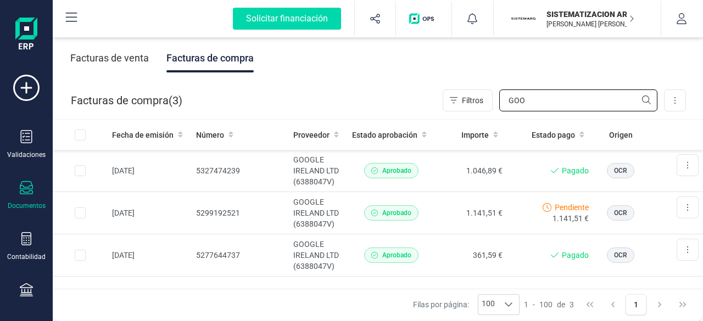
type input "GOO"
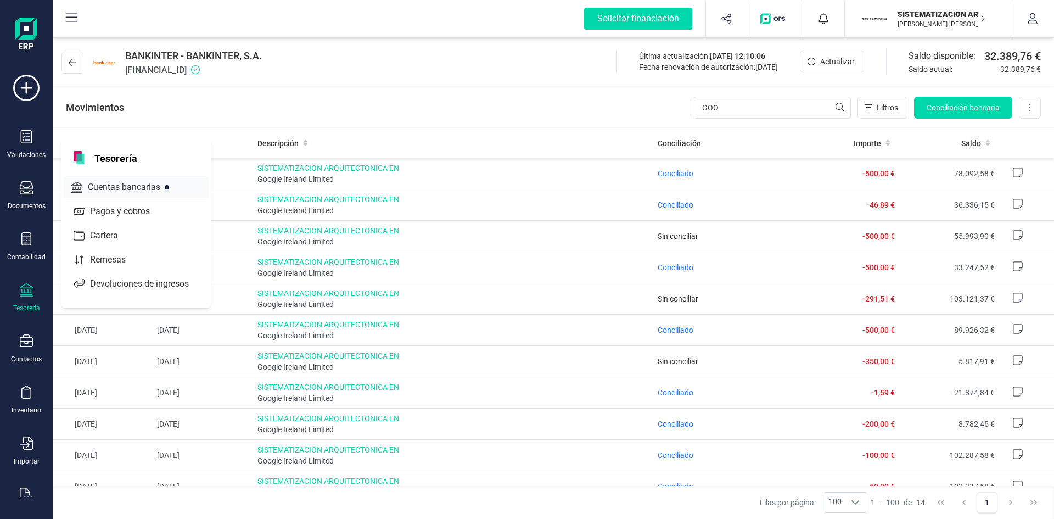
click at [152, 182] on span "Cuentas bancarias" at bounding box center [131, 187] width 97 height 13
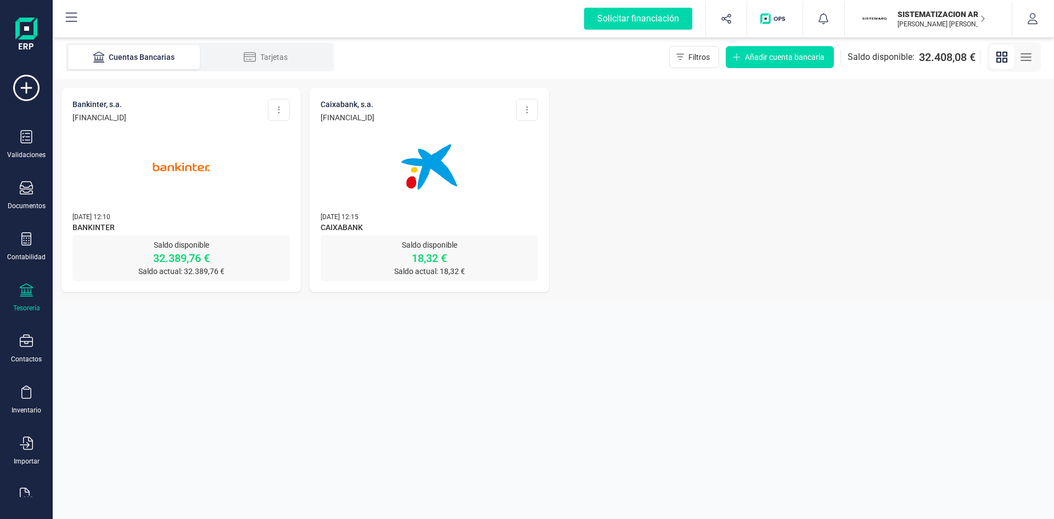
click at [242, 182] on div at bounding box center [180, 160] width 217 height 75
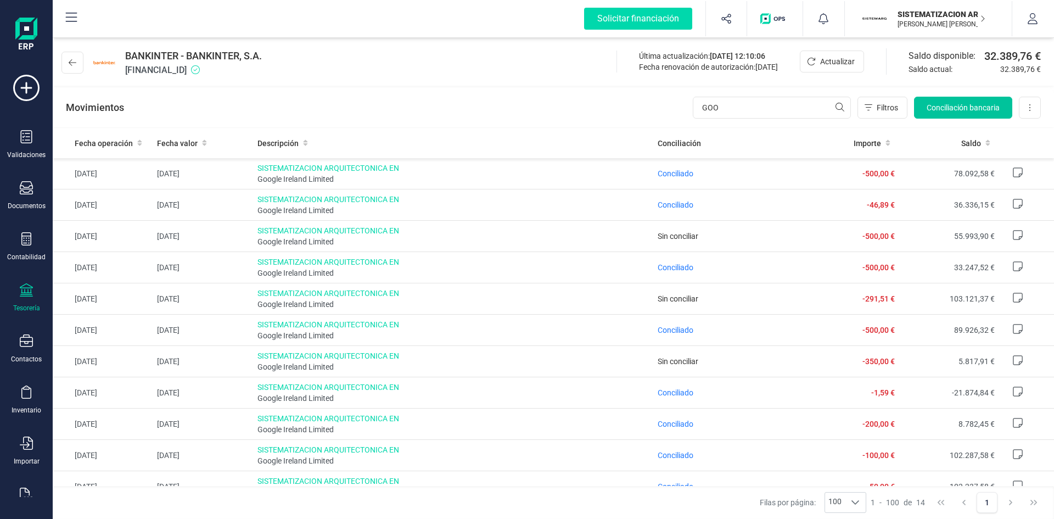
click at [974, 101] on button "Conciliación bancaria" at bounding box center [963, 108] width 98 height 22
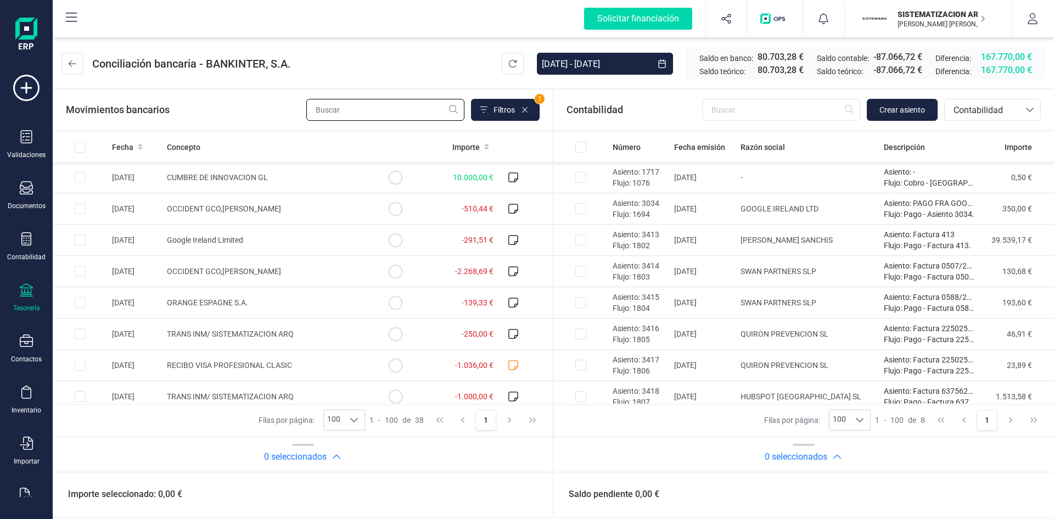
click at [344, 110] on input "text" at bounding box center [385, 110] width 158 height 22
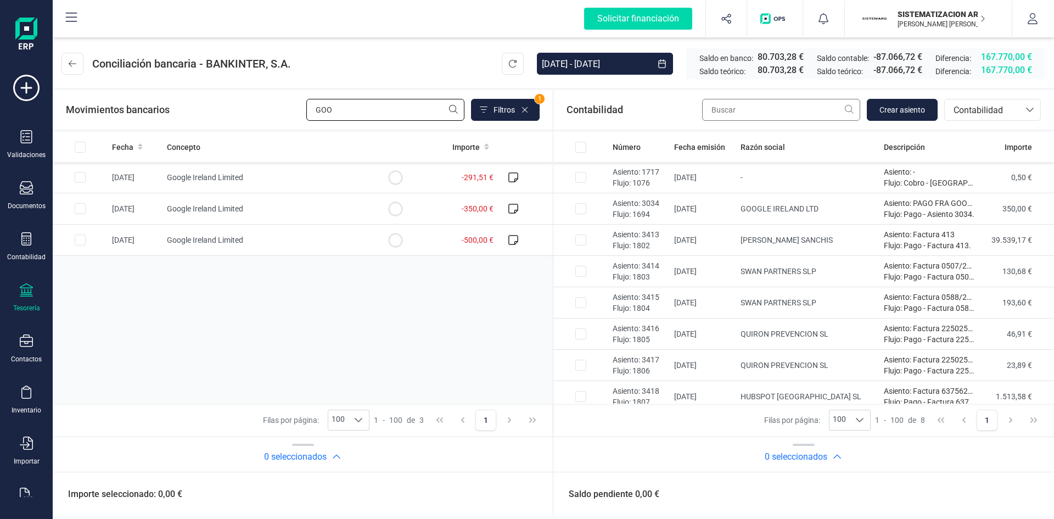
type input "GOO"
click at [766, 108] on input "text" at bounding box center [781, 110] width 158 height 22
click at [1020, 114] on div at bounding box center [1030, 109] width 21 height 21
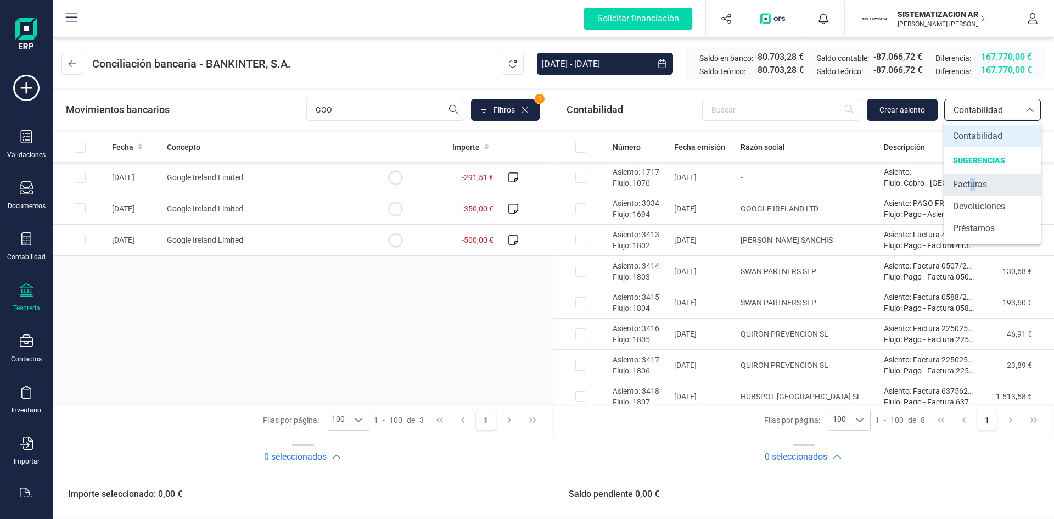
click at [976, 188] on span "Facturas" at bounding box center [970, 184] width 34 height 13
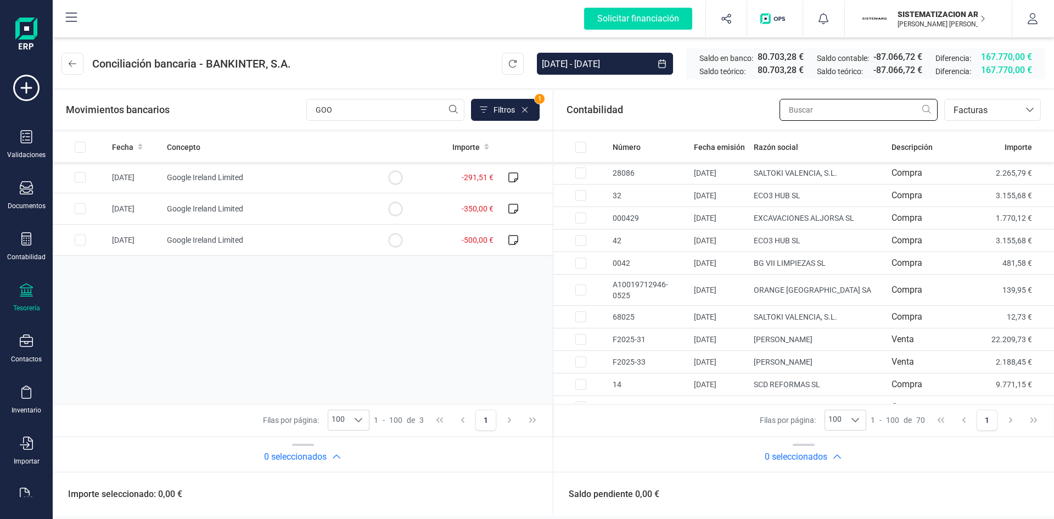
click at [809, 114] on input "text" at bounding box center [859, 110] width 158 height 22
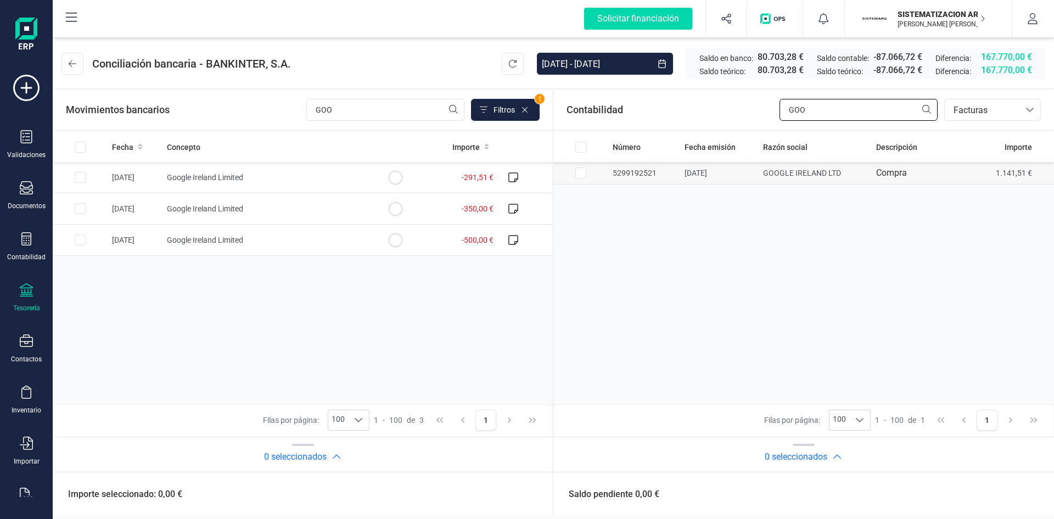
type input "GOO"
click at [634, 173] on td "5299192521" at bounding box center [644, 173] width 72 height 23
checkbox input "true"
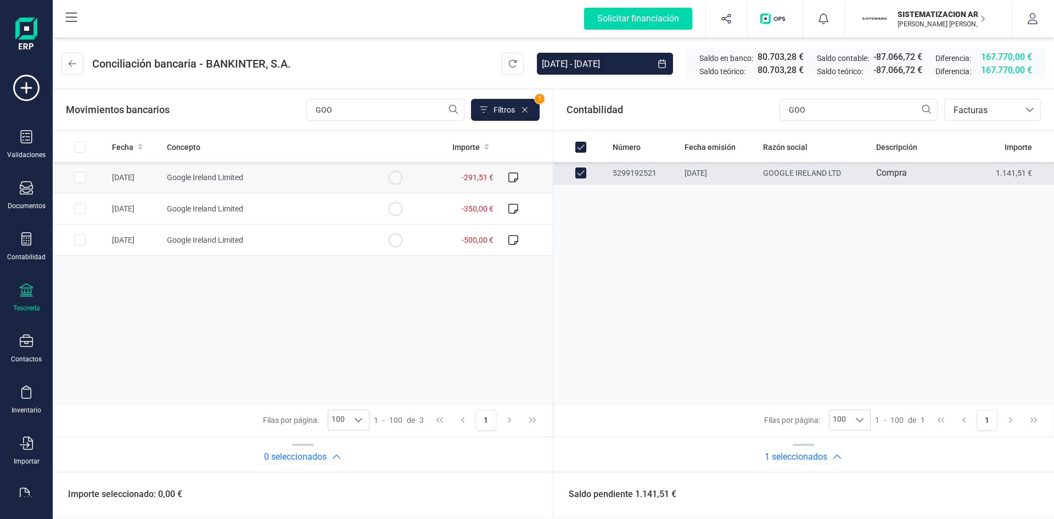
click at [82, 180] on input "Row Selected ee0ab54e-229d-44fc-a077-20ecb34d703a" at bounding box center [80, 177] width 11 height 11
checkbox input "true"
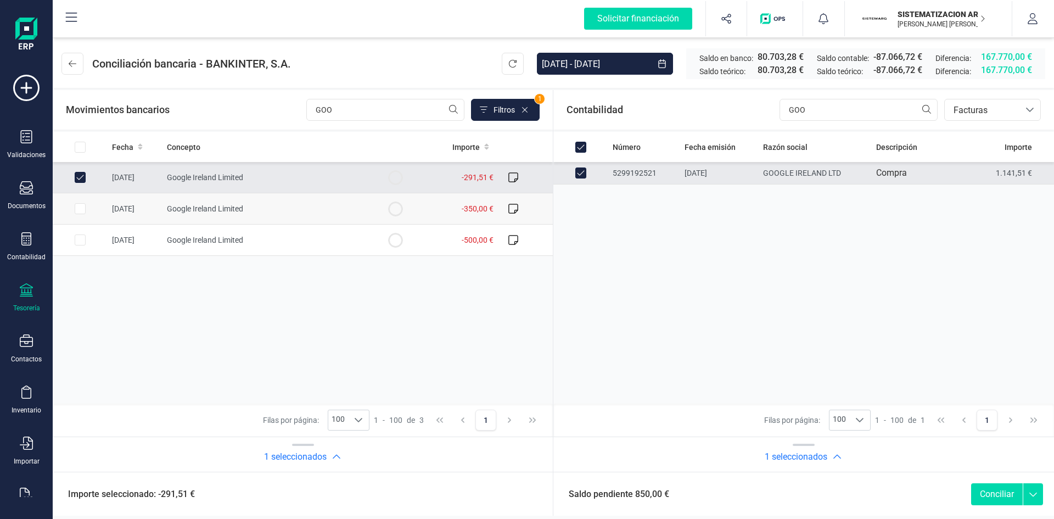
click at [82, 205] on input "Row Selected b54f464e-4ee7-4958-a8d0-8dc118f51300" at bounding box center [80, 208] width 11 height 11
checkbox input "true"
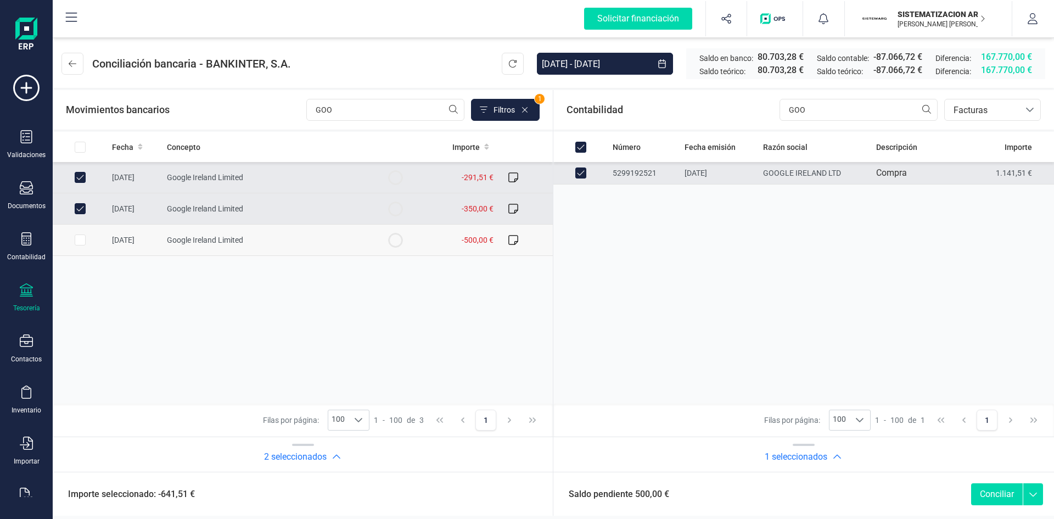
click at [77, 244] on input "Row Selected aa3451ed-1982-469b-88d5-dc3493416ff8" at bounding box center [80, 240] width 11 height 11
checkbox input "true"
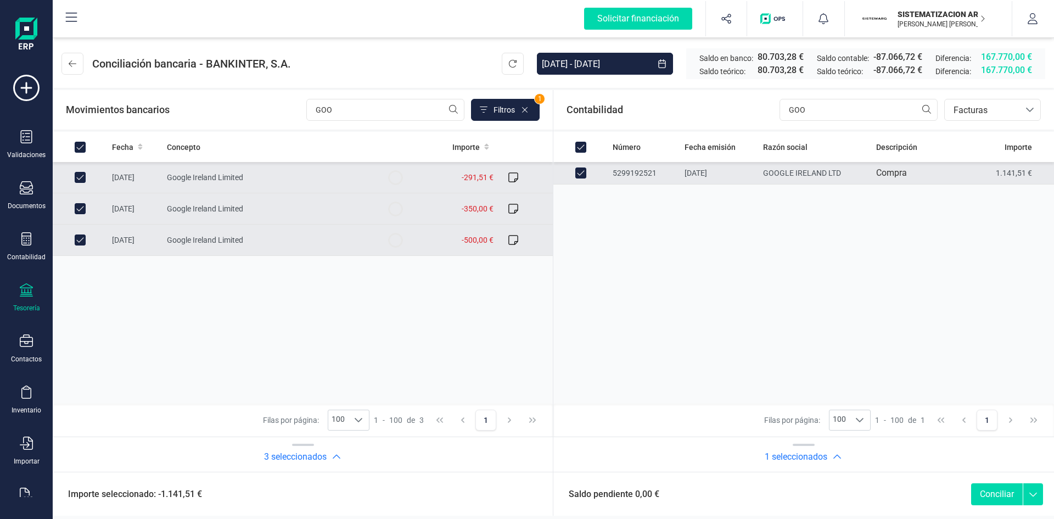
click at [970, 488] on div "Saldo pendiente 0,00 € Conciliar" at bounding box center [804, 494] width 501 height 44
click at [987, 489] on button "Conciliar" at bounding box center [998, 494] width 52 height 22
checkbox input "false"
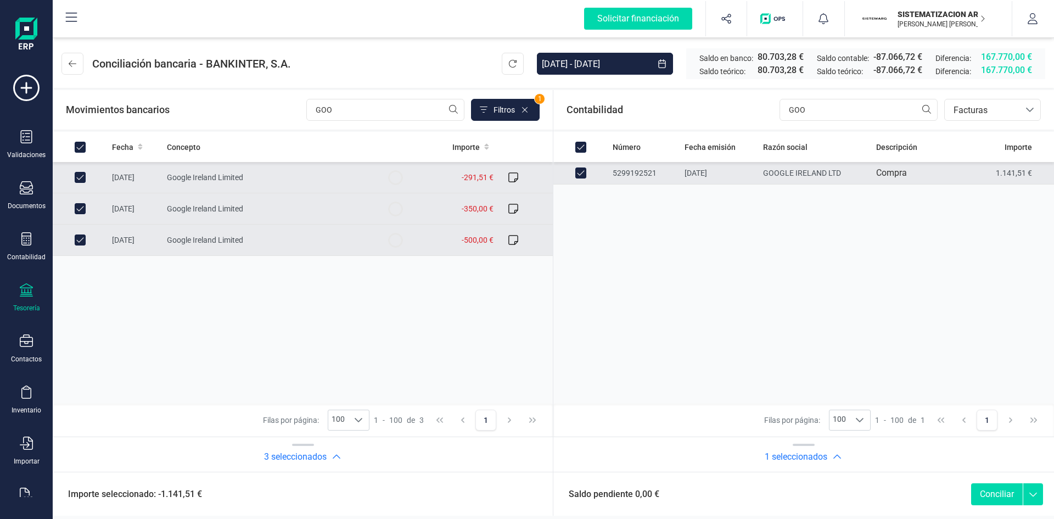
checkbox input "false"
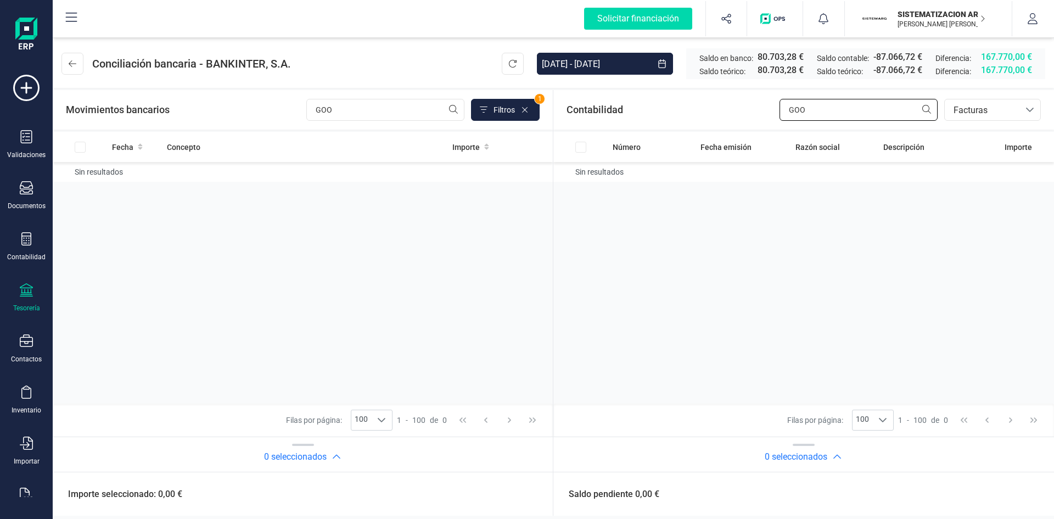
click at [862, 107] on input "GOO" at bounding box center [859, 110] width 158 height 22
type input "G"
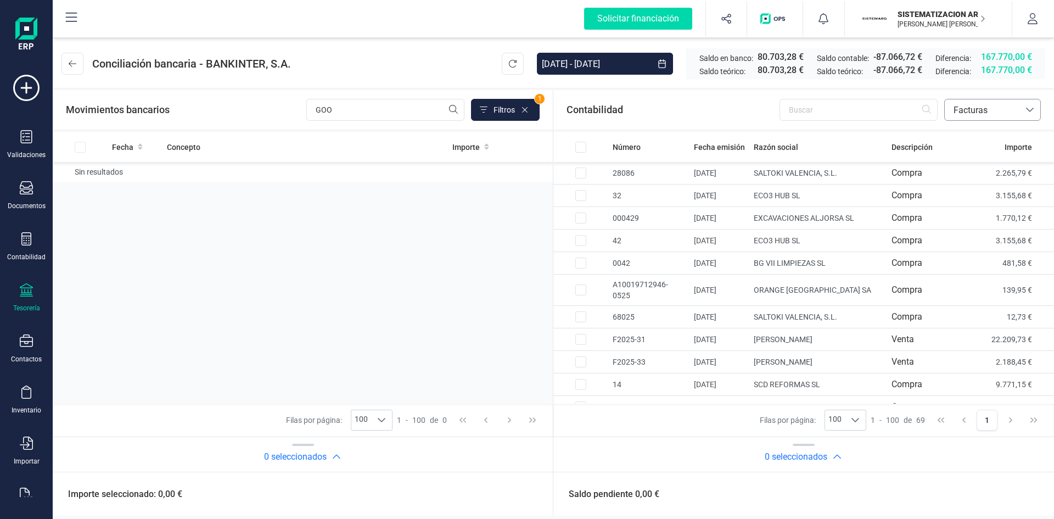
drag, startPoint x: 1002, startPoint y: 110, endPoint x: 1008, endPoint y: 111, distance: 6.6
click at [1008, 111] on span "Facturas" at bounding box center [983, 110] width 66 height 13
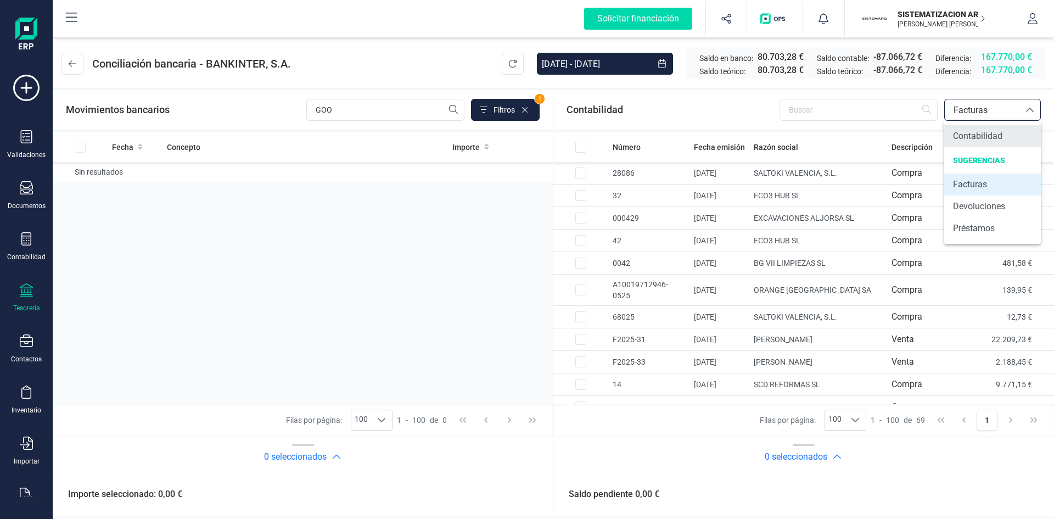
drag, startPoint x: 986, startPoint y: 126, endPoint x: 1000, endPoint y: 128, distance: 13.9
click at [999, 127] on li "Contabilidad" at bounding box center [993, 136] width 97 height 22
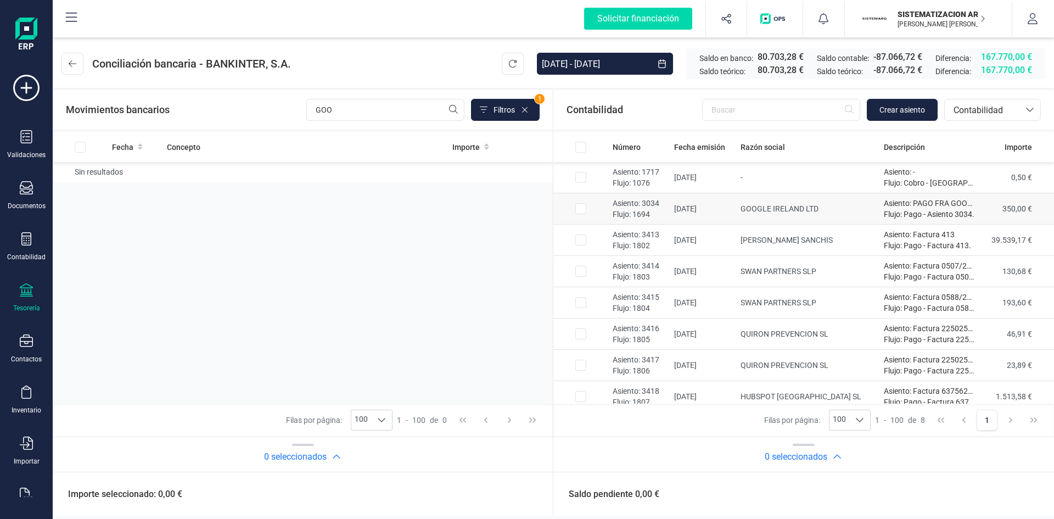
click at [814, 212] on td "GOOGLE IRELAND LTD" at bounding box center [808, 208] width 144 height 31
checkbox input "true"
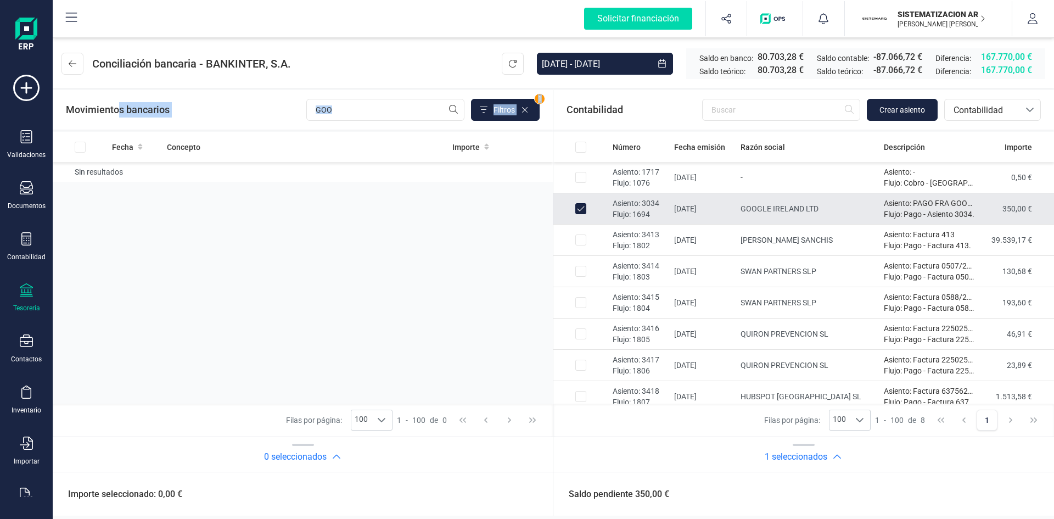
drag, startPoint x: 311, startPoint y: 267, endPoint x: 114, endPoint y: 111, distance: 251.0
click at [114, 111] on section "Movimientos bancarios GOO Filtros 1 Fecha Concepto Importe Sin resultados Filas…" at bounding box center [303, 281] width 500 height 382
click at [75, 60] on icon at bounding box center [73, 63] width 8 height 9
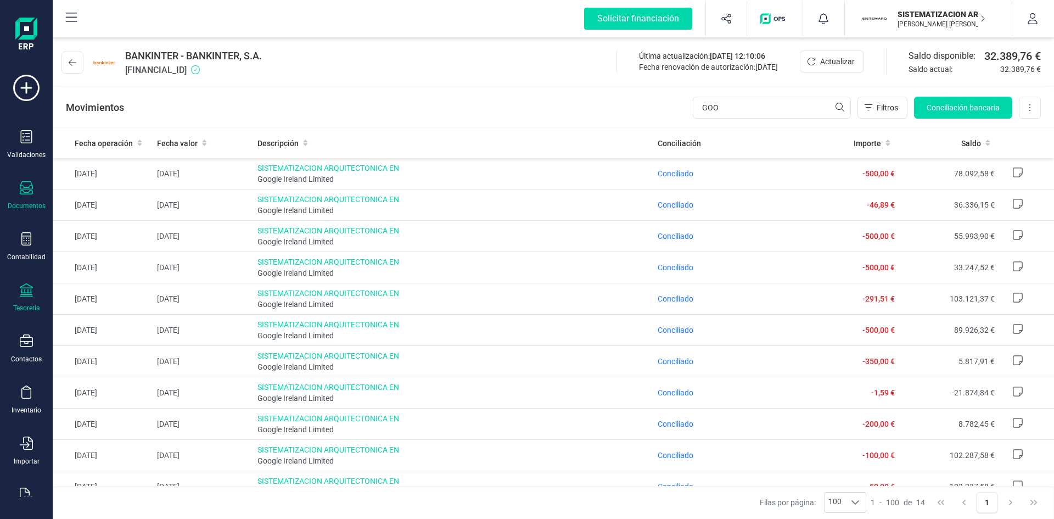
click at [31, 191] on icon at bounding box center [26, 187] width 13 height 13
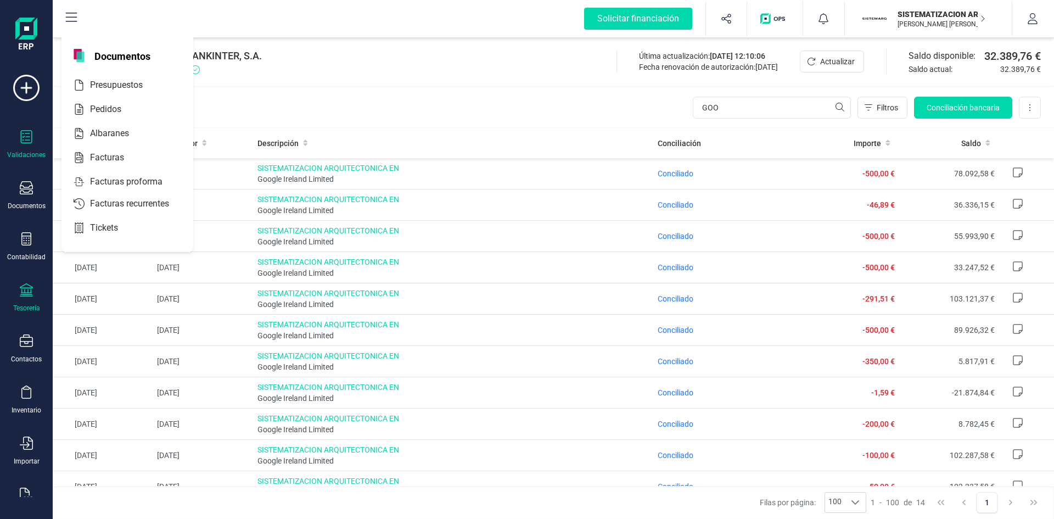
click at [31, 142] on icon at bounding box center [26, 136] width 13 height 13
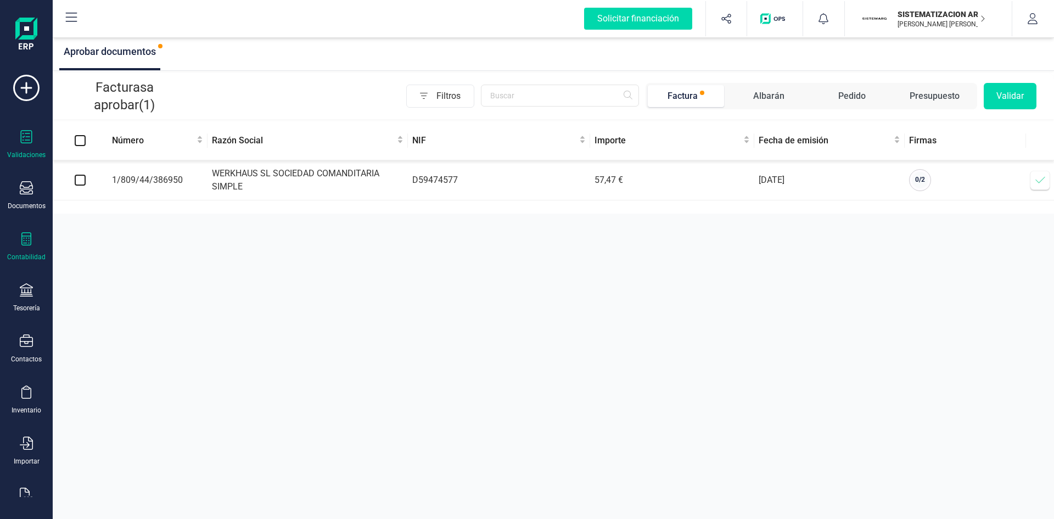
click at [29, 242] on icon at bounding box center [26, 238] width 13 height 13
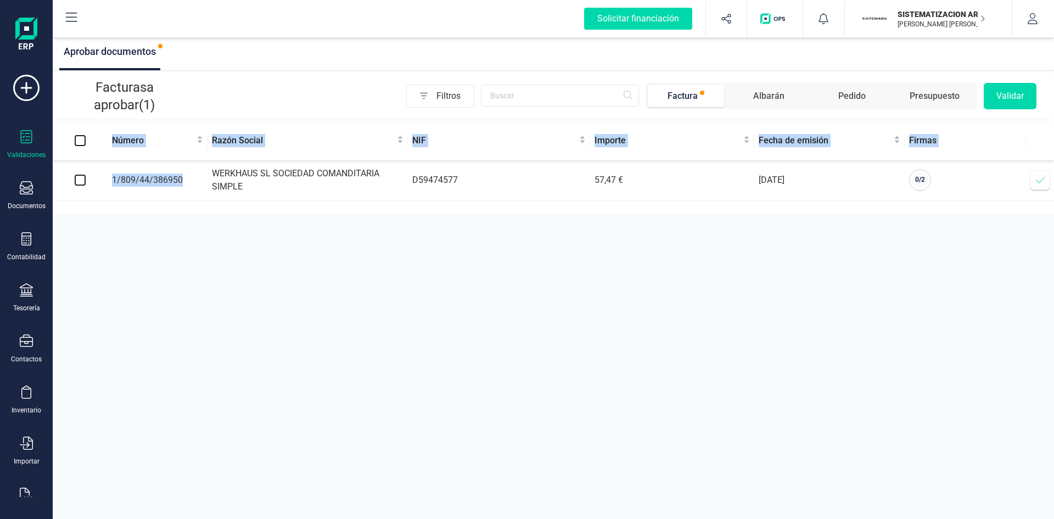
drag, startPoint x: 357, startPoint y: 259, endPoint x: 194, endPoint y: 178, distance: 181.7
click at [194, 178] on div "Aprobar documentos Facturas a aprobar (1) Filtros Factura Albarán Pedido Presup…" at bounding box center [554, 259] width 1002 height 519
click at [194, 178] on td "1/809/44/386950" at bounding box center [158, 180] width 100 height 40
click at [94, 177] on td at bounding box center [80, 180] width 55 height 40
click at [81, 178] on input "checkbox" at bounding box center [80, 180] width 11 height 11
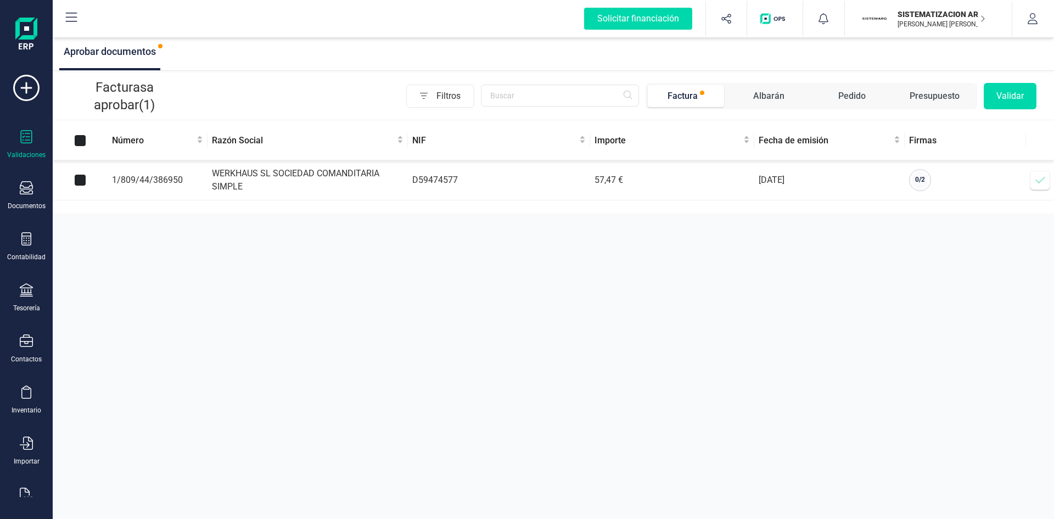
checkbox input "true"
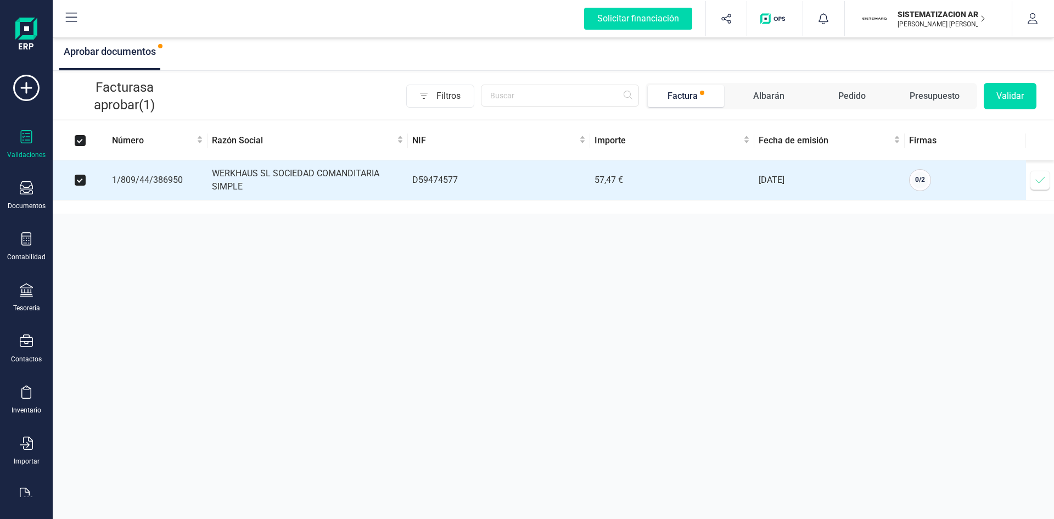
click at [1005, 83] on button "Validar" at bounding box center [1010, 96] width 53 height 26
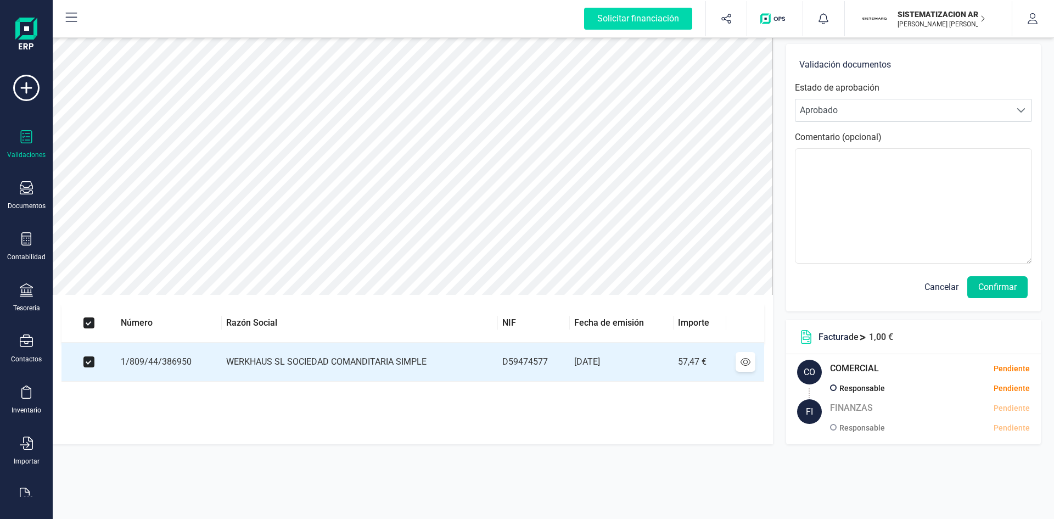
click at [984, 291] on button "Confirmar" at bounding box center [998, 287] width 60 height 22
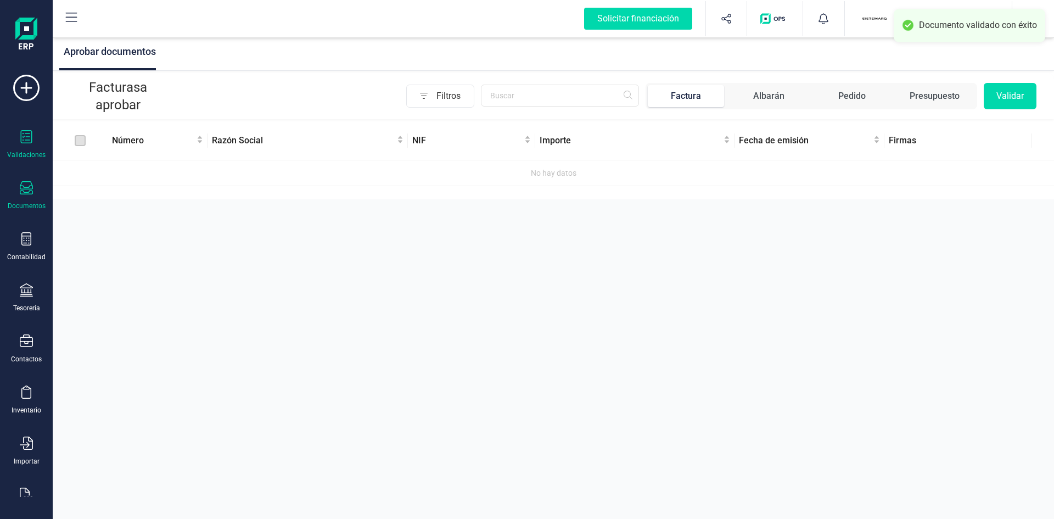
click at [26, 196] on div at bounding box center [26, 189] width 13 height 16
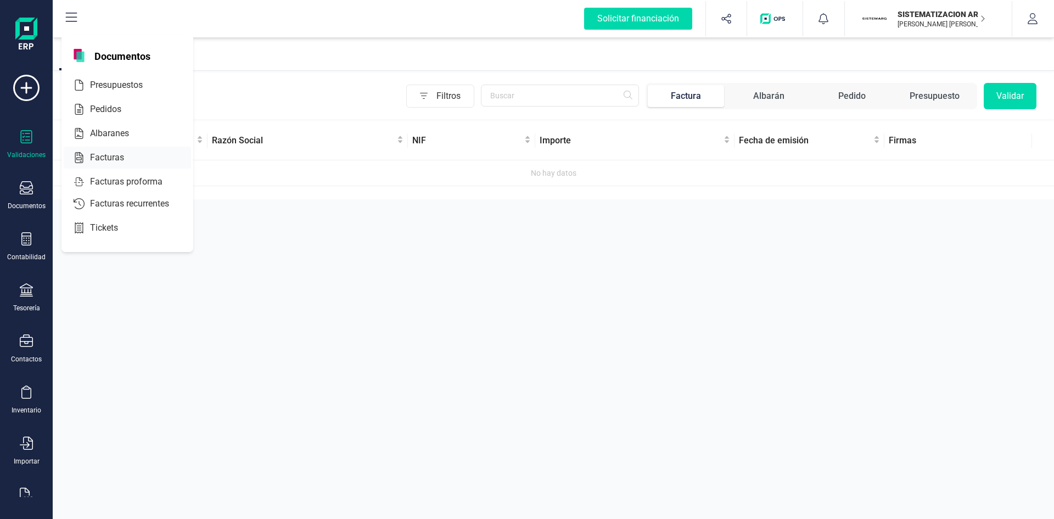
click at [137, 158] on div at bounding box center [134, 157] width 20 height 13
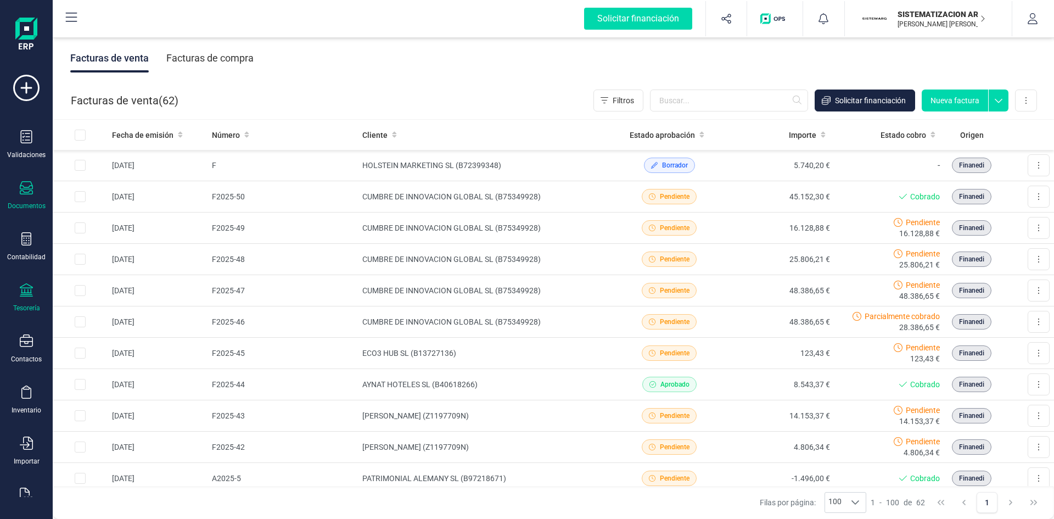
click at [31, 294] on icon at bounding box center [26, 289] width 13 height 13
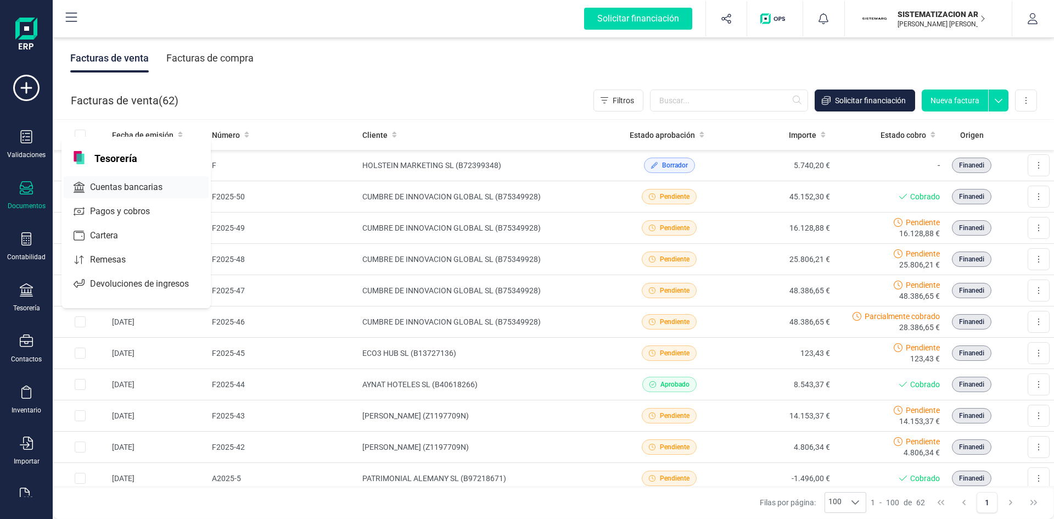
click at [117, 191] on span "Cuentas bancarias" at bounding box center [134, 187] width 97 height 13
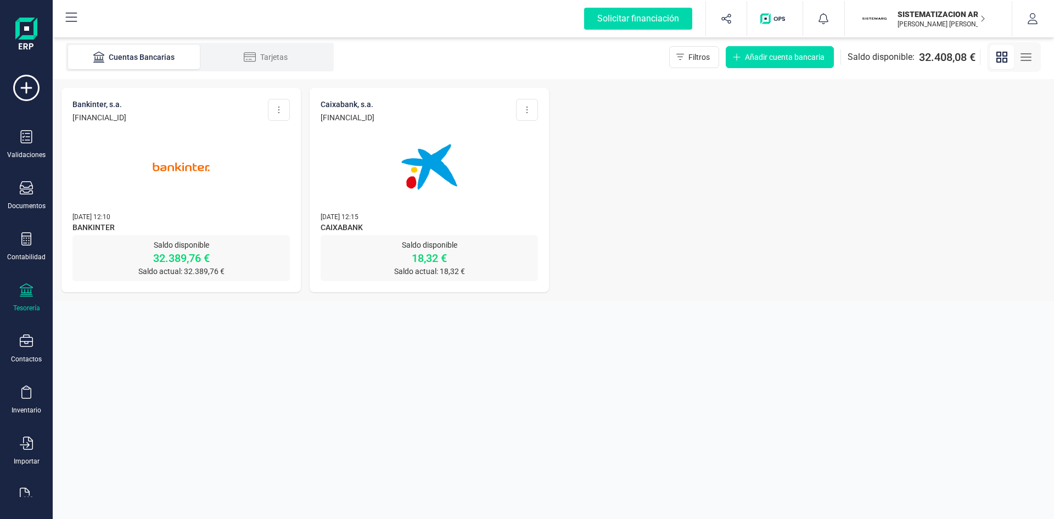
click at [208, 188] on img at bounding box center [181, 167] width 92 height 92
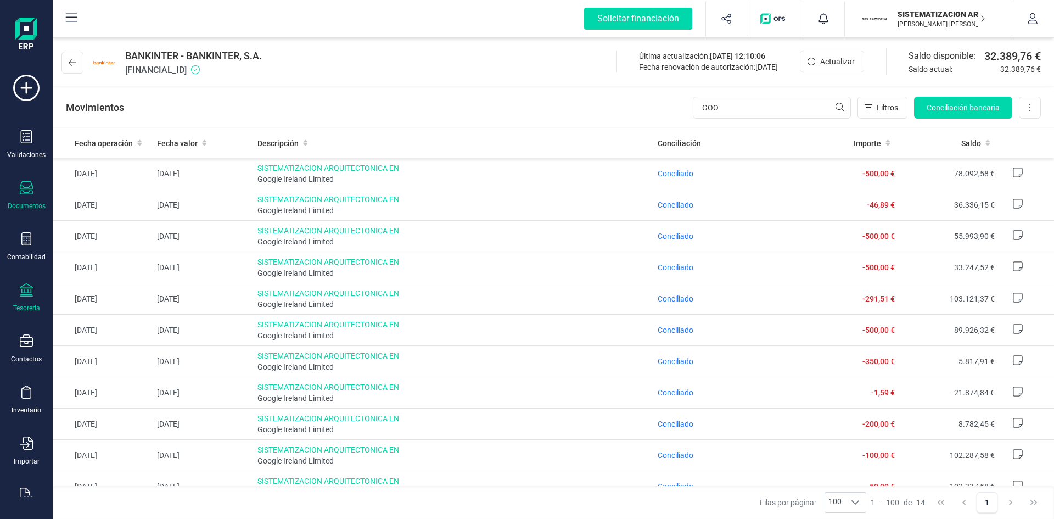
click at [41, 189] on div "Documentos" at bounding box center [26, 195] width 44 height 29
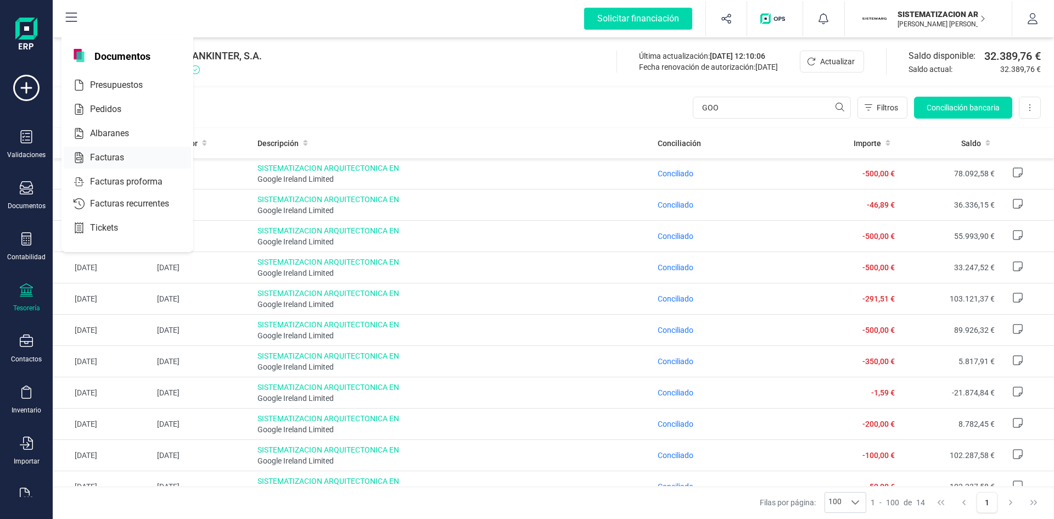
click at [107, 149] on div "Facturas" at bounding box center [127, 158] width 127 height 22
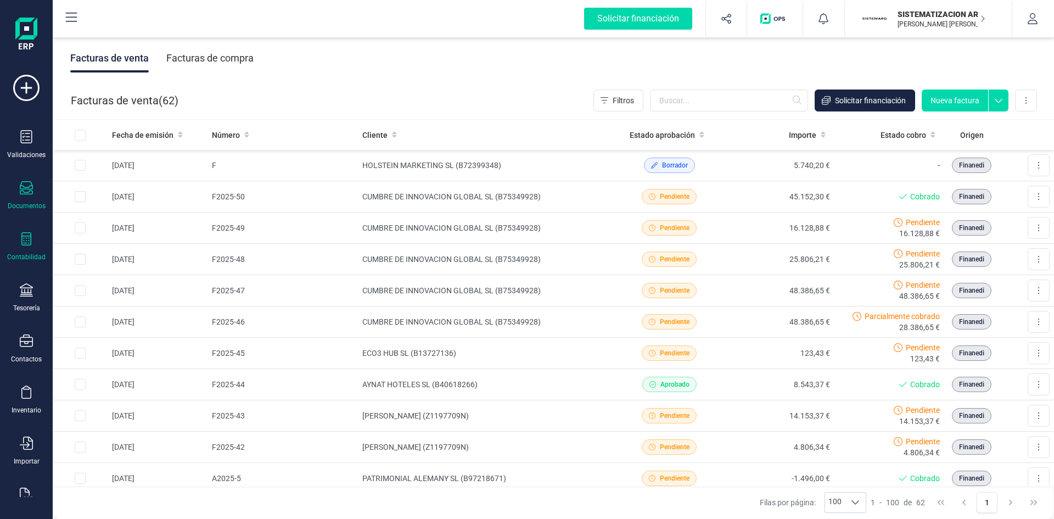
click at [32, 240] on icon at bounding box center [26, 238] width 13 height 13
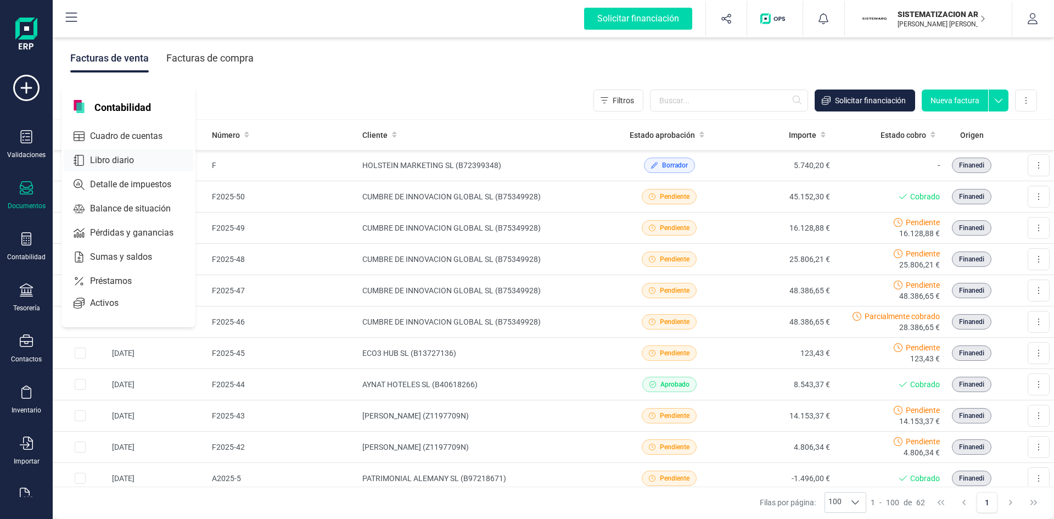
click at [140, 156] on span "Libro diario" at bounding box center [120, 160] width 68 height 13
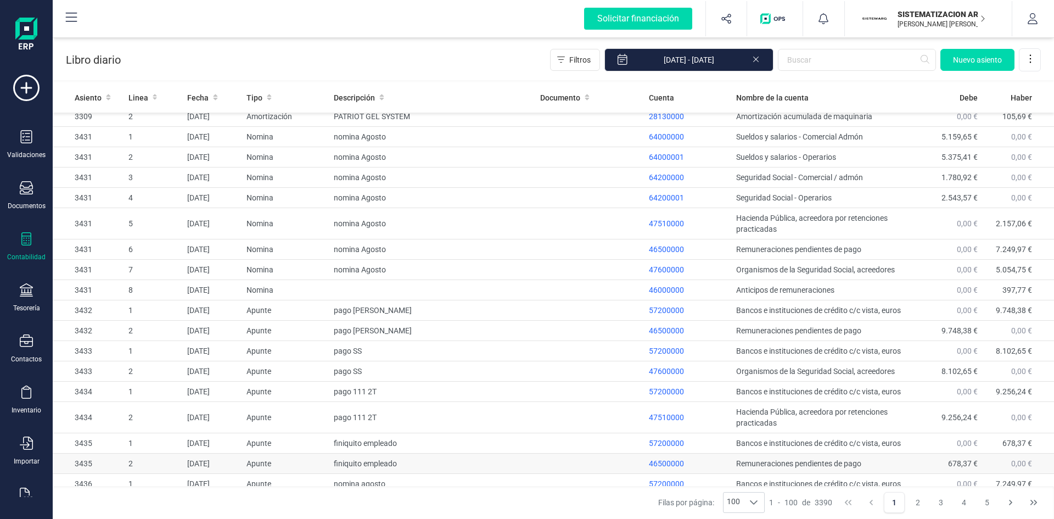
scroll to position [1001, 0]
click at [971, 65] on span "Nuevo asiento" at bounding box center [977, 59] width 49 height 11
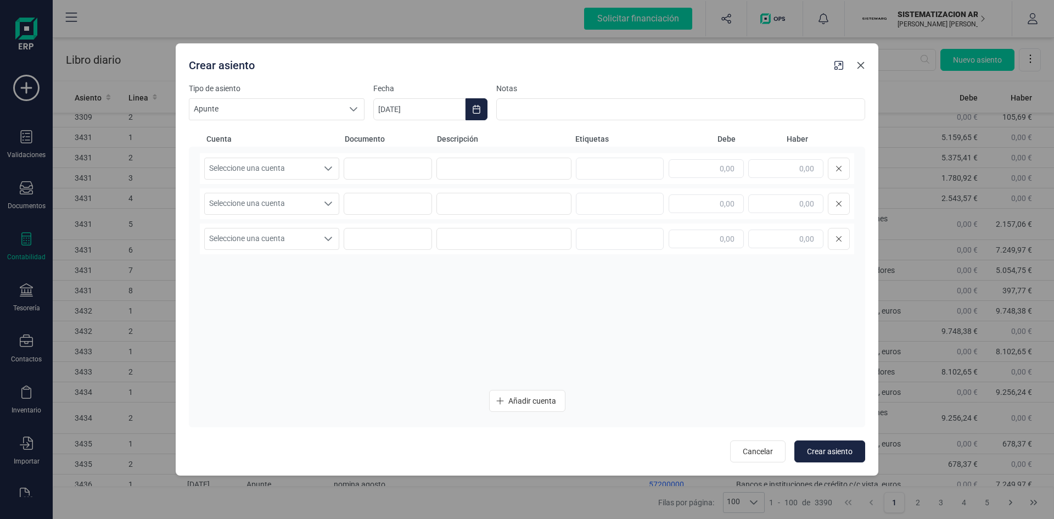
click at [865, 67] on icon "button" at bounding box center [861, 65] width 9 height 9
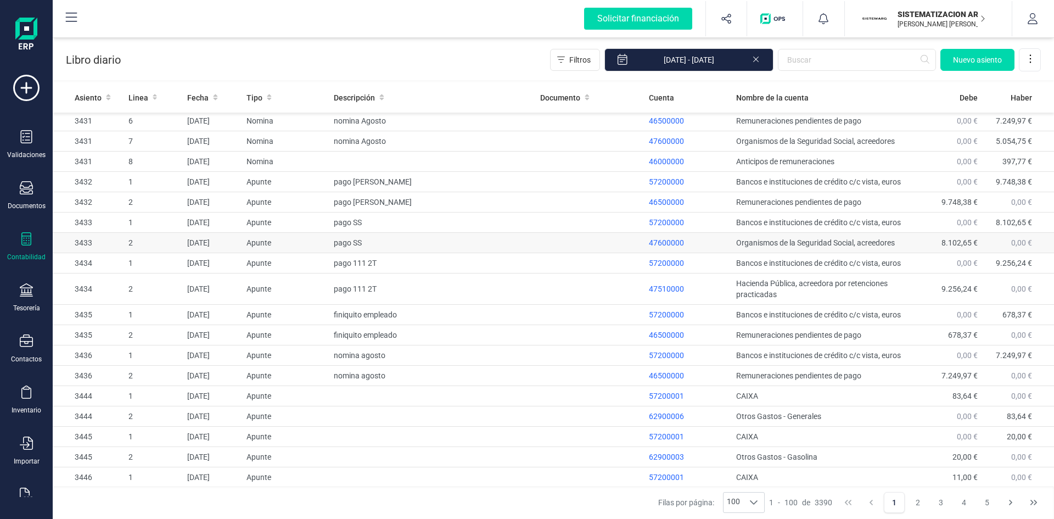
scroll to position [1134, 0]
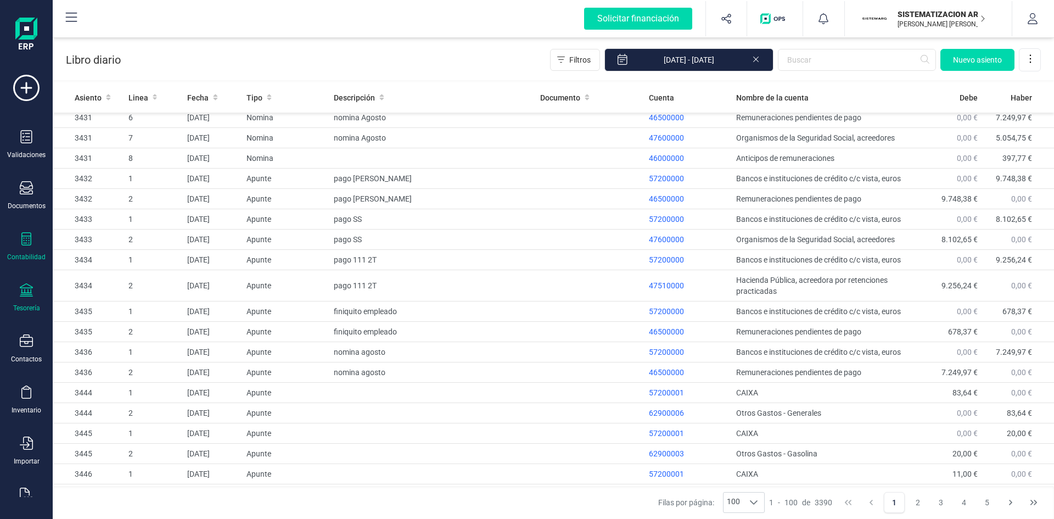
click at [27, 294] on icon at bounding box center [26, 289] width 13 height 13
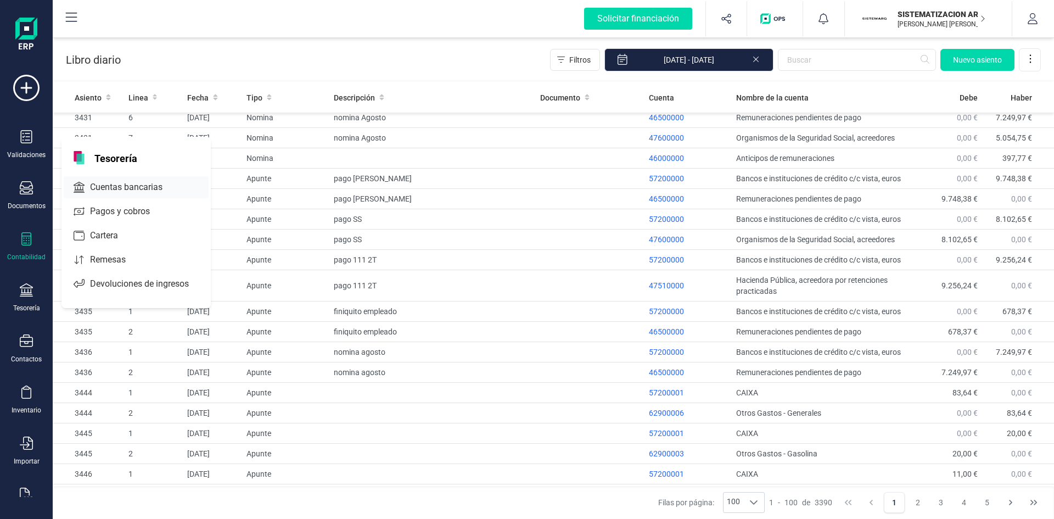
drag, startPoint x: 113, startPoint y: 176, endPoint x: 128, endPoint y: 191, distance: 21.0
click at [128, 191] on div "Cuentas bancarias" at bounding box center [136, 187] width 149 height 26
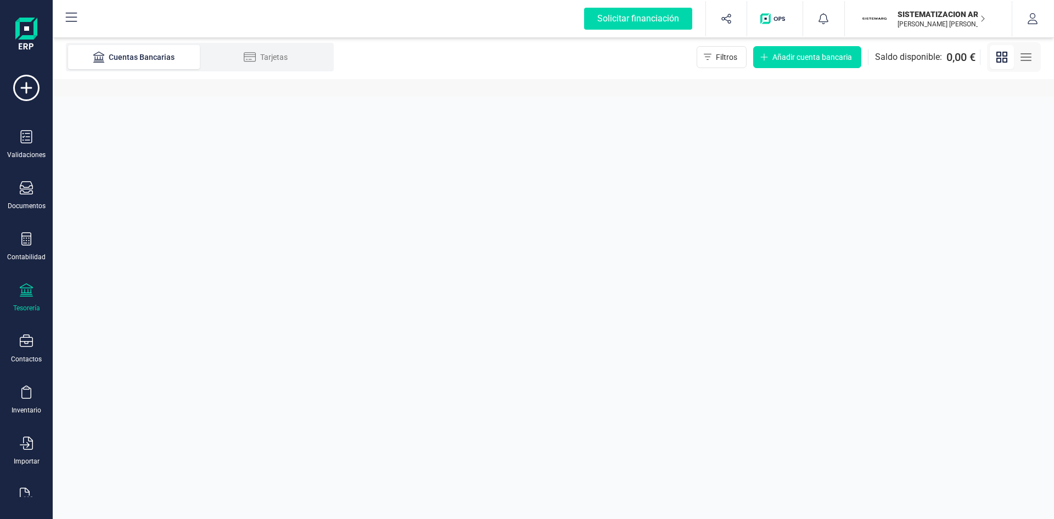
click at [128, 191] on section "Cuentas Bancarias Tarjetas Filtros Añadir cuenta bancaria Saldo disponible: 0,0…" at bounding box center [554, 277] width 1002 height 484
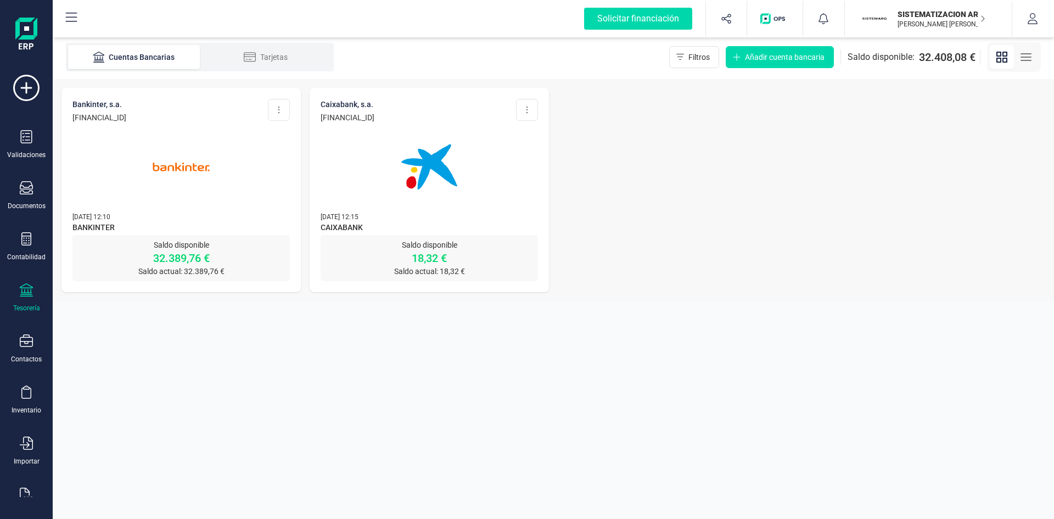
click at [449, 200] on img at bounding box center [429, 167] width 92 height 92
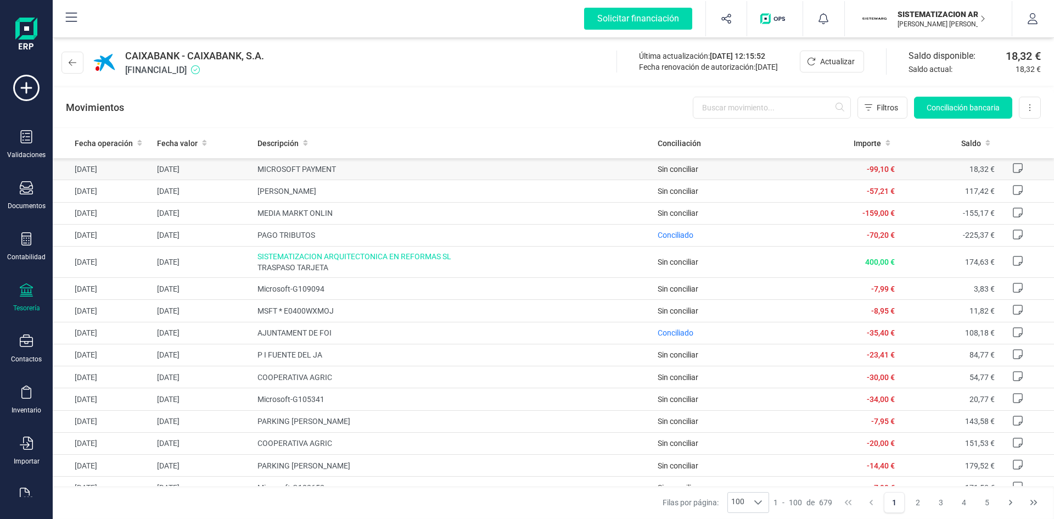
click at [630, 160] on td "MICROSOFT PAYMENT" at bounding box center [453, 169] width 401 height 22
click at [31, 200] on div "Documentos" at bounding box center [26, 195] width 44 height 29
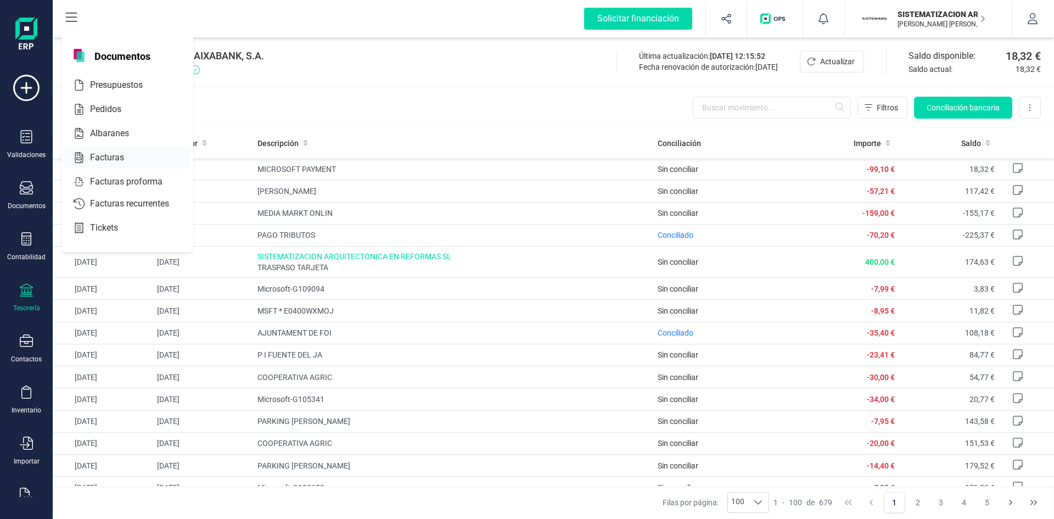
click at [127, 156] on div at bounding box center [134, 157] width 20 height 13
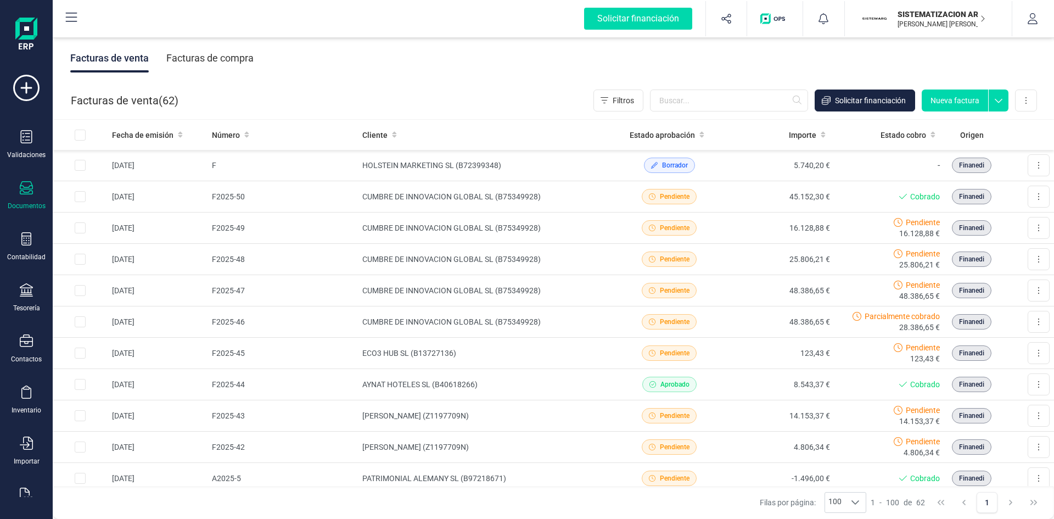
click at [242, 58] on div "Facturas de compra" at bounding box center [209, 58] width 87 height 29
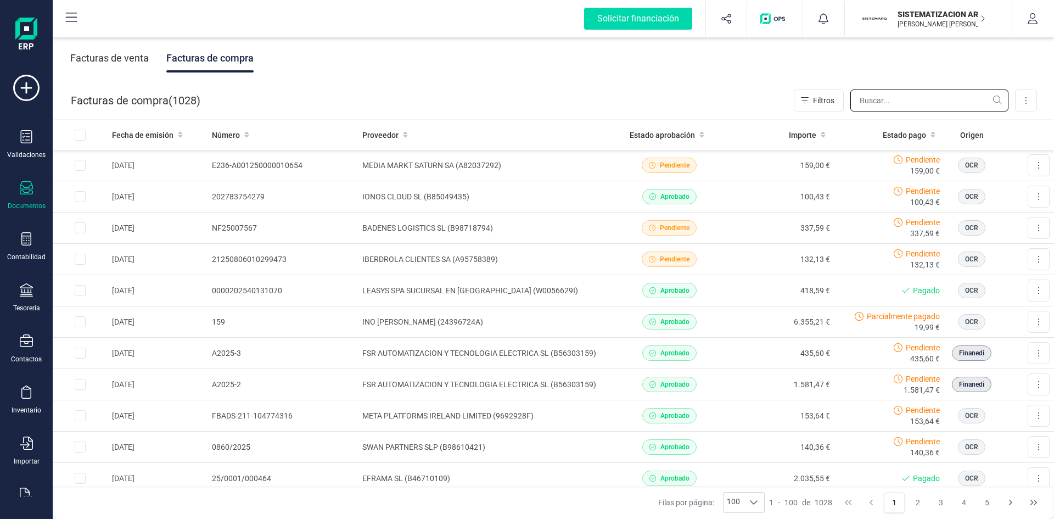
click at [899, 96] on input "text" at bounding box center [930, 101] width 158 height 22
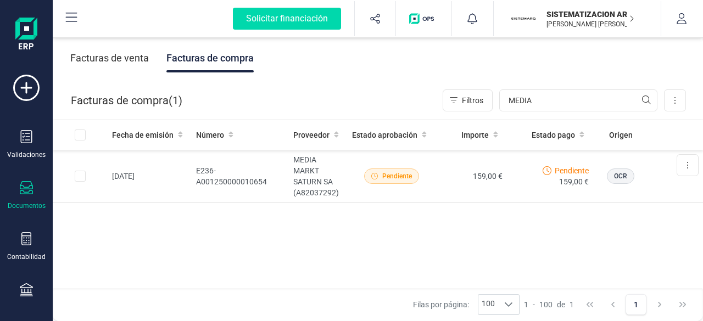
click at [43, 192] on div "Documentos" at bounding box center [26, 195] width 44 height 29
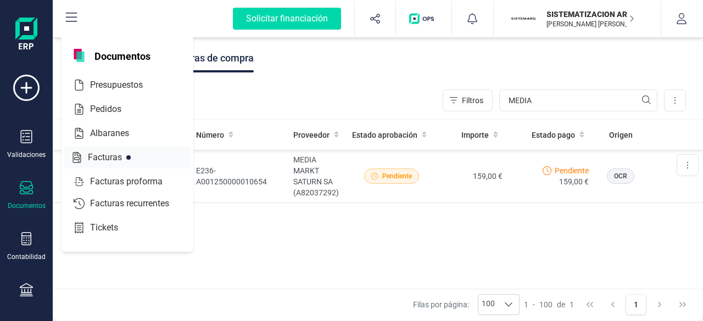
click at [120, 160] on span "Facturas" at bounding box center [112, 157] width 58 height 13
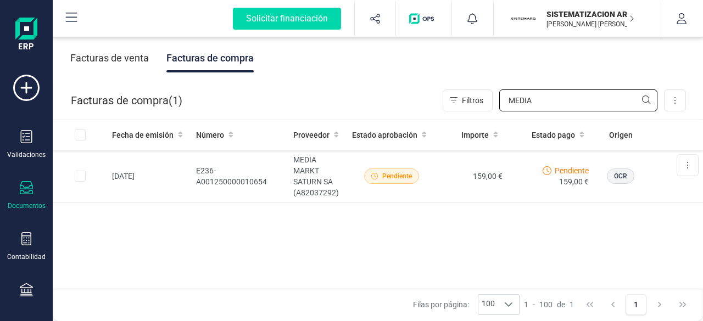
click at [538, 107] on input "MEDIA" at bounding box center [578, 101] width 158 height 22
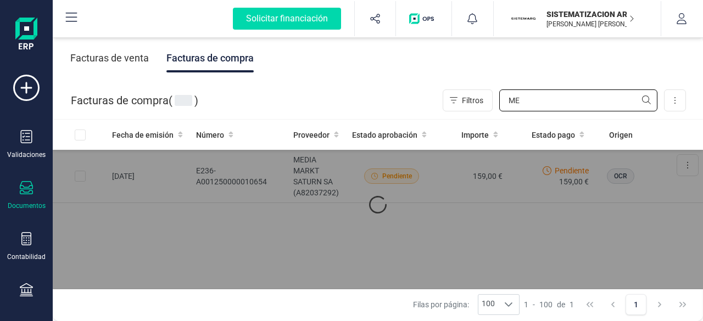
type input "M"
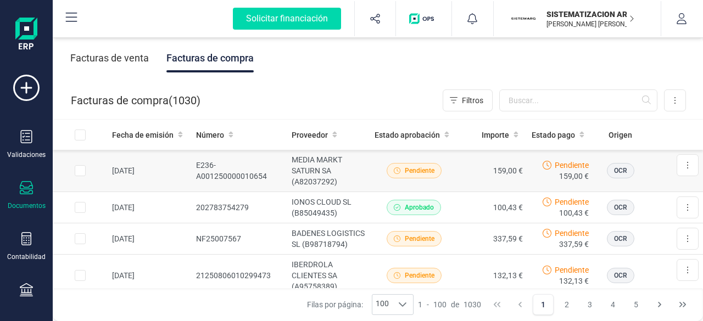
click at [463, 155] on td "159,00 €" at bounding box center [492, 171] width 69 height 42
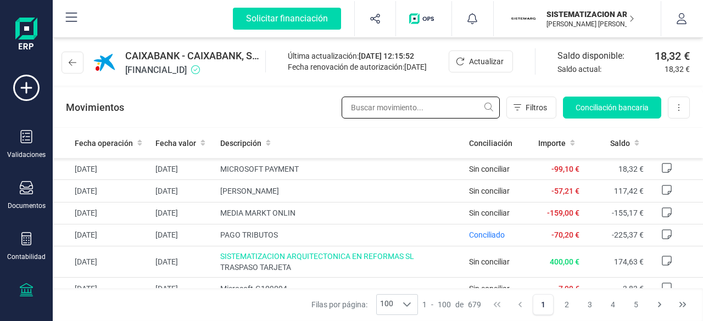
click at [423, 113] on input "text" at bounding box center [421, 108] width 158 height 22
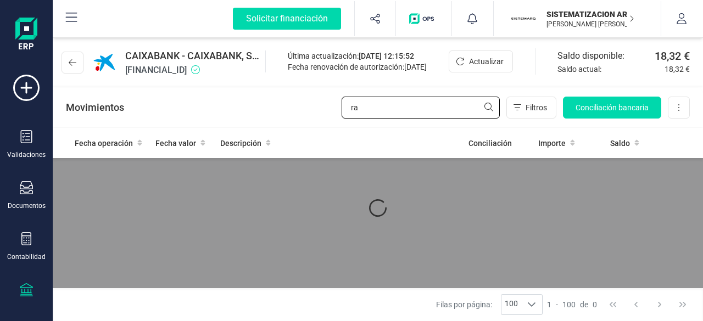
type input "r"
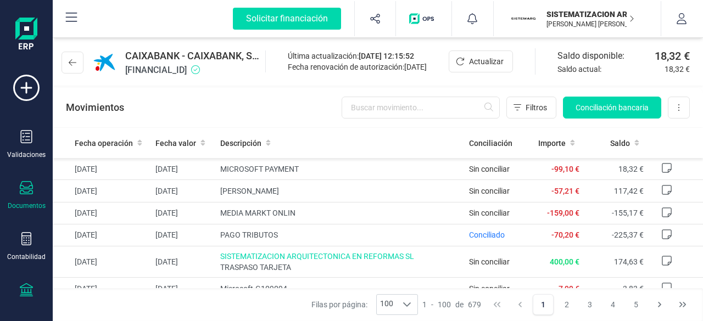
click at [15, 193] on div "Documentos" at bounding box center [26, 195] width 44 height 29
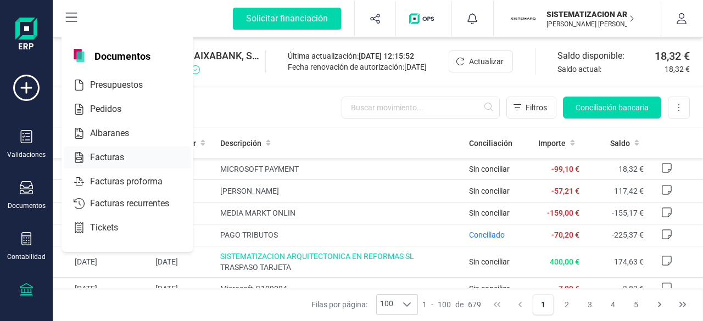
click at [126, 157] on div at bounding box center [134, 157] width 20 height 13
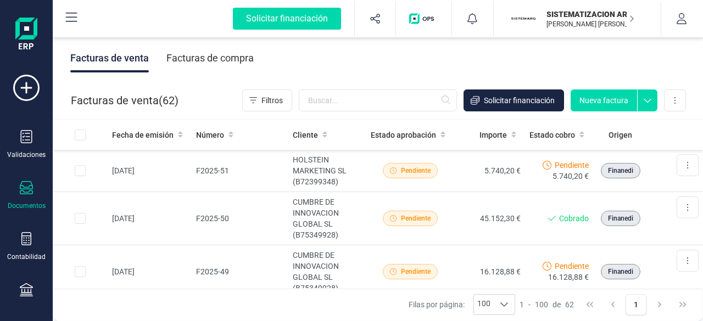
click at [232, 52] on div "Facturas de compra" at bounding box center [209, 58] width 87 height 29
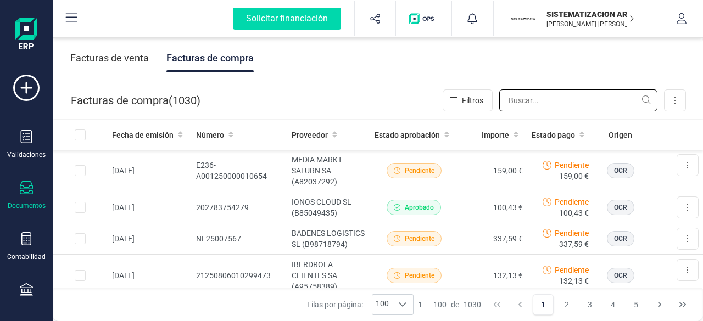
click at [539, 107] on input "text" at bounding box center [578, 101] width 158 height 22
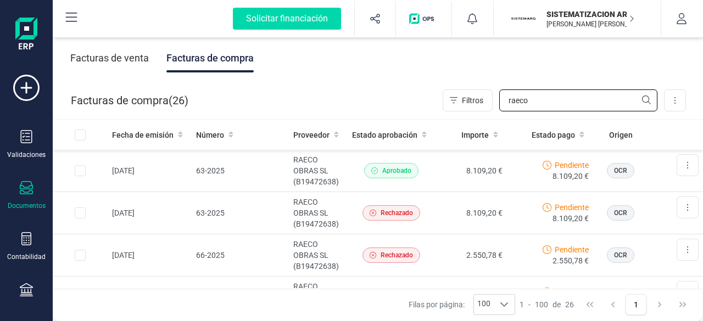
type input "raeco"
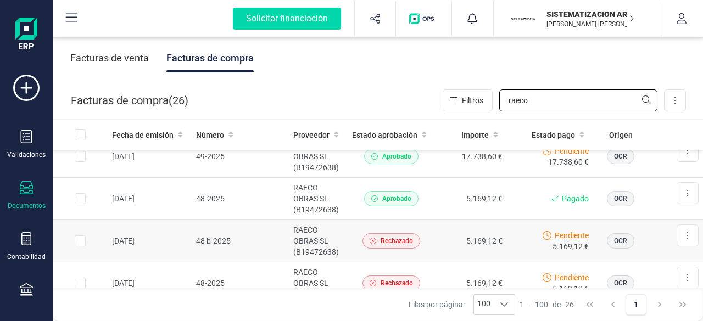
scroll to position [480, 0]
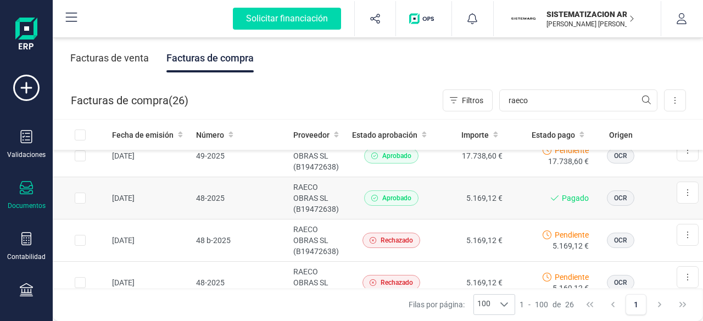
click at [256, 190] on td "48-2025" at bounding box center [241, 198] width 98 height 42
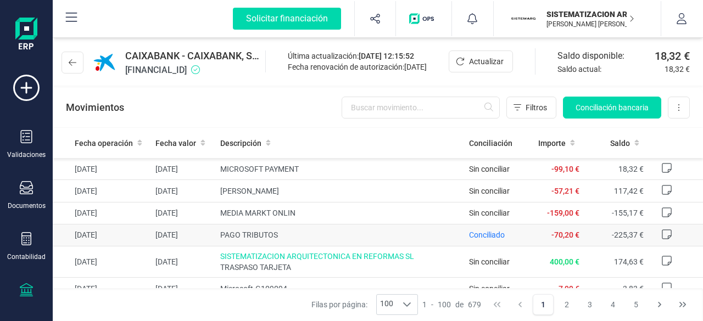
click at [401, 235] on span "PAGO TRIBUTOS" at bounding box center [340, 235] width 240 height 11
click at [15, 187] on div "Documentos" at bounding box center [26, 195] width 44 height 29
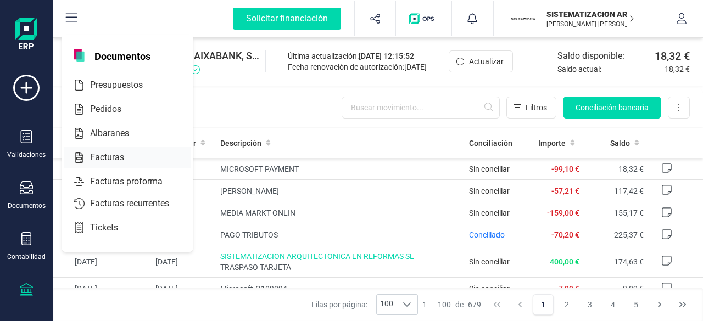
click at [120, 149] on div "Facturas" at bounding box center [127, 158] width 127 height 22
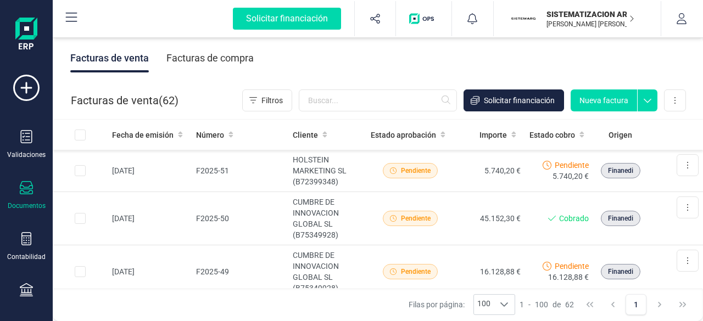
click at [204, 53] on div "Facturas de compra" at bounding box center [209, 58] width 87 height 29
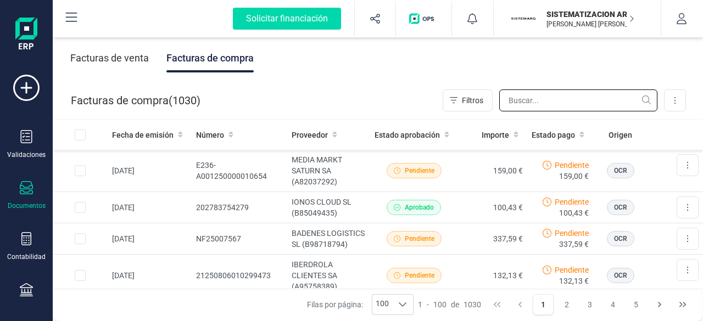
click at [537, 107] on input "text" at bounding box center [578, 101] width 158 height 22
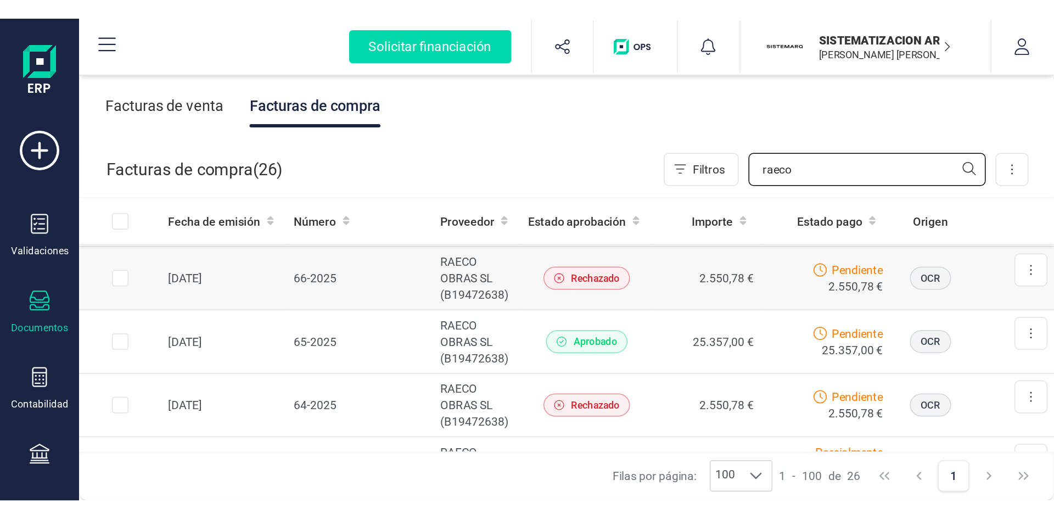
scroll to position [82, 0]
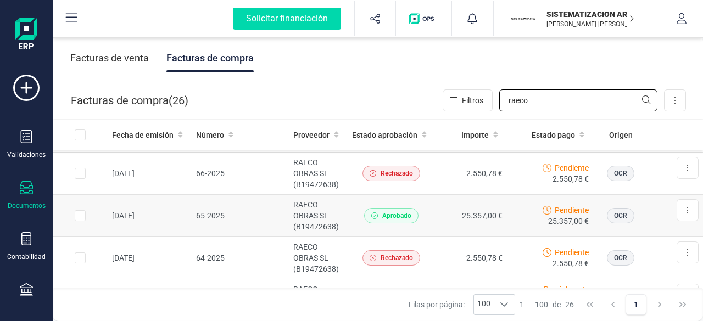
type input "raeco"
click at [436, 208] on td "25.357,00 €" at bounding box center [471, 216] width 71 height 42
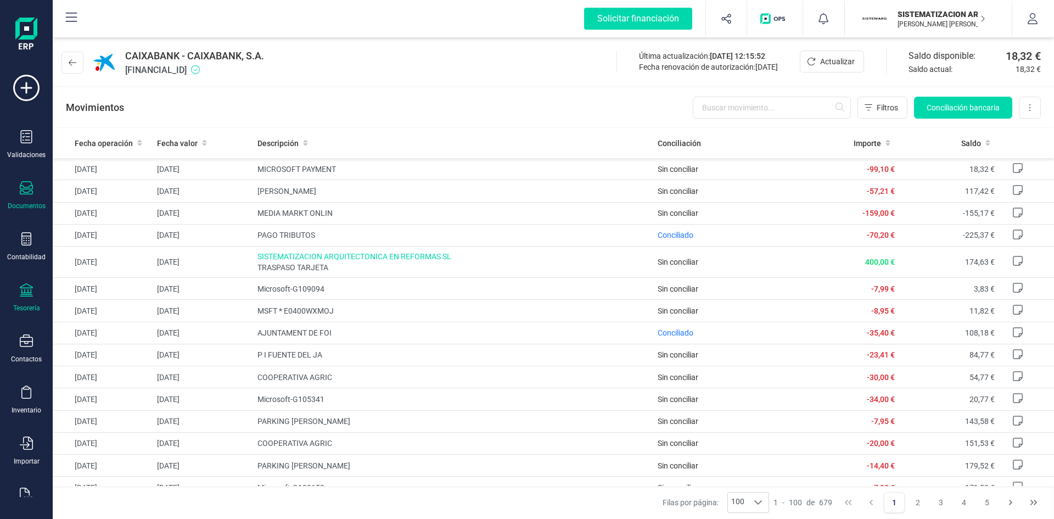
click at [25, 188] on icon at bounding box center [26, 187] width 13 height 13
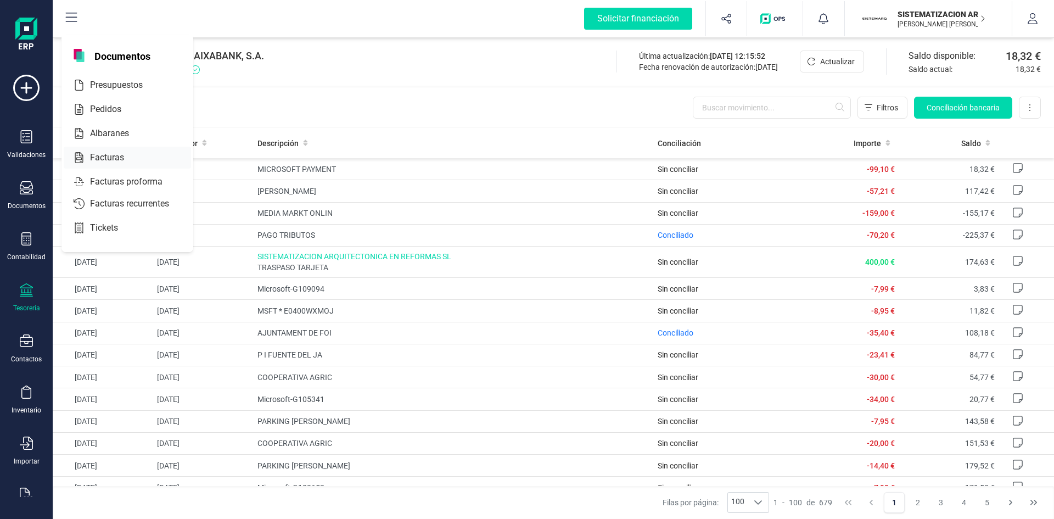
click at [109, 167] on div "Facturas" at bounding box center [127, 158] width 127 height 22
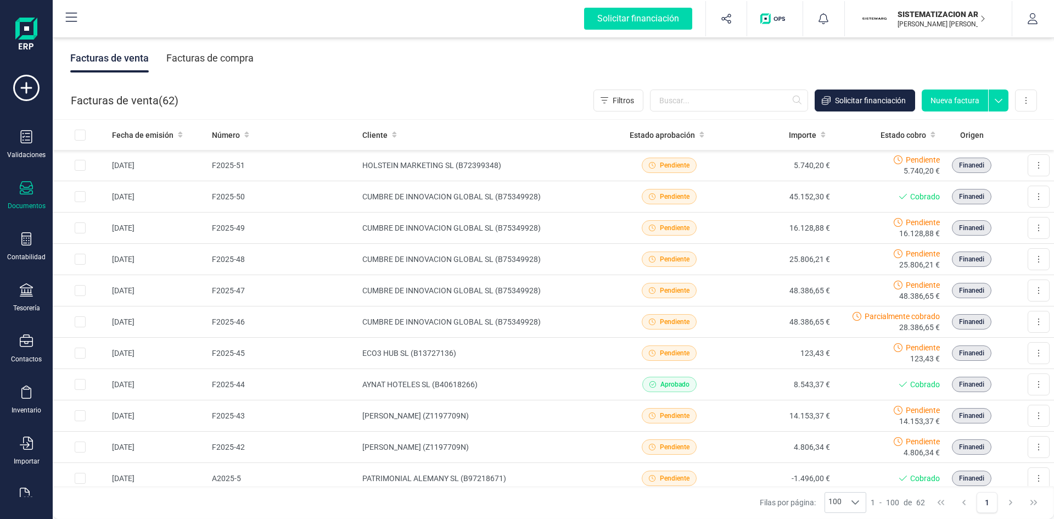
click at [244, 61] on div "Facturas de compra" at bounding box center [209, 58] width 87 height 29
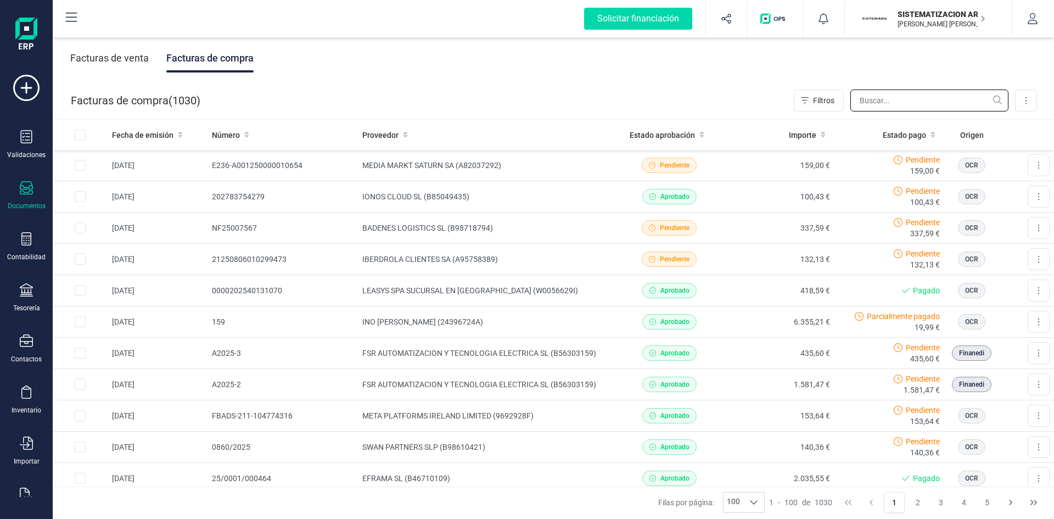
click at [875, 101] on input "text" at bounding box center [930, 101] width 158 height 22
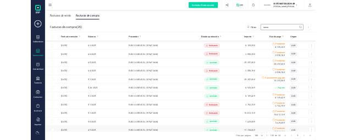
scroll to position [25, 0]
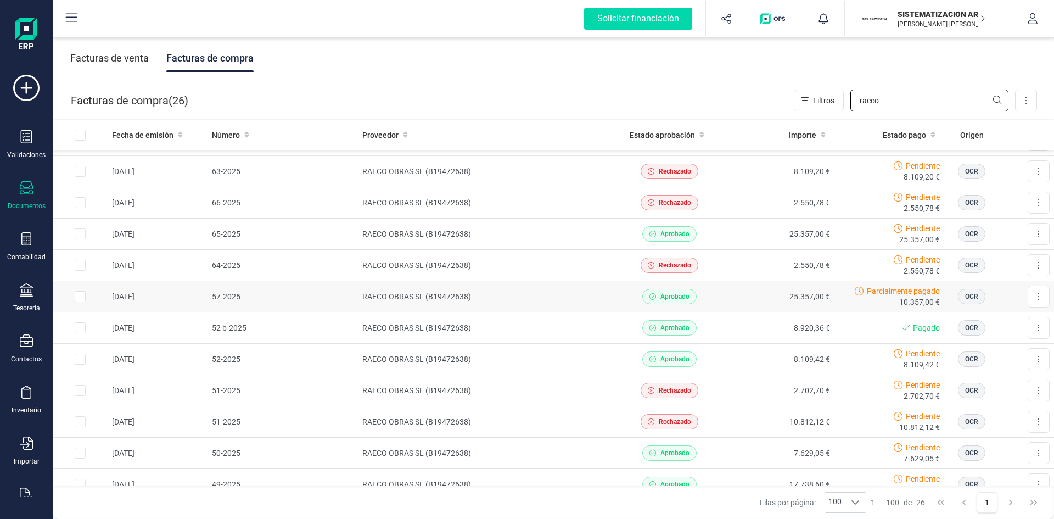
type input "raeco"
click at [697, 292] on div "Aprobado" at bounding box center [670, 296] width 102 height 15
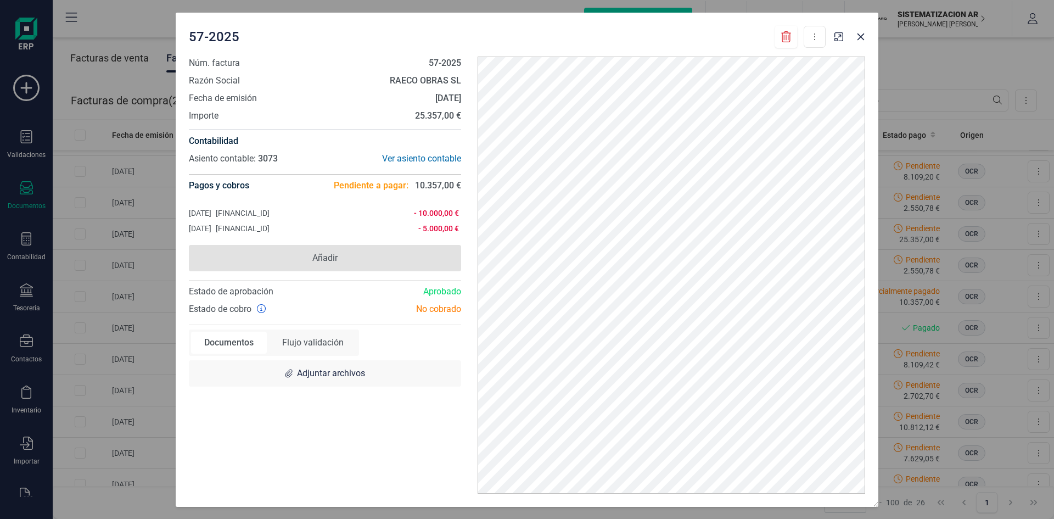
click at [383, 249] on span "Añadir" at bounding box center [325, 258] width 272 height 26
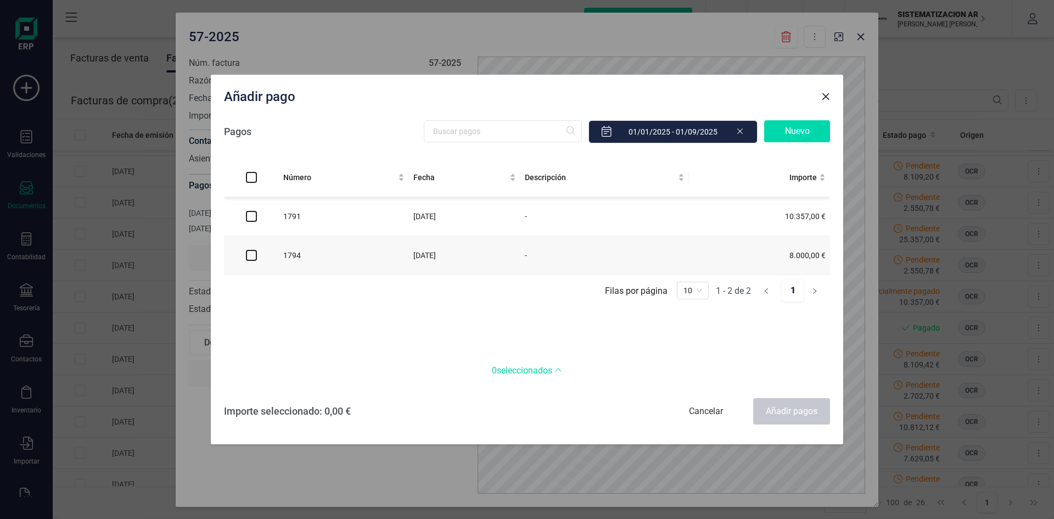
click at [332, 263] on td "1794" at bounding box center [344, 255] width 130 height 39
click at [249, 214] on input "checkbox" at bounding box center [251, 216] width 11 height 11
checkbox input "true"
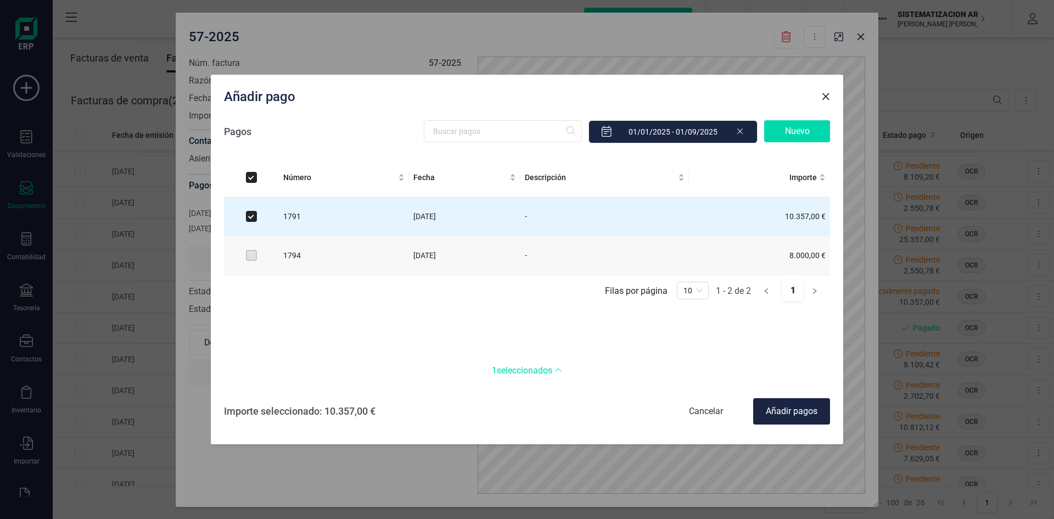
click at [248, 254] on label at bounding box center [251, 255] width 11 height 12
click at [250, 261] on label at bounding box center [251, 255] width 11 height 12
click at [264, 283] on ul "Filas por página 1 - 2 de 2 1 10" at bounding box center [527, 290] width 606 height 31
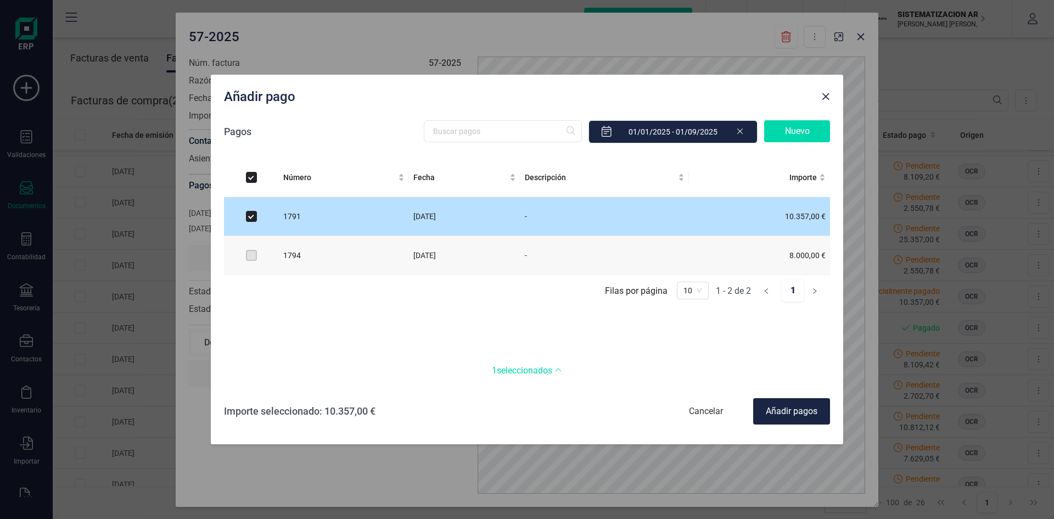
click at [247, 215] on input "checkbox" at bounding box center [251, 216] width 11 height 11
checkbox input "false"
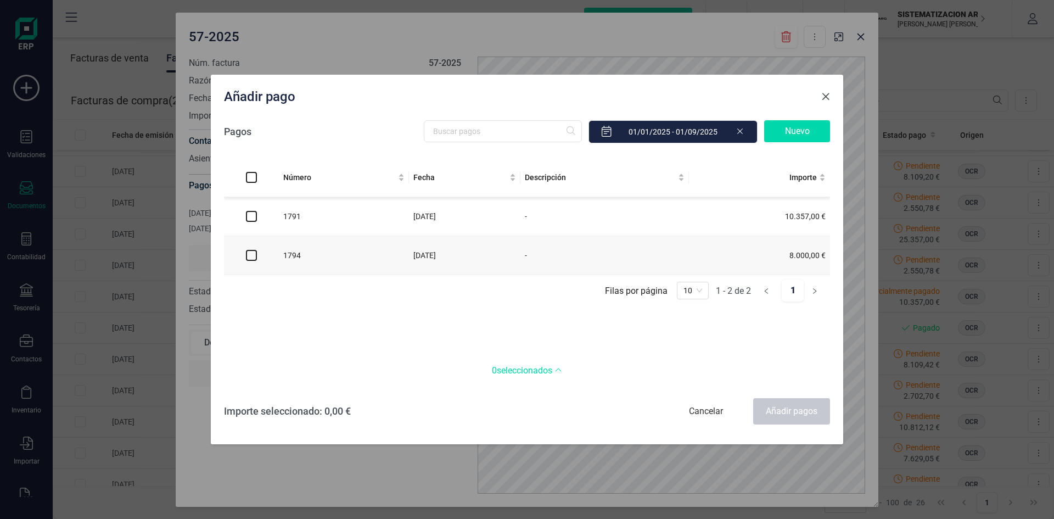
click at [832, 96] on button "Close" at bounding box center [826, 97] width 18 height 18
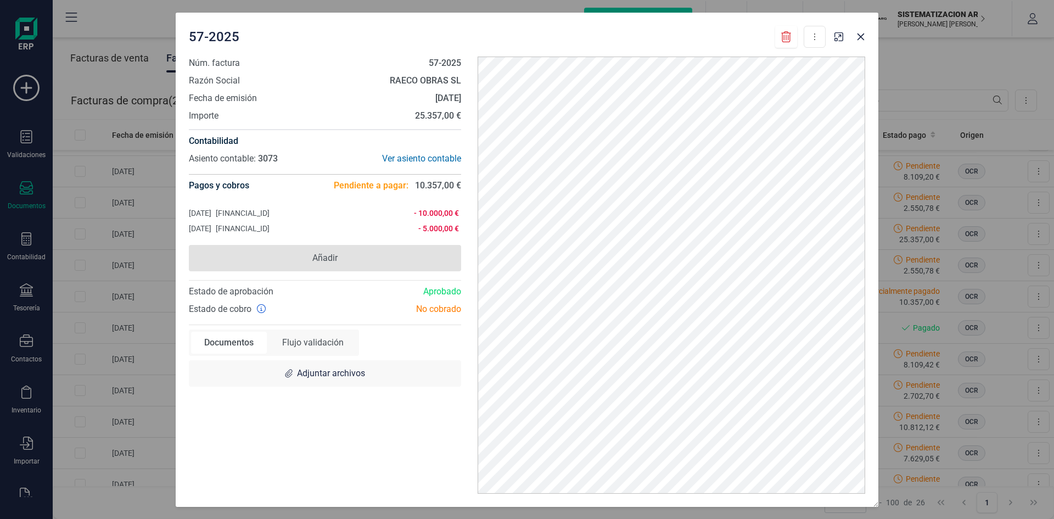
click at [348, 248] on span "Añadir" at bounding box center [325, 258] width 272 height 26
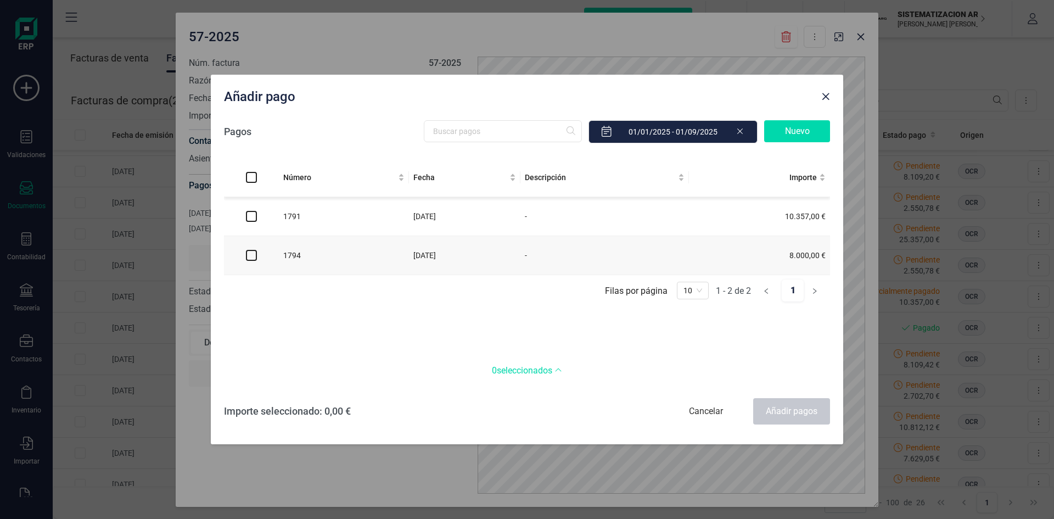
click at [251, 219] on input "checkbox" at bounding box center [251, 216] width 11 height 11
checkbox input "true"
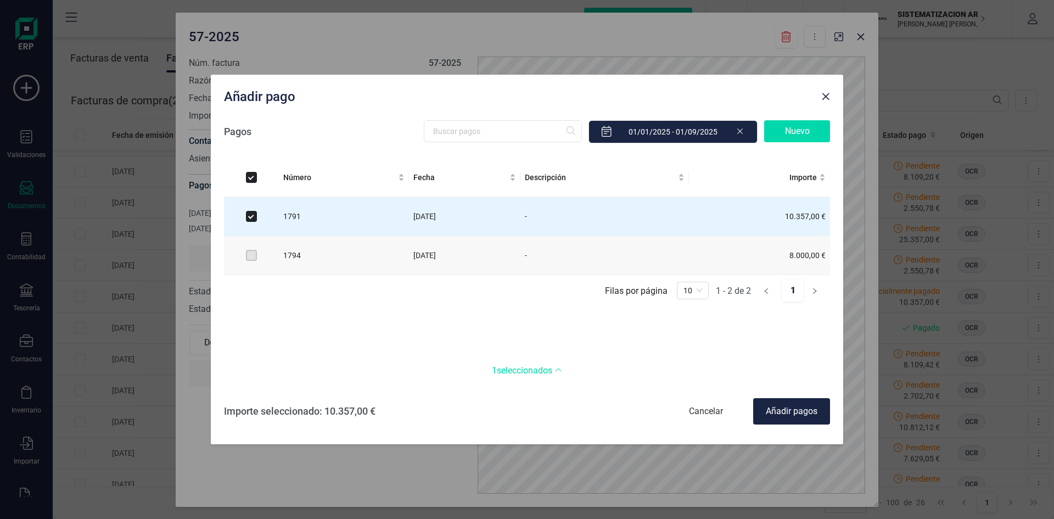
click at [772, 410] on div "Añadir pagos" at bounding box center [791, 411] width 77 height 26
checkbox input "false"
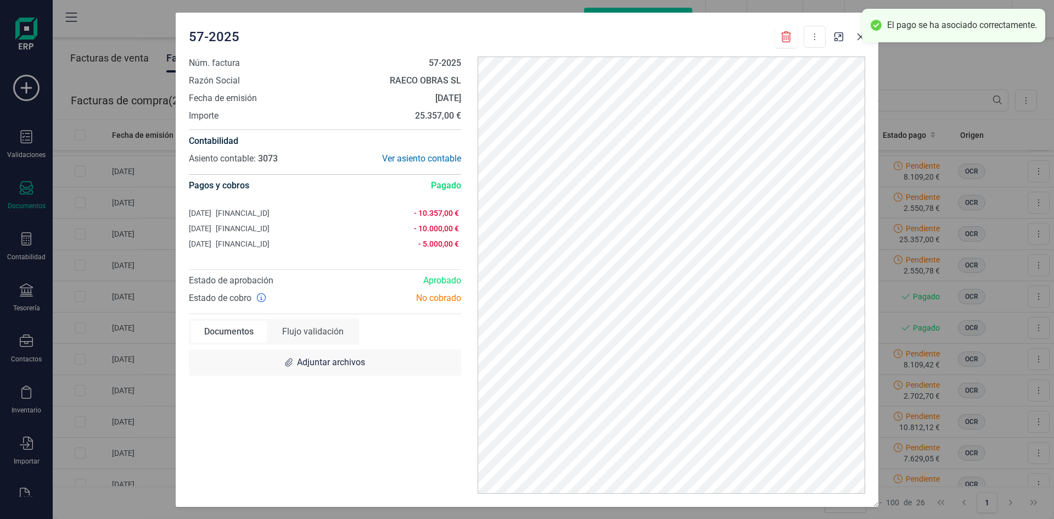
click at [855, 39] on button "button" at bounding box center [861, 37] width 18 height 18
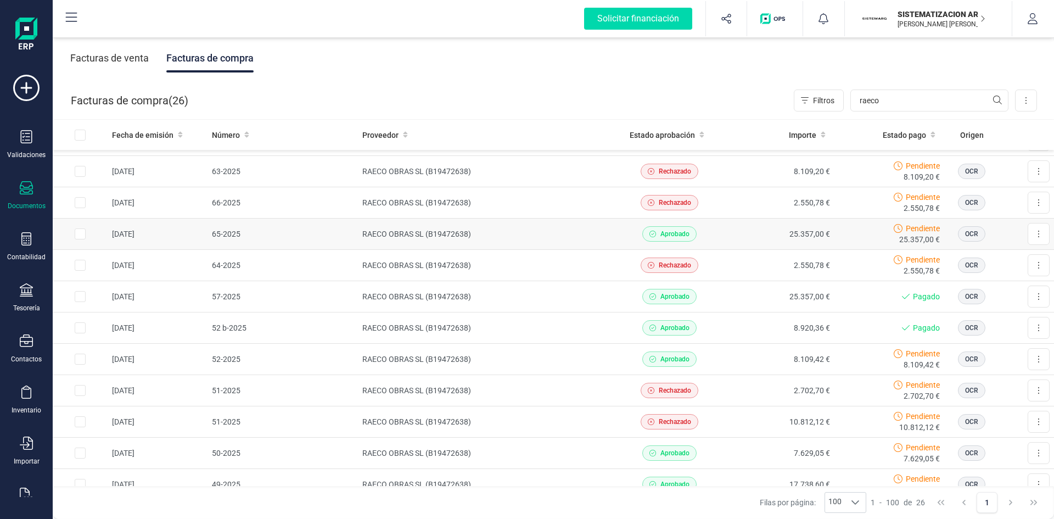
click at [685, 243] on td "Aprobado" at bounding box center [670, 234] width 110 height 31
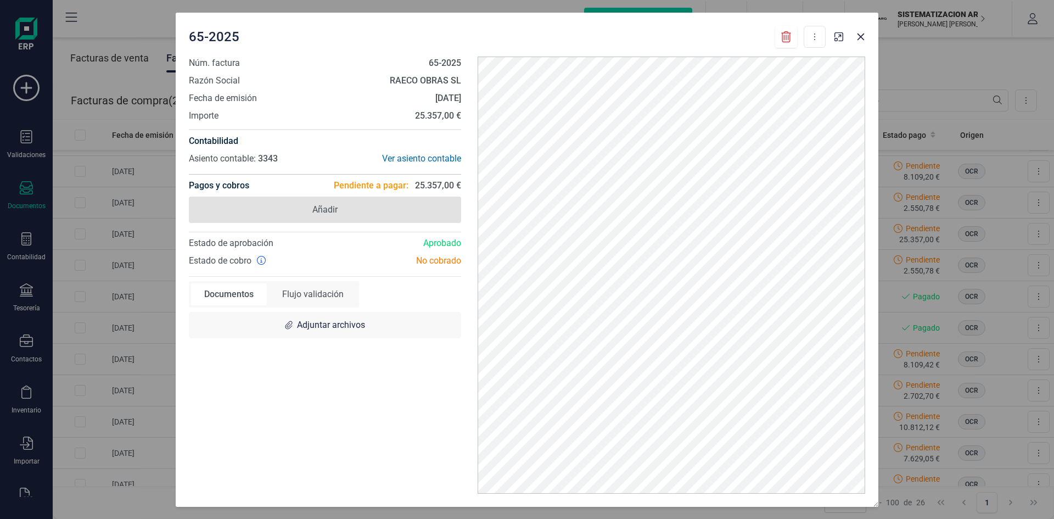
click at [355, 211] on span "Añadir" at bounding box center [325, 210] width 272 height 26
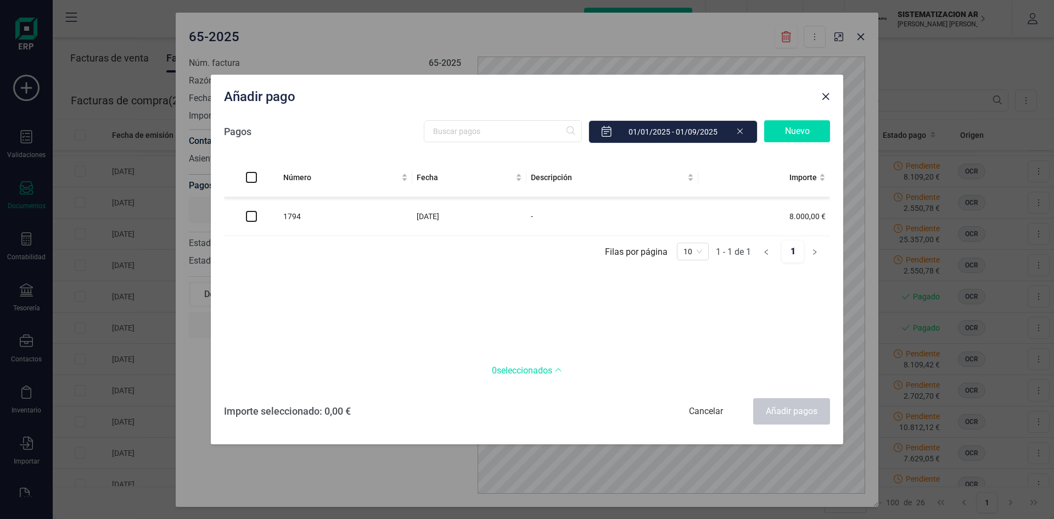
click at [254, 219] on input "checkbox" at bounding box center [251, 216] width 11 height 11
checkbox input "true"
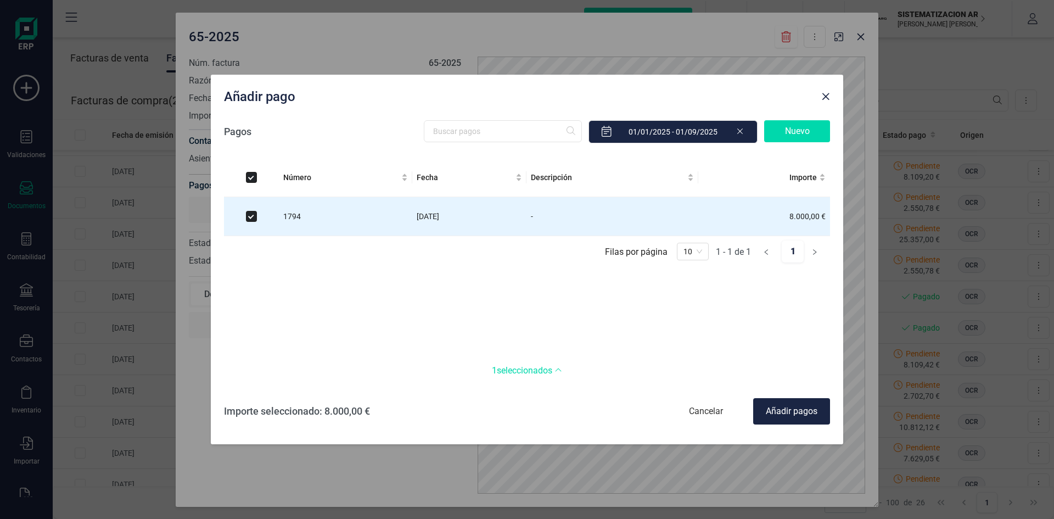
click at [781, 417] on div "Añadir pagos" at bounding box center [791, 411] width 77 height 26
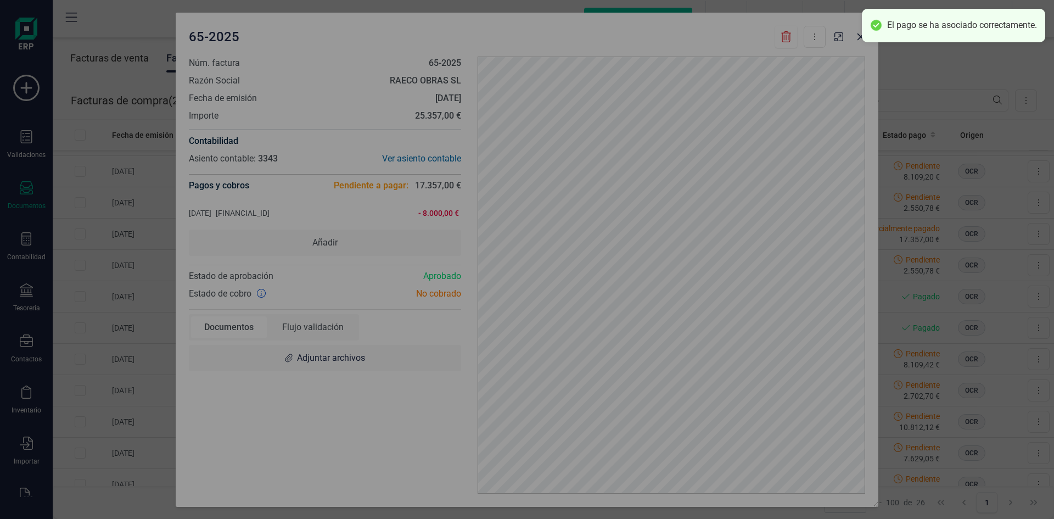
checkbox input "false"
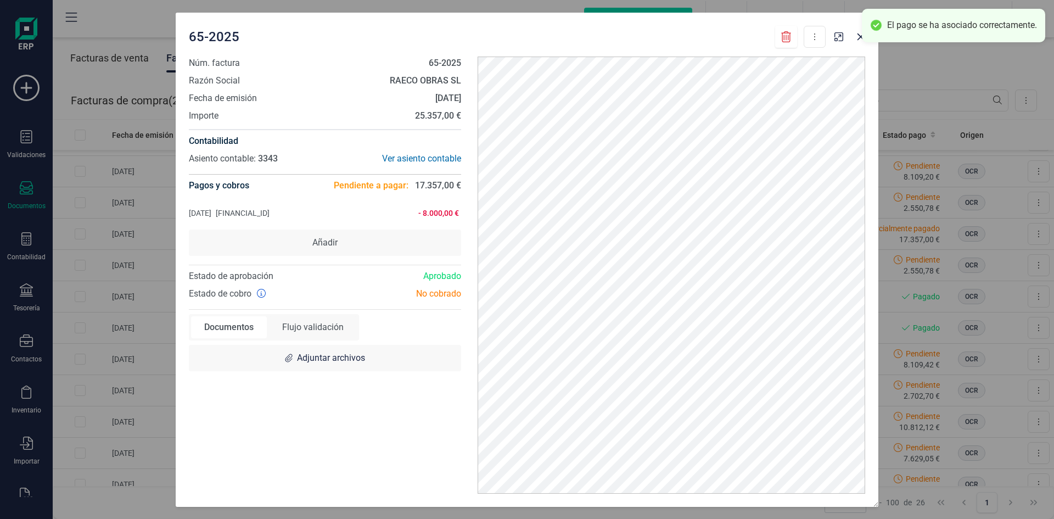
click at [908, 47] on div "65-2025 Descargar documento Marcar como pagada Núm. factura 65-2025 Razón Socia…" at bounding box center [527, 259] width 1054 height 519
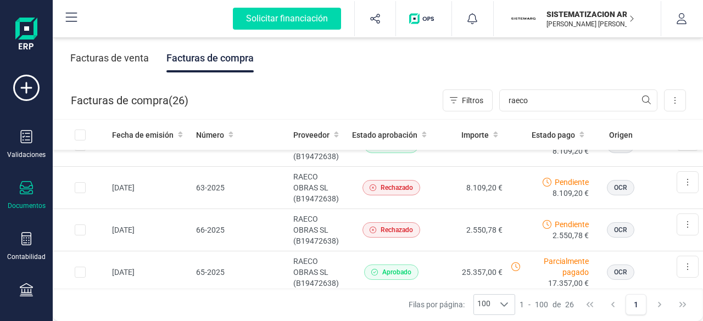
click at [25, 197] on div "Documentos" at bounding box center [26, 195] width 44 height 29
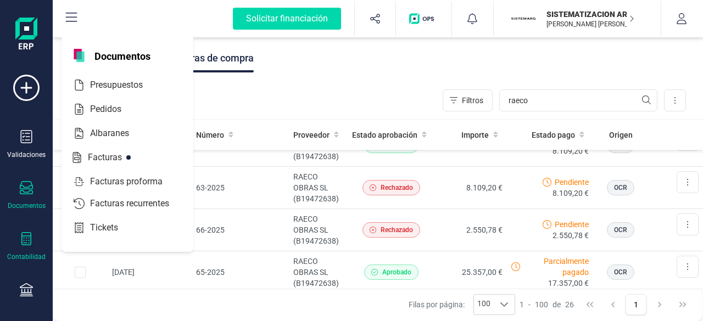
click at [23, 253] on div "Contabilidad" at bounding box center [26, 257] width 38 height 9
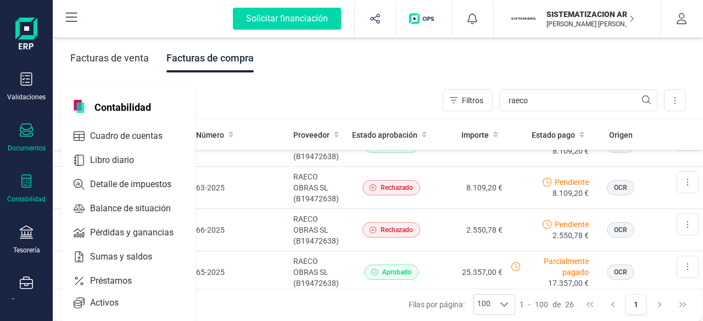
scroll to position [59, 0]
click at [26, 237] on div at bounding box center [26, 232] width 13 height 16
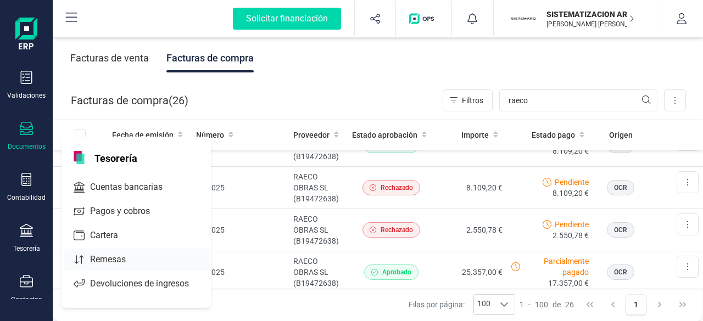
click at [120, 258] on span "Remesas" at bounding box center [116, 259] width 60 height 13
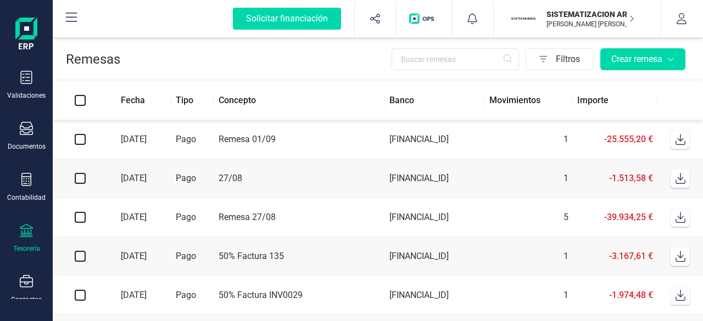
click at [485, 214] on td "[FINANCIAL_ID]" at bounding box center [435, 217] width 100 height 39
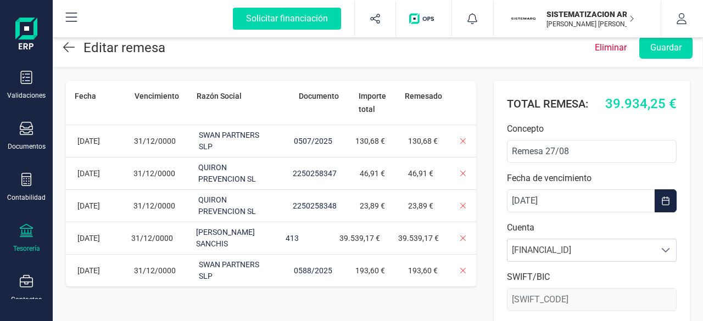
scroll to position [11, 0]
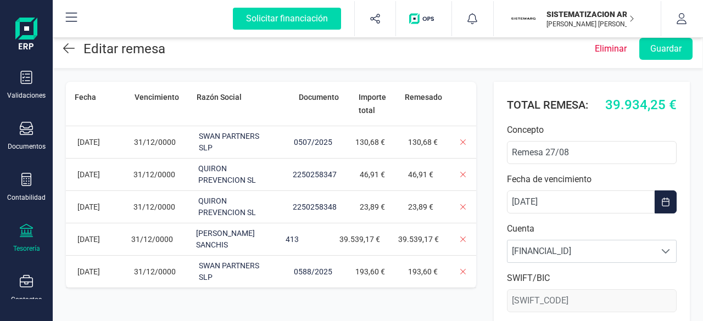
click at [70, 47] on icon at bounding box center [69, 48] width 12 height 13
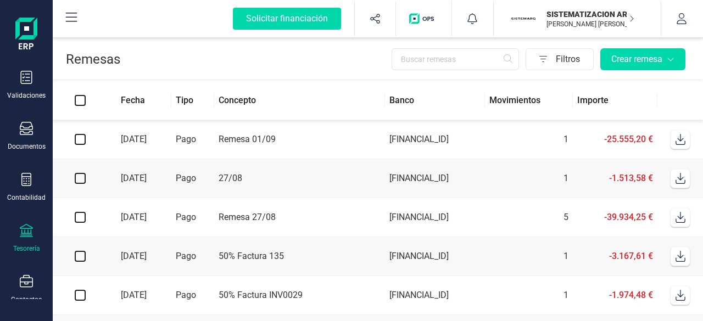
click at [423, 174] on td "[FINANCIAL_ID]" at bounding box center [435, 178] width 100 height 39
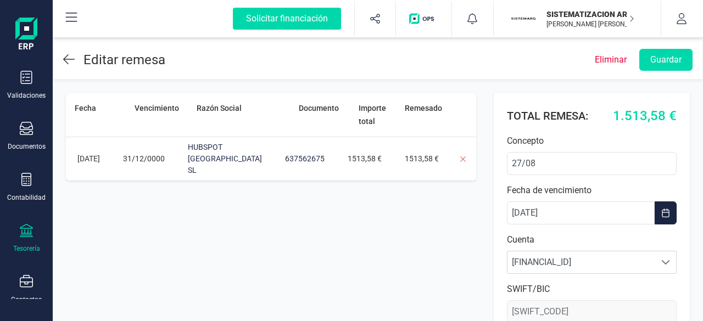
click at [63, 61] on icon at bounding box center [69, 59] width 12 height 13
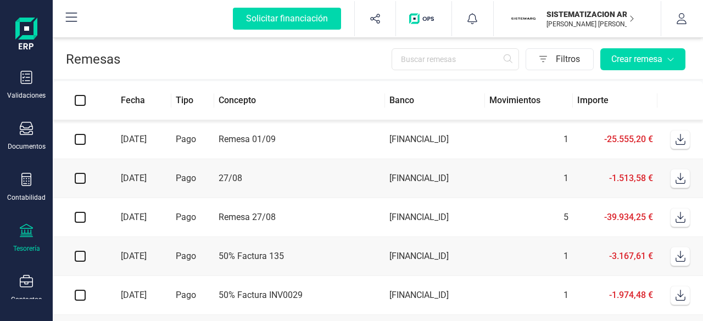
click at [212, 139] on td "Pago" at bounding box center [192, 139] width 43 height 39
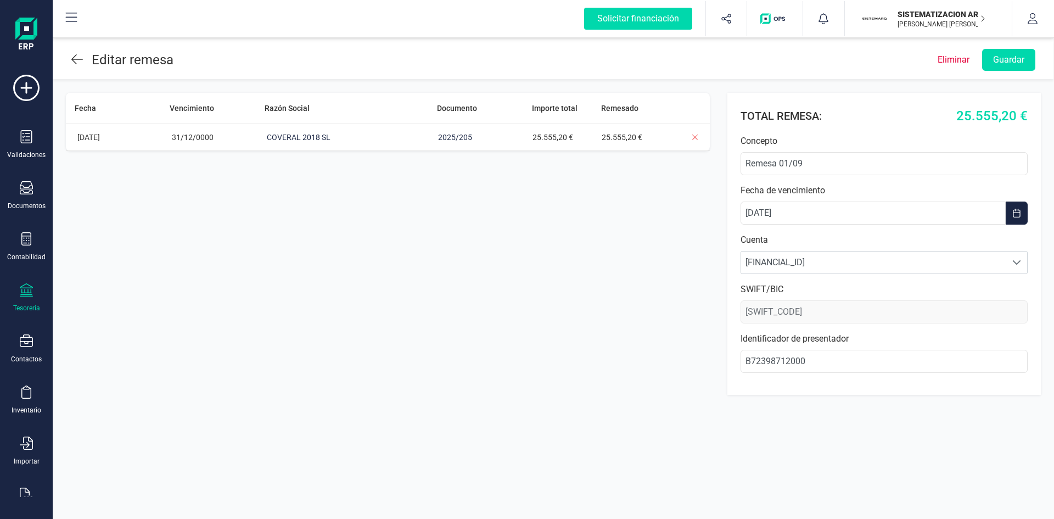
scroll to position [29, 0]
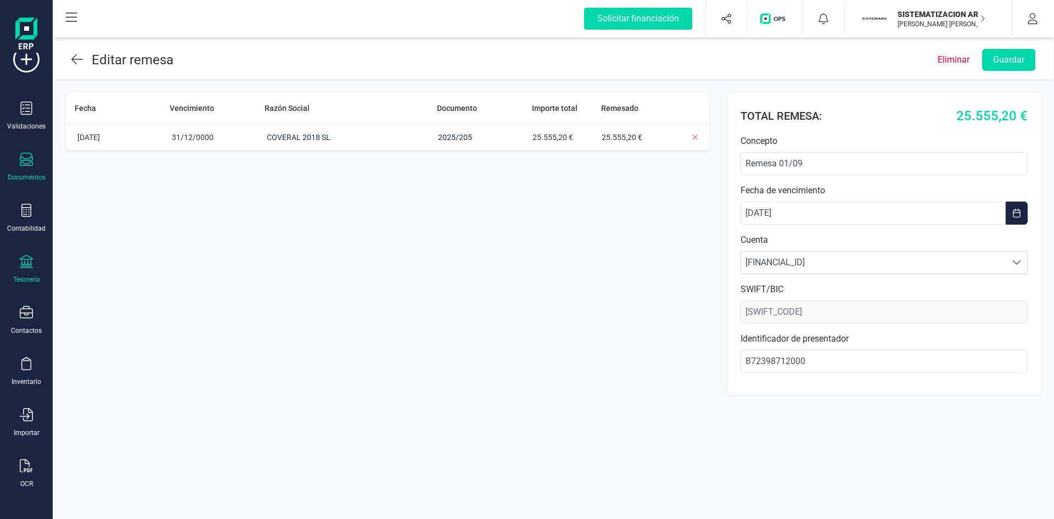
click at [21, 168] on div at bounding box center [26, 161] width 13 height 16
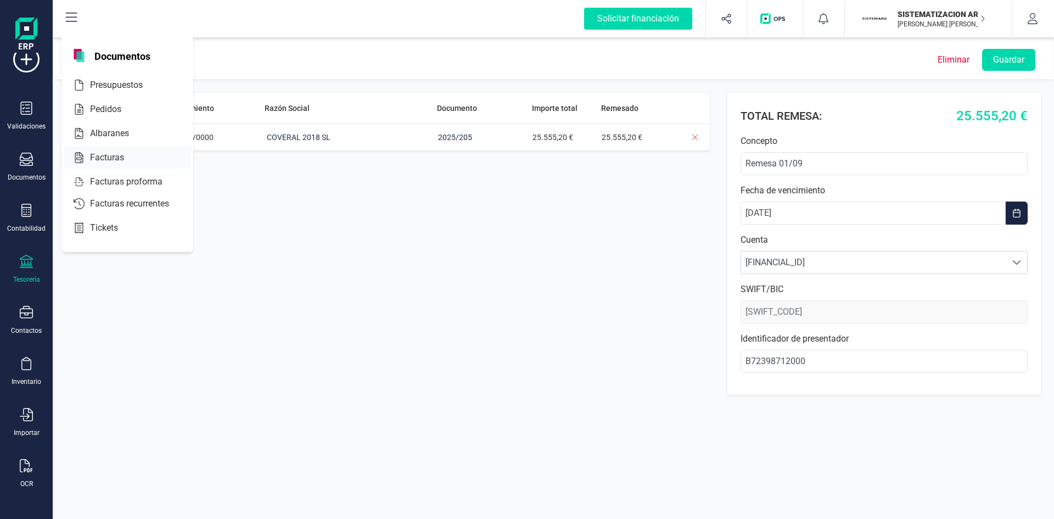
click at [144, 158] on div "Facturas" at bounding box center [127, 158] width 127 height 22
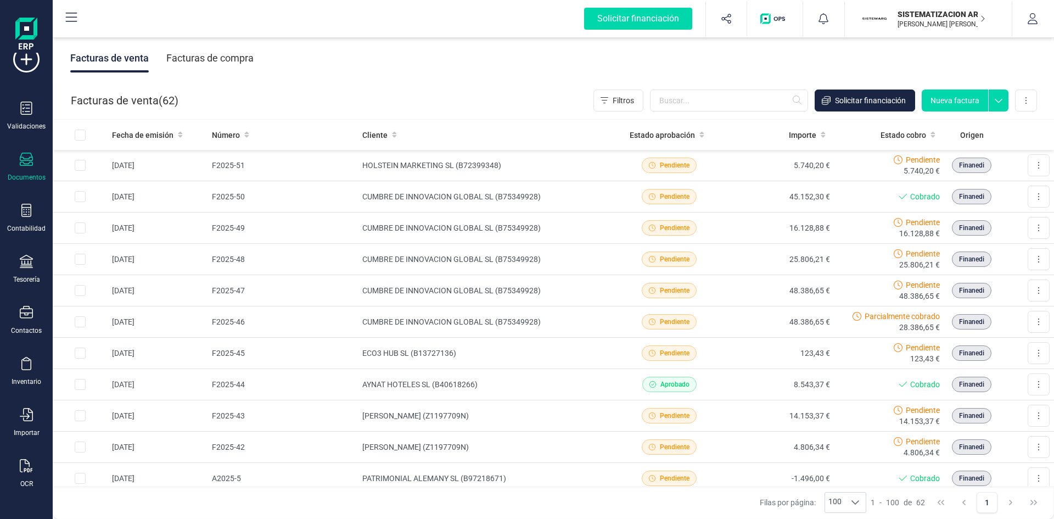
click at [230, 63] on div "Facturas de compra" at bounding box center [209, 58] width 87 height 29
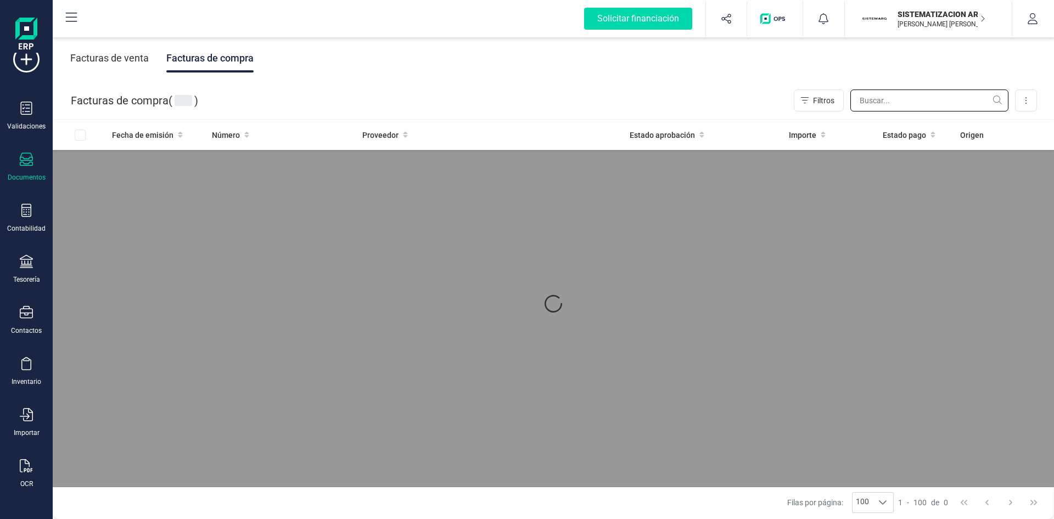
click at [908, 96] on input "text" at bounding box center [930, 101] width 158 height 22
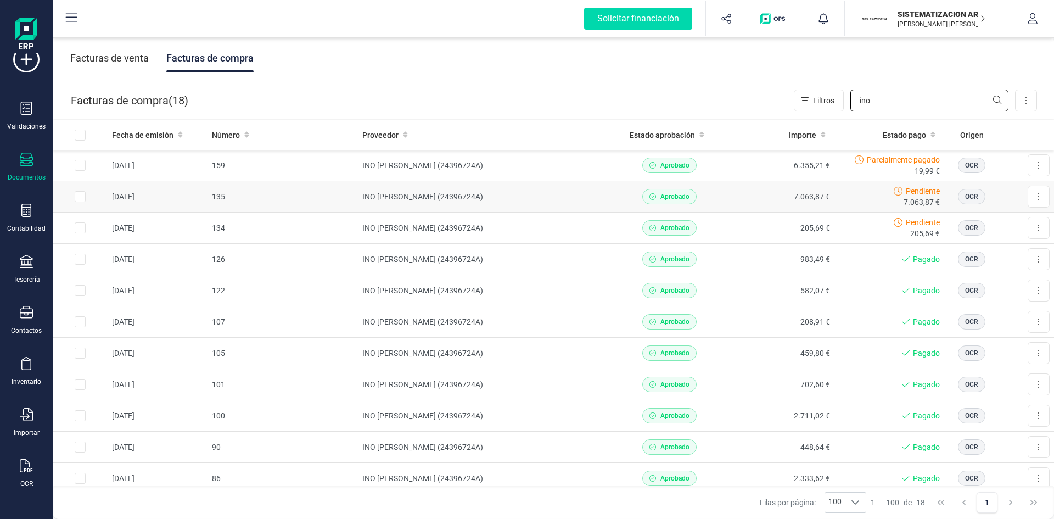
type input "ino"
click at [839, 200] on div "Pendiente 7.063,87 €" at bounding box center [889, 197] width 101 height 22
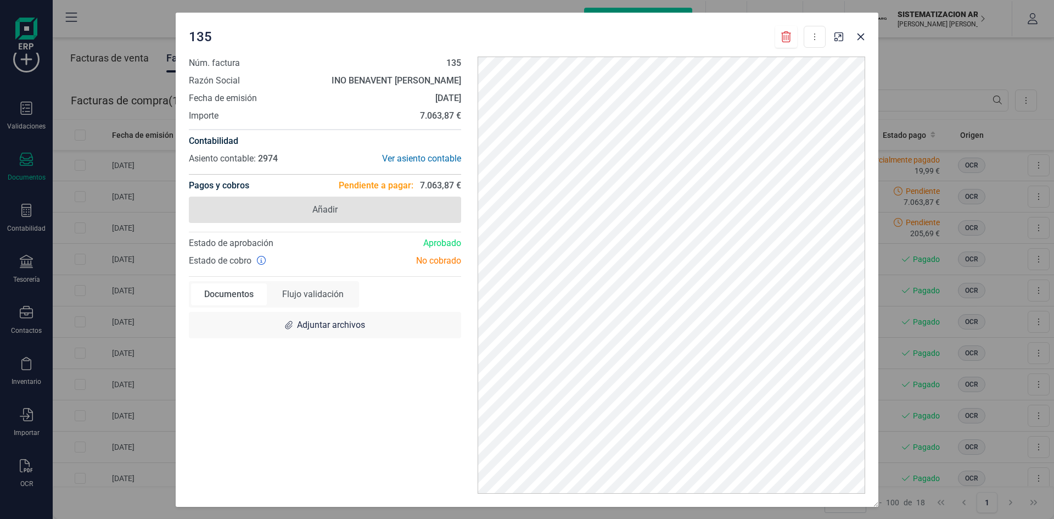
click at [350, 201] on span "Añadir" at bounding box center [325, 210] width 272 height 26
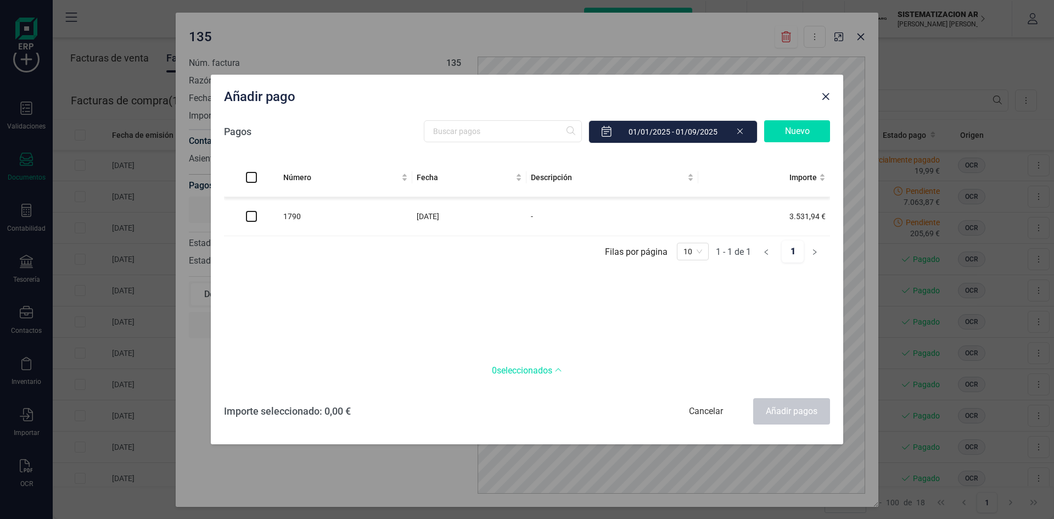
click at [388, 220] on td "1790" at bounding box center [345, 216] width 133 height 39
click at [253, 216] on input "checkbox" at bounding box center [251, 216] width 11 height 11
checkbox input "true"
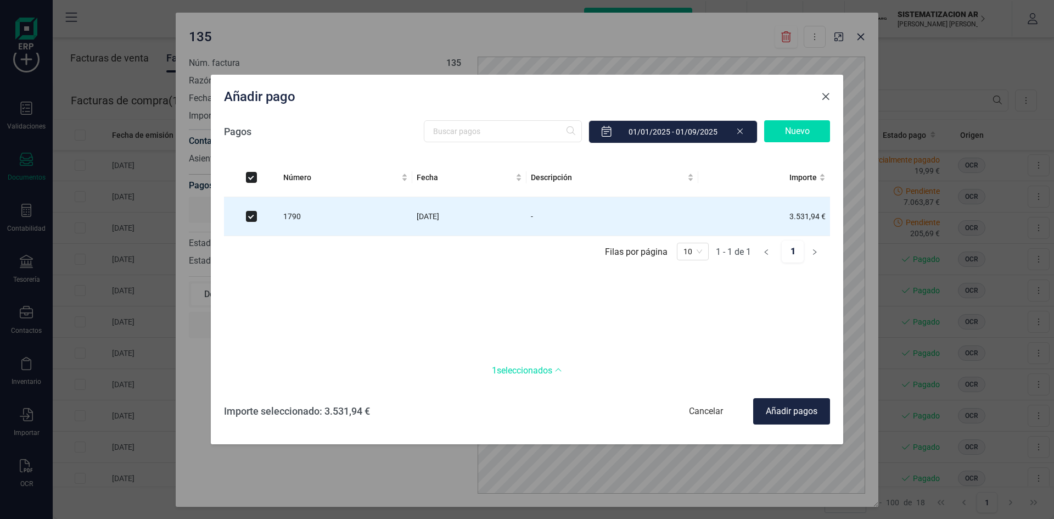
click at [826, 99] on span "Close" at bounding box center [826, 96] width 9 height 9
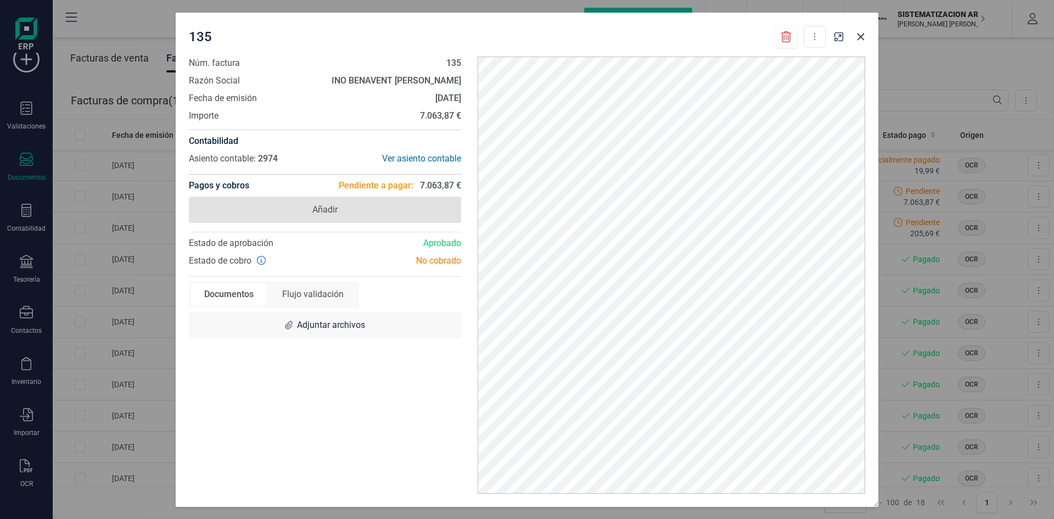
click at [411, 213] on span "Añadir" at bounding box center [325, 210] width 272 height 26
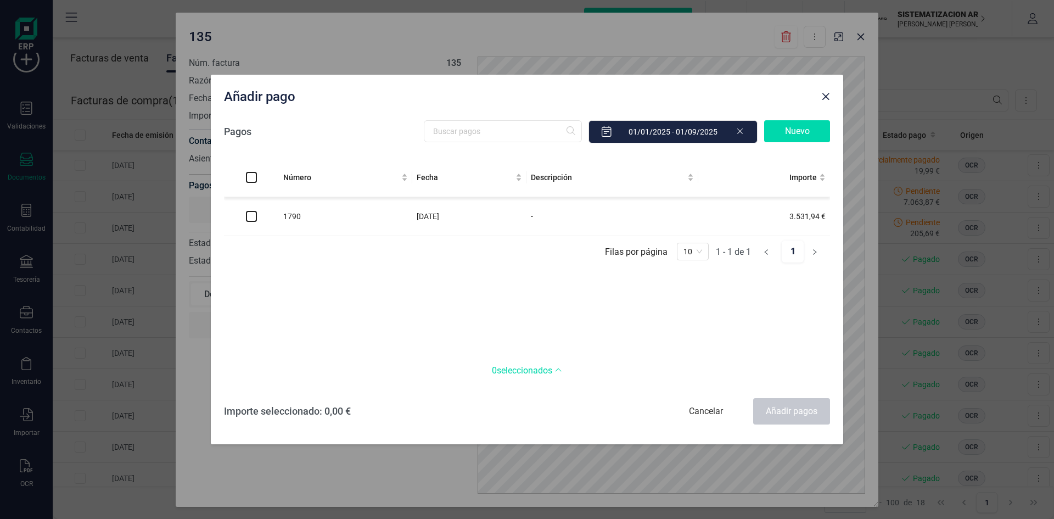
click at [306, 232] on td "1790" at bounding box center [345, 216] width 133 height 39
click at [266, 221] on td at bounding box center [251, 216] width 55 height 39
click at [258, 220] on td at bounding box center [251, 216] width 55 height 39
click at [251, 218] on input "checkbox" at bounding box center [251, 216] width 11 height 11
checkbox input "true"
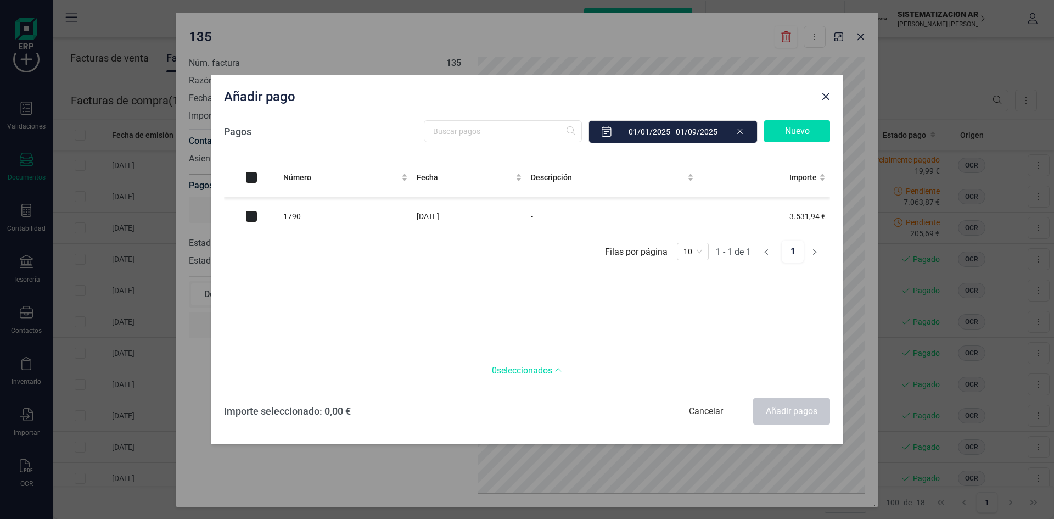
checkbox input "true"
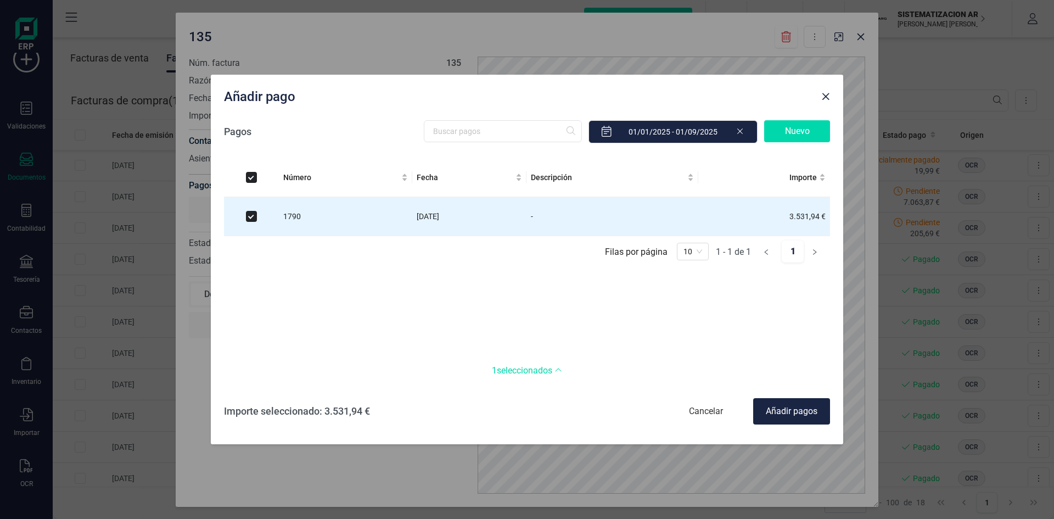
click at [775, 395] on div "Importe seleccionado: 3.531,94 € Cancelar Añadir pagos" at bounding box center [527, 412] width 606 height 40
click at [778, 404] on div "Añadir pagos" at bounding box center [791, 411] width 77 height 26
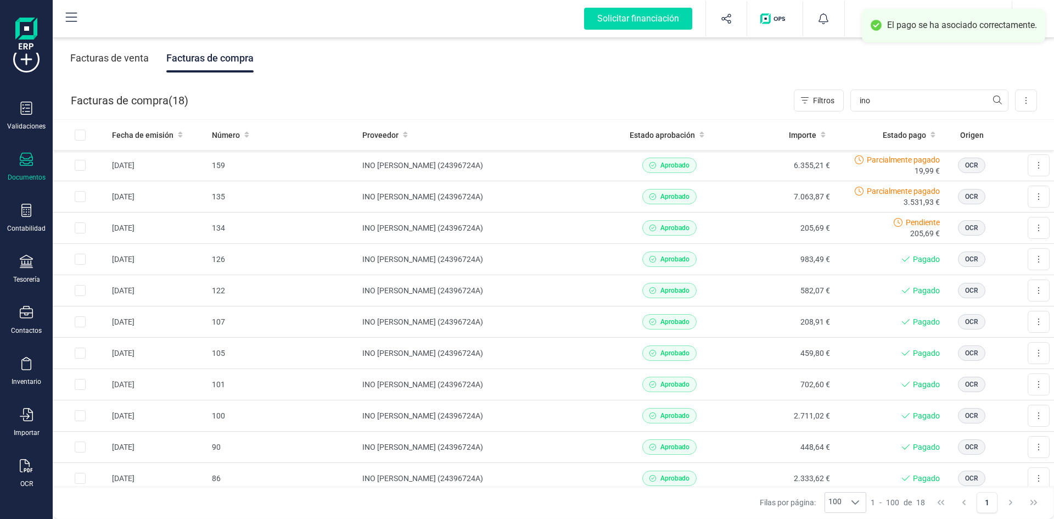
drag, startPoint x: 895, startPoint y: 48, endPoint x: 959, endPoint y: 68, distance: 67.9
click at [959, 68] on div "Facturas de venta Facturas de compra" at bounding box center [554, 58] width 1002 height 46
click at [626, 160] on div "Aprobado" at bounding box center [670, 165] width 102 height 15
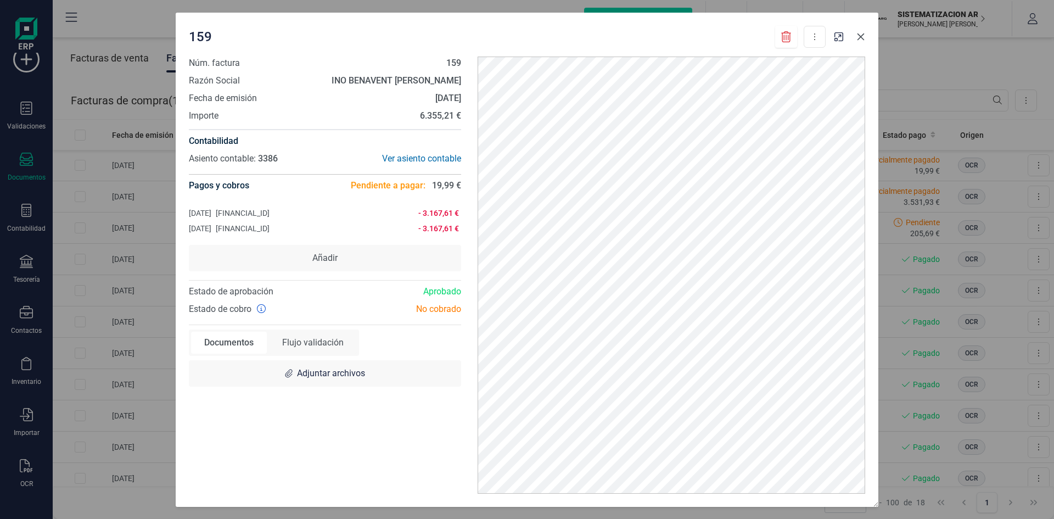
click at [859, 38] on icon "button" at bounding box center [861, 36] width 7 height 7
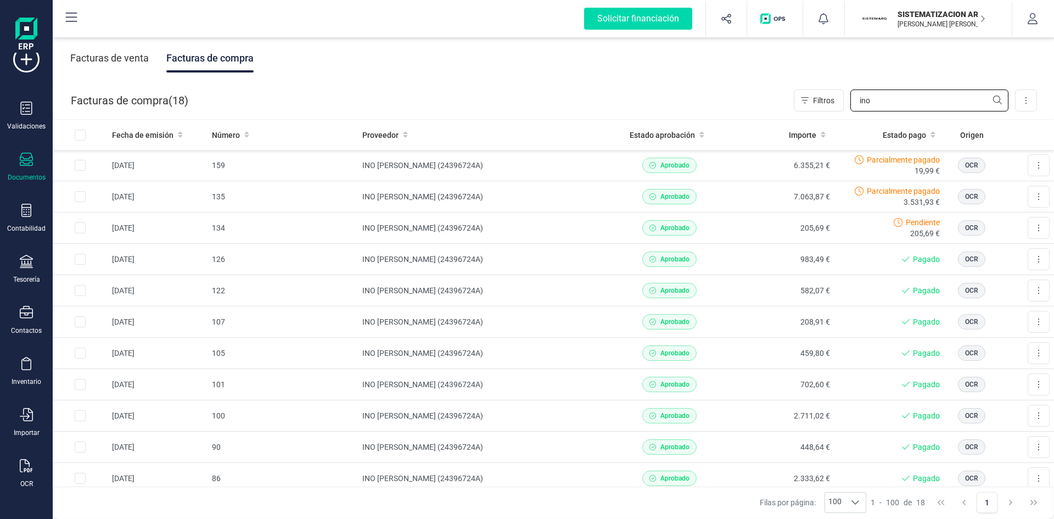
click at [885, 104] on input "ino" at bounding box center [930, 101] width 158 height 22
type input "i"
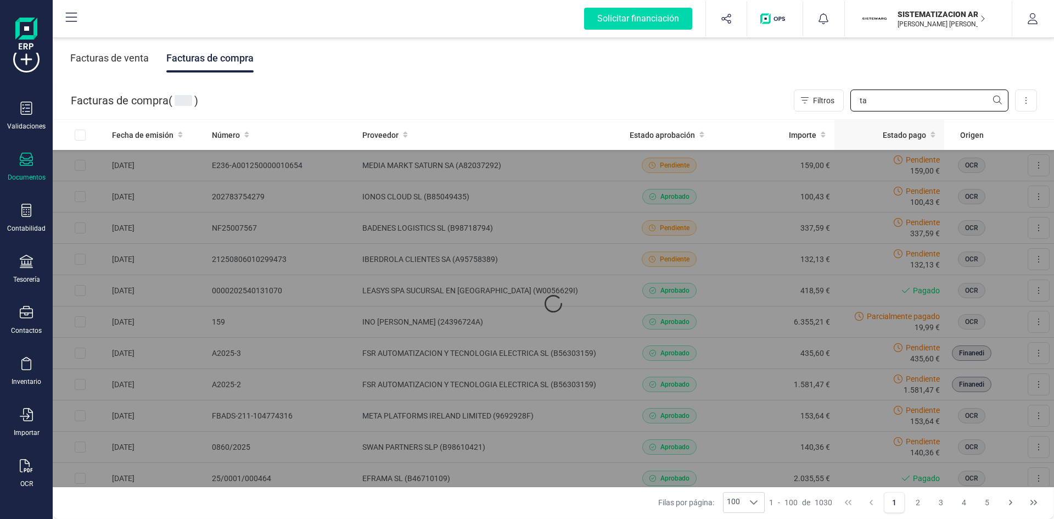
type input "t"
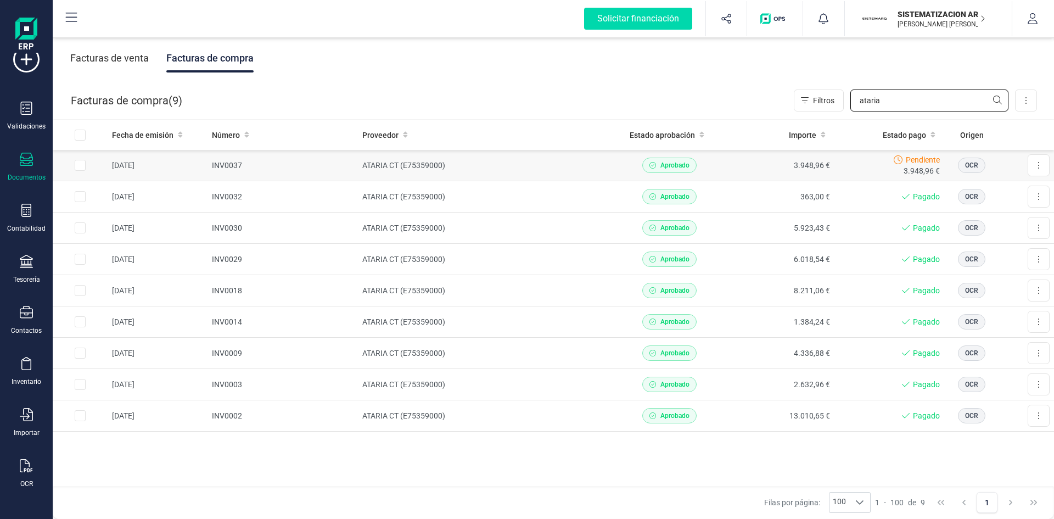
type input "ataria"
click at [722, 166] on td "Aprobado" at bounding box center [670, 165] width 110 height 31
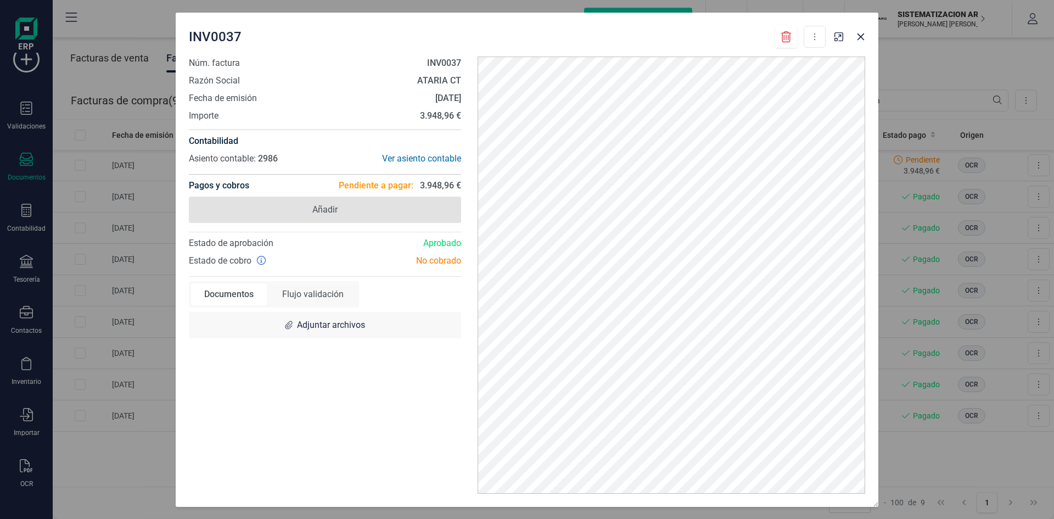
click at [403, 205] on span "Añadir" at bounding box center [325, 210] width 272 height 26
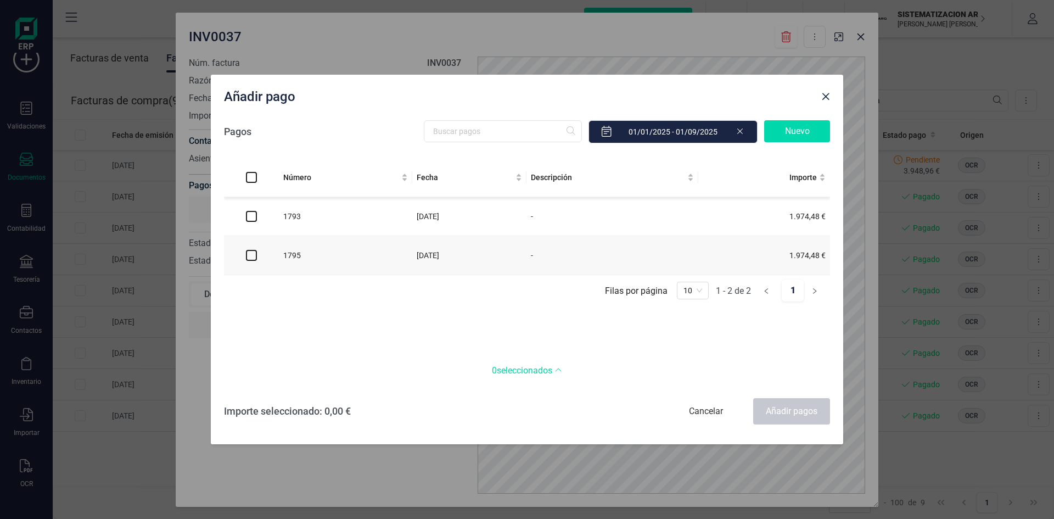
click at [256, 216] on input "checkbox" at bounding box center [251, 216] width 11 height 11
checkbox input "true"
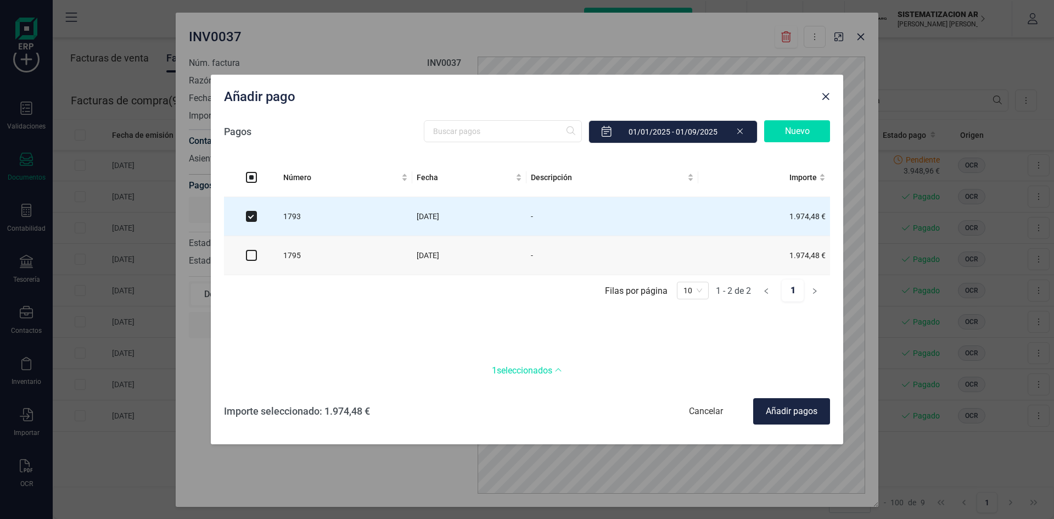
click at [253, 254] on input "checkbox" at bounding box center [251, 255] width 11 height 11
checkbox input "true"
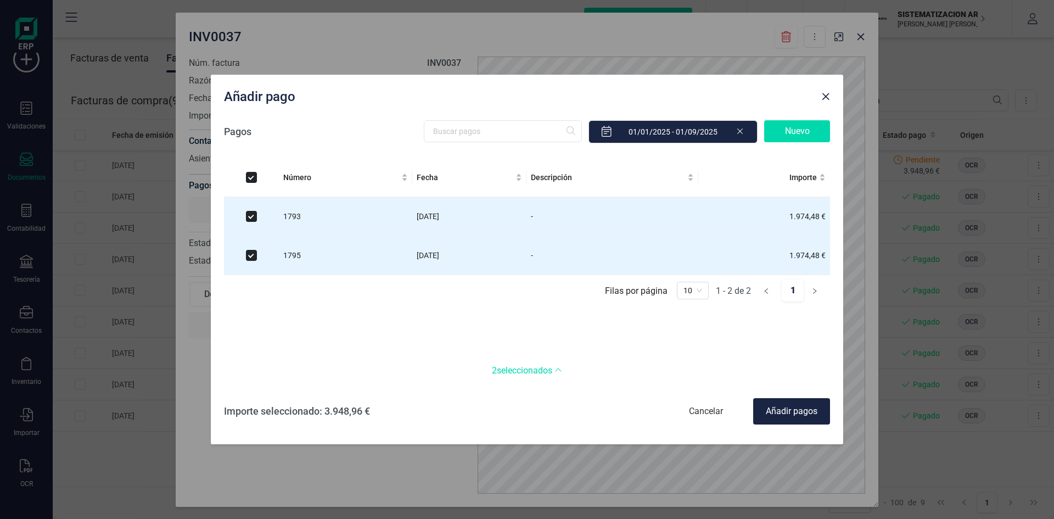
click at [800, 408] on div "Añadir pagos" at bounding box center [791, 411] width 77 height 26
checkbox input "false"
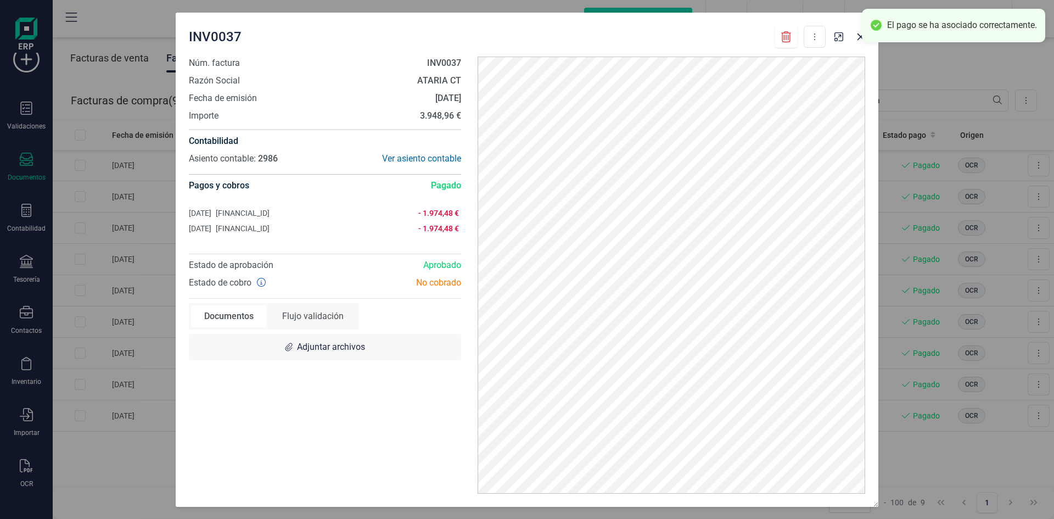
click at [937, 65] on div "INV0037 Descargar documento Núm. factura INV0037 Razón Social ATARIA CT Fecha d…" at bounding box center [527, 259] width 1054 height 519
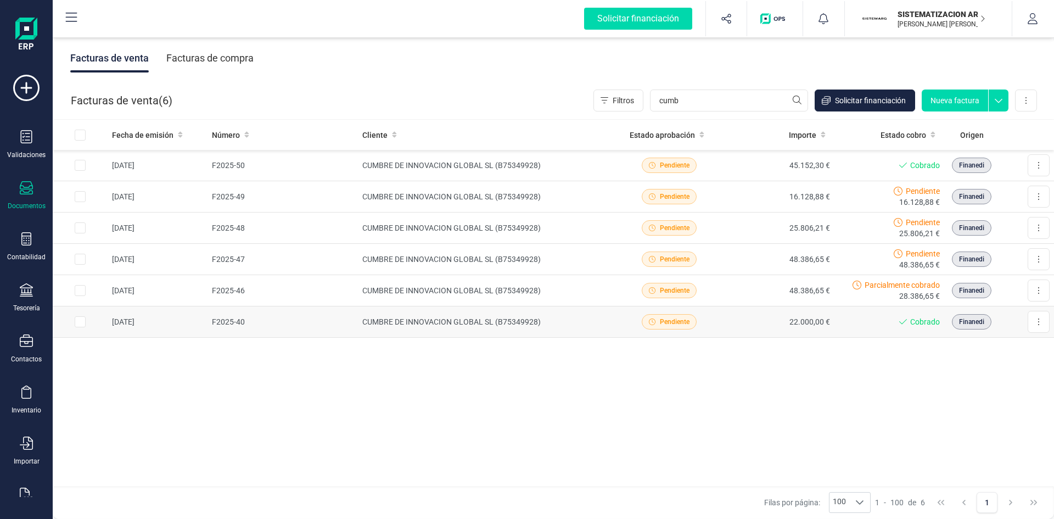
scroll to position [29, 0]
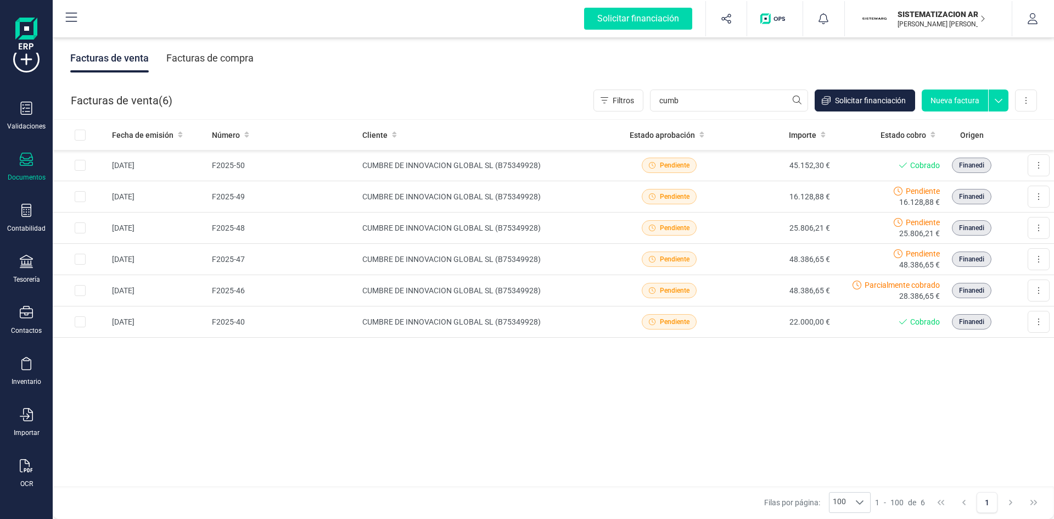
type input "cumb"
click at [28, 273] on div "Tesorería" at bounding box center [26, 269] width 44 height 29
click at [132, 185] on span "Cuentas bancarias" at bounding box center [134, 187] width 97 height 13
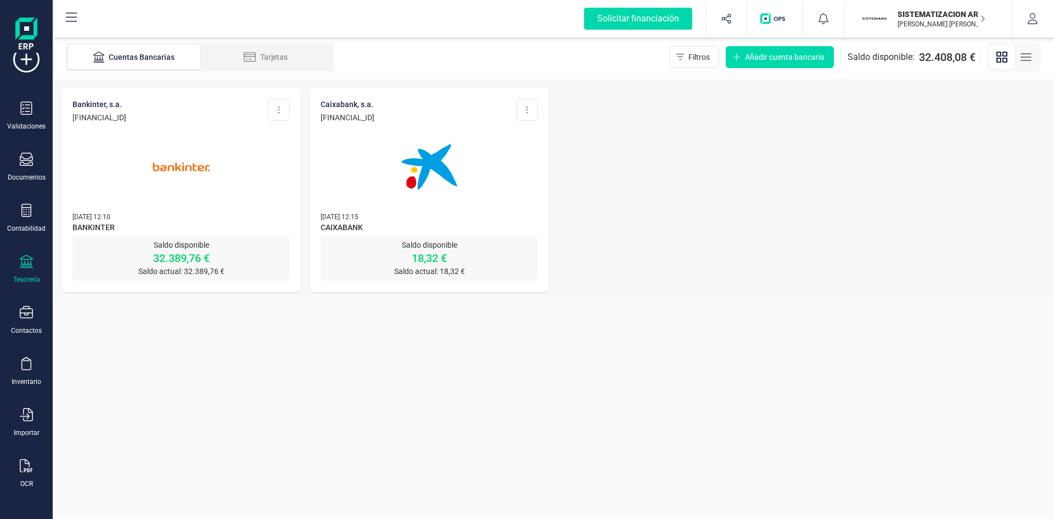
click at [226, 183] on img at bounding box center [181, 167] width 92 height 92
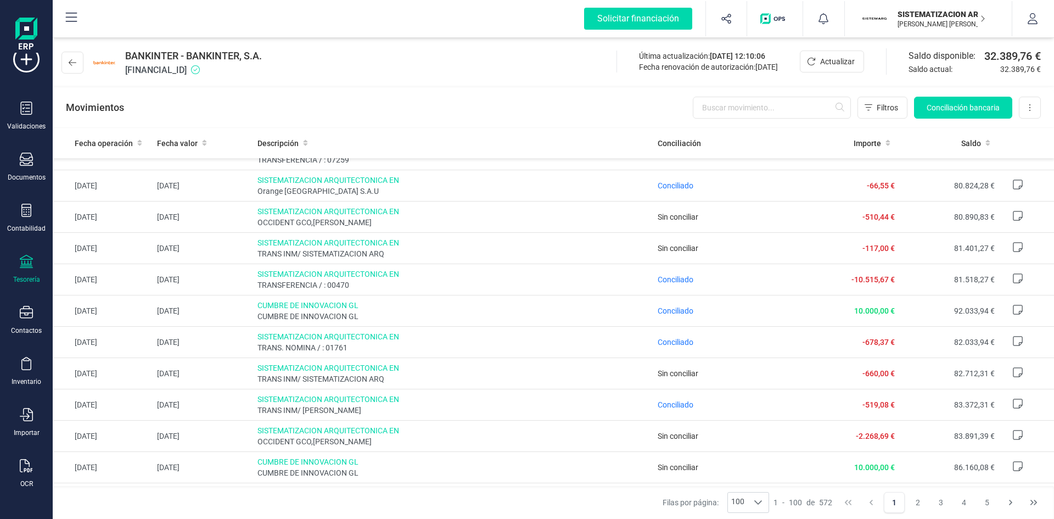
scroll to position [1898, 0]
click at [671, 281] on span "Conciliado" at bounding box center [676, 279] width 36 height 9
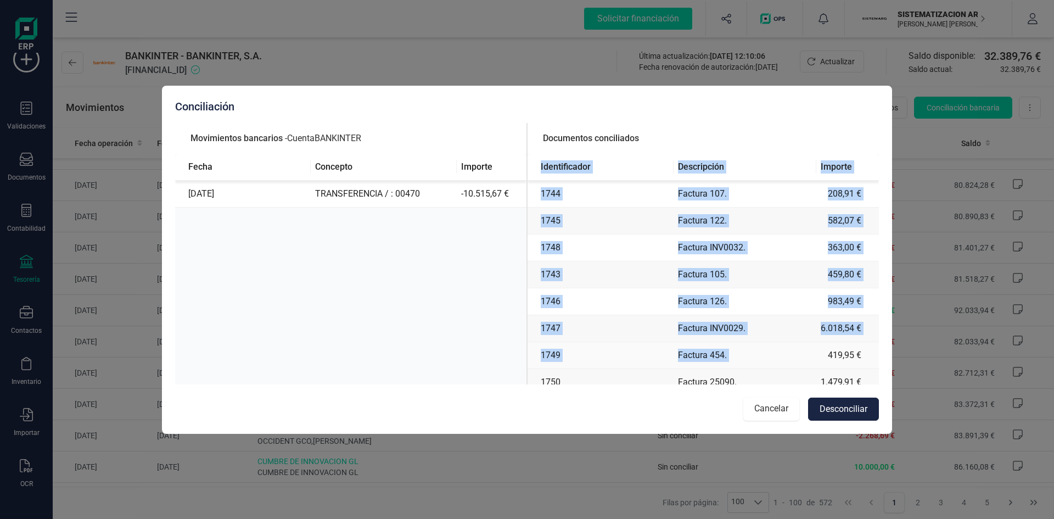
drag, startPoint x: 964, startPoint y: 242, endPoint x: 796, endPoint y: 408, distance: 236.1
click at [796, 408] on div "Conciliación Movimientos bancarios - Cuenta BANKINTER Fecha Concepto Importe [D…" at bounding box center [527, 259] width 1054 height 519
click at [784, 420] on button "Cancelar" at bounding box center [772, 409] width 56 height 23
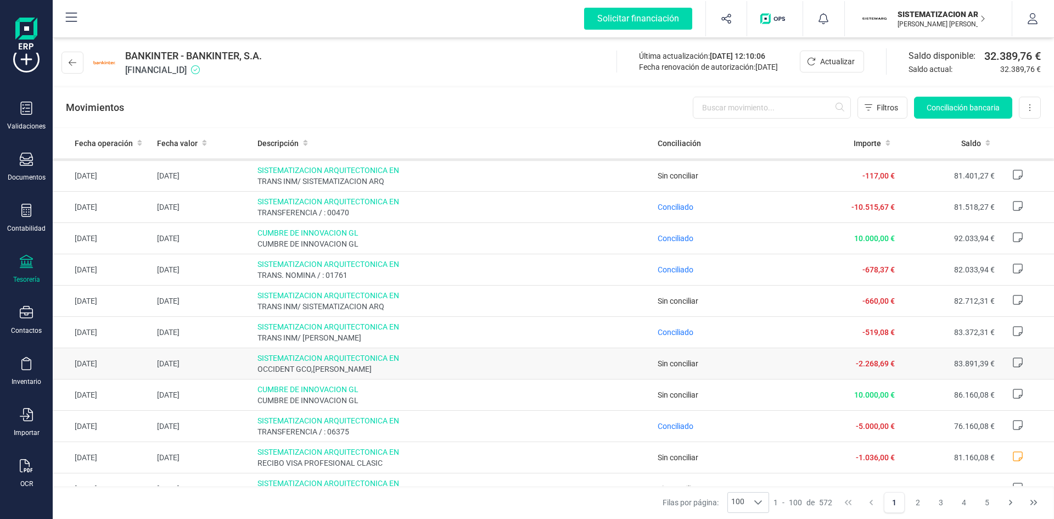
scroll to position [1969, 0]
click at [733, 104] on input "text" at bounding box center [772, 108] width 158 height 22
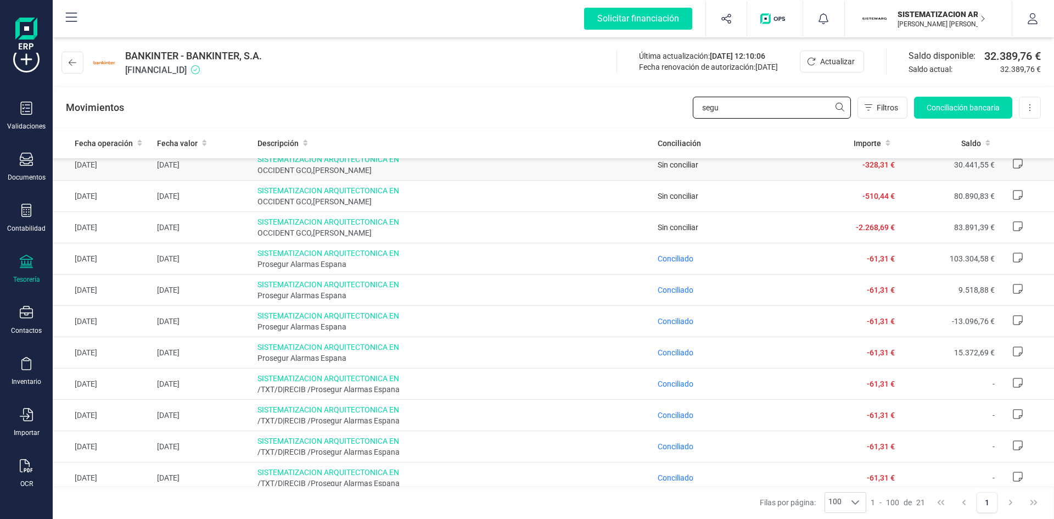
scroll to position [70, 0]
type input "segu"
